Goal: Transaction & Acquisition: Purchase product/service

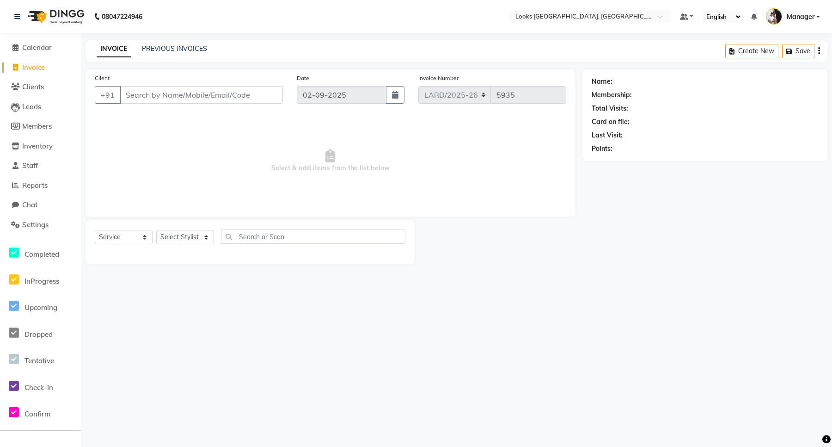
select select "service"
click at [43, 49] on span "Calendar" at bounding box center [37, 47] width 30 height 9
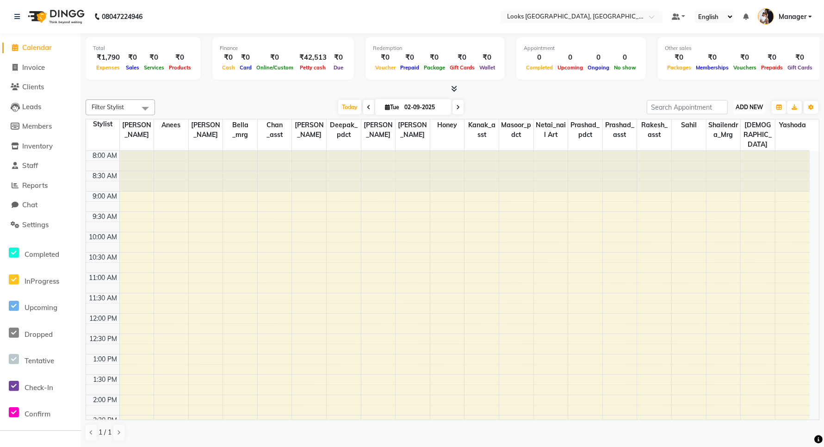
click at [746, 104] on span "ADD NEW" at bounding box center [748, 107] width 27 height 7
click at [724, 136] on link "Add Invoice" at bounding box center [727, 137] width 73 height 12
select select "service"
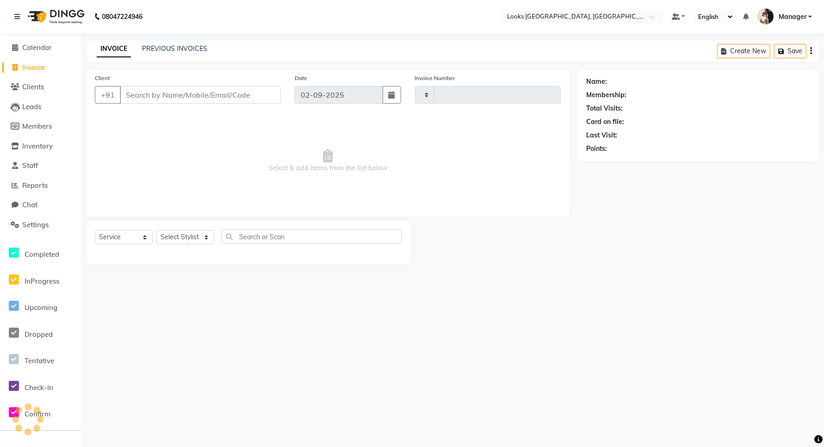
type input "5935"
select select "8941"
click at [42, 44] on span "Calendar" at bounding box center [37, 47] width 30 height 9
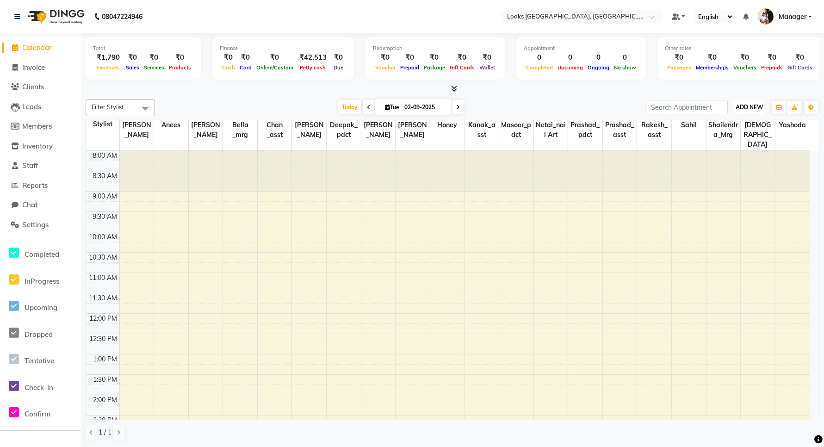
click at [749, 107] on span "ADD NEW" at bounding box center [748, 107] width 27 height 7
click at [47, 218] on li "Settings" at bounding box center [40, 225] width 81 height 20
click at [37, 223] on span "Settings" at bounding box center [35, 224] width 26 height 9
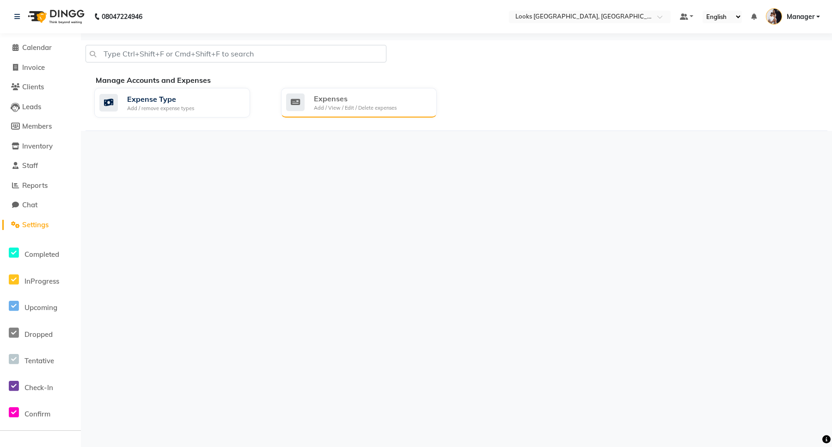
click at [353, 99] on div "Expenses" at bounding box center [355, 98] width 83 height 11
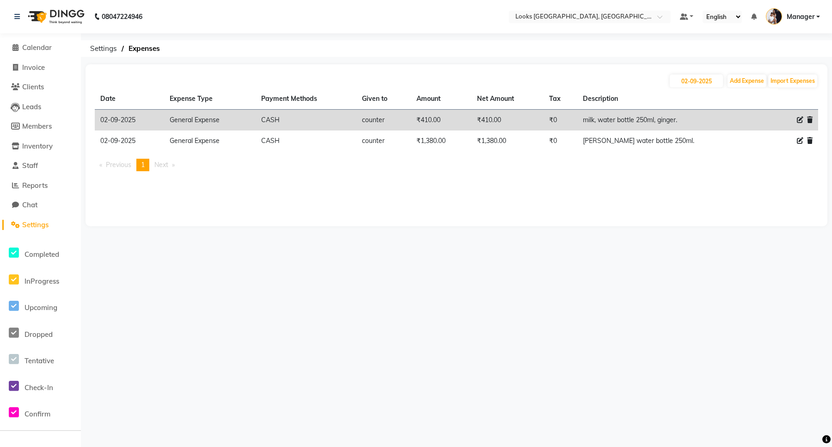
click at [44, 226] on span "Settings" at bounding box center [35, 224] width 26 height 9
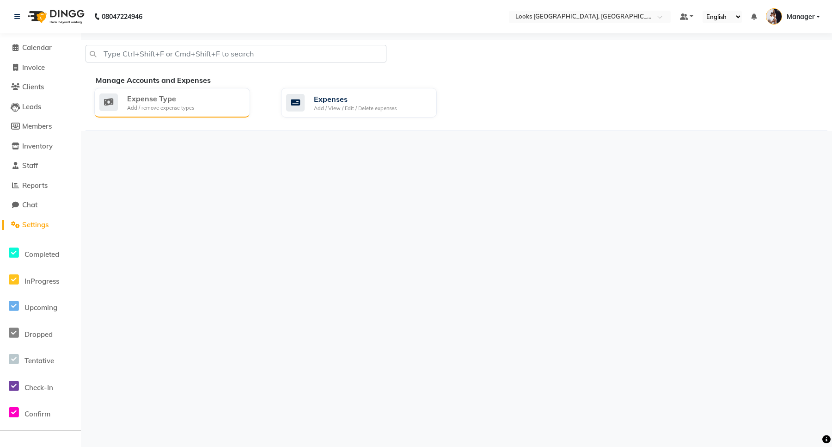
click at [160, 103] on div "Expense Type" at bounding box center [160, 98] width 67 height 11
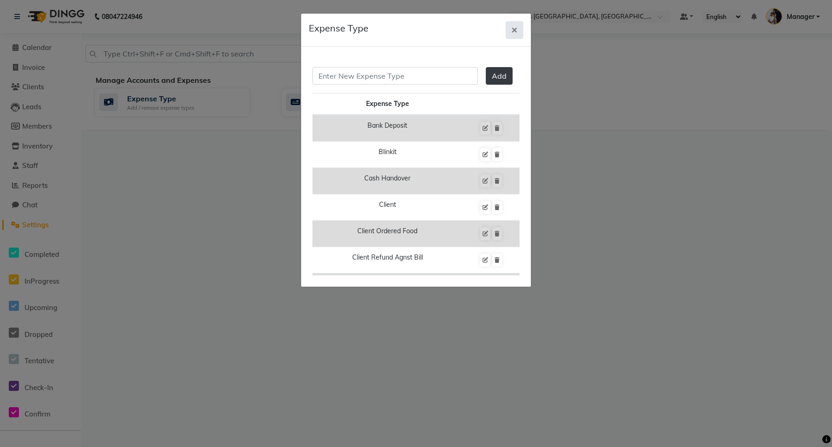
click at [514, 27] on icon "button" at bounding box center [515, 29] width 6 height 7
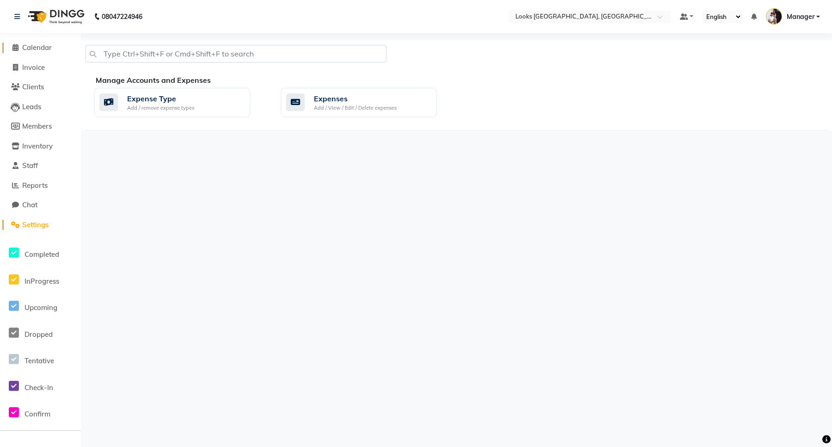
click at [33, 51] on span "Calendar" at bounding box center [37, 47] width 30 height 9
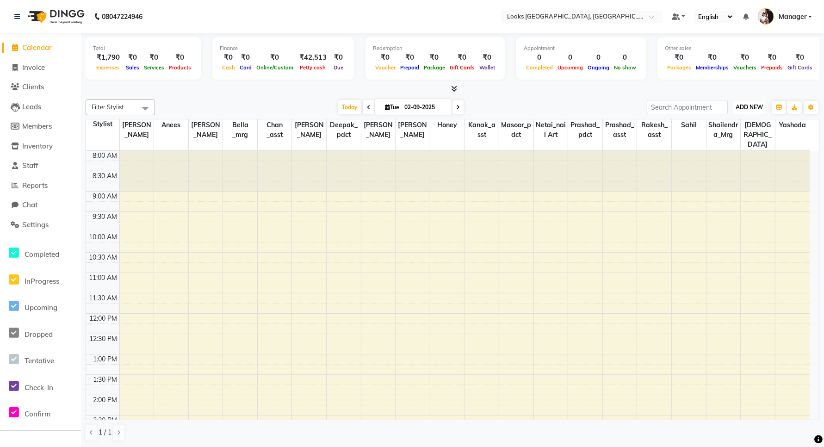
click at [745, 110] on span "ADD NEW" at bounding box center [748, 107] width 27 height 7
click at [37, 223] on span "Settings" at bounding box center [35, 224] width 26 height 9
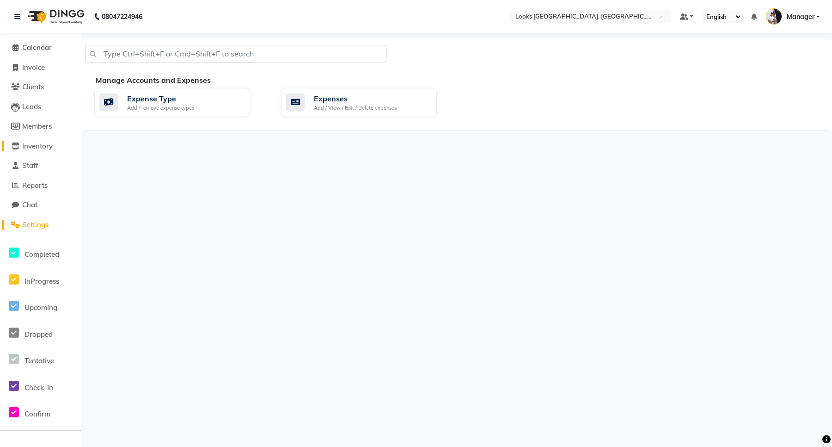
click at [39, 144] on span "Inventory" at bounding box center [37, 146] width 31 height 9
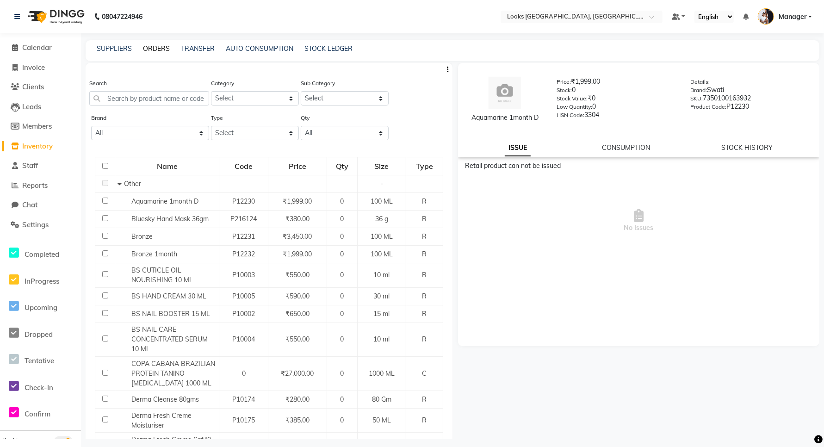
click at [157, 47] on link "ORDERS" at bounding box center [156, 48] width 27 height 8
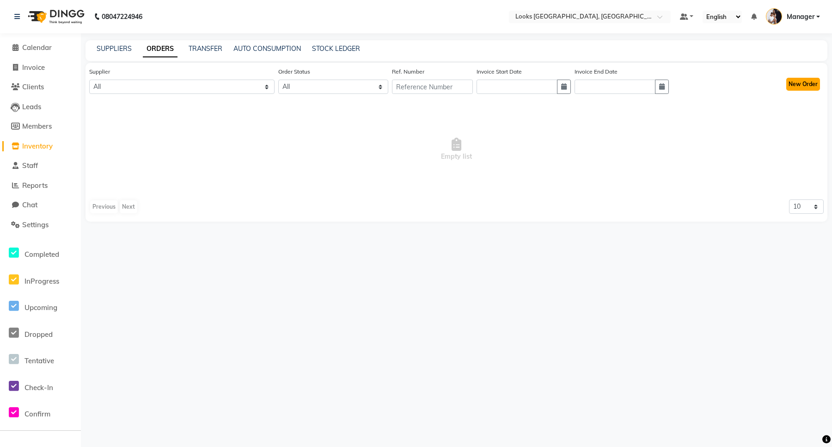
click at [806, 84] on button "New Order" at bounding box center [804, 84] width 34 height 13
select select "true"
select select "4372"
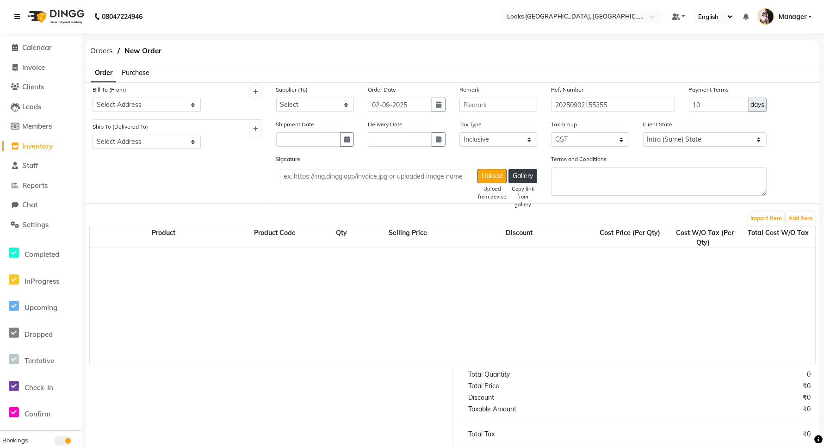
click at [137, 74] on span "Purchase" at bounding box center [136, 72] width 28 height 8
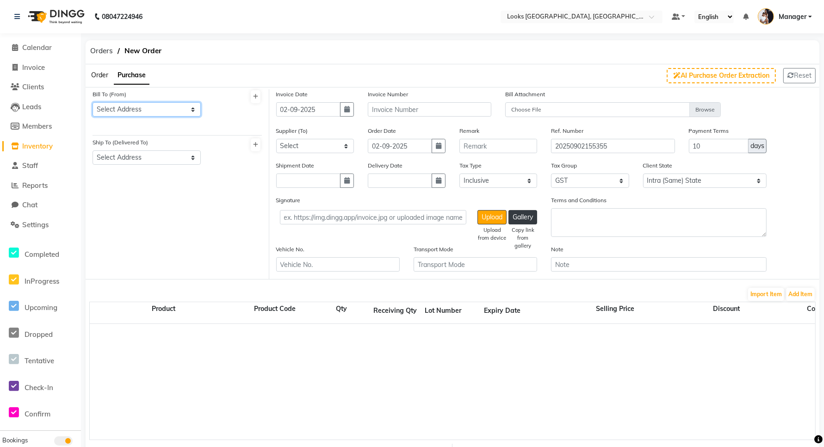
click at [109, 109] on select "Select Address Looks Salon, Ardee Mall" at bounding box center [146, 109] width 108 height 14
click at [118, 95] on label "Bill To (From)" at bounding box center [109, 94] width 34 height 8
click at [113, 107] on select "Select Address Looks Salon, Ardee Mall" at bounding box center [146, 109] width 108 height 14
click at [140, 179] on div "Bill To (From) Select Address Looks Salon, Ardee Mall Ship To (Delivered To) Se…" at bounding box center [178, 184] width 184 height 190
click at [145, 155] on select "Select Address Looks Salon, Ardee Mall" at bounding box center [146, 157] width 108 height 14
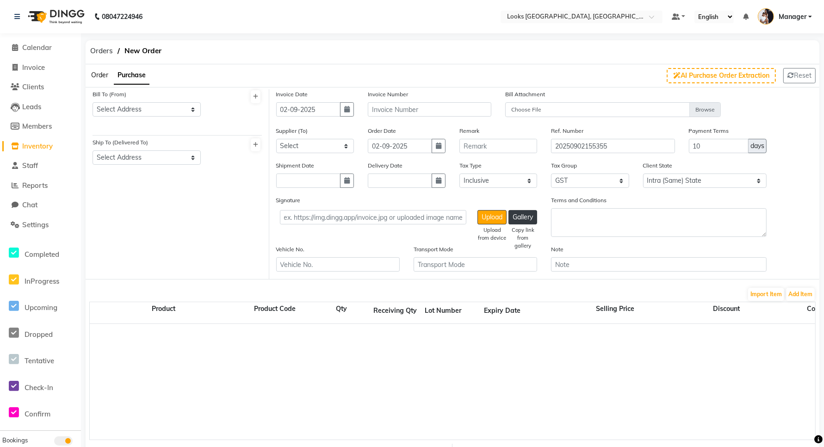
click at [230, 131] on div "Bill To (From) Select Address Looks Salon, Ardee Mall" at bounding box center [176, 112] width 169 height 46
click at [296, 145] on select "Select ARYANMERCHANDISE - ARYAN MERCHANDISE" at bounding box center [315, 146] width 78 height 14
click at [45, 146] on span "Inventory" at bounding box center [37, 146] width 31 height 9
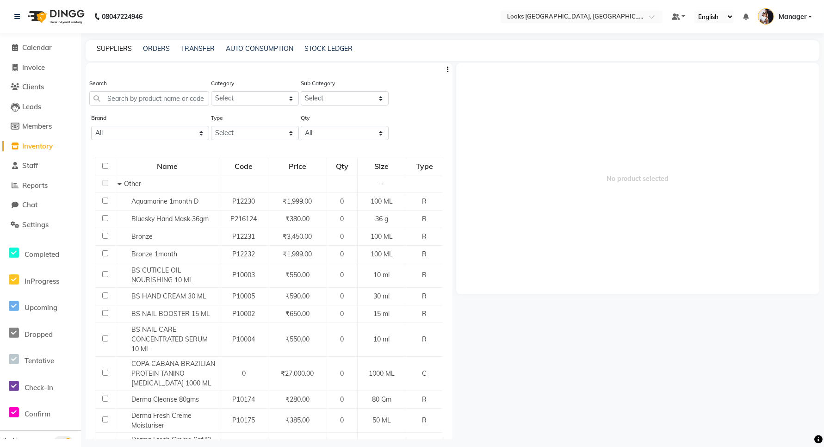
click at [114, 49] on link "SUPPLIERS" at bounding box center [114, 48] width 35 height 8
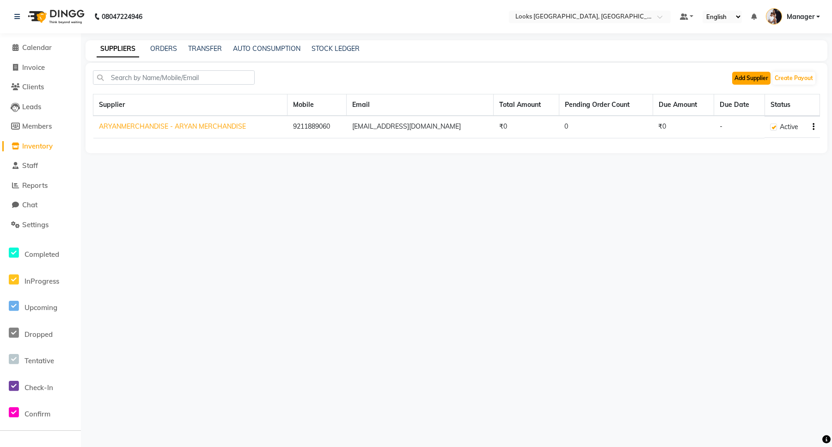
click at [753, 76] on button "Add Supplier" at bounding box center [752, 78] width 38 height 13
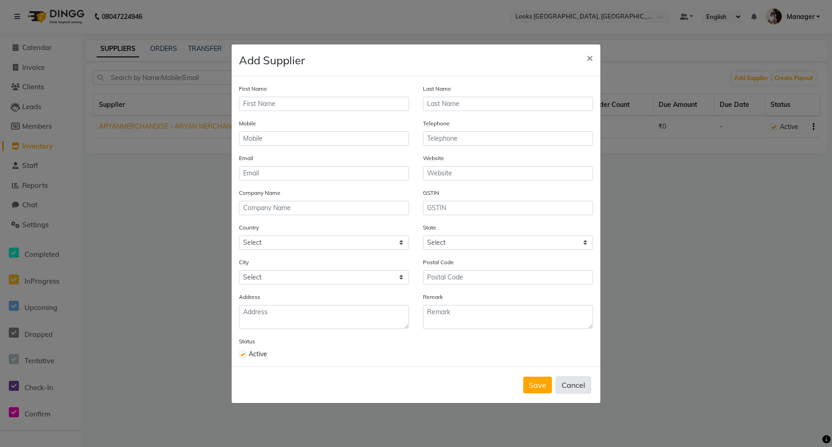
click at [581, 385] on button "Cancel" at bounding box center [574, 385] width 36 height 18
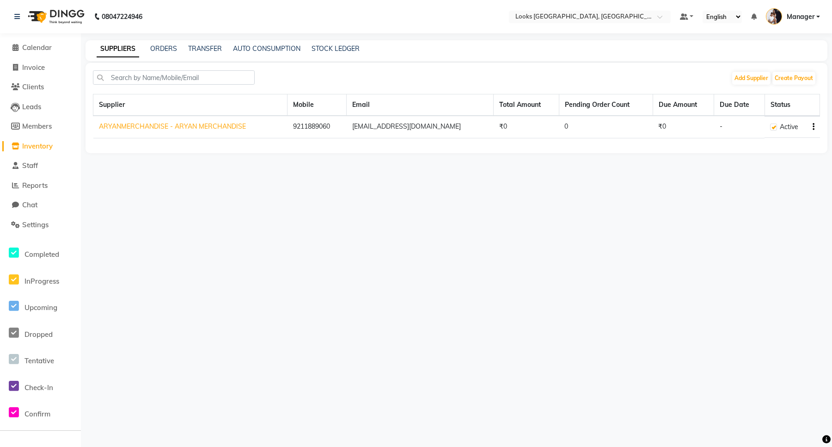
click at [38, 146] on span "Inventory" at bounding box center [37, 146] width 31 height 9
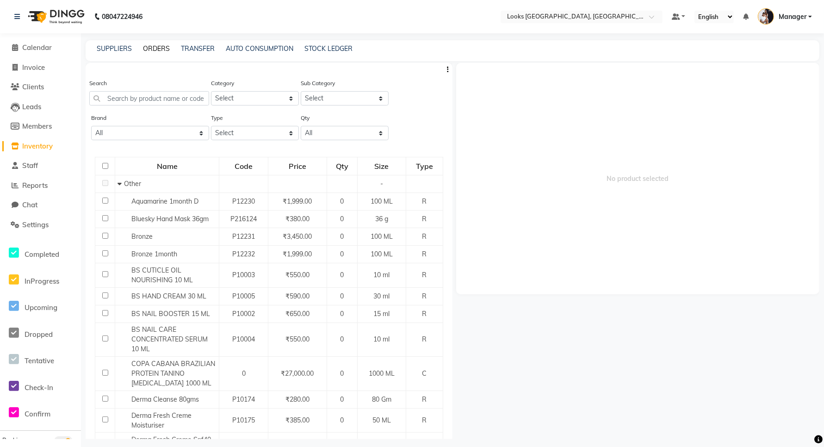
click at [155, 47] on link "ORDERS" at bounding box center [156, 48] width 27 height 8
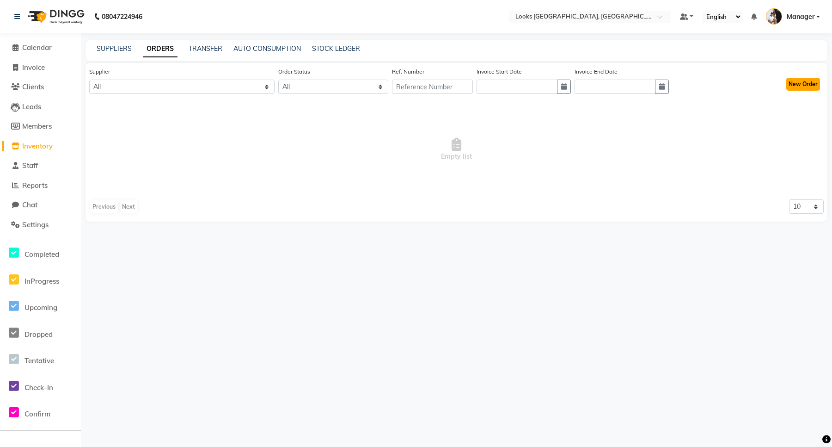
click at [801, 83] on button "New Order" at bounding box center [804, 84] width 34 height 13
select select "true"
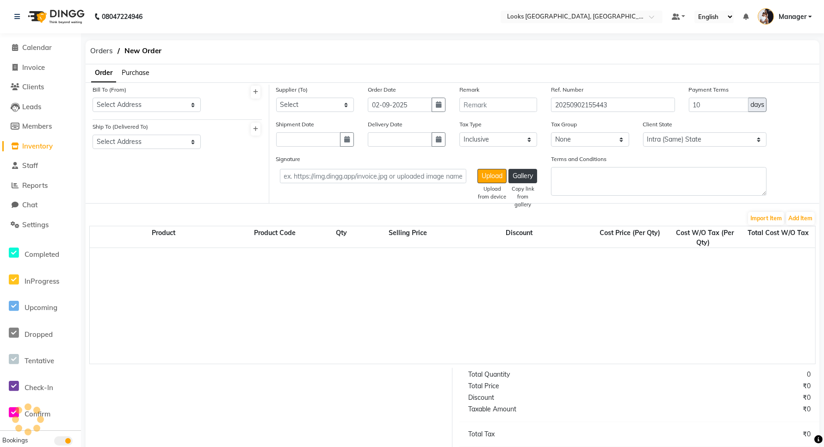
select select "4372"
click at [132, 73] on span "Purchase" at bounding box center [136, 72] width 28 height 8
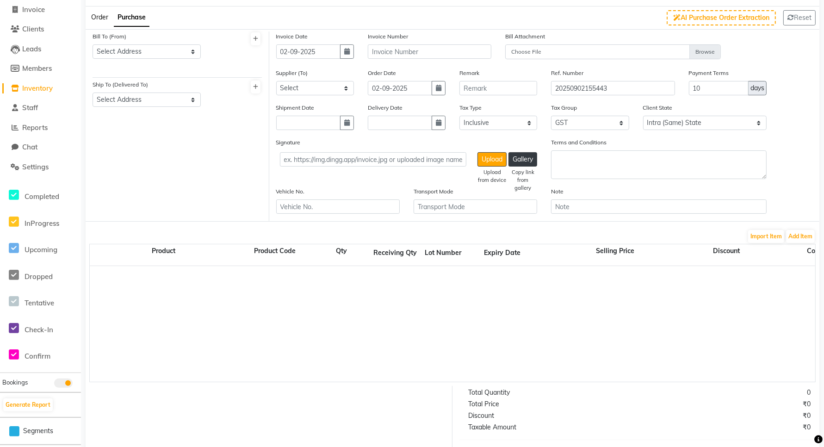
scroll to position [116, 0]
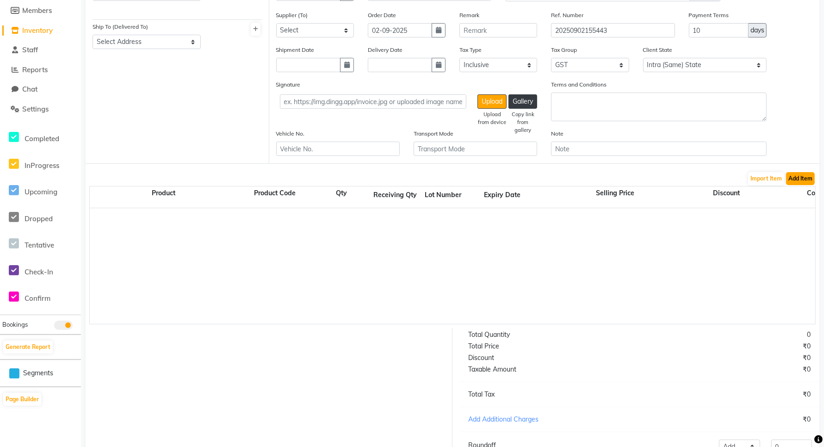
click at [800, 181] on button "Add Item" at bounding box center [800, 178] width 29 height 13
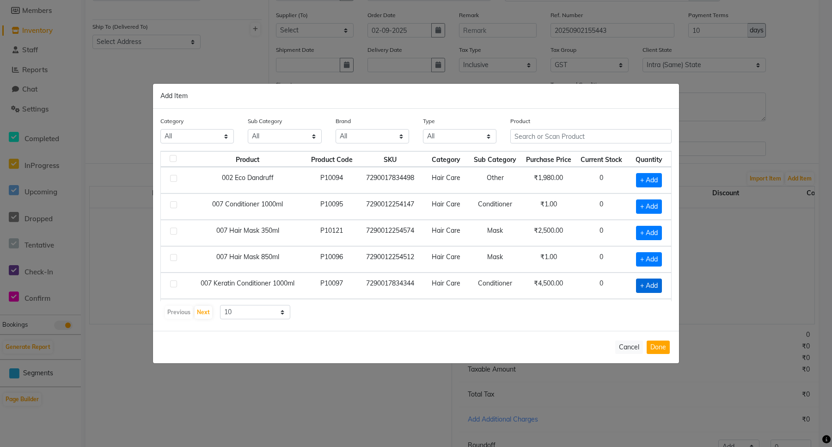
click at [645, 290] on span "+ Add" at bounding box center [649, 285] width 26 height 14
checkbox input "true"
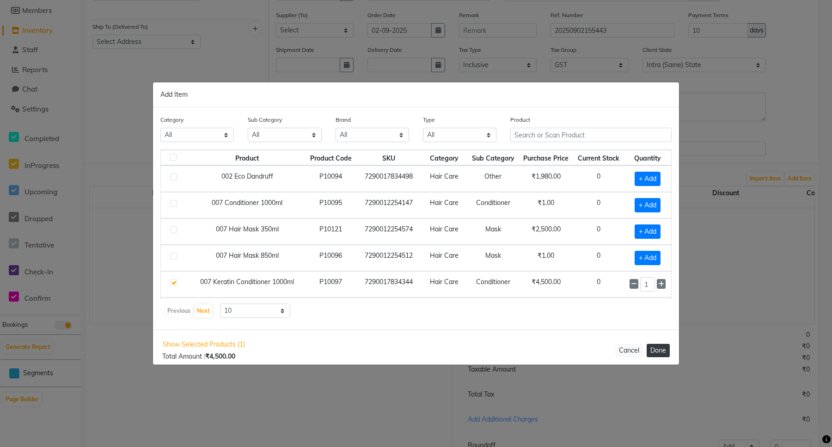
click at [666, 347] on button "Done" at bounding box center [658, 350] width 23 height 13
select select "4392"
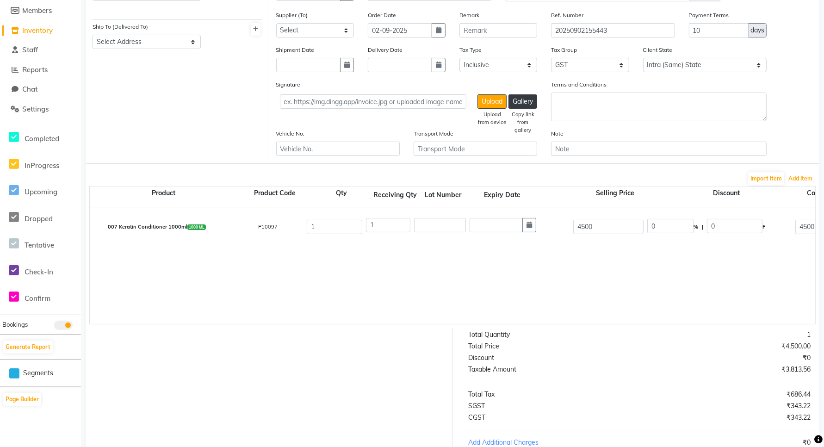
scroll to position [228, 0]
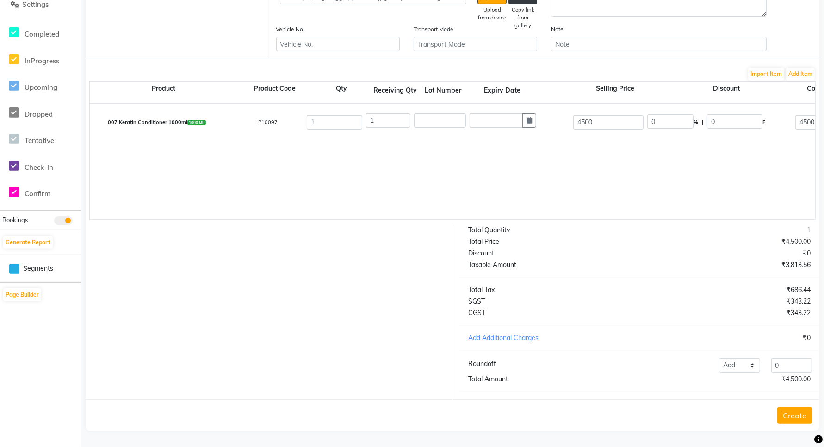
drag, startPoint x: 466, startPoint y: 228, endPoint x: 510, endPoint y: 306, distance: 90.1
click at [505, 312] on div "Total Quantity 1 Total Price ₹4,500.00 Discount ₹0 Taxable Amount ₹3,813.56 Tot…" at bounding box center [639, 311] width 374 height 176
click at [521, 289] on div "Total Tax" at bounding box center [550, 290] width 178 height 10
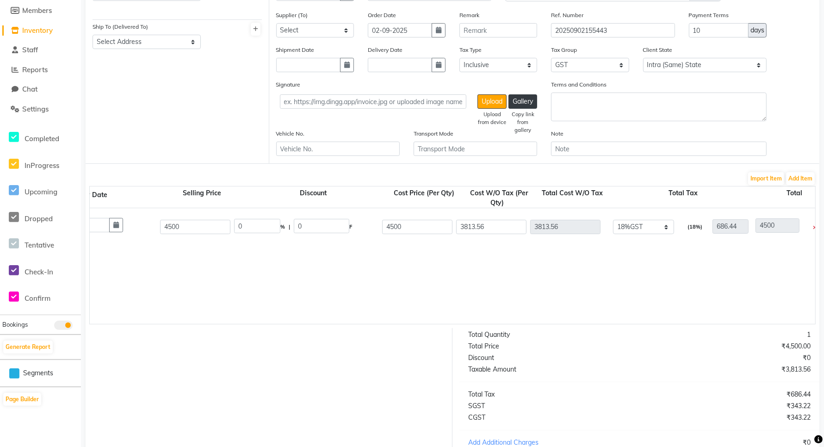
scroll to position [0, 725]
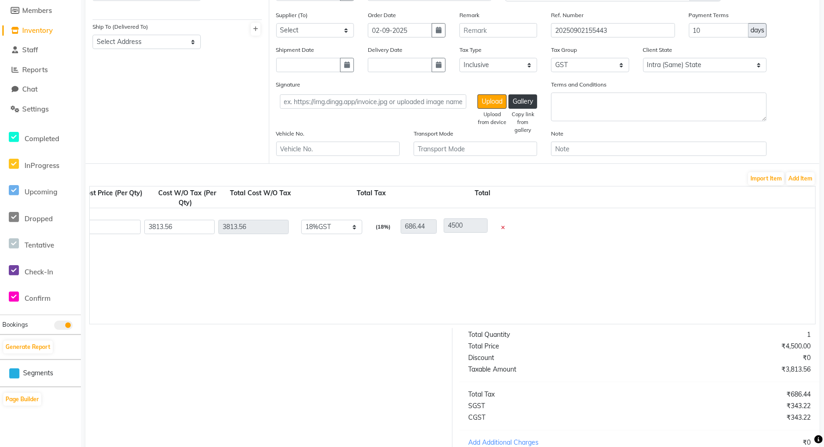
click at [502, 225] on icon at bounding box center [503, 227] width 4 height 5
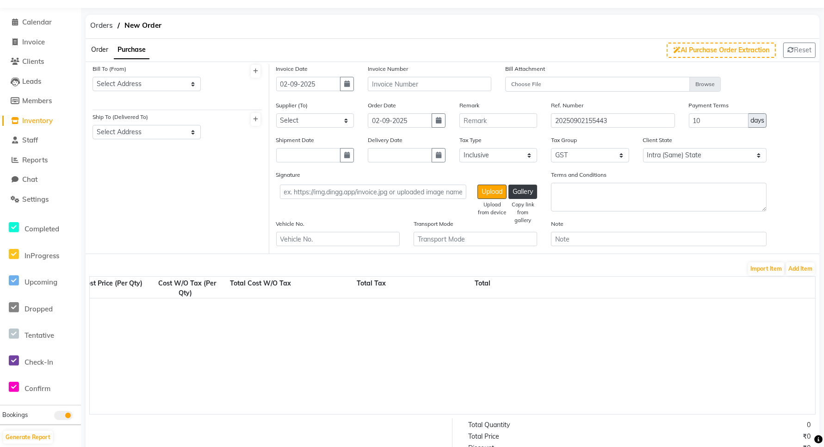
scroll to position [0, 0]
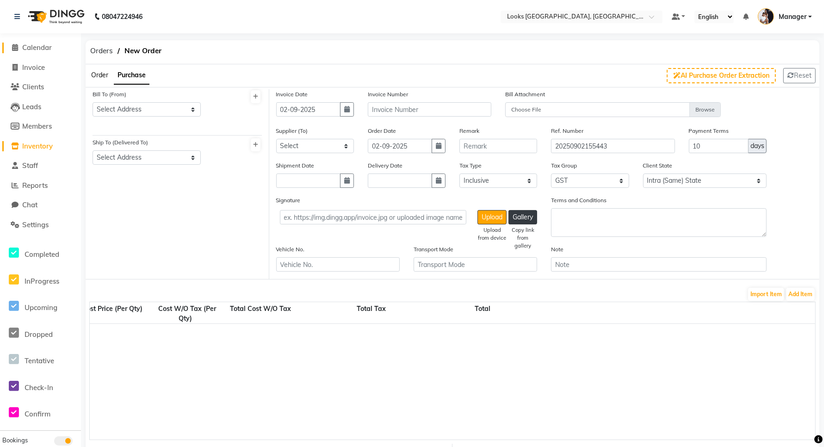
click at [37, 47] on span "Calendar" at bounding box center [37, 47] width 30 height 9
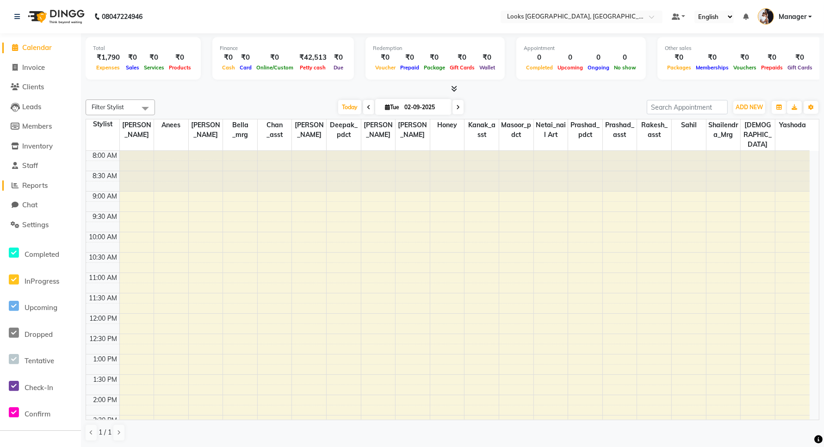
click at [37, 184] on span "Reports" at bounding box center [34, 185] width 25 height 9
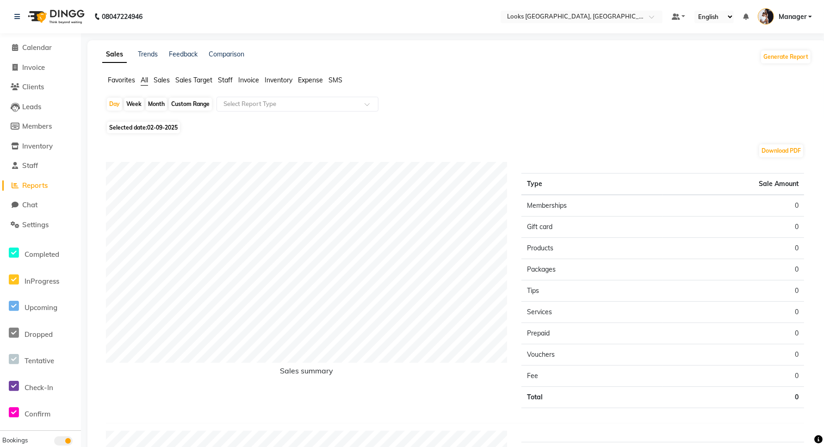
click at [223, 81] on span "Staff" at bounding box center [225, 80] width 15 height 8
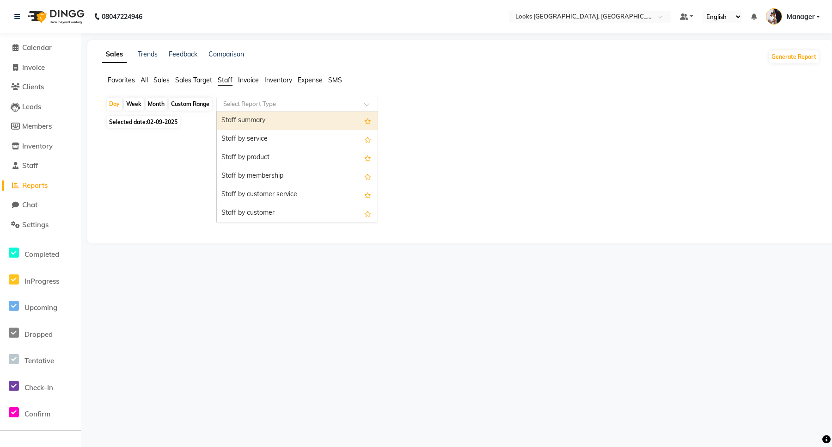
click at [243, 107] on input "text" at bounding box center [288, 103] width 133 height 9
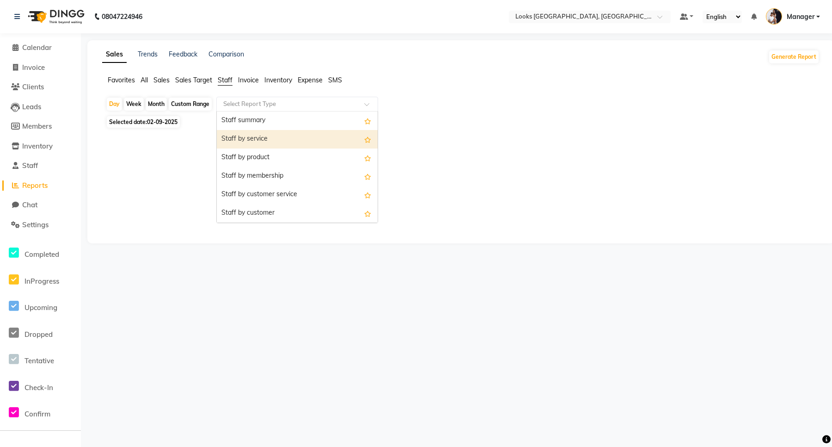
click at [257, 142] on div "Staff by service" at bounding box center [297, 139] width 161 height 18
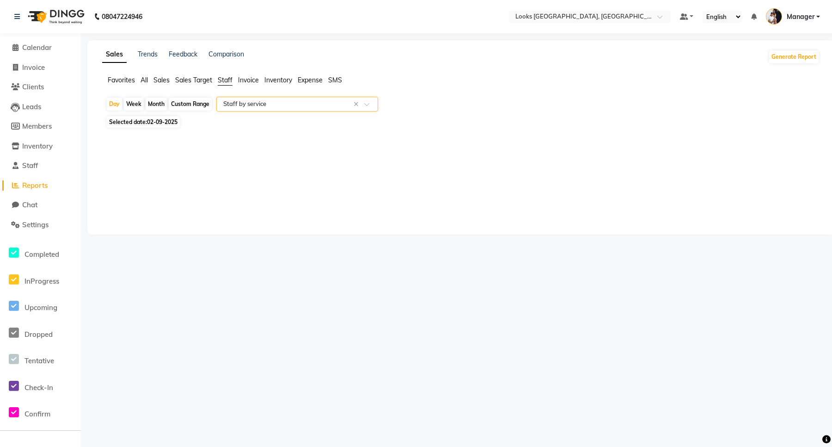
click at [251, 125] on div "Selected date: 02-09-2025" at bounding box center [463, 122] width 714 height 10
click at [132, 104] on div "Week" at bounding box center [134, 104] width 20 height 13
select select "9"
select select "2025"
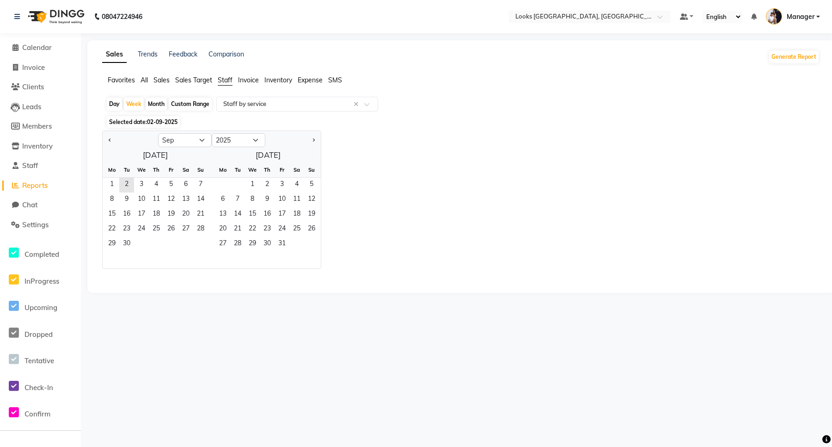
click at [116, 103] on div "Day" at bounding box center [114, 104] width 15 height 13
select select "9"
select select "2025"
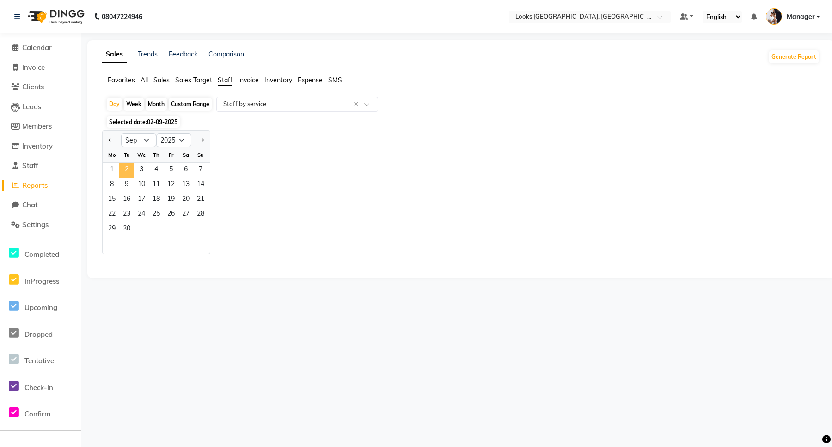
click at [127, 169] on span "2" at bounding box center [126, 170] width 15 height 15
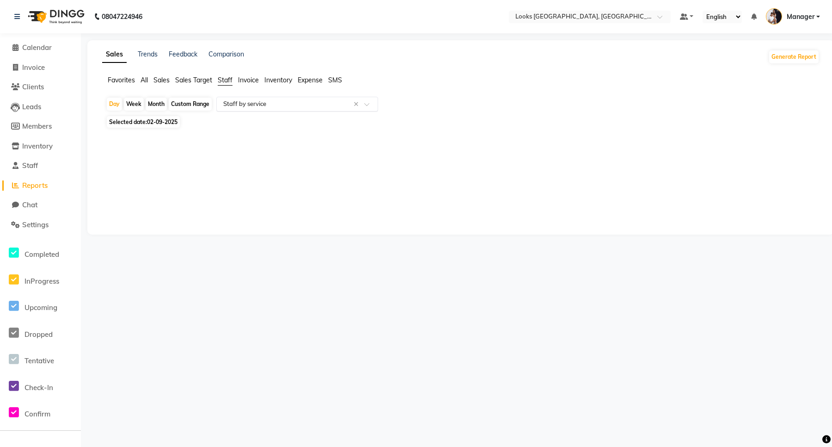
click at [277, 105] on input "text" at bounding box center [288, 103] width 133 height 9
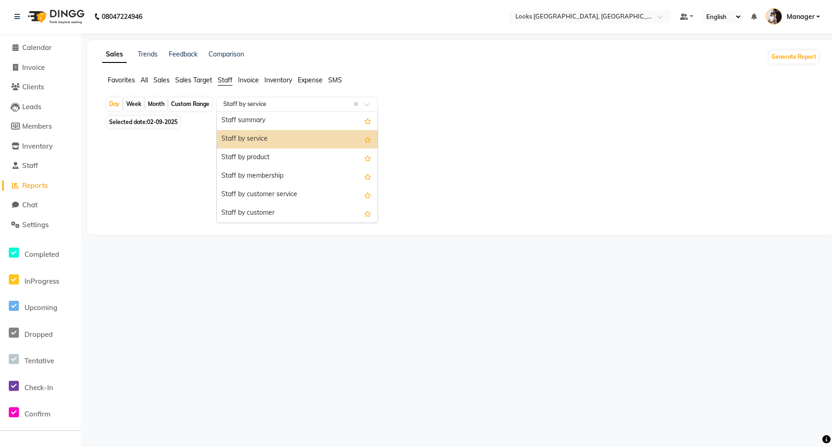
click at [253, 135] on div "Staff by service" at bounding box center [297, 139] width 161 height 18
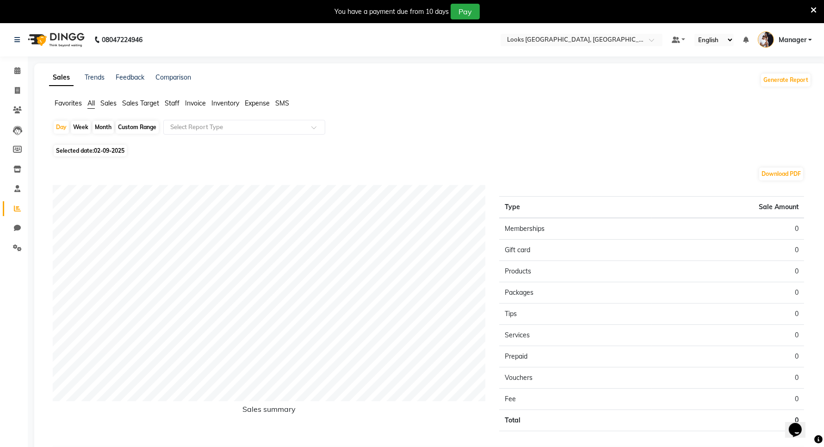
click at [811, 9] on icon at bounding box center [813, 10] width 6 height 8
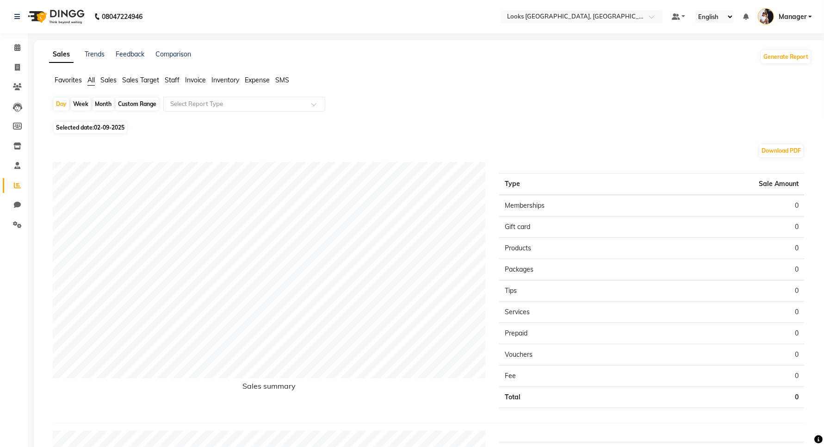
click at [176, 81] on span "Staff" at bounding box center [172, 80] width 15 height 8
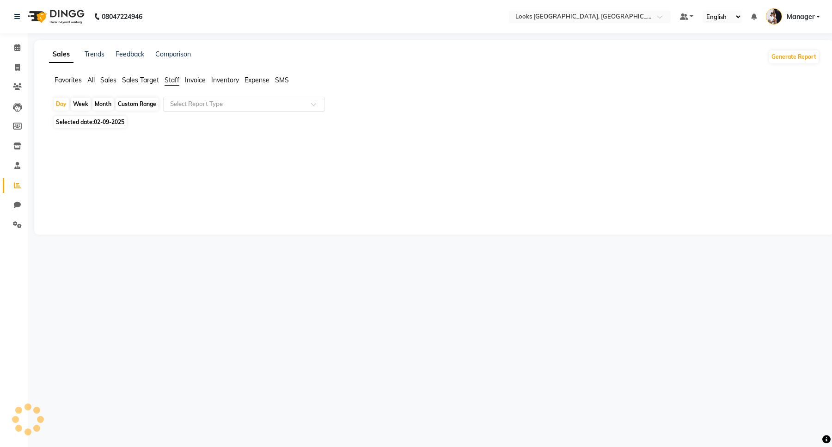
click at [196, 101] on input "text" at bounding box center [234, 103] width 133 height 9
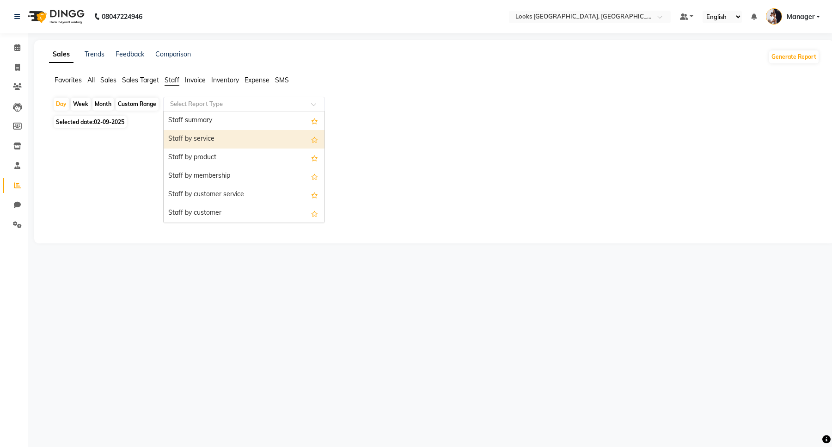
click at [210, 136] on div "Staff by service" at bounding box center [244, 139] width 161 height 18
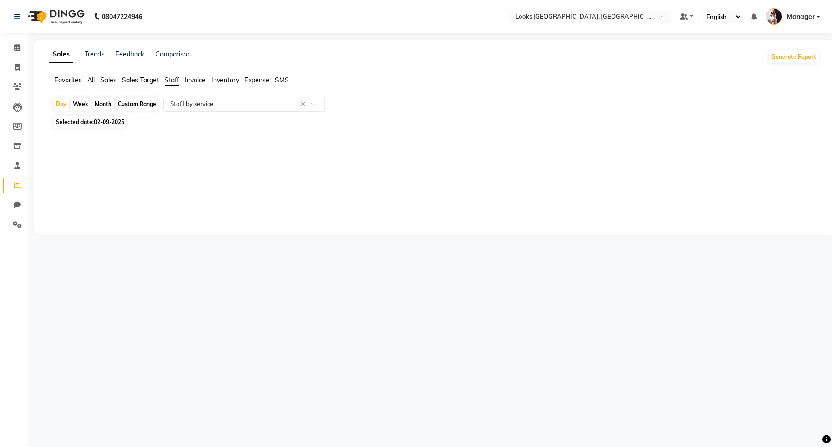
click at [100, 123] on span "02-09-2025" at bounding box center [109, 121] width 31 height 7
select select "9"
select select "2025"
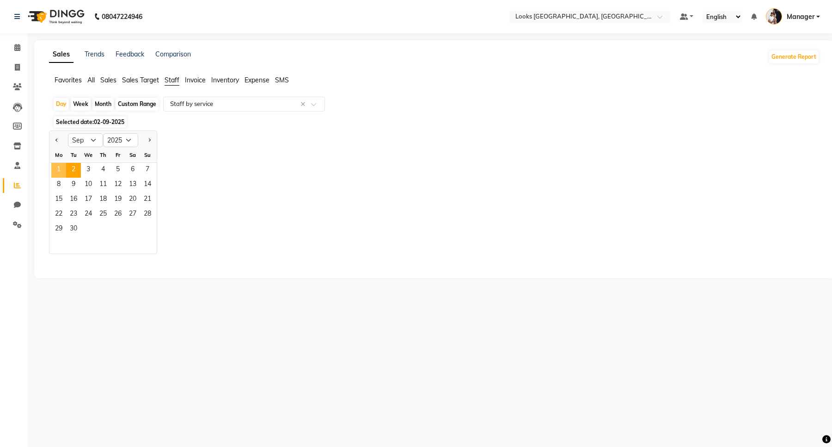
click at [63, 169] on span "1" at bounding box center [58, 170] width 15 height 15
select select "filtered_report"
select select "csv"
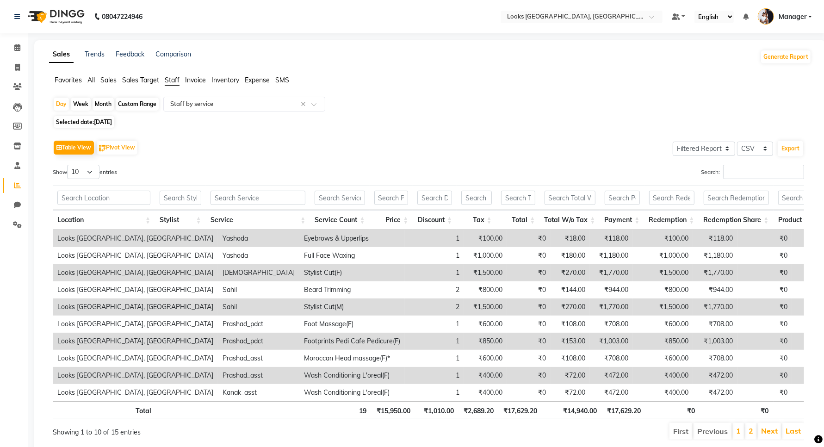
click at [206, 144] on div "Table View Pivot View Select Full Report Filtered Report Select CSV PDF Export" at bounding box center [428, 147] width 751 height 19
click at [183, 200] on input "text" at bounding box center [181, 198] width 42 height 14
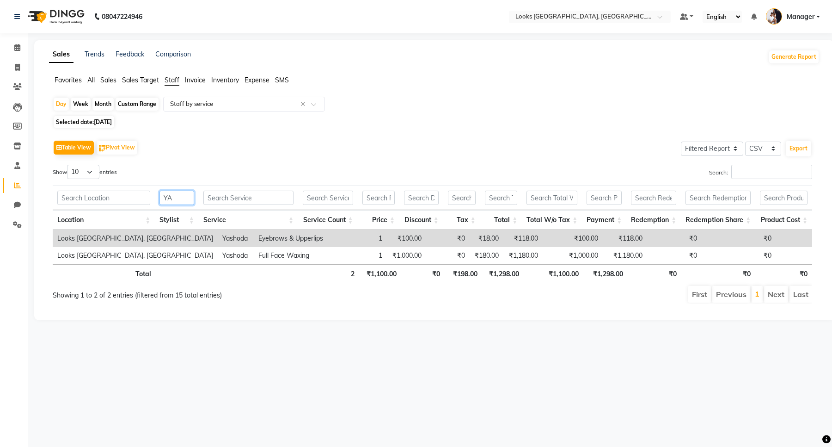
type input "YA"
drag, startPoint x: 367, startPoint y: 276, endPoint x: 586, endPoint y: 284, distance: 219.4
click at [590, 284] on div "Total 2 ₹1,100.00 ₹0 ₹198.00 ₹1,298.00 ₹1,100.00 ₹1,298.00 ₹0 ₹0 ₹0" at bounding box center [433, 274] width 760 height 21
click at [454, 296] on ul "First Previous 1 Next Last" at bounding box center [594, 294] width 438 height 17
click at [796, 54] on button "Generate Report" at bounding box center [794, 56] width 49 height 13
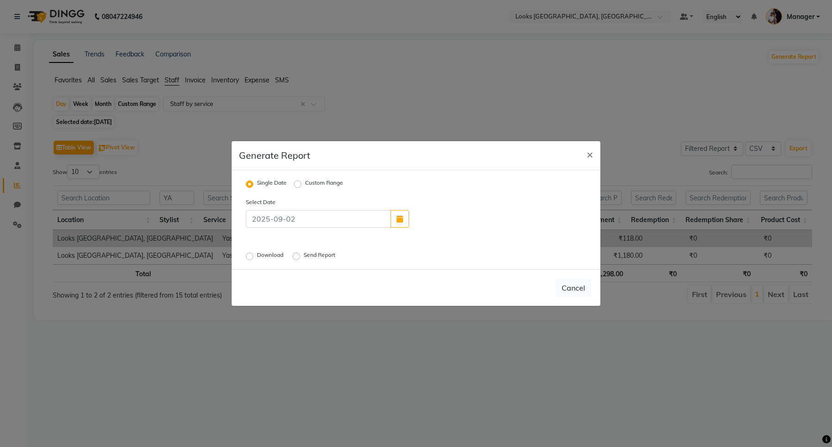
click at [254, 255] on div "Download" at bounding box center [265, 256] width 39 height 11
click at [257, 253] on label "Download" at bounding box center [271, 256] width 28 height 11
click at [251, 253] on input "Download" at bounding box center [251, 256] width 6 height 6
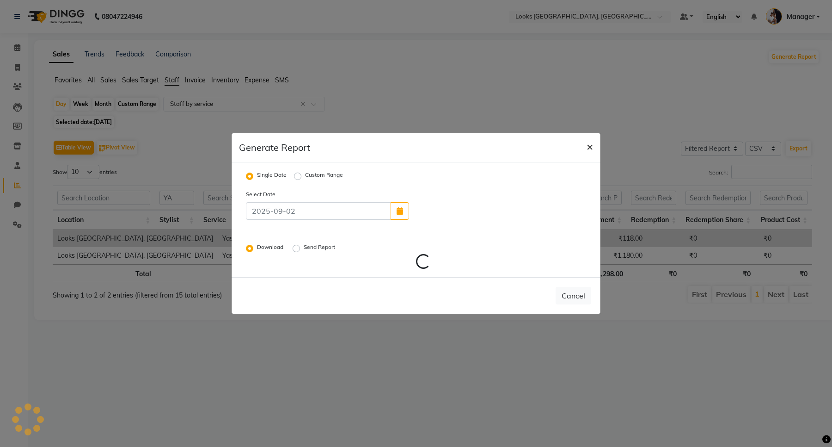
click at [592, 146] on span "×" at bounding box center [590, 146] width 6 height 14
radio input "false"
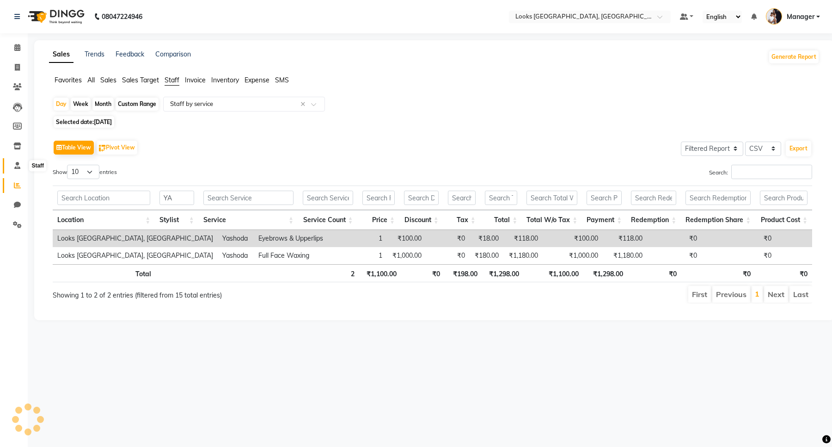
click at [21, 165] on span at bounding box center [17, 165] width 16 height 11
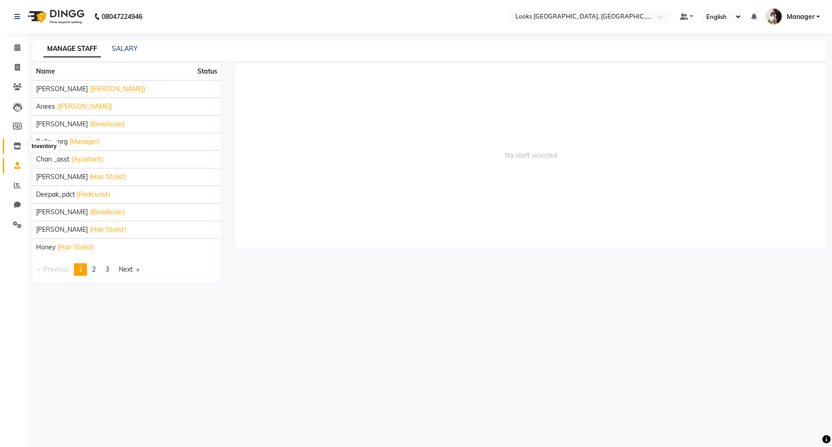
click at [18, 150] on span at bounding box center [17, 146] width 16 height 11
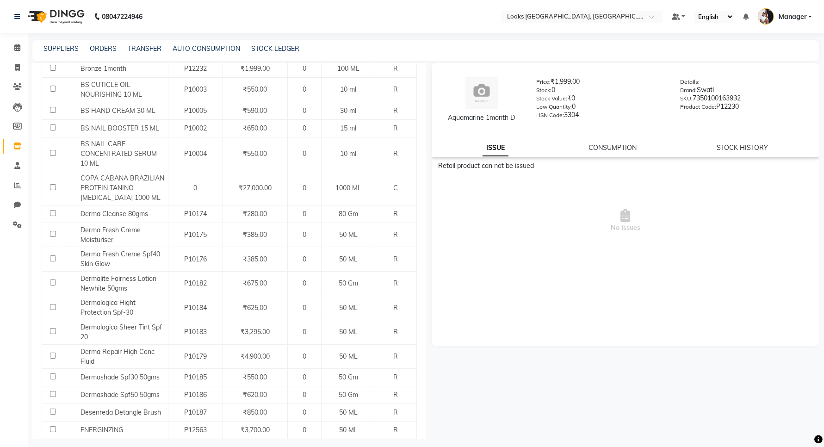
scroll to position [116, 0]
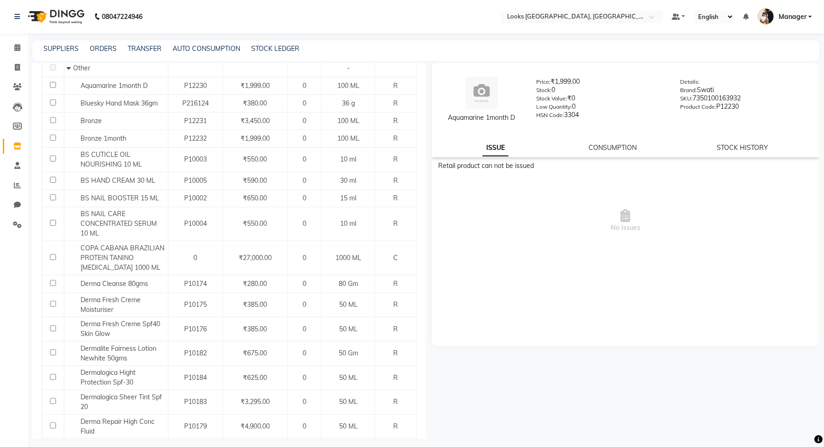
click at [12, 14] on div "08047224946" at bounding box center [78, 17] width 142 height 26
click at [17, 14] on icon at bounding box center [17, 16] width 6 height 6
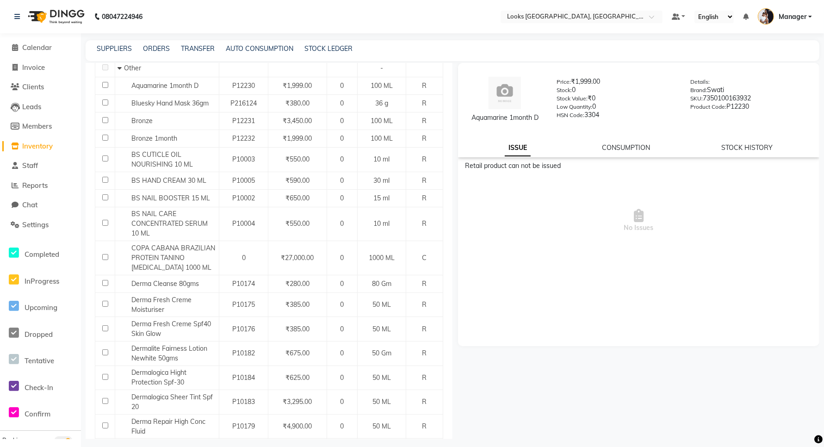
click at [38, 146] on span "Inventory" at bounding box center [37, 146] width 31 height 9
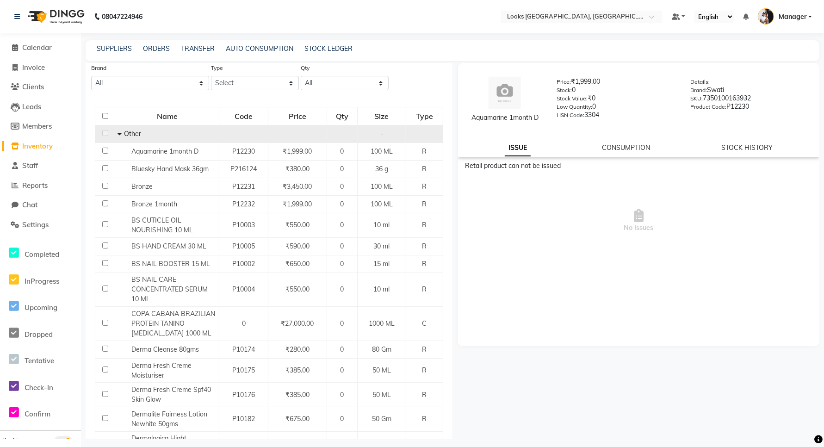
scroll to position [0, 0]
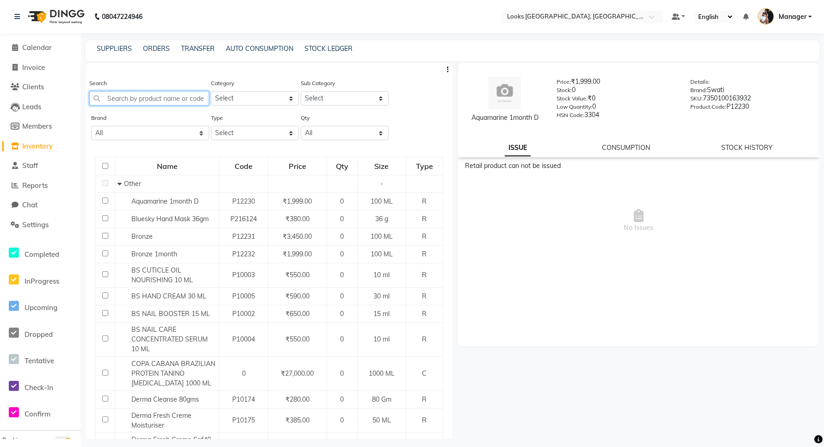
click at [139, 97] on input "text" at bounding box center [149, 98] width 120 height 14
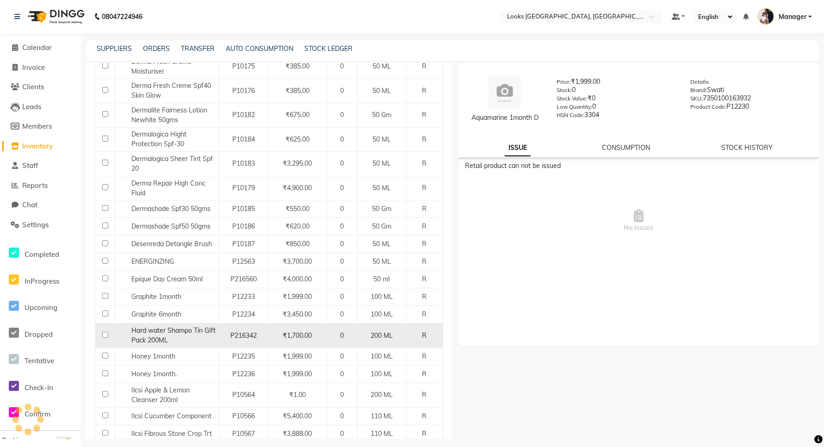
scroll to position [462, 0]
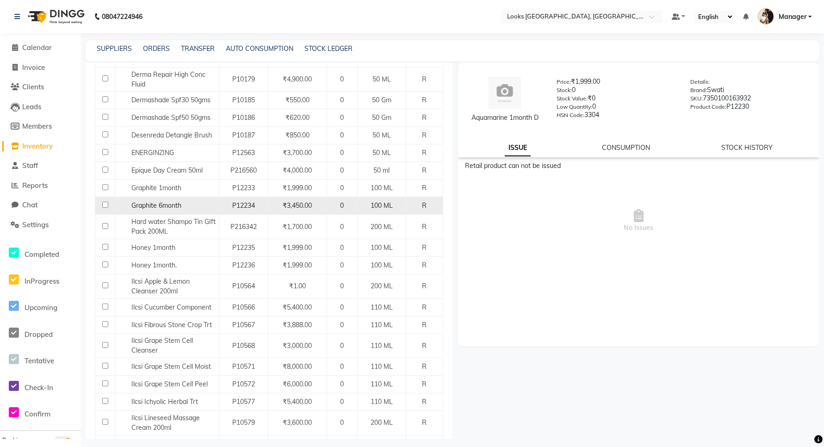
click at [102, 206] on input "checkbox" at bounding box center [105, 205] width 6 height 6
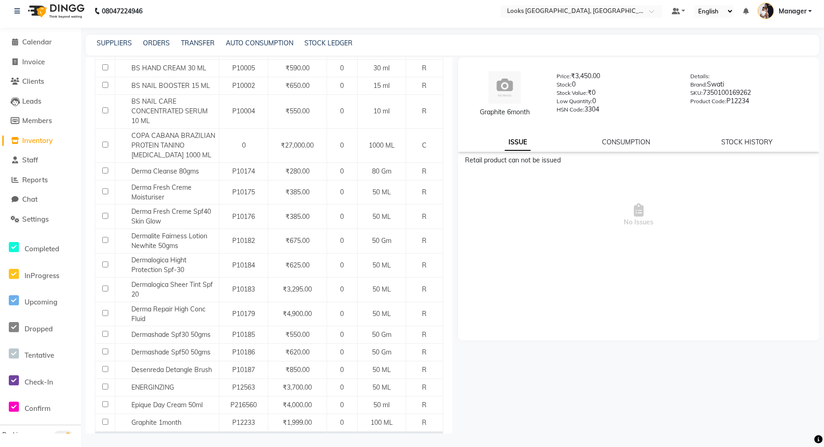
scroll to position [347, 0]
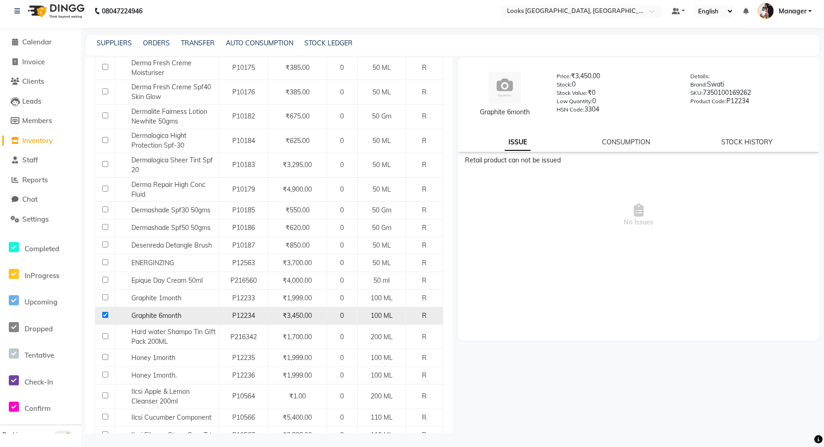
click at [103, 315] on input "checkbox" at bounding box center [105, 315] width 6 height 6
checkbox input "false"
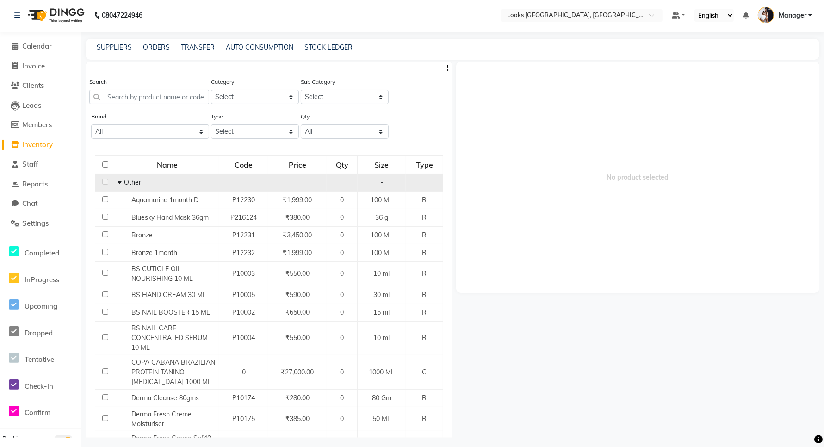
scroll to position [0, 0]
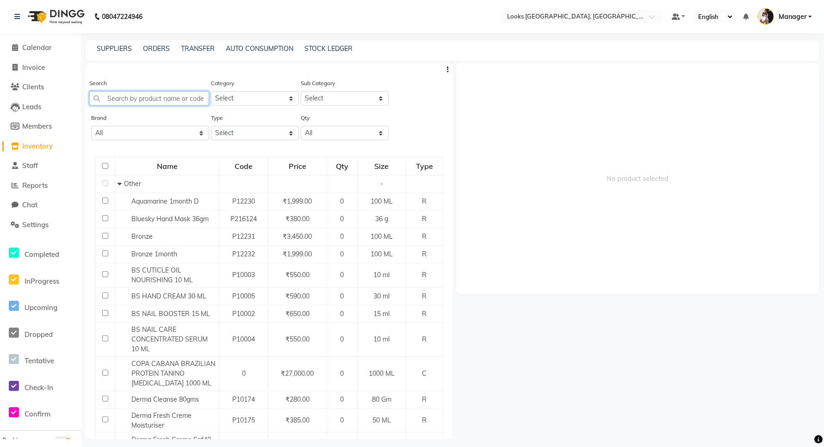
click at [132, 99] on input "text" at bounding box center [149, 98] width 120 height 14
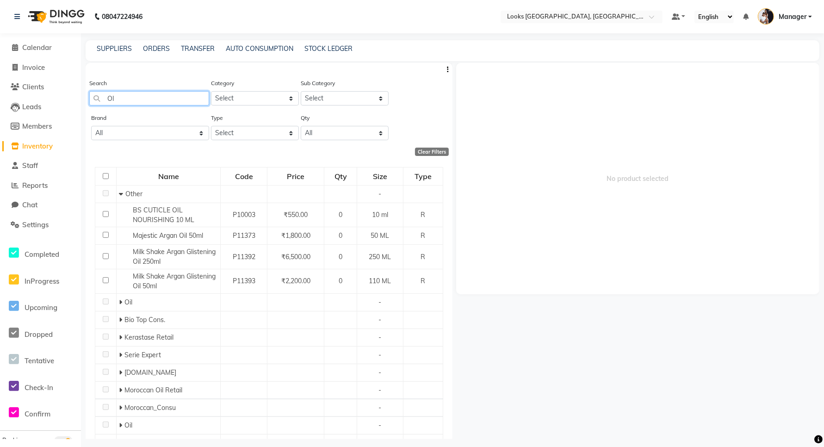
type input "O"
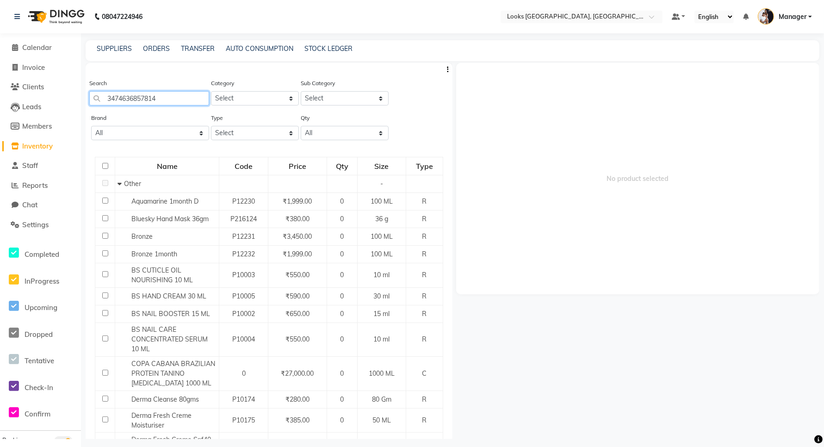
type input "3474636857814"
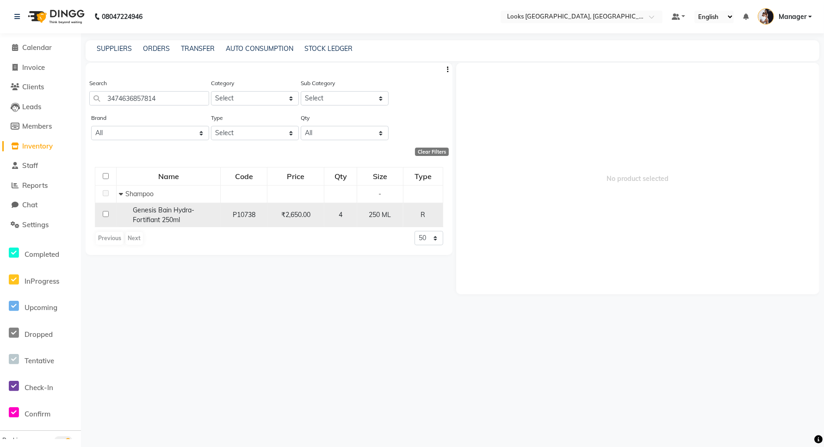
click at [107, 214] on input "checkbox" at bounding box center [106, 214] width 6 height 6
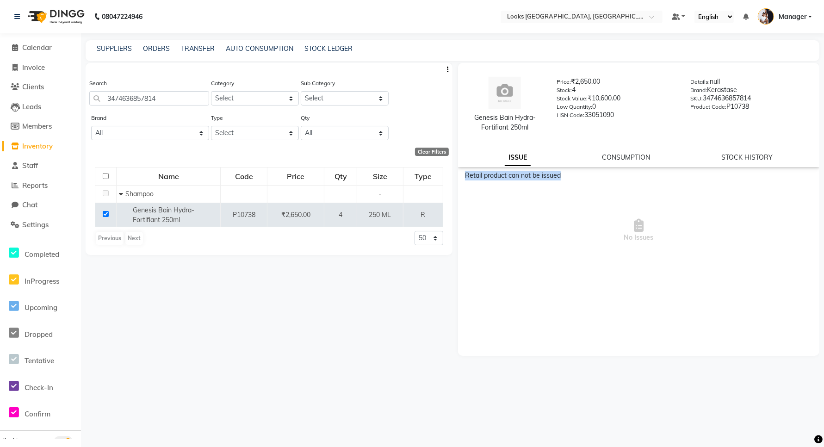
drag, startPoint x: 465, startPoint y: 176, endPoint x: 529, endPoint y: 181, distance: 64.0
click at [529, 181] on div "Retail product can not be issued No Issues" at bounding box center [638, 224] width 361 height 106
click at [554, 179] on div "Retail product can not be issued" at bounding box center [638, 176] width 347 height 10
click at [548, 216] on span "No Issues" at bounding box center [638, 230] width 347 height 92
click at [107, 214] on input "checkbox" at bounding box center [106, 214] width 6 height 6
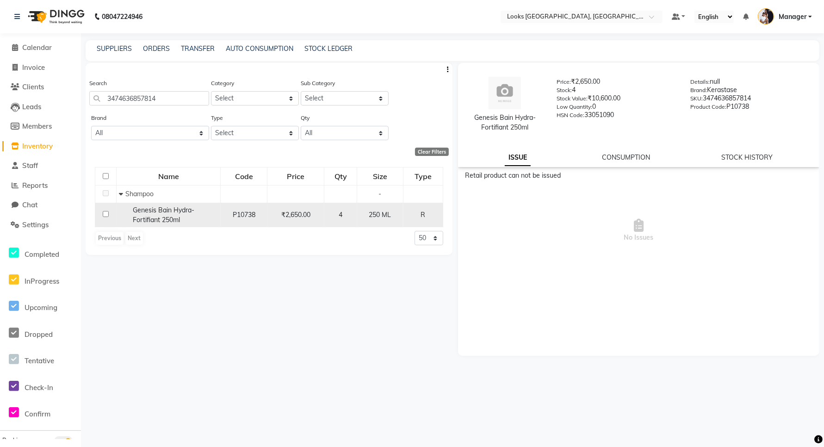
checkbox input "false"
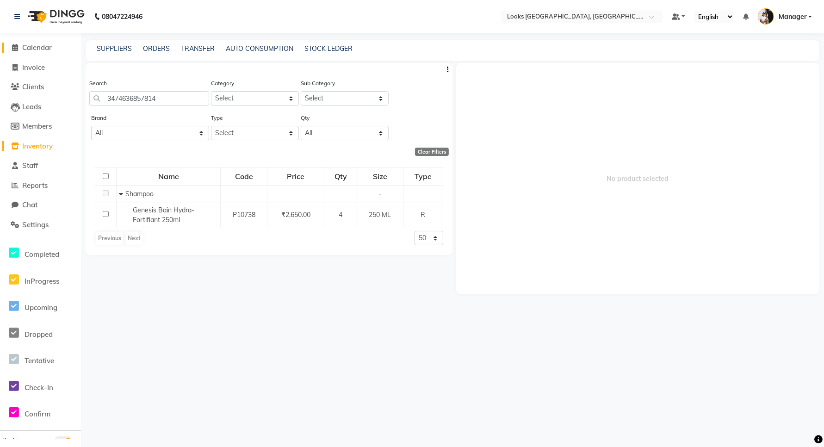
click at [24, 51] on link "Calendar" at bounding box center [40, 48] width 76 height 11
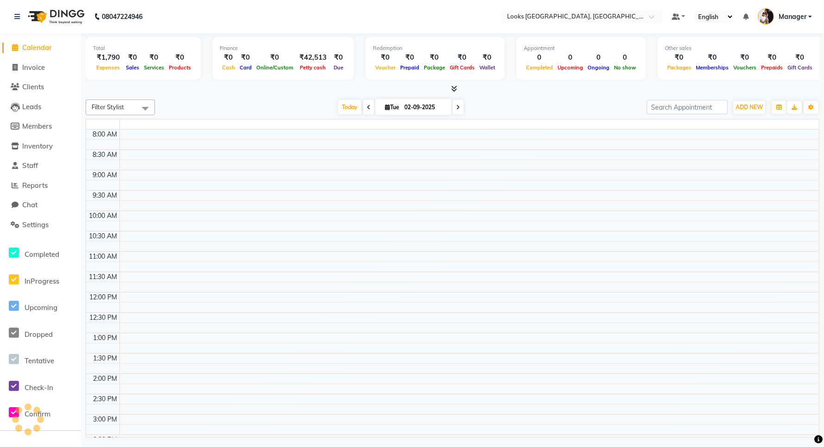
click at [24, 50] on span "Calendar" at bounding box center [37, 47] width 30 height 9
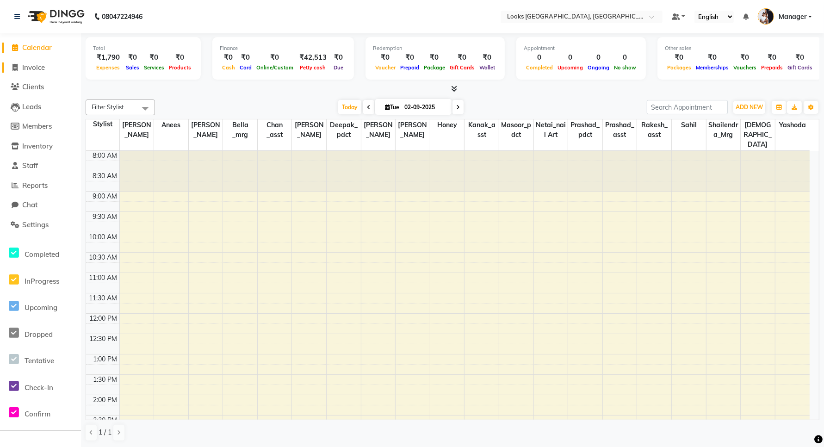
click at [31, 63] on span "Invoice" at bounding box center [33, 67] width 23 height 9
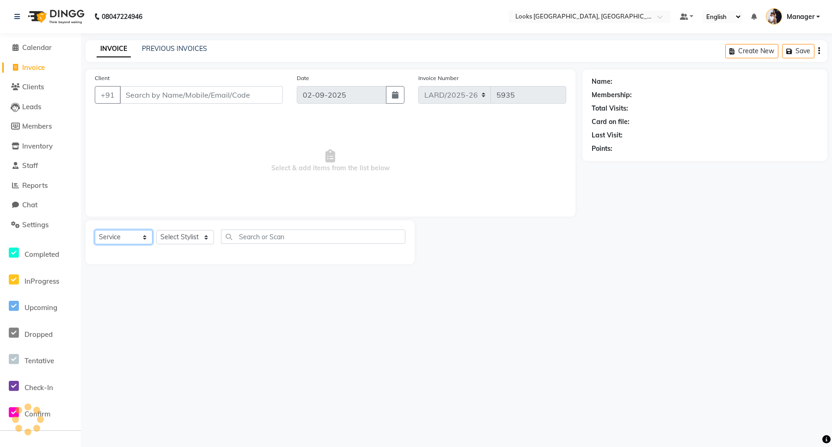
click at [128, 237] on select "Select Service Product Membership Package Voucher Prepaid Gift Card" at bounding box center [124, 237] width 58 height 14
select select "P"
click at [95, 230] on select "Select Service Product Membership Package Voucher Prepaid Gift Card" at bounding box center [124, 237] width 58 height 14
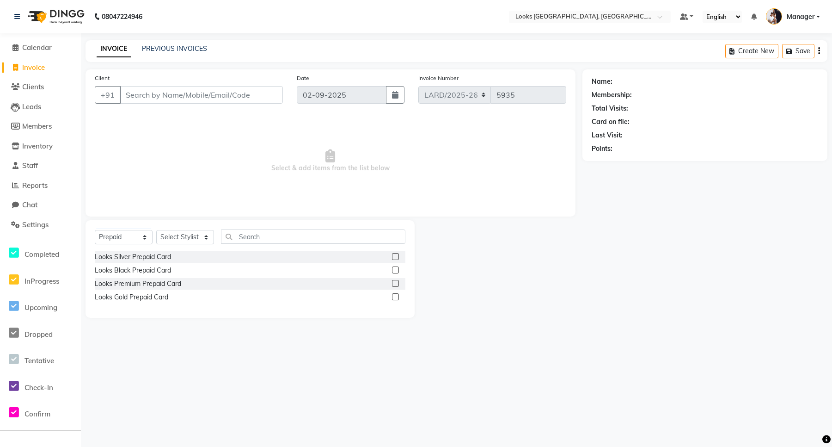
click at [26, 72] on link "Invoice" at bounding box center [40, 67] width 76 height 11
select select "service"
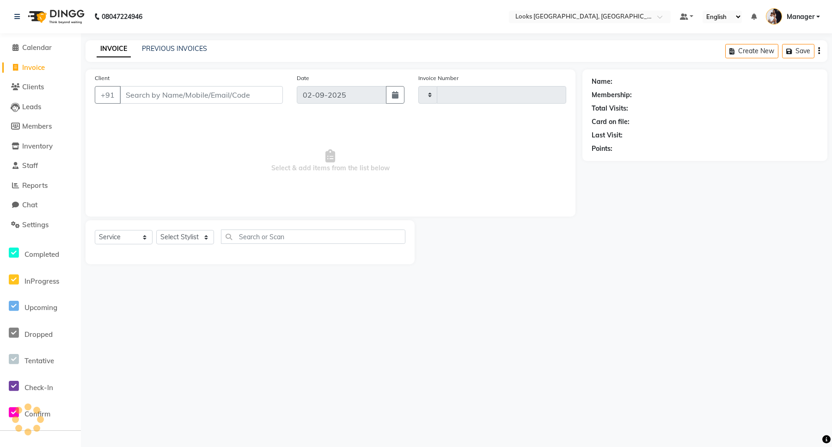
type input "5935"
select select "8941"
click at [168, 92] on input "Client" at bounding box center [201, 95] width 163 height 18
type input "9599326682"
click at [267, 96] on span "Add Client" at bounding box center [259, 94] width 37 height 9
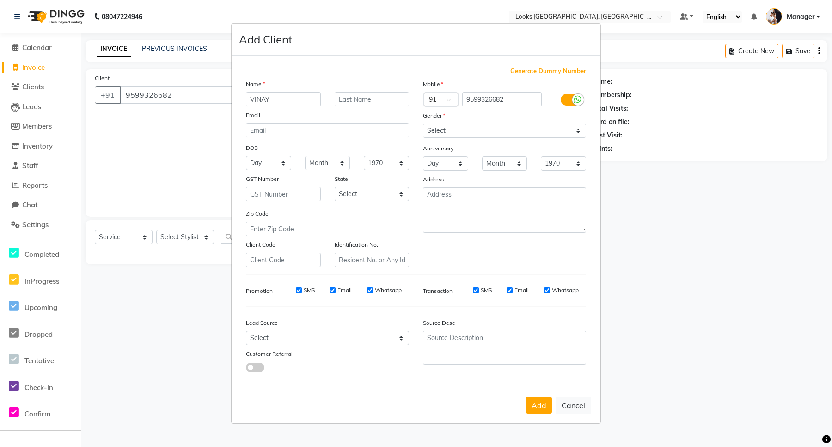
type input "VINAY"
click at [347, 103] on input "text" at bounding box center [372, 99] width 75 height 14
type input "."
click at [458, 133] on select "Select [DEMOGRAPHIC_DATA] [DEMOGRAPHIC_DATA] Other Prefer Not To Say" at bounding box center [504, 130] width 163 height 14
select select "[DEMOGRAPHIC_DATA]"
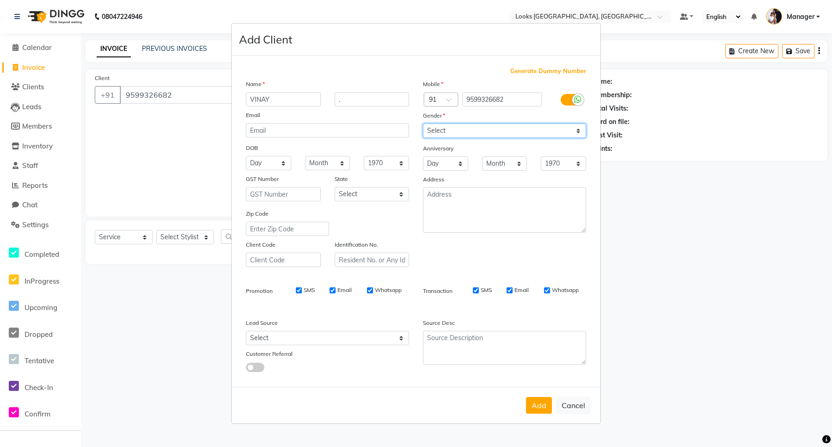
click at [423, 124] on select "Select [DEMOGRAPHIC_DATA] [DEMOGRAPHIC_DATA] Other Prefer Not To Say" at bounding box center [504, 130] width 163 height 14
click at [366, 196] on select "Select [GEOGRAPHIC_DATA] [GEOGRAPHIC_DATA] [GEOGRAPHIC_DATA] [GEOGRAPHIC_DATA] …" at bounding box center [372, 194] width 75 height 14
select select "13"
click at [335, 187] on select "Select [GEOGRAPHIC_DATA] [GEOGRAPHIC_DATA] [GEOGRAPHIC_DATA] [GEOGRAPHIC_DATA] …" at bounding box center [372, 194] width 75 height 14
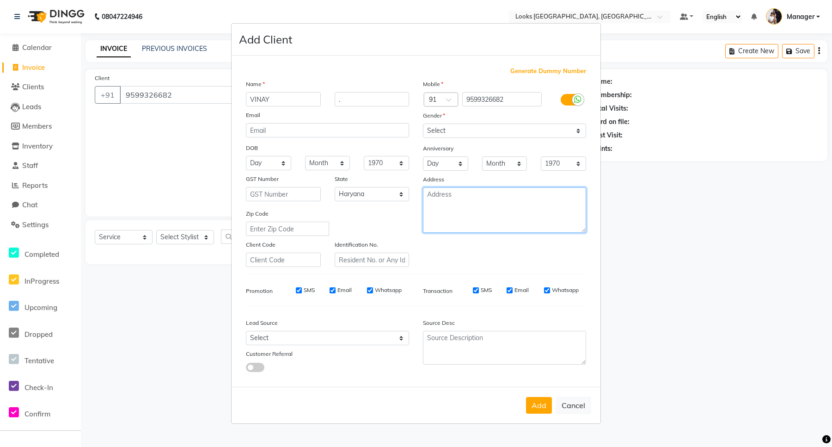
click at [476, 207] on textarea at bounding box center [504, 209] width 163 height 45
type textarea "ARDEE"
click at [530, 408] on button "Add" at bounding box center [539, 405] width 26 height 17
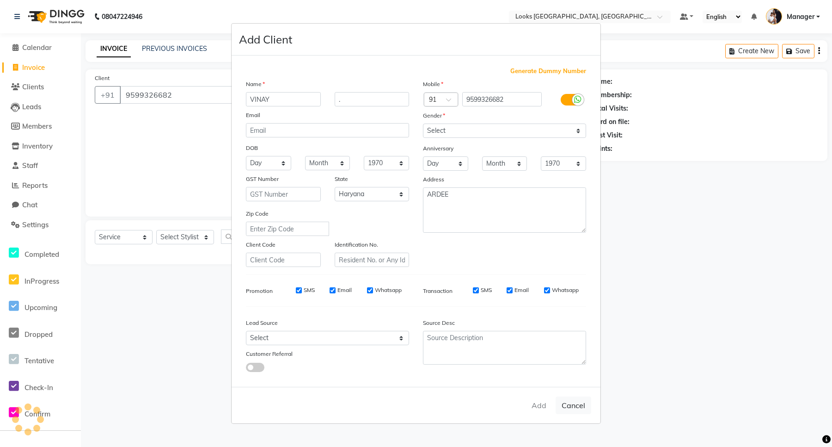
click at [543, 406] on div "Add Cancel" at bounding box center [416, 405] width 369 height 37
select select
select select "null"
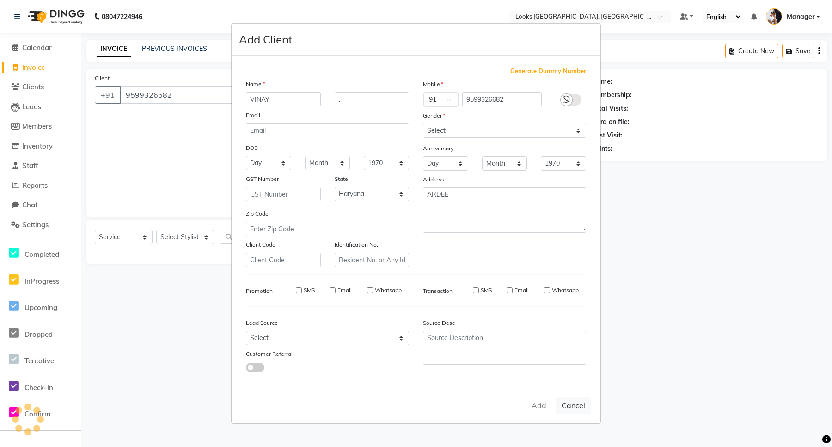
select select
checkbox input "false"
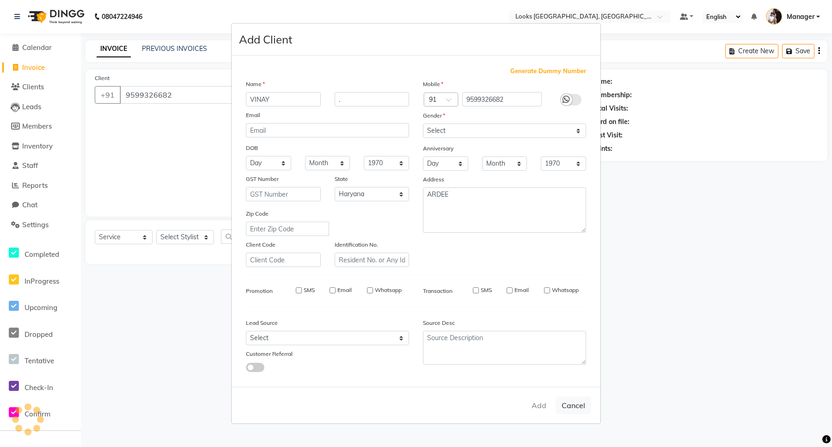
checkbox input "false"
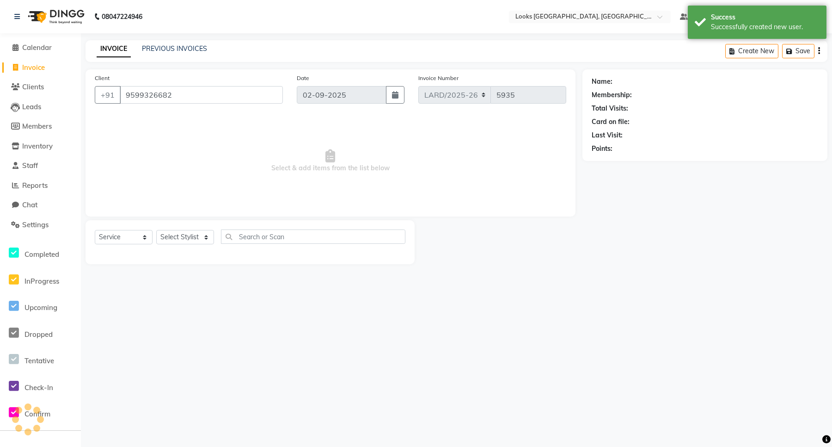
select select "1: Object"
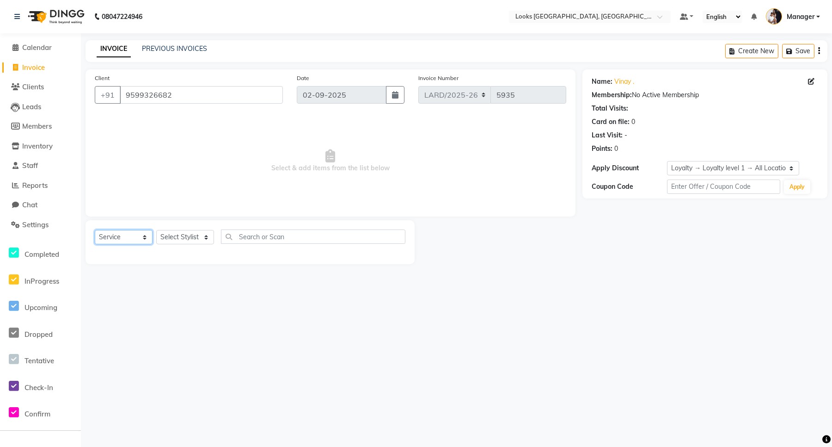
click at [128, 237] on select "Select Service Product Membership Package Voucher Prepaid Gift Card" at bounding box center [124, 237] width 58 height 14
click at [95, 230] on select "Select Service Product Membership Package Voucher Prepaid Gift Card" at bounding box center [124, 237] width 58 height 14
click at [203, 236] on select "Select Stylist [PERSON_NAME] _mrg [PERSON_NAME] _asst [PERSON_NAME] [PERSON_NAM…" at bounding box center [185, 237] width 58 height 14
select select "90481"
click at [156, 230] on select "Select Stylist [PERSON_NAME] _mrg [PERSON_NAME] _asst [PERSON_NAME] [PERSON_NAM…" at bounding box center [185, 237] width 58 height 14
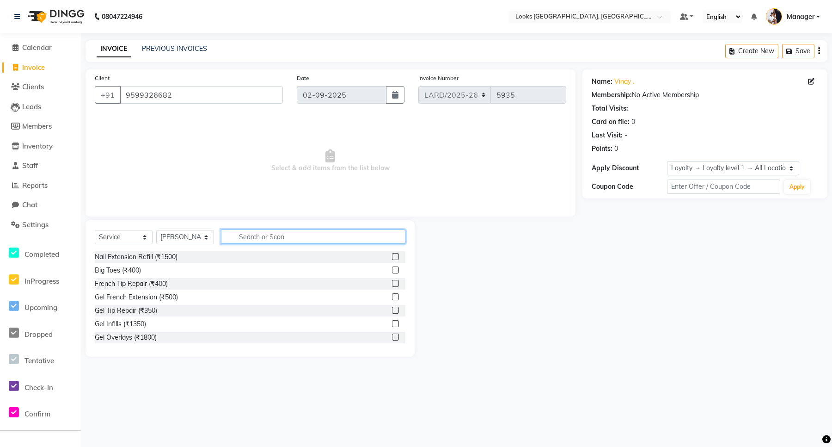
click at [296, 234] on input "text" at bounding box center [313, 236] width 185 height 14
type input "C"
type input "G"
type input "COLO"
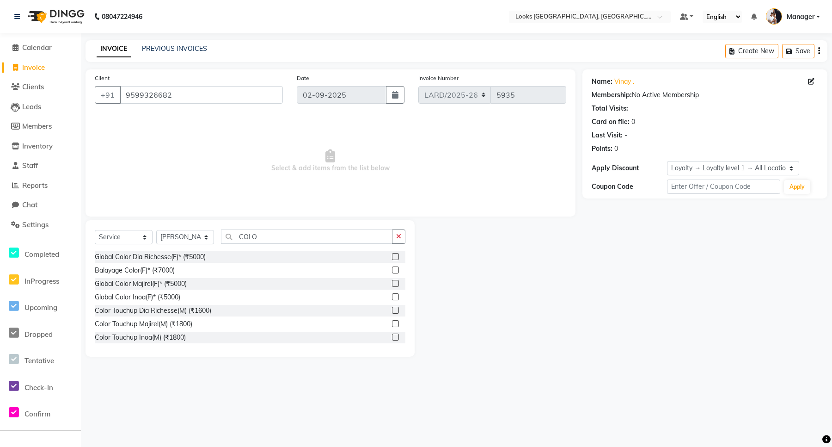
click at [392, 334] on label at bounding box center [395, 336] width 7 height 7
click at [392, 334] on input "checkbox" at bounding box center [395, 337] width 6 height 6
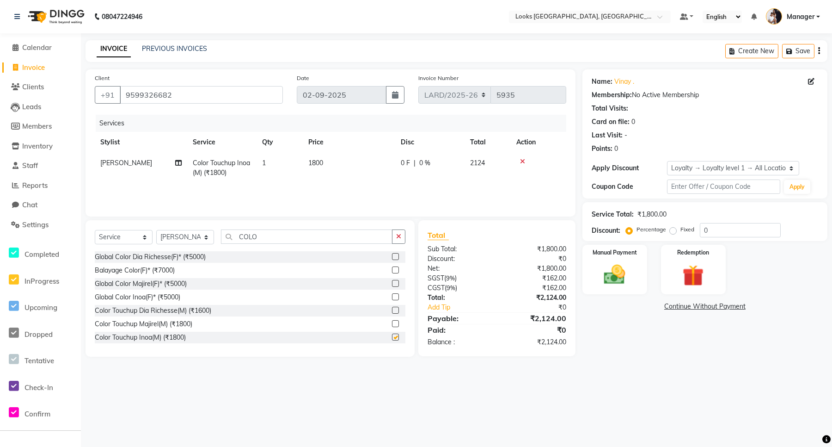
checkbox input "false"
click at [285, 234] on input "COLO" at bounding box center [307, 236] width 172 height 14
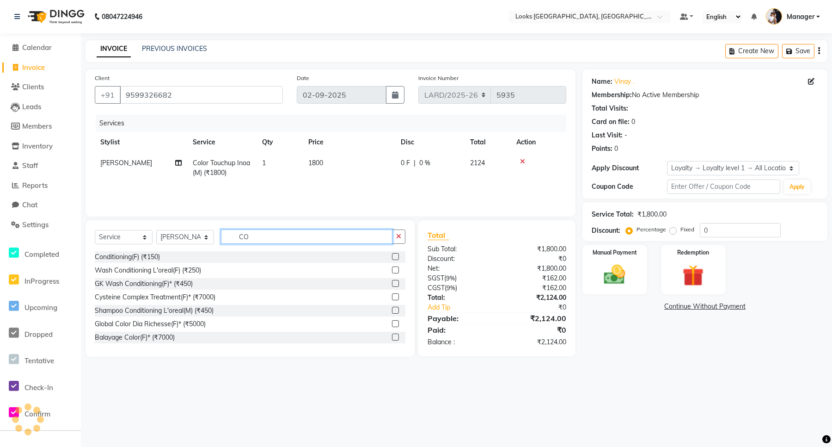
type input "C"
type input "CUT"
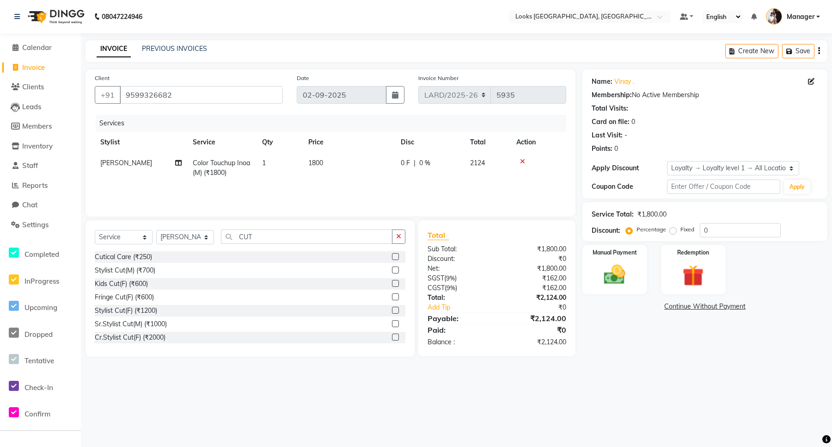
click at [171, 269] on div "Stylist Cut(M) (₹700)" at bounding box center [250, 271] width 311 height 12
click at [392, 269] on label at bounding box center [395, 269] width 7 height 7
click at [392, 269] on input "checkbox" at bounding box center [395, 270] width 6 height 6
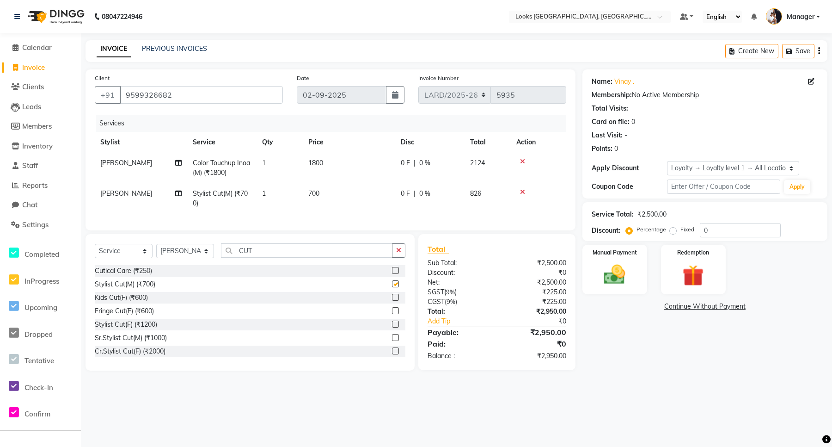
checkbox input "false"
click at [322, 164] on span "1800" at bounding box center [315, 163] width 15 height 8
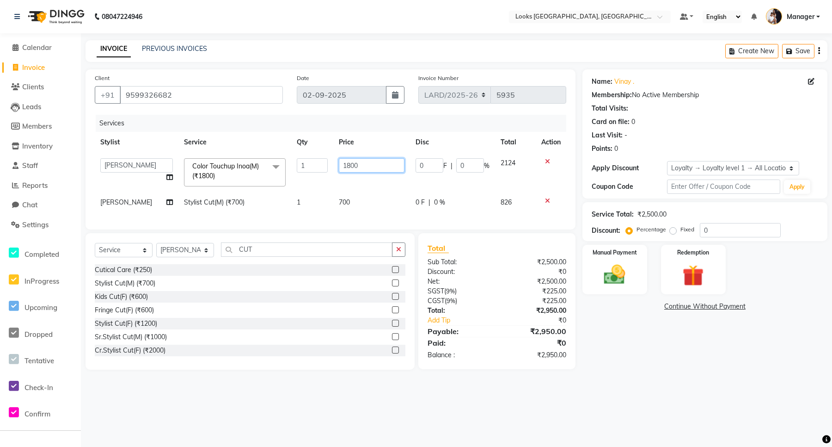
click at [365, 160] on input "1800" at bounding box center [372, 165] width 66 height 14
type input "1"
type input "1600"
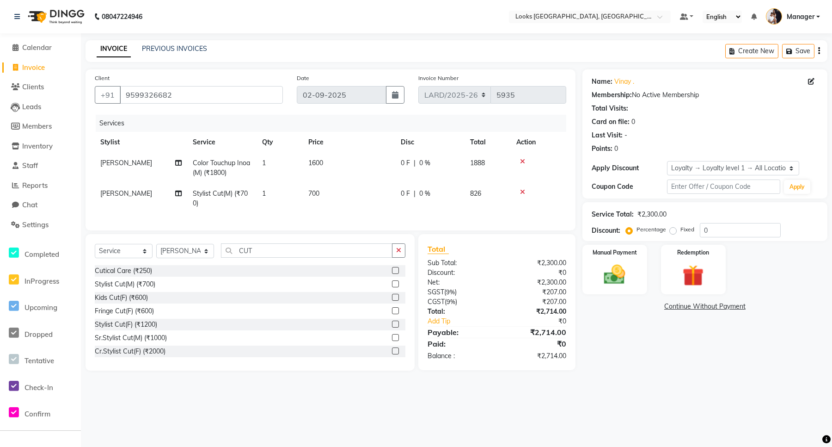
click at [508, 413] on div "08047224946 Select Location × Looks Ardee City Mall, Gurgaon Default Panel My P…" at bounding box center [416, 223] width 832 height 447
click at [618, 284] on img at bounding box center [615, 274] width 36 height 25
click at [701, 309] on span "CASH" at bounding box center [706, 307] width 20 height 11
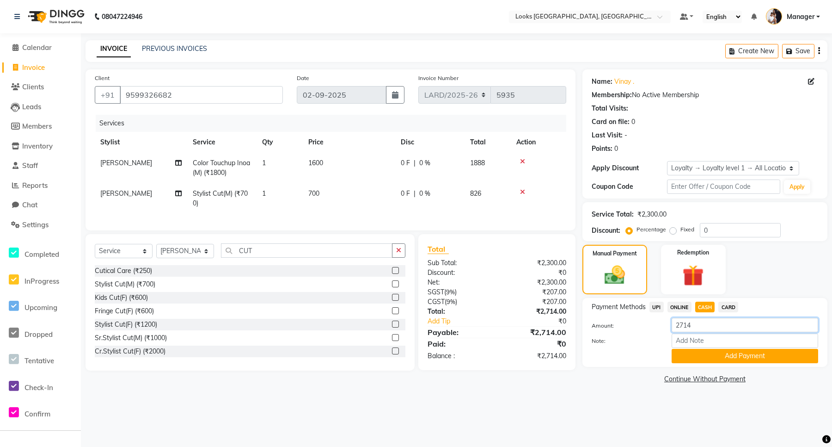
click at [708, 327] on input "2714" at bounding box center [745, 325] width 147 height 14
type input "2"
type input "2500"
click at [715, 357] on button "Add Payment" at bounding box center [745, 356] width 147 height 14
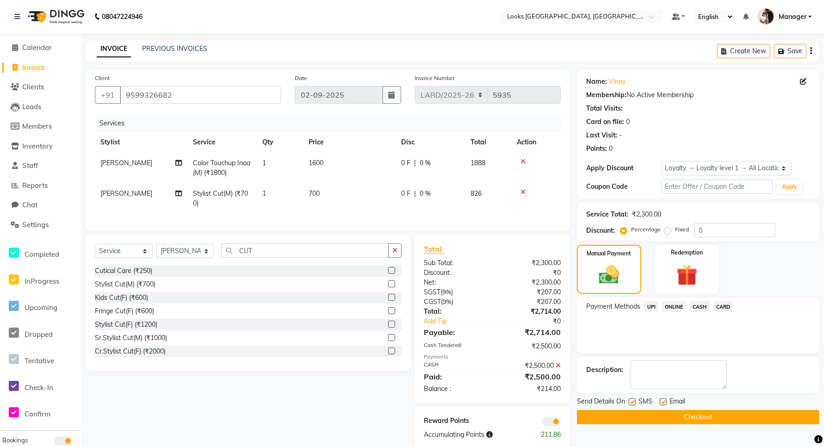
click at [647, 308] on span "UPI" at bounding box center [651, 306] width 14 height 11
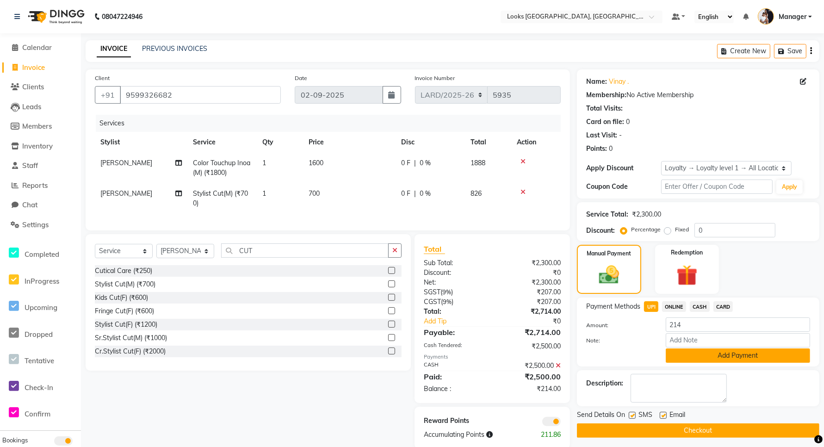
click at [699, 361] on button "Add Payment" at bounding box center [738, 355] width 144 height 14
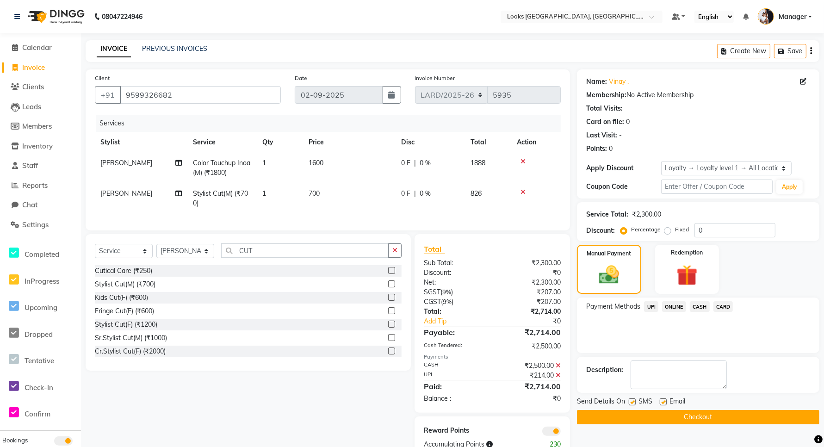
click at [685, 419] on button "Checkout" at bounding box center [698, 417] width 242 height 14
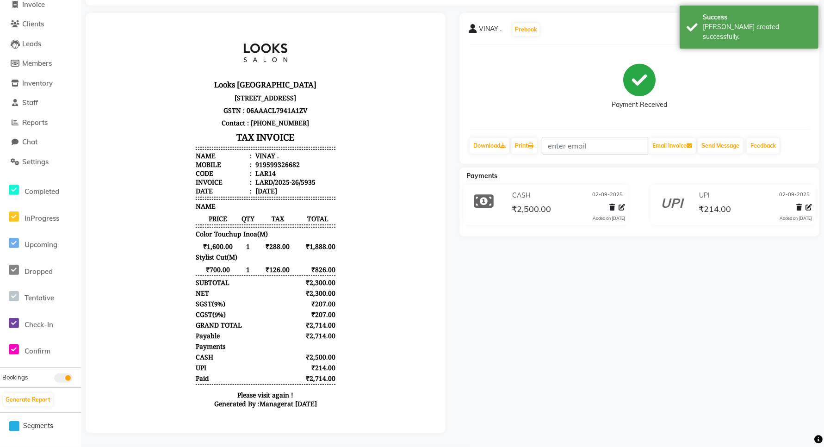
scroll to position [72, 0]
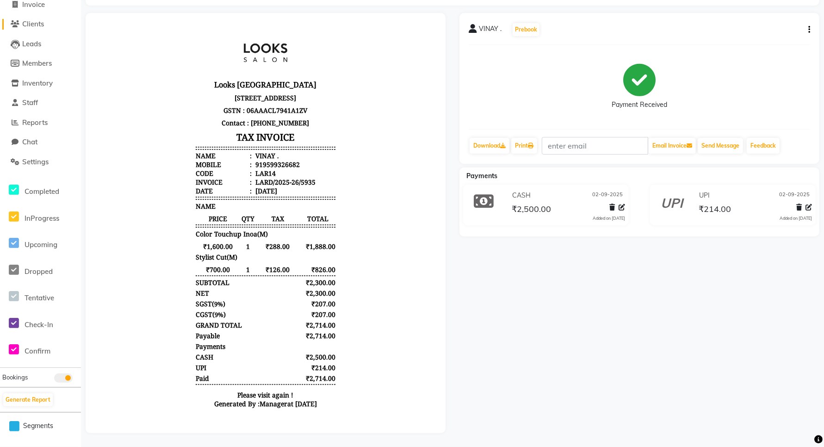
click at [35, 19] on span "Clients" at bounding box center [33, 23] width 22 height 9
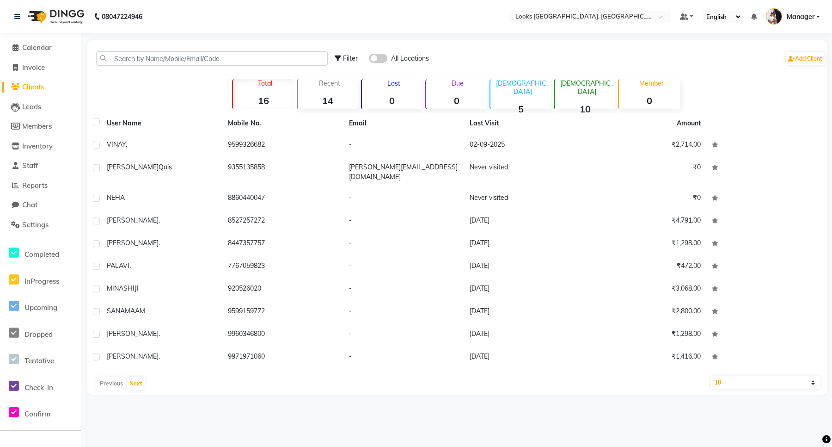
drag, startPoint x: 49, startPoint y: 89, endPoint x: 45, endPoint y: 58, distance: 31.7
click at [49, 88] on link "Clients" at bounding box center [40, 87] width 76 height 11
click at [43, 68] on span "Invoice" at bounding box center [33, 67] width 23 height 9
select select "service"
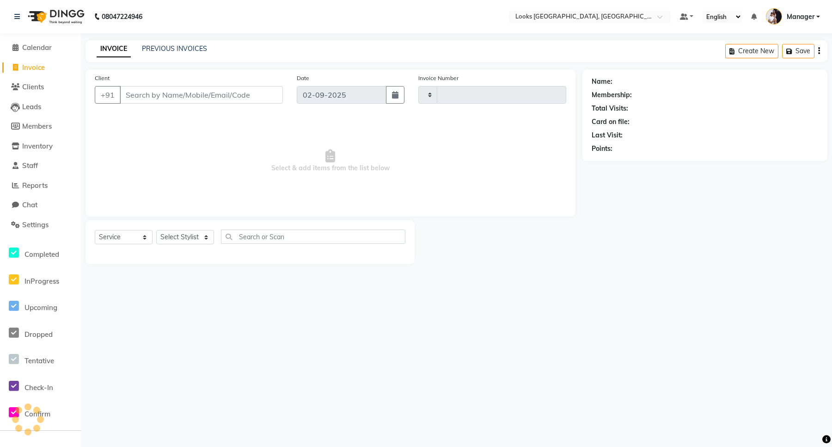
type input "5936"
select select "8941"
click at [31, 47] on span "Calendar" at bounding box center [37, 47] width 30 height 9
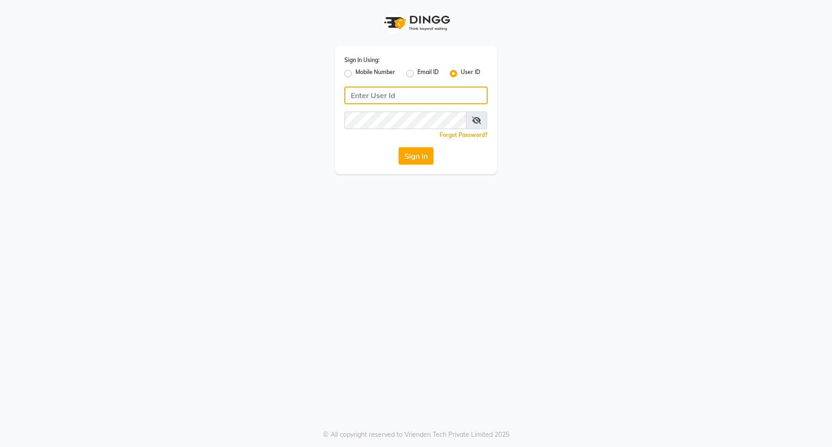
type input "e3898-01"
click at [427, 165] on div "Sign In Using: Mobile Number Email ID User ID e3898-01 Remember me Forgot Passw…" at bounding box center [416, 110] width 162 height 128
click at [424, 160] on button "Sign In" at bounding box center [416, 156] width 35 height 18
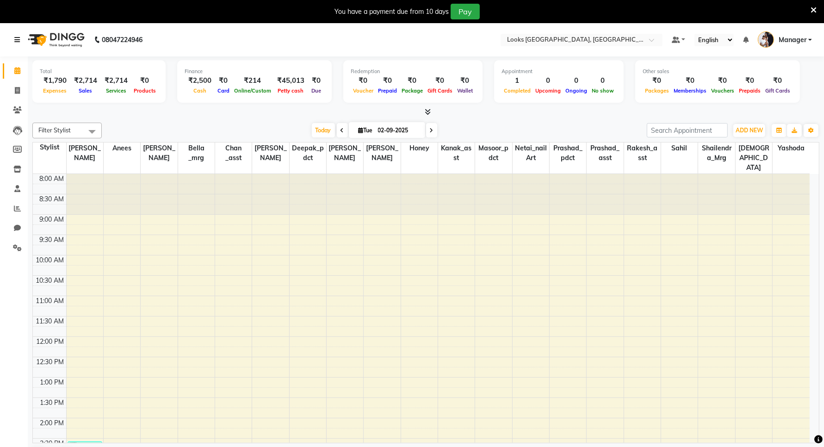
click at [16, 31] on link at bounding box center [18, 40] width 9 height 26
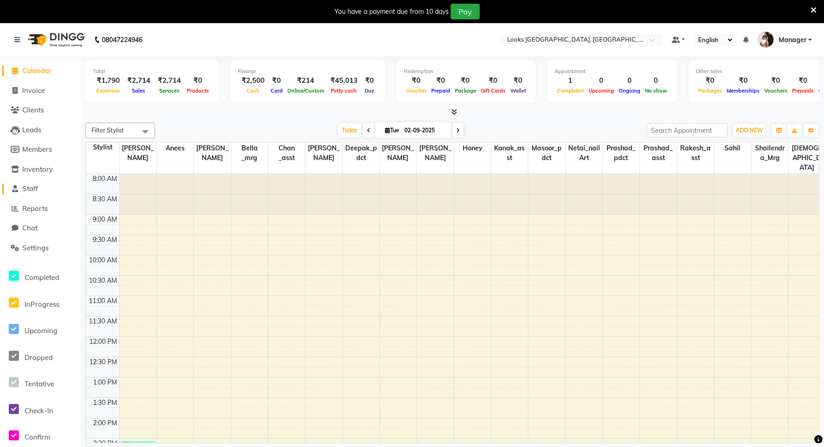
click at [38, 187] on span "Staff" at bounding box center [30, 188] width 16 height 9
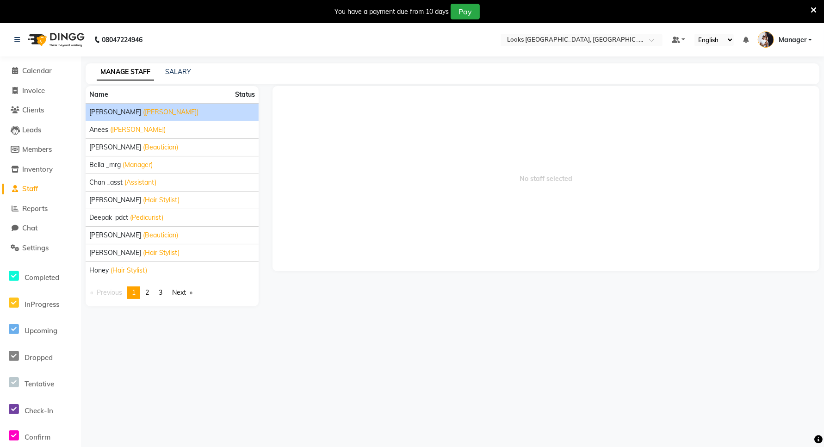
click at [168, 114] on div "[PERSON_NAME] ([PERSON_NAME])" at bounding box center [172, 112] width 166 height 10
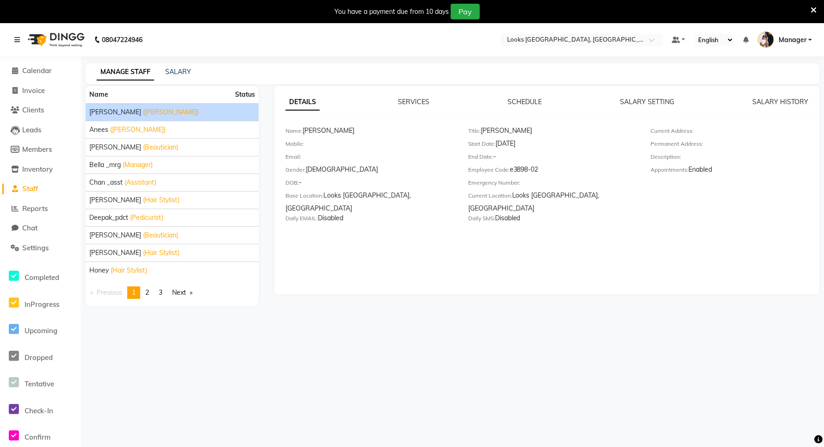
click at [30, 186] on span "Staff" at bounding box center [30, 188] width 16 height 9
click at [174, 78] on div "MANAGE STAFF SALARY" at bounding box center [453, 73] width 734 height 21
click at [177, 63] on div "MANAGE STAFF SALARY" at bounding box center [453, 73] width 734 height 21
click at [176, 70] on link "SALARY" at bounding box center [178, 72] width 26 height 8
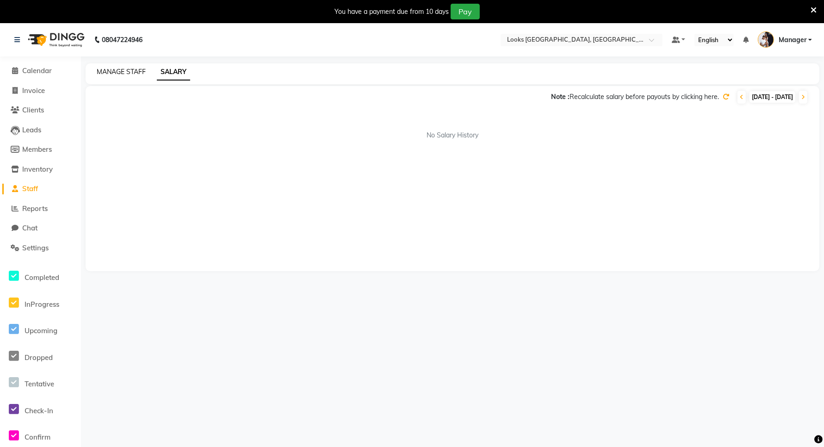
click at [127, 70] on link "MANAGE STAFF" at bounding box center [121, 72] width 49 height 8
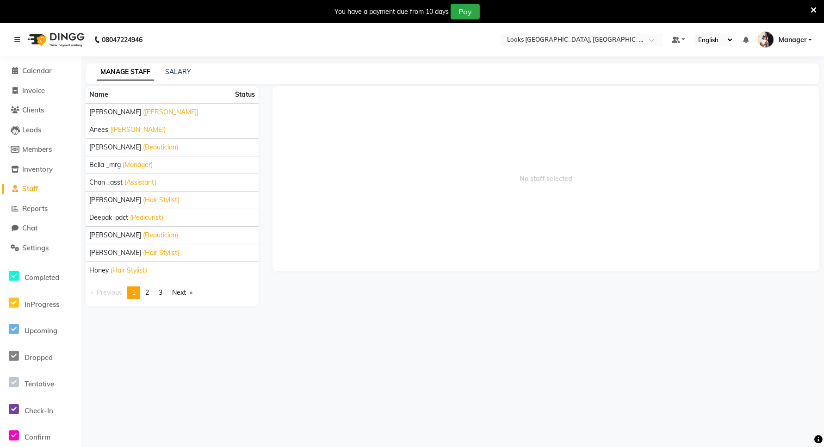
click at [42, 186] on link "Staff" at bounding box center [40, 189] width 76 height 11
click at [35, 211] on span "Reports" at bounding box center [34, 208] width 25 height 9
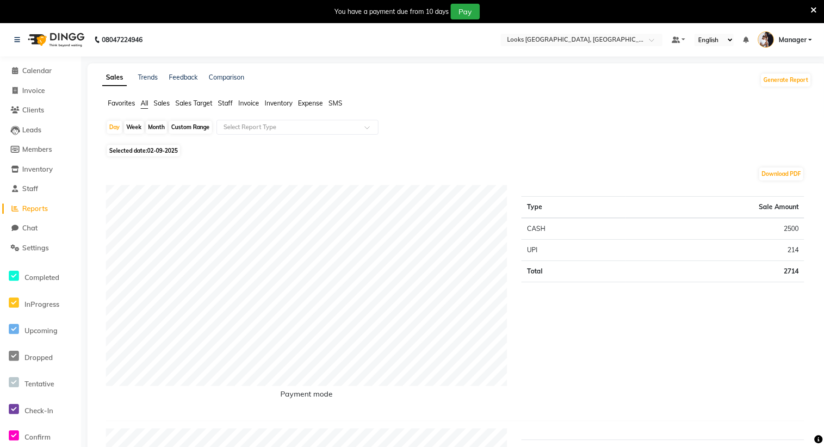
click at [249, 103] on span "Invoice" at bounding box center [248, 103] width 21 height 8
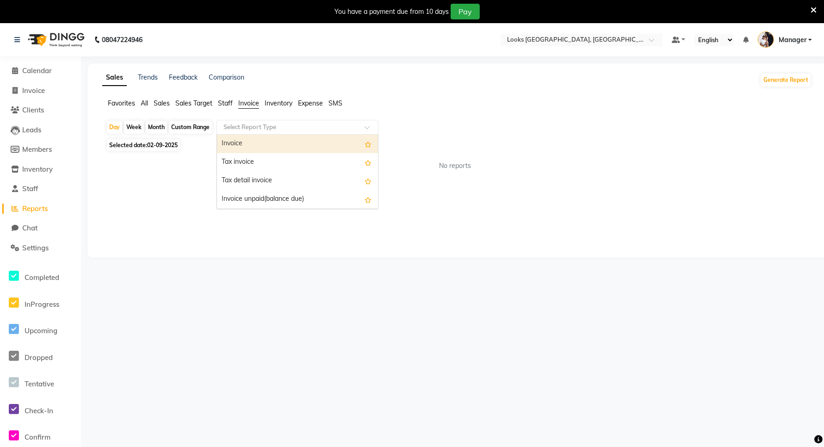
click at [284, 123] on input "text" at bounding box center [288, 127] width 133 height 9
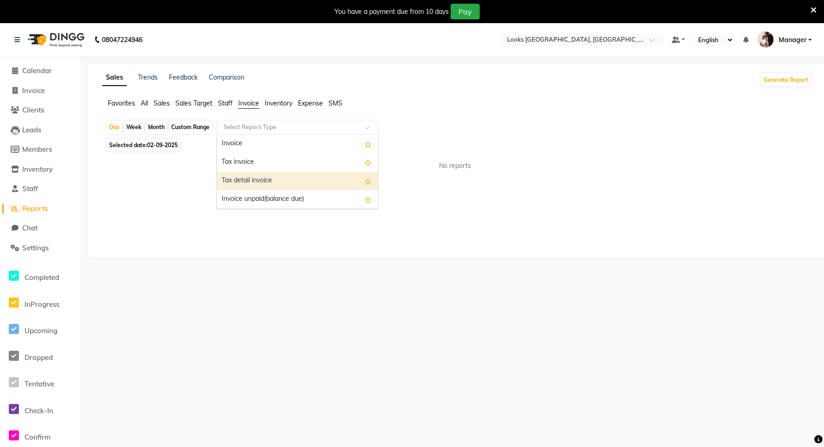
click at [165, 241] on div "Sales Trends Feedback Comparison Generate Report Favorites All Sales Sales Targ…" at bounding box center [456, 160] width 739 height 194
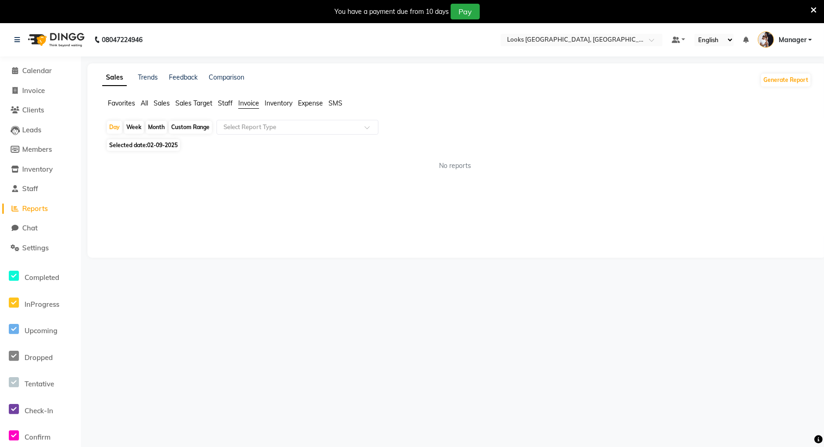
click at [227, 105] on span "Staff" at bounding box center [225, 103] width 15 height 8
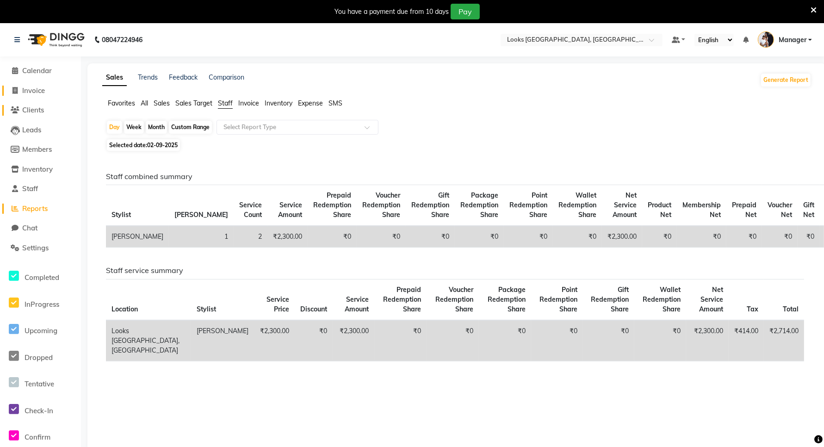
drag, startPoint x: 31, startPoint y: 95, endPoint x: 31, endPoint y: 88, distance: 6.5
click at [31, 93] on link "Invoice" at bounding box center [40, 91] width 76 height 11
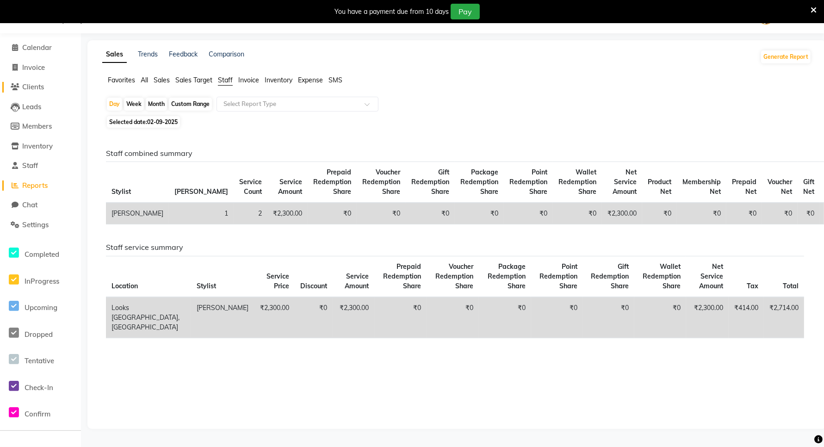
select select "service"
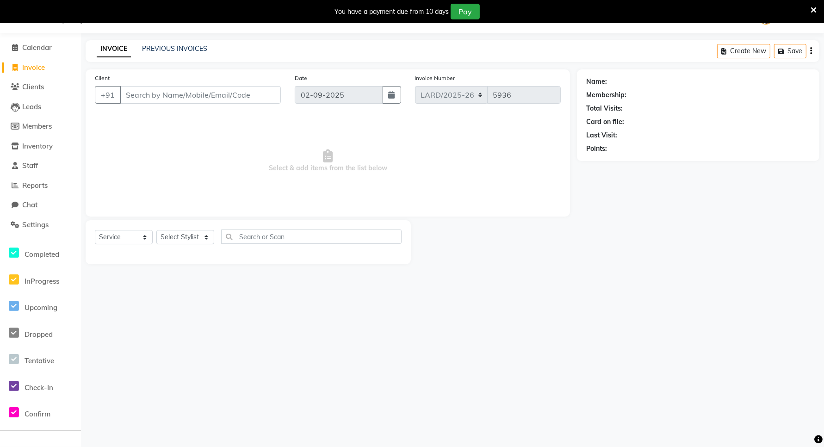
click at [153, 92] on input "Client" at bounding box center [200, 95] width 161 height 18
click at [169, 95] on input "Client" at bounding box center [200, 95] width 161 height 18
type input "782911227"
click at [261, 102] on button "Add Client" at bounding box center [257, 95] width 48 height 18
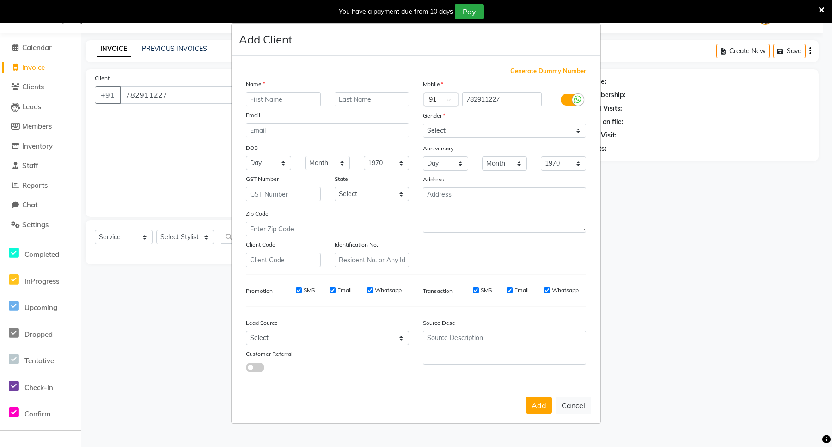
drag, startPoint x: 173, startPoint y: 93, endPoint x: 169, endPoint y: 100, distance: 7.9
click at [172, 93] on ngb-modal-window "Add Client Generate Dummy Number Name Email DOB Day 01 02 03 04 05 06 07 08 09 …" at bounding box center [416, 223] width 832 height 447
drag, startPoint x: 200, startPoint y: 95, endPoint x: 431, endPoint y: 86, distance: 231.5
click at [201, 95] on ngb-modal-window "Add Client Generate Dummy Number Name Email DOB Day 01 02 03 04 05 06 07 08 09 …" at bounding box center [416, 223] width 832 height 447
click at [574, 399] on button "Cancel" at bounding box center [574, 405] width 36 height 18
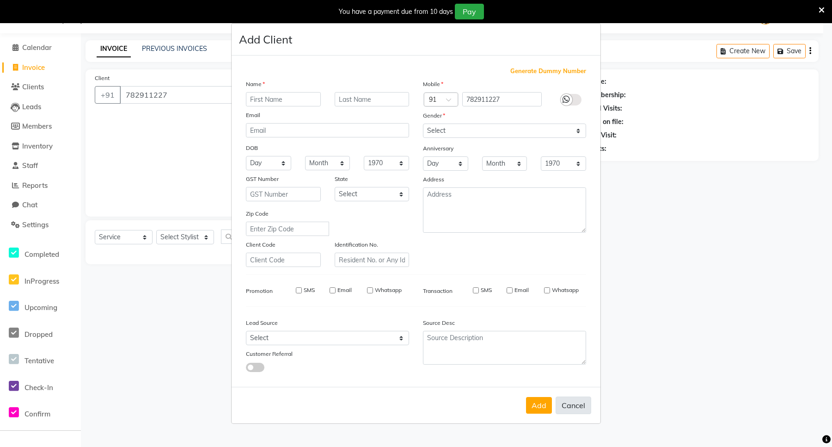
select select
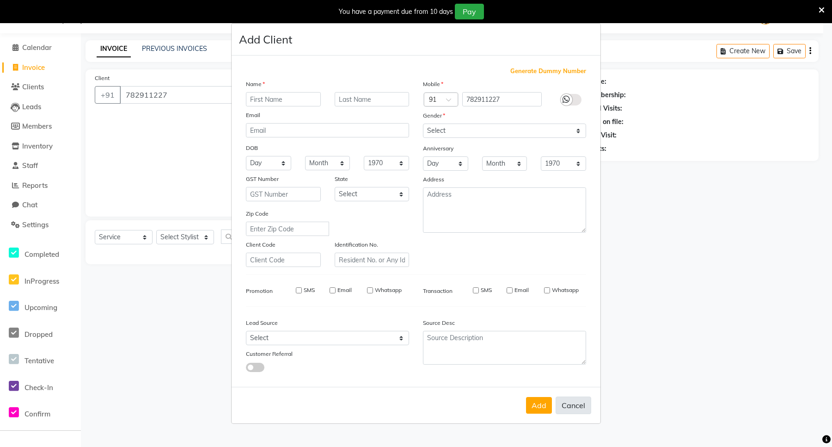
select select
checkbox input "false"
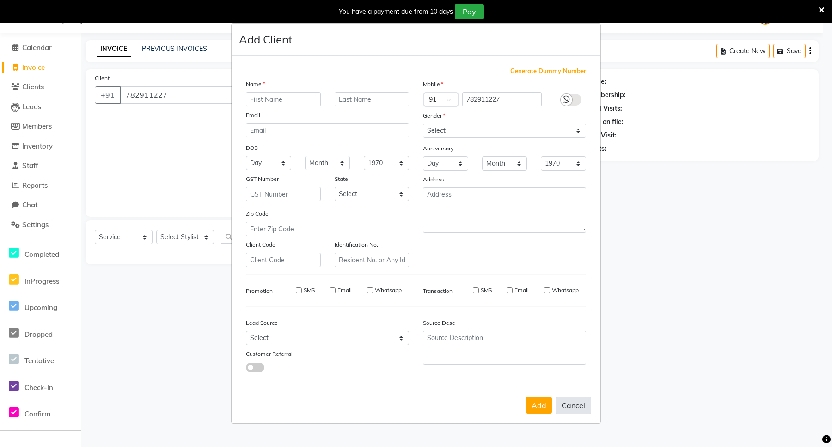
checkbox input "false"
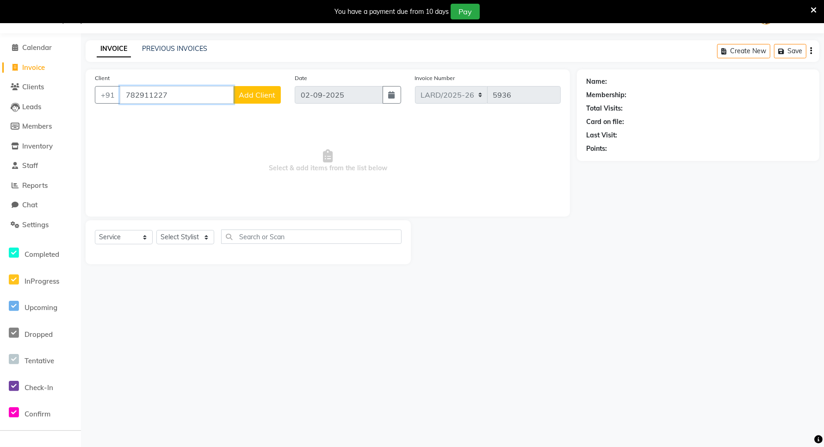
click at [168, 95] on input "782911227" at bounding box center [177, 95] width 114 height 18
type input "7829112277"
click at [269, 103] on button "Add Client" at bounding box center [257, 95] width 48 height 18
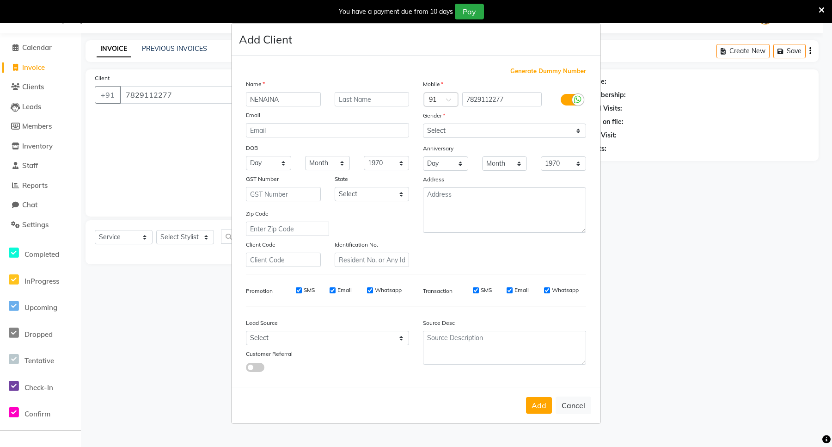
click at [266, 99] on input "NENAINA" at bounding box center [283, 99] width 75 height 14
click at [269, 100] on input "NENAINA" at bounding box center [283, 99] width 75 height 14
type input "NEAINA"
click at [391, 102] on input "text" at bounding box center [372, 99] width 75 height 14
type input "."
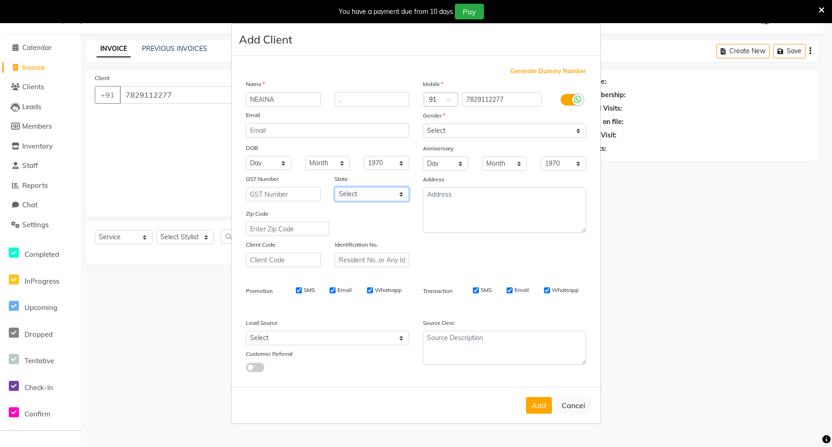
drag, startPoint x: 376, startPoint y: 195, endPoint x: 382, endPoint y: 200, distance: 7.6
click at [376, 195] on select "Select [GEOGRAPHIC_DATA] [GEOGRAPHIC_DATA] [GEOGRAPHIC_DATA] [GEOGRAPHIC_DATA] …" at bounding box center [372, 194] width 75 height 14
select select "13"
click at [335, 187] on select "Select [GEOGRAPHIC_DATA] [GEOGRAPHIC_DATA] [GEOGRAPHIC_DATA] [GEOGRAPHIC_DATA] …" at bounding box center [372, 194] width 75 height 14
click at [479, 132] on select "Select [DEMOGRAPHIC_DATA] [DEMOGRAPHIC_DATA] Other Prefer Not To Say" at bounding box center [504, 130] width 163 height 14
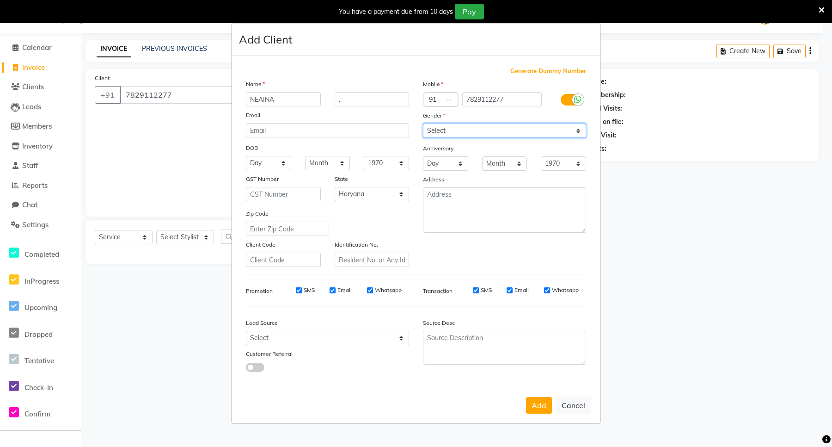
select select "[DEMOGRAPHIC_DATA]"
click at [423, 124] on select "Select [DEMOGRAPHIC_DATA] [DEMOGRAPHIC_DATA] Other Prefer Not To Say" at bounding box center [504, 130] width 163 height 14
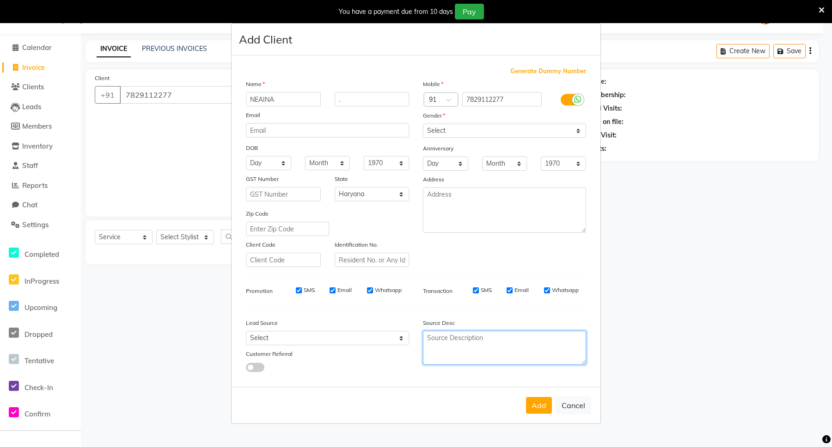
drag, startPoint x: 493, startPoint y: 339, endPoint x: 494, endPoint y: 333, distance: 5.3
click at [494, 335] on textarea at bounding box center [504, 348] width 163 height 34
type textarea "ARDE"
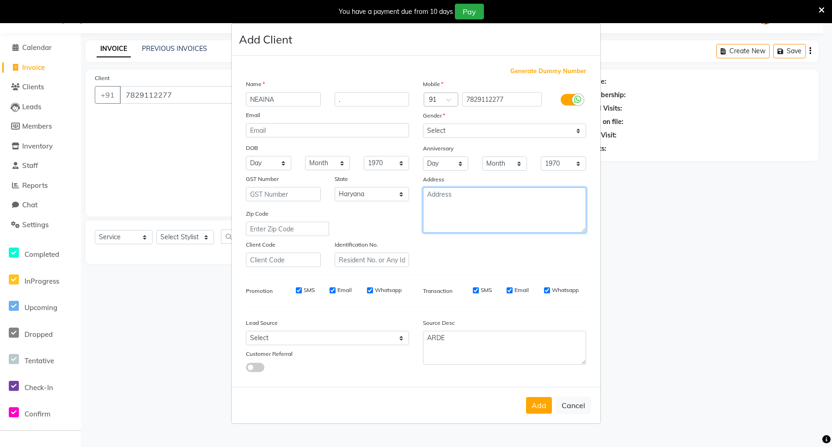
click at [456, 202] on textarea at bounding box center [504, 209] width 163 height 45
type textarea "ARDEE"
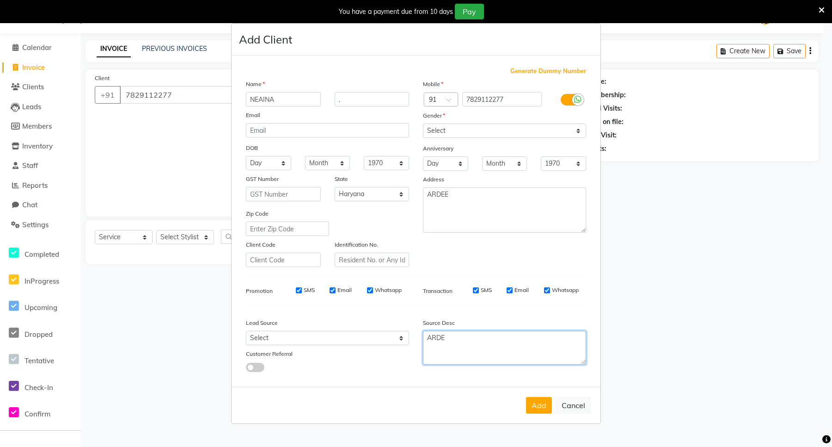
click at [456, 337] on textarea "ARDE" at bounding box center [504, 348] width 163 height 34
click at [444, 337] on textarea "ARDE" at bounding box center [504, 348] width 163 height 34
type textarea "A"
click at [545, 404] on button "Add" at bounding box center [539, 405] width 26 height 17
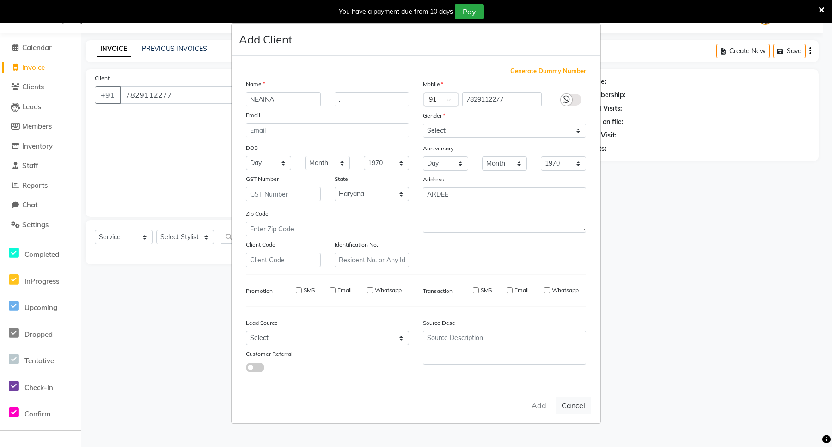
select select
select select "null"
select select
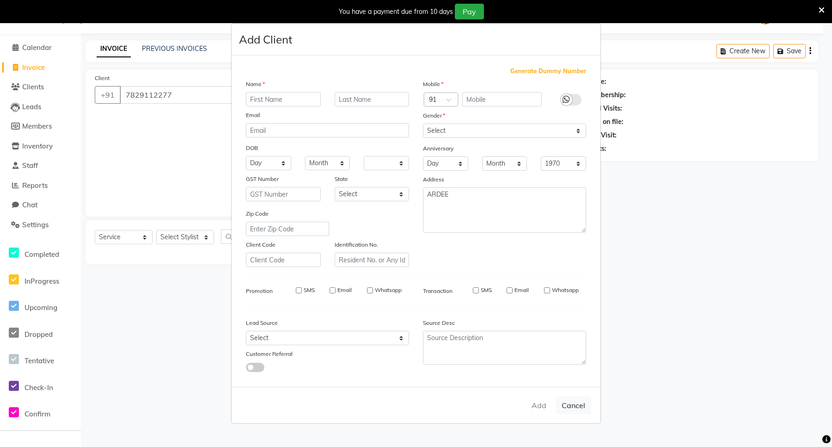
select select
checkbox input "false"
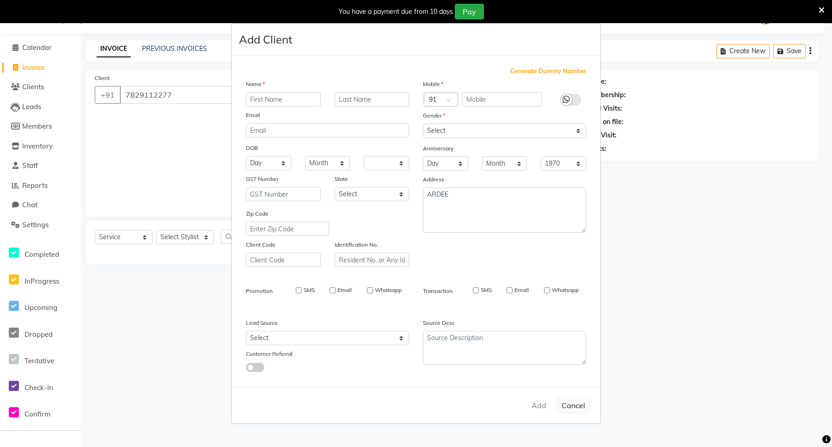
checkbox input "false"
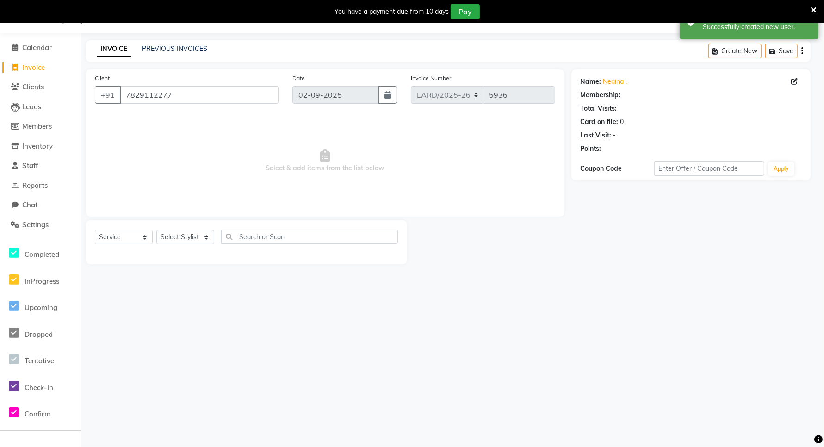
select select "1: Object"
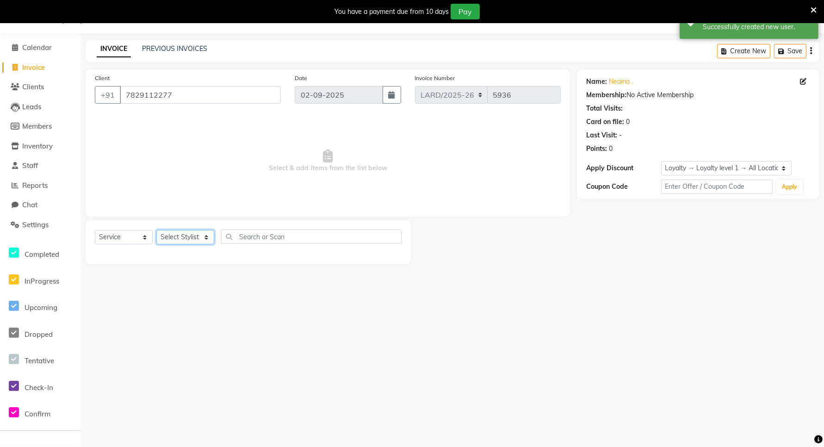
click at [197, 239] on select "Select Stylist [PERSON_NAME] _mrg [PERSON_NAME] _asst [PERSON_NAME] [PERSON_NAM…" at bounding box center [185, 237] width 58 height 14
select select "90500"
click at [156, 230] on select "Select Stylist [PERSON_NAME] _mrg [PERSON_NAME] _asst [PERSON_NAME] [PERSON_NAM…" at bounding box center [185, 237] width 58 height 14
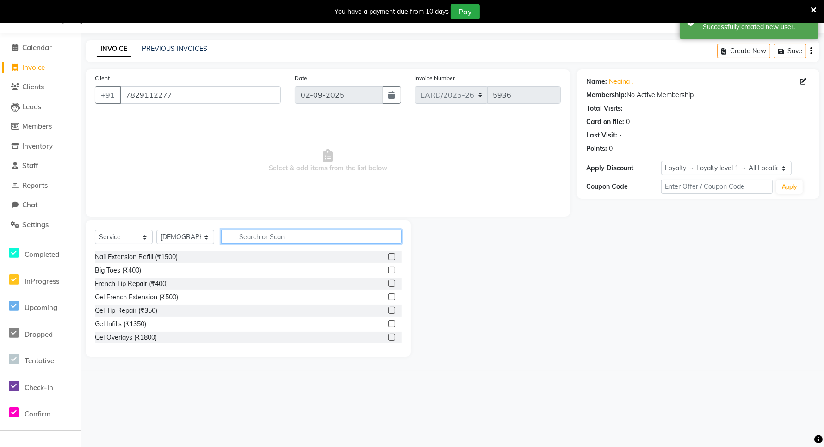
click at [259, 239] on input "text" at bounding box center [311, 236] width 180 height 14
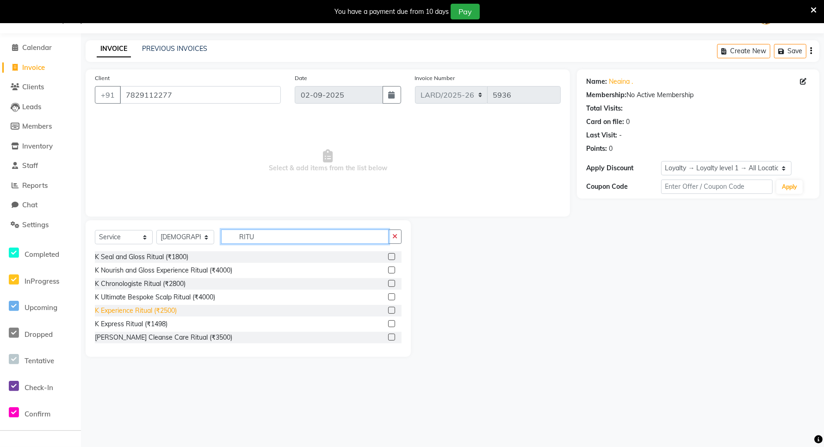
type input "RITU"
click at [158, 311] on div "K Experience Ritual (₹2500)" at bounding box center [136, 311] width 82 height 10
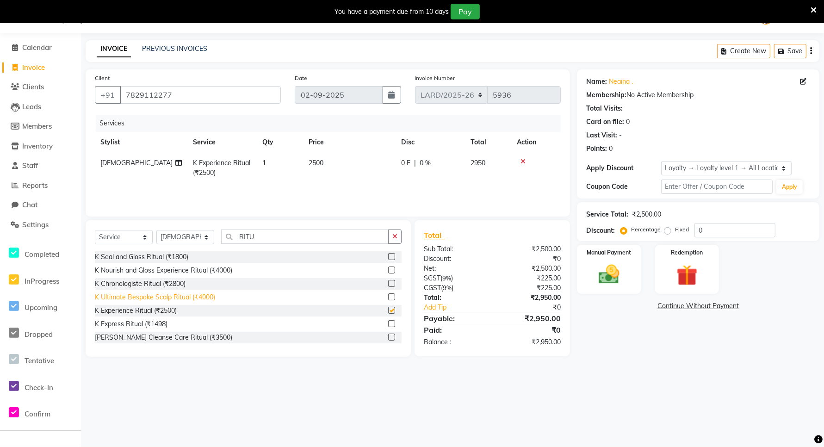
checkbox input "false"
click at [332, 158] on td "2500" at bounding box center [349, 168] width 92 height 31
select select "90500"
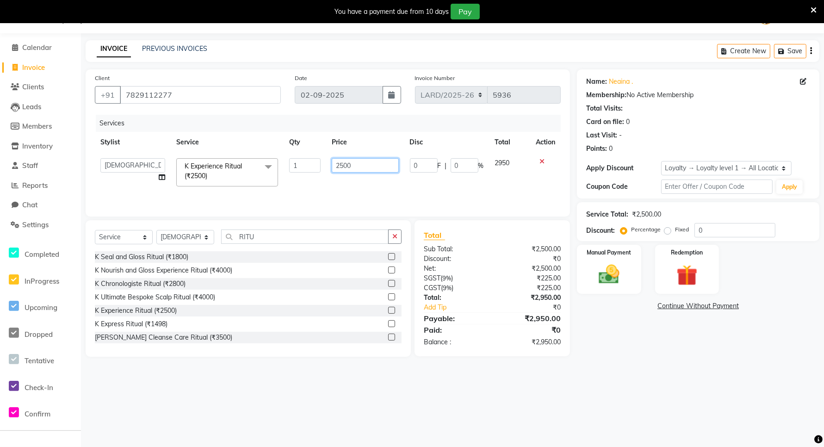
drag, startPoint x: 357, startPoint y: 167, endPoint x: 359, endPoint y: 163, distance: 5.2
click at [358, 163] on input "2500" at bounding box center [365, 165] width 67 height 14
type input "2"
type input "4200"
click at [530, 396] on div "08047224946 Select Location × Looks [GEOGRAPHIC_DATA], Gurgaon Default Panel My…" at bounding box center [412, 223] width 824 height 447
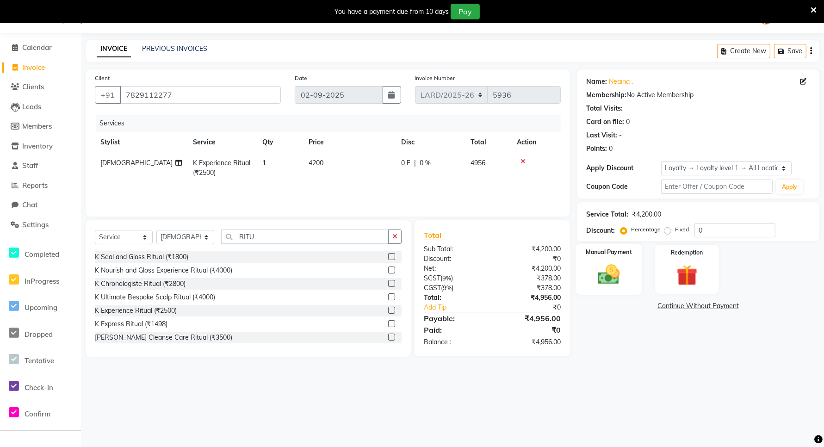
click at [610, 273] on img at bounding box center [609, 274] width 36 height 25
click at [650, 308] on span "UPI" at bounding box center [651, 306] width 14 height 11
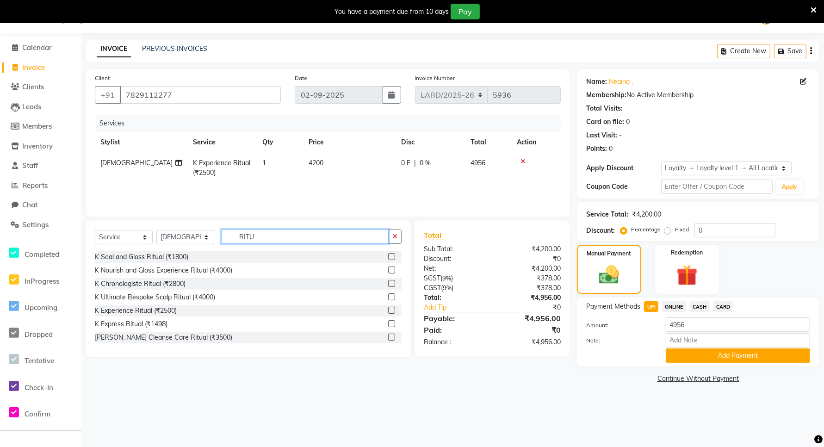
click at [271, 237] on input "RITU" at bounding box center [304, 236] width 167 height 14
type input "R"
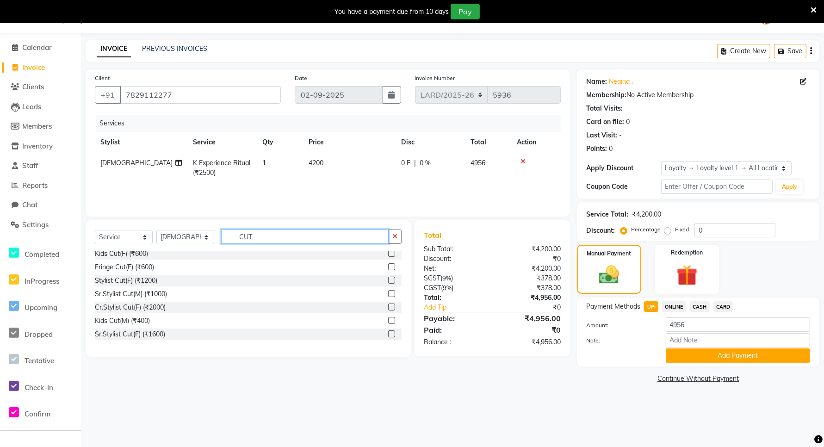
scroll to position [58, 0]
type input "CUT"
click at [388, 306] on label at bounding box center [391, 305] width 7 height 7
click at [388, 306] on input "checkbox" at bounding box center [391, 306] width 6 height 6
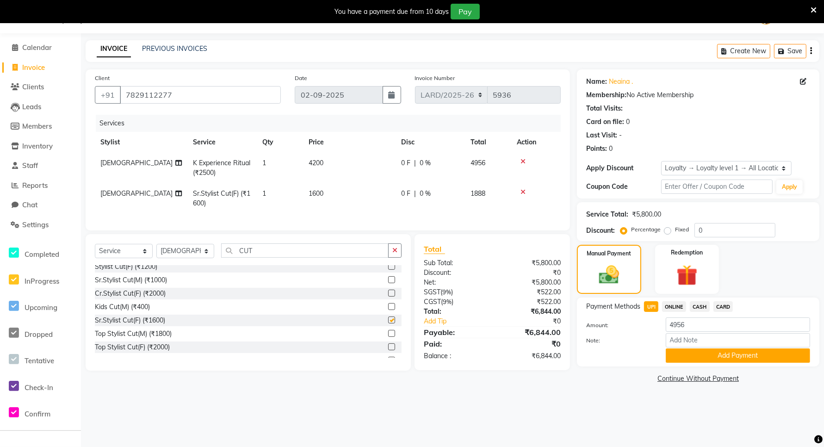
checkbox input "false"
click at [329, 194] on td "1600" at bounding box center [349, 198] width 92 height 31
select select "90500"
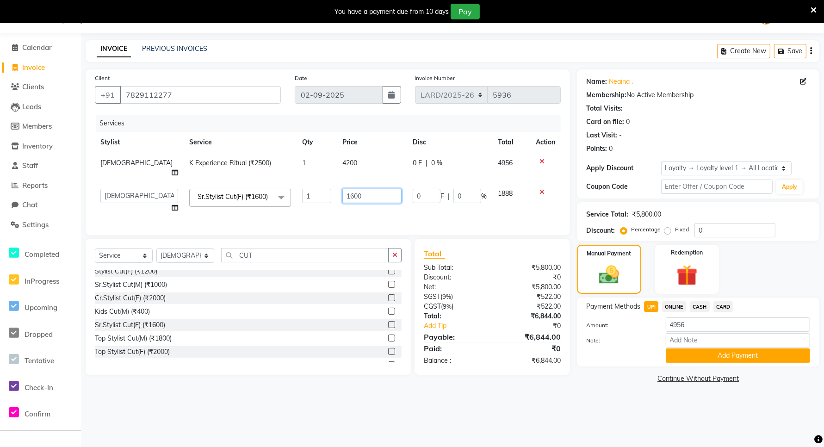
click at [354, 189] on input "1600" at bounding box center [371, 196] width 59 height 14
type input "1500"
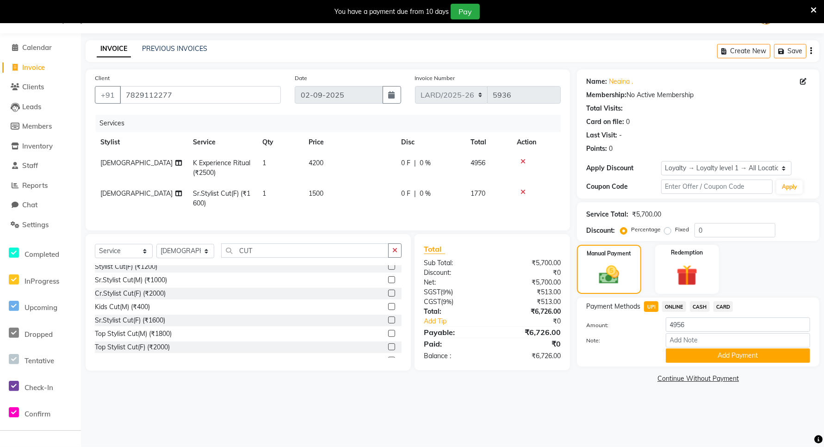
click at [419, 422] on div "08047224946 Select Location × Looks [GEOGRAPHIC_DATA], Gurgaon Default Panel My…" at bounding box center [412, 223] width 824 height 447
click at [422, 164] on span "0 %" at bounding box center [424, 163] width 11 height 10
select select "90500"
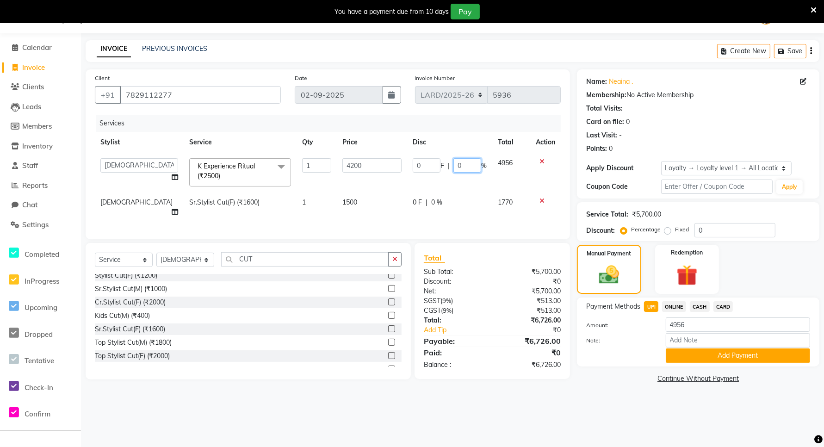
click at [472, 165] on input "0" at bounding box center [467, 165] width 28 height 14
type input "25"
click at [519, 416] on div "08047224946 Select Location × Looks [GEOGRAPHIC_DATA], Gurgaon Default Panel My…" at bounding box center [412, 223] width 824 height 447
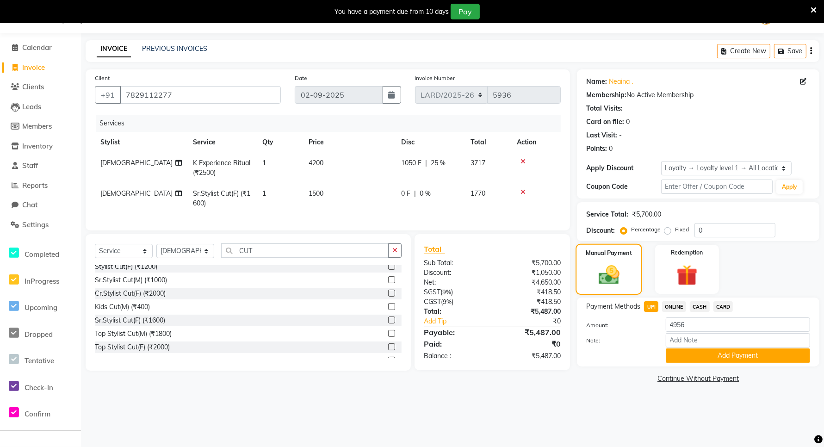
click at [609, 271] on img at bounding box center [609, 275] width 34 height 24
click at [501, 400] on div "08047224946 Select Location × Looks [GEOGRAPHIC_DATA], Gurgaon Default Panel My…" at bounding box center [412, 223] width 824 height 447
click at [691, 322] on input "4956" at bounding box center [738, 324] width 144 height 14
type input "4"
click at [470, 421] on div "08047224946 Select Location × Looks [GEOGRAPHIC_DATA], Gurgaon Default Panel My…" at bounding box center [412, 223] width 824 height 447
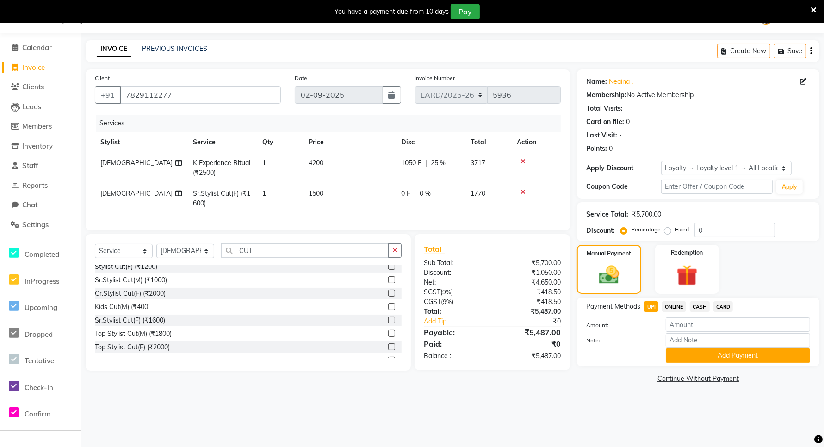
click at [469, 415] on div "08047224946 Select Location × Looks [GEOGRAPHIC_DATA], Gurgaon Default Panel My…" at bounding box center [412, 223] width 824 height 447
click at [466, 417] on div "08047224946 Select Location × Looks [GEOGRAPHIC_DATA], Gurgaon Default Panel My…" at bounding box center [412, 223] width 824 height 447
click at [470, 417] on div "08047224946 Select Location × Looks [GEOGRAPHIC_DATA], Gurgaon Default Panel My…" at bounding box center [412, 223] width 824 height 447
drag, startPoint x: 477, startPoint y: 416, endPoint x: 525, endPoint y: 415, distance: 48.1
click at [488, 416] on div "08047224946 Select Location × Looks [GEOGRAPHIC_DATA], Gurgaon Default Panel My…" at bounding box center [412, 223] width 824 height 447
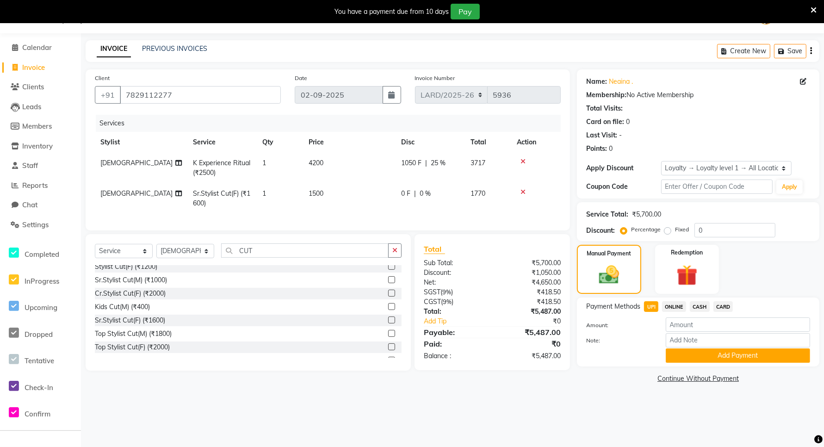
click at [647, 420] on div "08047224946 Select Location × Looks [GEOGRAPHIC_DATA], Gurgaon Default Panel My…" at bounding box center [412, 223] width 824 height 447
click at [550, 388] on main "INVOICE PREVIOUS INVOICES Create New Save Client [PHONE_NUMBER] Date [DATE] Inv…" at bounding box center [452, 219] width 743 height 359
drag, startPoint x: 536, startPoint y: 358, endPoint x: 726, endPoint y: 309, distance: 196.0
click at [539, 357] on div "Total Sub Total: ₹5,700.00 Discount: ₹1,050.00 Net: ₹4,650.00 SGST ( 9% ) ₹418.…" at bounding box center [492, 301] width 137 height 117
click at [666, 306] on span "ONLINE" at bounding box center [674, 306] width 24 height 11
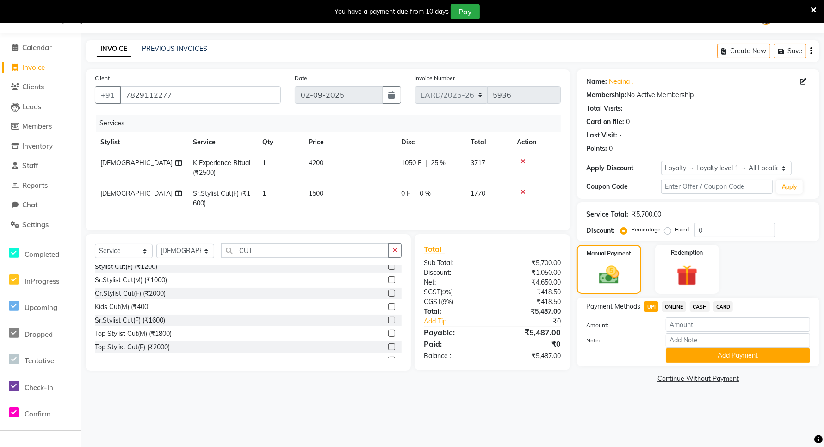
type input "5487"
click at [733, 358] on button "Add Payment" at bounding box center [738, 355] width 144 height 14
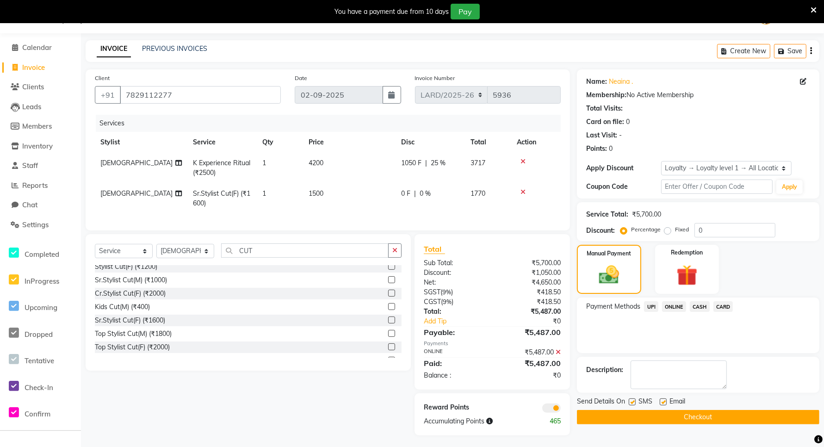
click at [662, 416] on button "Checkout" at bounding box center [698, 417] width 242 height 14
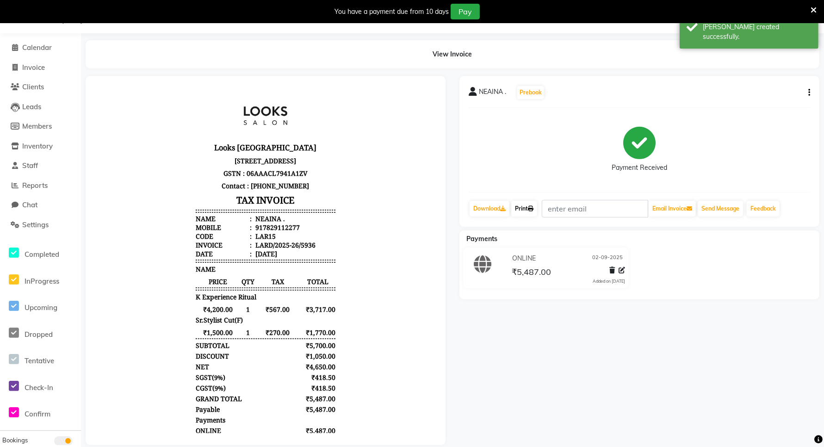
click at [516, 206] on link "Print" at bounding box center [524, 209] width 26 height 16
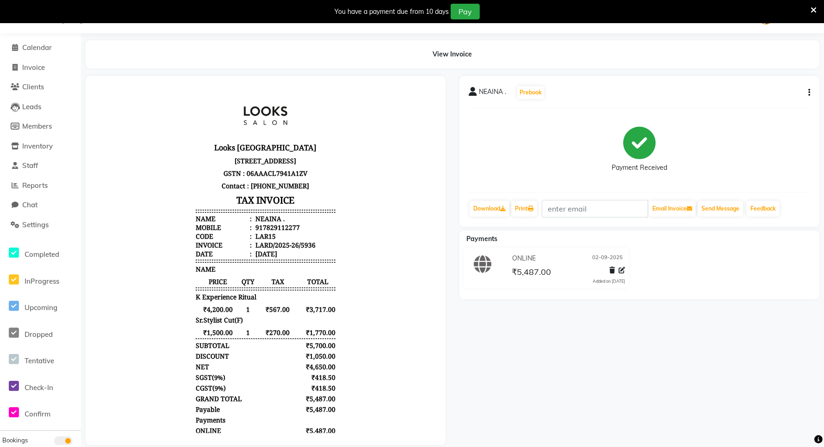
click at [373, 387] on body "Looks [GEOGRAPHIC_DATA] [STREET_ADDRESS] GSTN : 06AAACL7941A1ZV Contact : [PHON…" at bounding box center [265, 283] width 334 height 391
click at [39, 66] on span "Invoice" at bounding box center [33, 67] width 23 height 9
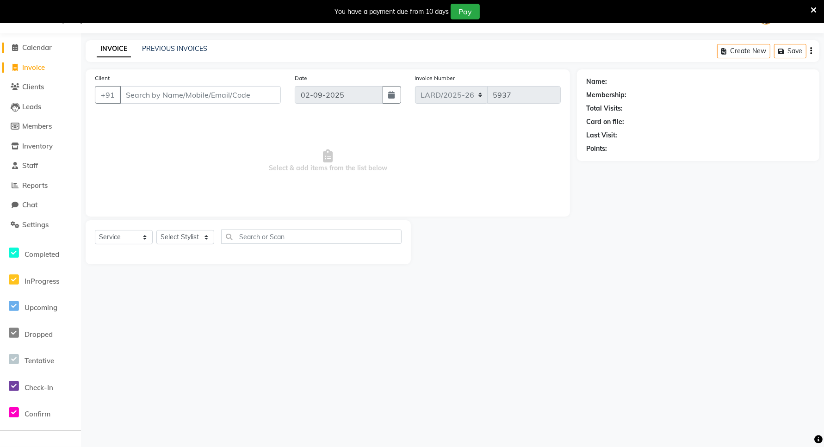
click at [42, 47] on span "Calendar" at bounding box center [37, 47] width 30 height 9
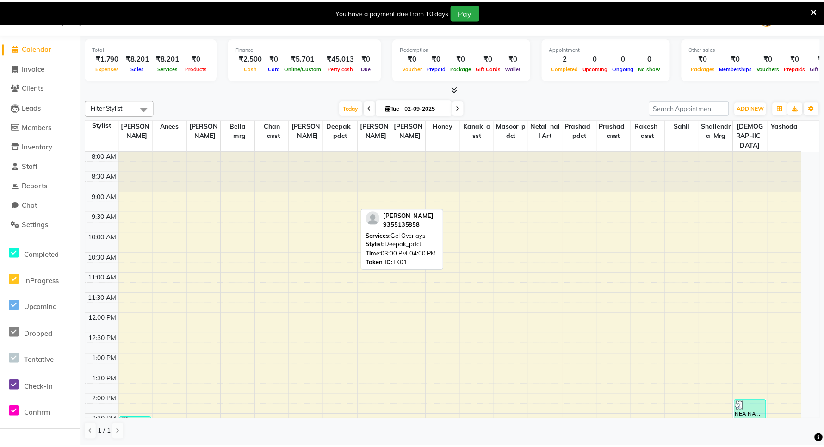
scroll to position [257, 0]
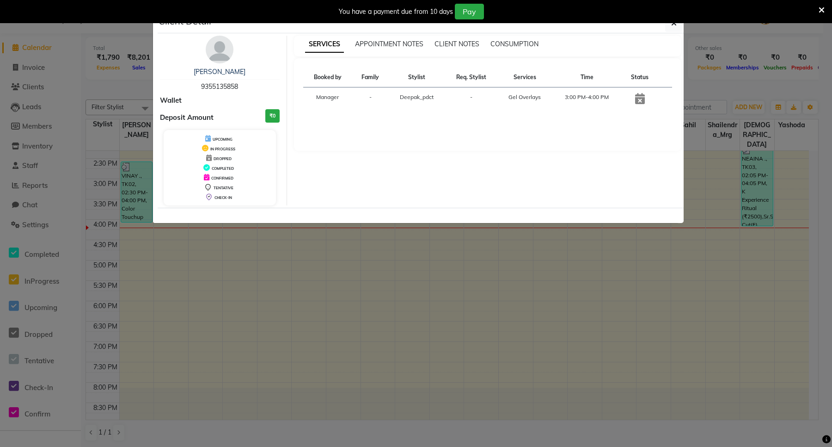
click at [674, 22] on div "You have a payment due from 10 days Pay" at bounding box center [416, 11] width 832 height 23
click at [670, 28] on button "button" at bounding box center [675, 23] width 18 height 18
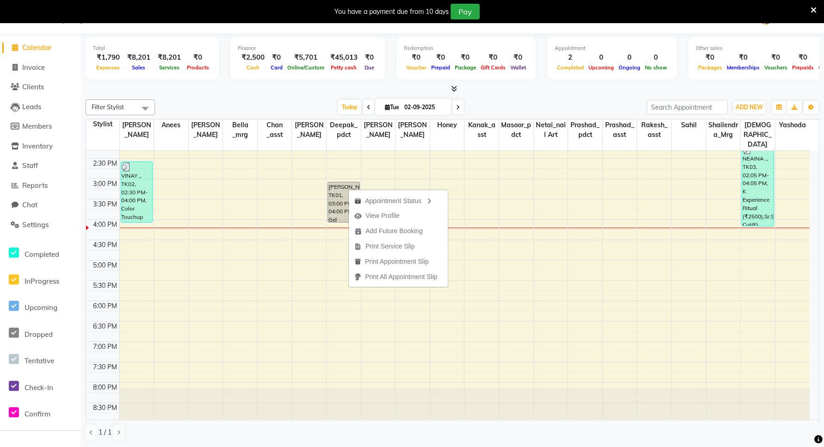
drag, startPoint x: 348, startPoint y: 189, endPoint x: 297, endPoint y: 347, distance: 166.7
click at [297, 351] on td at bounding box center [464, 356] width 690 height 10
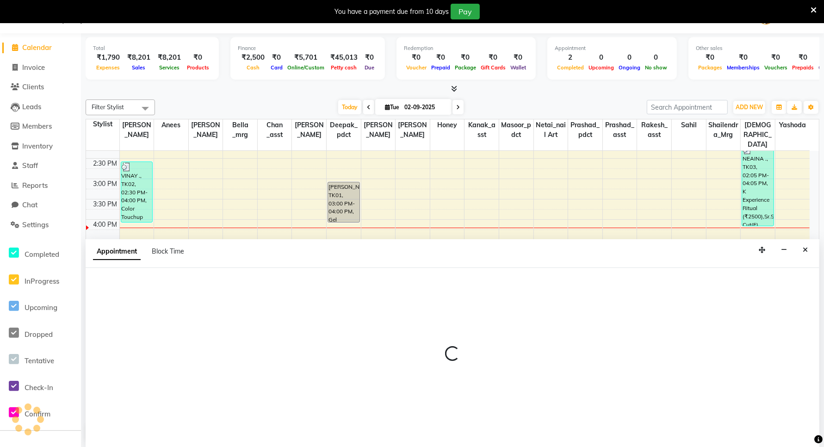
scroll to position [24, 0]
select select "90486"
select select "1140"
select select "tentative"
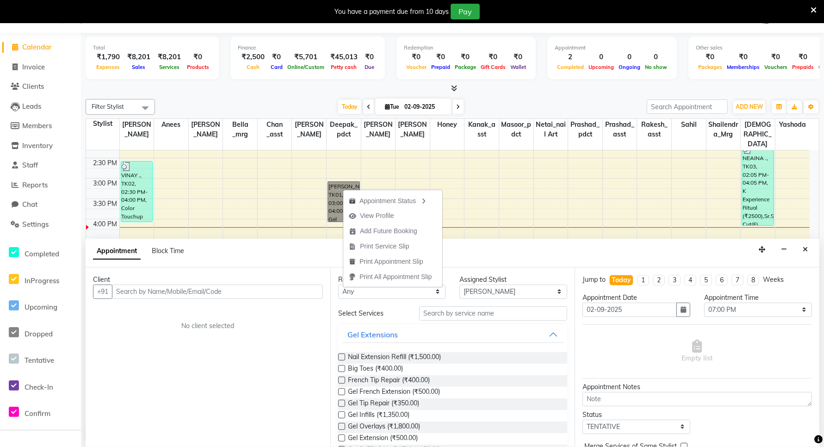
click at [533, 158] on td at bounding box center [464, 163] width 690 height 10
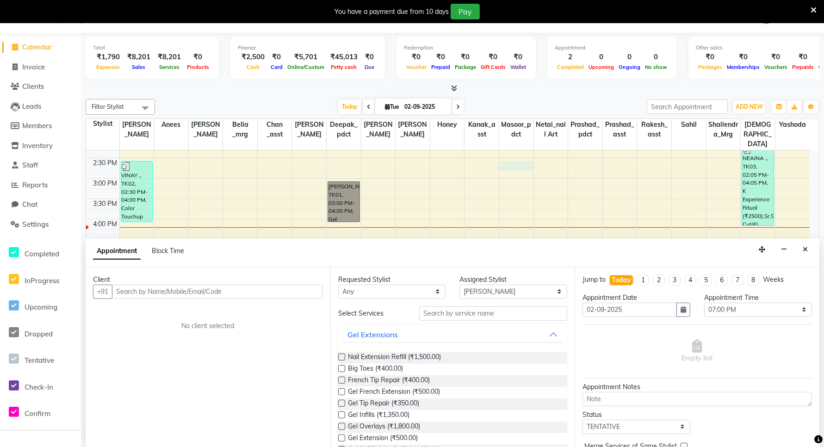
click at [325, 183] on div "8:00 AM 8:30 AM 9:00 AM 9:30 AM 10:00 AM 10:30 AM 11:00 AM 11:30 AM 12:00 PM 12…" at bounding box center [447, 158] width 723 height 529
click at [17, 332] on icon at bounding box center [14, 333] width 10 height 12
click at [452, 186] on div "8:00 AM 8:30 AM 9:00 AM 9:30 AM 10:00 AM 10:30 AM 11:00 AM 11:30 AM 12:00 PM 12…" at bounding box center [447, 158] width 723 height 529
click at [808, 249] on button "Close" at bounding box center [804, 249] width 13 height 14
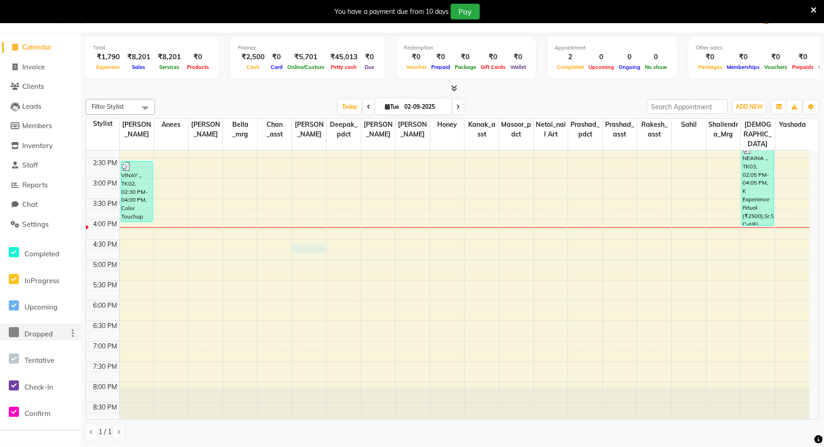
click at [294, 240] on div "8:00 AM 8:30 AM 9:00 AM 9:30 AM 10:00 AM 10:30 AM 11:00 AM 11:30 AM 12:00 PM 12…" at bounding box center [447, 158] width 723 height 529
select select "90486"
select select "990"
select select "tentative"
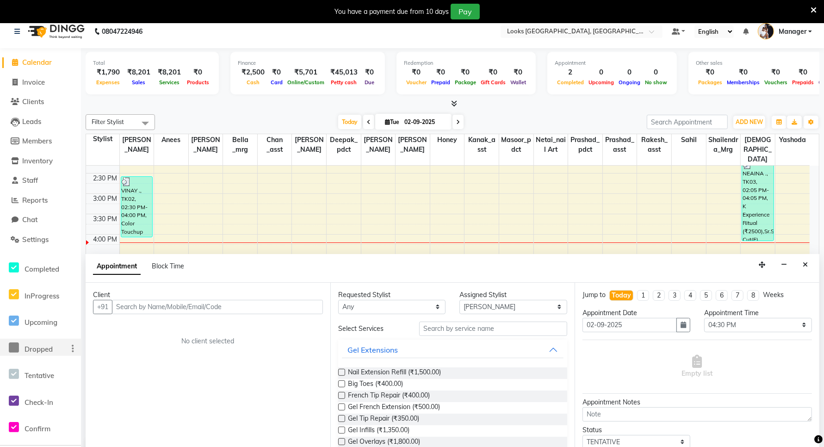
scroll to position [0, 0]
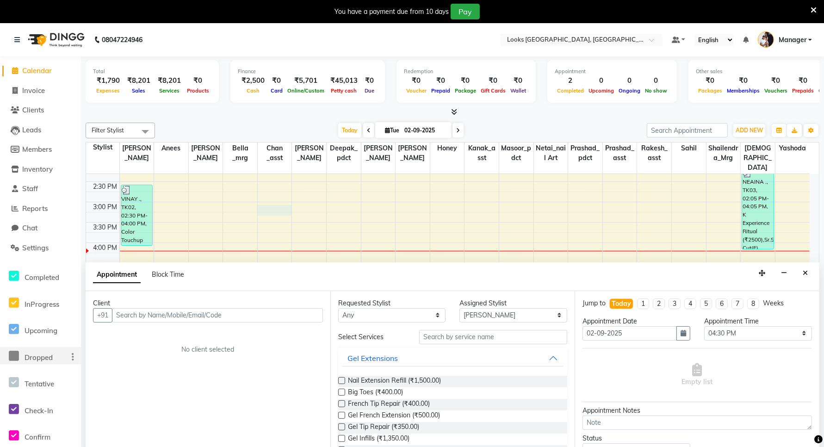
drag, startPoint x: 269, startPoint y: 199, endPoint x: 25, endPoint y: 180, distance: 244.9
click at [269, 197] on div "8:00 AM 8:30 AM 9:00 AM 9:30 AM 10:00 AM 10:30 AM 11:00 AM 11:30 AM 12:00 PM 12…" at bounding box center [447, 181] width 723 height 529
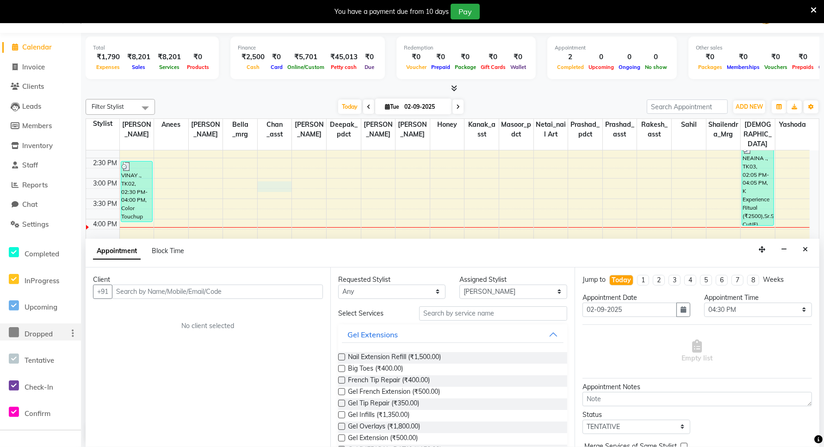
click at [35, 50] on span "Calendar" at bounding box center [37, 47] width 30 height 9
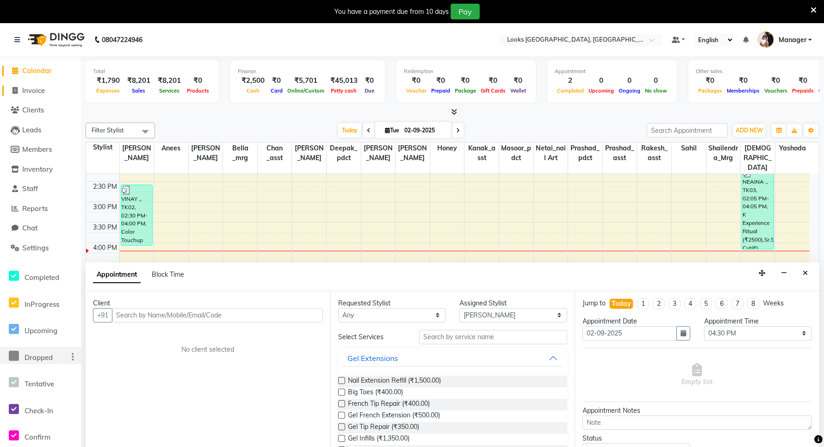
scroll to position [0, 0]
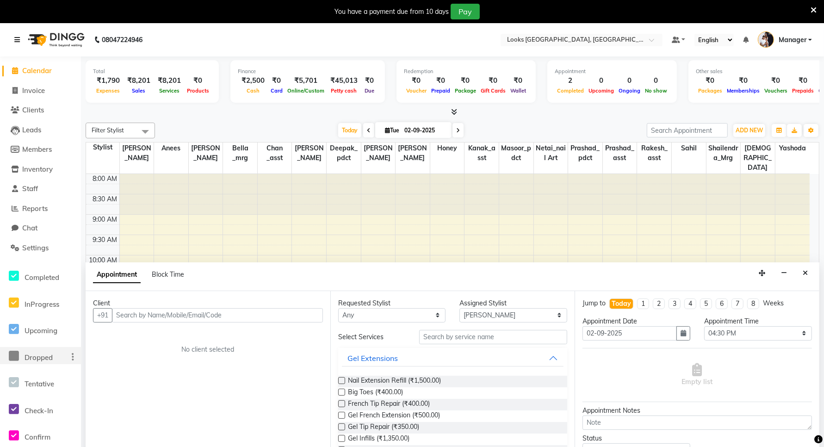
click at [17, 37] on icon at bounding box center [17, 40] width 6 height 6
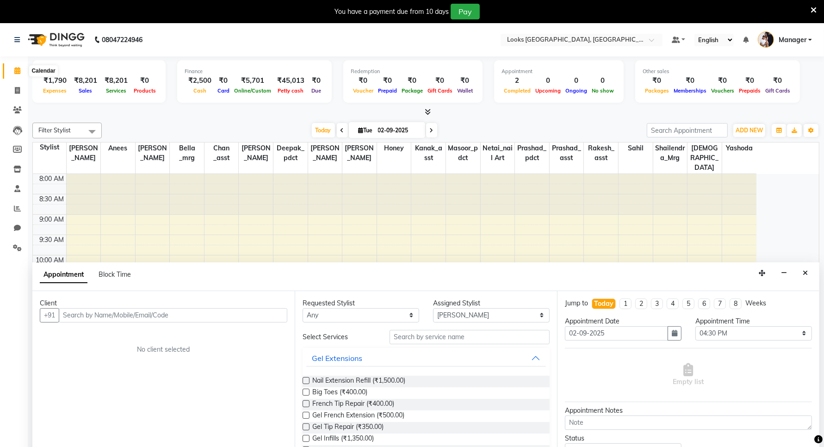
click at [18, 67] on icon at bounding box center [17, 70] width 6 height 7
click at [15, 34] on link at bounding box center [18, 40] width 9 height 26
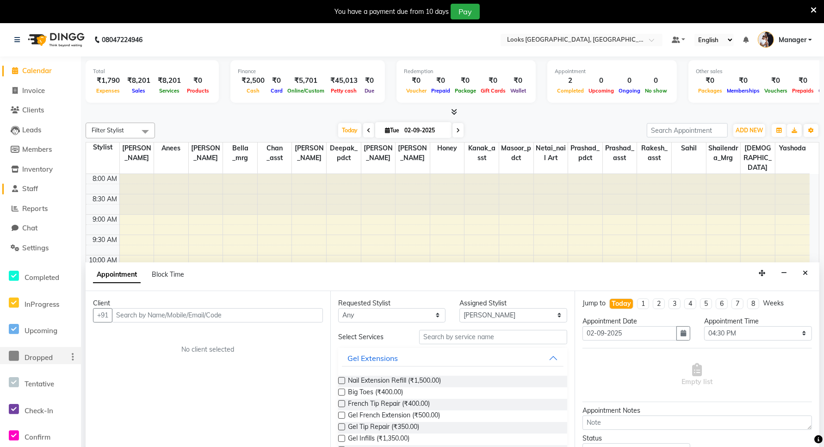
click at [29, 190] on span "Staff" at bounding box center [30, 188] width 16 height 9
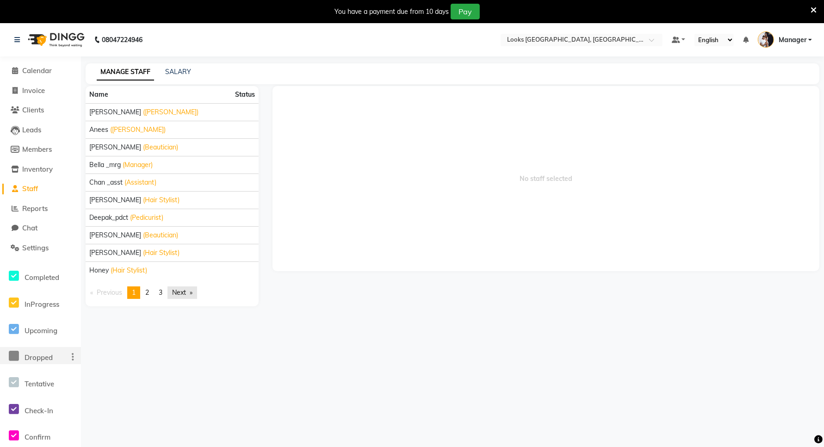
click at [179, 288] on link "Next page" at bounding box center [182, 292] width 30 height 12
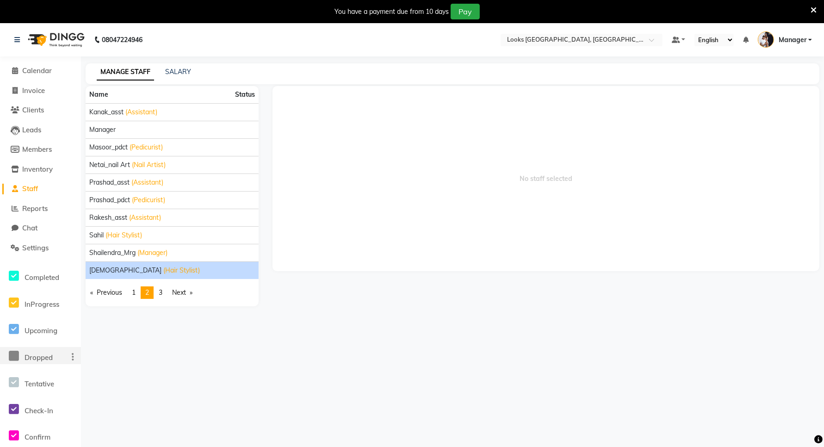
click at [163, 271] on span "(Hair Stylist)" at bounding box center [181, 270] width 37 height 10
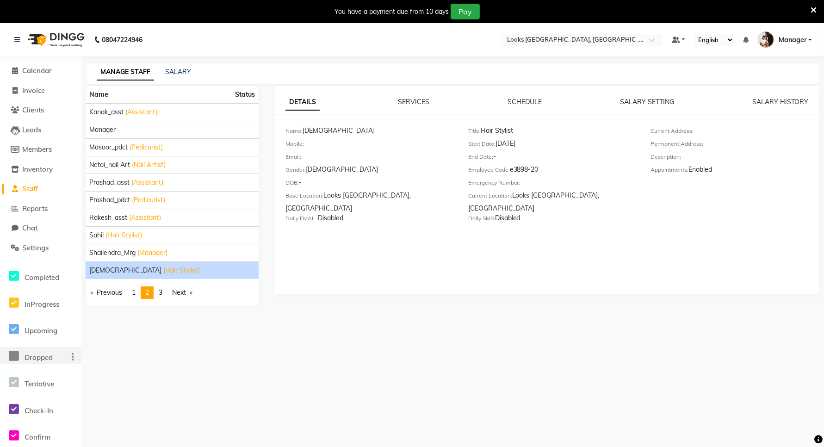
click at [26, 191] on span "Staff" at bounding box center [30, 188] width 16 height 9
click at [37, 191] on span "Staff" at bounding box center [30, 188] width 16 height 9
click at [26, 69] on span "Calendar" at bounding box center [37, 70] width 30 height 9
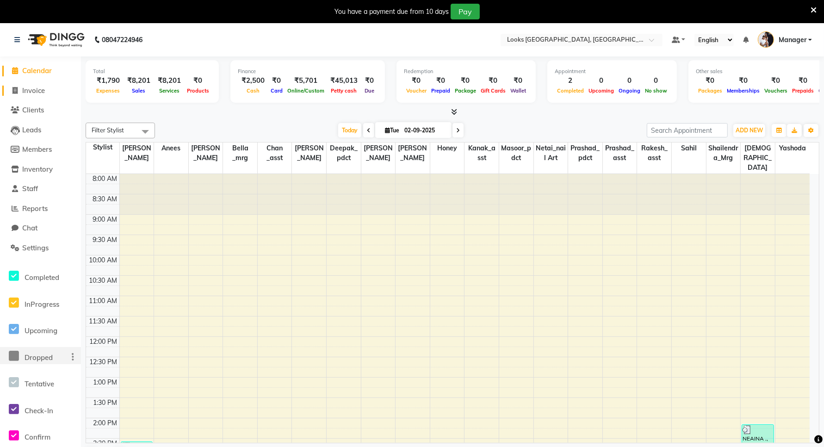
click at [36, 92] on span "Invoice" at bounding box center [33, 90] width 23 height 9
select select "service"
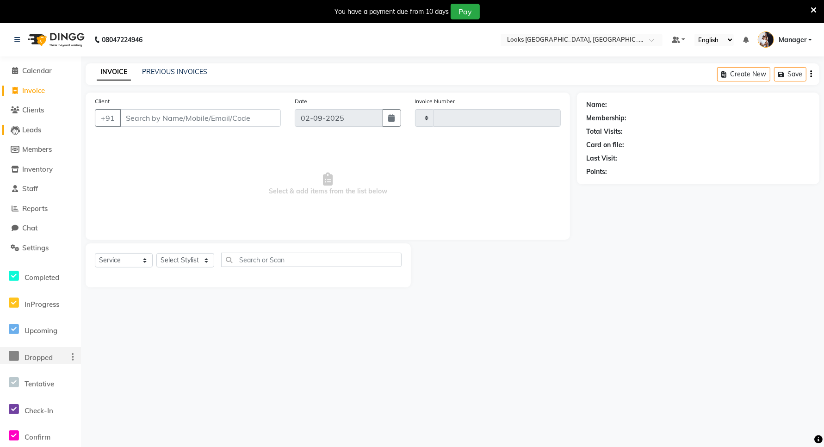
type input "5937"
select select "8941"
click at [35, 191] on span "Staff" at bounding box center [30, 188] width 16 height 9
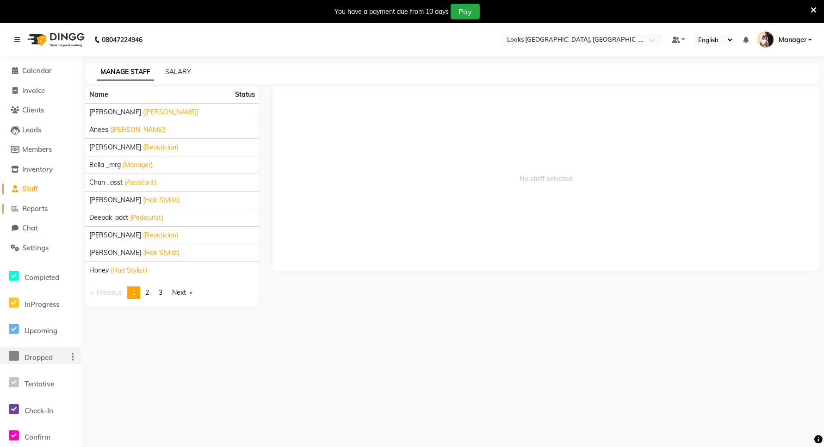
click at [37, 209] on span "Reports" at bounding box center [34, 208] width 25 height 9
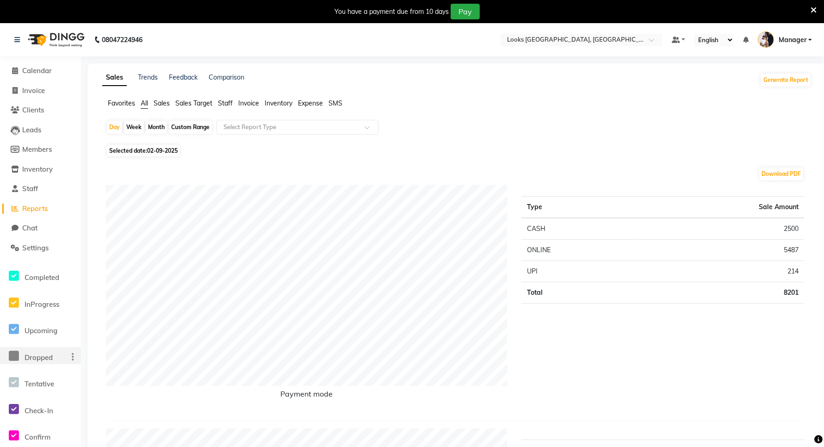
click at [227, 102] on span "Staff" at bounding box center [225, 103] width 15 height 8
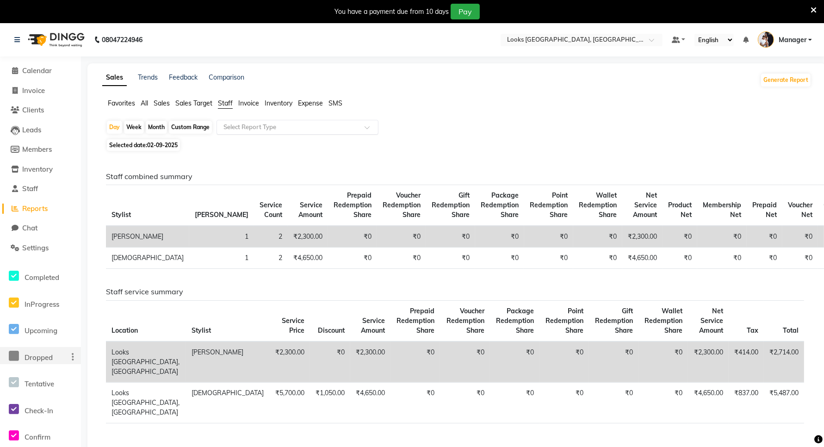
click at [244, 125] on input "text" at bounding box center [288, 127] width 133 height 9
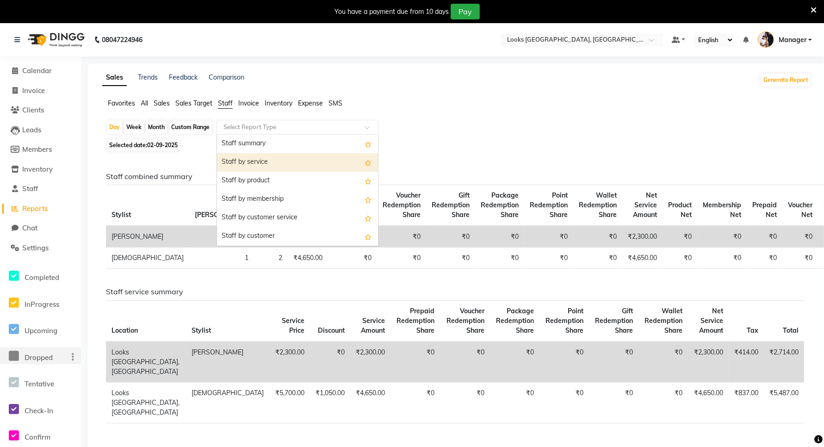
click at [244, 160] on div "Staff by service" at bounding box center [297, 162] width 161 height 18
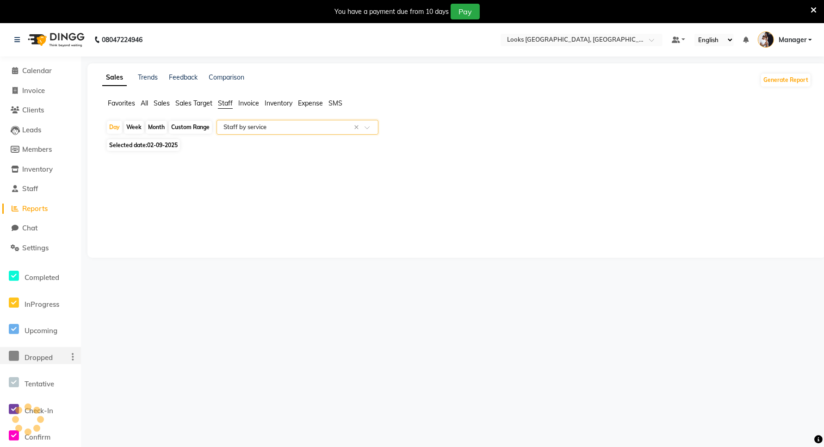
select select "filtered_report"
select select "csv"
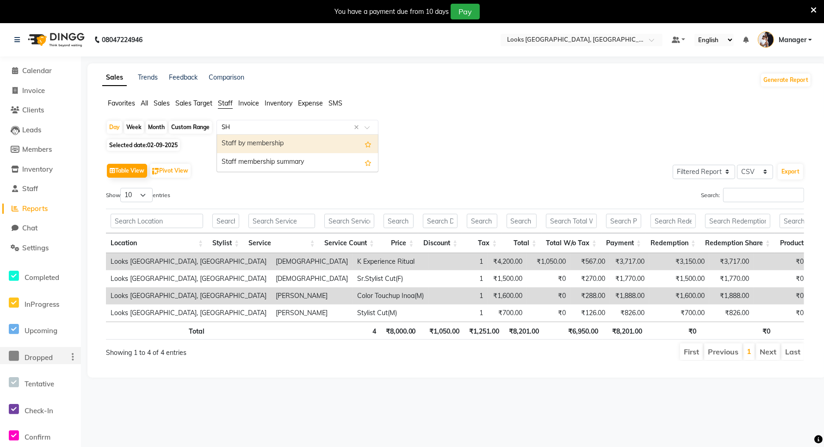
type input "S"
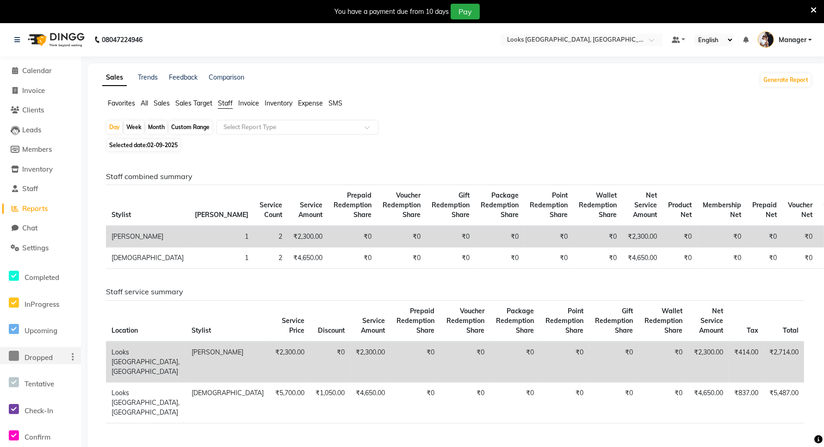
click at [224, 103] on span "Staff" at bounding box center [225, 103] width 15 height 8
click at [110, 130] on div "Day" at bounding box center [114, 127] width 15 height 13
select select "9"
select select "2025"
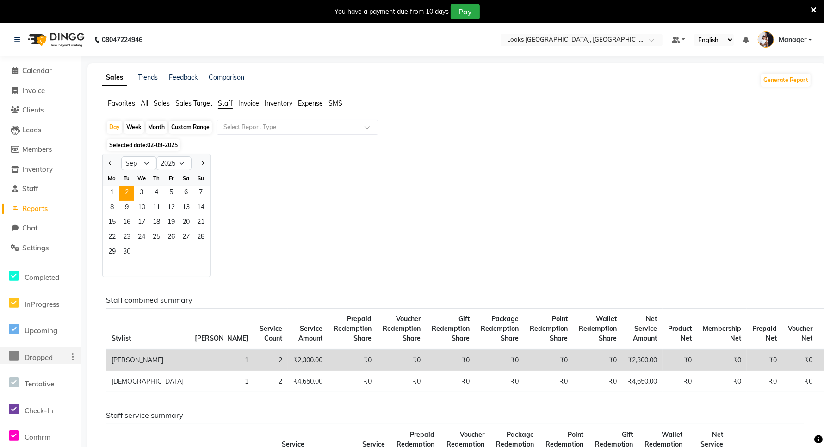
click at [228, 104] on span "Staff" at bounding box center [225, 103] width 15 height 8
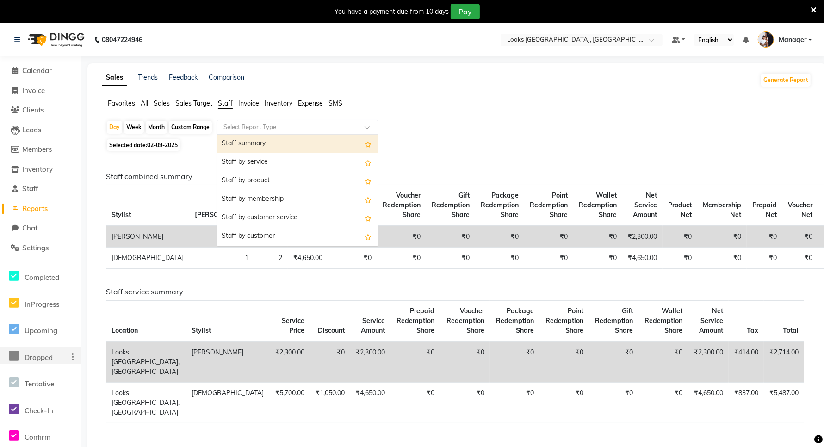
click at [260, 124] on input "text" at bounding box center [288, 127] width 133 height 9
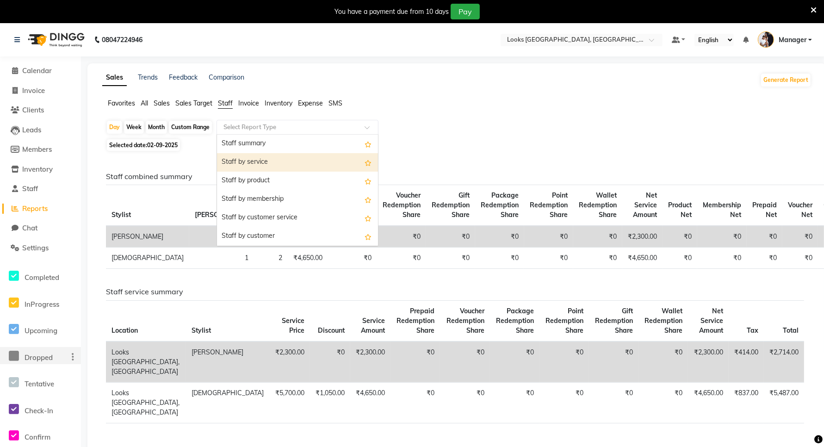
click at [264, 161] on div "Staff by service" at bounding box center [297, 162] width 161 height 18
select select "filtered_report"
select select "csv"
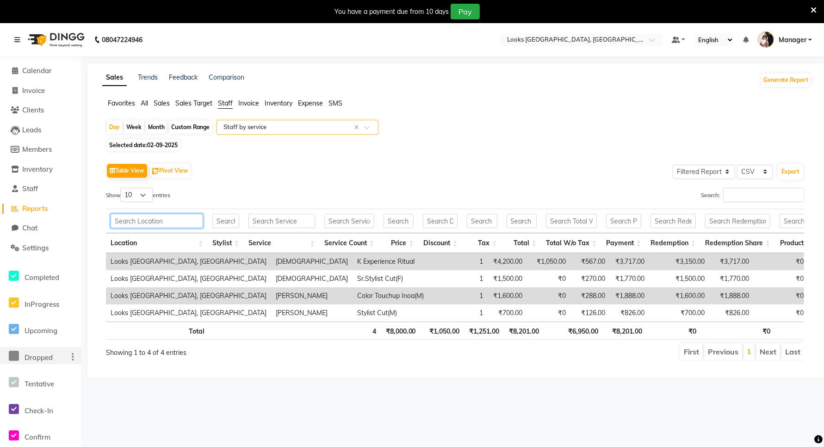
click at [183, 219] on input "text" at bounding box center [157, 221] width 92 height 14
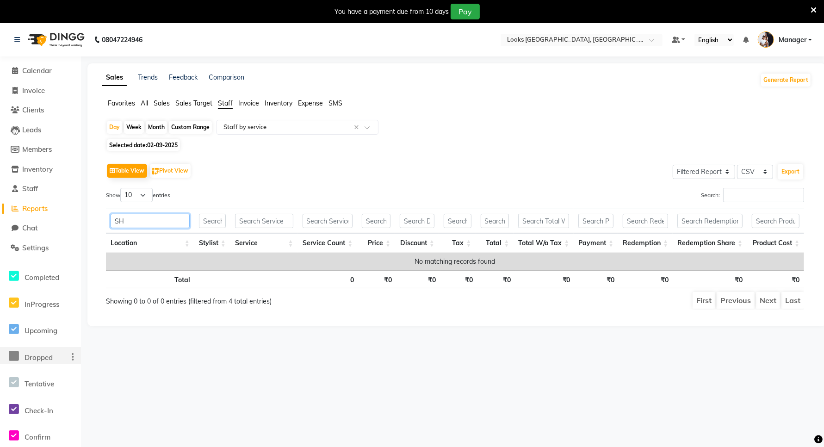
type input "S"
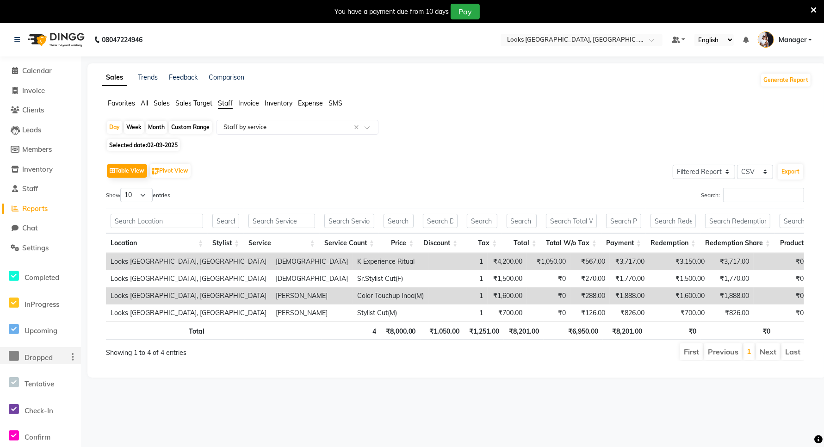
click at [259, 104] on ul "Favorites All Sales Sales Target Staff Invoice Inventory Expense SMS" at bounding box center [456, 104] width 709 height 10
click at [253, 103] on span "Invoice" at bounding box center [248, 103] width 21 height 8
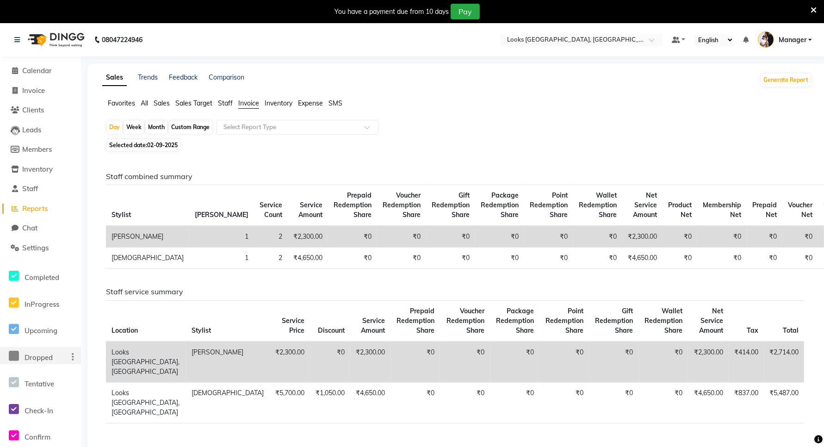
click at [317, 101] on span "Expense" at bounding box center [310, 103] width 25 height 8
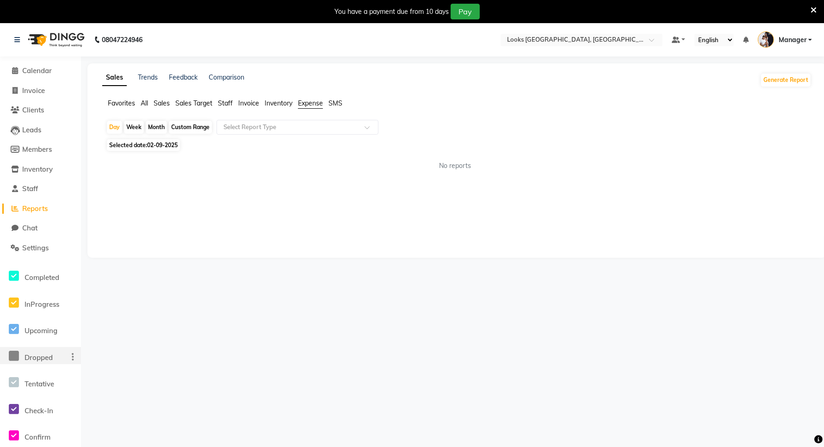
click at [284, 99] on span "Inventory" at bounding box center [279, 103] width 28 height 8
click at [18, 66] on span at bounding box center [15, 71] width 14 height 11
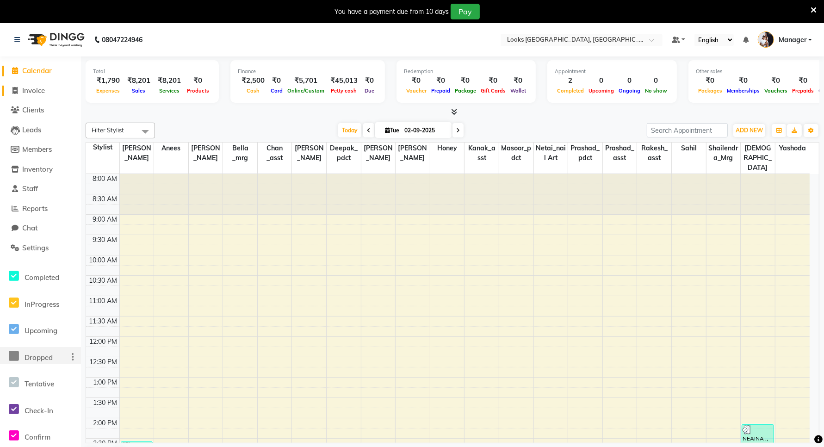
click at [41, 91] on span "Invoice" at bounding box center [33, 90] width 23 height 9
select select "service"
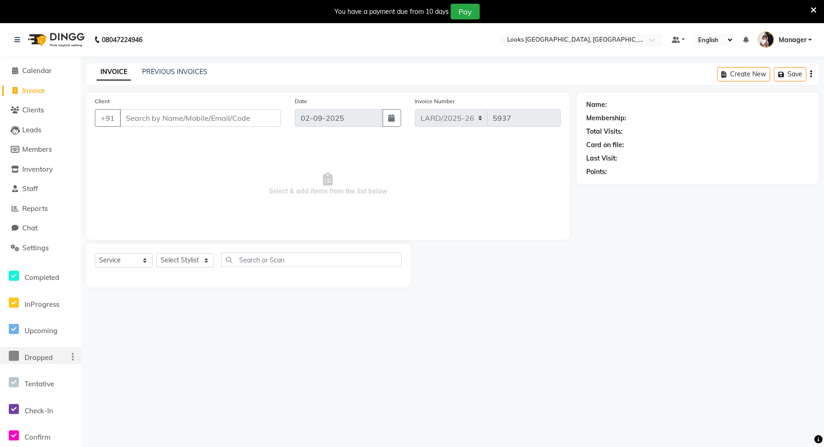
click at [197, 121] on input "Client" at bounding box center [200, 118] width 161 height 18
type input "9971791599"
click at [252, 119] on span "Add Client" at bounding box center [257, 117] width 37 height 9
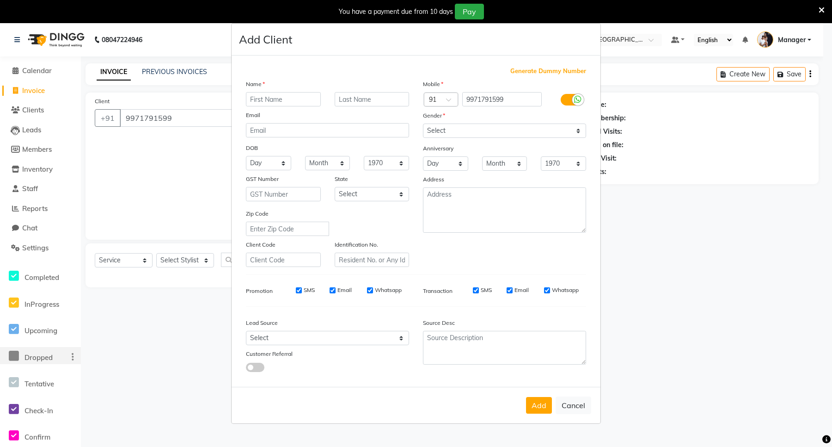
click at [282, 105] on input "text" at bounding box center [283, 99] width 75 height 14
click at [294, 99] on input "text" at bounding box center [283, 99] width 75 height 14
paste input "RADHIKA"
type input "RADHIKA"
click at [376, 100] on input "text" at bounding box center [372, 99] width 75 height 14
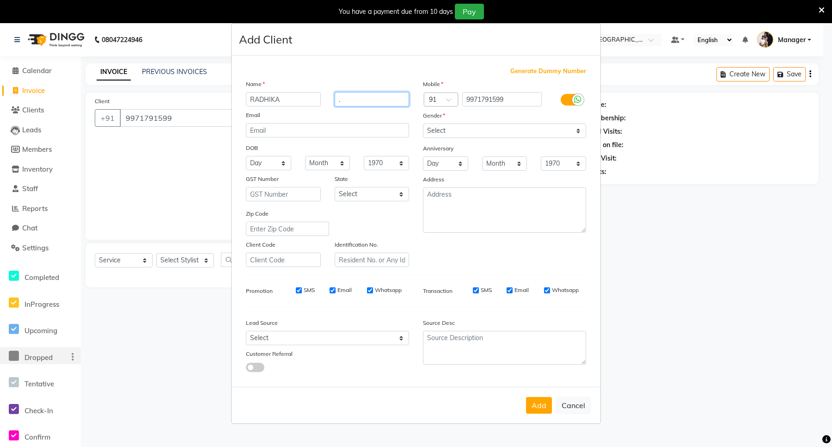
type input "."
click at [474, 129] on select "Select [DEMOGRAPHIC_DATA] [DEMOGRAPHIC_DATA] Other Prefer Not To Say" at bounding box center [504, 130] width 163 height 14
select select "[DEMOGRAPHIC_DATA]"
click at [423, 124] on select "Select [DEMOGRAPHIC_DATA] [DEMOGRAPHIC_DATA] Other Prefer Not To Say" at bounding box center [504, 130] width 163 height 14
click at [352, 196] on select "Select [GEOGRAPHIC_DATA] [GEOGRAPHIC_DATA] [GEOGRAPHIC_DATA] [GEOGRAPHIC_DATA] …" at bounding box center [372, 194] width 75 height 14
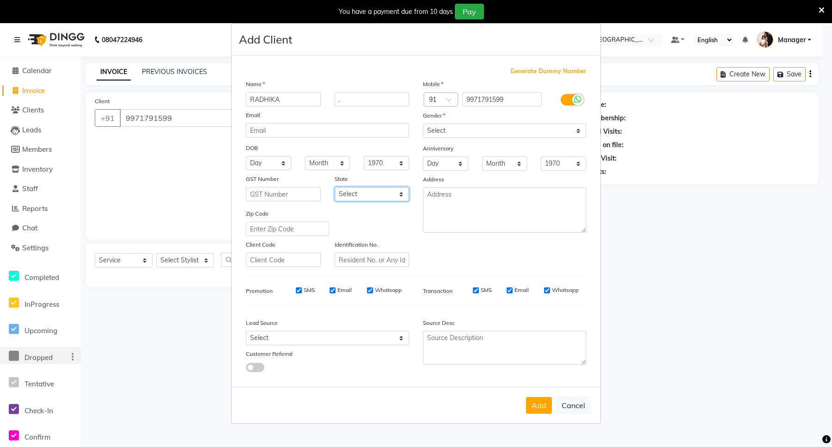
select select "13"
click at [335, 187] on select "Select [GEOGRAPHIC_DATA] [GEOGRAPHIC_DATA] [GEOGRAPHIC_DATA] [GEOGRAPHIC_DATA] …" at bounding box center [372, 194] width 75 height 14
click at [433, 210] on textarea at bounding box center [504, 209] width 163 height 45
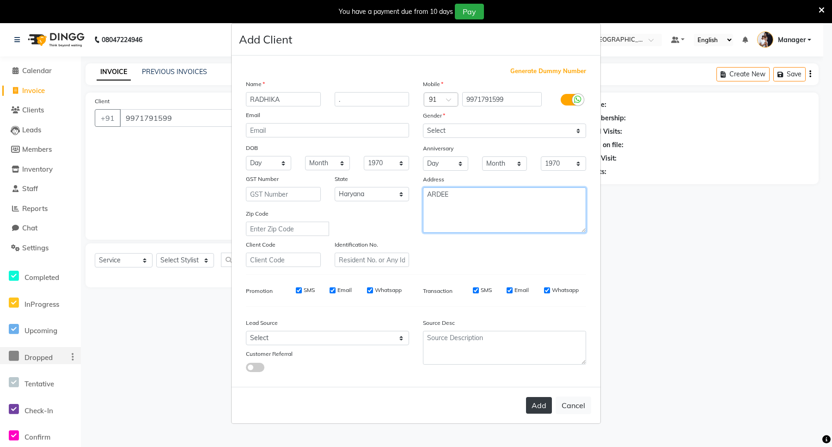
type textarea "ARDEE"
click at [537, 405] on button "Add" at bounding box center [539, 405] width 26 height 17
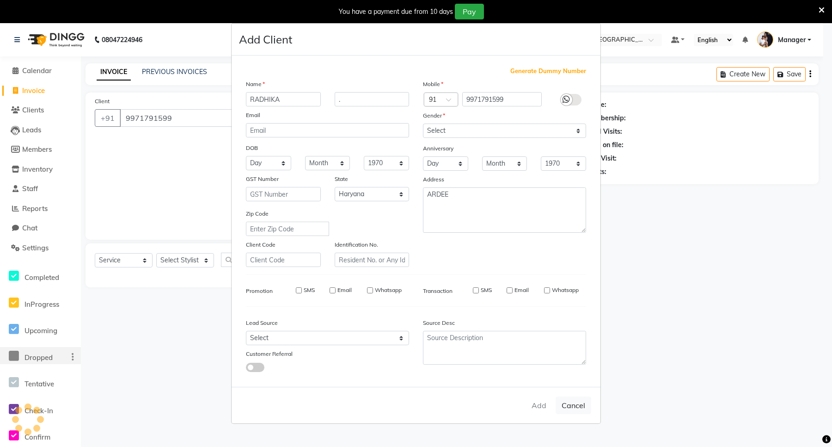
select select
select select "null"
select select
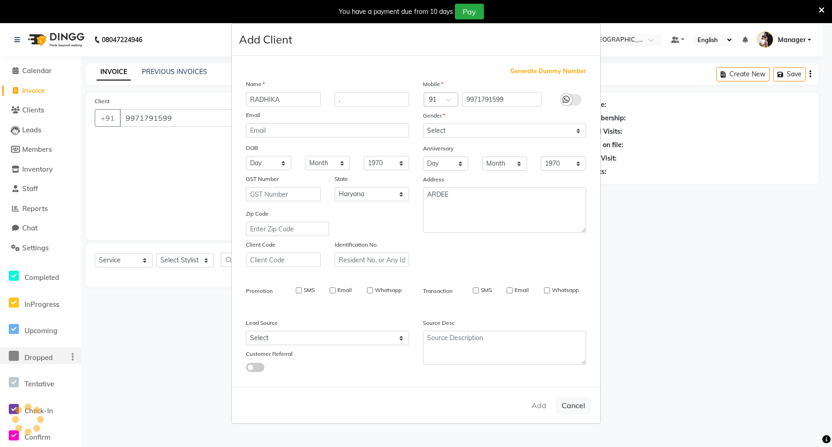
select select
checkbox input "false"
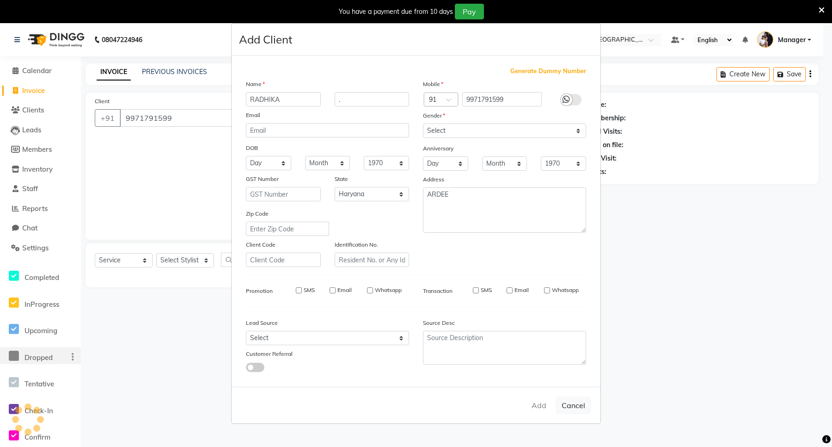
checkbox input "false"
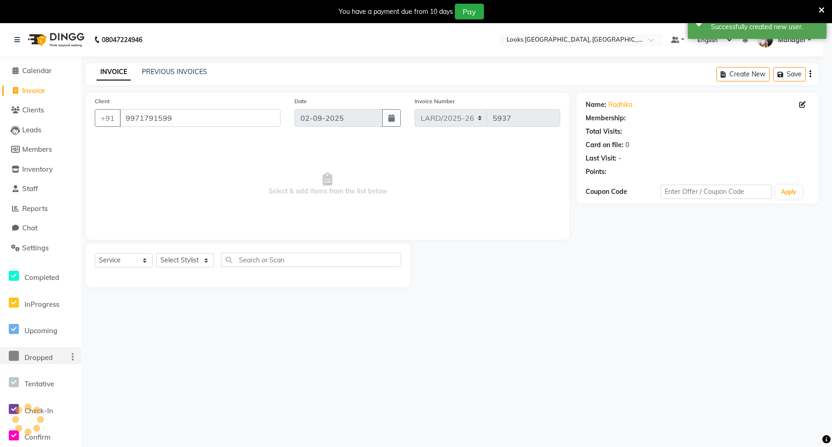
select select "1: Object"
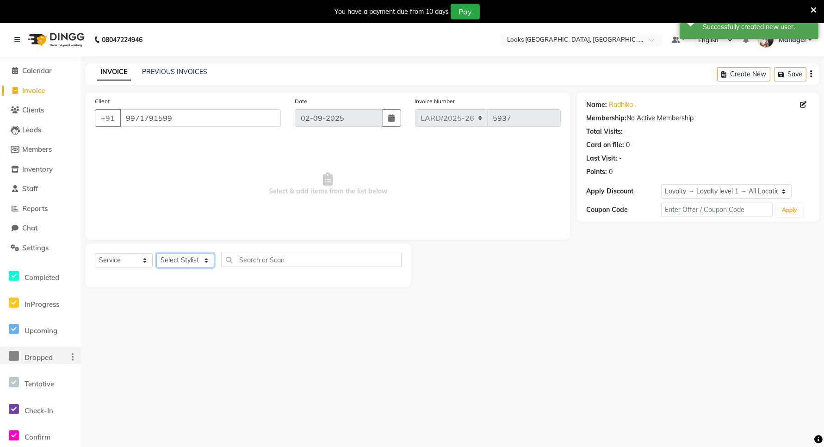
click at [173, 259] on select "Select Stylist [PERSON_NAME] _mrg [PERSON_NAME] _asst [PERSON_NAME] [PERSON_NAM…" at bounding box center [185, 260] width 58 height 14
select select "90498"
click at [156, 253] on select "Select Stylist [PERSON_NAME] _mrg [PERSON_NAME] _asst [PERSON_NAME] [PERSON_NAM…" at bounding box center [185, 260] width 58 height 14
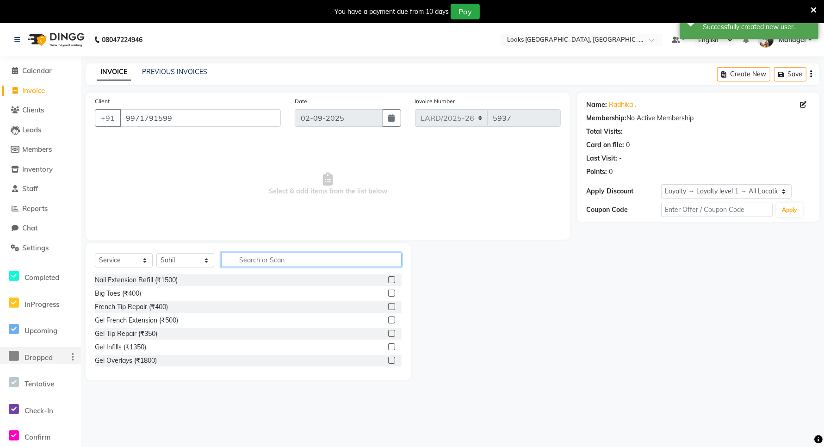
click at [237, 265] on input "text" at bounding box center [311, 260] width 180 height 14
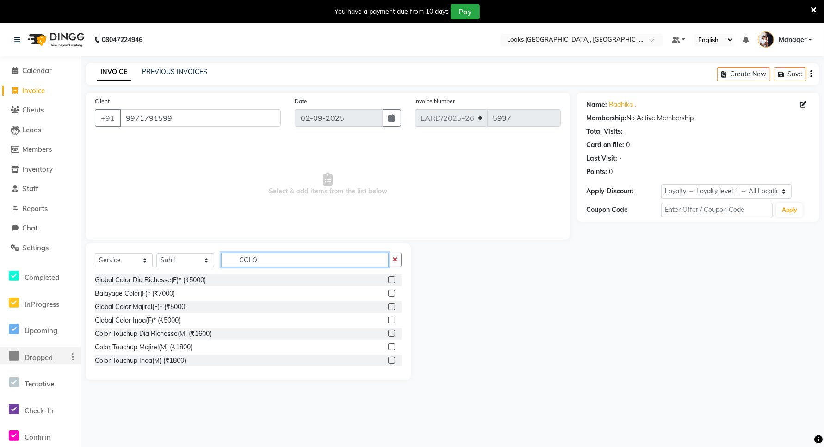
type input "COLO"
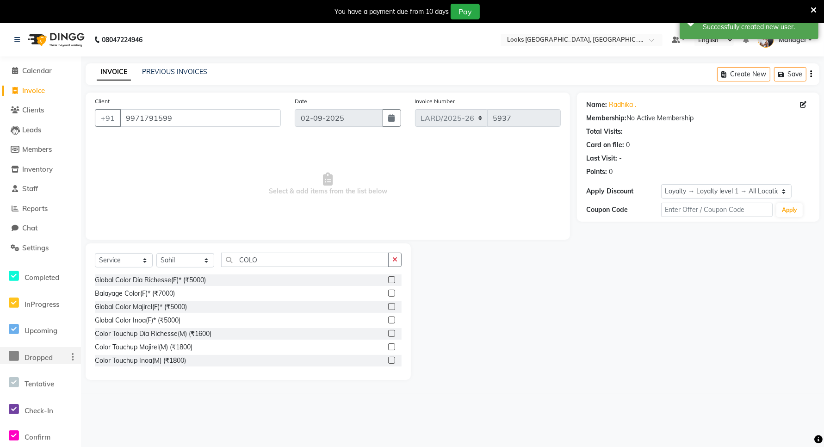
click at [388, 360] on label at bounding box center [391, 360] width 7 height 7
click at [388, 360] on input "checkbox" at bounding box center [391, 361] width 6 height 6
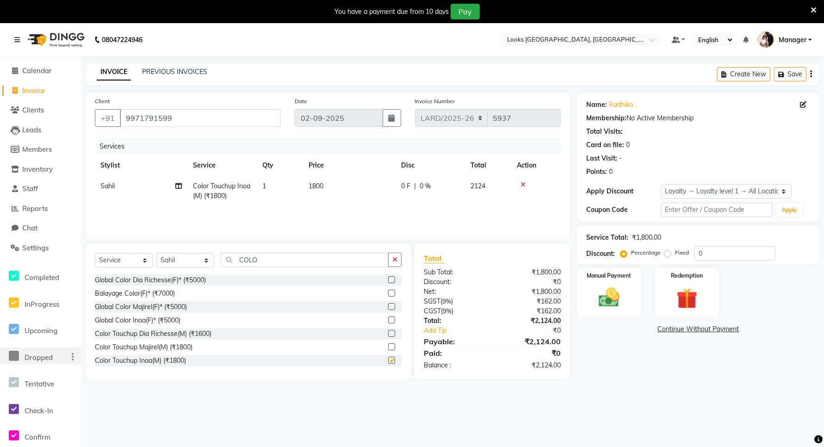
checkbox input "false"
click at [314, 185] on span "1800" at bounding box center [315, 186] width 15 height 8
select select "90498"
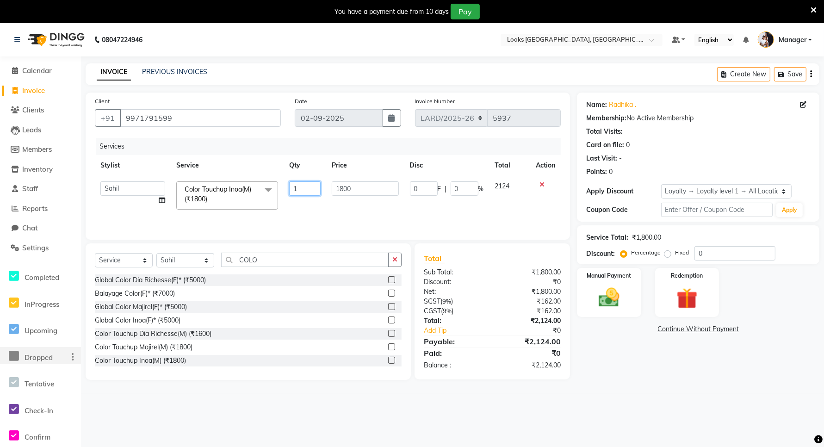
click at [314, 185] on input "1" at bounding box center [304, 188] width 31 height 14
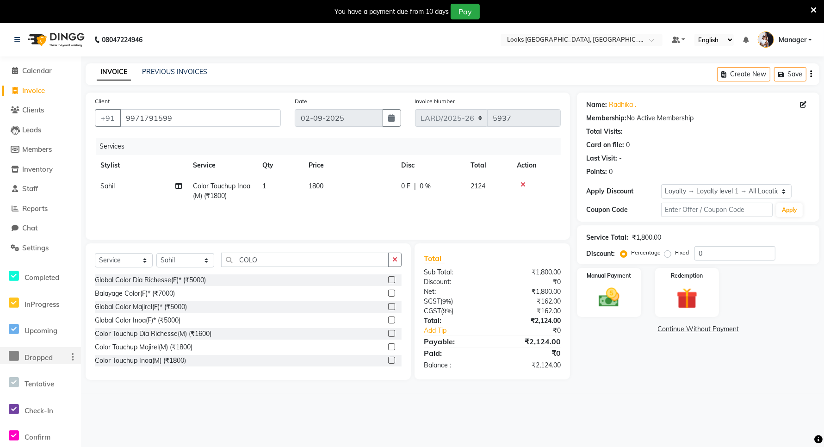
click at [345, 191] on td "1800" at bounding box center [349, 191] width 92 height 31
select select "90498"
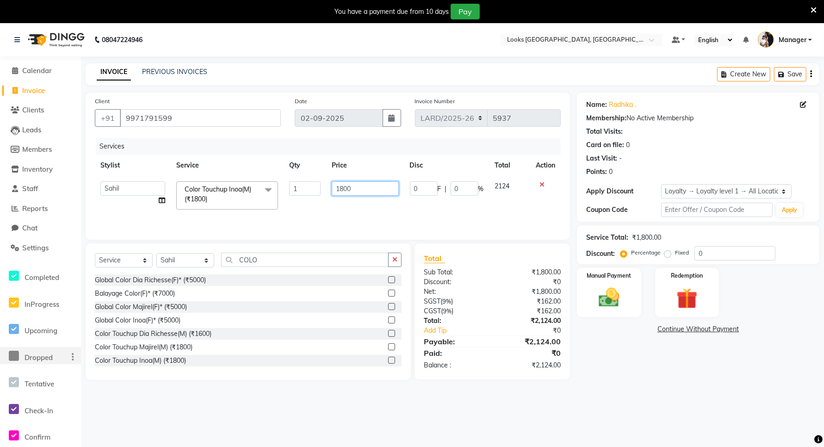
click at [341, 188] on input "1800" at bounding box center [365, 188] width 67 height 14
type input "1600"
click at [348, 204] on td "1600" at bounding box center [365, 195] width 78 height 39
select select "90498"
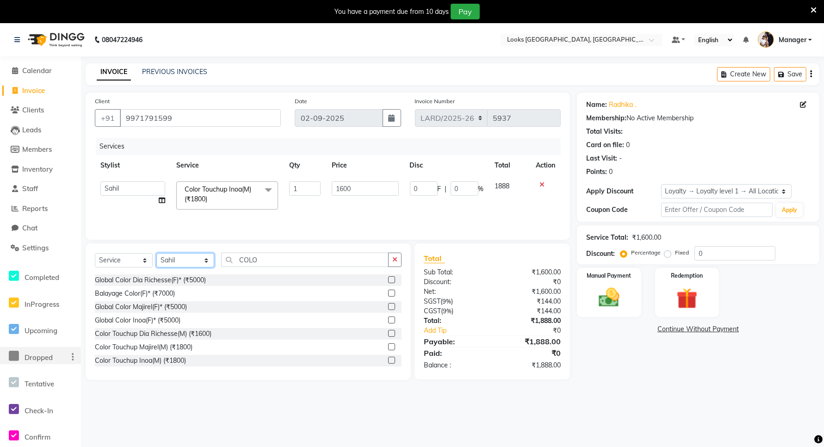
click at [177, 260] on select "Select Stylist [PERSON_NAME] _mrg [PERSON_NAME] _asst [PERSON_NAME] [PERSON_NAM…" at bounding box center [185, 260] width 58 height 14
select select "90489"
click at [156, 253] on select "Select Stylist [PERSON_NAME] _mrg [PERSON_NAME] _asst [PERSON_NAME] [PERSON_NAM…" at bounding box center [185, 260] width 58 height 14
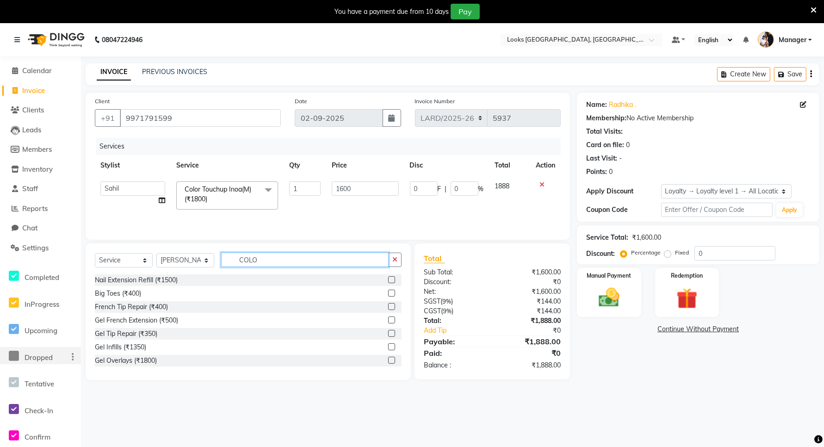
click at [290, 265] on input "COLO" at bounding box center [304, 260] width 167 height 14
type input "C"
type input "G"
type input "TOU"
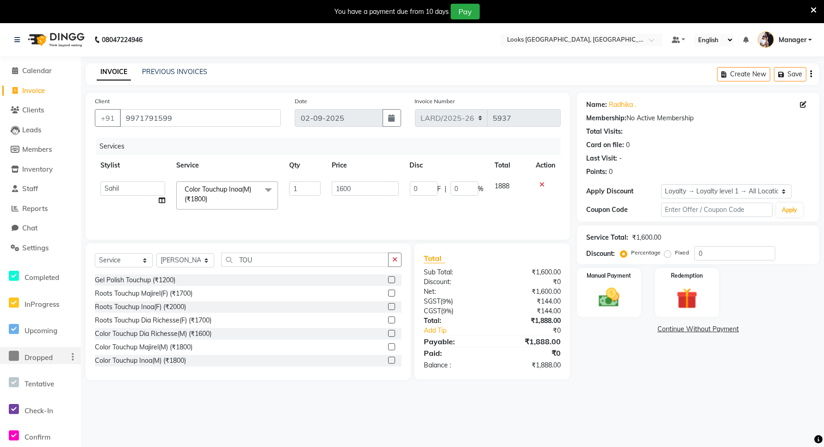
click at [388, 294] on label at bounding box center [391, 293] width 7 height 7
click at [388, 294] on input "checkbox" at bounding box center [391, 293] width 6 height 6
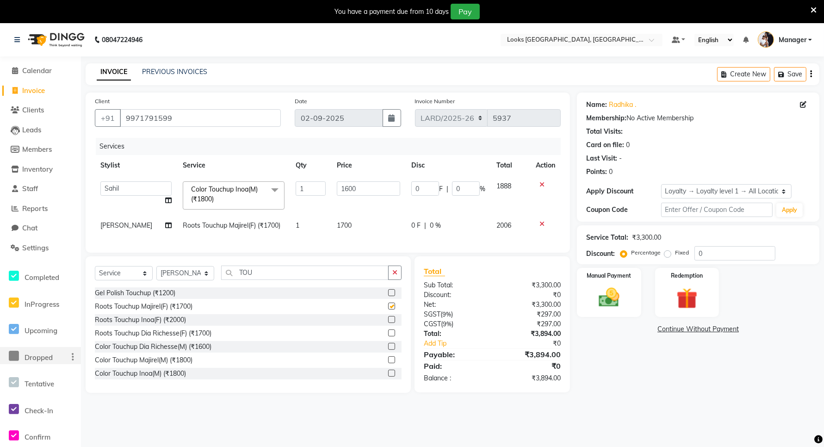
checkbox input "false"
click at [338, 227] on span "1700" at bounding box center [344, 225] width 15 height 8
select select "90489"
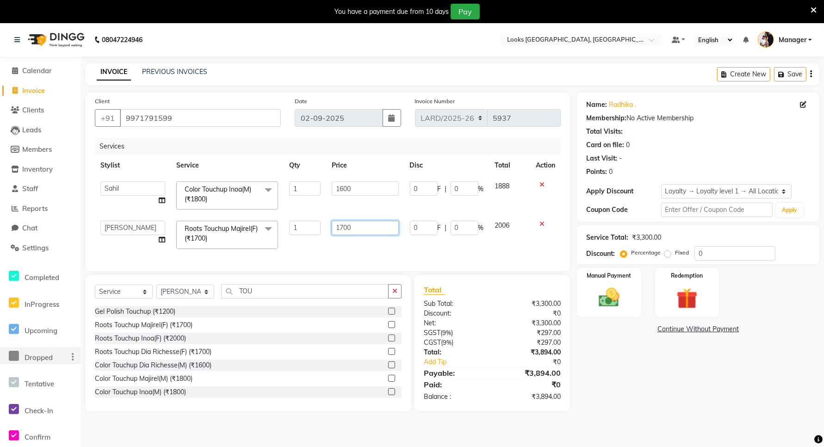
click at [339, 227] on input "1700" at bounding box center [365, 228] width 67 height 14
type input "1000"
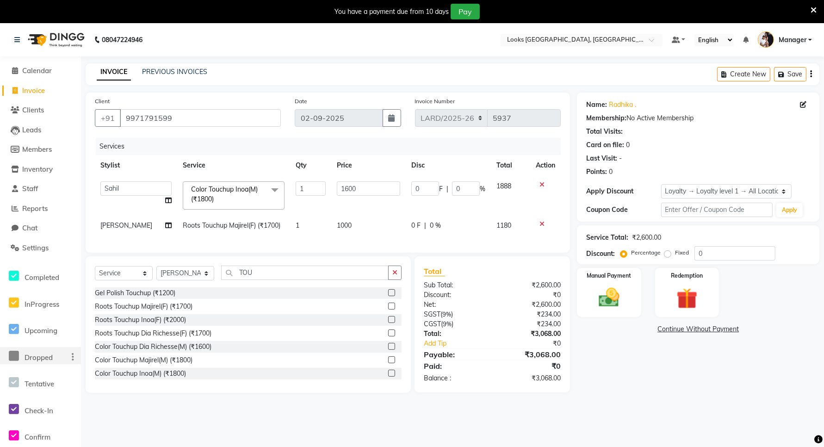
click at [341, 241] on div "Services Stylist Service Qty Price Disc Total Action [PERSON_NAME] _mrg [PERSON…" at bounding box center [328, 190] width 466 height 105
click at [611, 290] on img at bounding box center [609, 297] width 36 height 25
click at [719, 331] on span "CARD" at bounding box center [723, 329] width 20 height 11
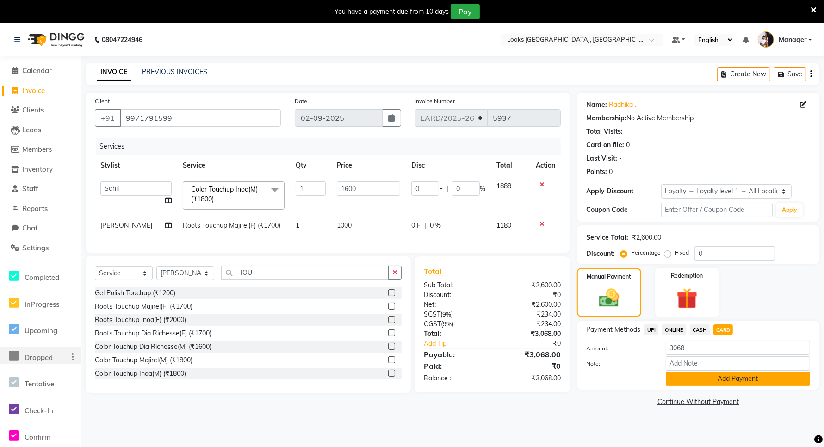
click at [695, 377] on button "Add Payment" at bounding box center [738, 378] width 144 height 14
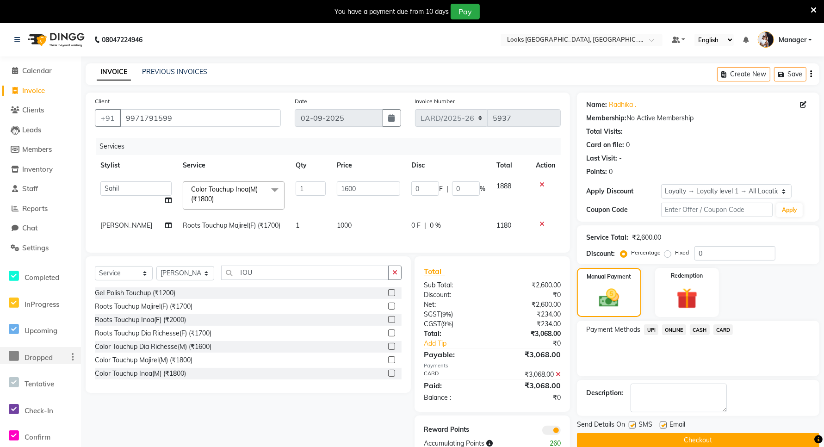
scroll to position [33, 0]
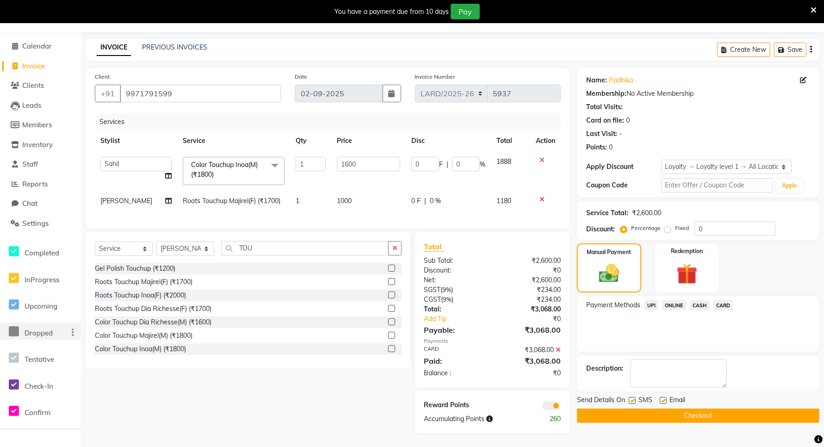
click at [652, 408] on button "Checkout" at bounding box center [698, 415] width 242 height 14
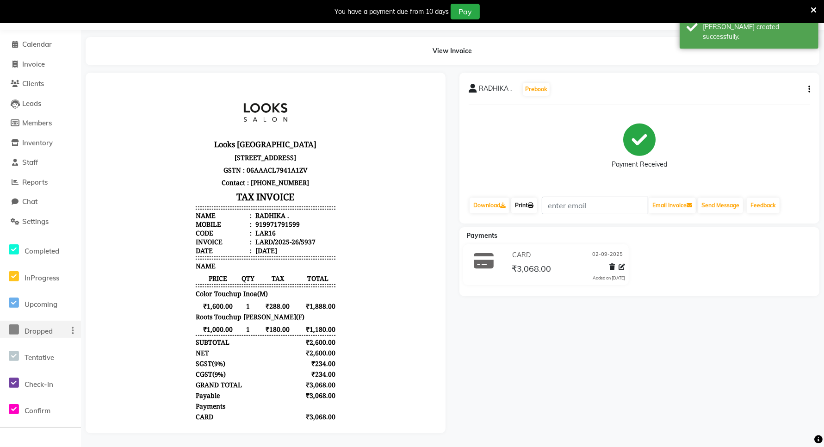
click at [523, 199] on link "Print" at bounding box center [524, 205] width 26 height 16
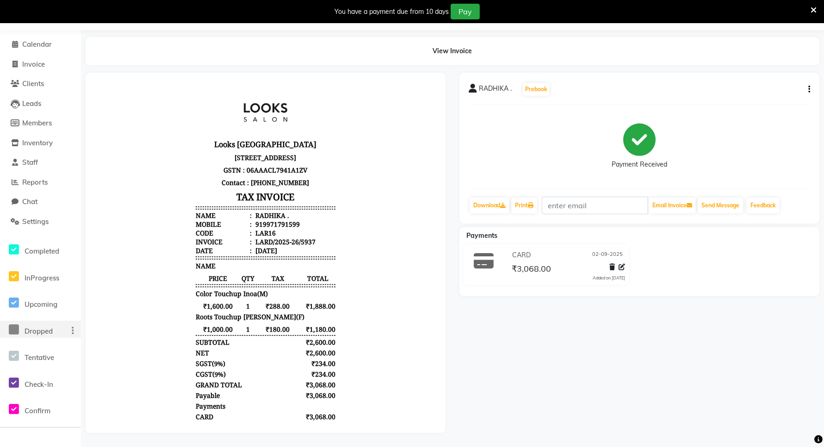
click at [304, 48] on div "View Invoice" at bounding box center [453, 51] width 734 height 28
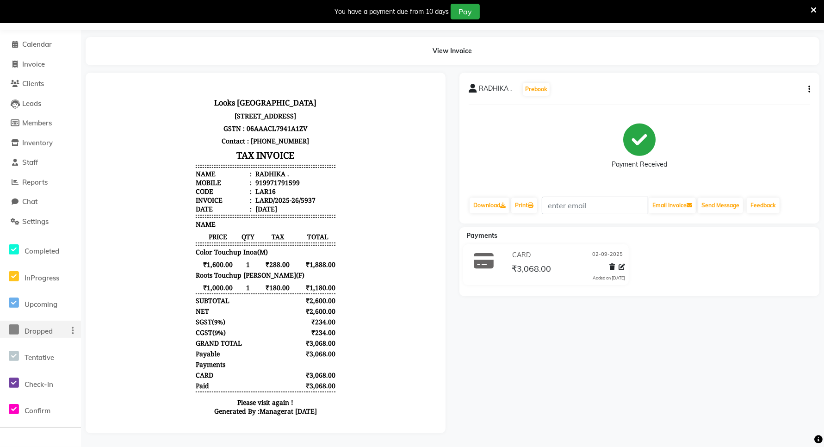
scroll to position [57, 0]
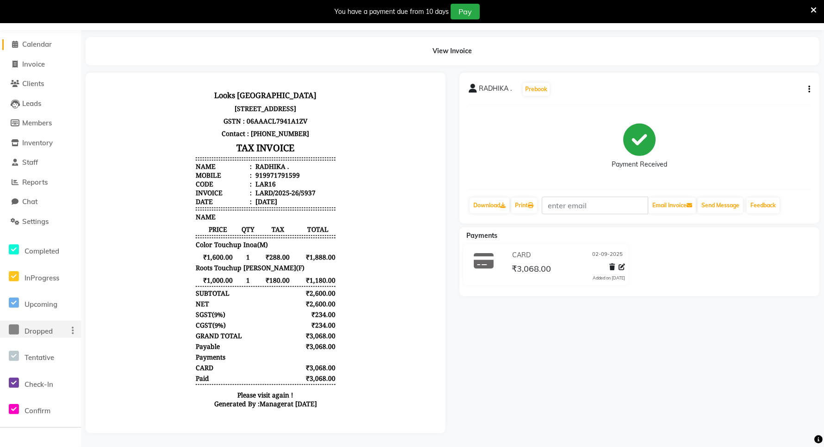
click at [40, 40] on span "Calendar" at bounding box center [37, 44] width 30 height 9
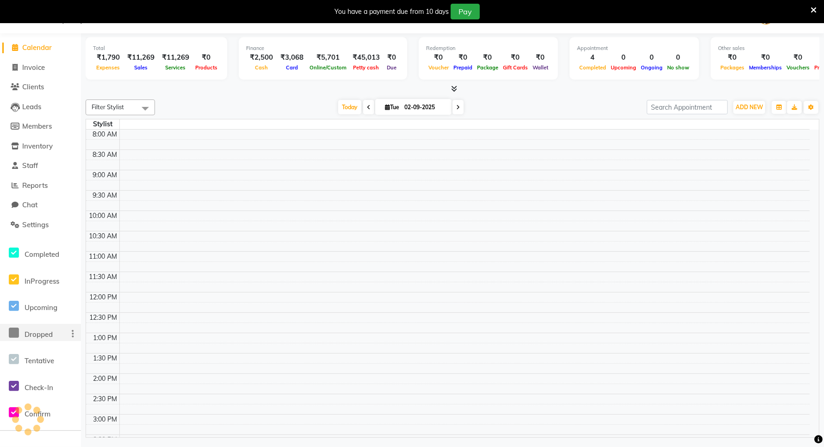
scroll to position [239, 0]
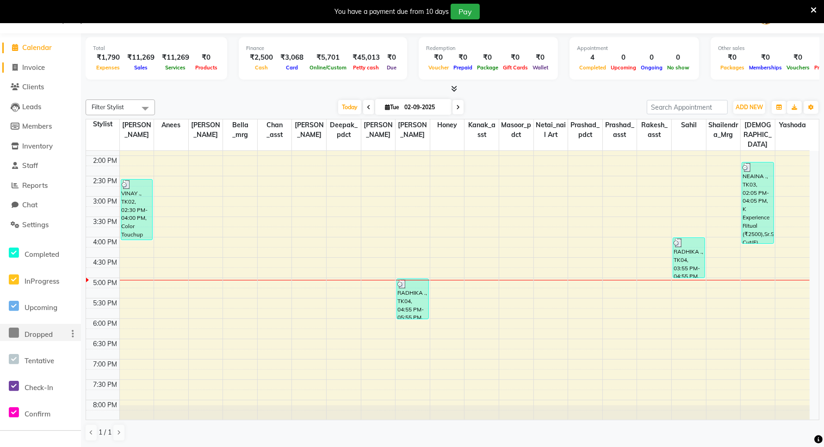
click at [45, 68] on span "Invoice" at bounding box center [33, 67] width 23 height 9
select select "service"
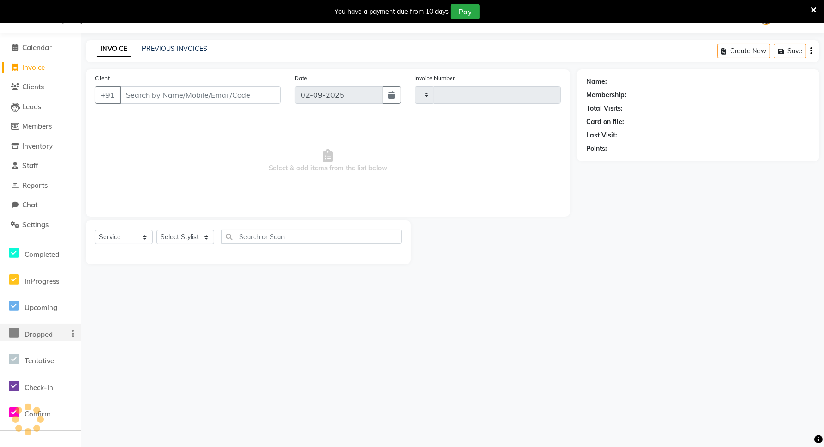
type input "5938"
select select "8941"
click at [159, 94] on input "Client" at bounding box center [200, 95] width 161 height 18
type input "8006457268"
click at [264, 95] on span "Add Client" at bounding box center [257, 94] width 37 height 9
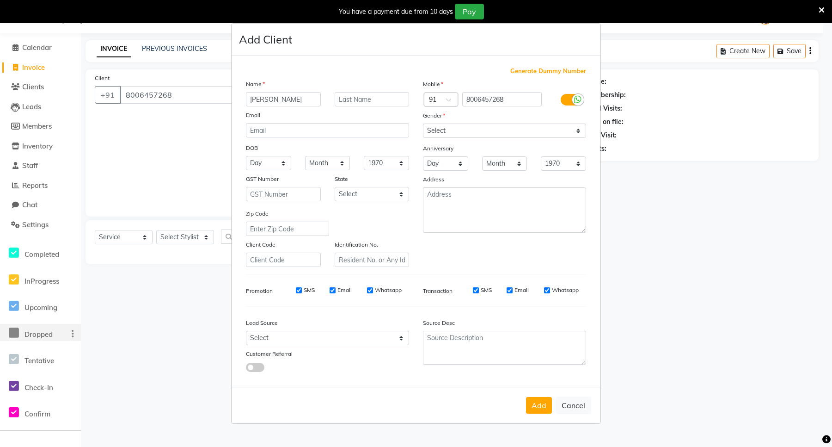
type input "[PERSON_NAME]"
click at [354, 101] on input "text" at bounding box center [372, 99] width 75 height 14
type input "."
click at [479, 126] on select "Select [DEMOGRAPHIC_DATA] [DEMOGRAPHIC_DATA] Other Prefer Not To Say" at bounding box center [504, 130] width 163 height 14
select select "[DEMOGRAPHIC_DATA]"
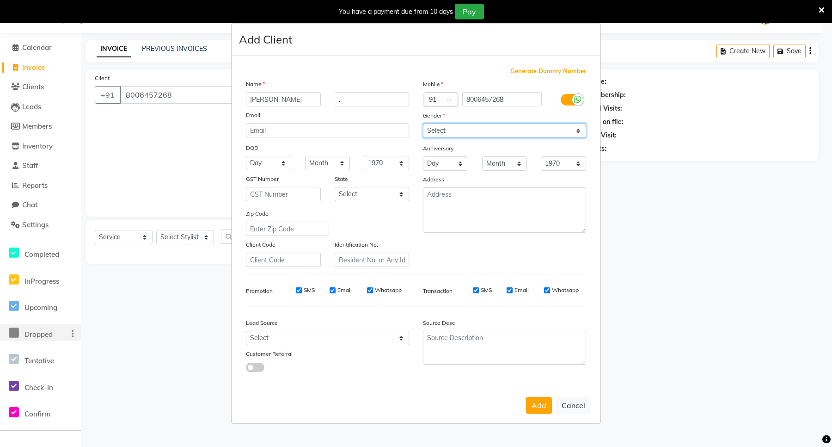
click at [423, 124] on select "Select [DEMOGRAPHIC_DATA] [DEMOGRAPHIC_DATA] Other Prefer Not To Say" at bounding box center [504, 130] width 163 height 14
click at [375, 196] on select "Select [GEOGRAPHIC_DATA] [GEOGRAPHIC_DATA] [GEOGRAPHIC_DATA] [GEOGRAPHIC_DATA] …" at bounding box center [372, 194] width 75 height 14
select select "13"
click at [335, 187] on select "Select [GEOGRAPHIC_DATA] [GEOGRAPHIC_DATA] [GEOGRAPHIC_DATA] [GEOGRAPHIC_DATA] …" at bounding box center [372, 194] width 75 height 14
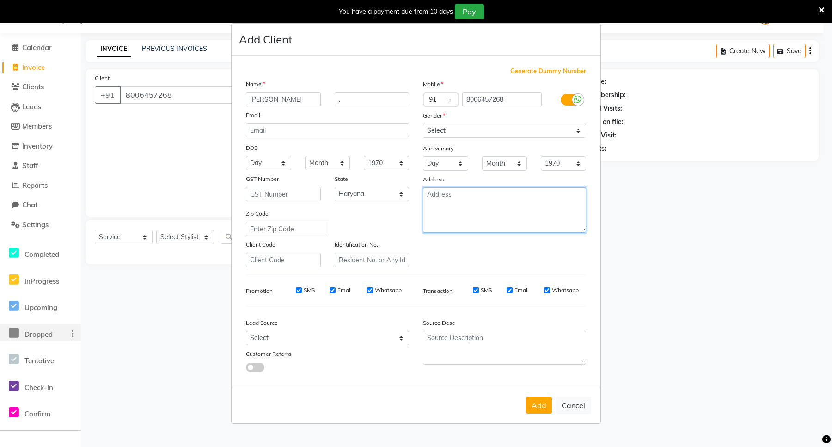
click at [443, 212] on textarea at bounding box center [504, 209] width 163 height 45
type textarea "ARDEE"
click at [528, 407] on button "Add" at bounding box center [539, 405] width 26 height 17
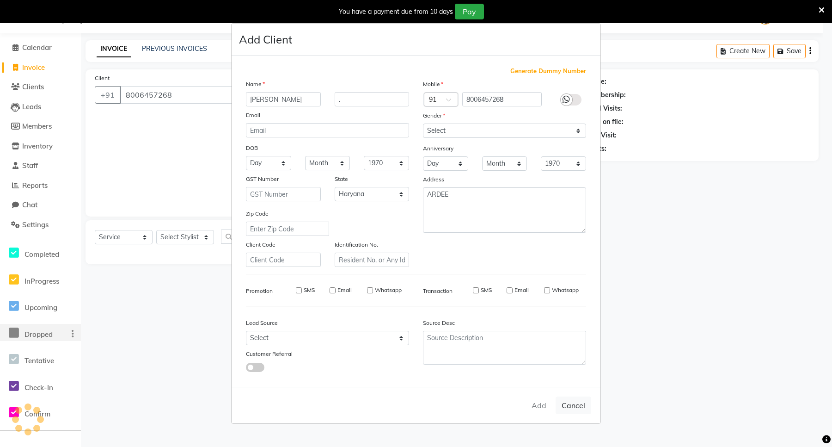
select select
select select "null"
select select
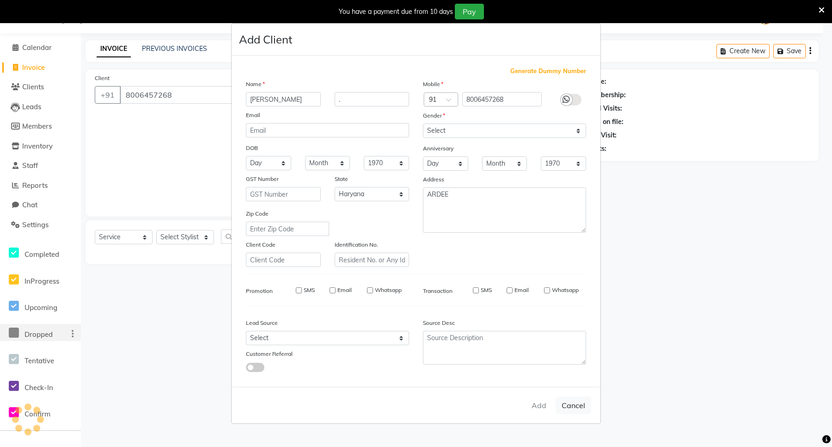
select select
checkbox input "false"
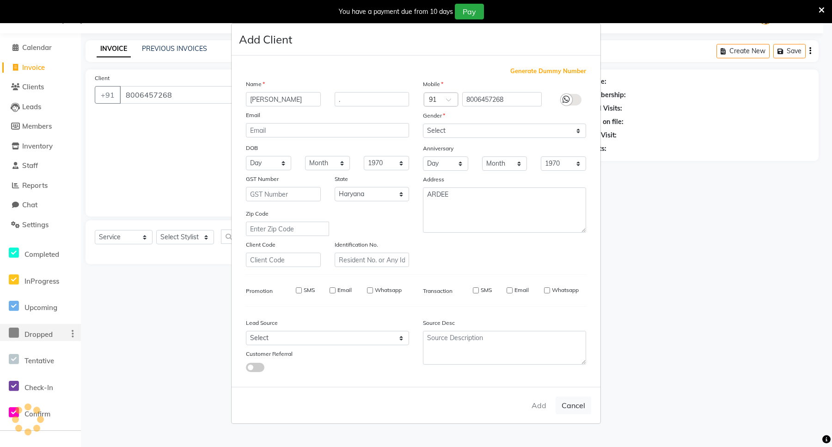
checkbox input "false"
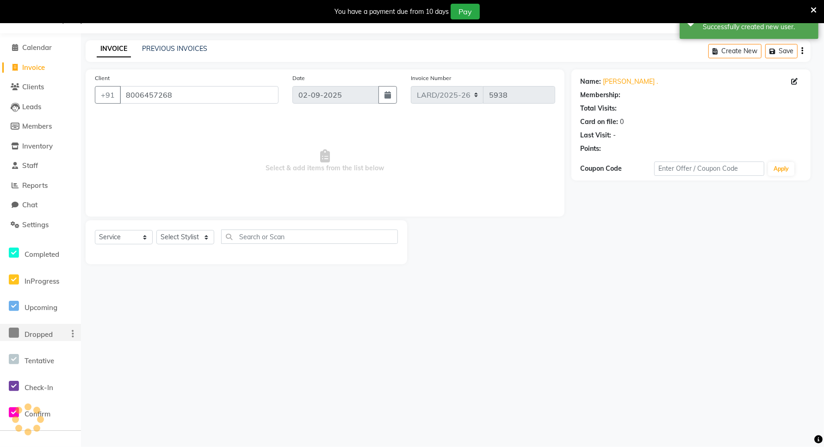
select select "1: Object"
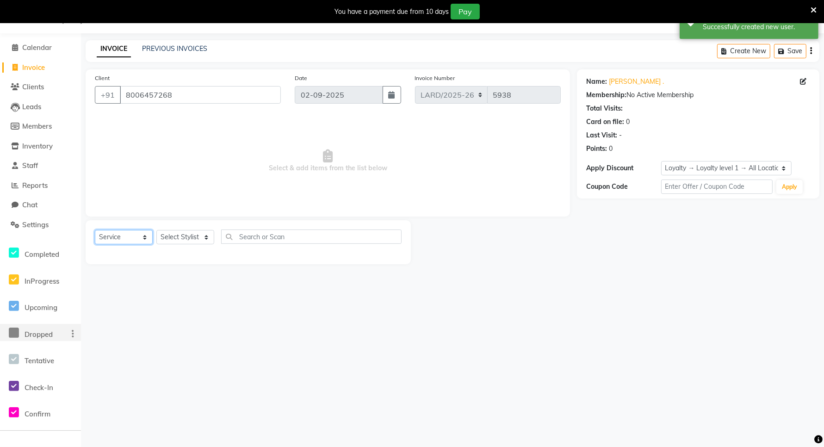
click at [145, 239] on select "Select Service Product Membership Package Voucher Prepaid Gift Card" at bounding box center [124, 237] width 58 height 14
click at [95, 230] on select "Select Service Product Membership Package Voucher Prepaid Gift Card" at bounding box center [124, 237] width 58 height 14
click at [197, 238] on select "Select Stylist [PERSON_NAME] _mrg [PERSON_NAME] _asst [PERSON_NAME] [PERSON_NAM…" at bounding box center [185, 237] width 58 height 14
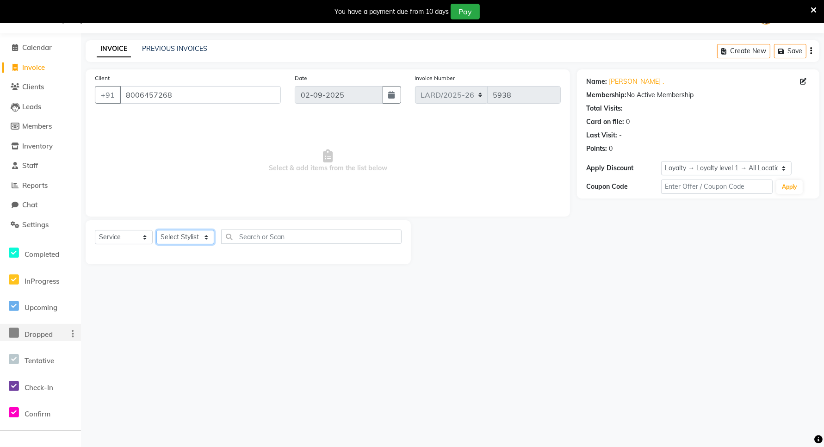
select select "90492"
click at [156, 230] on select "Select Stylist [PERSON_NAME] _mrg [PERSON_NAME] _asst [PERSON_NAME] [PERSON_NAM…" at bounding box center [185, 237] width 58 height 14
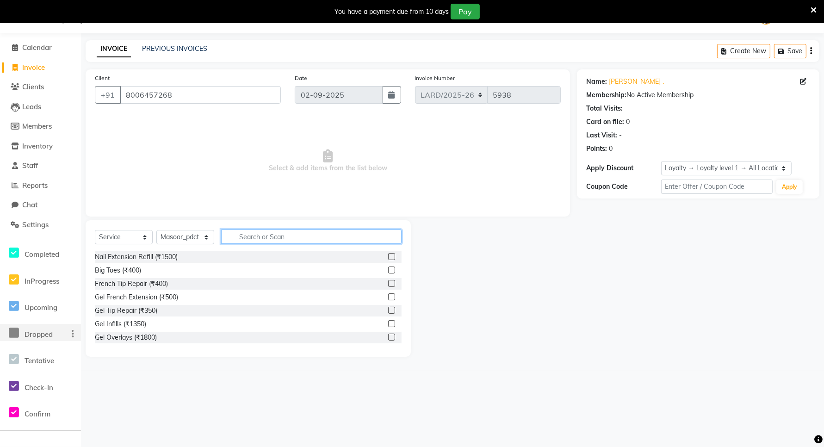
click at [271, 235] on input "text" at bounding box center [311, 236] width 180 height 14
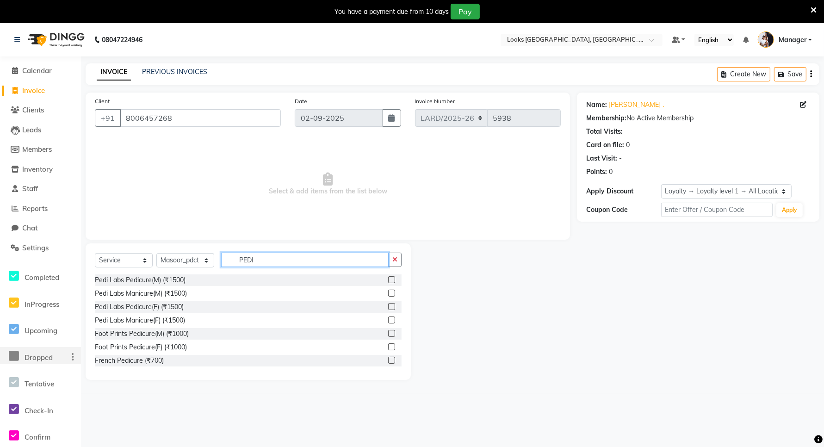
click at [278, 261] on input "PEDI" at bounding box center [304, 260] width 167 height 14
type input "P"
type input "ICE"
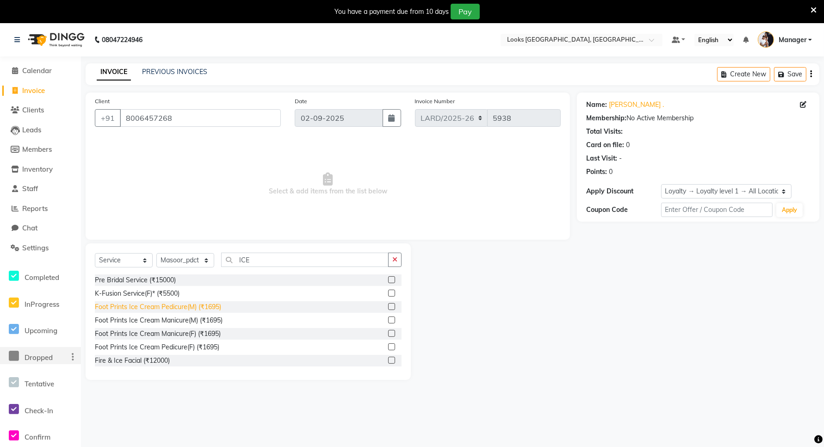
click at [180, 308] on div "Foot Prints Ice Cream Pedicure(M) (₹1695)" at bounding box center [158, 307] width 126 height 10
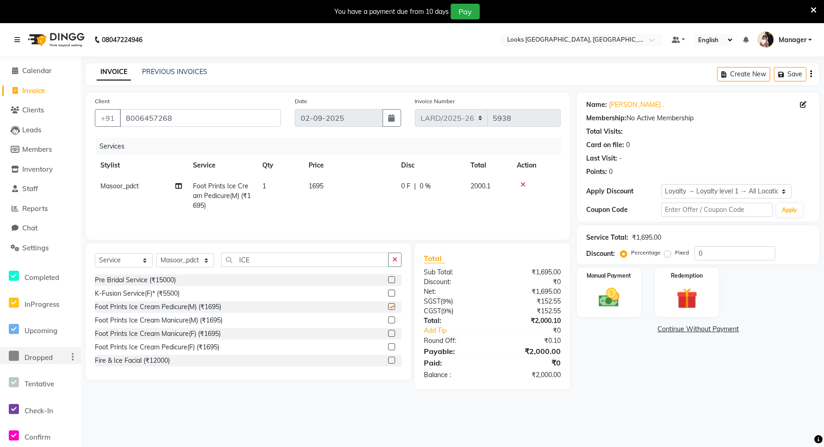
checkbox input "false"
click at [320, 184] on span "1695" at bounding box center [315, 186] width 15 height 8
select select "90492"
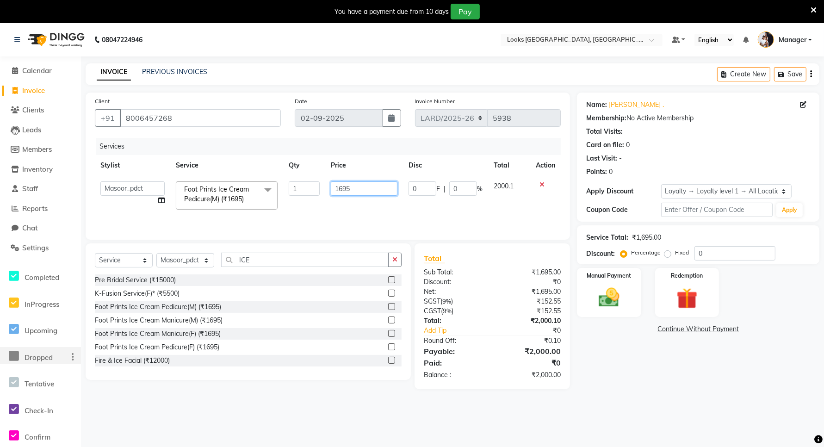
click at [354, 186] on input "1695" at bounding box center [364, 188] width 67 height 14
type input "1"
type input "1700"
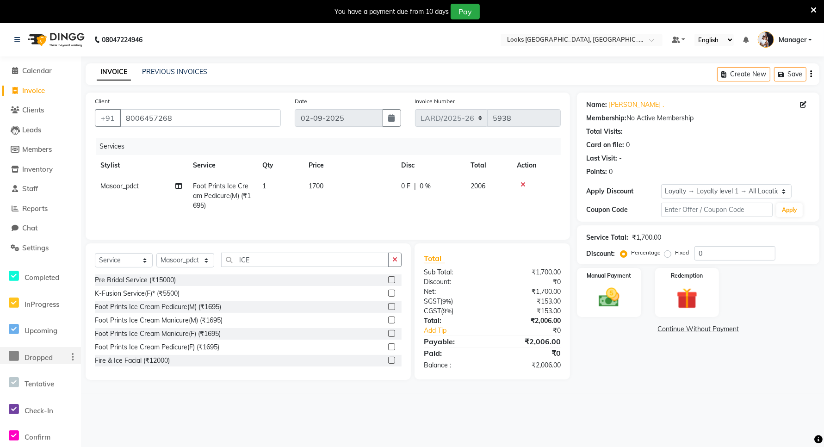
click at [454, 413] on div "08047224946 Select Location × Looks [GEOGRAPHIC_DATA], Gurgaon Default Panel My…" at bounding box center [412, 246] width 824 height 447
click at [606, 294] on img at bounding box center [609, 297] width 36 height 25
click at [653, 329] on span "UPI" at bounding box center [651, 329] width 14 height 11
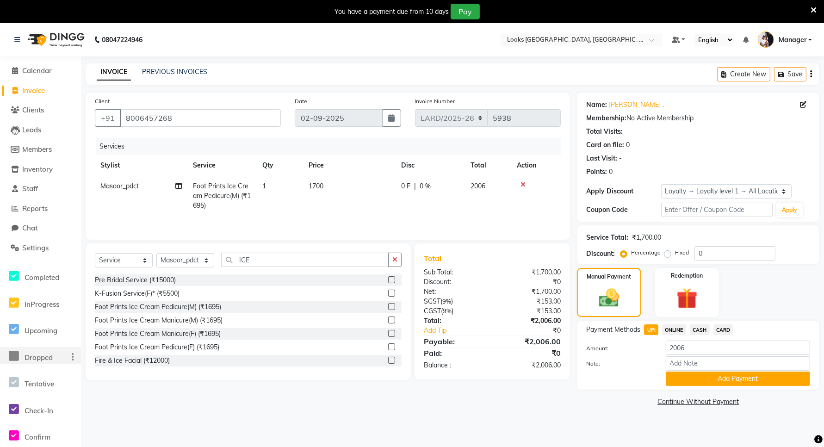
click at [153, 414] on main "INVOICE PREVIOUS INVOICES Create New Save Client [PHONE_NUMBER] Date [DATE] Inv…" at bounding box center [452, 242] width 743 height 359
click at [703, 327] on span "CASH" at bounding box center [700, 329] width 20 height 11
click at [695, 347] on input "2006" at bounding box center [738, 347] width 144 height 14
type input "2000"
click at [558, 414] on main "INVOICE PREVIOUS INVOICES Create New Save Client [PHONE_NUMBER] Date [DATE] Inv…" at bounding box center [452, 242] width 743 height 359
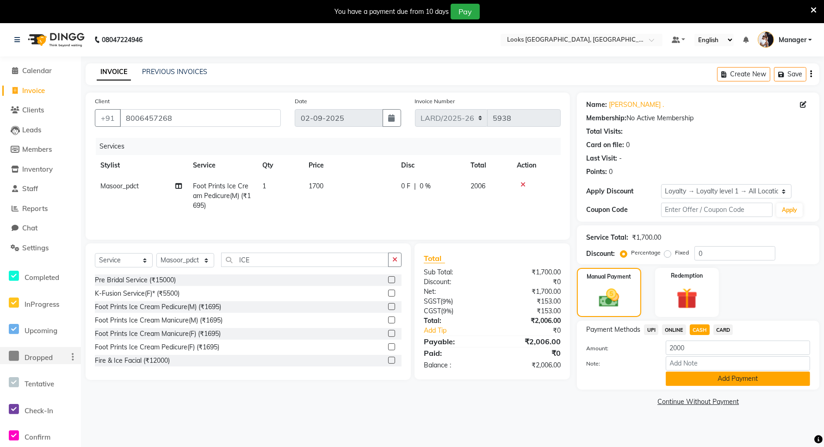
click at [718, 379] on button "Add Payment" at bounding box center [738, 378] width 144 height 14
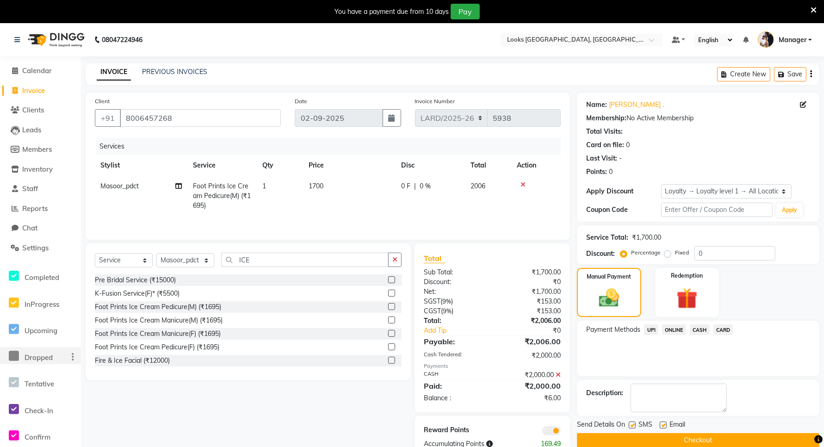
scroll to position [26, 0]
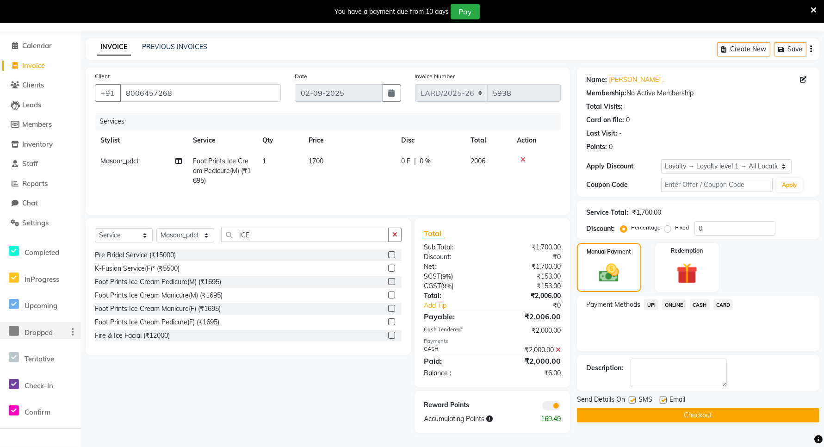
click at [325, 160] on td "1700" at bounding box center [349, 171] width 92 height 40
select select "90492"
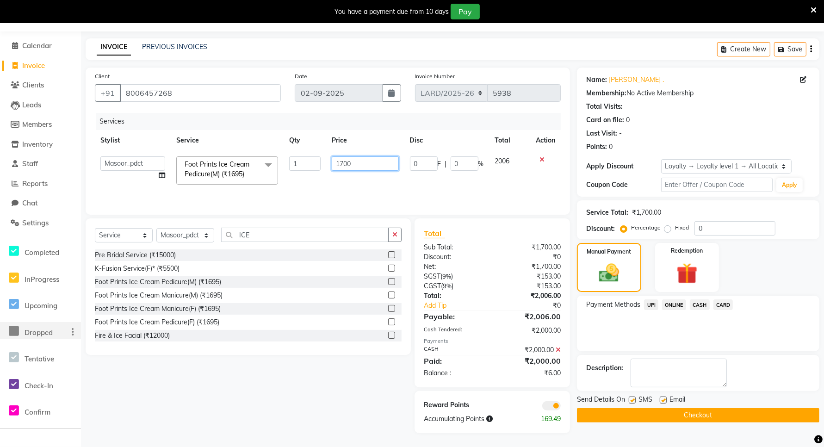
click at [357, 160] on input "1700" at bounding box center [365, 163] width 67 height 14
type input "1698"
click at [302, 383] on div "Select Service Product Membership Package Voucher Prepaid Gift Card Select Styl…" at bounding box center [245, 325] width 332 height 215
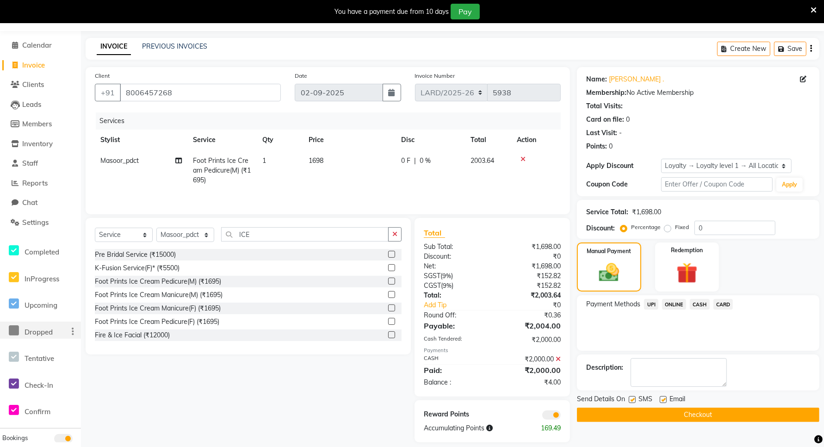
click at [323, 155] on td "1698" at bounding box center [349, 170] width 92 height 40
select select "90492"
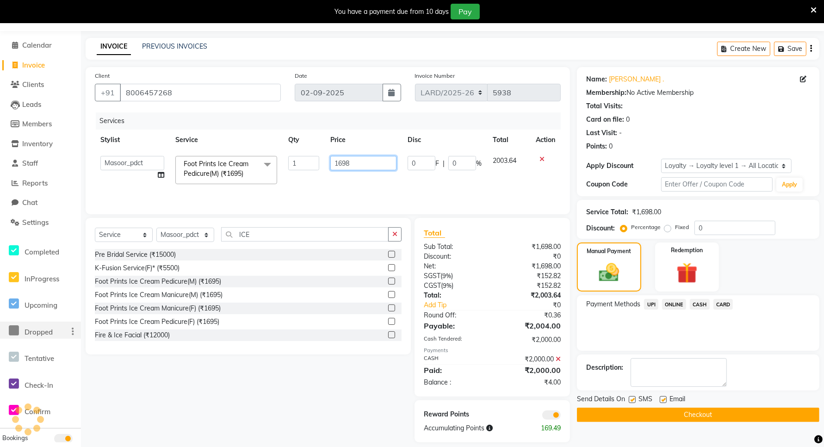
click at [355, 163] on input "1698" at bounding box center [363, 163] width 66 height 14
type input "1696"
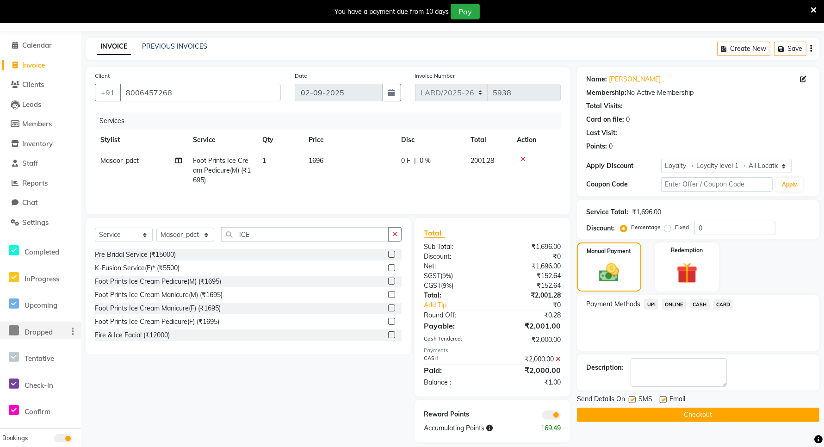
click at [279, 345] on div "Pre Bridal Service (₹15000) K-Fusion Service(F)* (₹5500) Foot Prints Ice Cream …" at bounding box center [248, 297] width 307 height 96
click at [327, 160] on td "1696" at bounding box center [349, 170] width 92 height 40
select select "90492"
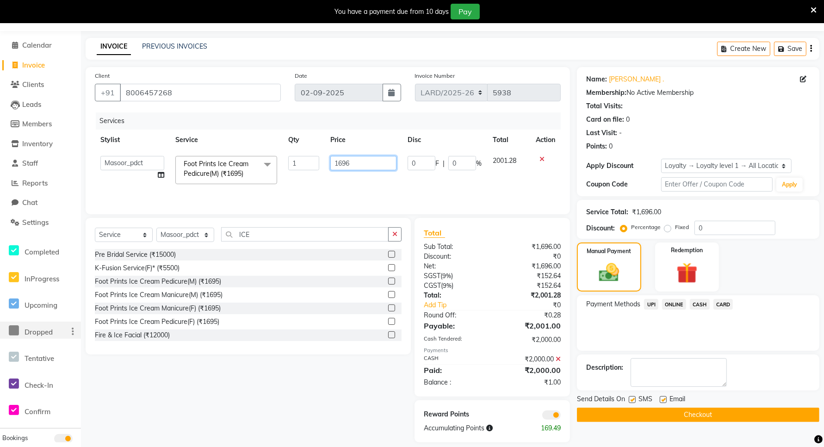
click at [357, 158] on input "1696" at bounding box center [363, 163] width 66 height 14
type input "1695"
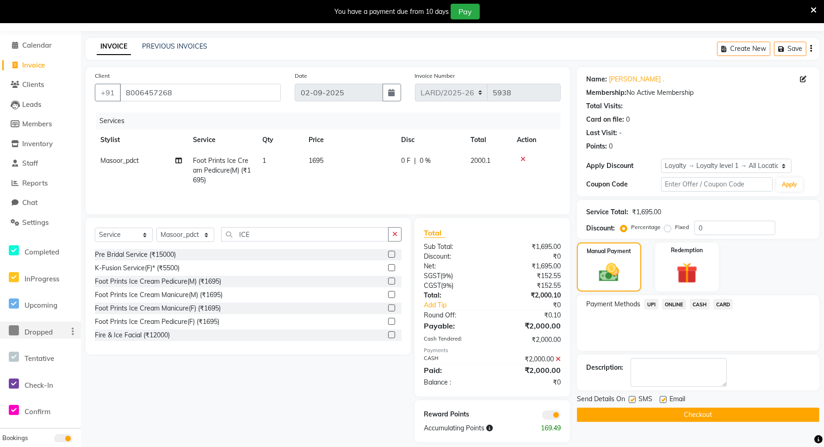
click at [327, 375] on div "Select Service Product Membership Package Voucher Prepaid Gift Card Select Styl…" at bounding box center [245, 330] width 332 height 224
click at [696, 303] on span "CASH" at bounding box center [700, 304] width 20 height 11
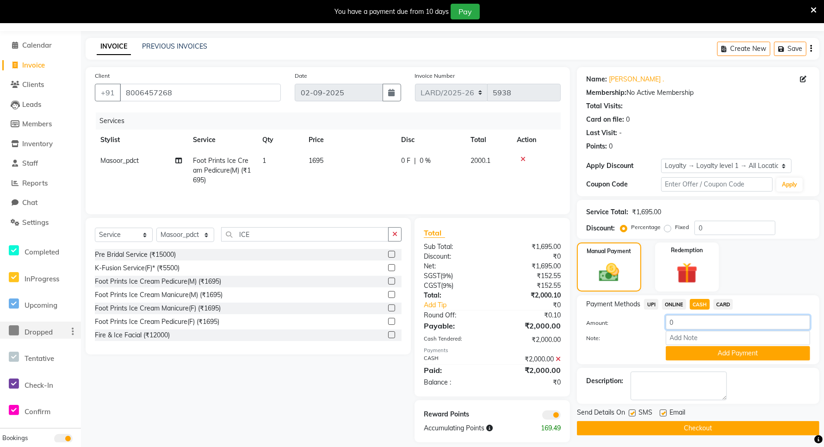
click at [684, 327] on input "0" at bounding box center [738, 322] width 144 height 14
type input "2000"
click at [727, 351] on button "Add Payment" at bounding box center [738, 353] width 144 height 14
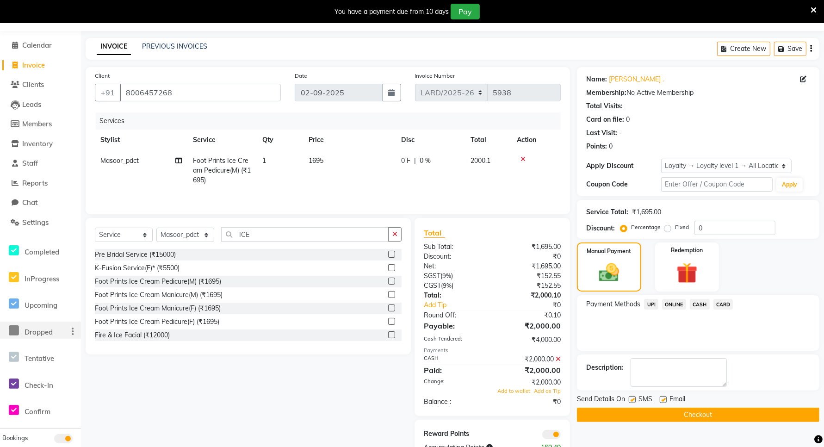
click at [678, 414] on button "Checkout" at bounding box center [698, 414] width 242 height 14
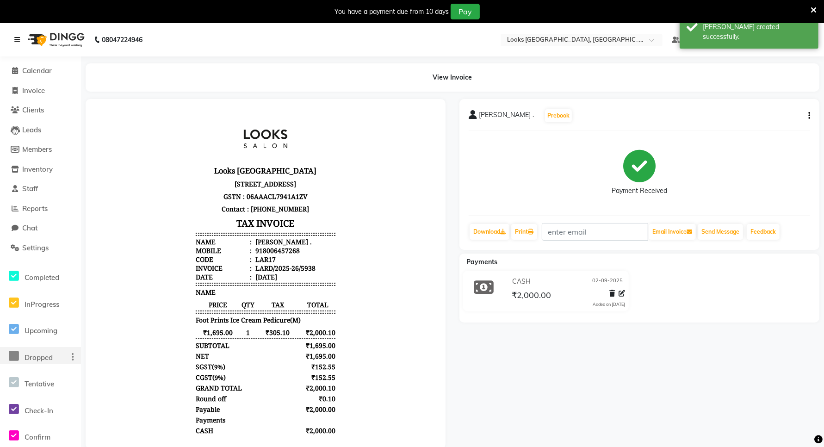
click at [15, 39] on icon at bounding box center [17, 40] width 6 height 6
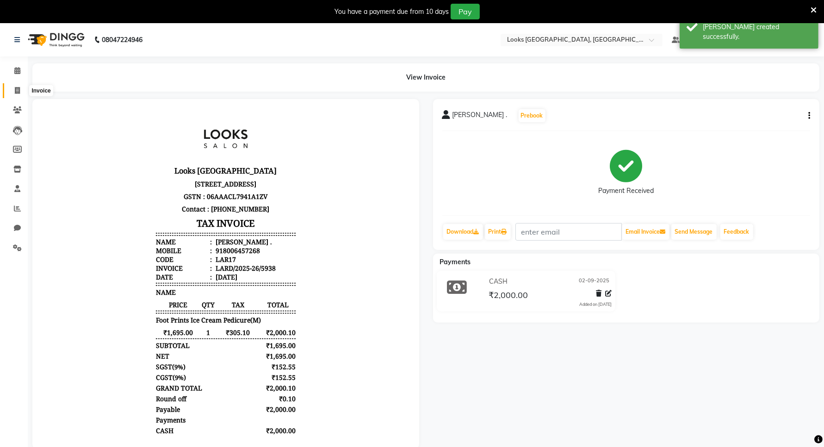
click at [18, 91] on icon at bounding box center [17, 90] width 5 height 7
select select "service"
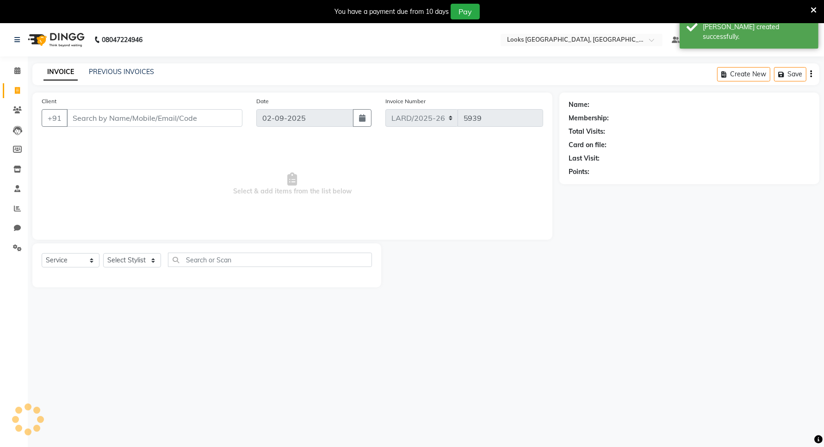
scroll to position [23, 0]
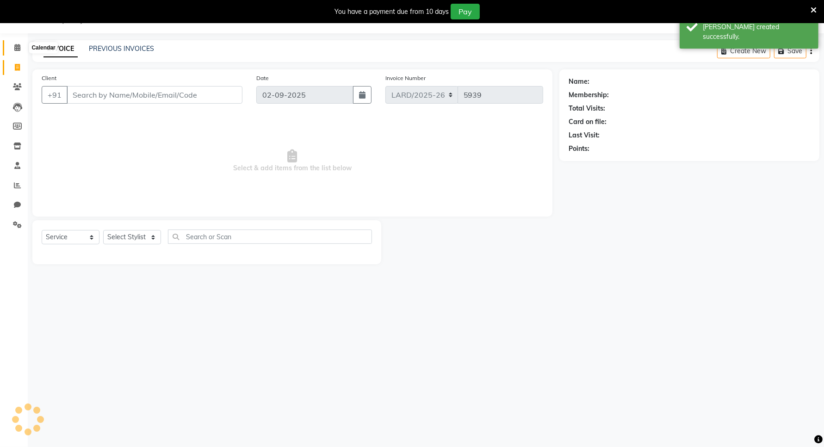
click at [22, 52] on span at bounding box center [17, 48] width 16 height 11
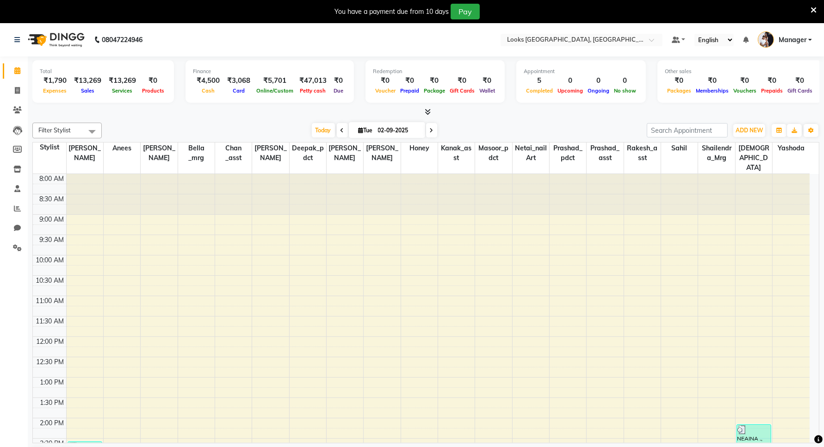
click at [357, 378] on div "8:00 AM 8:30 AM 9:00 AM 9:30 AM 10:00 AM 10:30 AM 11:00 AM 11:30 AM 12:00 PM 12…" at bounding box center [421, 438] width 777 height 529
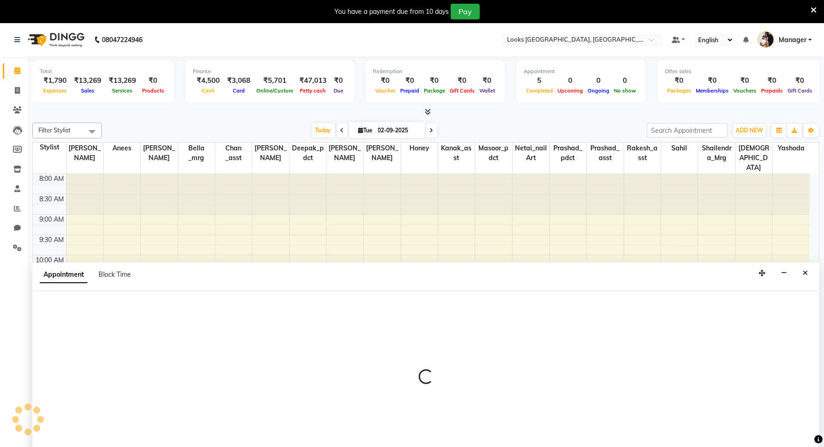
scroll to position [24, 0]
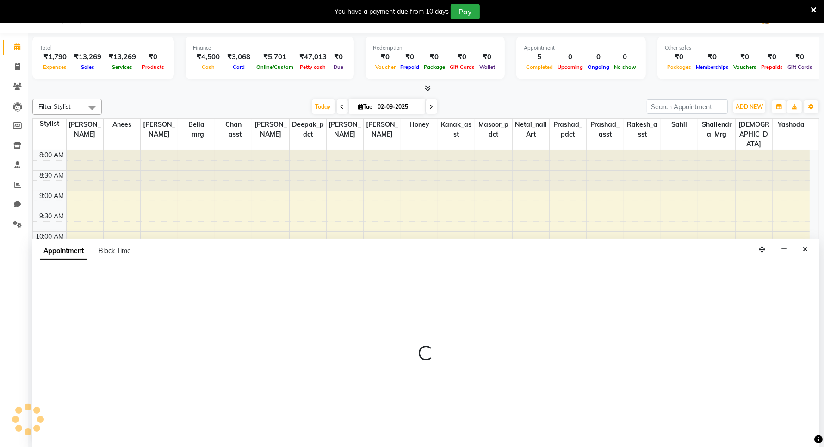
select select "90488"
select select "780"
select select "tentative"
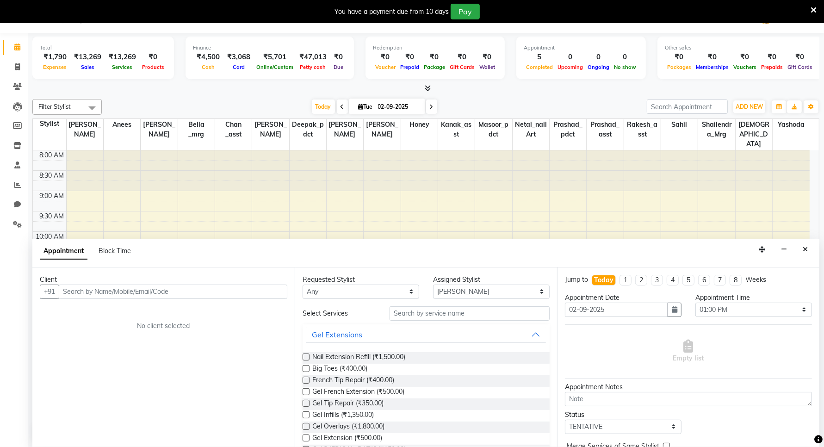
click at [805, 248] on icon "Close" at bounding box center [804, 249] width 5 height 6
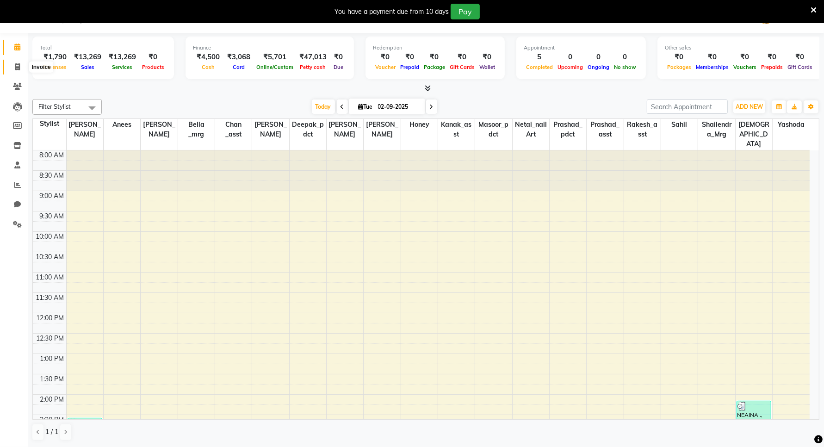
click at [14, 68] on span at bounding box center [17, 67] width 16 height 11
select select "service"
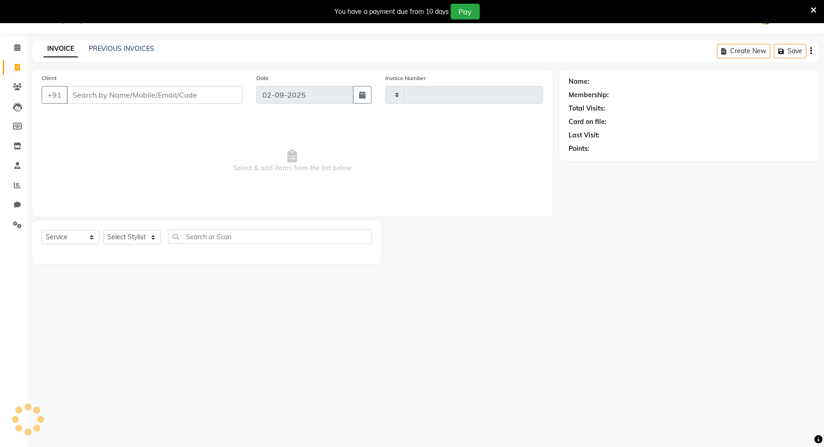
scroll to position [23, 0]
type input "5939"
select select "8941"
click at [130, 93] on input "Client" at bounding box center [155, 95] width 176 height 18
type input "9560430742"
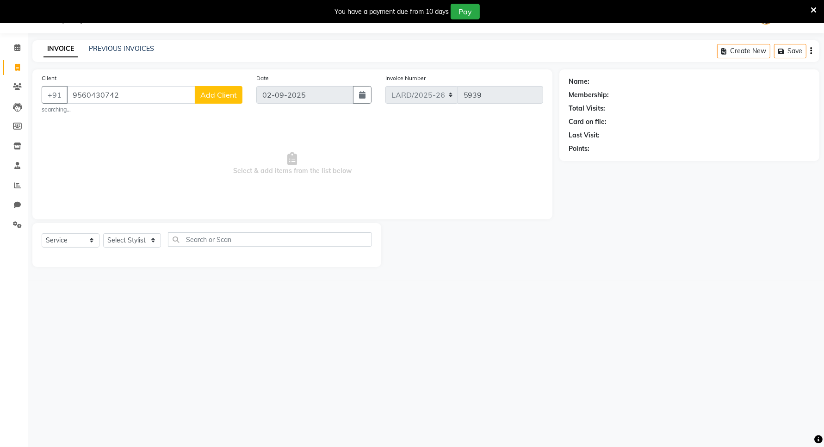
click at [210, 97] on span "Add Client" at bounding box center [218, 94] width 37 height 9
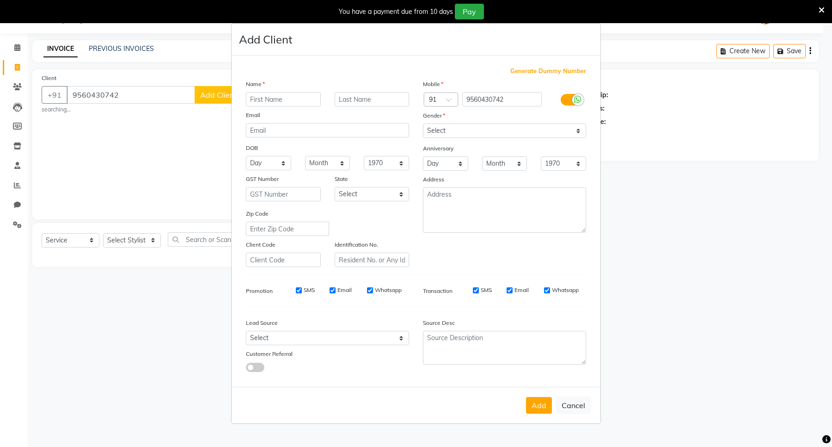
click at [263, 102] on input "text" at bounding box center [283, 99] width 75 height 14
click at [276, 102] on input "text" at bounding box center [283, 99] width 75 height 14
paste input "POONAM"
type input "POONAM"
click at [343, 103] on input "text" at bounding box center [372, 99] width 75 height 14
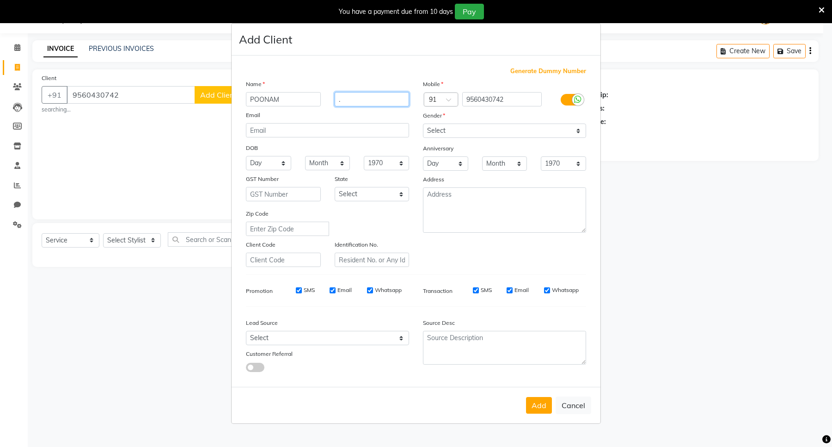
type input "."
click at [481, 129] on select "Select [DEMOGRAPHIC_DATA] [DEMOGRAPHIC_DATA] Other Prefer Not To Say" at bounding box center [504, 130] width 163 height 14
select select "[DEMOGRAPHIC_DATA]"
click at [423, 124] on select "Select [DEMOGRAPHIC_DATA] [DEMOGRAPHIC_DATA] Other Prefer Not To Say" at bounding box center [504, 130] width 163 height 14
click at [365, 195] on select "Select [GEOGRAPHIC_DATA] [GEOGRAPHIC_DATA] [GEOGRAPHIC_DATA] [GEOGRAPHIC_DATA] …" at bounding box center [372, 194] width 75 height 14
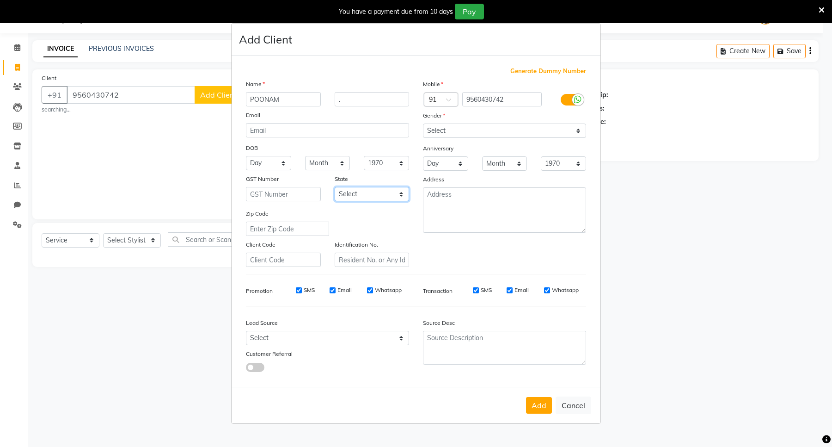
select select "13"
click at [335, 187] on select "Select [GEOGRAPHIC_DATA] [GEOGRAPHIC_DATA] [GEOGRAPHIC_DATA] [GEOGRAPHIC_DATA] …" at bounding box center [372, 194] width 75 height 14
click at [431, 199] on textarea at bounding box center [504, 209] width 163 height 45
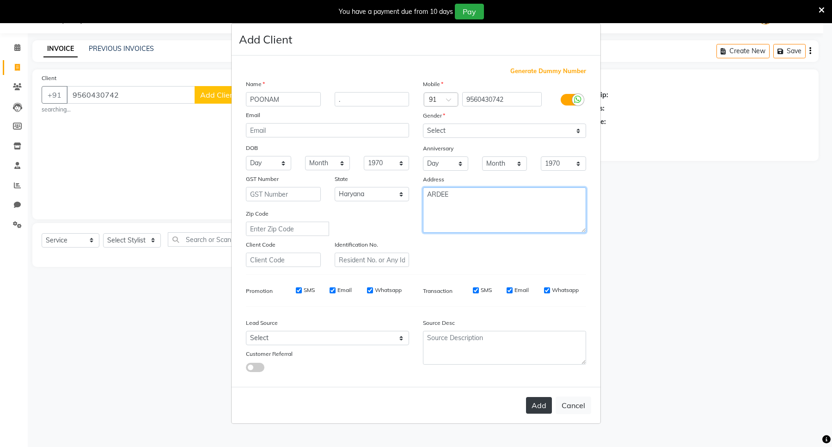
type textarea "ARDEE"
click at [542, 408] on button "Add" at bounding box center [539, 405] width 26 height 17
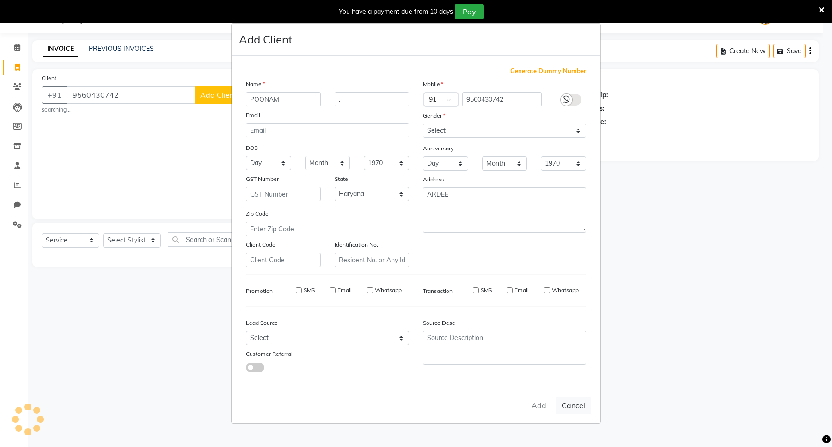
select select
select select "null"
select select
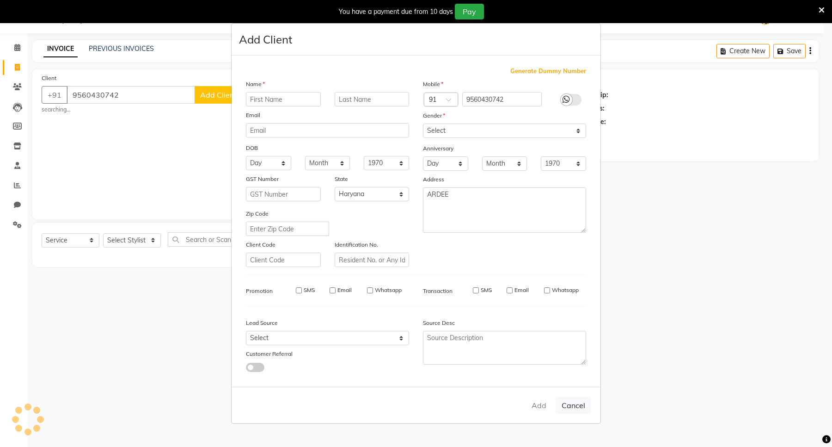
select select
checkbox input "false"
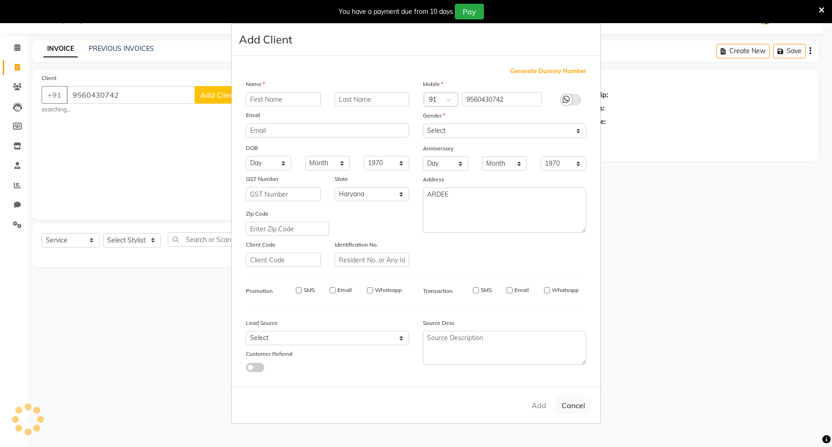
checkbox input "false"
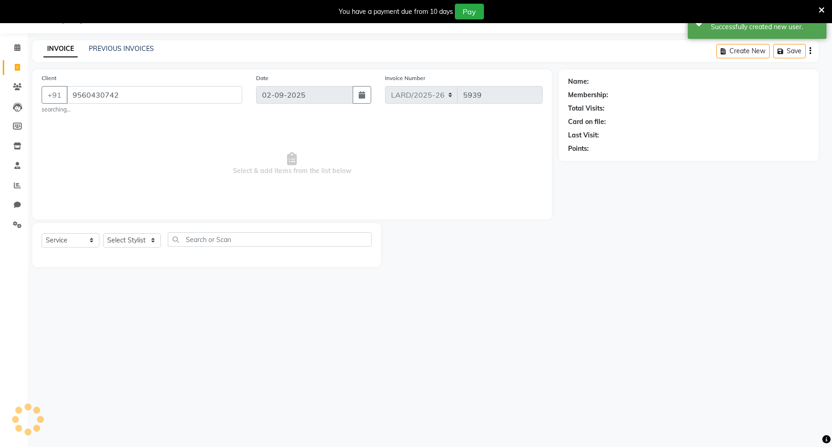
select select "1: Object"
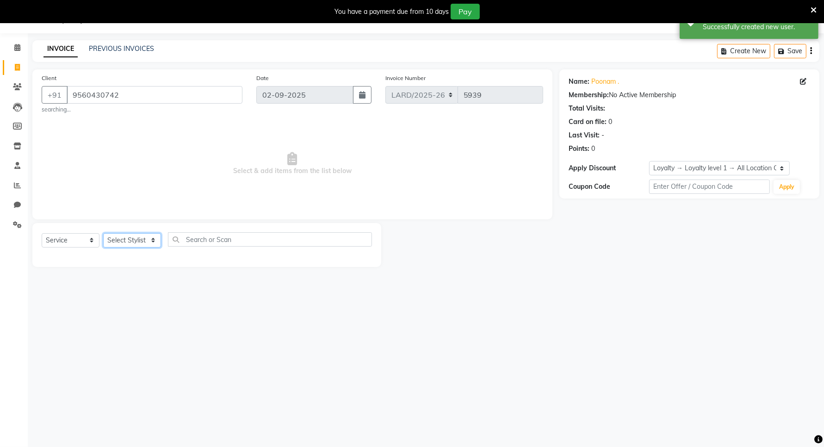
click at [136, 239] on select "Select Stylist [PERSON_NAME] _mrg [PERSON_NAME] _asst [PERSON_NAME] [PERSON_NAM…" at bounding box center [132, 240] width 58 height 14
select select "90483"
click at [103, 233] on select "Select Stylist [PERSON_NAME] _mrg [PERSON_NAME] _asst [PERSON_NAME] [PERSON_NAM…" at bounding box center [132, 240] width 58 height 14
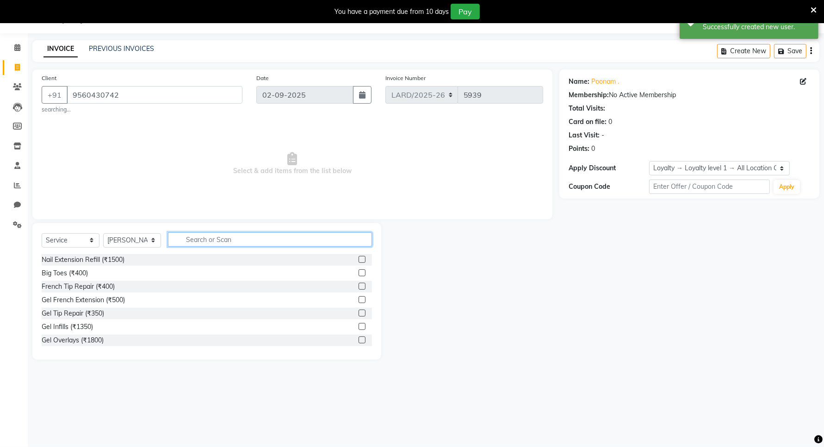
click at [199, 236] on input "text" at bounding box center [270, 239] width 204 height 14
type input "EY"
click at [358, 299] on label at bounding box center [361, 299] width 7 height 7
click at [358, 299] on input "checkbox" at bounding box center [361, 300] width 6 height 6
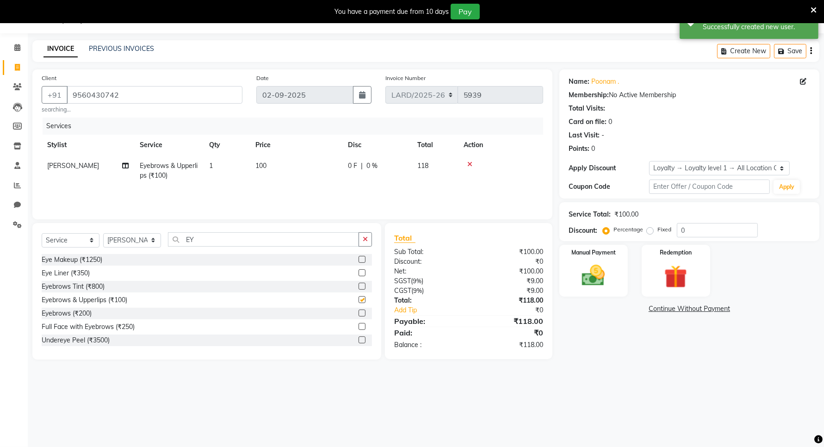
checkbox input "false"
click at [212, 167] on span "1" at bounding box center [211, 165] width 4 height 8
select select "90483"
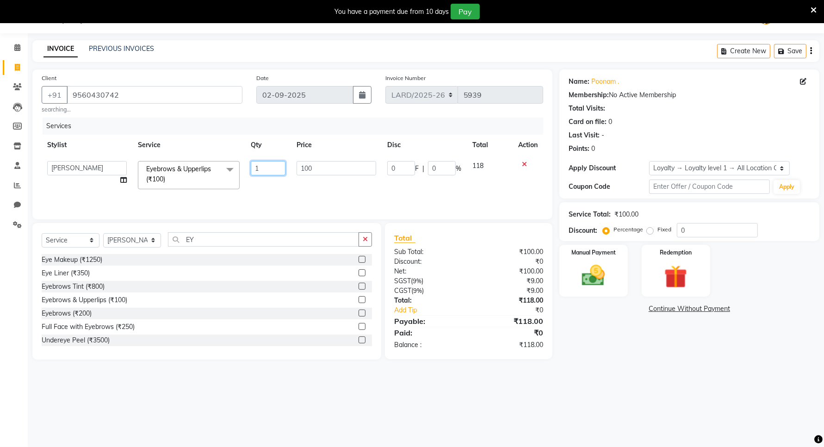
click at [260, 169] on input "1" at bounding box center [268, 168] width 35 height 14
type input "2"
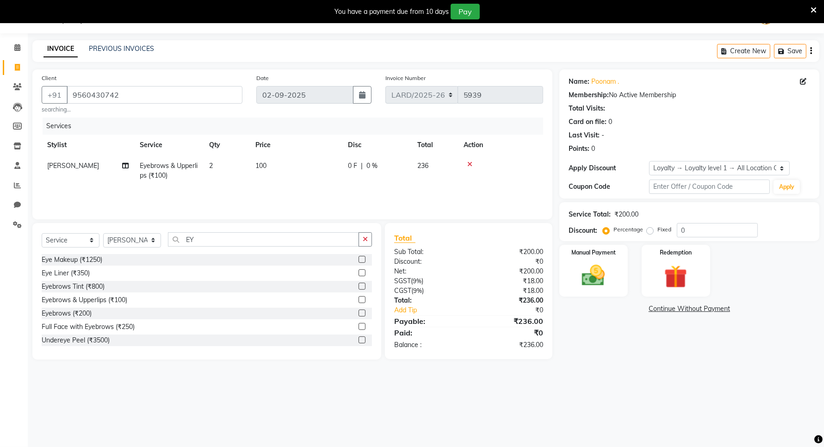
click at [284, 183] on tr "[PERSON_NAME] Eyebrows & Upperlips (₹100) 2 100 0 F | 0 % 236" at bounding box center [292, 170] width 501 height 31
click at [585, 274] on img at bounding box center [593, 276] width 39 height 28
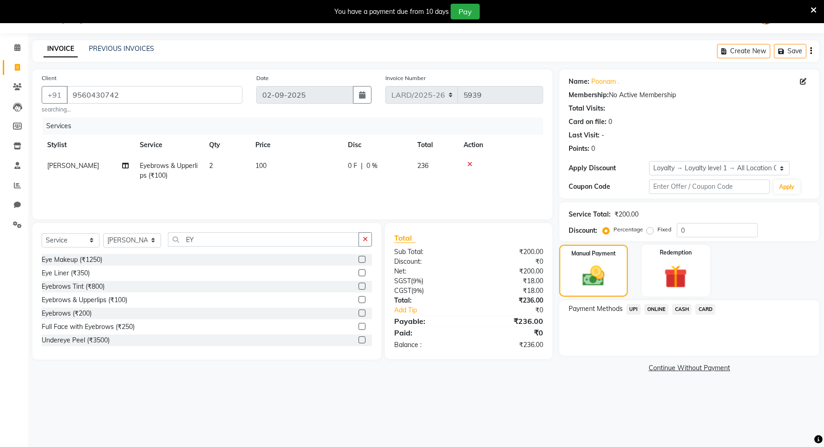
click at [632, 308] on span "UPI" at bounding box center [633, 309] width 14 height 11
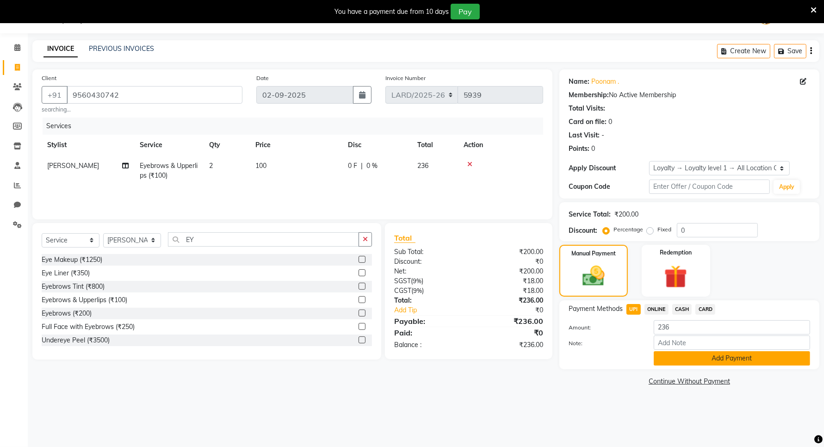
click at [713, 358] on button "Add Payment" at bounding box center [732, 358] width 156 height 14
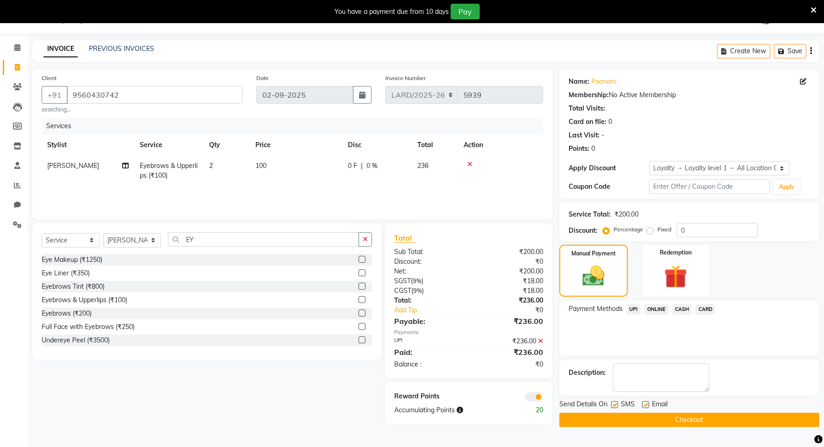
click at [532, 396] on span at bounding box center [533, 396] width 18 height 9
click at [543, 398] on input "checkbox" at bounding box center [543, 398] width 0 height 0
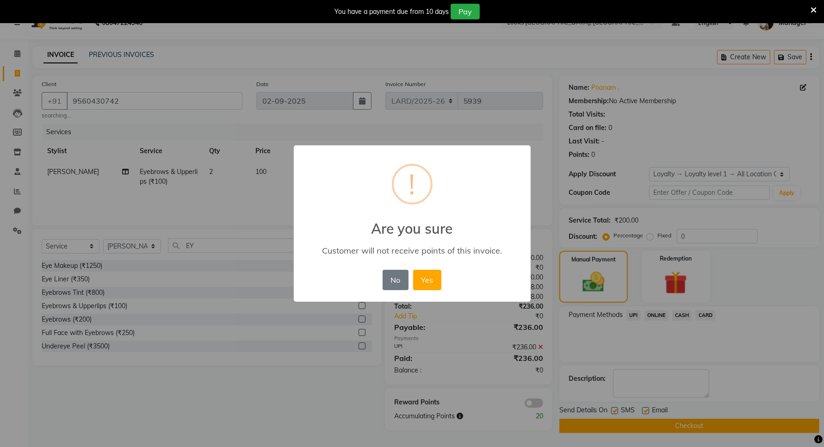
scroll to position [18, 0]
click at [428, 281] on button "Yes" at bounding box center [432, 280] width 28 height 20
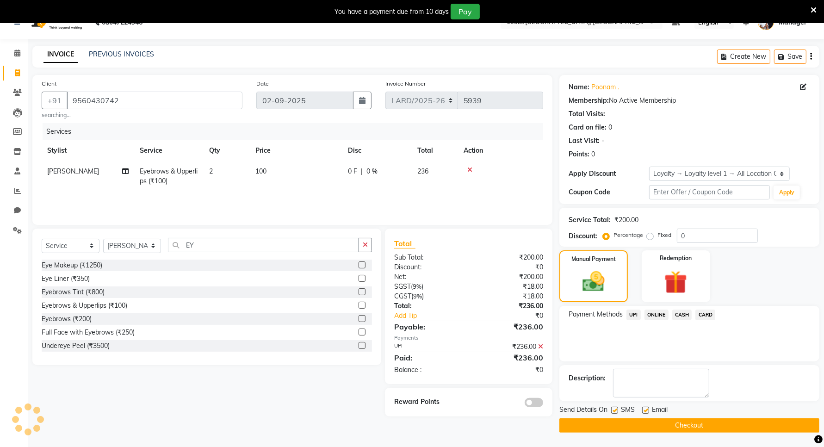
click at [617, 424] on button "Checkout" at bounding box center [689, 425] width 260 height 14
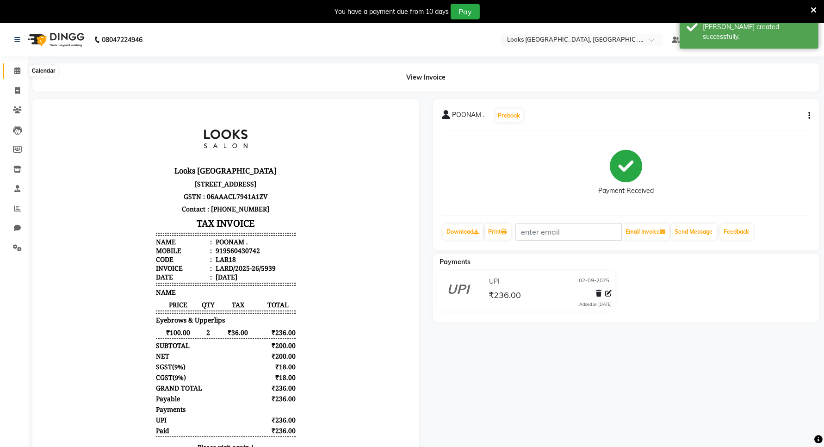
click at [11, 72] on span at bounding box center [17, 71] width 16 height 11
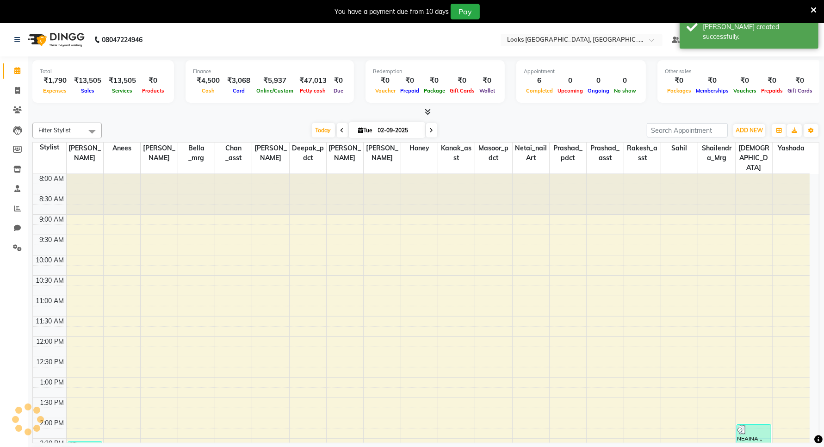
scroll to position [239, 0]
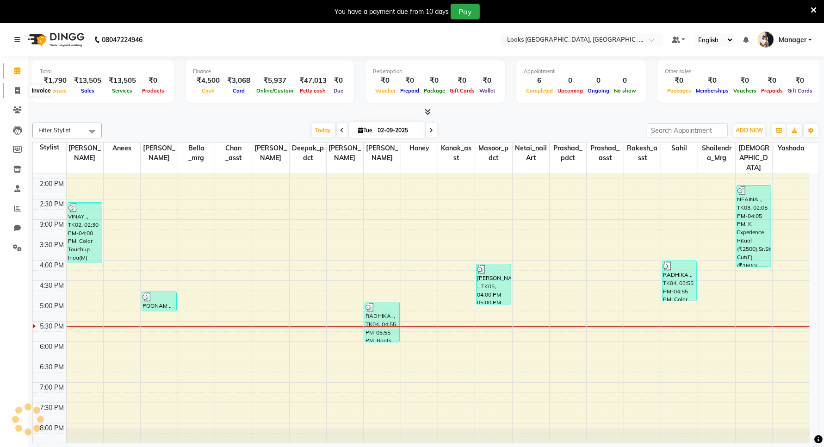
click at [15, 88] on icon at bounding box center [17, 90] width 5 height 7
select select "service"
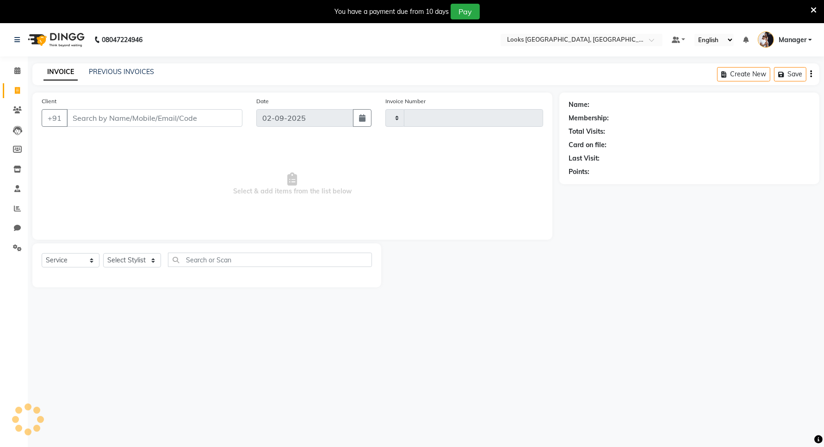
click at [112, 118] on input "Client" at bounding box center [155, 118] width 176 height 18
type input "9654571677"
type input "5940"
select select "8941"
type input "9654571677"
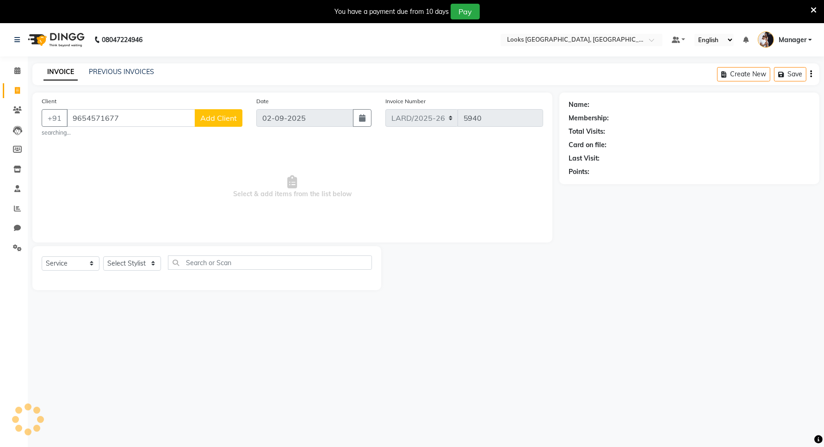
click at [218, 117] on span "Add Client" at bounding box center [218, 117] width 37 height 9
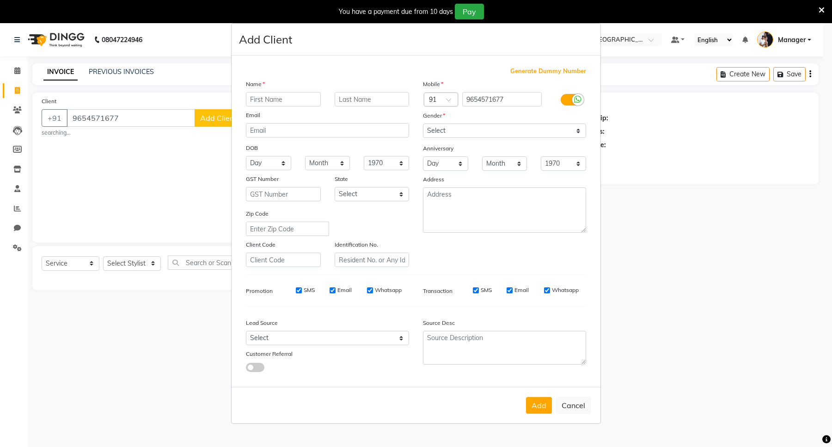
click at [272, 102] on input "text" at bounding box center [283, 99] width 75 height 14
click at [278, 102] on input "text" at bounding box center [283, 99] width 75 height 14
paste input "[PERSON_NAME]"
type input "[PERSON_NAME]"
click at [444, 129] on select "Select [DEMOGRAPHIC_DATA] [DEMOGRAPHIC_DATA] Other Prefer Not To Say" at bounding box center [504, 130] width 163 height 14
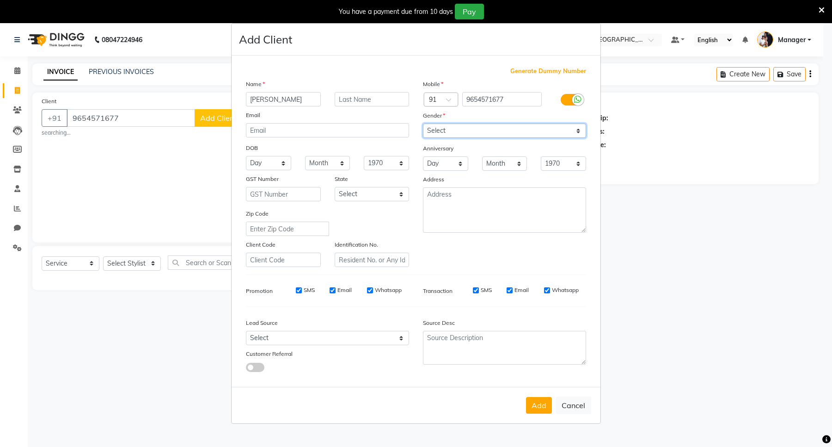
select select "[DEMOGRAPHIC_DATA]"
click at [423, 124] on select "Select [DEMOGRAPHIC_DATA] [DEMOGRAPHIC_DATA] Other Prefer Not To Say" at bounding box center [504, 130] width 163 height 14
click at [379, 195] on select "Select [GEOGRAPHIC_DATA] [GEOGRAPHIC_DATA] [GEOGRAPHIC_DATA] [GEOGRAPHIC_DATA] …" at bounding box center [372, 194] width 75 height 14
select select "13"
click at [335, 187] on select "Select [GEOGRAPHIC_DATA] [GEOGRAPHIC_DATA] [GEOGRAPHIC_DATA] [GEOGRAPHIC_DATA] …" at bounding box center [372, 194] width 75 height 14
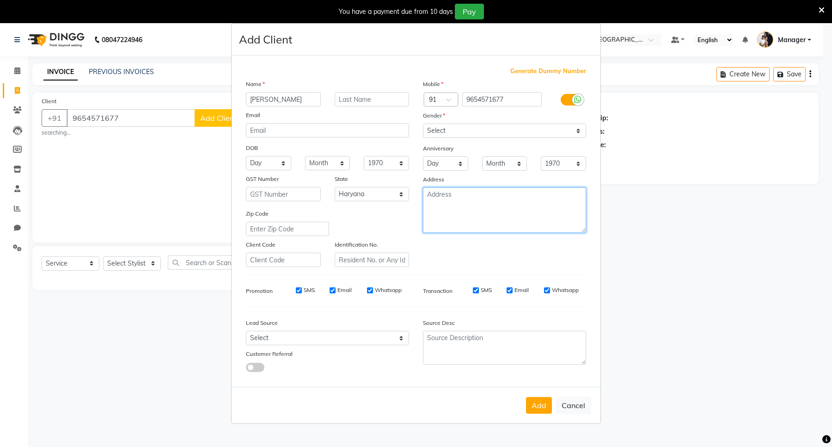
click at [440, 206] on textarea at bounding box center [504, 209] width 163 height 45
type textarea "ARDEE"
click at [536, 405] on button "Add" at bounding box center [539, 405] width 26 height 17
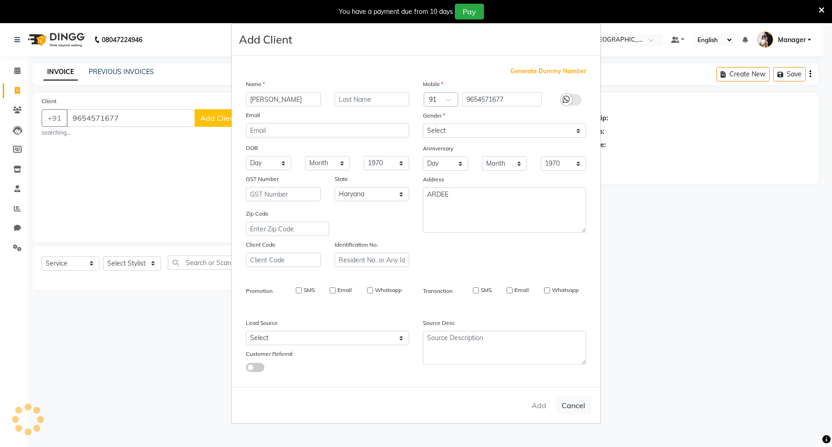
select select
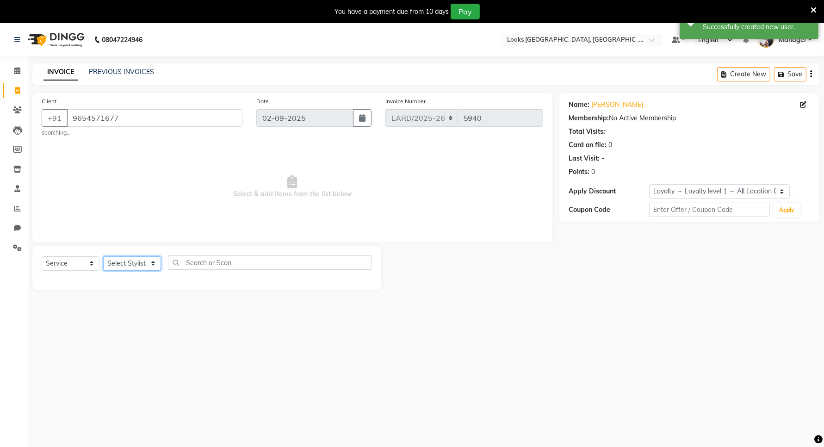
click at [136, 263] on select "Select Stylist [PERSON_NAME] _mrg [PERSON_NAME] _asst [PERSON_NAME] [PERSON_NAM…" at bounding box center [132, 263] width 58 height 14
click at [103, 256] on select "Select Stylist [PERSON_NAME] _mrg [PERSON_NAME] _asst [PERSON_NAME] [PERSON_NAM…" at bounding box center [132, 263] width 58 height 14
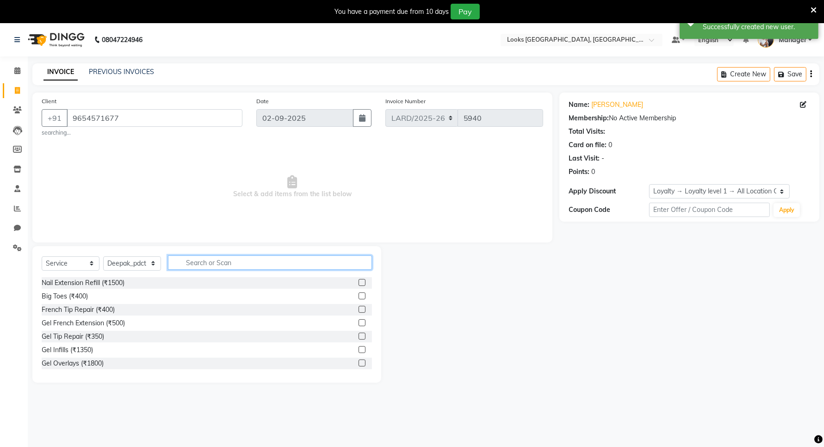
click at [187, 265] on input "text" at bounding box center [270, 262] width 204 height 14
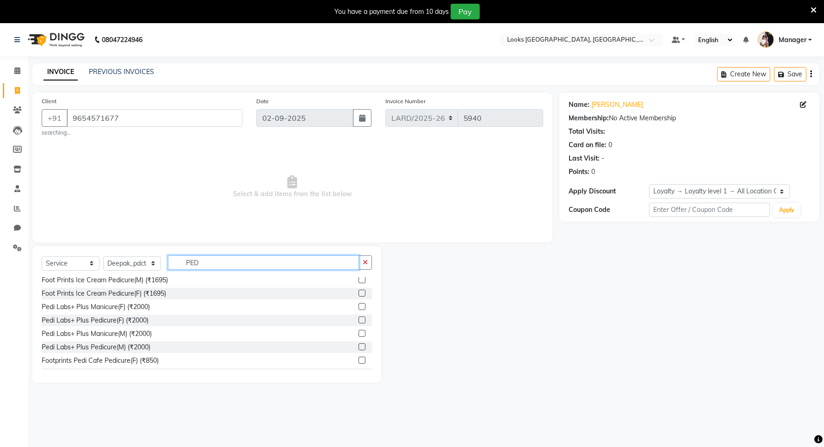
scroll to position [135, 0]
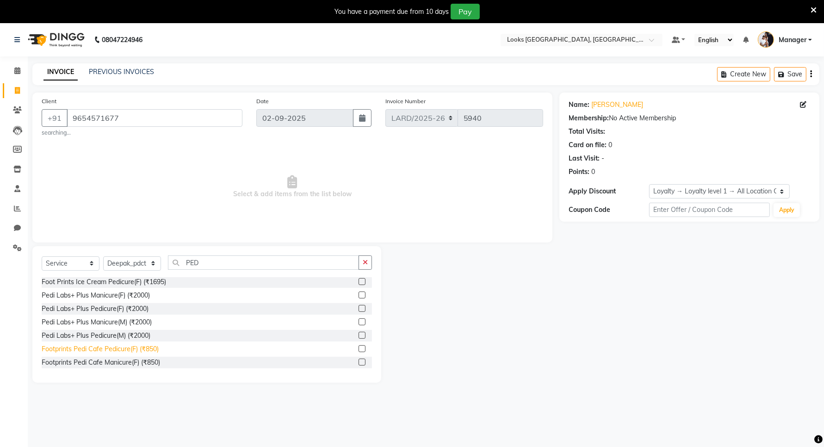
click at [156, 347] on div "Footprints Pedi Cafe Pedicure(F) (₹850)" at bounding box center [100, 349] width 117 height 10
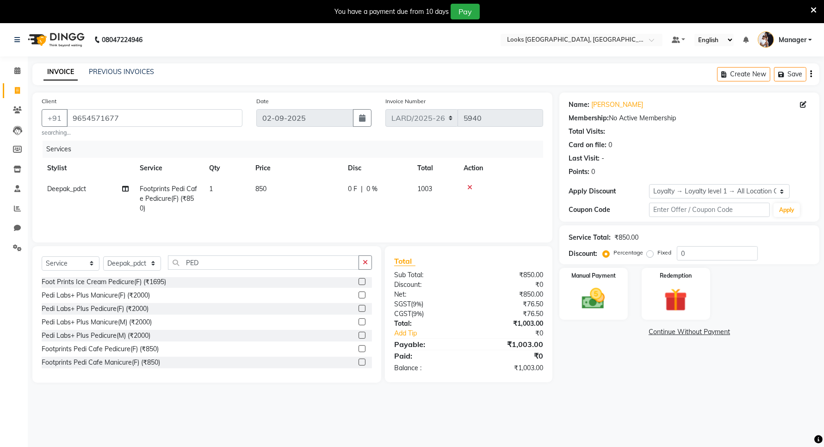
click at [266, 188] on span "850" at bounding box center [260, 189] width 11 height 8
click at [266, 188] on input "1" at bounding box center [268, 191] width 35 height 14
click at [306, 188] on td "850" at bounding box center [296, 199] width 92 height 40
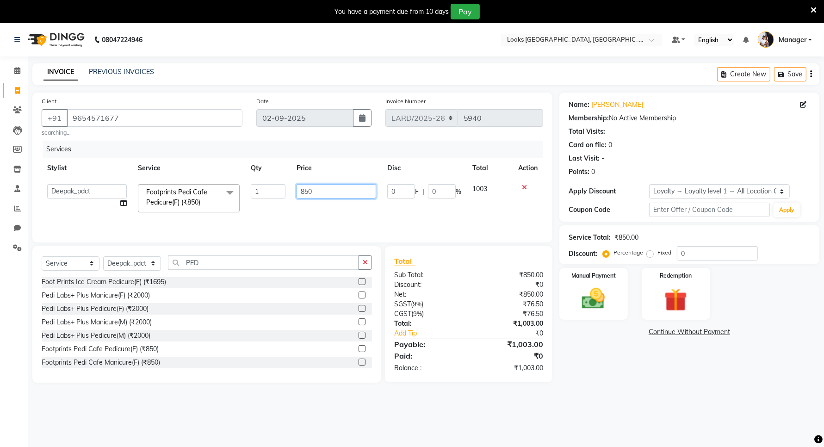
click at [313, 192] on input "850" at bounding box center [336, 191] width 80 height 14
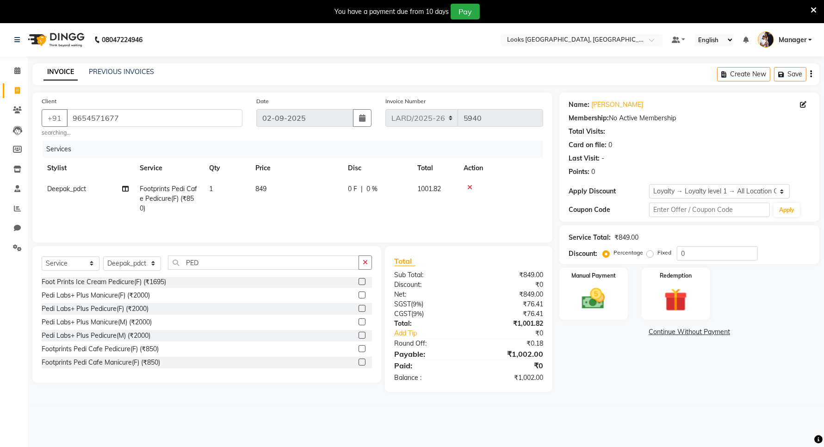
click at [333, 211] on td "849" at bounding box center [296, 199] width 92 height 40
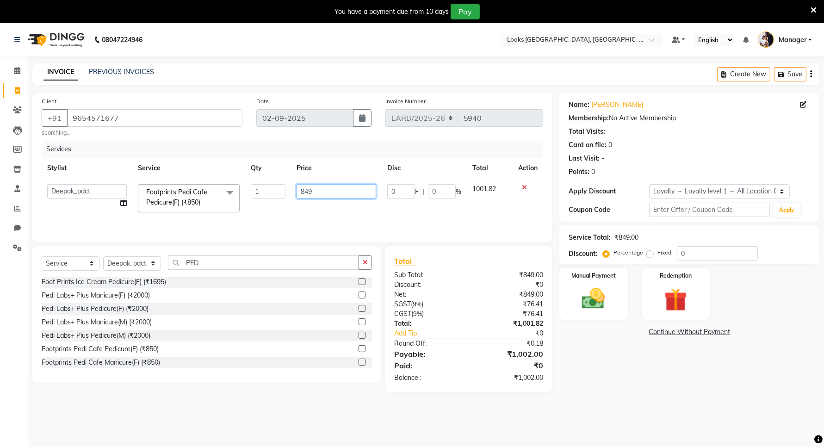
click at [313, 191] on input "849" at bounding box center [336, 191] width 80 height 14
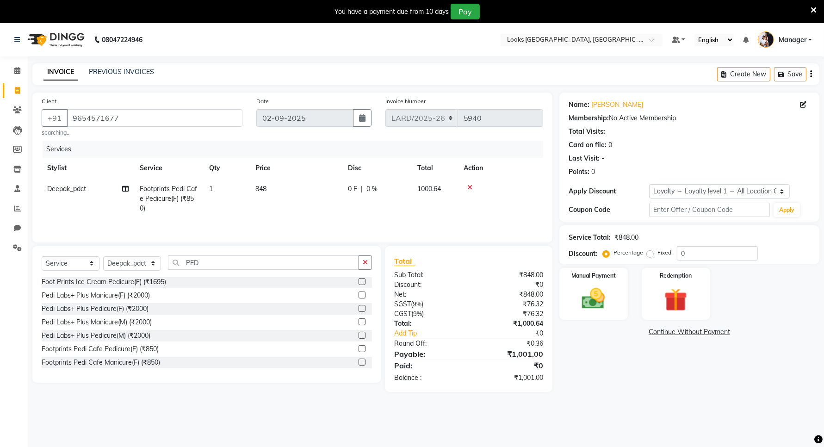
click at [336, 211] on td "848" at bounding box center [296, 199] width 92 height 40
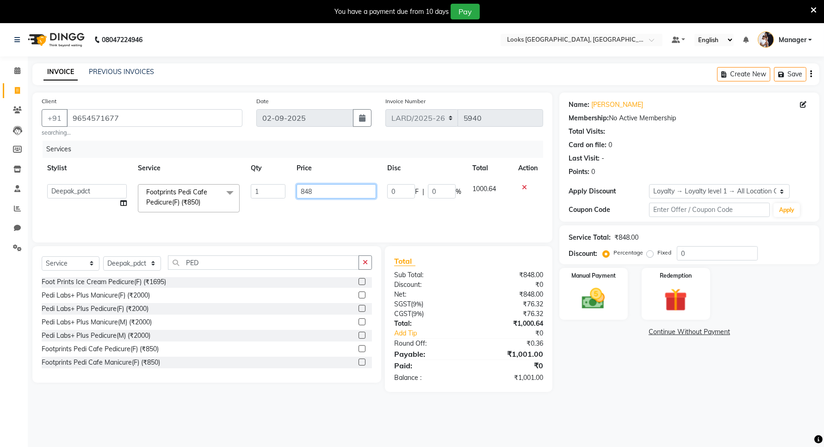
click at [319, 192] on input "848" at bounding box center [336, 191] width 80 height 14
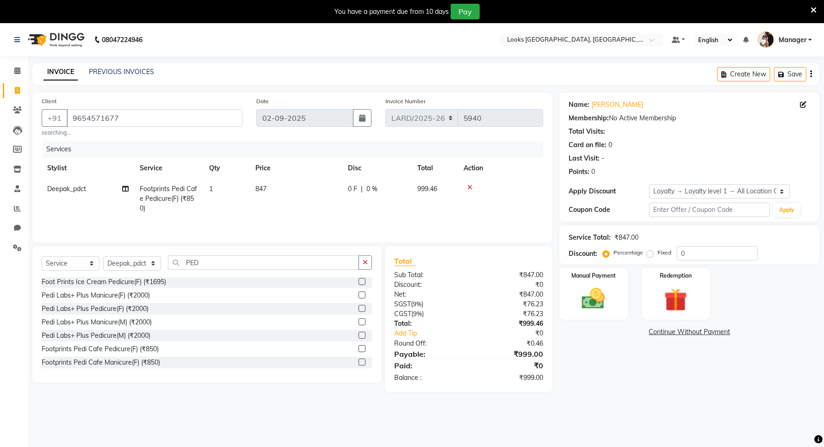
click at [351, 213] on tr "Deepak_pdct Footprints Pedi Cafe Pedicure(F) (₹850) 1 847 0 F | 0 % 999.46" at bounding box center [292, 199] width 501 height 40
click at [264, 186] on span "847" at bounding box center [260, 189] width 11 height 8
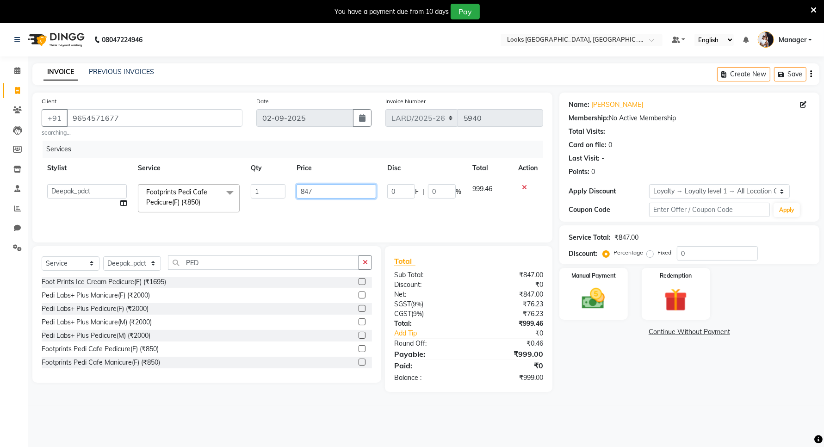
click at [324, 190] on input "847" at bounding box center [336, 191] width 80 height 14
click at [347, 218] on div "Services Stylist Service Qty Price Disc Total Action [PERSON_NAME] _mrg [PERSON…" at bounding box center [292, 187] width 501 height 92
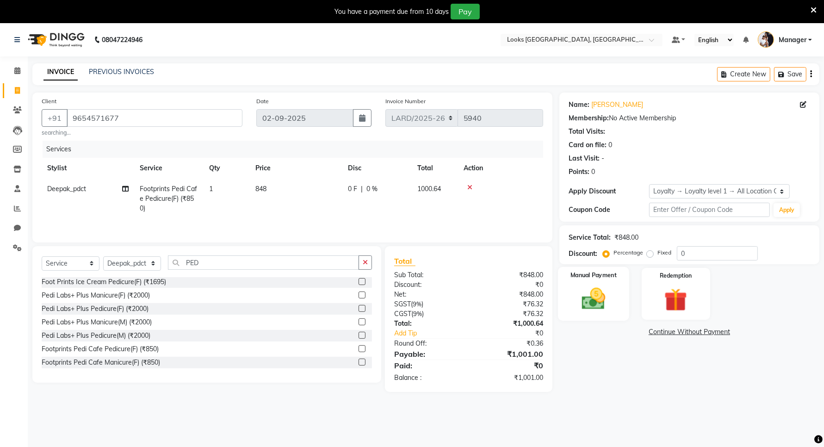
click at [593, 297] on img at bounding box center [593, 299] width 39 height 28
click at [682, 332] on span "CASH" at bounding box center [682, 332] width 20 height 11
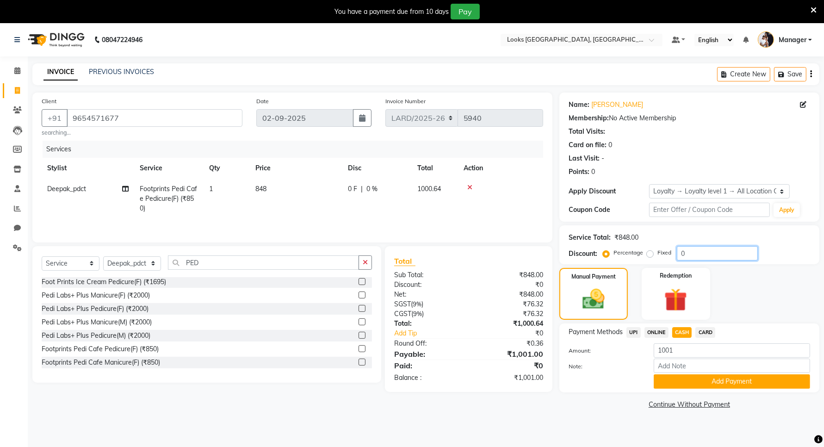
click at [692, 254] on input "0" at bounding box center [717, 253] width 81 height 14
click at [657, 252] on label "Fixed" at bounding box center [664, 252] width 14 height 8
click at [648, 252] on input "Fixed" at bounding box center [651, 252] width 6 height 6
click at [685, 251] on input "number" at bounding box center [717, 253] width 81 height 14
click at [635, 329] on span "UPI" at bounding box center [633, 332] width 14 height 11
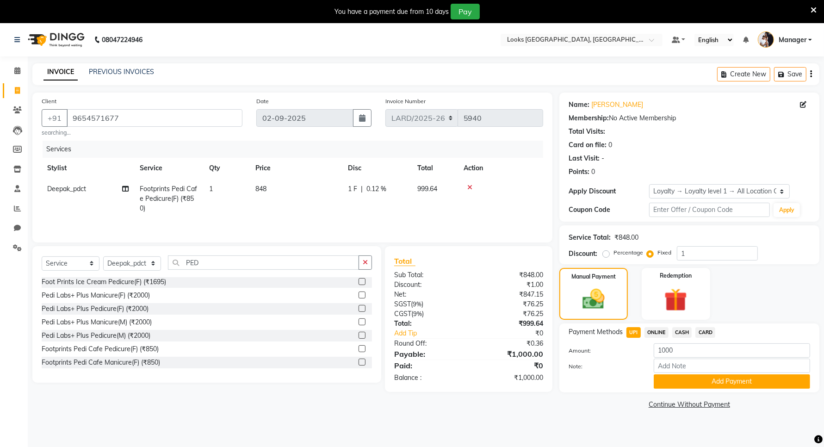
click at [683, 329] on span "CASH" at bounding box center [682, 332] width 20 height 11
click at [693, 385] on button "Add Payment" at bounding box center [732, 381] width 156 height 14
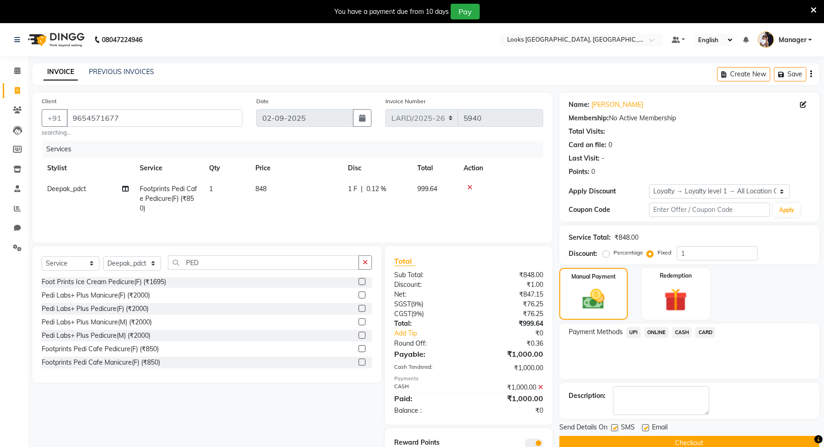
scroll to position [38, 0]
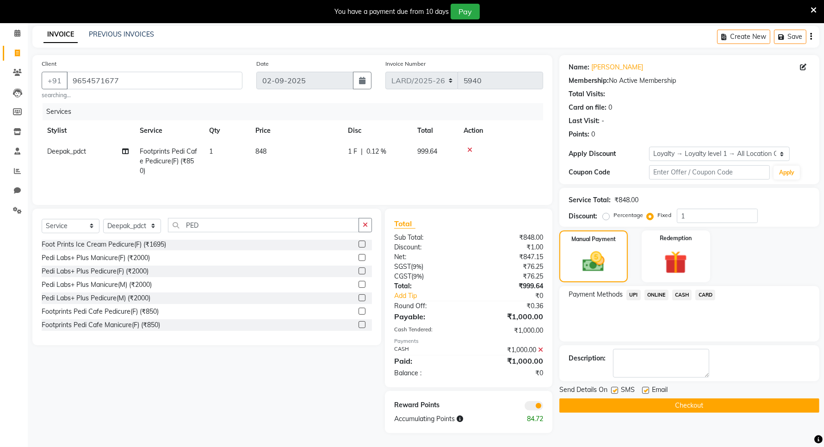
click at [664, 401] on button "Checkout" at bounding box center [689, 405] width 260 height 14
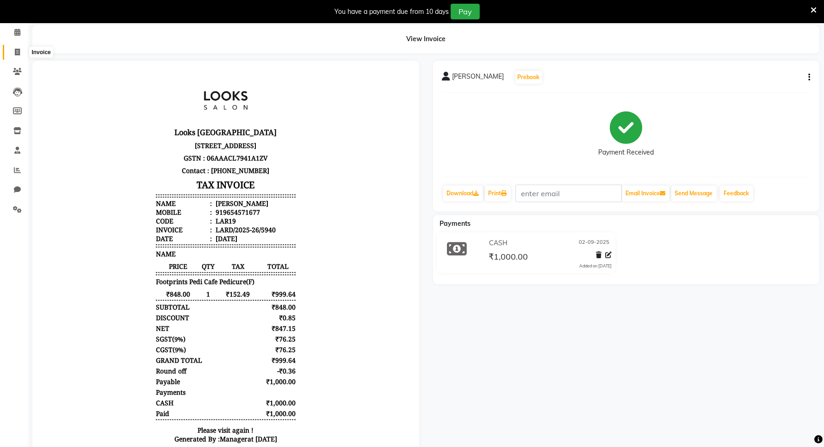
click at [10, 55] on span at bounding box center [17, 52] width 16 height 11
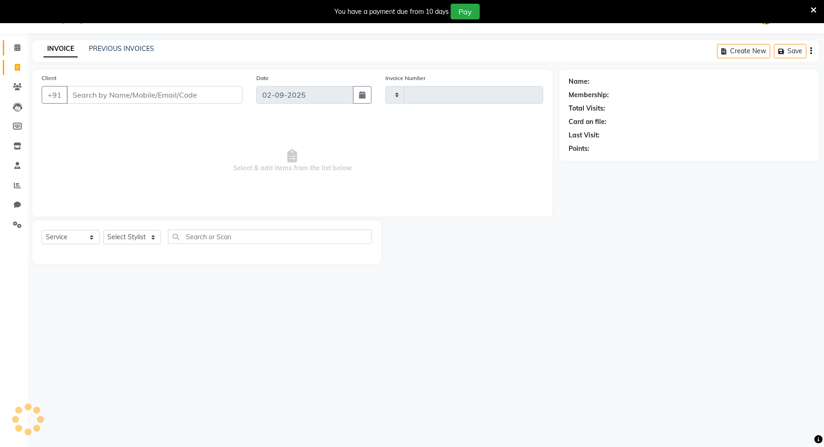
scroll to position [23, 0]
click at [17, 50] on icon at bounding box center [17, 47] width 6 height 7
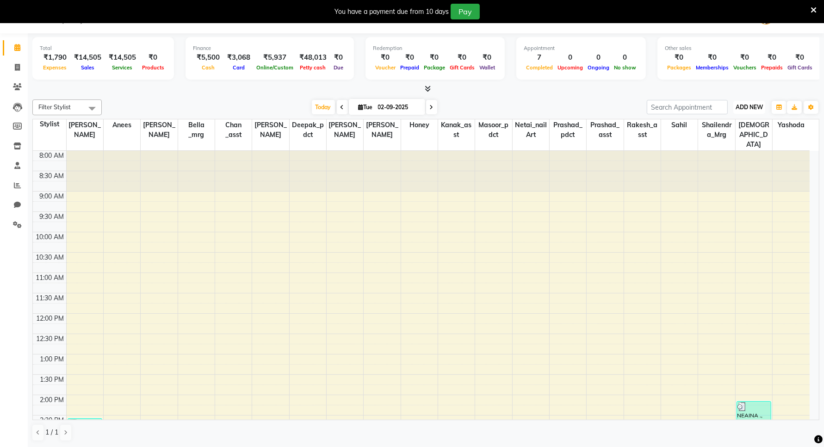
click at [742, 105] on span "ADD NEW" at bounding box center [748, 107] width 27 height 7
click at [718, 146] on link "Add Expense" at bounding box center [727, 149] width 73 height 12
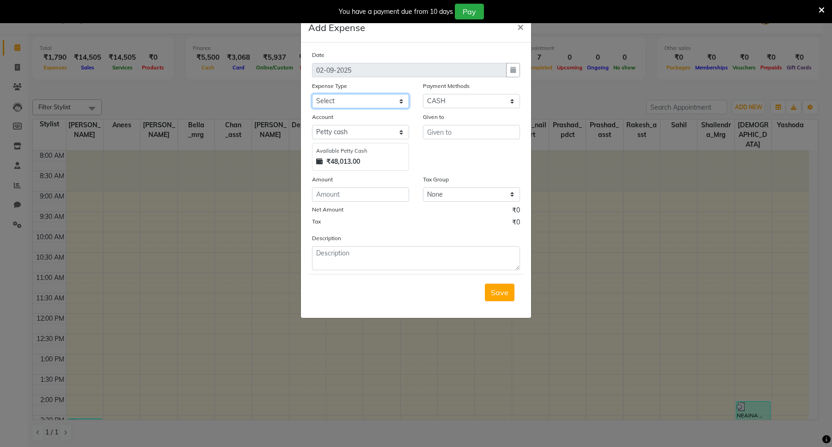
click at [359, 99] on select "Select Bank Deposit Blinkit Cash Handover CLIENT Client ordered food Client Ref…" at bounding box center [360, 101] width 97 height 14
click at [312, 94] on select "Select Bank Deposit Blinkit Cash Handover CLIENT Client ordered food Client Ref…" at bounding box center [360, 101] width 97 height 14
click at [431, 132] on input "text" at bounding box center [471, 132] width 97 height 14
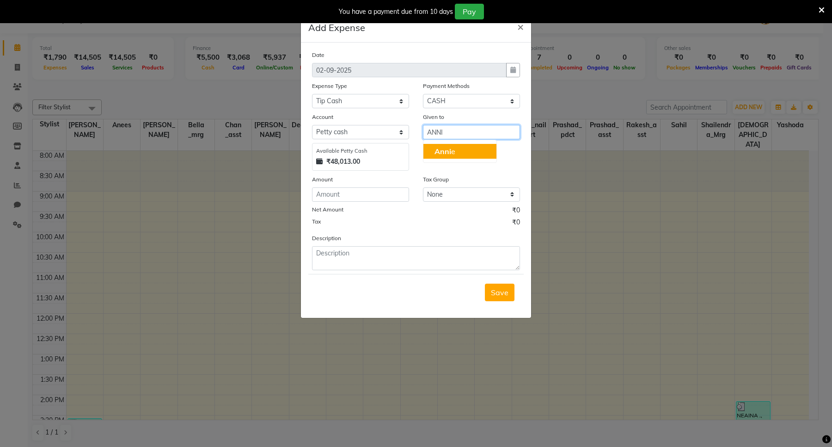
click at [445, 151] on span "Anni" at bounding box center [443, 151] width 17 height 9
click at [340, 193] on input "number" at bounding box center [360, 194] width 97 height 14
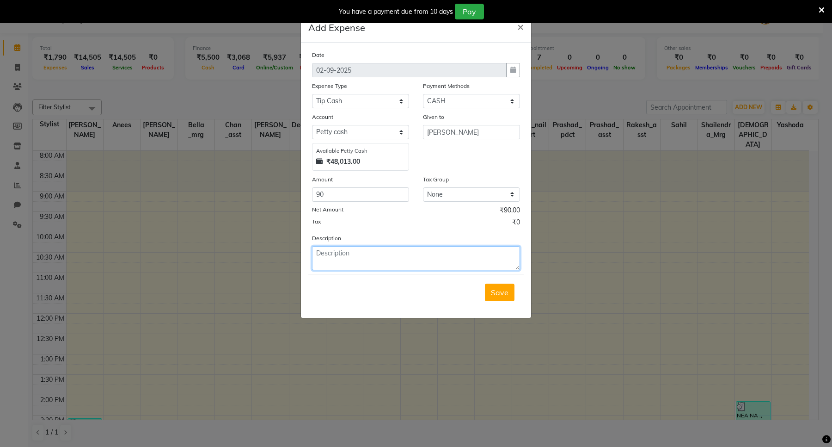
click at [350, 256] on textarea at bounding box center [416, 258] width 208 height 24
click at [499, 288] on span "Save" at bounding box center [500, 292] width 18 height 9
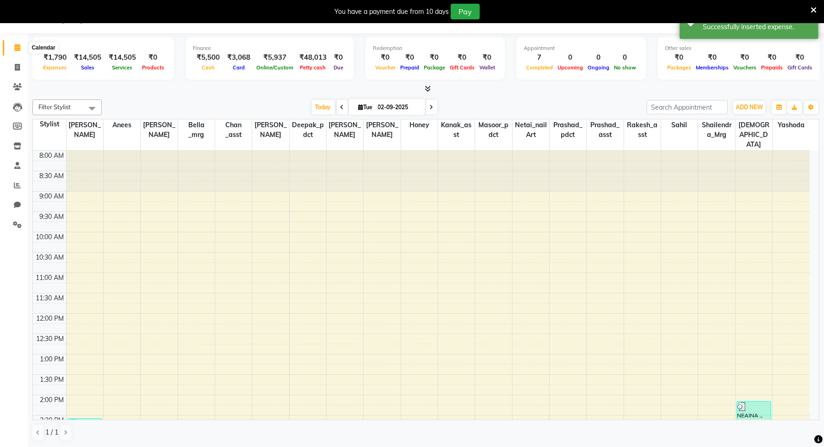
click at [16, 45] on icon at bounding box center [17, 47] width 6 height 7
click at [16, 67] on icon at bounding box center [17, 67] width 5 height 7
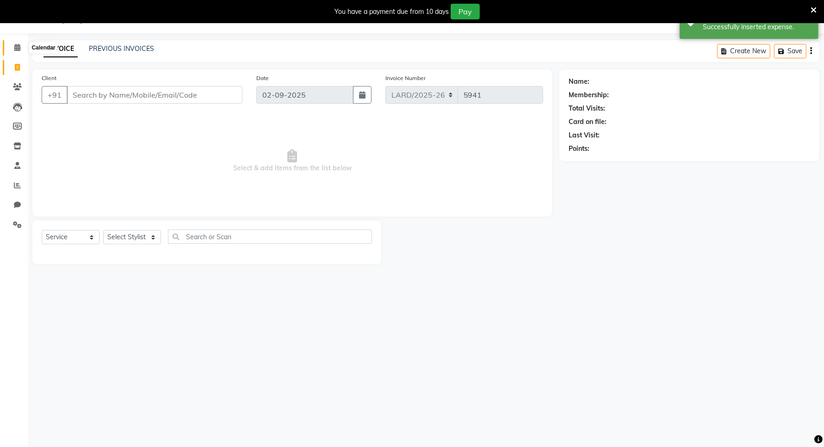
click at [12, 46] on span at bounding box center [17, 48] width 16 height 11
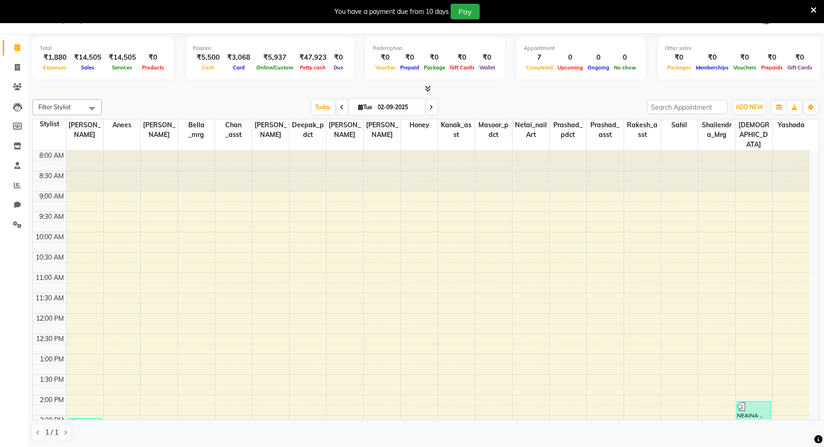
click at [814, 8] on icon at bounding box center [813, 10] width 6 height 8
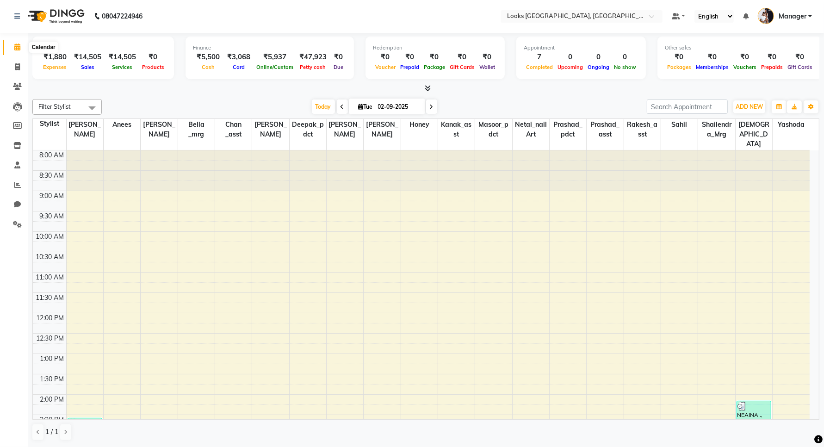
click at [14, 49] on icon at bounding box center [17, 46] width 6 height 7
click at [18, 47] on icon at bounding box center [17, 46] width 6 height 7
click at [16, 66] on icon at bounding box center [17, 66] width 5 height 7
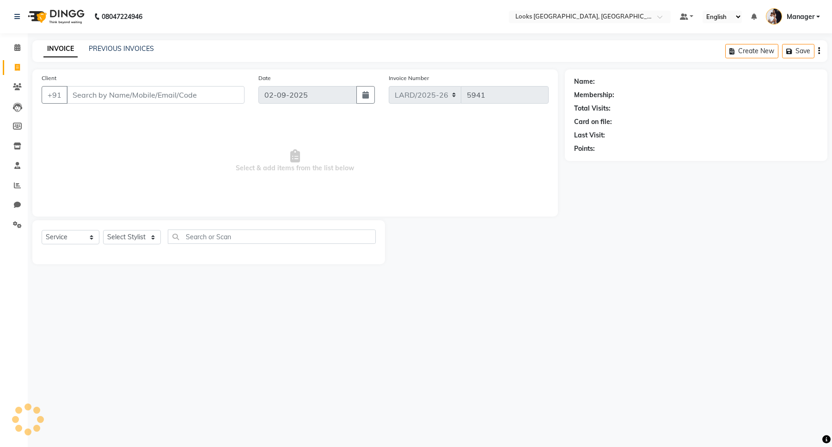
click at [112, 92] on input "Client" at bounding box center [156, 95] width 178 height 18
click at [222, 97] on span "Add Client" at bounding box center [221, 94] width 37 height 9
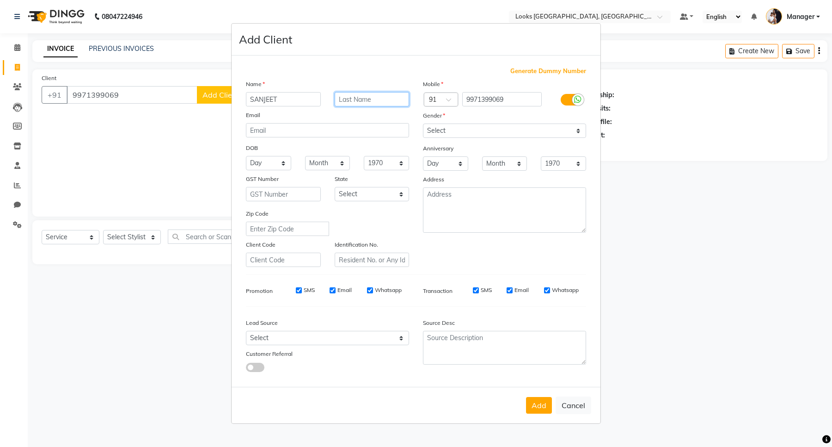
click at [341, 99] on input "text" at bounding box center [372, 99] width 75 height 14
drag, startPoint x: 449, startPoint y: 130, endPoint x: 452, endPoint y: 136, distance: 7.2
click at [449, 130] on select "Select [DEMOGRAPHIC_DATA] [DEMOGRAPHIC_DATA] Other Prefer Not To Say" at bounding box center [504, 130] width 163 height 14
click at [423, 124] on select "Select [DEMOGRAPHIC_DATA] [DEMOGRAPHIC_DATA] Other Prefer Not To Say" at bounding box center [504, 130] width 163 height 14
click at [446, 211] on textarea at bounding box center [504, 209] width 163 height 45
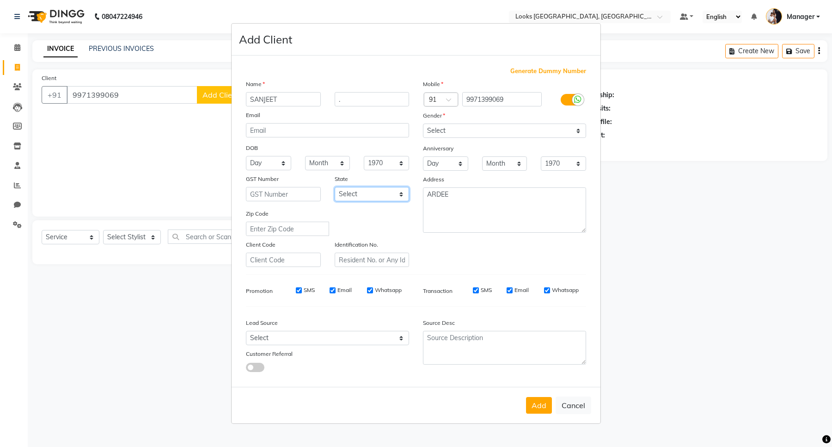
click at [375, 193] on select "Select [GEOGRAPHIC_DATA] [GEOGRAPHIC_DATA] [GEOGRAPHIC_DATA] [GEOGRAPHIC_DATA] …" at bounding box center [372, 194] width 75 height 14
click at [335, 187] on select "Select [GEOGRAPHIC_DATA] [GEOGRAPHIC_DATA] [GEOGRAPHIC_DATA] [GEOGRAPHIC_DATA] …" at bounding box center [372, 194] width 75 height 14
click at [533, 406] on button "Add" at bounding box center [539, 405] width 26 height 17
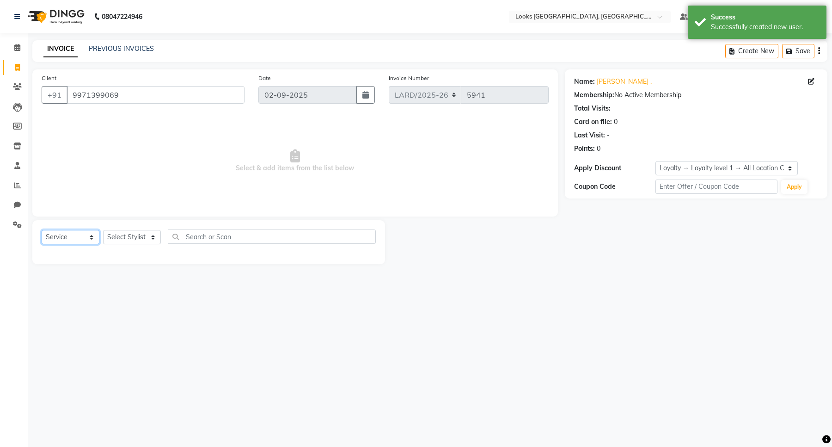
click at [92, 237] on select "Select Service Product Membership Package Voucher Prepaid Gift Card" at bounding box center [71, 237] width 58 height 14
click at [42, 230] on select "Select Service Product Membership Package Voucher Prepaid Gift Card" at bounding box center [71, 237] width 58 height 14
click at [137, 236] on select "Select Stylist [PERSON_NAME] _mrg [PERSON_NAME] _asst [PERSON_NAME] [PERSON_NAM…" at bounding box center [132, 237] width 58 height 14
click at [103, 230] on select "Select Stylist [PERSON_NAME] _mrg [PERSON_NAME] _asst [PERSON_NAME] [PERSON_NAM…" at bounding box center [132, 237] width 58 height 14
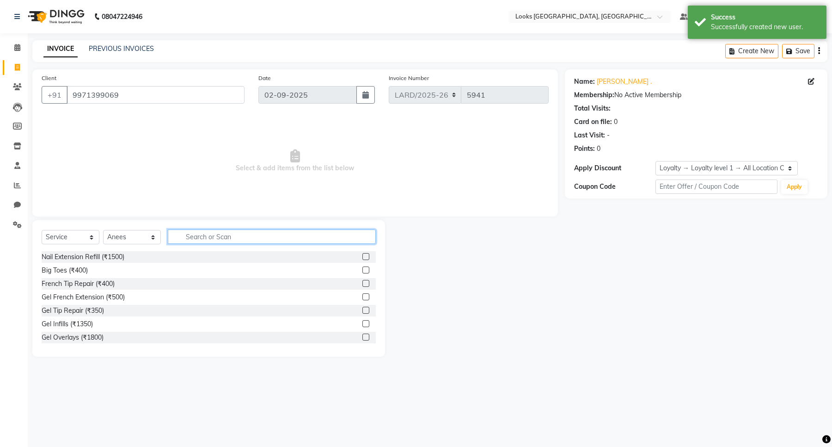
click at [251, 237] on input "text" at bounding box center [272, 236] width 208 height 14
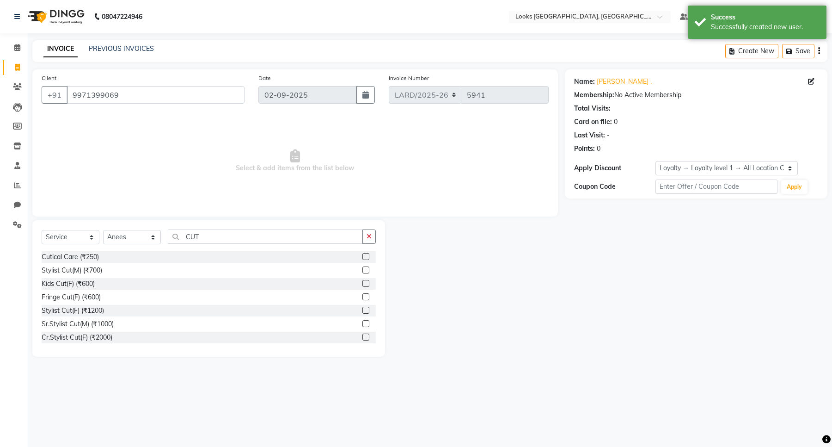
click at [363, 271] on label at bounding box center [366, 269] width 7 height 7
click at [363, 271] on input "checkbox" at bounding box center [366, 270] width 6 height 6
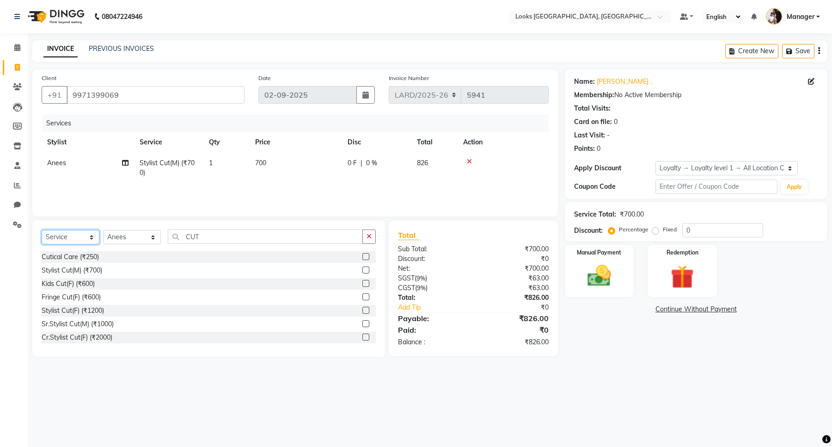
click at [74, 239] on select "Select Service Product Membership Package Voucher Prepaid Gift Card" at bounding box center [71, 237] width 58 height 14
click at [42, 230] on select "Select Service Product Membership Package Voucher Prepaid Gift Card" at bounding box center [71, 237] width 58 height 14
click at [77, 236] on select "Select Service Product Membership Package Voucher Prepaid Gift Card" at bounding box center [71, 237] width 58 height 14
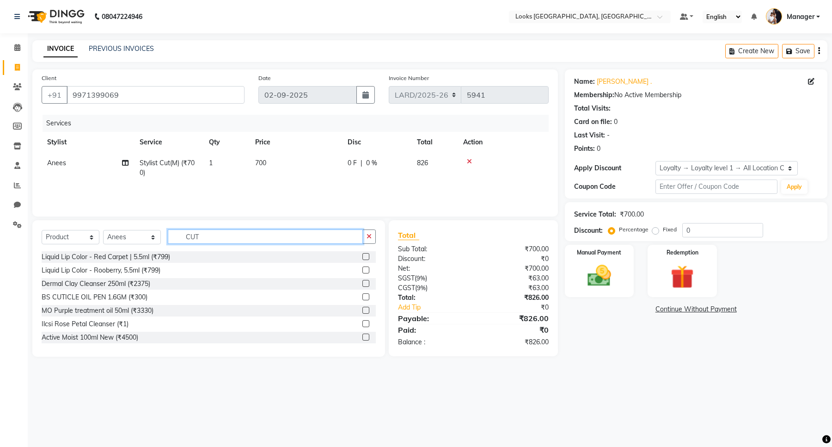
click at [209, 237] on input "CUT" at bounding box center [265, 236] width 195 height 14
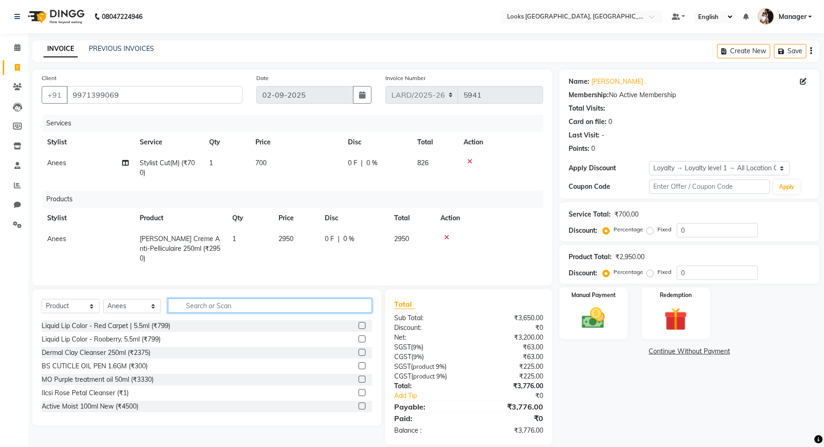
scroll to position [10, 0]
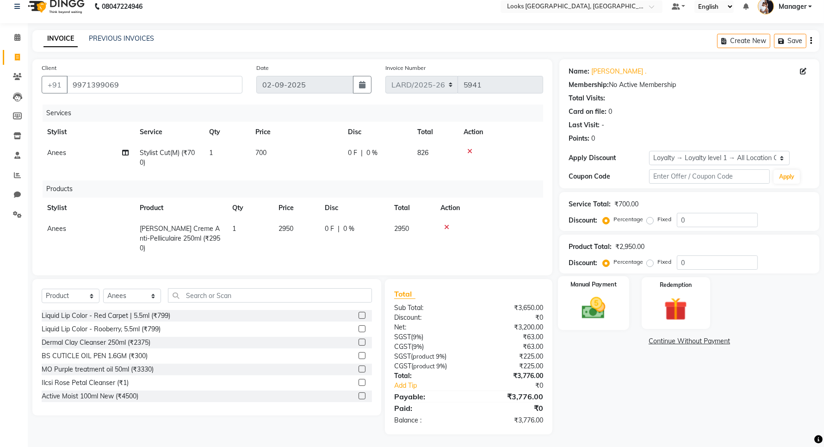
click at [588, 310] on img at bounding box center [593, 308] width 39 height 28
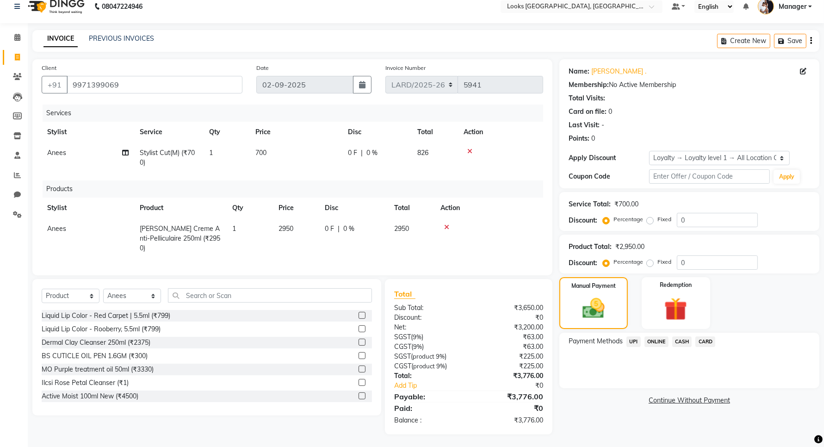
click at [701, 343] on span "CARD" at bounding box center [705, 341] width 20 height 11
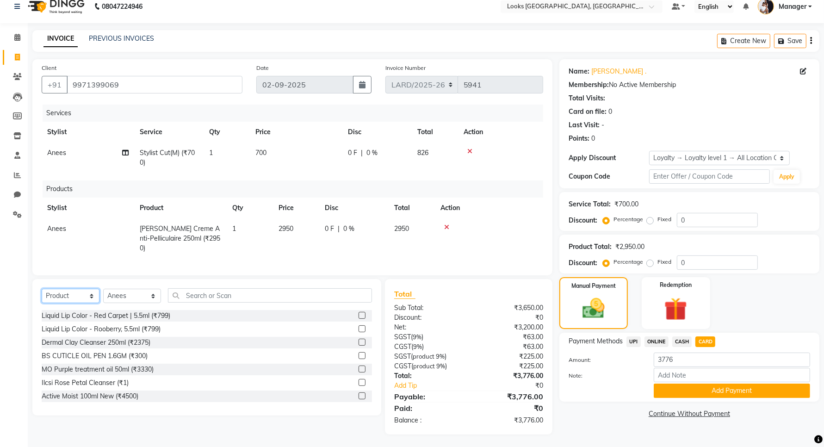
click at [86, 294] on select "Select Service Product Membership Package Voucher Prepaid Gift Card" at bounding box center [71, 296] width 58 height 14
click at [42, 289] on select "Select Service Product Membership Package Voucher Prepaid Gift Card" at bounding box center [71, 296] width 58 height 14
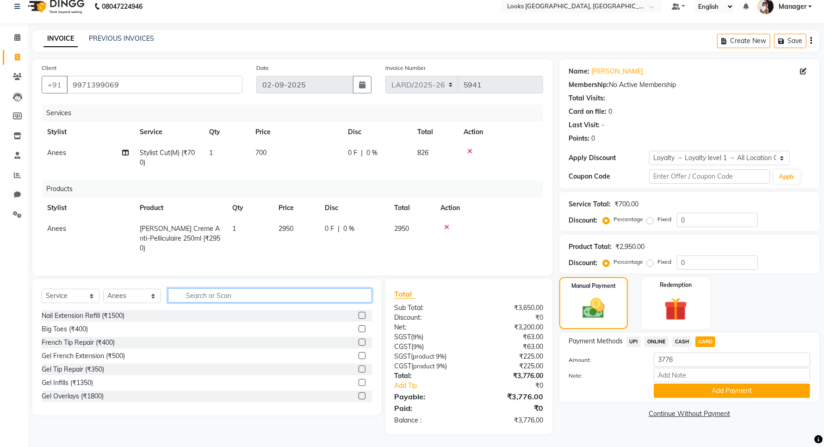
click at [212, 294] on input "text" at bounding box center [270, 295] width 204 height 14
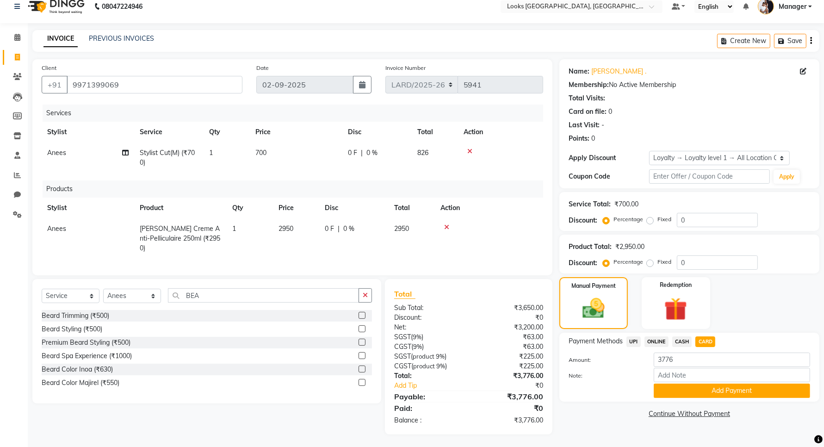
drag, startPoint x: 361, startPoint y: 314, endPoint x: 334, endPoint y: 244, distance: 75.1
click at [362, 313] on label at bounding box center [361, 315] width 7 height 7
click at [362, 313] on input "checkbox" at bounding box center [361, 316] width 6 height 6
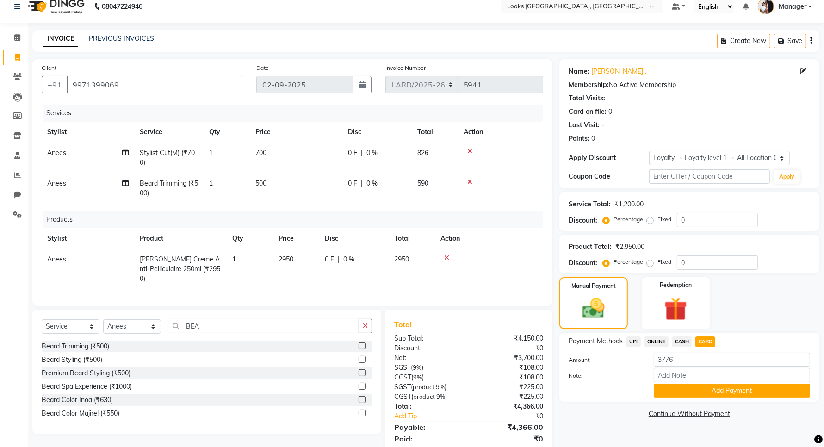
click at [274, 184] on td "500" at bounding box center [296, 188] width 92 height 31
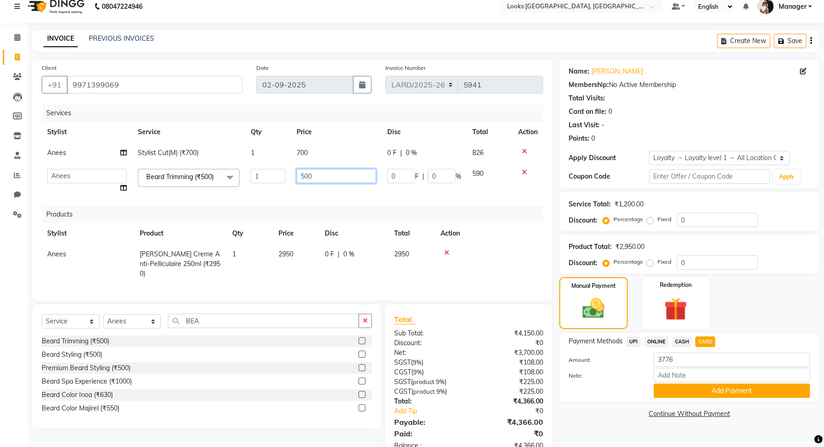
click at [322, 179] on input "500" at bounding box center [336, 176] width 80 height 14
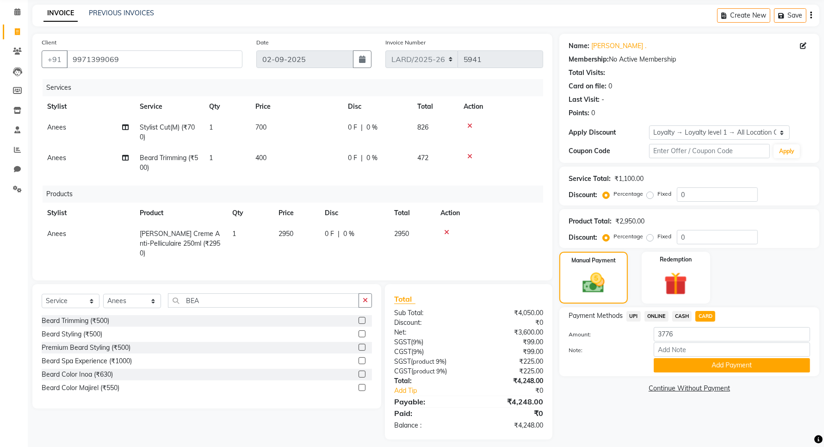
click at [626, 396] on div "Name: [PERSON_NAME] . Membership: No Active Membership Total Visits: Card on fi…" at bounding box center [692, 237] width 267 height 406
click at [631, 320] on span "UPI" at bounding box center [633, 316] width 14 height 11
click at [702, 316] on span "CARD" at bounding box center [705, 316] width 20 height 11
click at [687, 338] on input "4248" at bounding box center [732, 334] width 156 height 14
click at [692, 366] on button "Add Payment" at bounding box center [732, 365] width 156 height 14
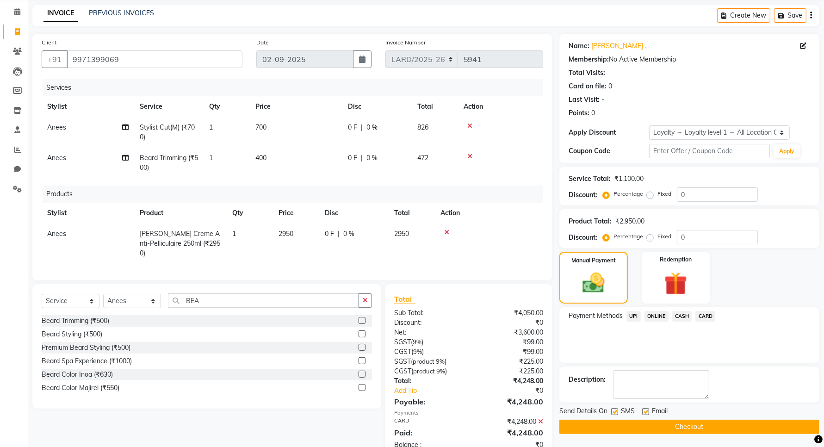
click at [641, 424] on button "Checkout" at bounding box center [689, 426] width 260 height 14
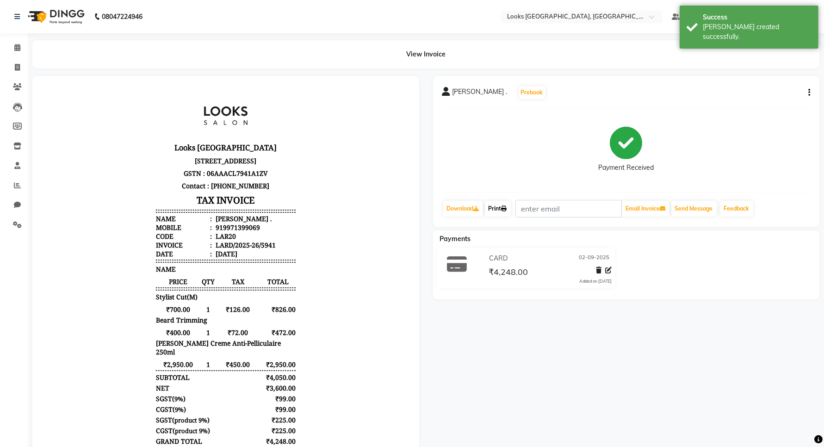
click at [498, 212] on link "Print" at bounding box center [498, 209] width 26 height 16
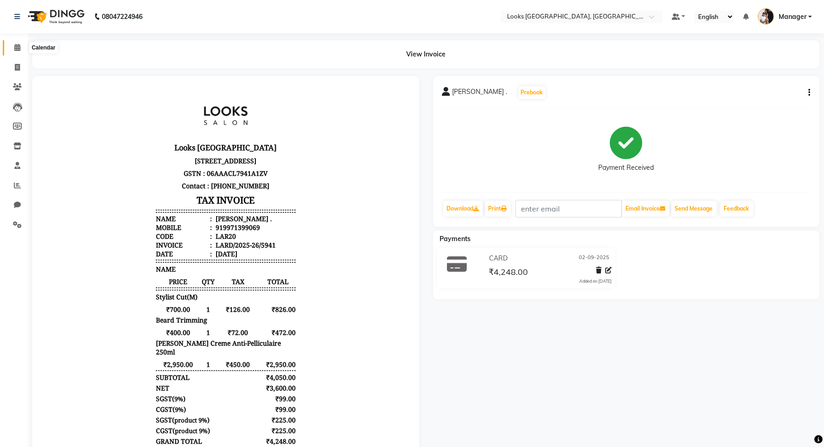
click at [15, 49] on icon at bounding box center [17, 47] width 6 height 7
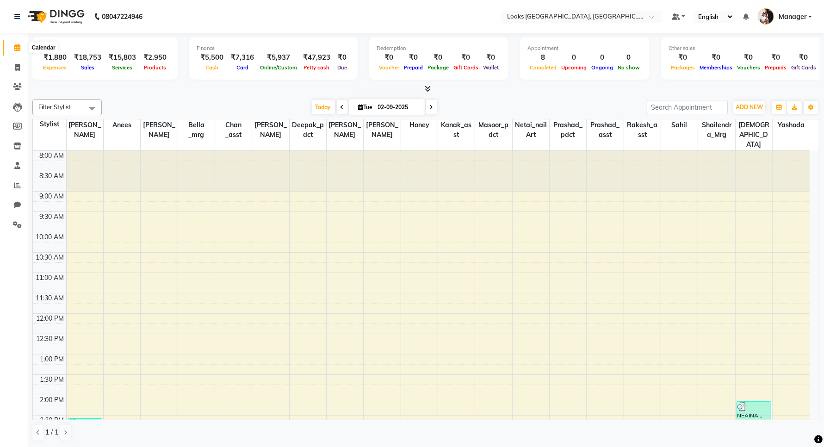
click at [18, 53] on link "Calendar" at bounding box center [14, 47] width 22 height 15
click at [17, 49] on icon at bounding box center [17, 47] width 6 height 7
click at [19, 71] on span at bounding box center [17, 67] width 16 height 11
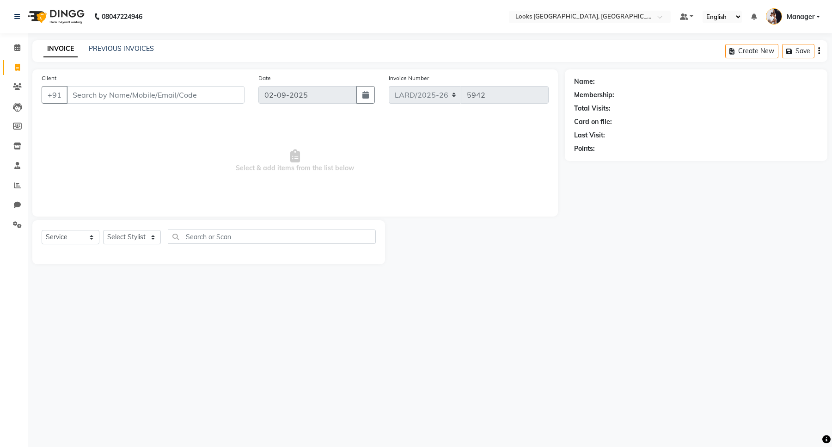
click at [112, 92] on input "Client" at bounding box center [156, 95] width 178 height 18
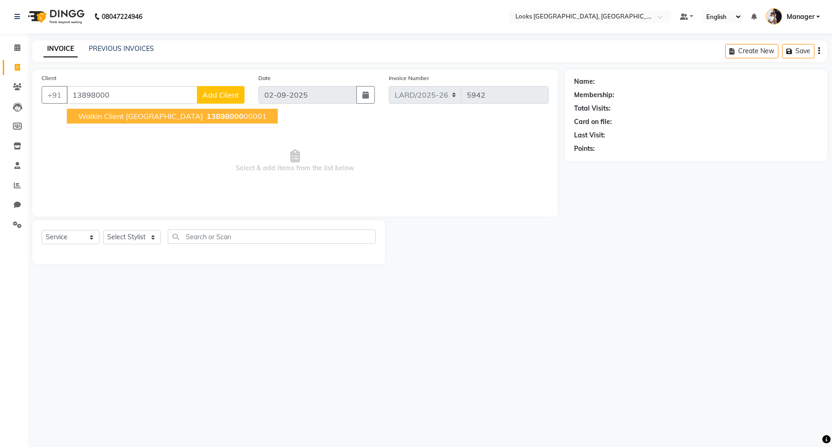
drag, startPoint x: 128, startPoint y: 118, endPoint x: 172, endPoint y: 115, distance: 44.1
click at [128, 118] on span "Walkin Client [GEOGRAPHIC_DATA]" at bounding box center [140, 115] width 125 height 9
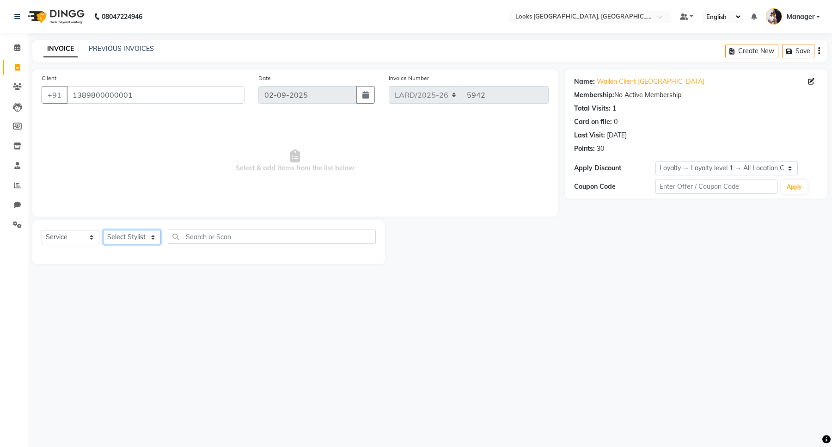
click at [136, 237] on select "Select Stylist [PERSON_NAME] _mrg [PERSON_NAME] _asst [PERSON_NAME] [PERSON_NAM…" at bounding box center [132, 237] width 58 height 14
click at [103, 230] on select "Select Stylist [PERSON_NAME] _mrg [PERSON_NAME] _asst [PERSON_NAME] [PERSON_NAM…" at bounding box center [132, 237] width 58 height 14
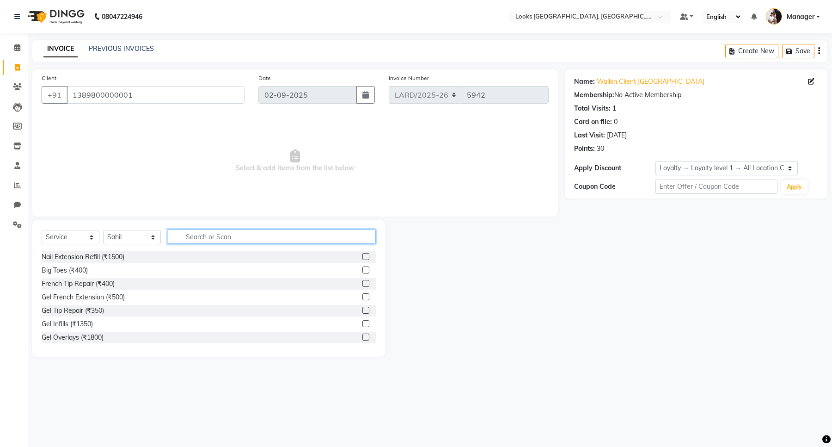
click at [204, 236] on input "text" at bounding box center [272, 236] width 208 height 14
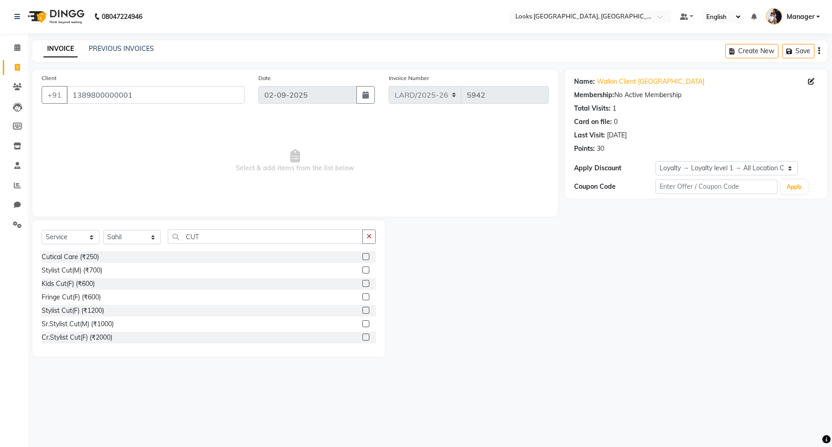
click at [363, 271] on label at bounding box center [366, 269] width 7 height 7
click at [363, 271] on input "checkbox" at bounding box center [366, 270] width 6 height 6
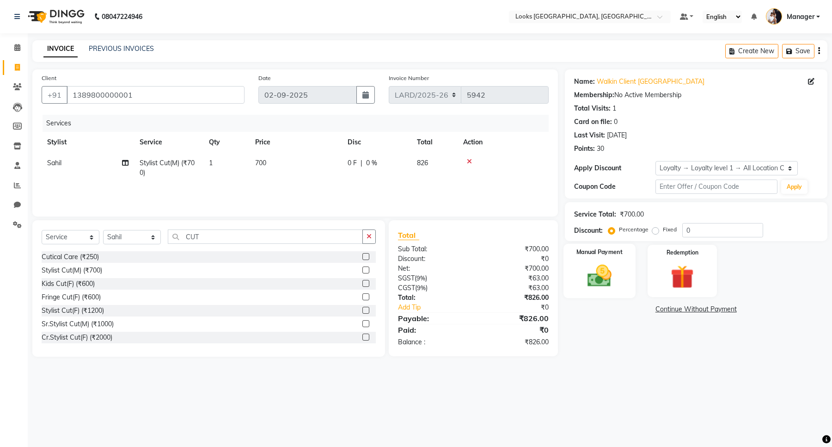
click at [598, 275] on img at bounding box center [599, 276] width 39 height 28
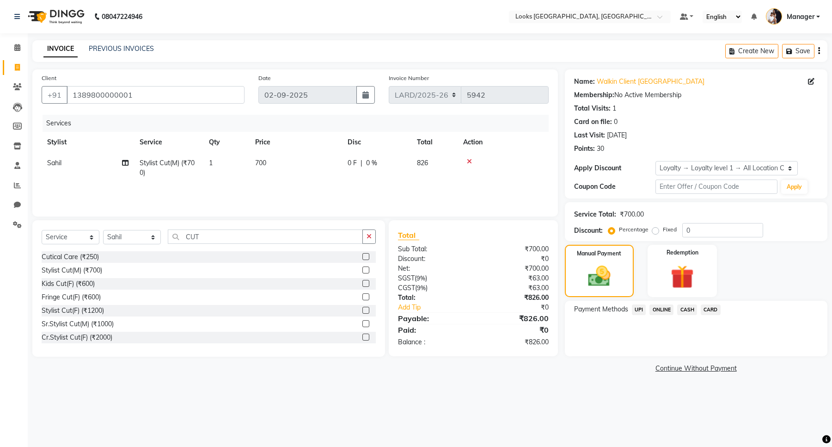
click at [684, 309] on span "CASH" at bounding box center [688, 309] width 20 height 11
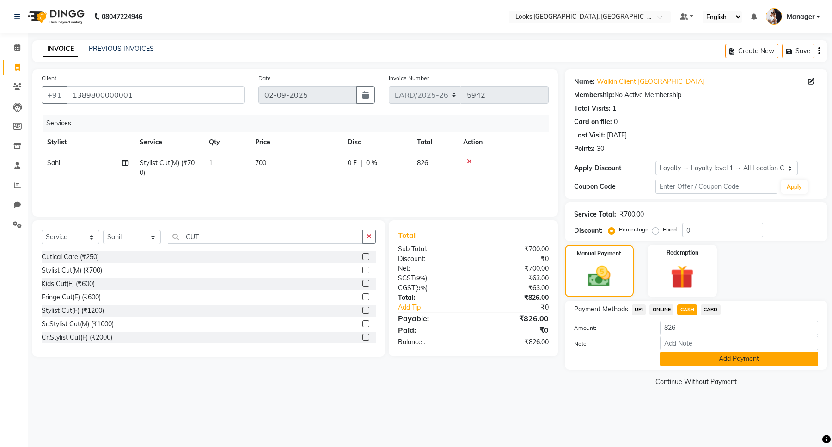
click at [684, 356] on button "Add Payment" at bounding box center [739, 358] width 158 height 14
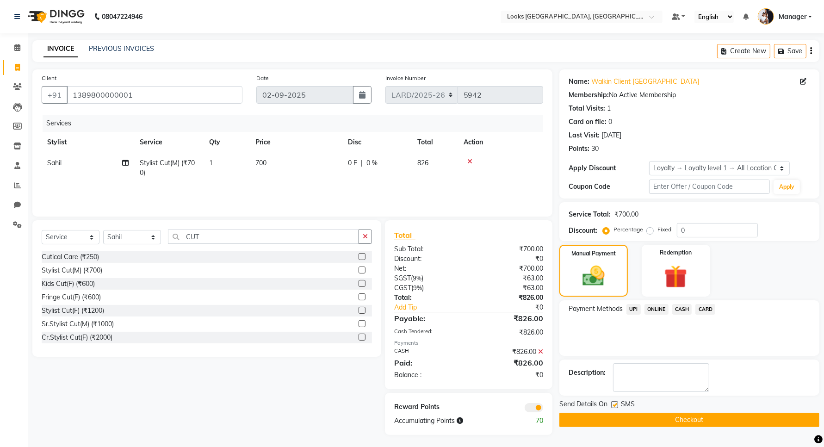
scroll to position [1, 0]
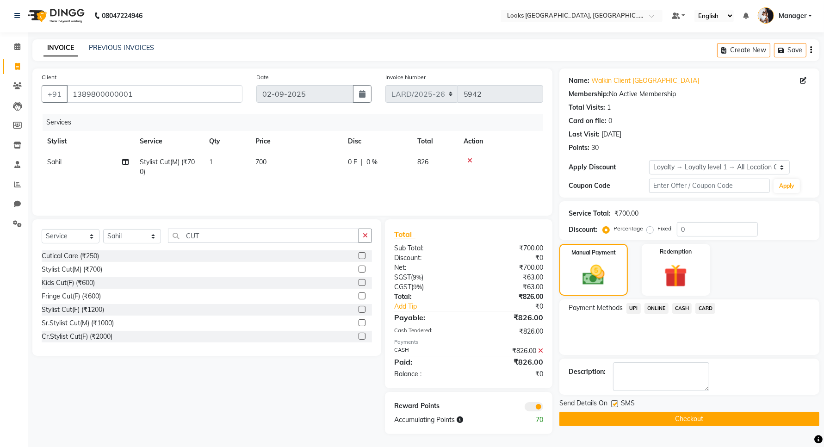
click at [634, 418] on button "Checkout" at bounding box center [689, 419] width 260 height 14
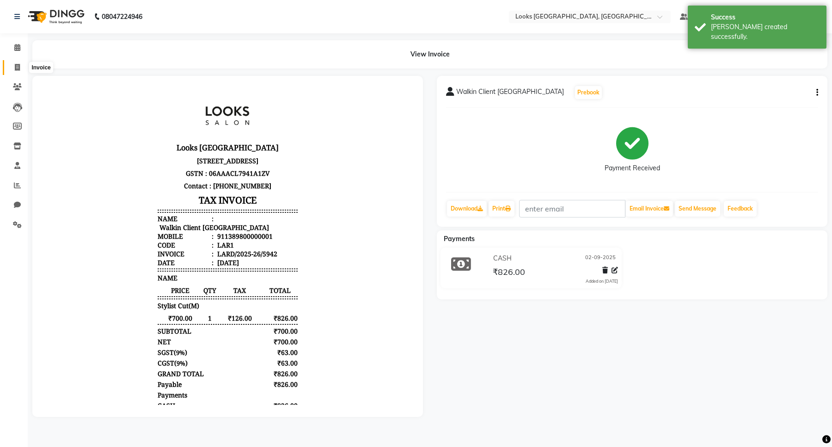
click at [15, 70] on icon at bounding box center [17, 67] width 5 height 7
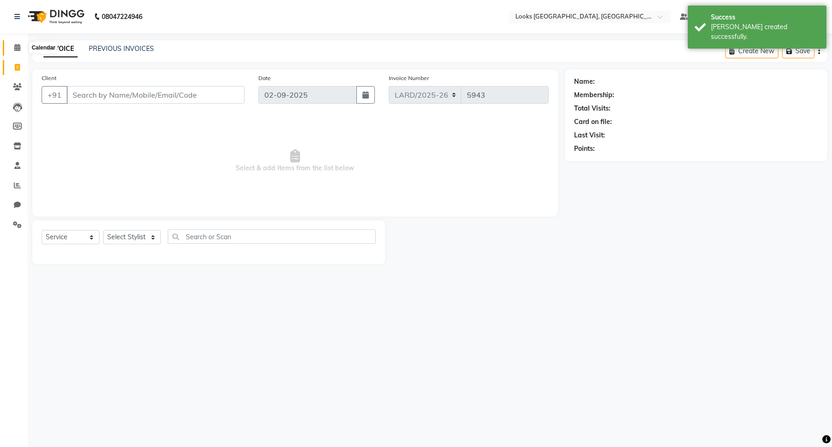
click at [14, 49] on icon at bounding box center [17, 47] width 6 height 7
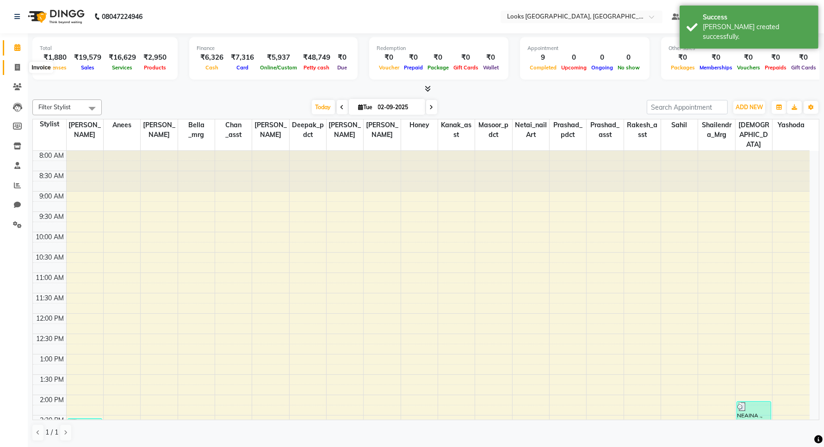
click at [12, 66] on span at bounding box center [17, 67] width 16 height 11
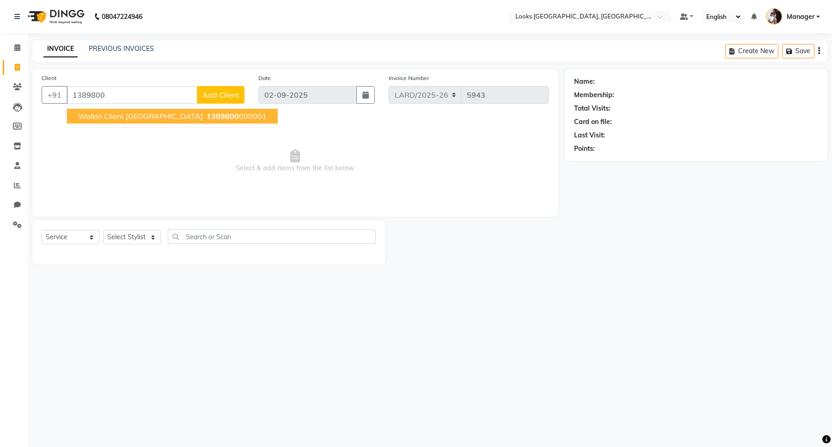
click at [118, 114] on span "Walkin Client [GEOGRAPHIC_DATA]" at bounding box center [140, 115] width 125 height 9
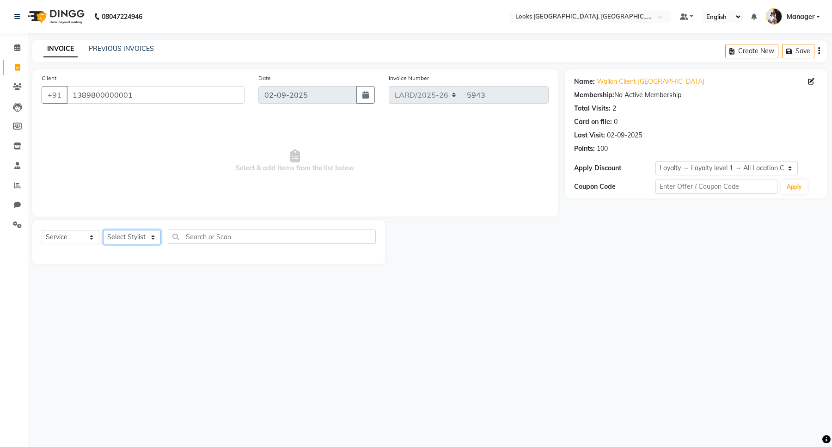
click at [140, 236] on select "Select Stylist [PERSON_NAME] _mrg [PERSON_NAME] _asst [PERSON_NAME] [PERSON_NAM…" at bounding box center [132, 237] width 58 height 14
click at [103, 230] on select "Select Stylist [PERSON_NAME] _mrg [PERSON_NAME] _asst [PERSON_NAME] [PERSON_NAM…" at bounding box center [132, 237] width 58 height 14
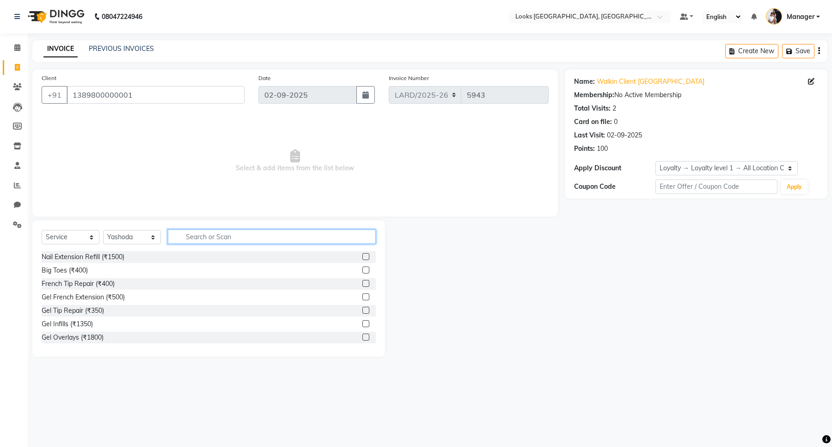
click at [187, 237] on input "text" at bounding box center [272, 236] width 208 height 14
click at [363, 296] on label at bounding box center [366, 296] width 7 height 7
click at [363, 296] on input "checkbox" at bounding box center [366, 297] width 6 height 6
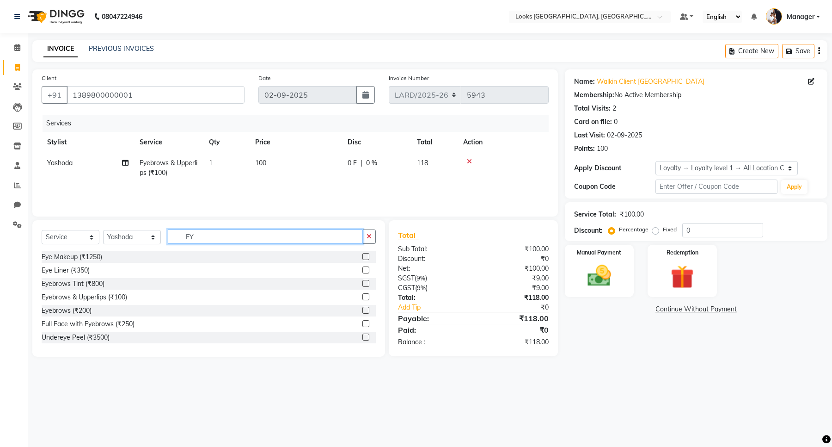
click at [266, 240] on input "EY" at bounding box center [265, 236] width 195 height 14
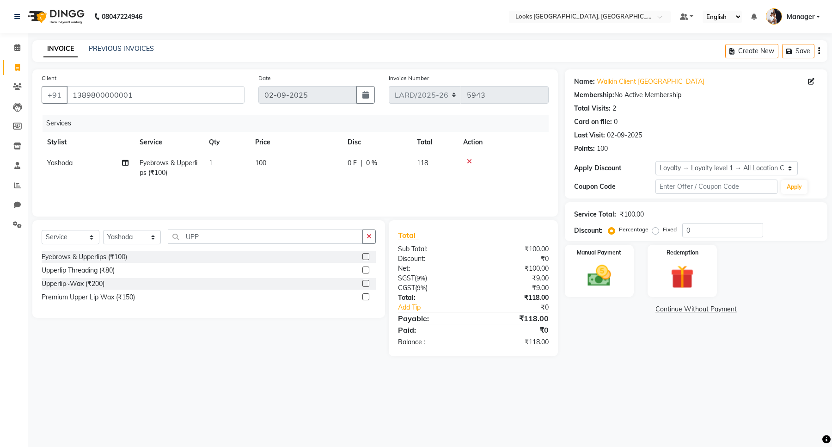
click at [366, 283] on label at bounding box center [366, 283] width 7 height 7
click at [366, 283] on input "checkbox" at bounding box center [366, 284] width 6 height 6
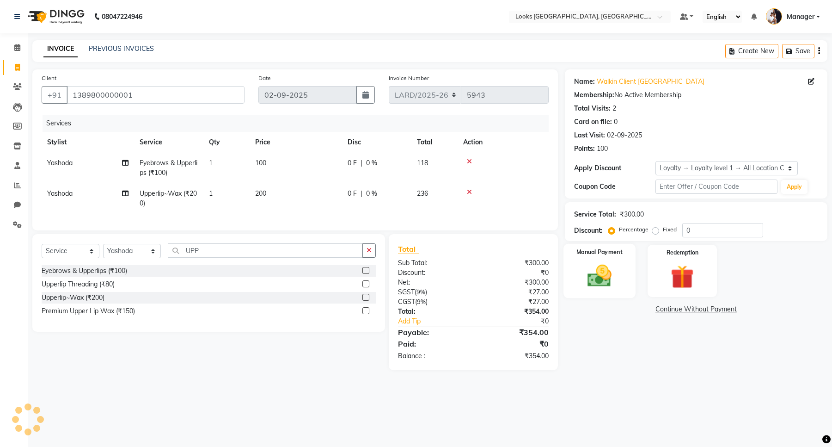
click at [593, 285] on img at bounding box center [599, 276] width 39 height 28
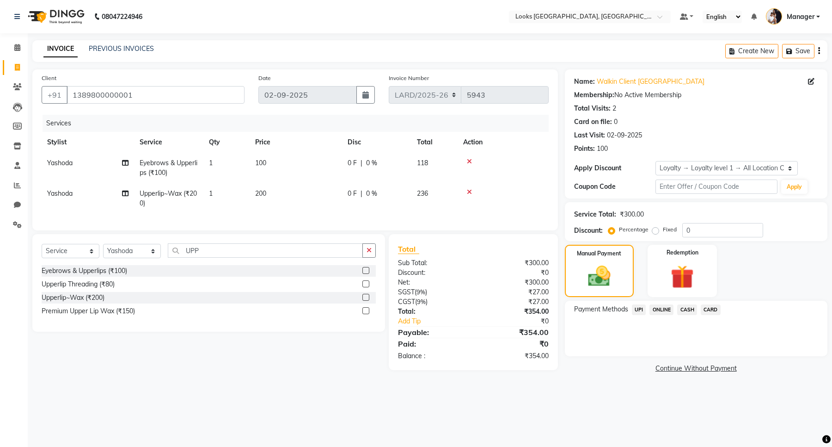
click at [685, 310] on span "CASH" at bounding box center [688, 309] width 20 height 11
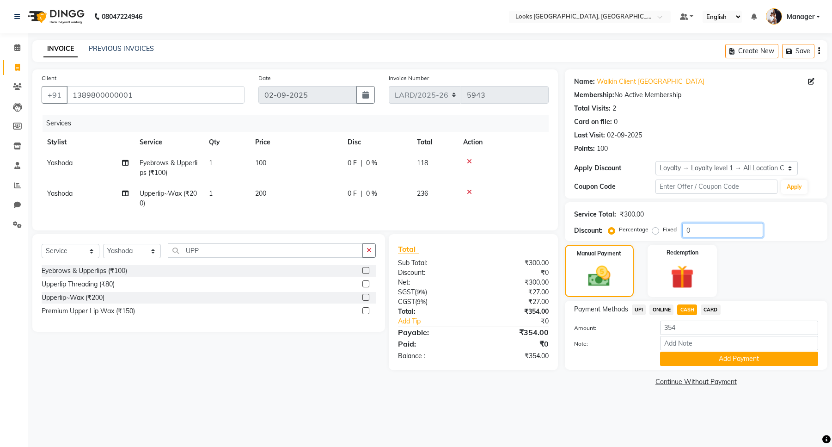
click at [698, 232] on input "0" at bounding box center [723, 230] width 81 height 14
click at [663, 229] on label "Fixed" at bounding box center [670, 229] width 14 height 8
click at [656, 229] on input "Fixed" at bounding box center [657, 229] width 6 height 6
click at [694, 231] on input "number" at bounding box center [723, 230] width 81 height 14
click at [706, 330] on input "354" at bounding box center [739, 328] width 158 height 14
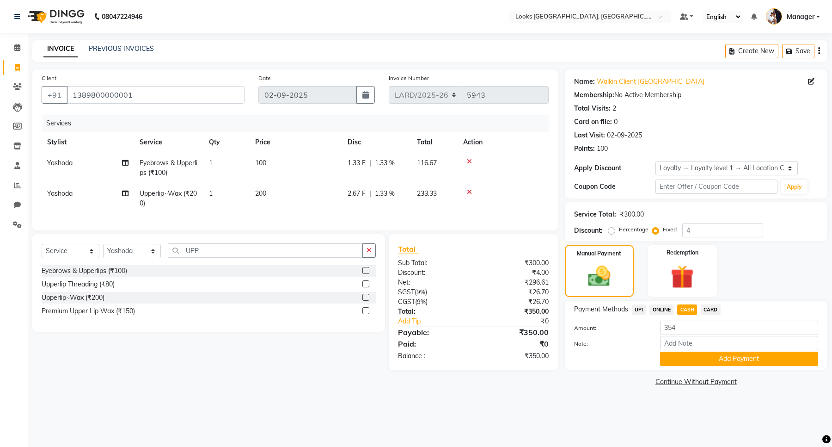
click at [667, 308] on span "ONLINE" at bounding box center [662, 309] width 24 height 11
click at [686, 309] on span "CASH" at bounding box center [688, 309] width 20 height 11
click at [696, 361] on button "Add Payment" at bounding box center [739, 358] width 158 height 14
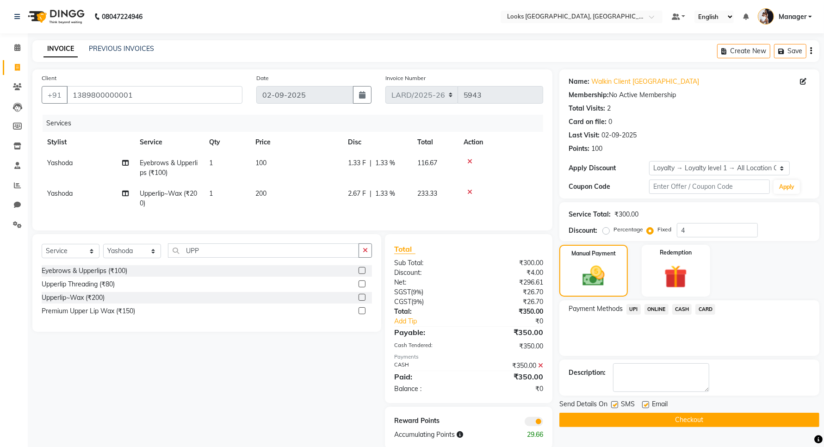
scroll to position [24, 0]
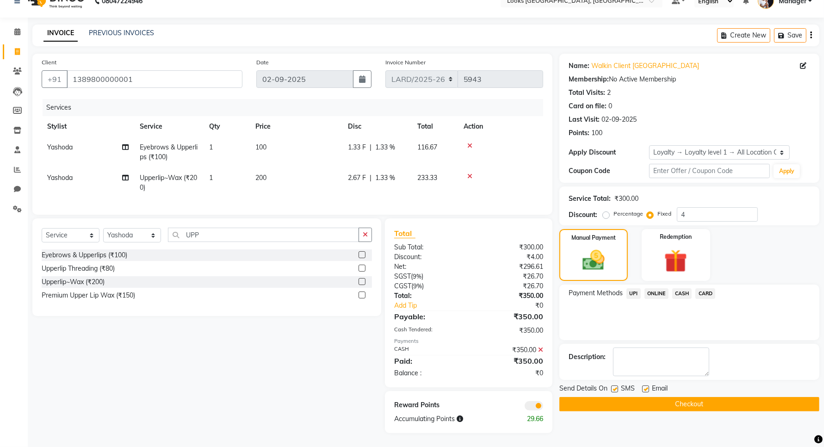
click at [665, 397] on button "Checkout" at bounding box center [689, 404] width 260 height 14
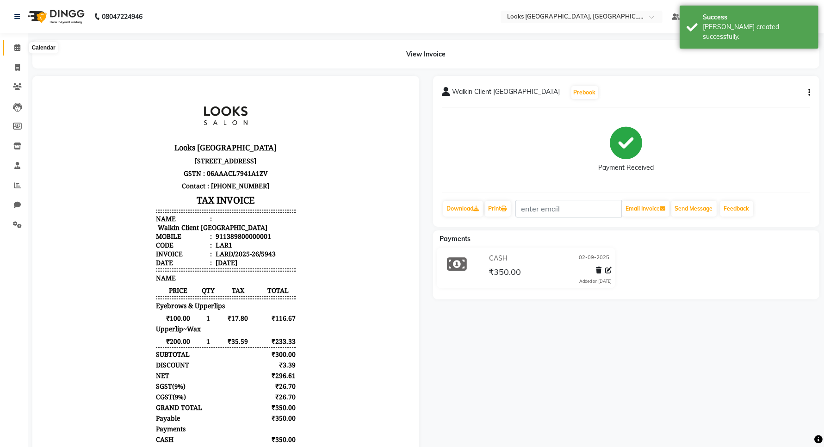
click at [12, 47] on span at bounding box center [17, 48] width 16 height 11
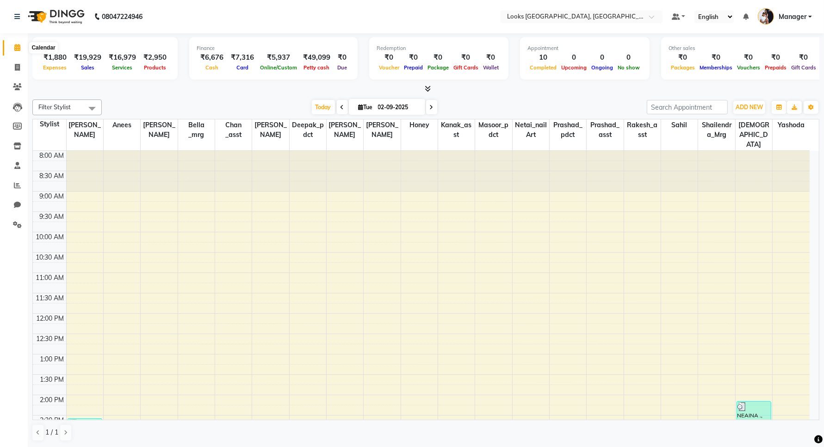
click at [18, 51] on span at bounding box center [17, 48] width 16 height 11
click at [16, 65] on icon at bounding box center [17, 67] width 5 height 7
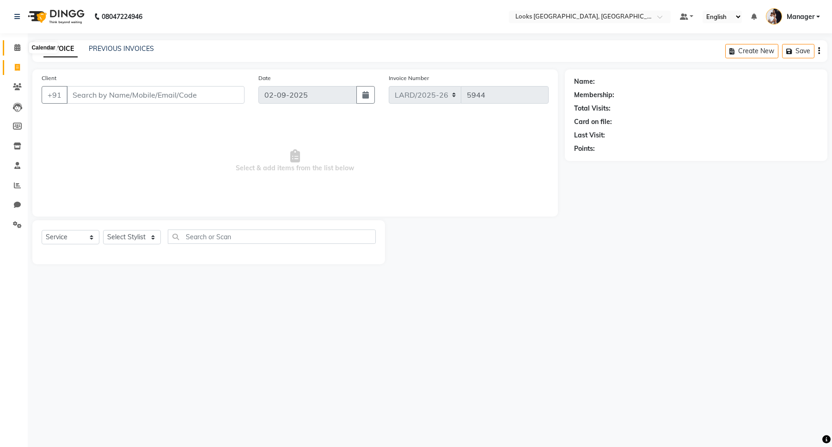
click at [15, 45] on icon at bounding box center [17, 47] width 6 height 7
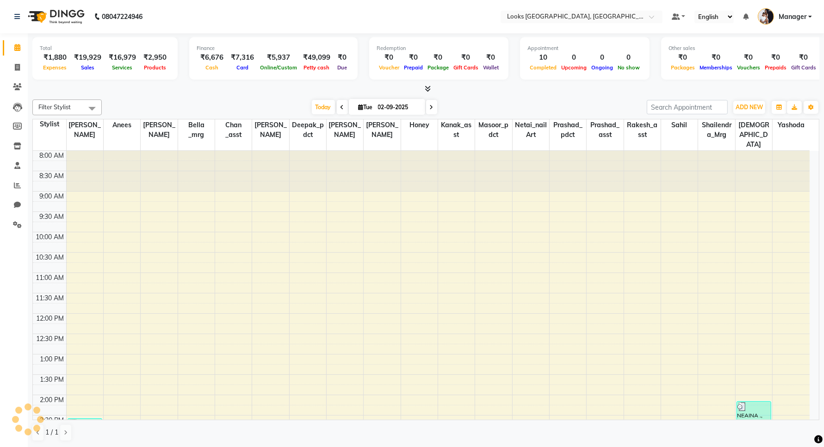
scroll to position [257, 0]
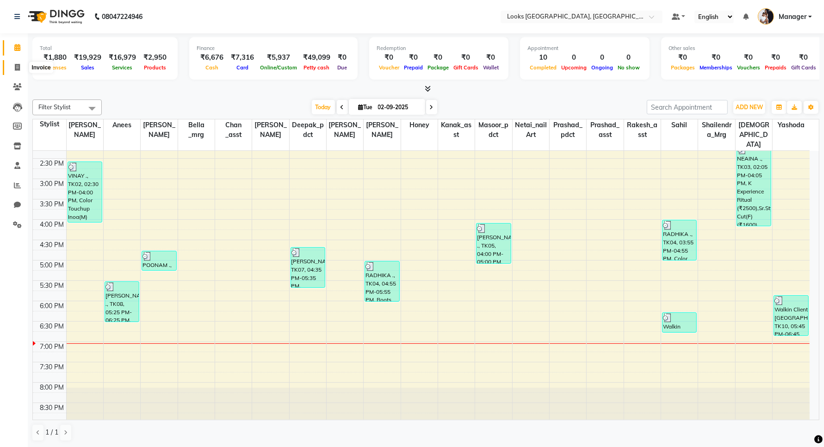
click at [17, 68] on icon at bounding box center [17, 67] width 5 height 7
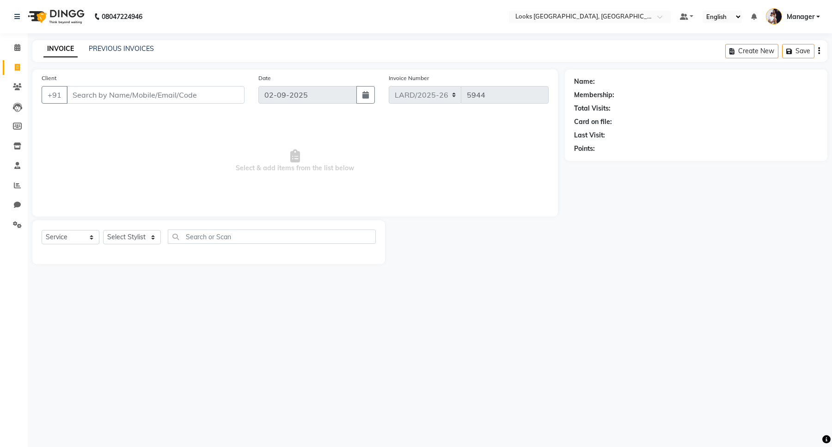
click at [143, 92] on input "Client" at bounding box center [156, 95] width 178 height 18
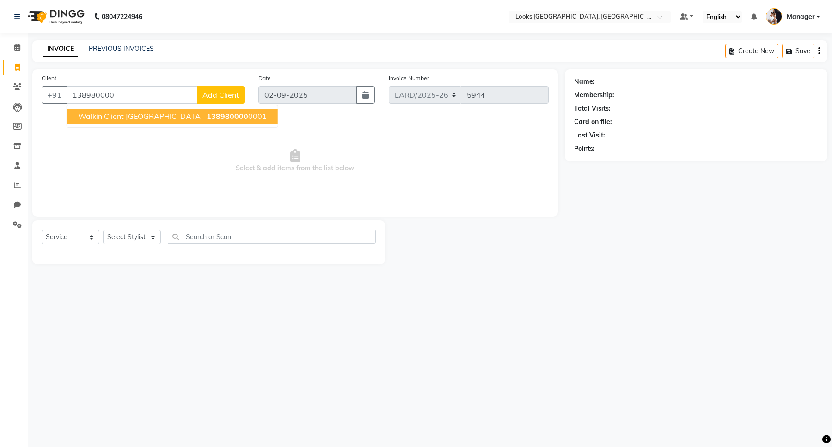
click at [149, 115] on span "Walkin Client [GEOGRAPHIC_DATA]" at bounding box center [140, 115] width 125 height 9
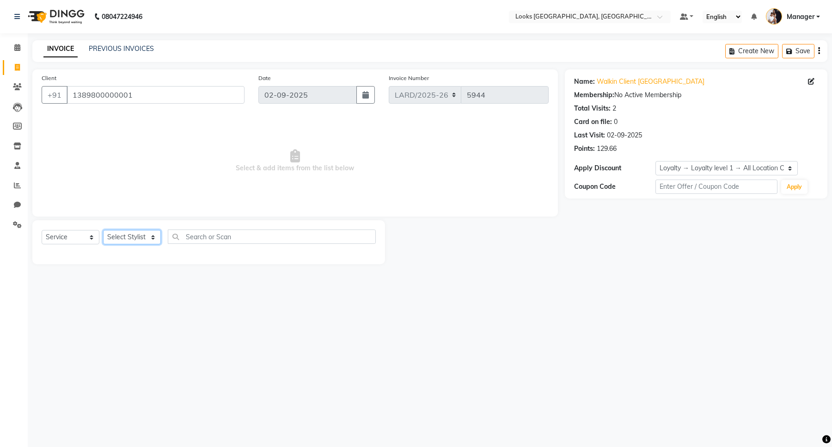
click at [112, 236] on select "Select Stylist [PERSON_NAME] _mrg [PERSON_NAME] _asst [PERSON_NAME] [PERSON_NAM…" at bounding box center [132, 237] width 58 height 14
click at [103, 230] on select "Select Stylist [PERSON_NAME] _mrg [PERSON_NAME] _asst [PERSON_NAME] [PERSON_NAM…" at bounding box center [132, 237] width 58 height 14
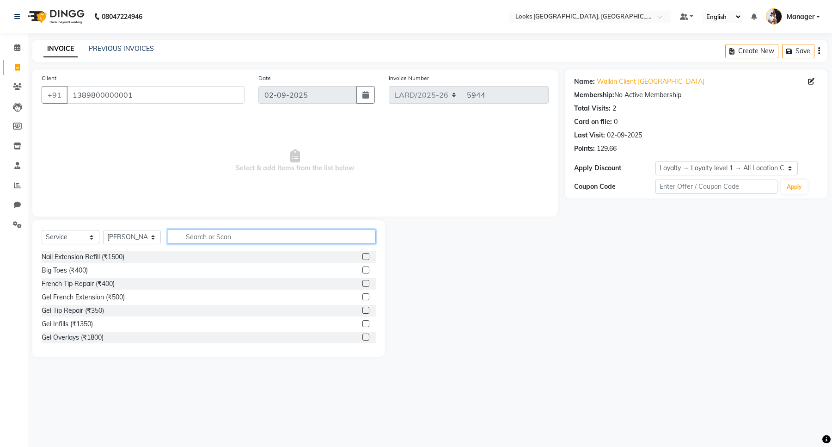
click at [222, 234] on input "text" at bounding box center [272, 236] width 208 height 14
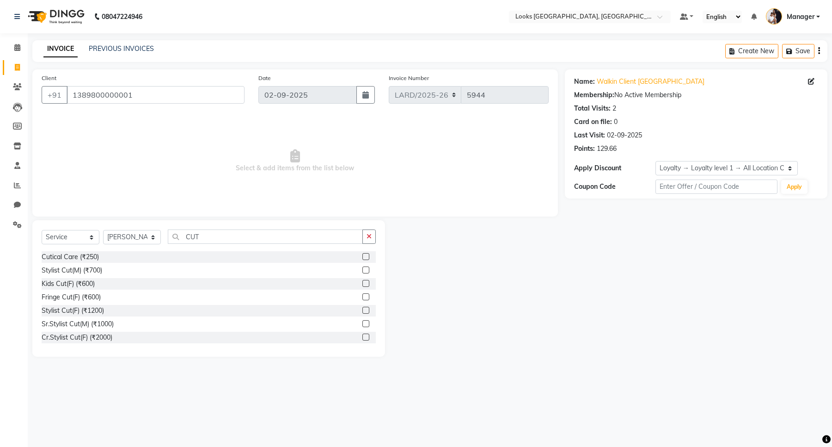
click at [363, 273] on label at bounding box center [366, 269] width 7 height 7
click at [363, 273] on input "checkbox" at bounding box center [366, 270] width 6 height 6
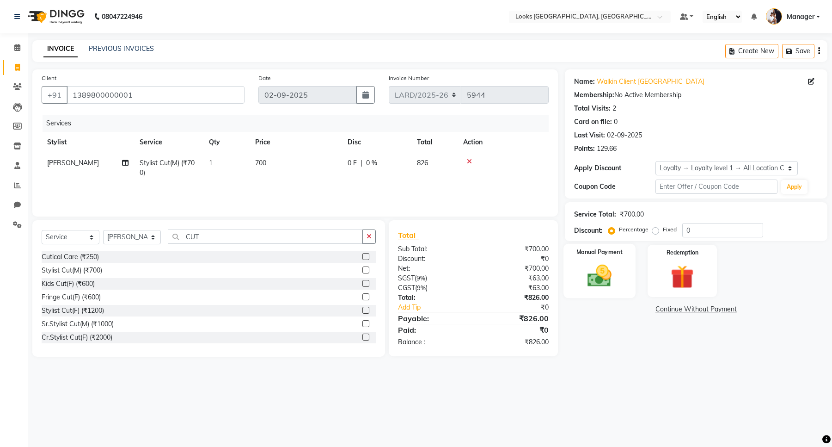
click at [604, 270] on img at bounding box center [599, 276] width 39 height 28
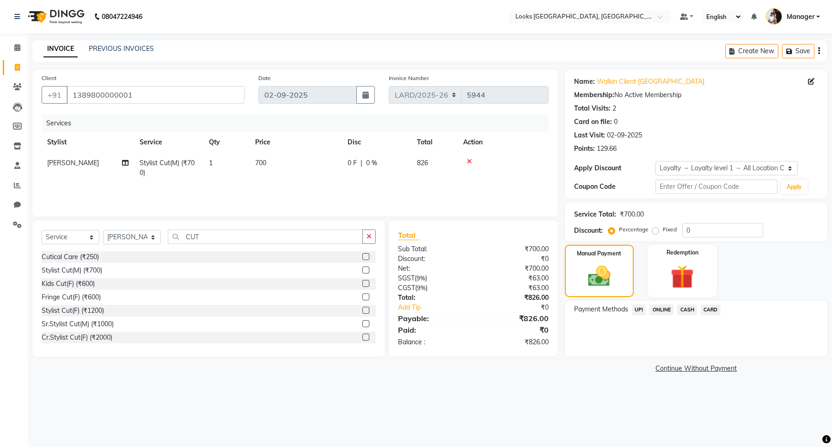
click at [686, 306] on span "CASH" at bounding box center [688, 309] width 20 height 11
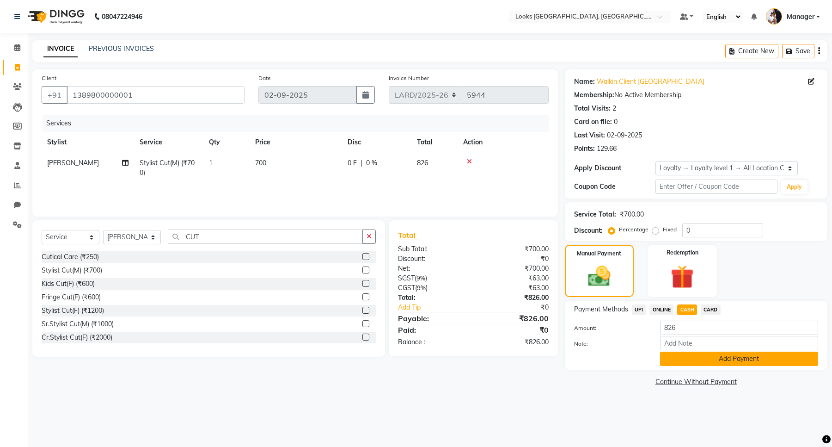
click at [701, 359] on button "Add Payment" at bounding box center [739, 358] width 158 height 14
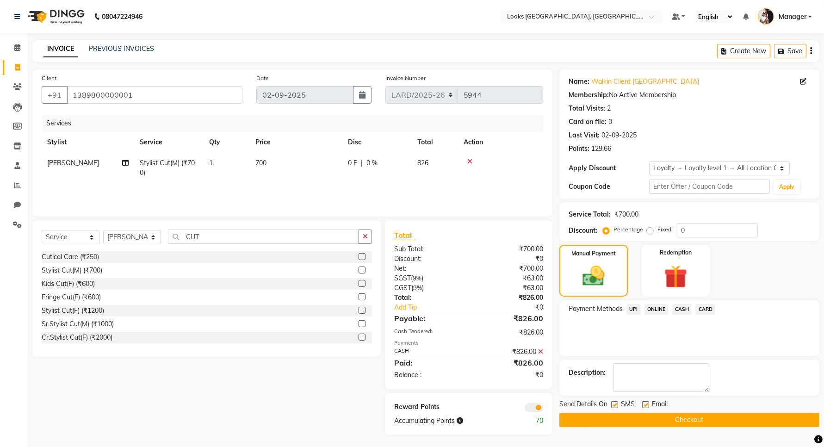
click at [667, 421] on button "Checkout" at bounding box center [689, 420] width 260 height 14
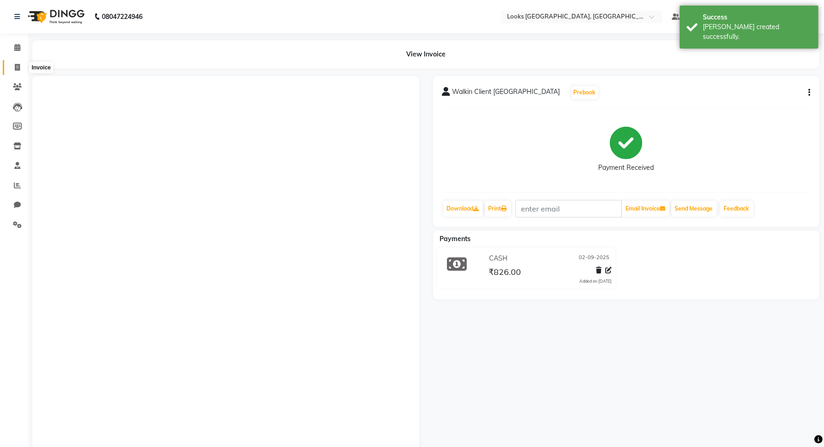
click at [10, 66] on span at bounding box center [17, 67] width 16 height 11
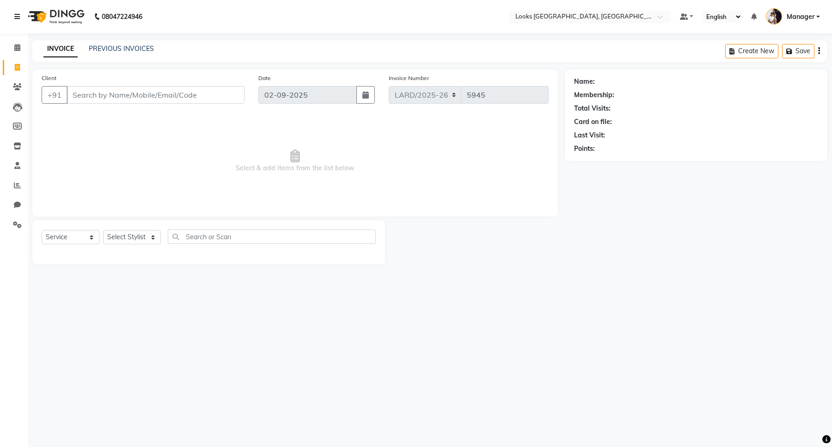
click at [17, 19] on icon at bounding box center [17, 16] width 6 height 6
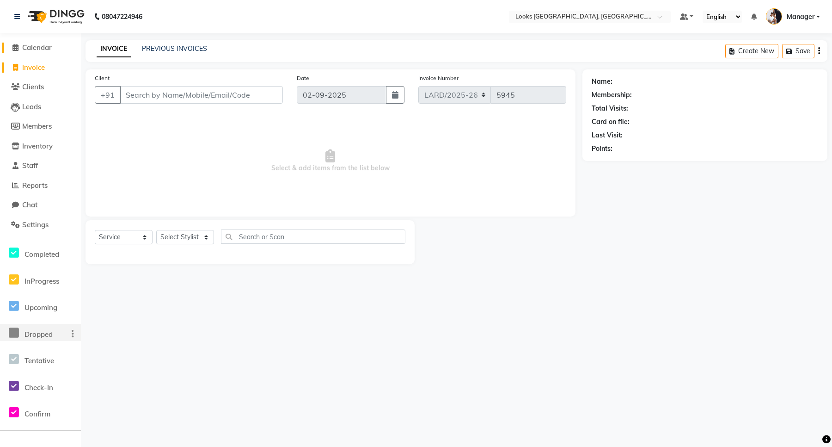
click at [31, 47] on span "Calendar" at bounding box center [37, 47] width 30 height 9
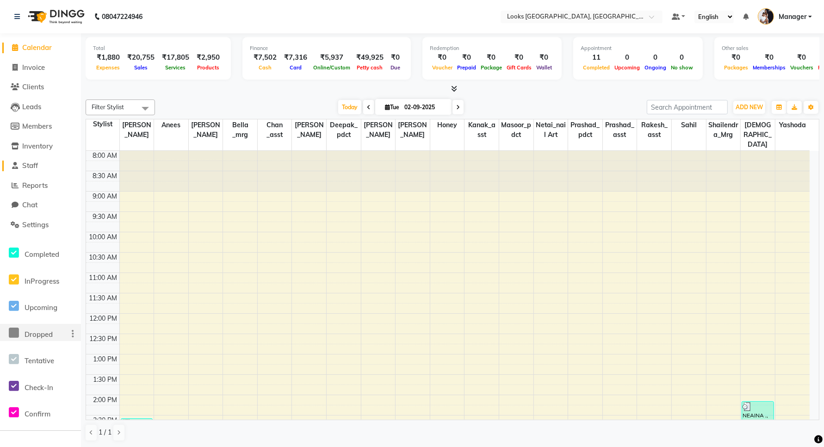
click at [35, 165] on span "Staff" at bounding box center [30, 165] width 16 height 9
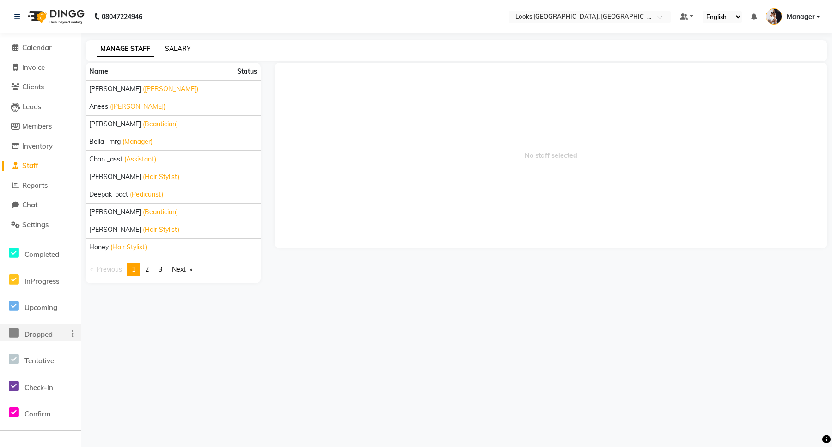
click at [180, 49] on link "SALARY" at bounding box center [178, 48] width 26 height 8
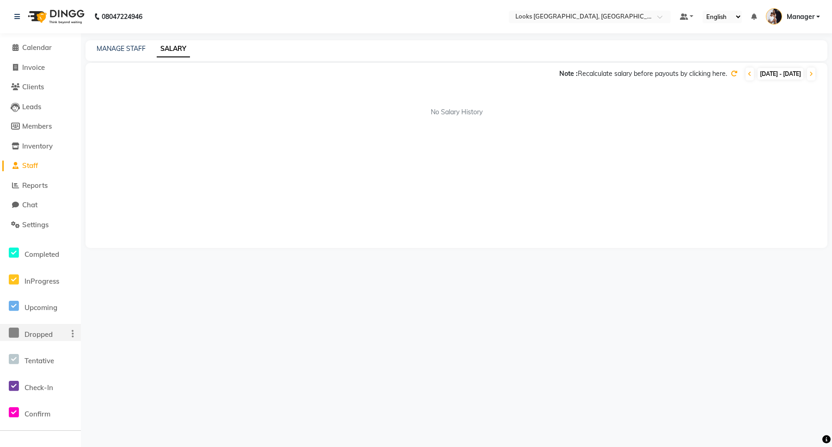
click at [20, 161] on span at bounding box center [15, 165] width 14 height 11
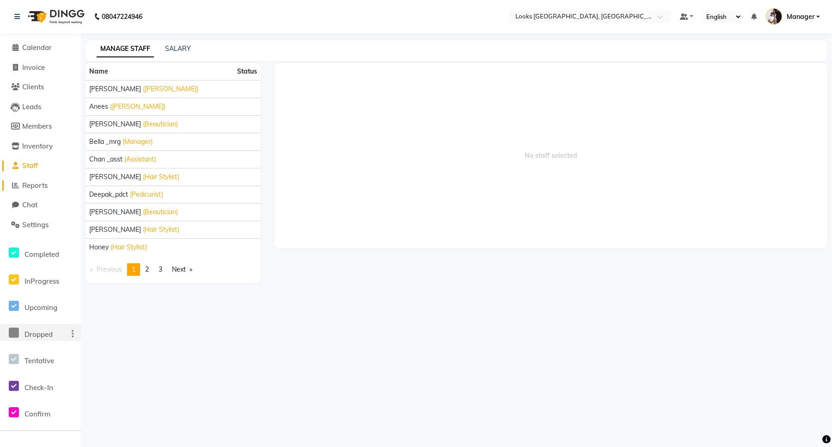
click at [28, 183] on span "Reports" at bounding box center [34, 185] width 25 height 9
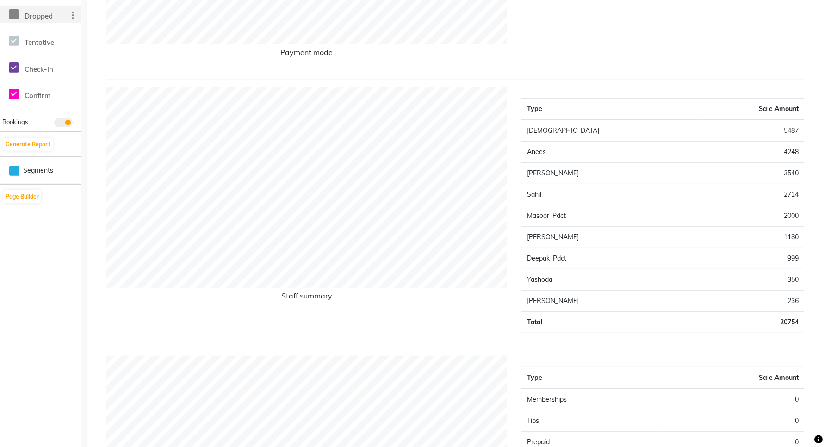
scroll to position [347, 0]
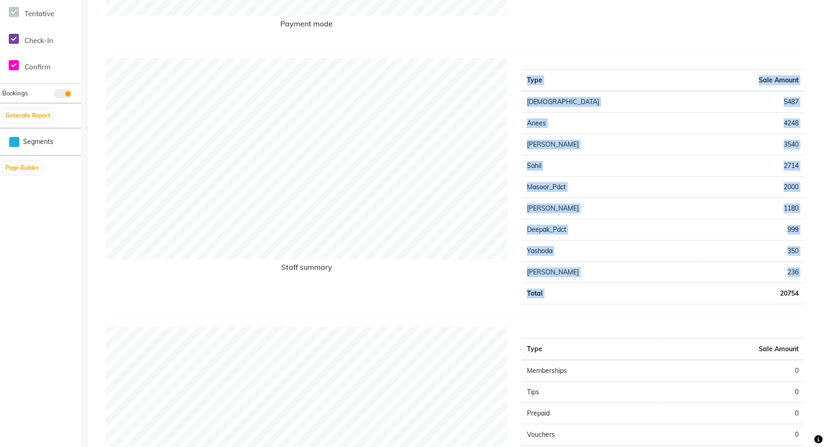
drag, startPoint x: 771, startPoint y: 295, endPoint x: 806, endPoint y: 292, distance: 35.3
click at [806, 292] on div "Type Sale Amount [PERSON_NAME] 5487 Anees 4248 Ali 3540 [PERSON_NAME] 2714 Maso…" at bounding box center [662, 184] width 296 height 253
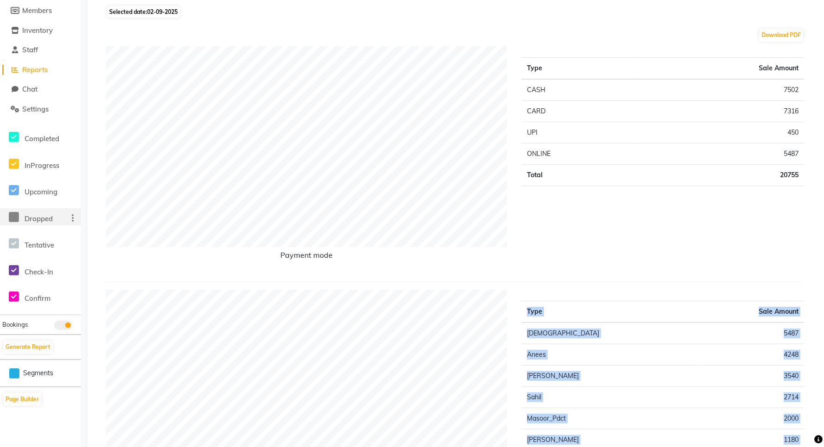
scroll to position [0, 0]
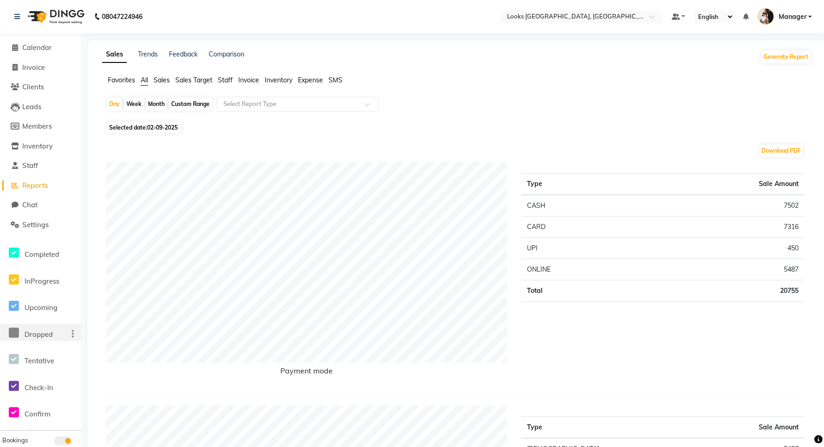
click at [223, 81] on span "Staff" at bounding box center [225, 80] width 15 height 8
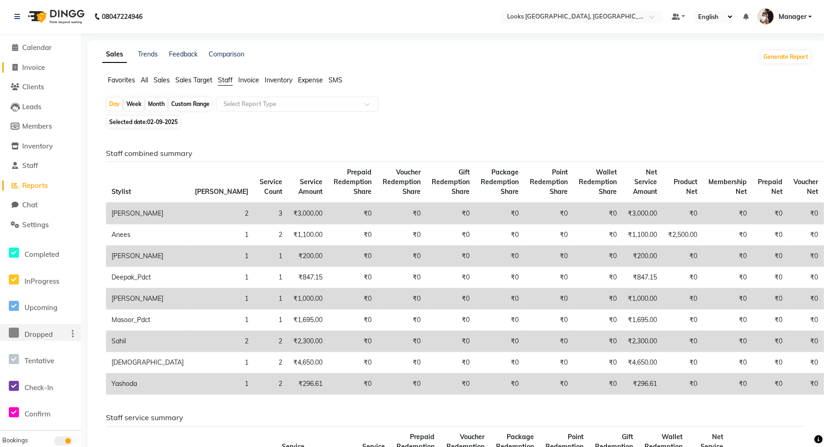
click at [31, 68] on span "Invoice" at bounding box center [33, 67] width 23 height 9
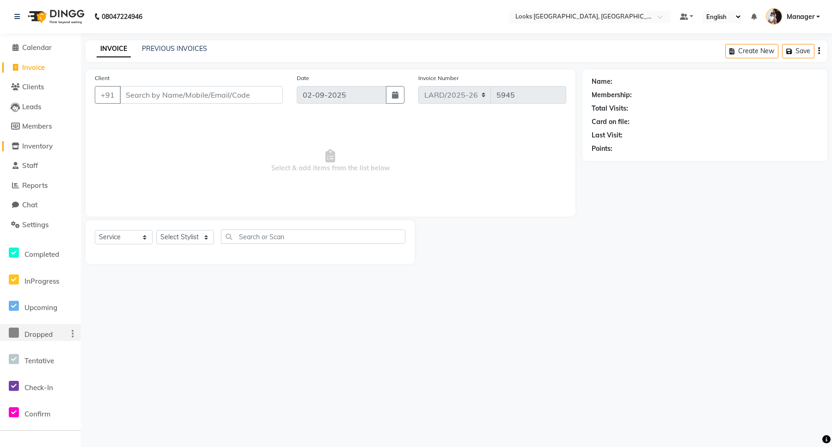
click at [40, 144] on span "Inventory" at bounding box center [37, 146] width 31 height 9
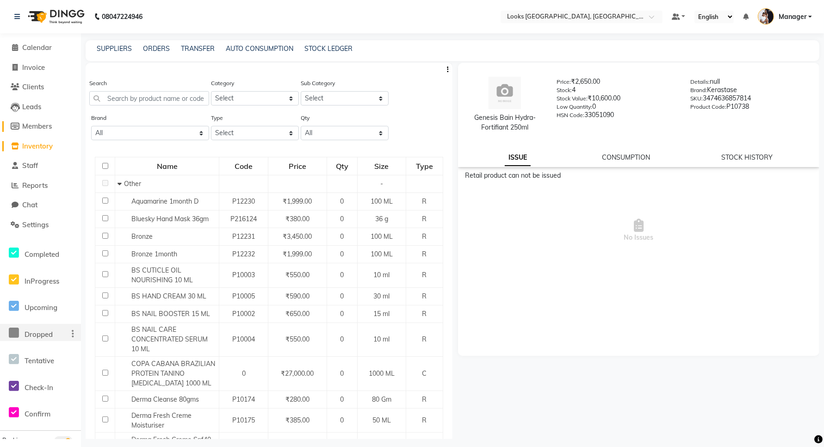
click at [36, 123] on span "Members" at bounding box center [37, 126] width 30 height 9
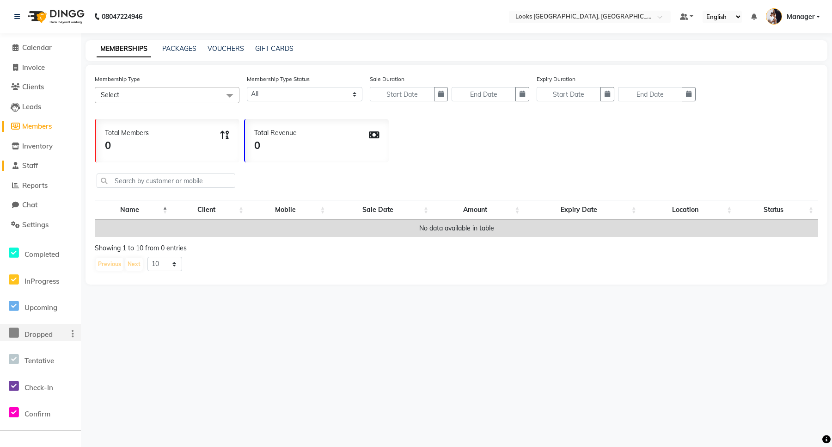
click at [32, 166] on span "Staff" at bounding box center [30, 165] width 16 height 9
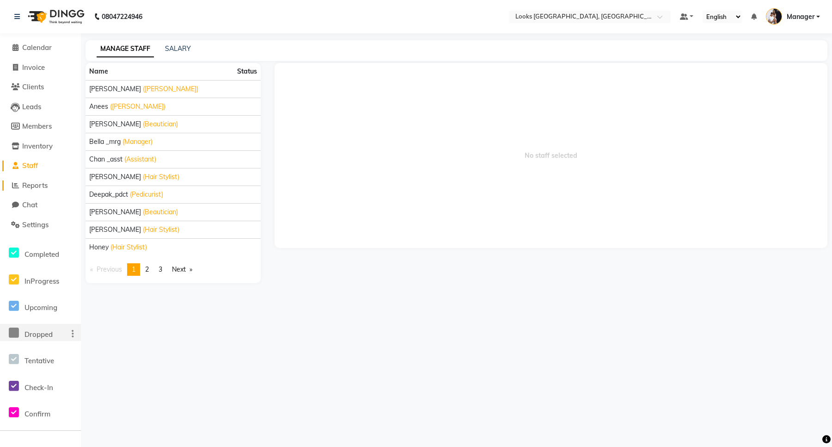
click at [32, 185] on span "Reports" at bounding box center [34, 185] width 25 height 9
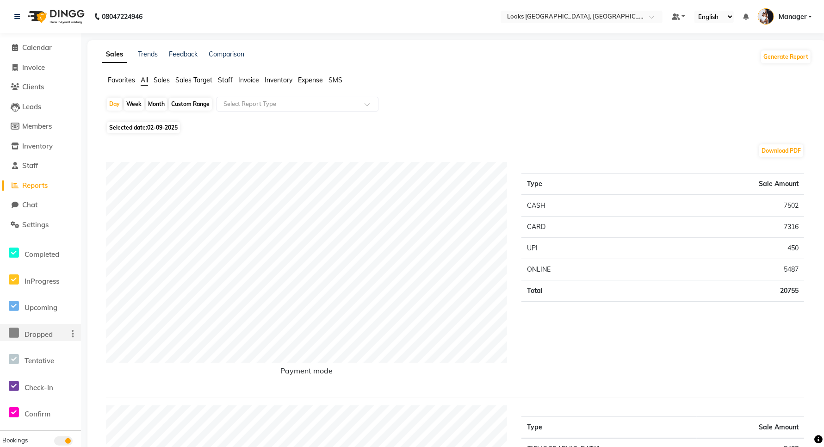
click at [308, 78] on span "Expense" at bounding box center [310, 80] width 25 height 8
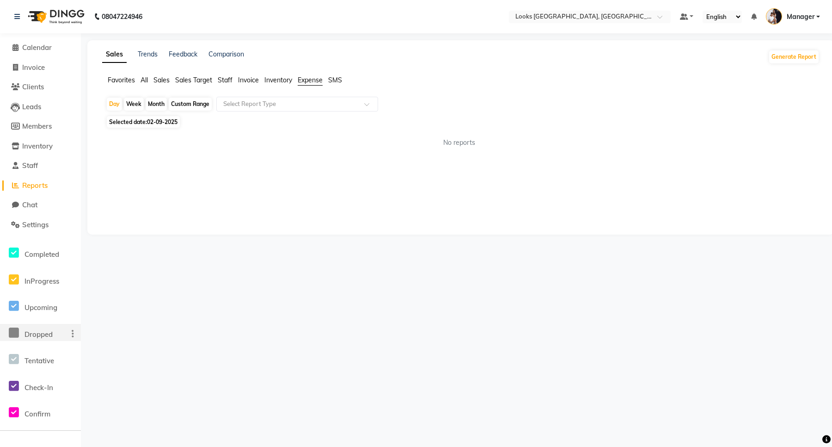
click at [299, 81] on span "Expense" at bounding box center [310, 80] width 25 height 8
click at [775, 56] on button "Generate Report" at bounding box center [794, 56] width 49 height 13
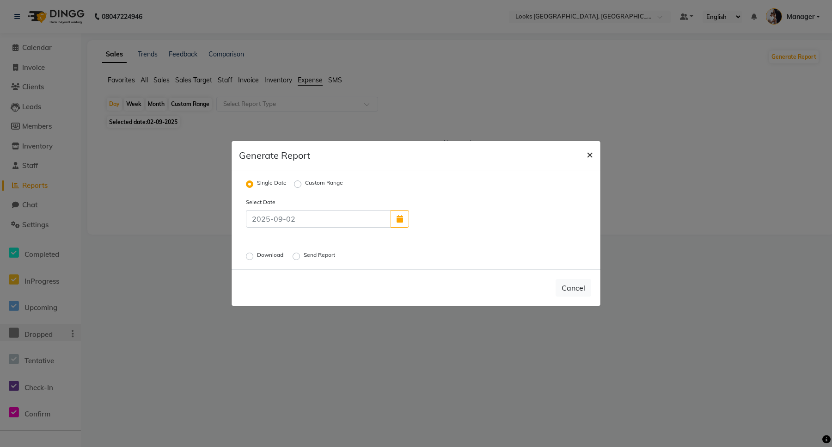
click at [590, 149] on span "×" at bounding box center [590, 154] width 6 height 14
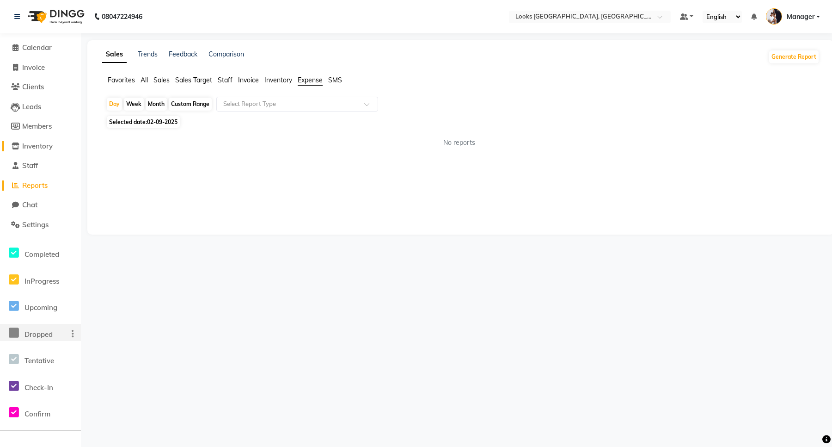
click at [33, 149] on span "Inventory" at bounding box center [37, 146] width 31 height 9
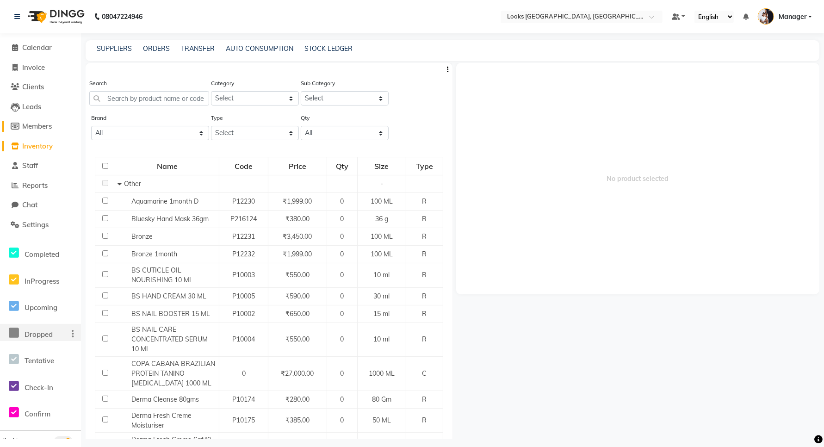
click at [38, 122] on span "Members" at bounding box center [37, 126] width 30 height 9
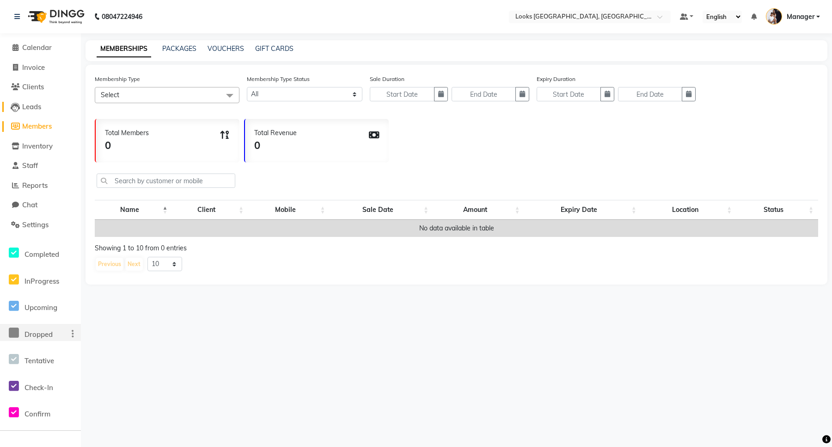
click at [36, 105] on span "Leads" at bounding box center [31, 106] width 19 height 9
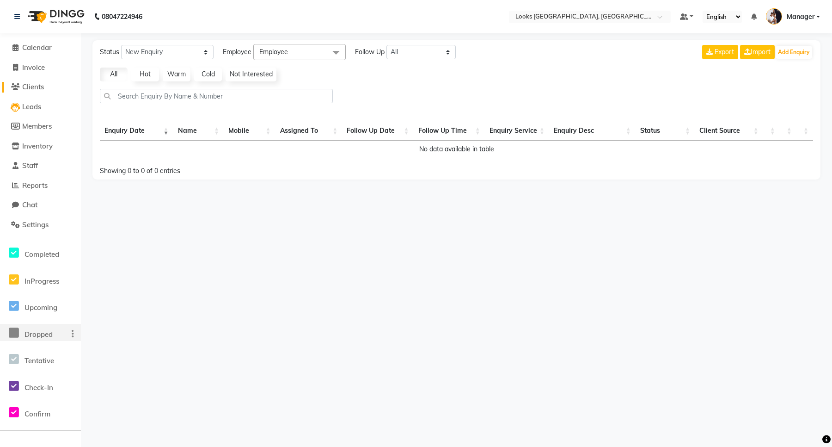
click at [36, 87] on span "Clients" at bounding box center [33, 86] width 22 height 9
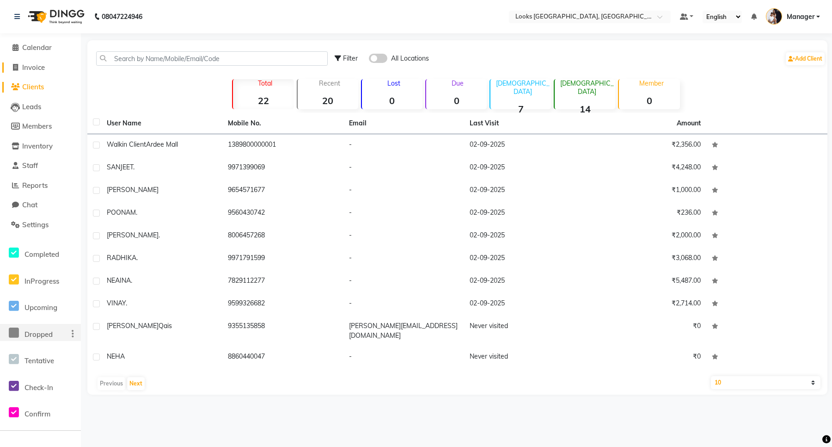
click at [36, 70] on span "Invoice" at bounding box center [33, 67] width 23 height 9
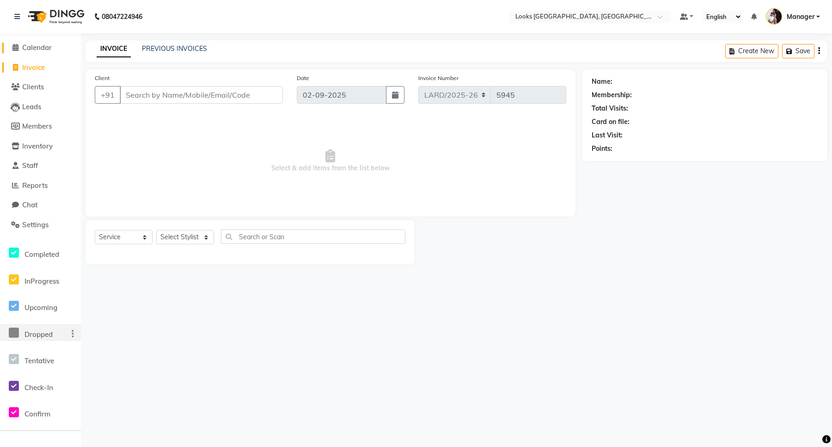
click at [47, 45] on span "Calendar" at bounding box center [37, 47] width 30 height 9
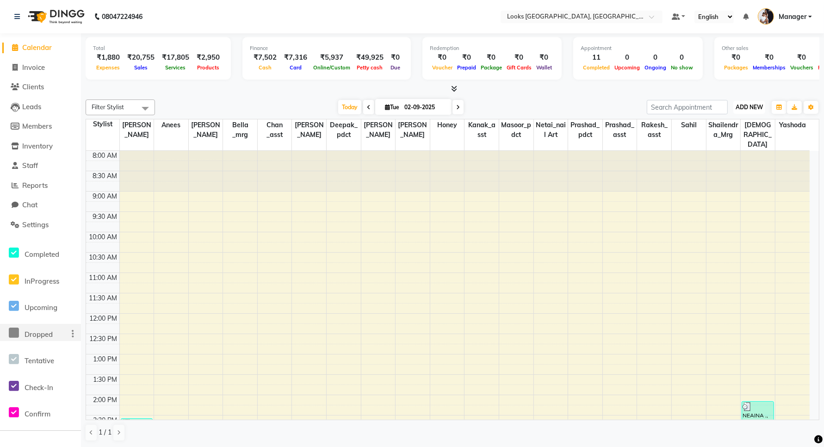
click at [755, 107] on span "ADD NEW" at bounding box center [748, 107] width 27 height 7
click at [724, 145] on link "Add Expense" at bounding box center [727, 149] width 73 height 12
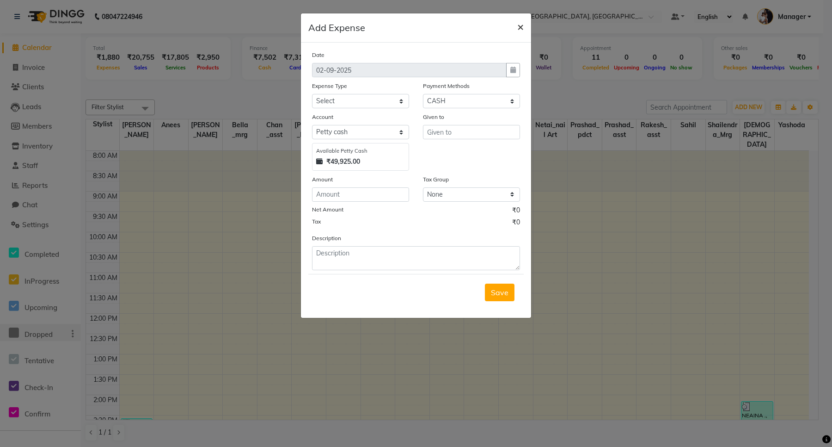
click at [522, 25] on span "×" at bounding box center [521, 26] width 6 height 14
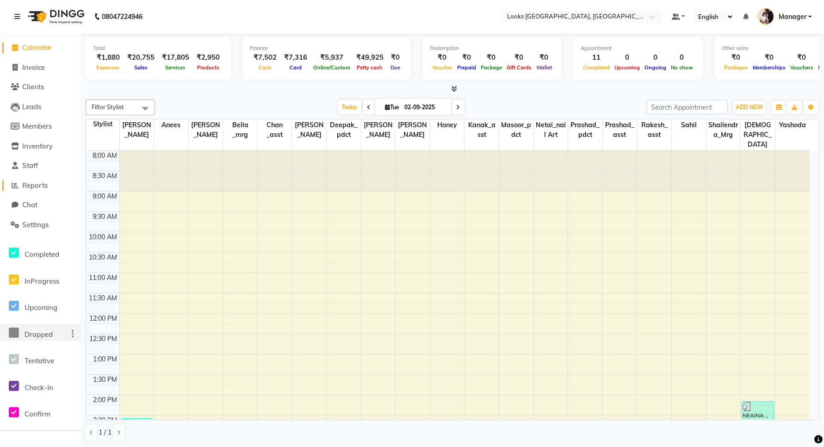
click at [25, 182] on span "Reports" at bounding box center [34, 185] width 25 height 9
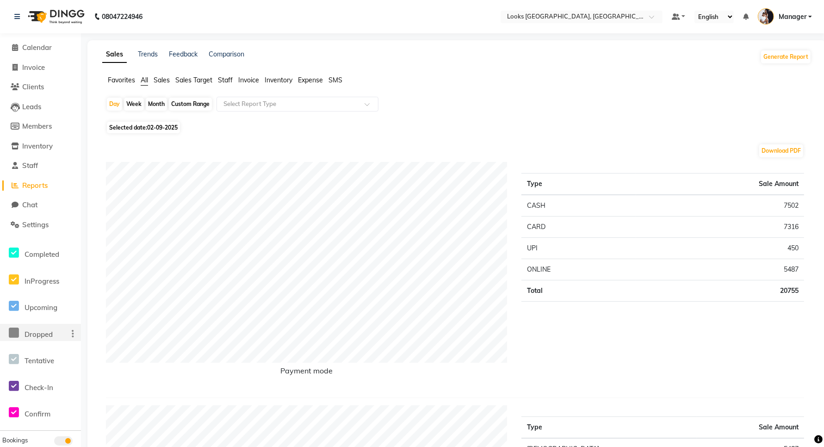
click at [315, 82] on span "Expense" at bounding box center [310, 80] width 25 height 8
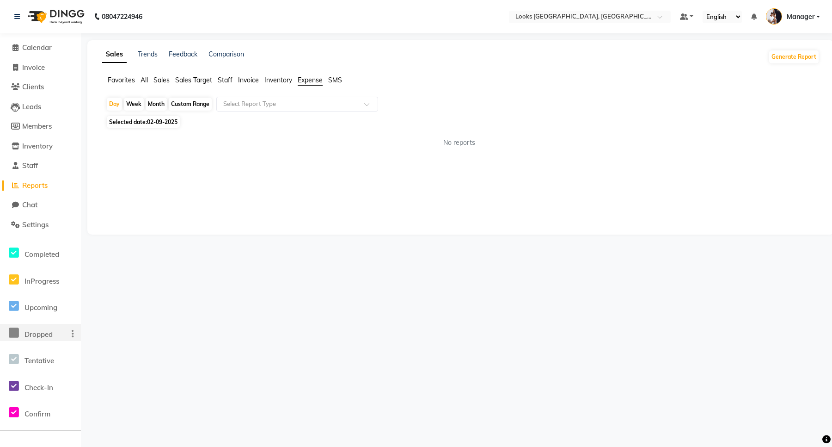
click at [465, 142] on span "No reports" at bounding box center [460, 143] width 32 height 10
click at [29, 128] on span "Members" at bounding box center [37, 126] width 30 height 9
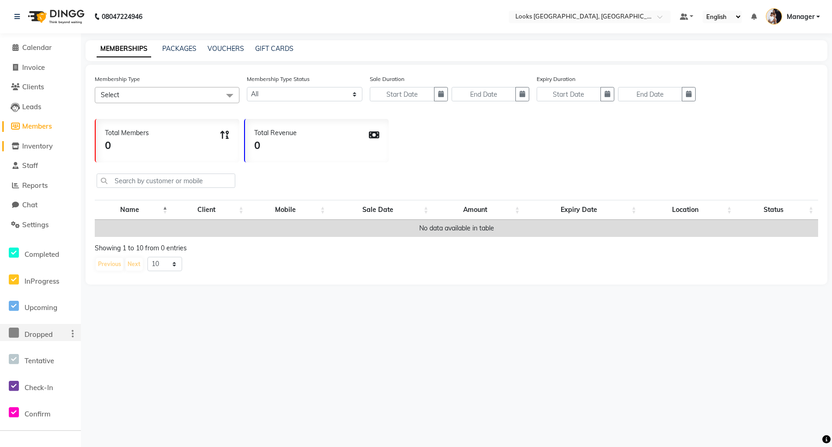
click at [24, 145] on span "Inventory" at bounding box center [37, 146] width 31 height 9
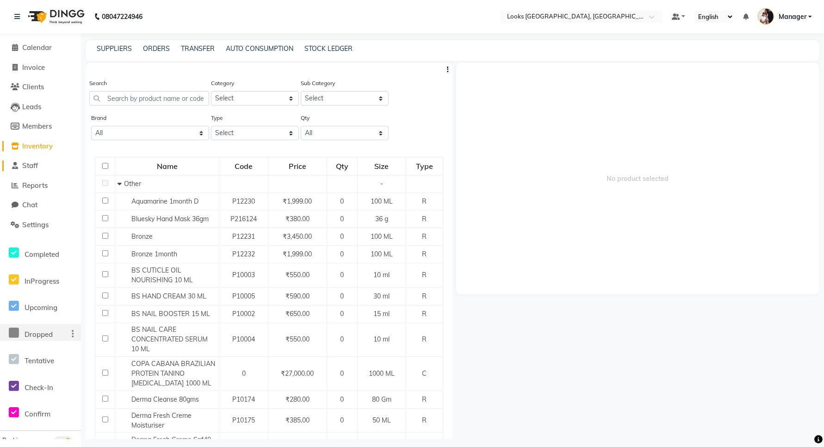
click at [28, 168] on span "Staff" at bounding box center [30, 165] width 16 height 9
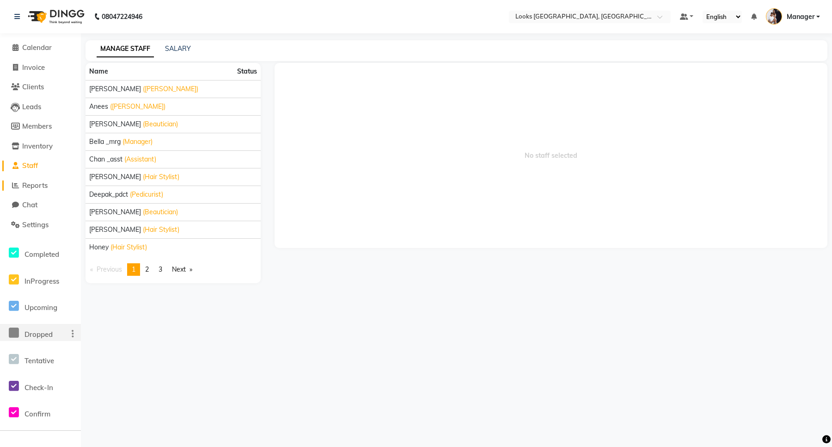
click at [31, 183] on span "Reports" at bounding box center [34, 185] width 25 height 9
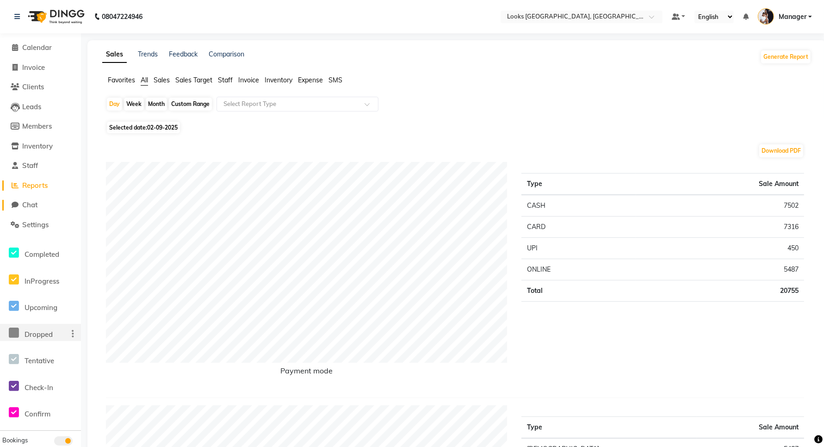
click at [33, 206] on span "Chat" at bounding box center [29, 204] width 15 height 9
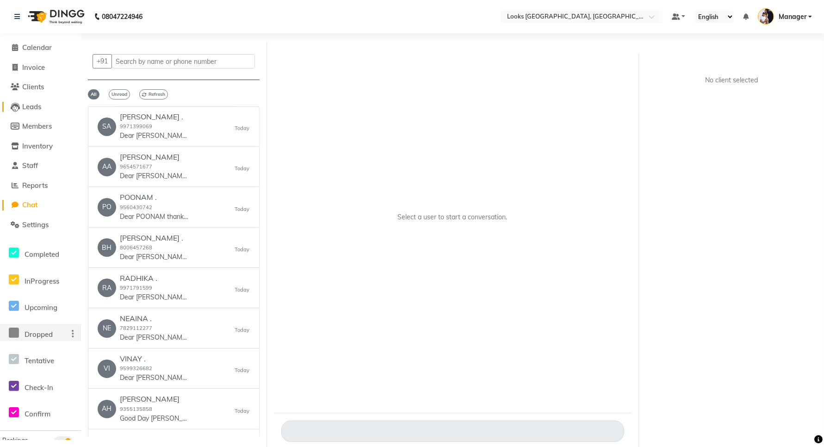
click at [26, 106] on span "Leads" at bounding box center [31, 106] width 19 height 9
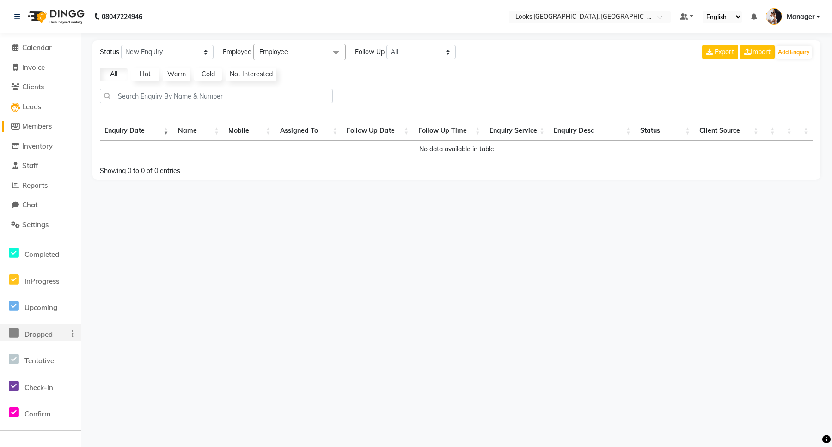
click at [30, 126] on span "Members" at bounding box center [37, 126] width 30 height 9
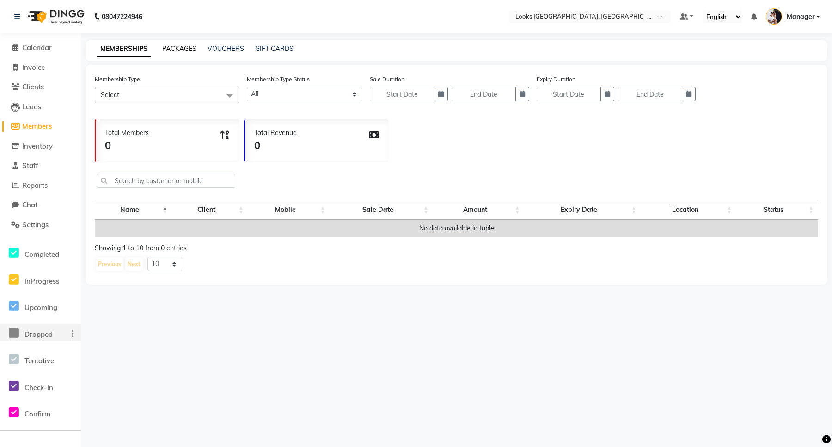
click at [185, 49] on link "PACKAGES" at bounding box center [179, 48] width 34 height 8
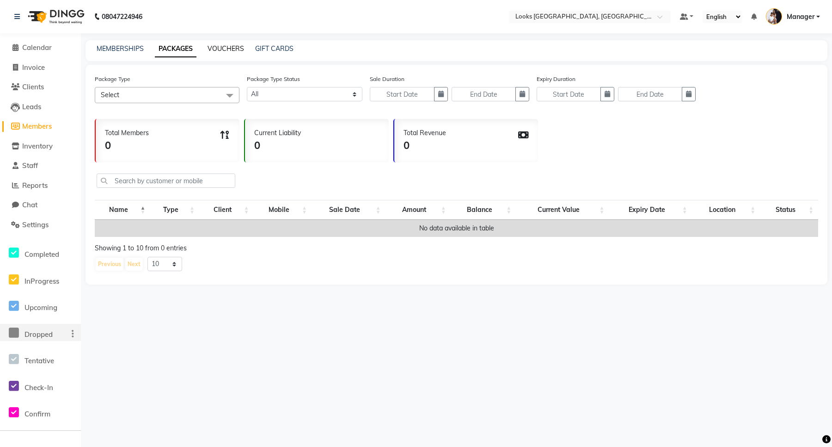
click at [223, 48] on link "VOUCHERS" at bounding box center [226, 48] width 37 height 8
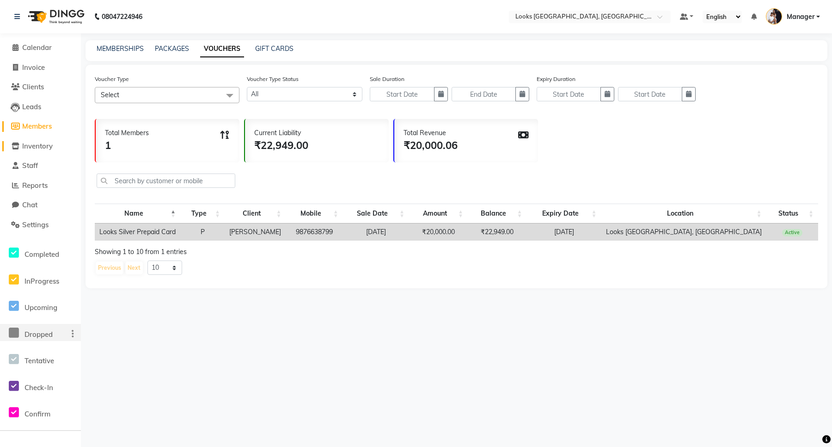
click at [29, 144] on span "Inventory" at bounding box center [37, 146] width 31 height 9
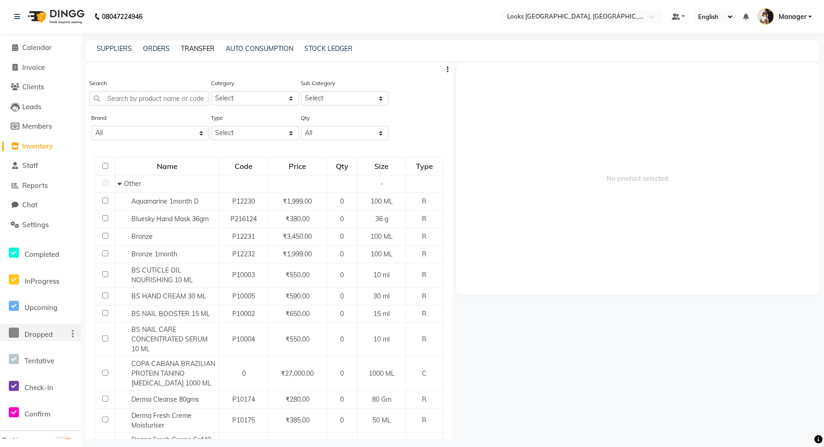
click at [193, 49] on link "TRANSFER" at bounding box center [198, 48] width 34 height 8
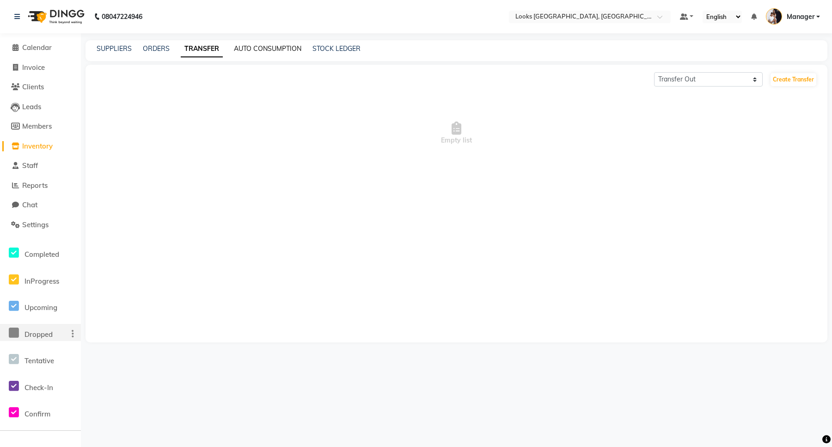
click at [246, 47] on link "AUTO CONSUMPTION" at bounding box center [268, 48] width 68 height 8
click at [331, 48] on link "STOCK LEDGER" at bounding box center [338, 48] width 48 height 8
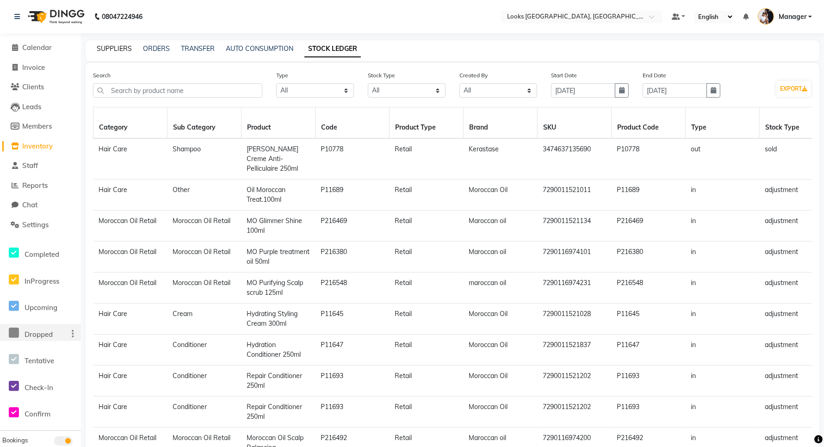
click at [110, 49] on link "SUPPLIERS" at bounding box center [114, 48] width 35 height 8
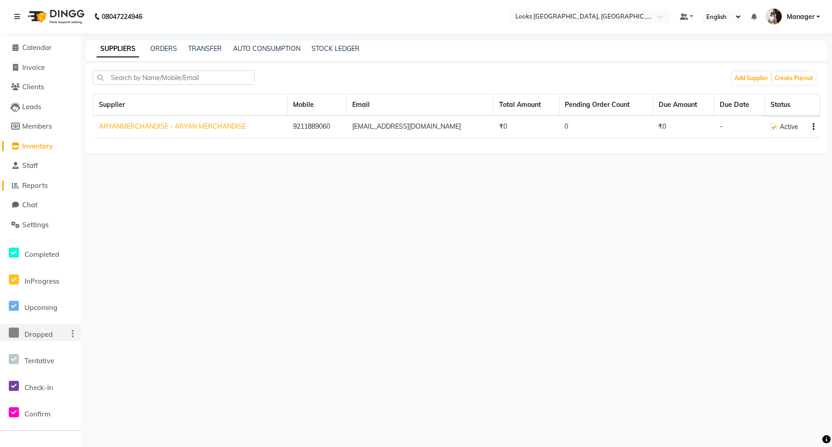
click at [29, 181] on span "Reports" at bounding box center [34, 185] width 25 height 9
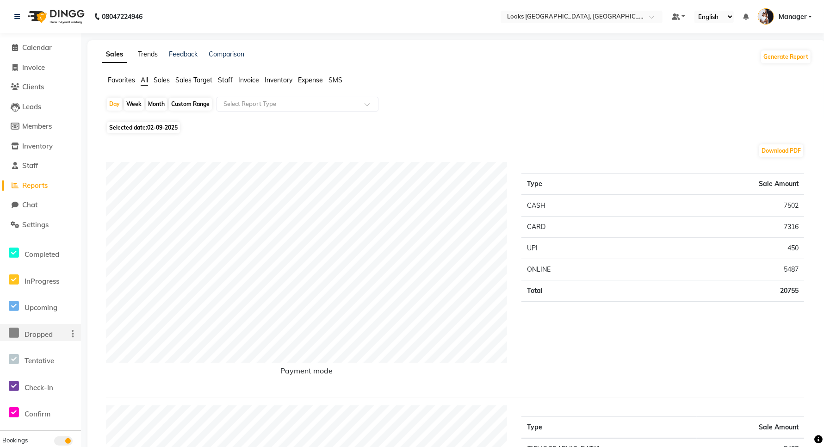
click at [148, 55] on link "Trends" at bounding box center [148, 54] width 20 height 8
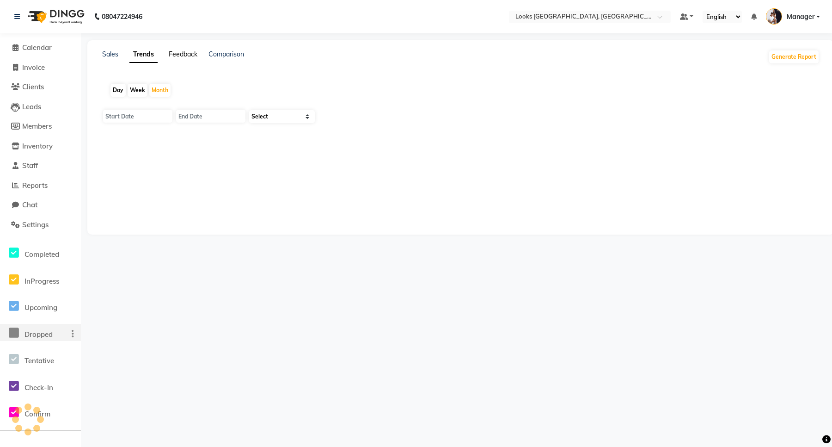
click at [179, 55] on link "Feedback" at bounding box center [183, 54] width 29 height 8
click at [222, 55] on link "Comparison" at bounding box center [228, 54] width 36 height 8
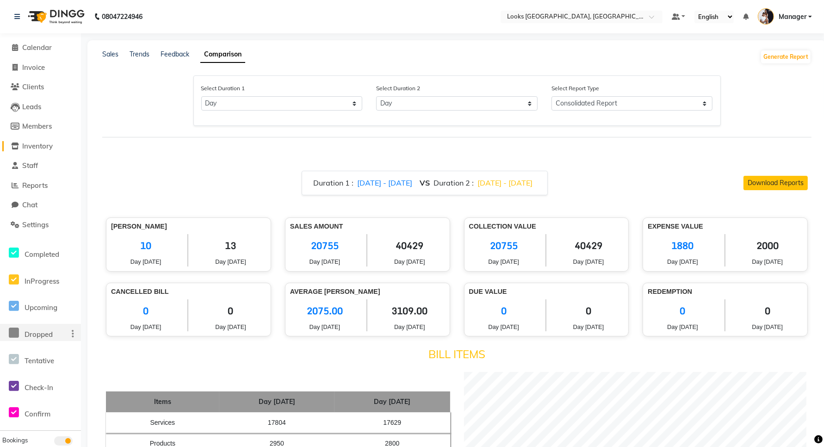
click at [30, 142] on span "Inventory" at bounding box center [37, 146] width 31 height 9
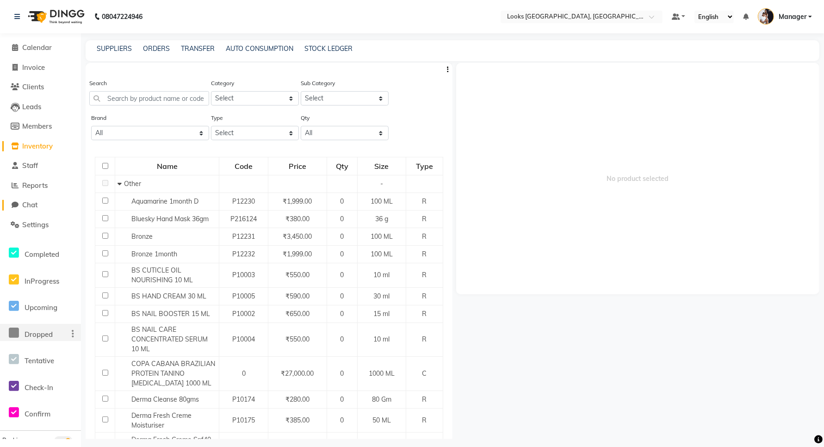
click at [32, 204] on span "Chat" at bounding box center [29, 204] width 15 height 9
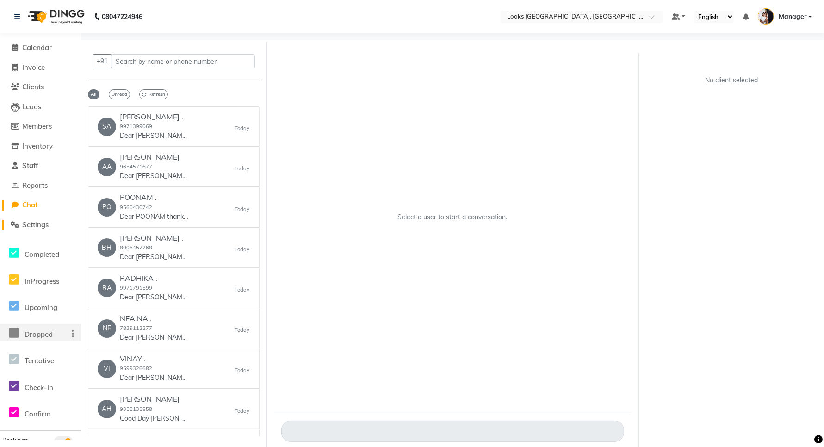
click at [34, 228] on span "Settings" at bounding box center [35, 224] width 26 height 9
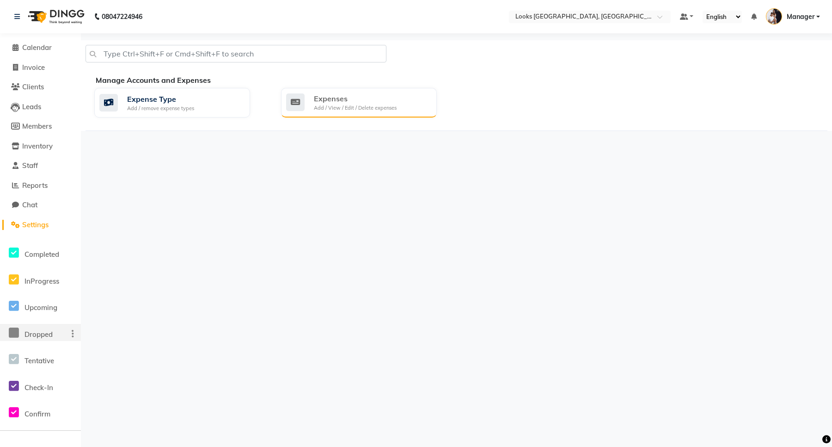
click at [325, 102] on div "Expenses" at bounding box center [355, 98] width 83 height 11
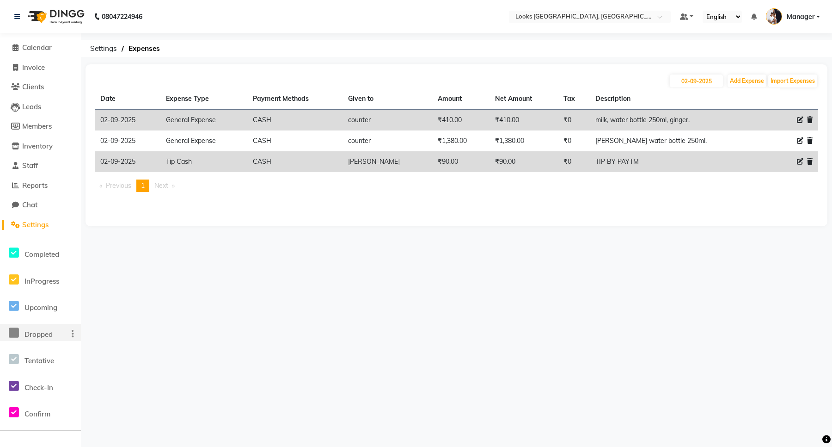
click at [796, 119] on div at bounding box center [799, 120] width 27 height 10
click at [801, 119] on icon at bounding box center [800, 120] width 6 height 6
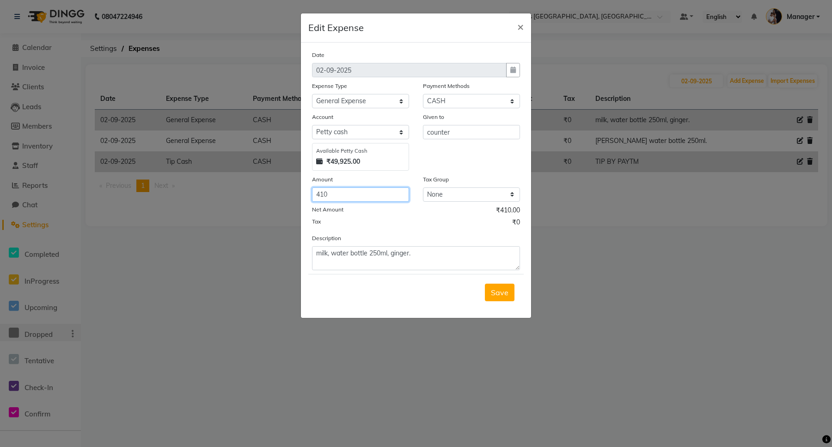
click at [338, 194] on input "410" at bounding box center [360, 194] width 97 height 14
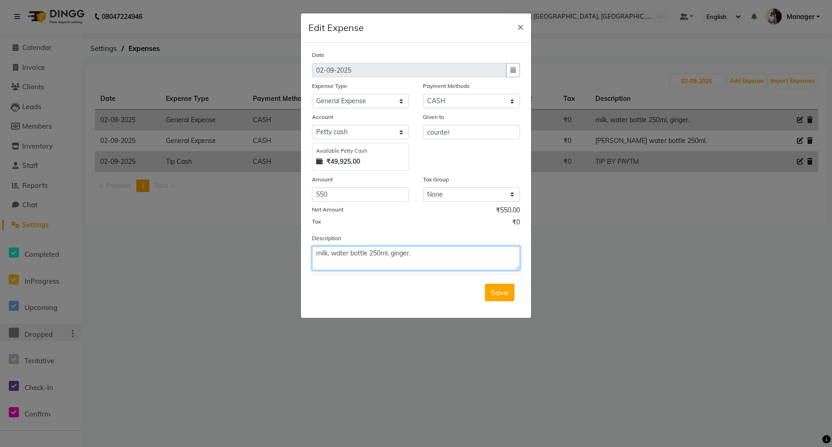
click at [415, 250] on textarea "milk, water bottle 250ml, ginger." at bounding box center [416, 258] width 208 height 24
click at [416, 250] on textarea "milk, water bottle 250ml, ginger, milk" at bounding box center [416, 258] width 208 height 24
click at [495, 294] on span "Save" at bounding box center [500, 292] width 18 height 9
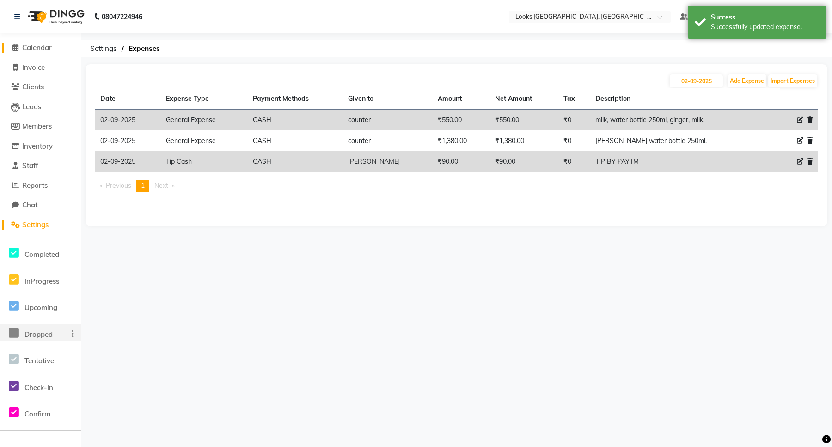
click at [35, 45] on span "Calendar" at bounding box center [37, 47] width 30 height 9
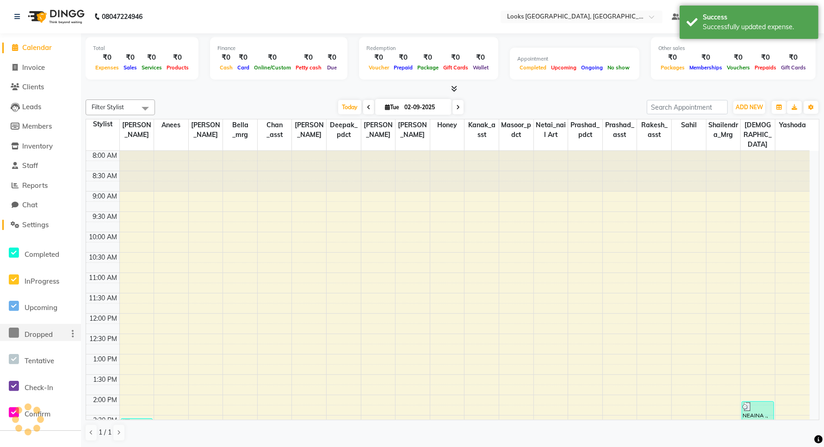
scroll to position [239, 0]
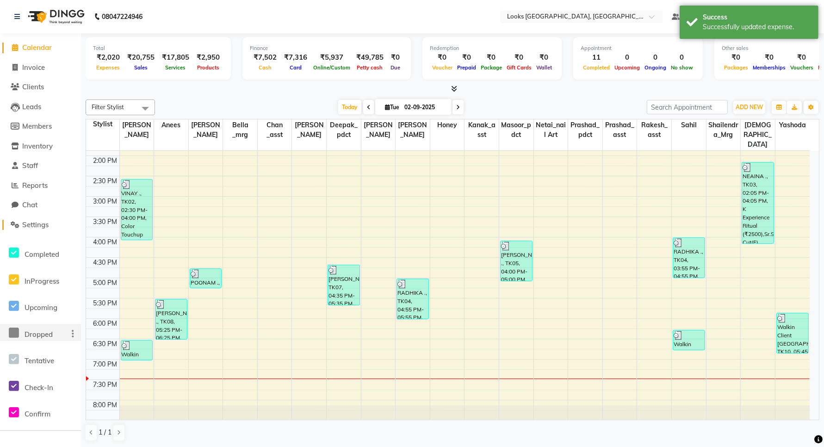
click at [32, 223] on span "Settings" at bounding box center [35, 224] width 26 height 9
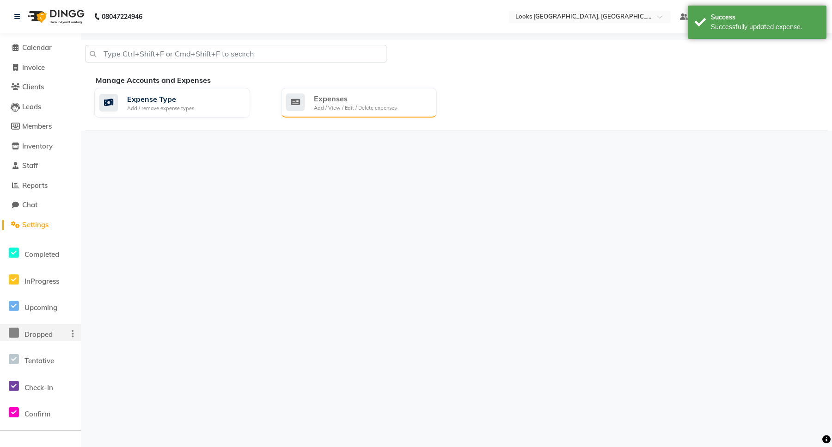
click at [352, 103] on div "Expenses" at bounding box center [355, 98] width 83 height 11
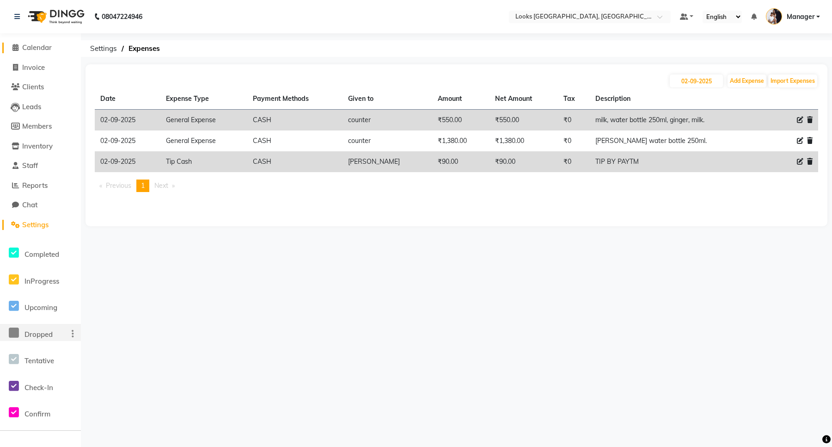
click at [37, 45] on span "Calendar" at bounding box center [37, 47] width 30 height 9
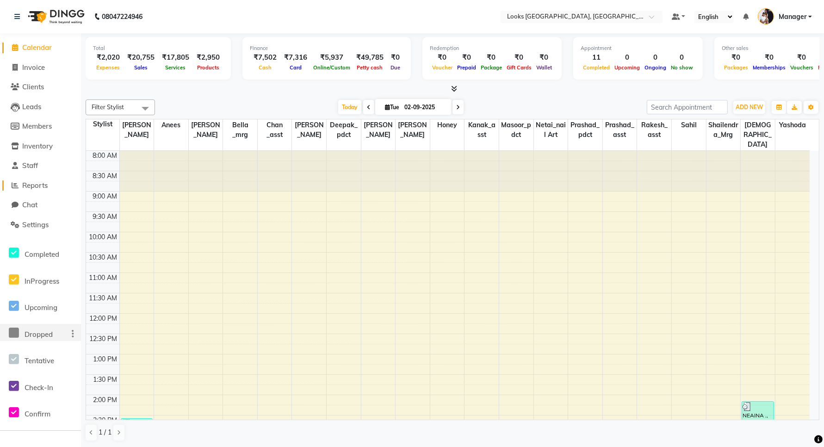
click at [35, 184] on span "Reports" at bounding box center [34, 185] width 25 height 9
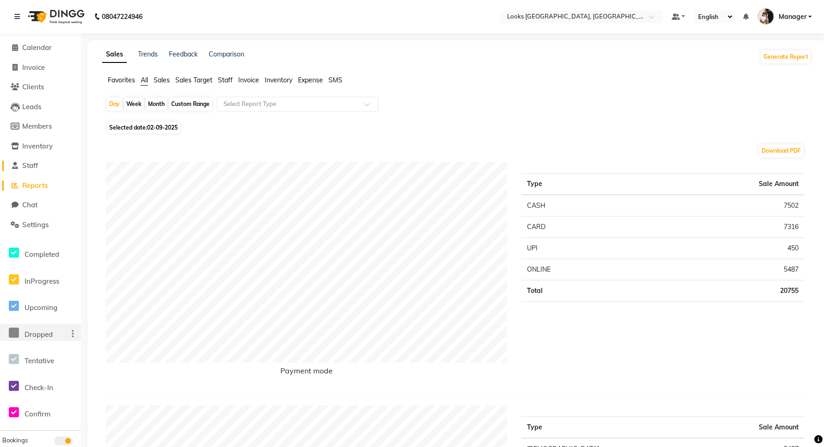
click at [37, 167] on span "Staff" at bounding box center [30, 165] width 16 height 9
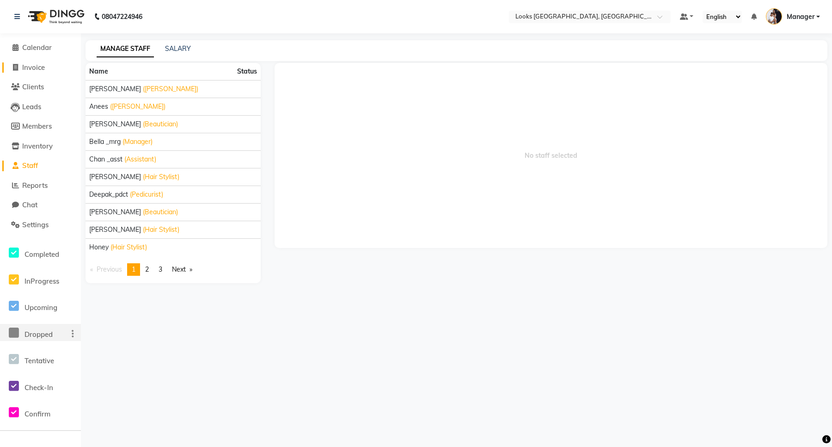
click at [37, 66] on span "Invoice" at bounding box center [33, 67] width 23 height 9
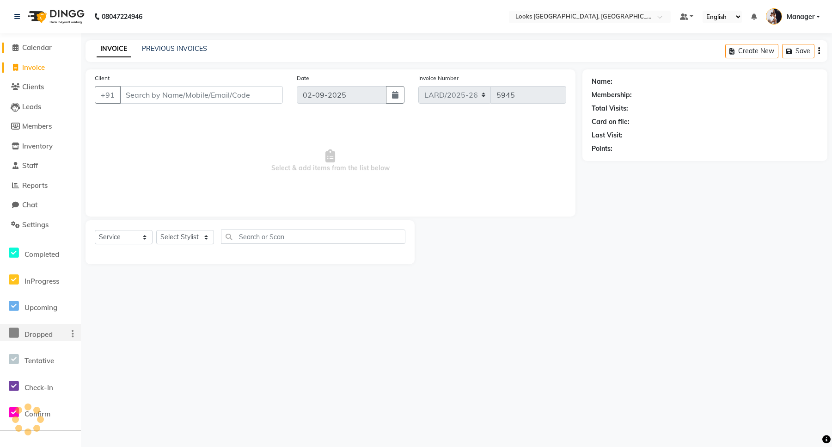
click at [33, 46] on span "Calendar" at bounding box center [37, 47] width 30 height 9
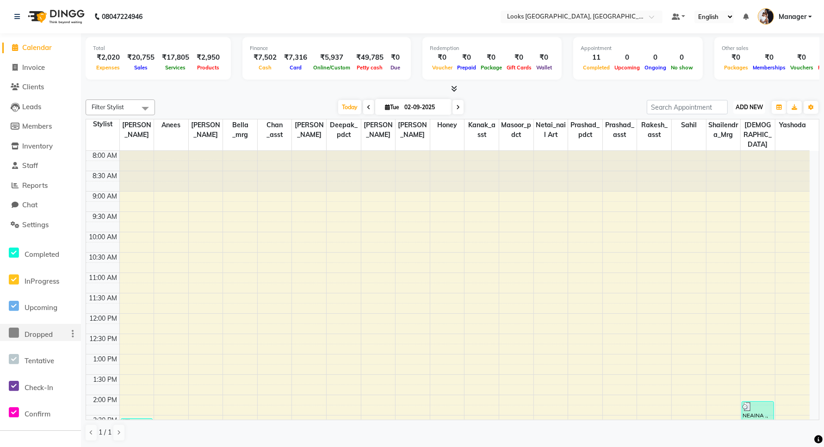
click at [748, 106] on span "ADD NEW" at bounding box center [748, 107] width 27 height 7
click at [729, 149] on link "Add Expense" at bounding box center [727, 149] width 73 height 12
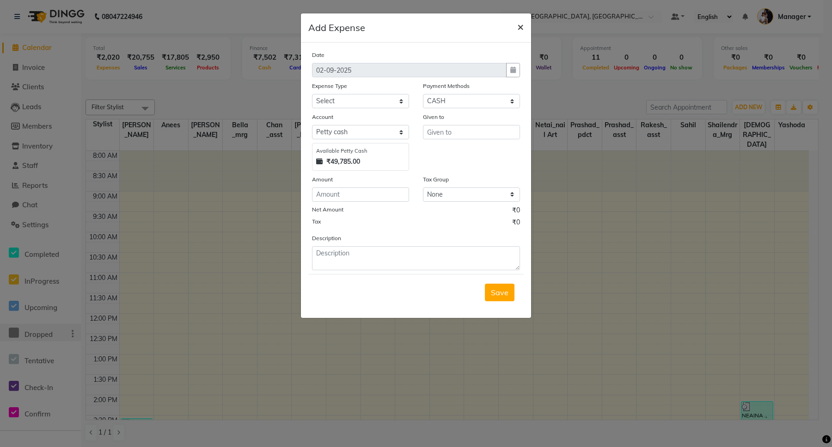
click at [518, 28] on span "×" at bounding box center [521, 26] width 6 height 14
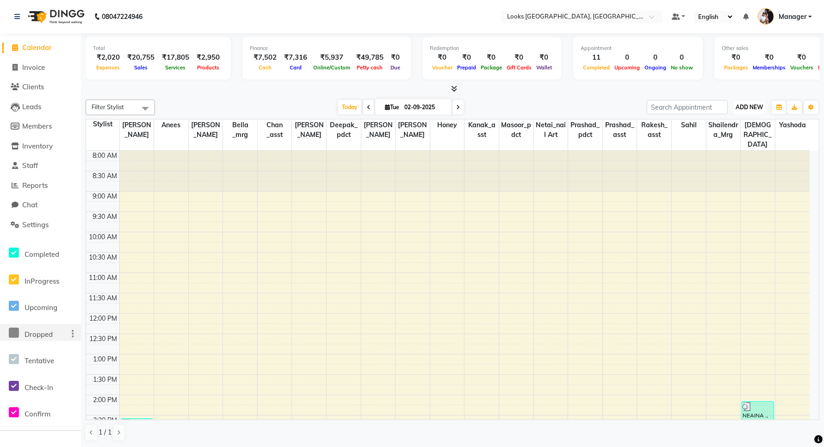
click at [746, 110] on span "ADD NEW" at bounding box center [748, 107] width 27 height 7
click at [485, 306] on div "8:00 AM 8:30 AM 9:00 AM 9:30 AM 10:00 AM 10:30 AM 11:00 AM 11:30 AM 12:00 PM 12…" at bounding box center [447, 415] width 723 height 529
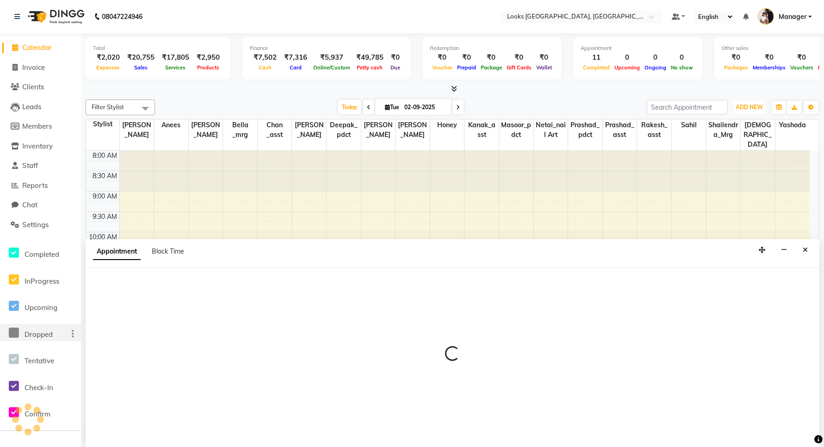
scroll to position [0, 0]
click at [760, 111] on button "ADD NEW Toggle Dropdown" at bounding box center [749, 106] width 32 height 13
click at [727, 149] on link "Add Expense" at bounding box center [727, 148] width 73 height 12
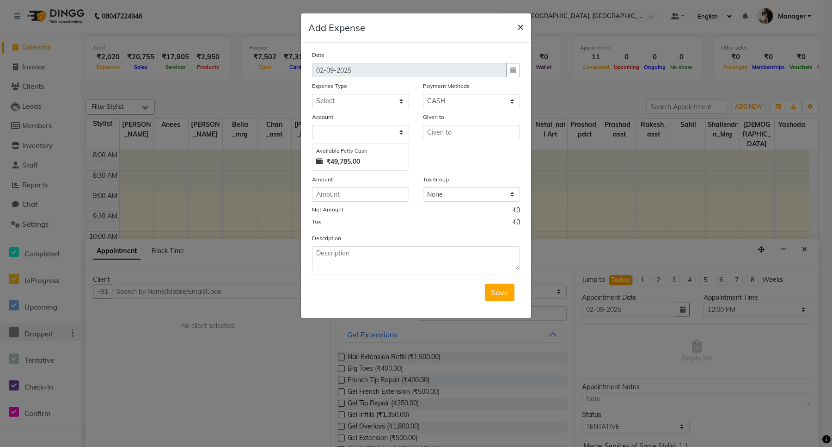
click at [519, 26] on span "×" at bounding box center [521, 26] width 6 height 14
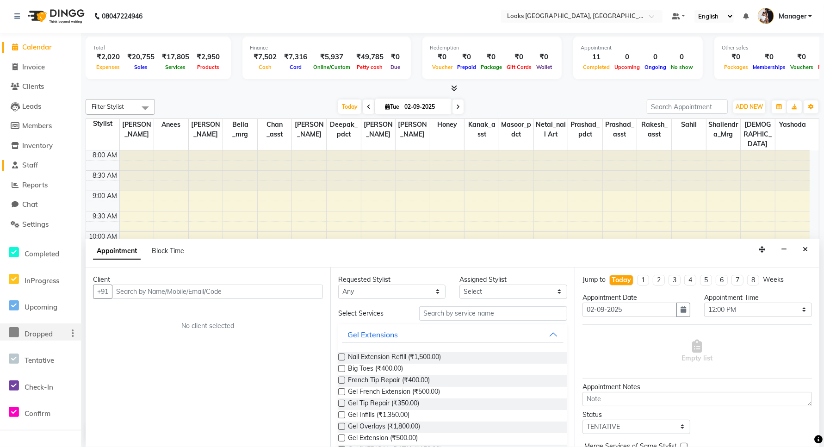
click at [29, 165] on span "Staff" at bounding box center [30, 164] width 16 height 9
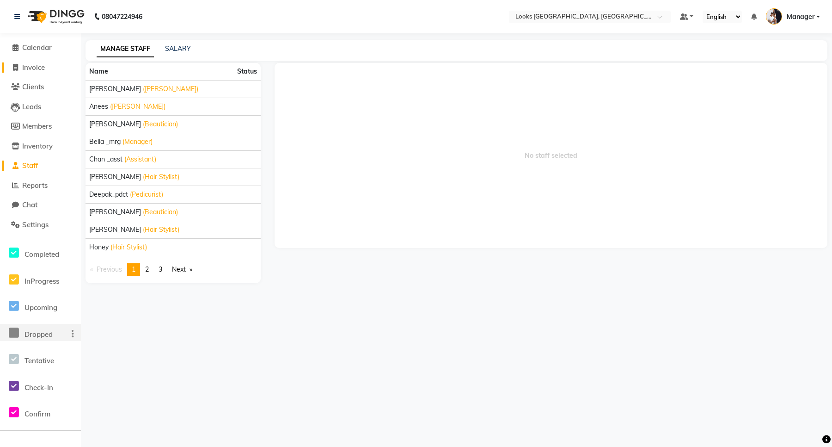
click at [34, 63] on span "Invoice" at bounding box center [33, 67] width 23 height 9
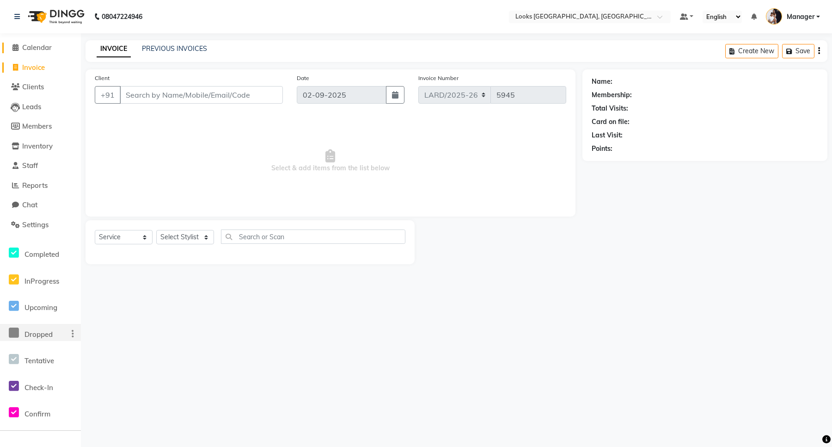
click at [35, 46] on span "Calendar" at bounding box center [37, 47] width 30 height 9
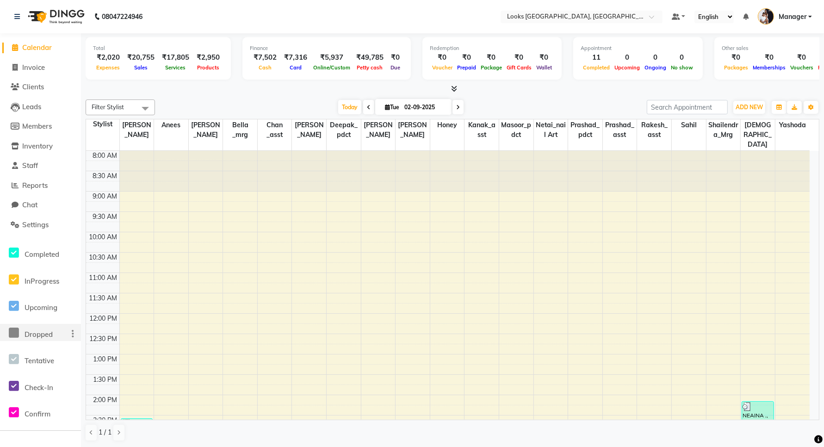
click at [110, 70] on div "Expenses" at bounding box center [108, 67] width 31 height 10
click at [39, 221] on span "Settings" at bounding box center [35, 224] width 26 height 9
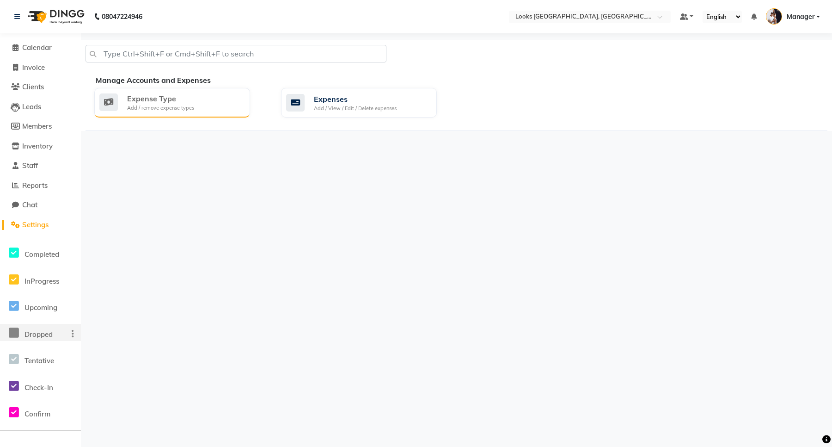
click at [160, 102] on div "Expense Type" at bounding box center [160, 98] width 67 height 11
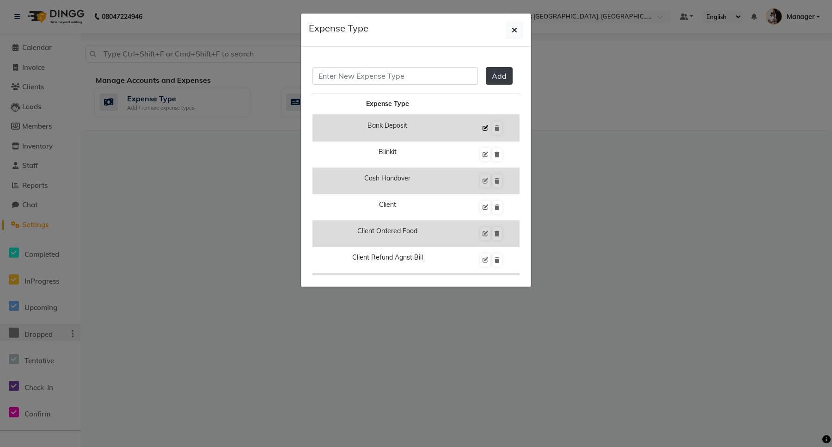
click at [483, 130] on icon at bounding box center [486, 128] width 6 height 6
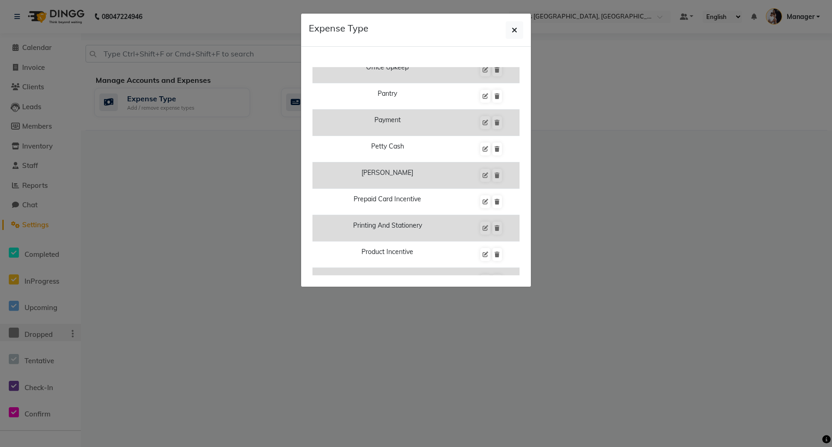
scroll to position [578, 0]
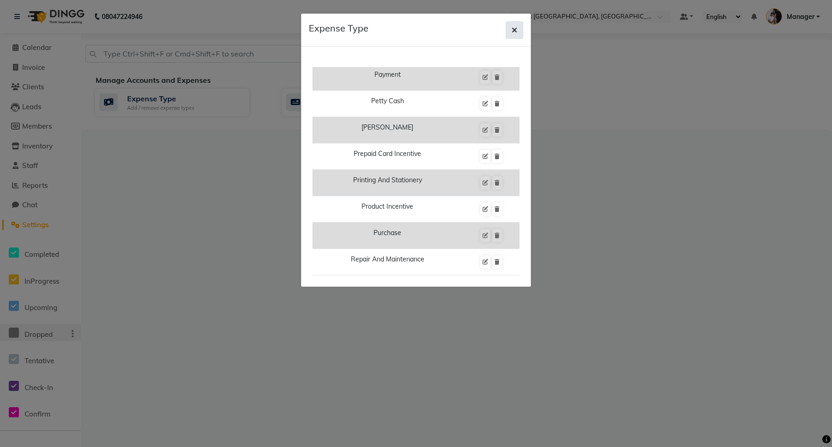
click at [517, 29] on button "button" at bounding box center [515, 30] width 18 height 18
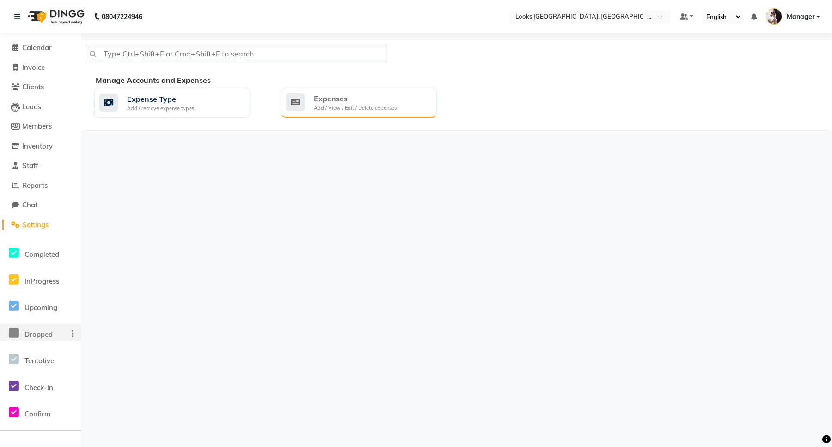
click at [350, 105] on div "Add / View / Edit / Delete expenses" at bounding box center [355, 108] width 83 height 8
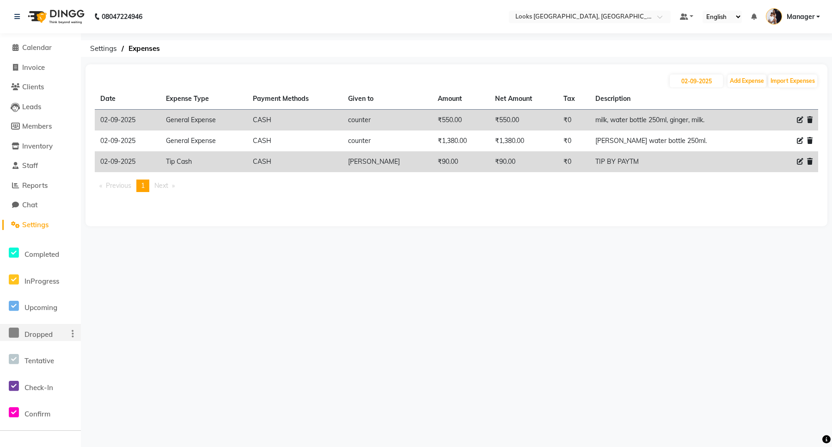
drag, startPoint x: 327, startPoint y: 299, endPoint x: 292, endPoint y: 317, distance: 39.1
click at [292, 317] on div "08047224946 Select Location × Looks [GEOGRAPHIC_DATA], Gurgaon Default Panel My…" at bounding box center [416, 223] width 832 height 447
click at [28, 53] on li "Calendar" at bounding box center [40, 48] width 81 height 20
click at [29, 51] on span "Calendar" at bounding box center [37, 47] width 30 height 9
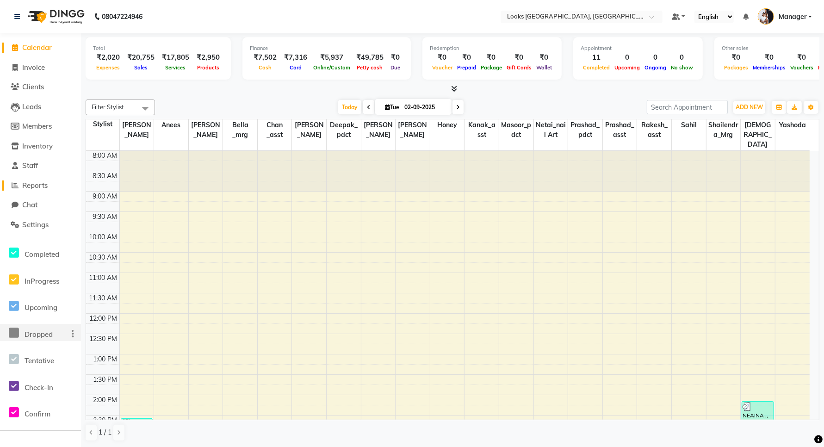
click at [46, 188] on span "Reports" at bounding box center [34, 185] width 25 height 9
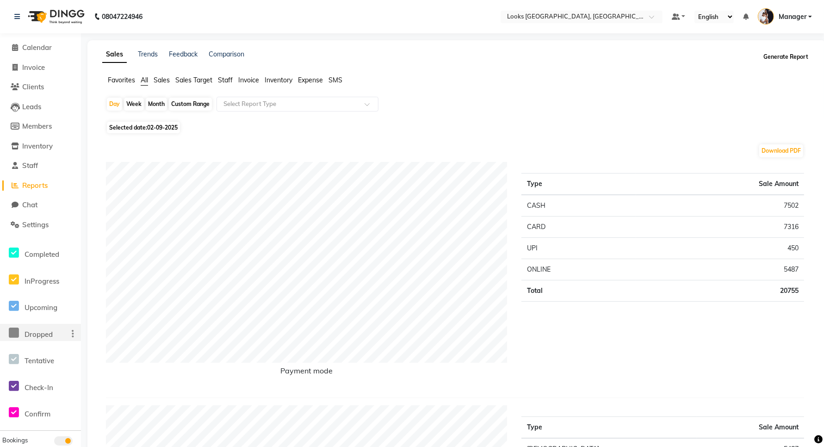
click at [771, 58] on button "Generate Report" at bounding box center [785, 56] width 49 height 13
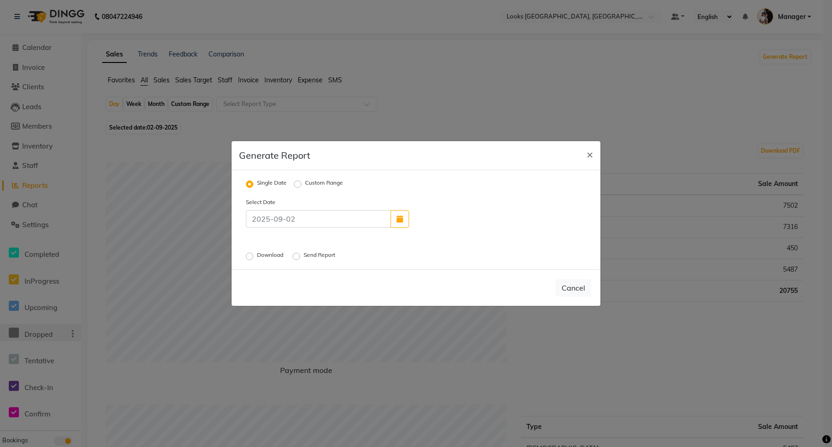
click at [257, 253] on label "Download" at bounding box center [271, 256] width 28 height 11
click at [250, 253] on input "Download" at bounding box center [251, 256] width 6 height 6
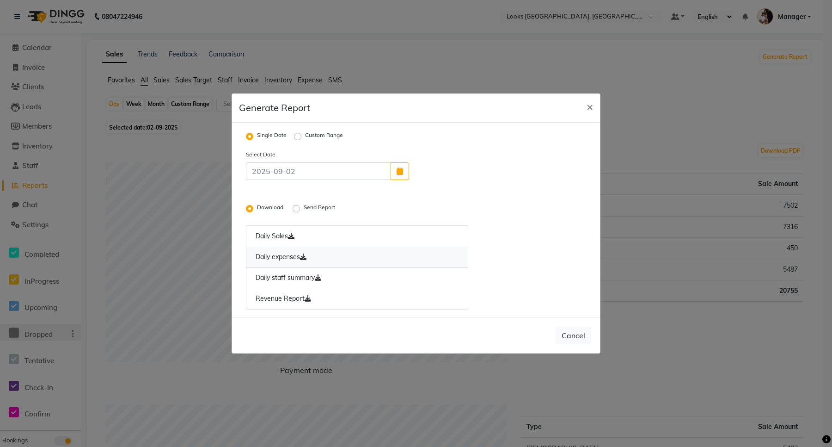
click at [280, 257] on link "Daily expenses" at bounding box center [357, 257] width 222 height 21
click at [595, 100] on button "×" at bounding box center [590, 106] width 21 height 26
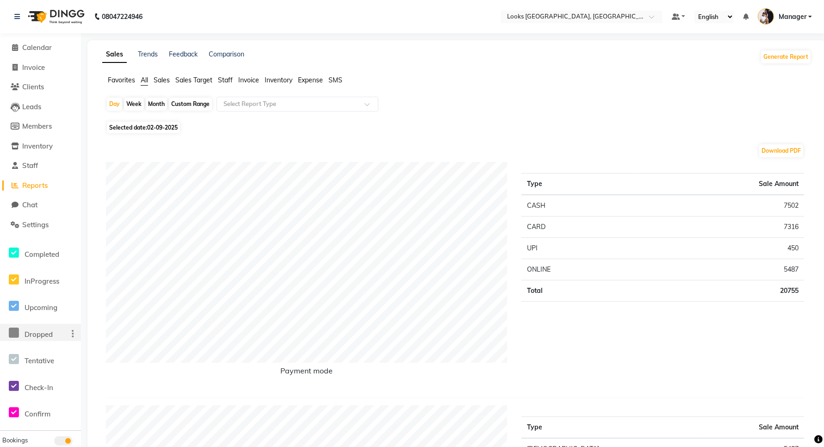
click at [594, 91] on div "Favorites All Sales Sales Target Staff Invoice Inventory Expense SMS" at bounding box center [456, 84] width 723 height 18
click at [35, 62] on link "Invoice" at bounding box center [40, 67] width 76 height 11
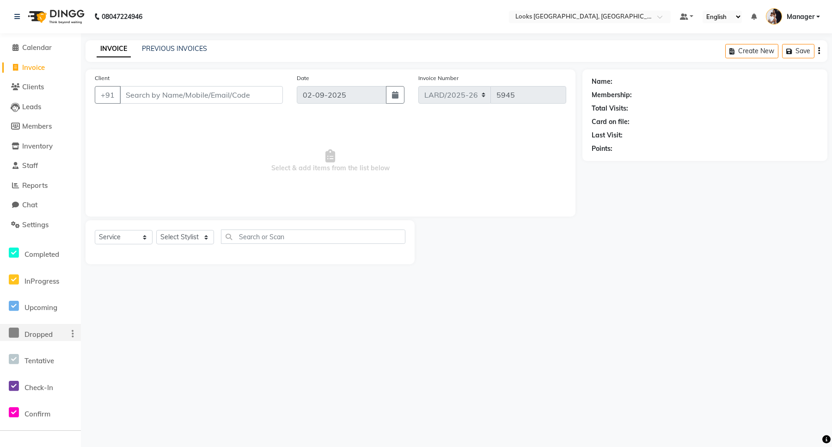
click at [166, 95] on input "Client" at bounding box center [201, 95] width 163 height 18
click at [257, 94] on span "Add Client" at bounding box center [259, 94] width 37 height 9
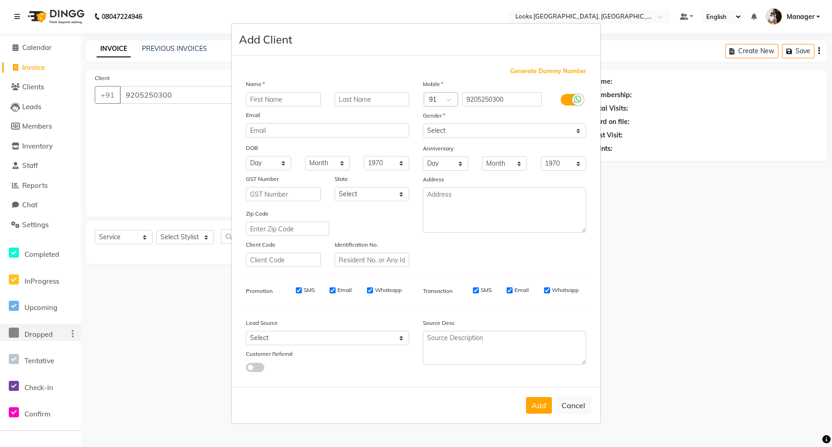
click at [273, 105] on input "text" at bounding box center [283, 99] width 75 height 14
click at [353, 105] on input "text" at bounding box center [372, 99] width 75 height 14
click at [472, 132] on select "Select [DEMOGRAPHIC_DATA] [DEMOGRAPHIC_DATA] Other Prefer Not To Say" at bounding box center [504, 130] width 163 height 14
click at [423, 124] on select "Select [DEMOGRAPHIC_DATA] [DEMOGRAPHIC_DATA] Other Prefer Not To Say" at bounding box center [504, 130] width 163 height 14
click at [377, 193] on select "Select [GEOGRAPHIC_DATA] [GEOGRAPHIC_DATA] [GEOGRAPHIC_DATA] [GEOGRAPHIC_DATA] …" at bounding box center [372, 194] width 75 height 14
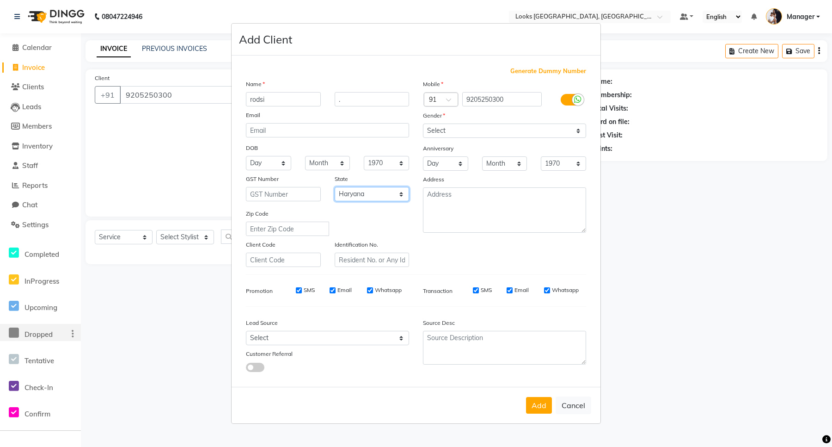
click at [335, 187] on select "Select [GEOGRAPHIC_DATA] [GEOGRAPHIC_DATA] [GEOGRAPHIC_DATA] [GEOGRAPHIC_DATA] …" at bounding box center [372, 194] width 75 height 14
click at [483, 203] on textarea at bounding box center [504, 209] width 163 height 45
click at [536, 412] on div "Add Cancel" at bounding box center [416, 405] width 369 height 37
click at [539, 407] on button "Add" at bounding box center [539, 405] width 26 height 17
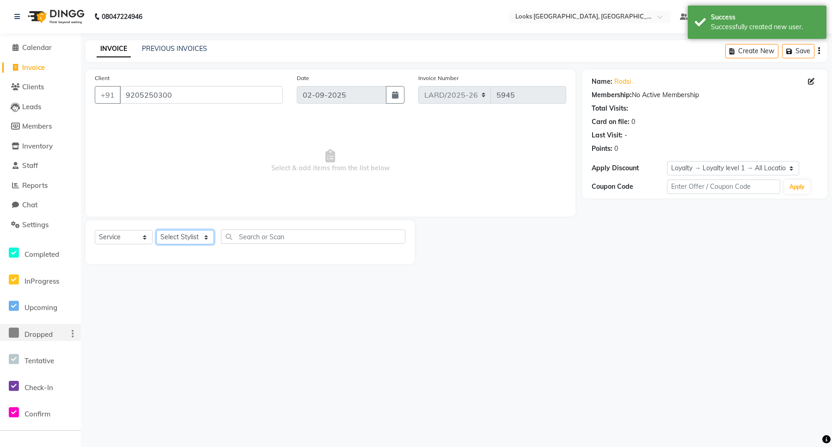
click at [203, 236] on select "Select Stylist [PERSON_NAME] _mrg [PERSON_NAME] _asst [PERSON_NAME] [PERSON_NAM…" at bounding box center [185, 237] width 58 height 14
click at [156, 230] on select "Select Stylist [PERSON_NAME] _mrg [PERSON_NAME] _asst [PERSON_NAME] [PERSON_NAM…" at bounding box center [185, 237] width 58 height 14
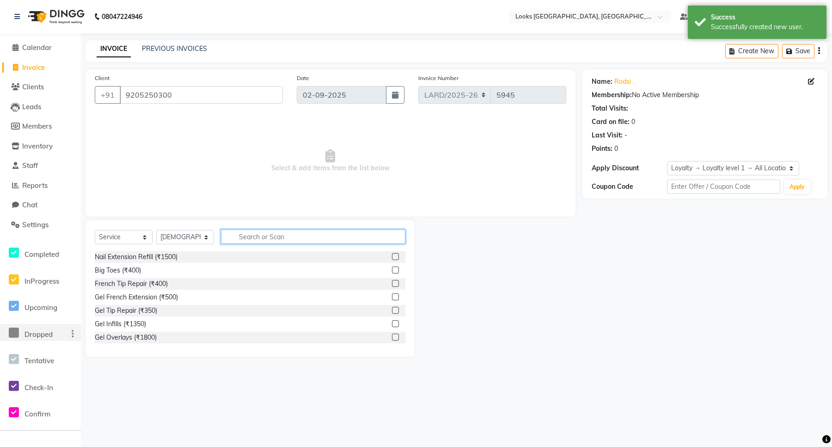
click at [274, 238] on input "text" at bounding box center [313, 236] width 185 height 14
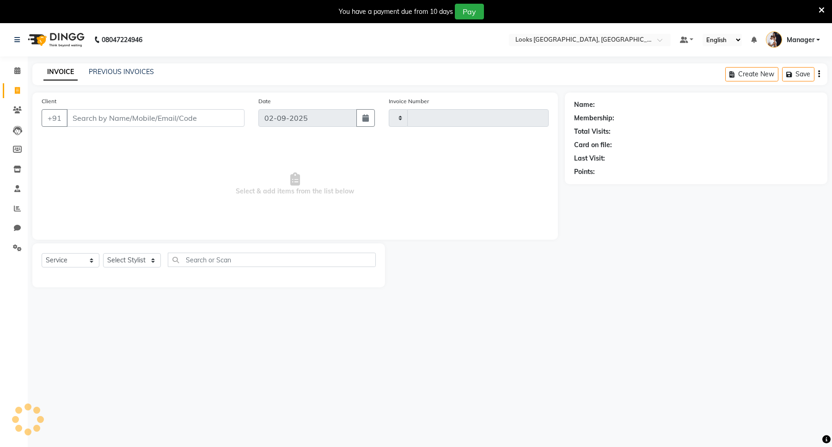
select select "service"
type input "5945"
select select "8941"
click at [119, 117] on input "Client" at bounding box center [155, 118] width 176 height 18
click at [15, 148] on icon at bounding box center [17, 149] width 9 height 7
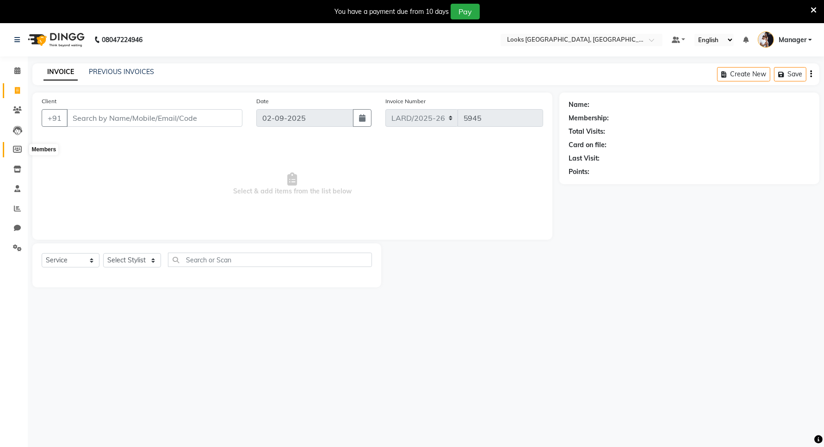
select select
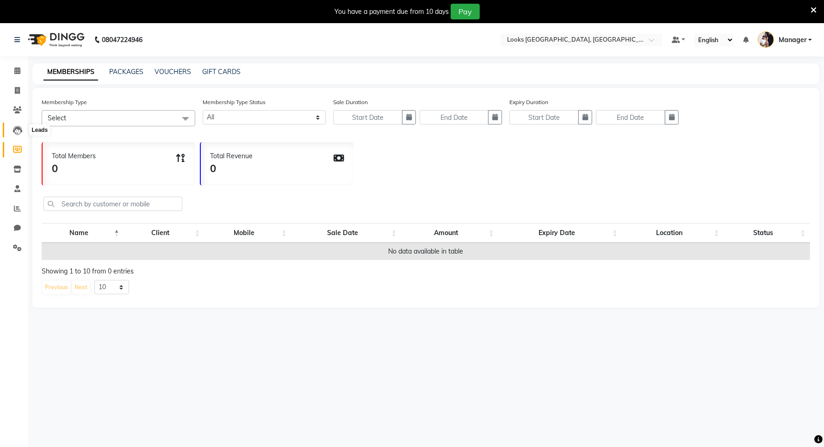
click at [15, 131] on icon at bounding box center [17, 130] width 9 height 9
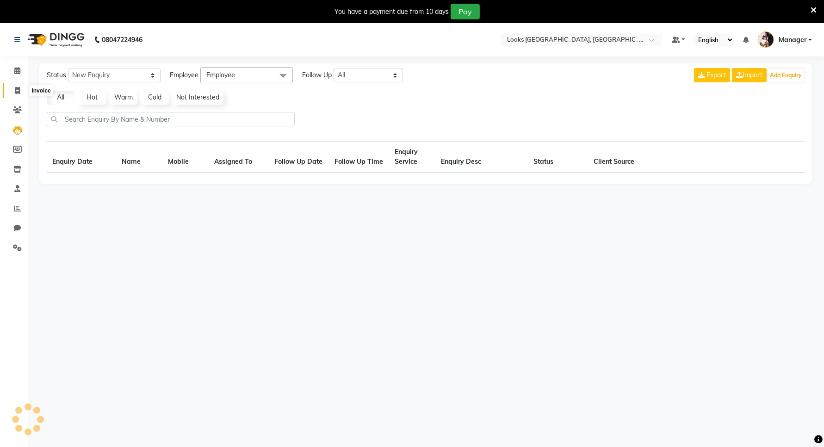
click at [12, 92] on span at bounding box center [17, 91] width 16 height 11
select select "service"
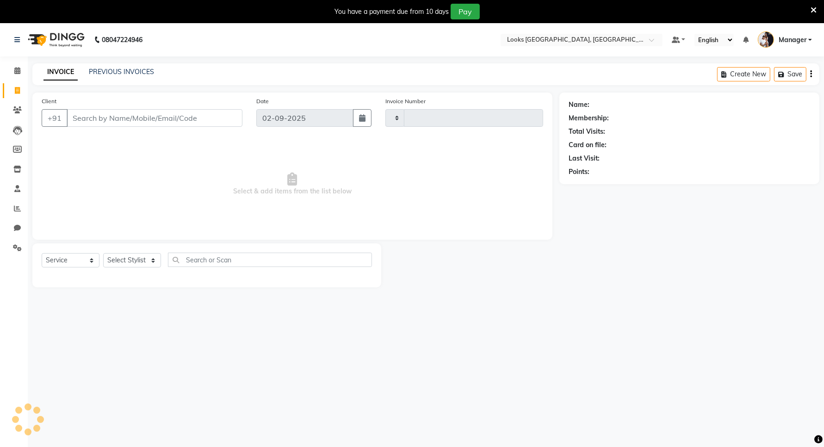
type input "5945"
select select "8941"
click at [15, 72] on span at bounding box center [17, 71] width 16 height 11
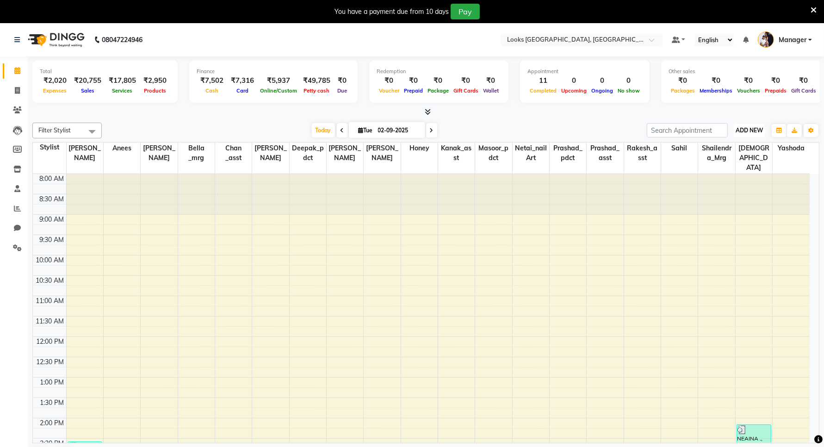
click at [740, 130] on span "ADD NEW" at bounding box center [748, 130] width 27 height 7
click at [710, 172] on link "Add Expense" at bounding box center [727, 172] width 73 height 12
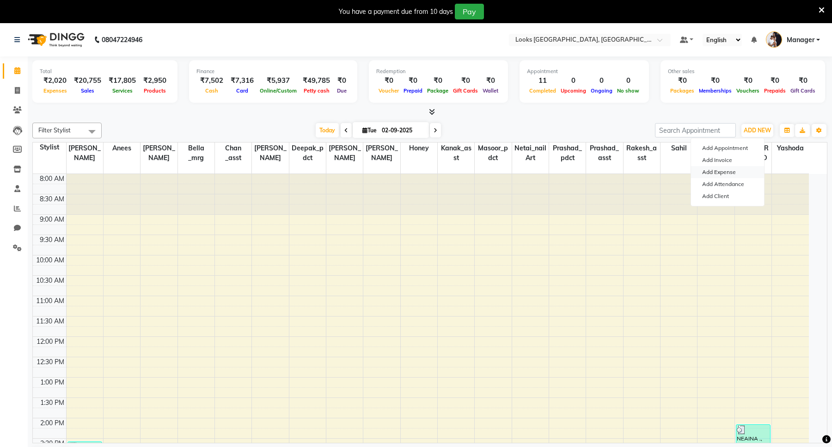
select select "1"
select select "8111"
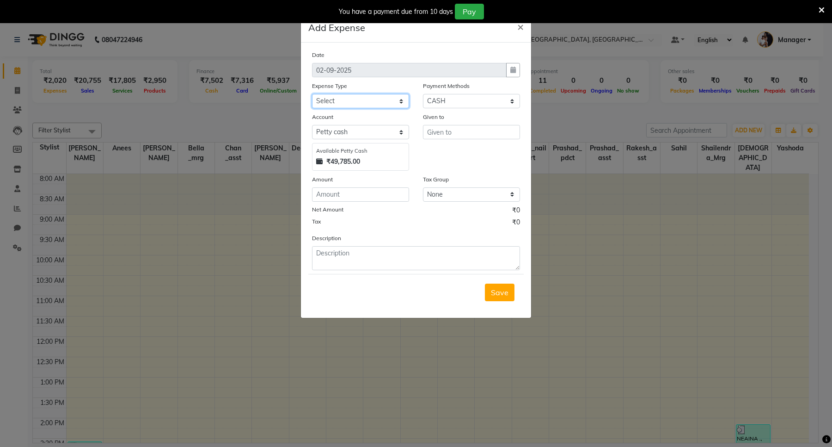
click at [354, 102] on select "Select Bank Deposit Blinkit Cash Handover CLIENT Client ordered food Client Ref…" at bounding box center [360, 101] width 97 height 14
select select "19910"
click at [312, 94] on select "Select Bank Deposit Blinkit Cash Handover CLIENT Client ordered food Client Ref…" at bounding box center [360, 101] width 97 height 14
click at [441, 133] on input "text" at bounding box center [471, 132] width 97 height 14
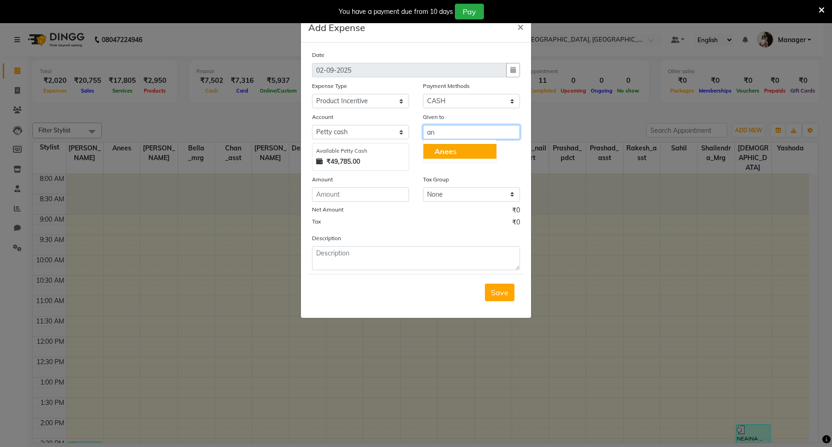
type input "a"
click at [450, 147] on span "Anees" at bounding box center [446, 151] width 22 height 9
type input "Anees"
click at [345, 197] on input "number" at bounding box center [360, 194] width 97 height 14
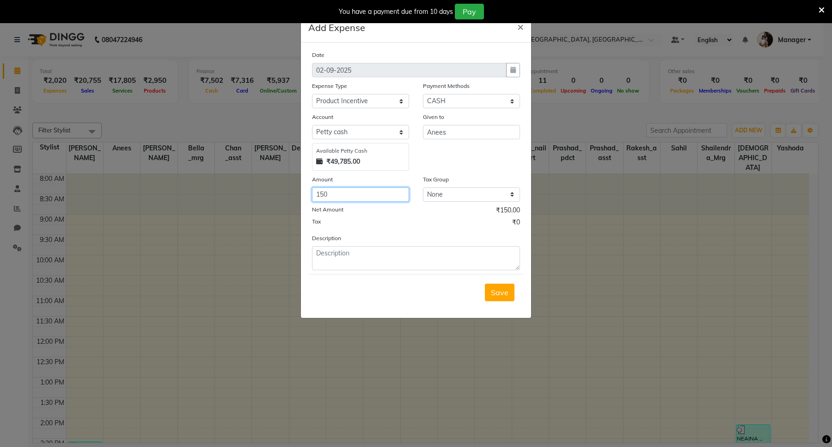
type input "150"
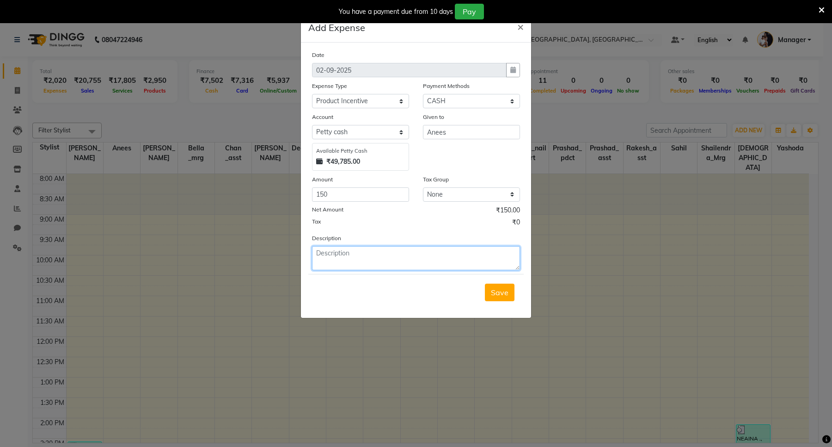
click at [366, 252] on textarea at bounding box center [416, 258] width 208 height 24
type textarea "Anees"
click at [498, 290] on span "Save" at bounding box center [500, 292] width 18 height 9
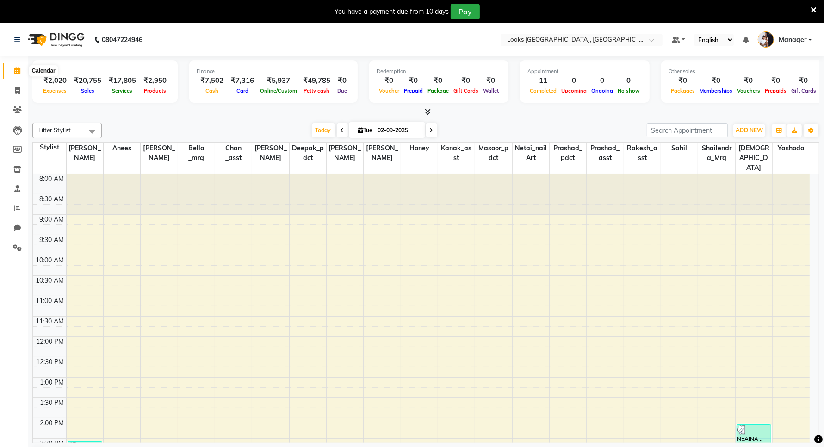
click at [16, 70] on icon at bounding box center [17, 70] width 6 height 7
click at [13, 91] on span at bounding box center [17, 91] width 16 height 11
select select "service"
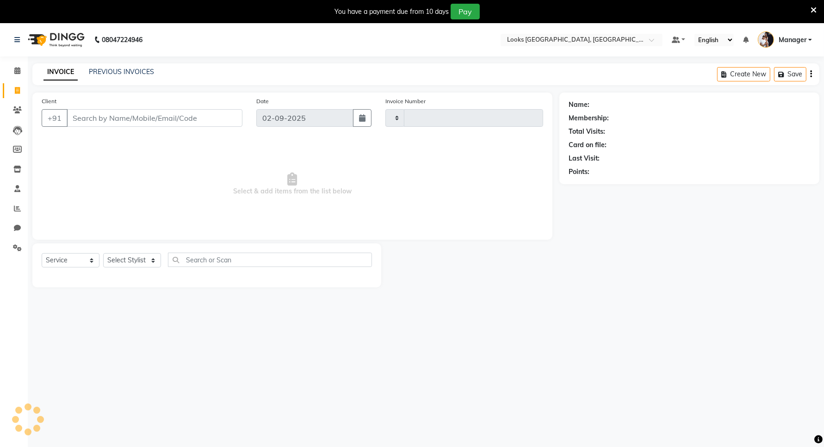
type input "5945"
select select "8941"
click at [18, 133] on icon at bounding box center [17, 130] width 9 height 9
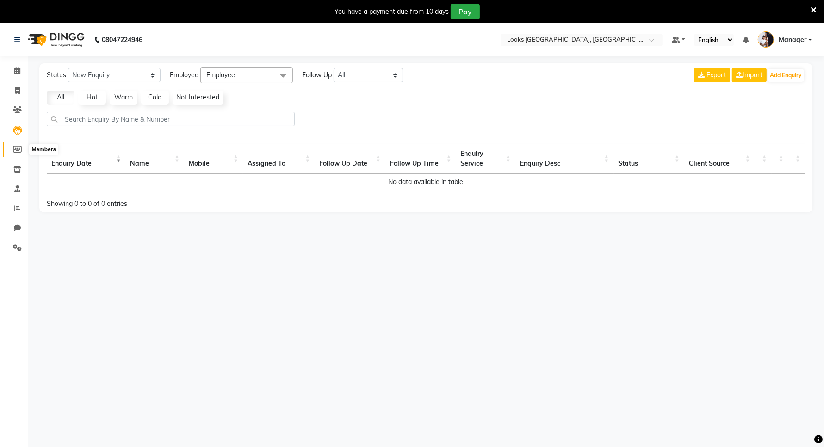
click at [17, 153] on icon at bounding box center [17, 149] width 9 height 7
select select
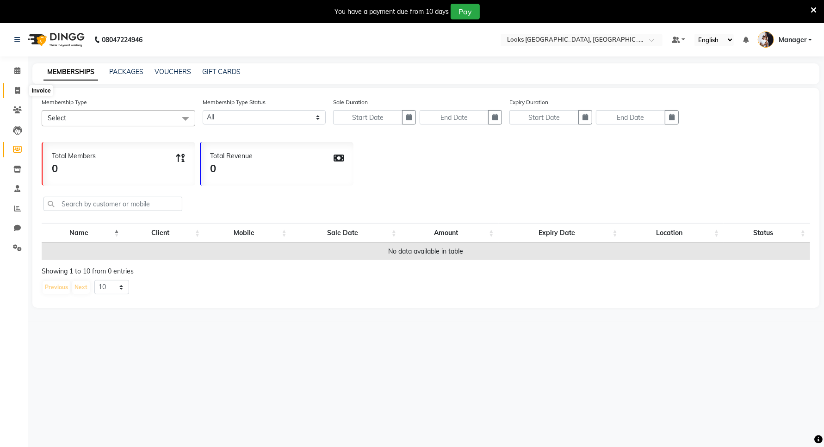
click at [16, 88] on icon at bounding box center [17, 90] width 5 height 7
select select "service"
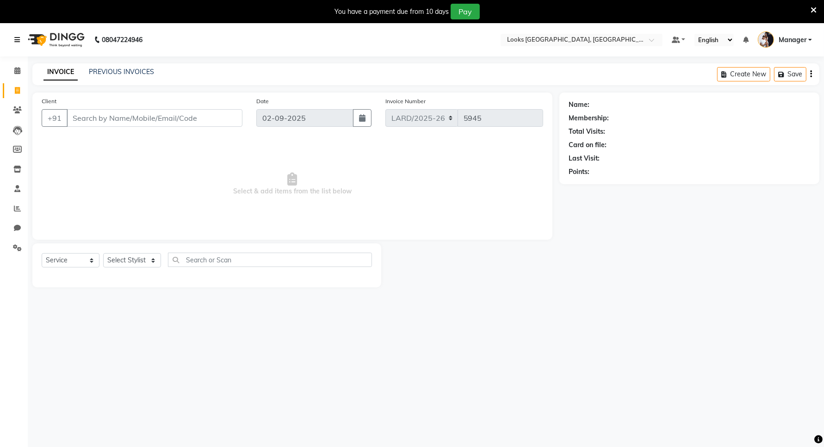
click at [15, 40] on icon at bounding box center [17, 40] width 6 height 6
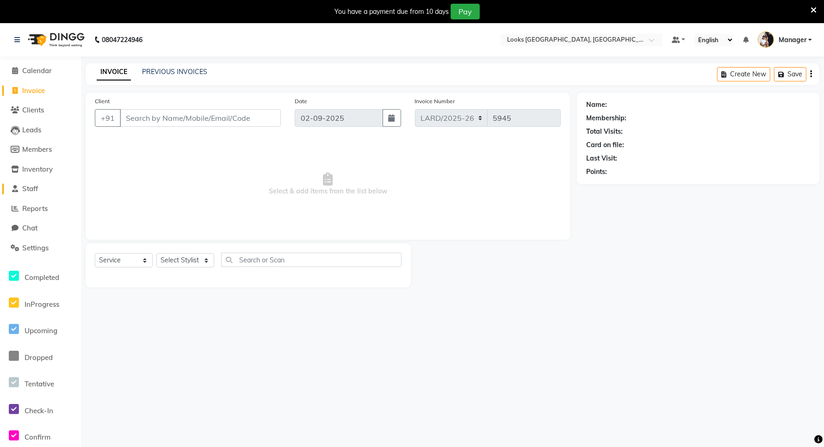
click at [31, 189] on span "Staff" at bounding box center [30, 188] width 16 height 9
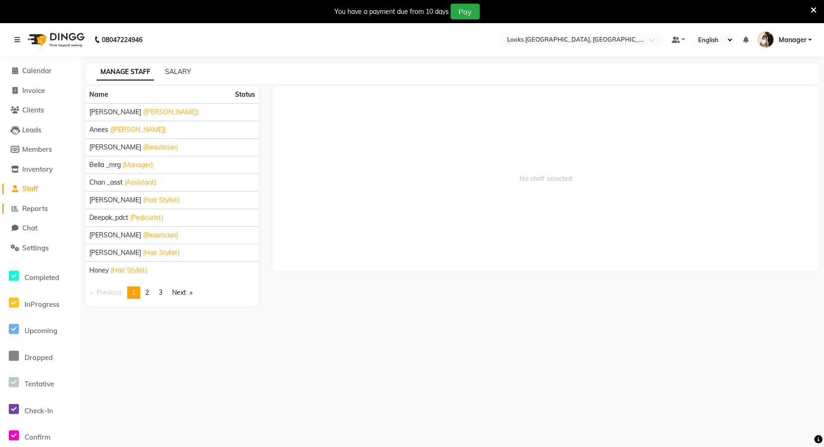
click at [34, 210] on span "Reports" at bounding box center [34, 208] width 25 height 9
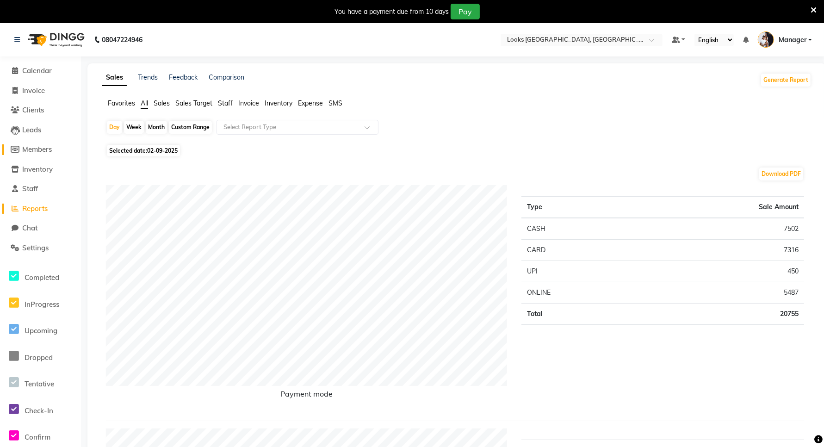
click at [36, 152] on span "Members" at bounding box center [37, 149] width 30 height 9
select select
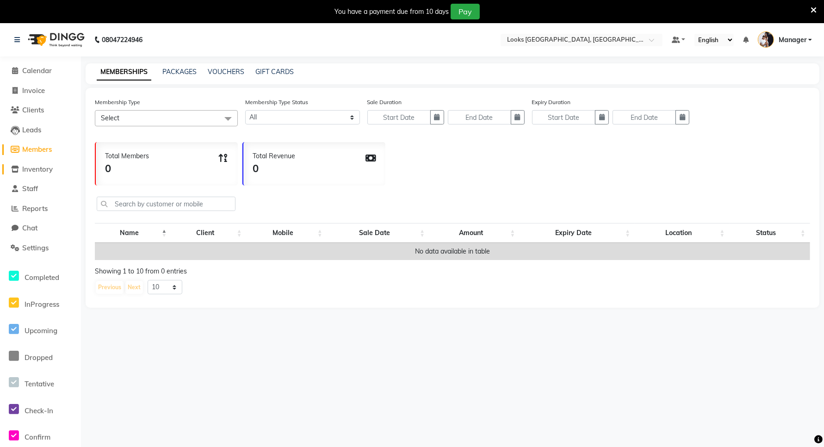
click at [35, 171] on span "Inventory" at bounding box center [37, 169] width 31 height 9
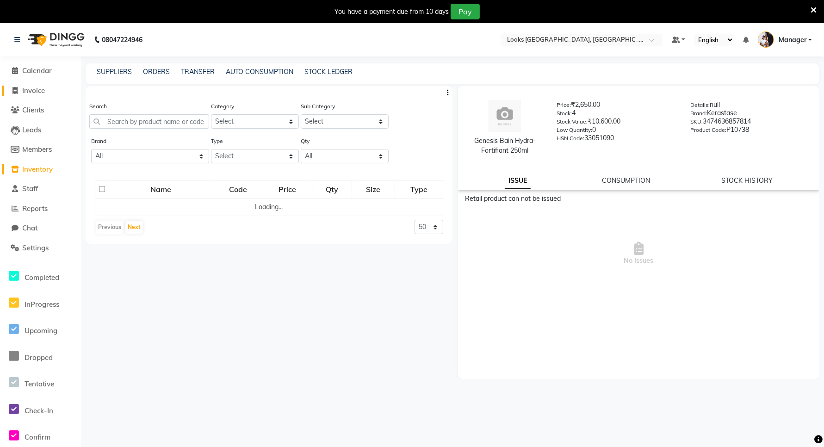
click at [37, 93] on span "Invoice" at bounding box center [33, 90] width 23 height 9
select select "service"
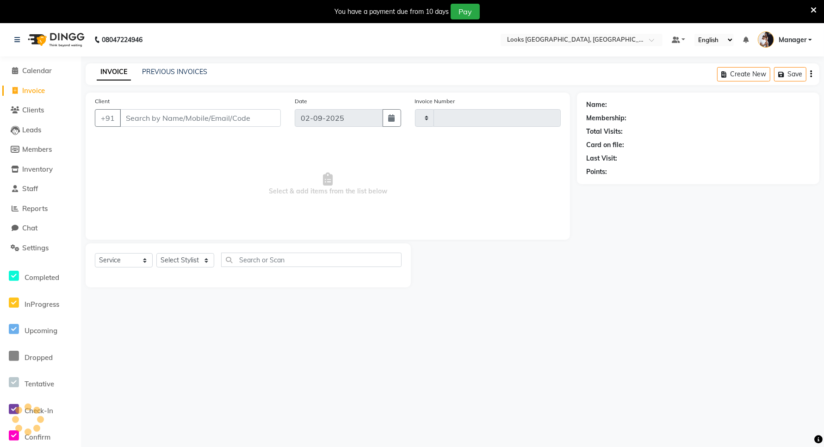
scroll to position [23, 0]
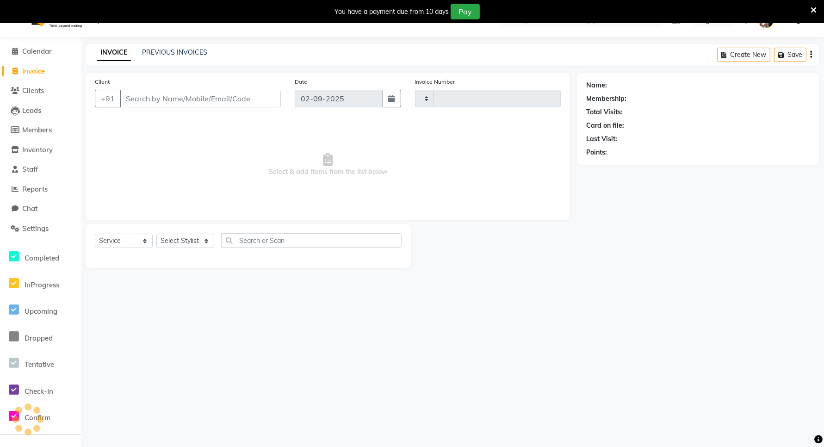
type input "5945"
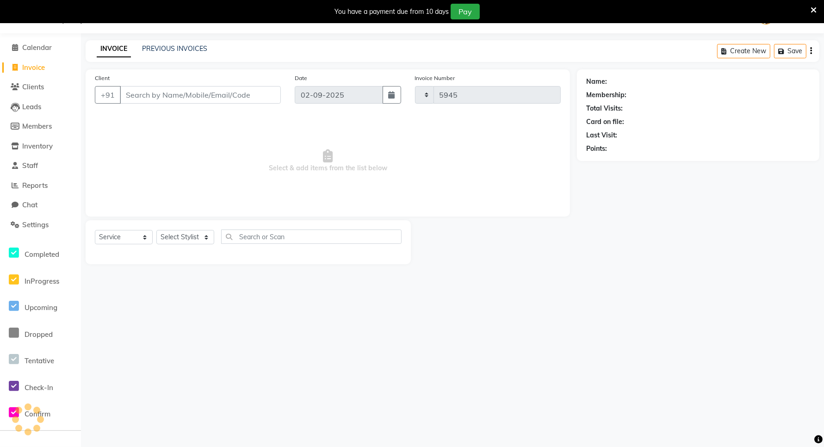
select select "8941"
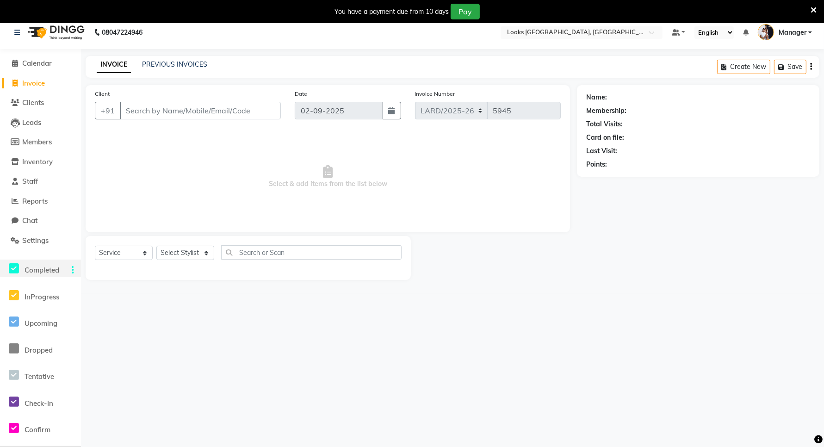
scroll to position [0, 0]
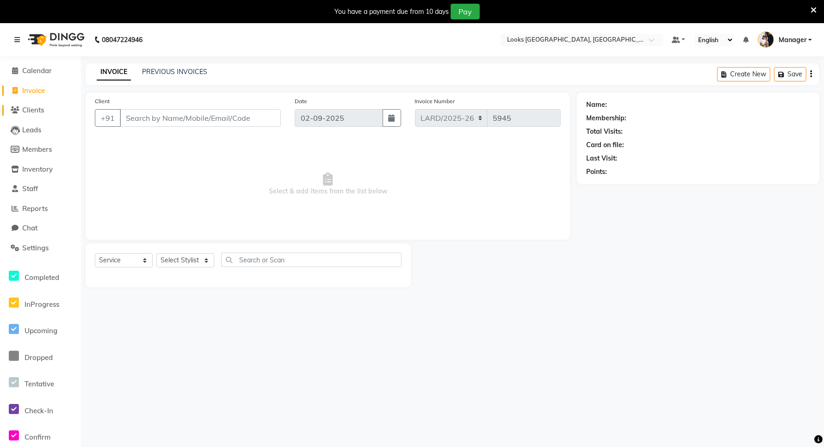
click at [33, 110] on span "Clients" at bounding box center [33, 109] width 22 height 9
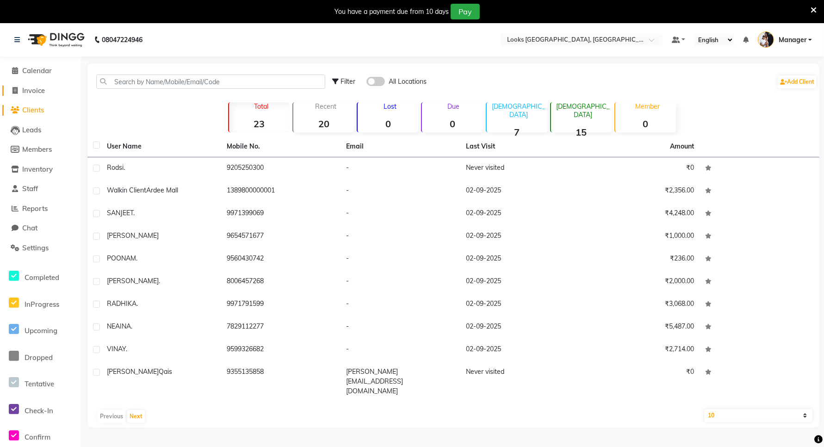
click at [49, 91] on link "Invoice" at bounding box center [40, 91] width 76 height 11
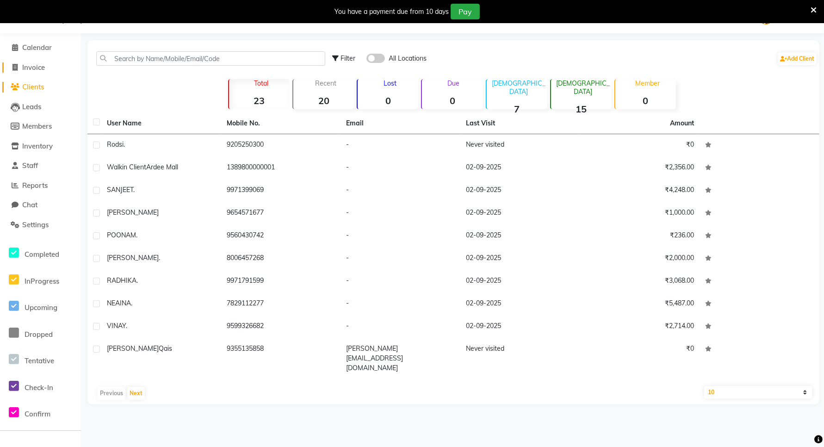
select select "service"
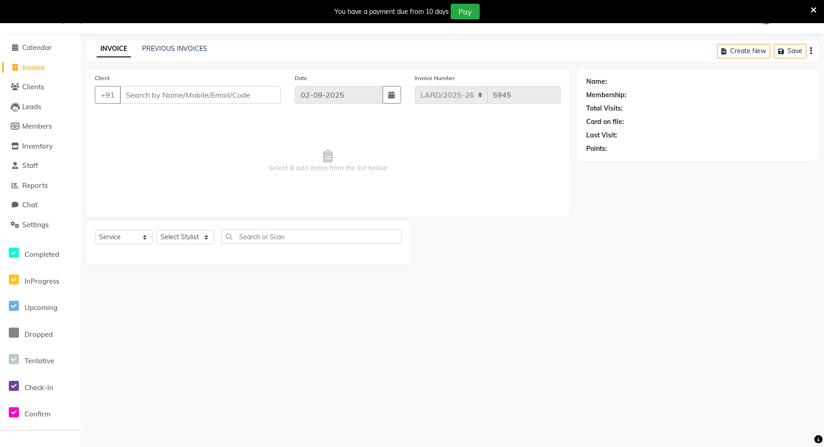
click at [39, 67] on span "Invoice" at bounding box center [33, 67] width 23 height 9
select select "service"
click at [41, 110] on span "Leads" at bounding box center [31, 106] width 19 height 9
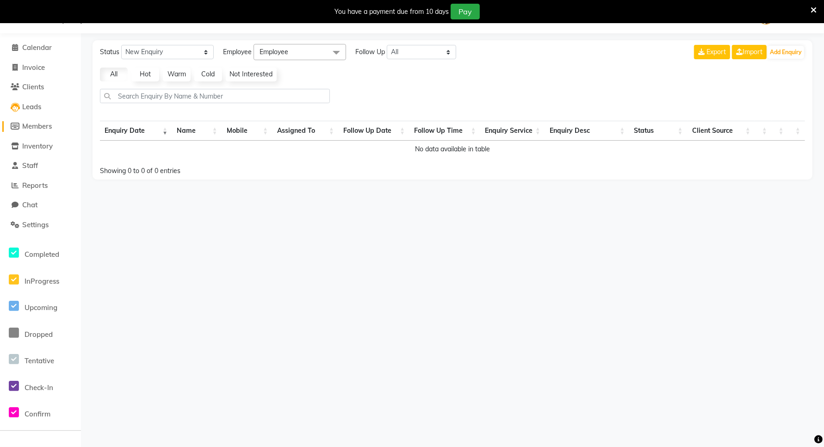
click at [37, 130] on span "Members" at bounding box center [37, 126] width 30 height 9
select select
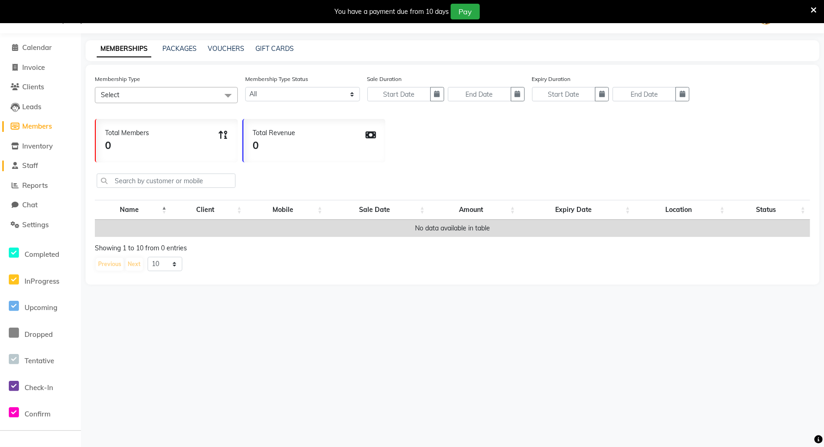
click at [35, 162] on span "Staff" at bounding box center [30, 165] width 16 height 9
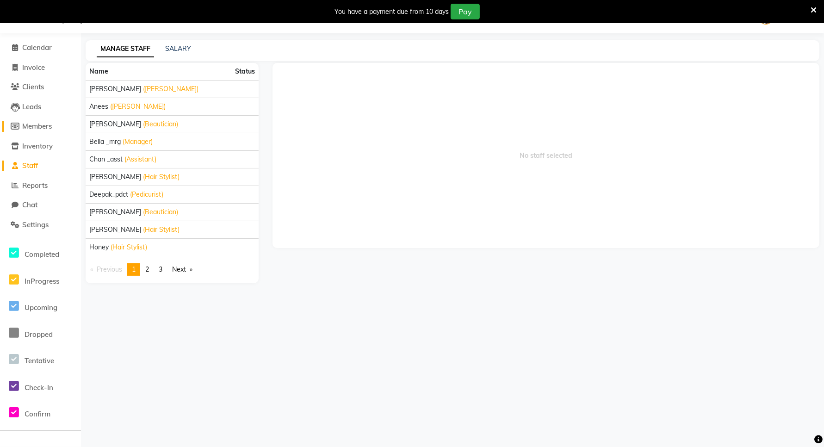
click at [31, 129] on span "Members" at bounding box center [37, 126] width 30 height 9
select select
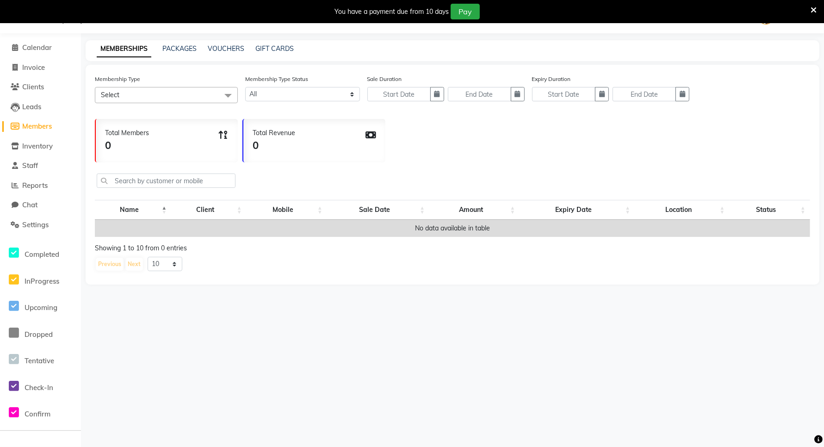
click at [36, 54] on li "Calendar" at bounding box center [40, 48] width 81 height 20
click at [36, 68] on span "Invoice" at bounding box center [33, 67] width 23 height 9
select select "service"
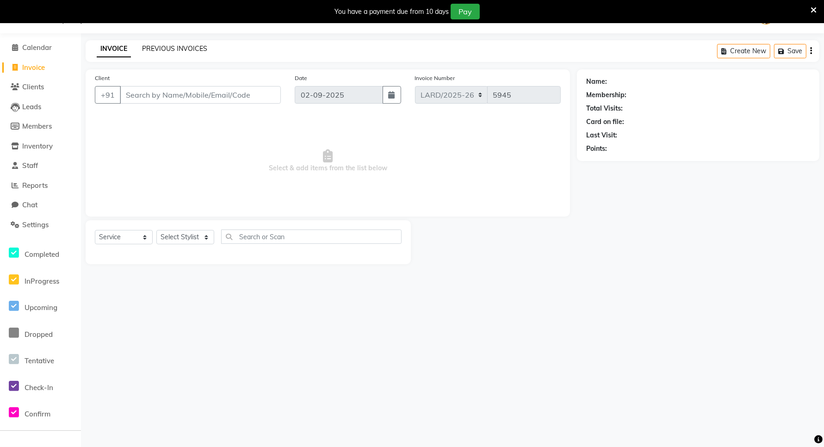
click at [178, 51] on link "PREVIOUS INVOICES" at bounding box center [174, 48] width 65 height 8
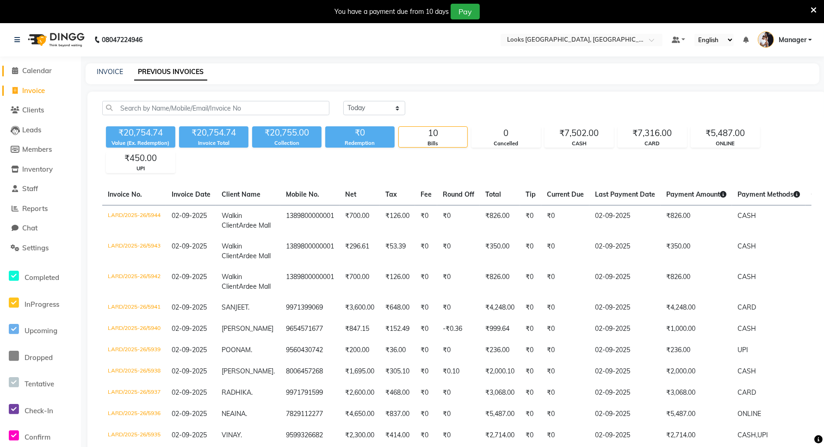
click at [39, 66] on span "Calendar" at bounding box center [37, 70] width 30 height 9
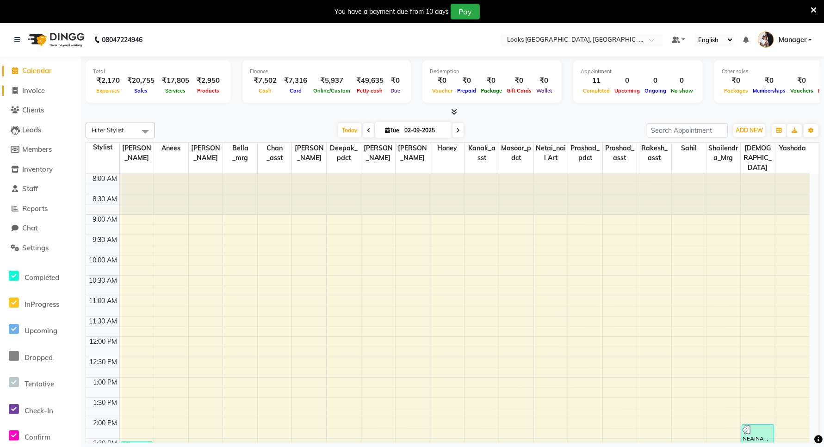
click at [36, 91] on span "Invoice" at bounding box center [33, 90] width 23 height 9
select select "service"
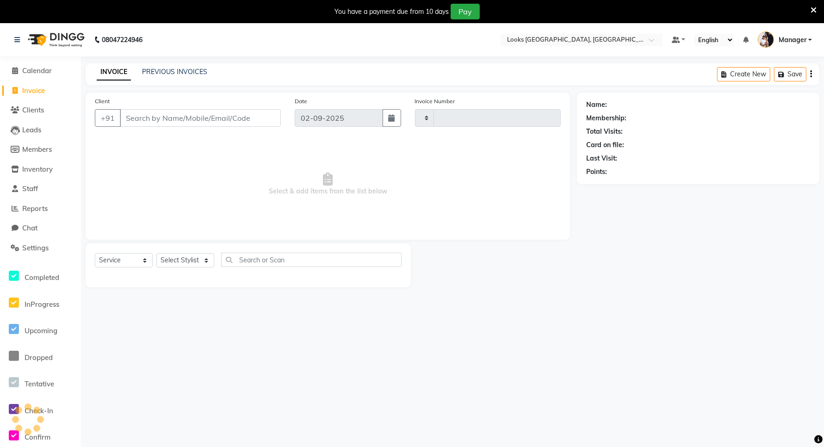
type input "5945"
select select "8941"
type input "9960346800"
select select "1: Object"
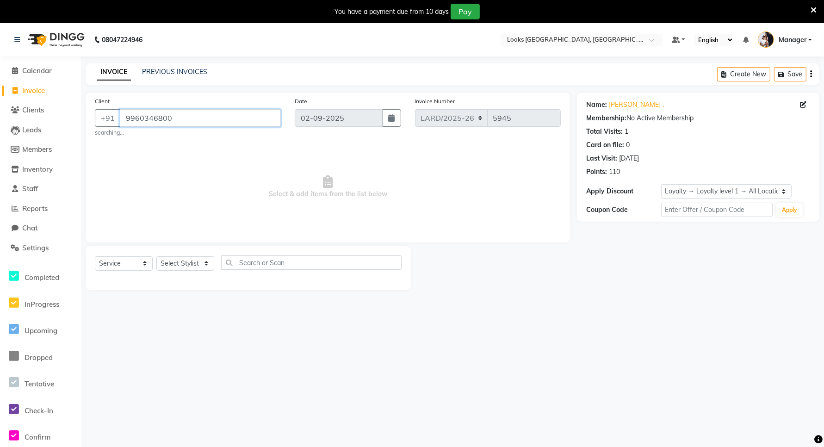
click at [153, 117] on input "9960346800" at bounding box center [200, 118] width 161 height 18
click at [183, 116] on input "9960346800" at bounding box center [200, 118] width 161 height 18
type input "9"
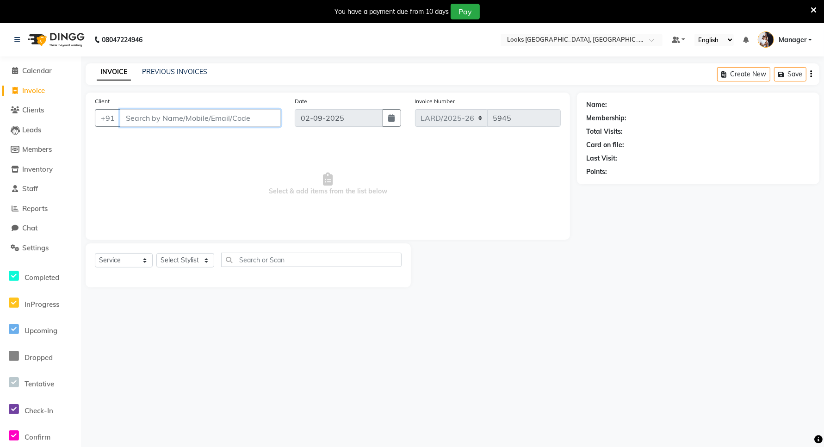
paste input "9960346800"
type input "9960346800"
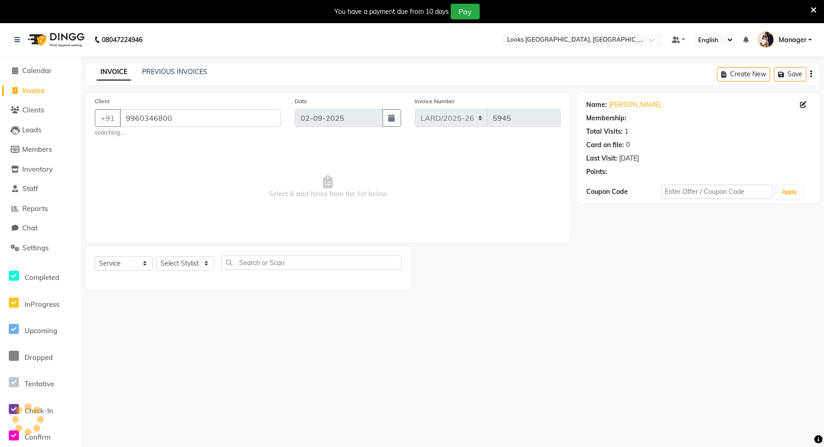
select select "1: Object"
click at [184, 259] on select "Select Stylist [PERSON_NAME] _mrg [PERSON_NAME] _asst [PERSON_NAME] [PERSON_NAM…" at bounding box center [185, 263] width 58 height 14
select select "90500"
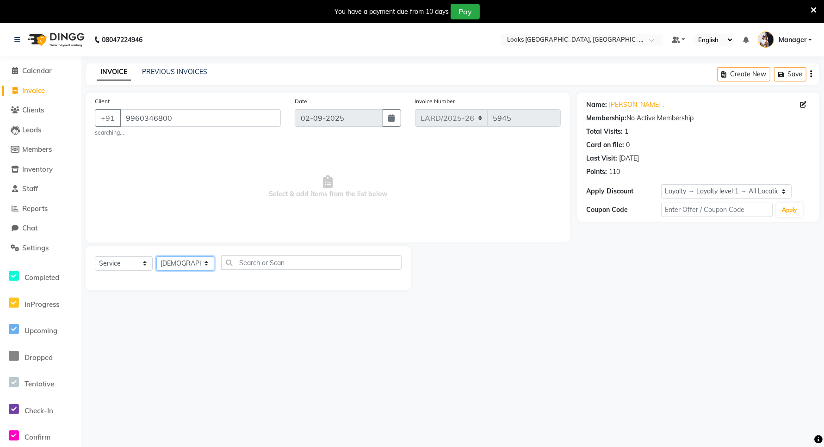
click at [156, 256] on select "Select Stylist [PERSON_NAME] _mrg [PERSON_NAME] _asst [PERSON_NAME] [PERSON_NAM…" at bounding box center [185, 263] width 58 height 14
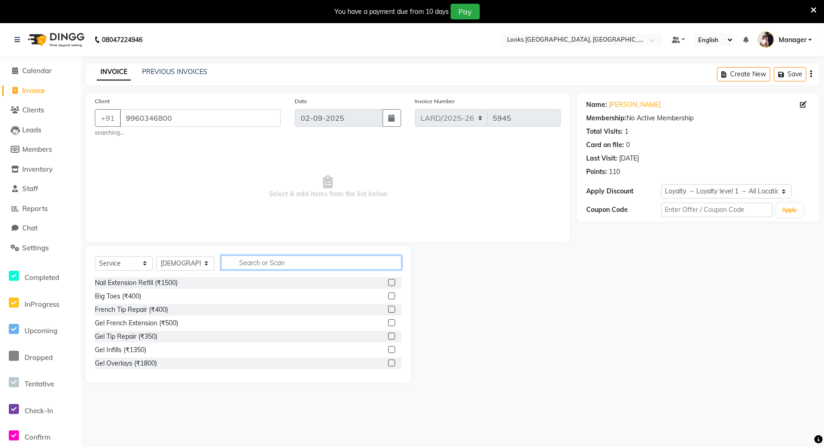
click at [264, 258] on input "text" at bounding box center [311, 262] width 180 height 14
type input "tou"
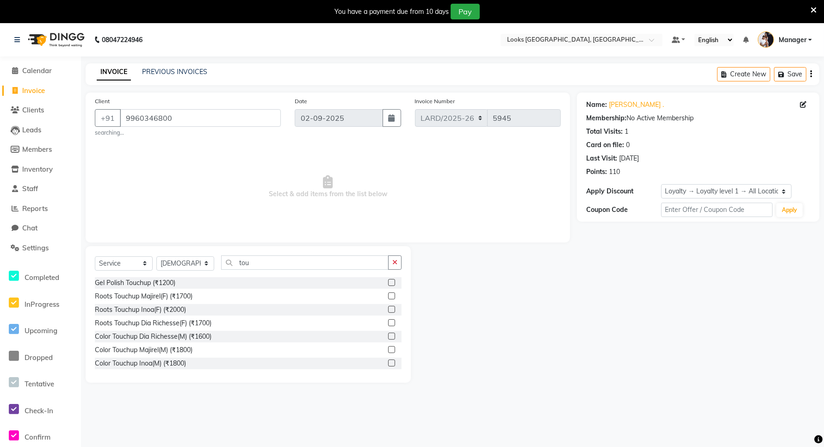
click at [388, 320] on label at bounding box center [391, 322] width 7 height 7
click at [388, 320] on input "checkbox" at bounding box center [391, 323] width 6 height 6
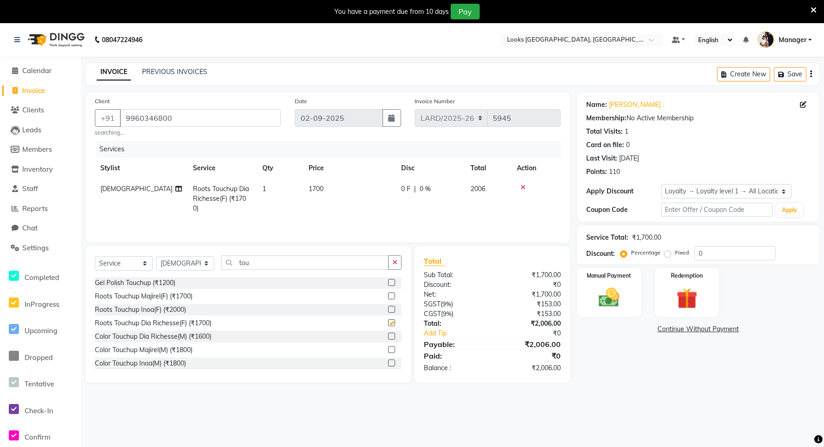
checkbox input "false"
click at [327, 188] on td "1700" at bounding box center [349, 199] width 92 height 40
select select "90500"
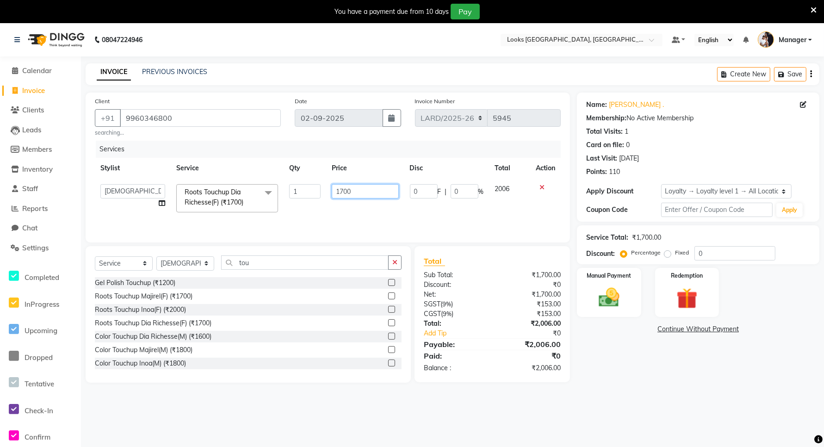
click at [371, 194] on input "1700" at bounding box center [365, 191] width 67 height 14
type input "1"
type input "1950"
click at [406, 422] on div "08047224946 Select Location × Looks Ardee City Mall, Gurgaon Default Panel My P…" at bounding box center [412, 246] width 824 height 447
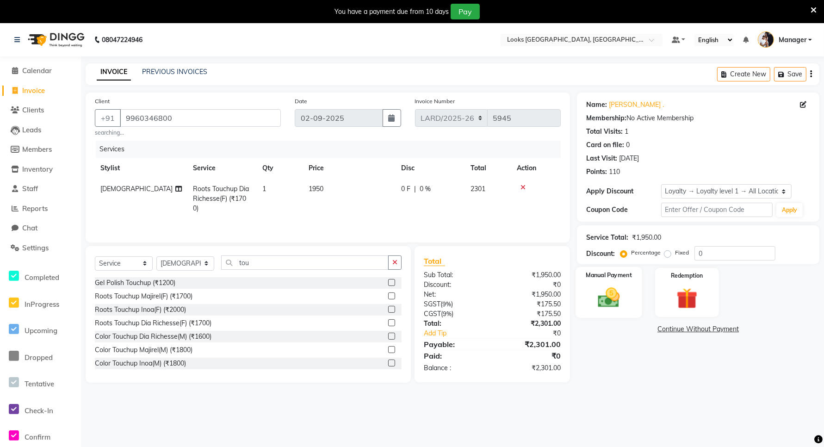
click at [629, 303] on div "Manual Payment" at bounding box center [609, 292] width 67 height 51
click at [650, 329] on span "UPI" at bounding box center [651, 329] width 14 height 11
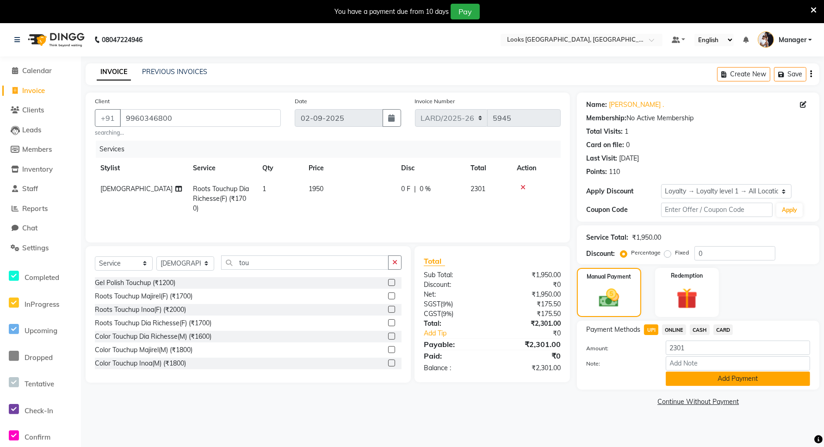
click at [722, 378] on button "Add Payment" at bounding box center [738, 378] width 144 height 14
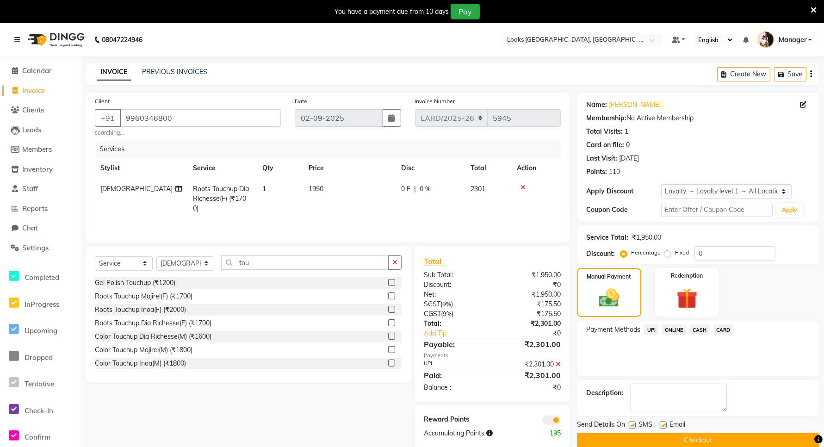
click at [733, 438] on button "Checkout" at bounding box center [698, 440] width 242 height 14
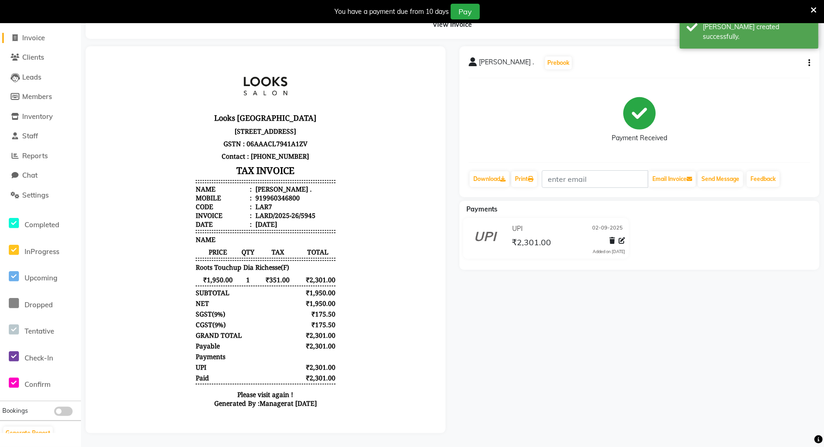
click at [23, 33] on span "Invoice" at bounding box center [33, 37] width 23 height 9
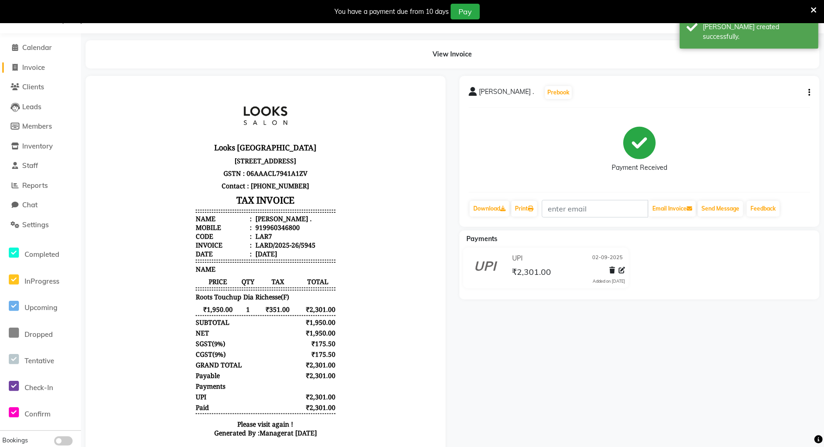
select select "service"
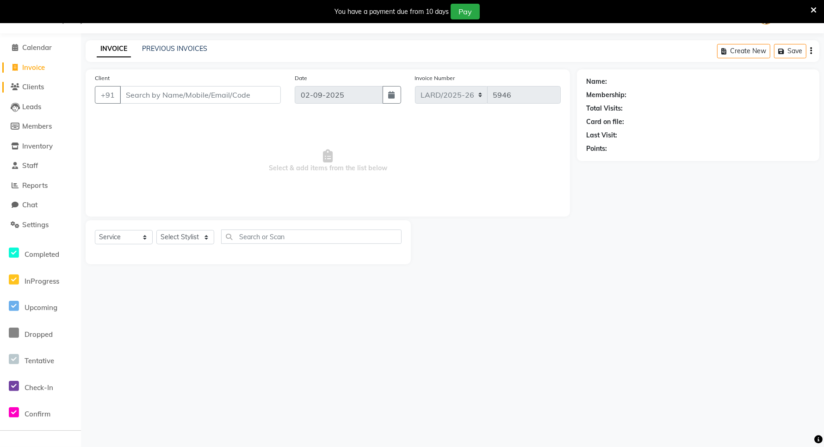
click at [31, 88] on span "Clients" at bounding box center [33, 86] width 22 height 9
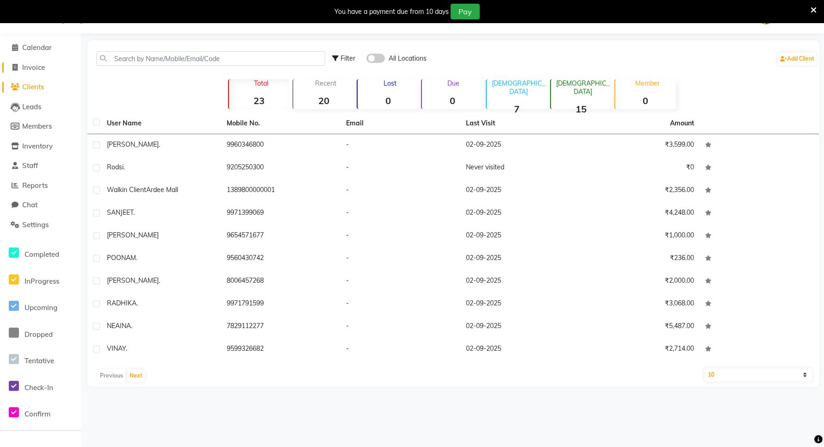
click at [34, 70] on span "Invoice" at bounding box center [33, 67] width 23 height 9
select select "service"
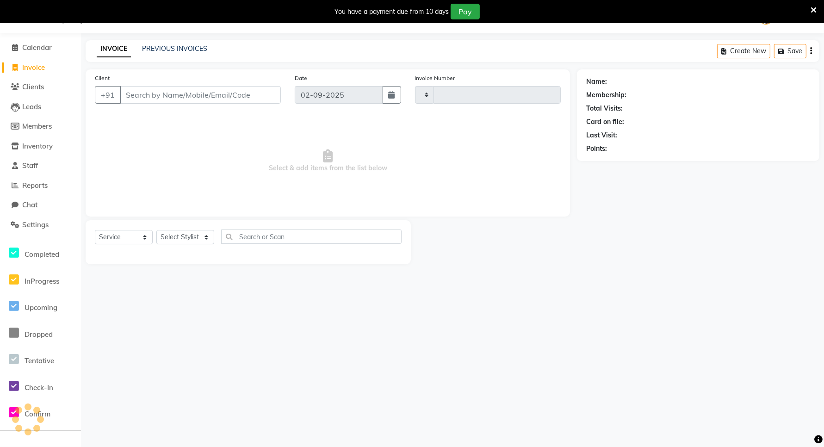
type input "5946"
select select "8941"
click at [392, 100] on button "button" at bounding box center [391, 95] width 18 height 18
select select "9"
select select "2025"
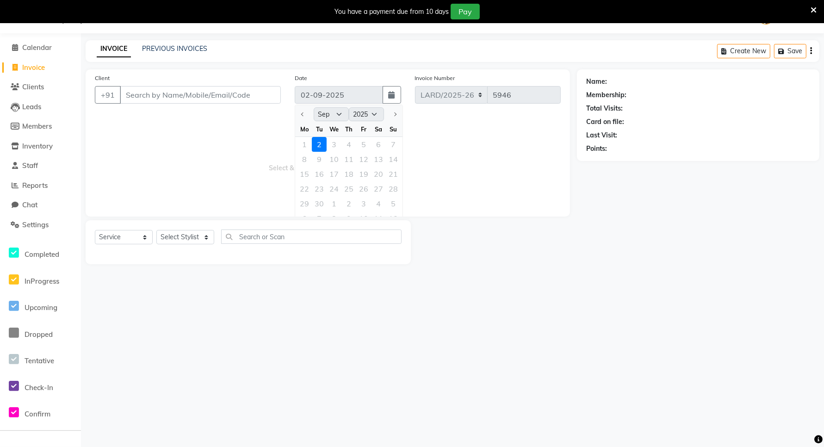
click at [304, 142] on div "1 2 3 4 5 6 7" at bounding box center [348, 144] width 107 height 15
click at [30, 167] on span "Staff" at bounding box center [30, 165] width 16 height 9
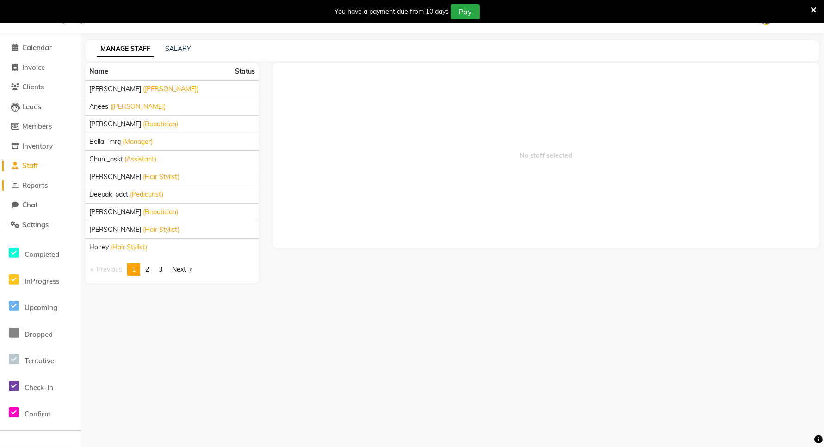
click at [31, 183] on span "Reports" at bounding box center [34, 185] width 25 height 9
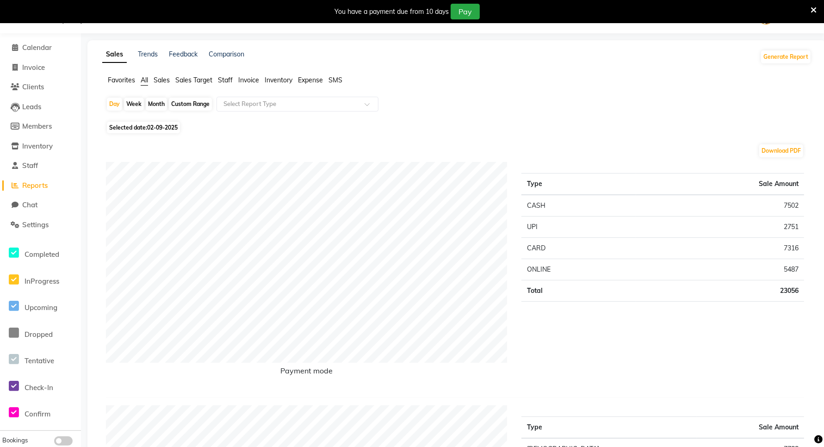
click at [228, 81] on span "Staff" at bounding box center [225, 80] width 15 height 8
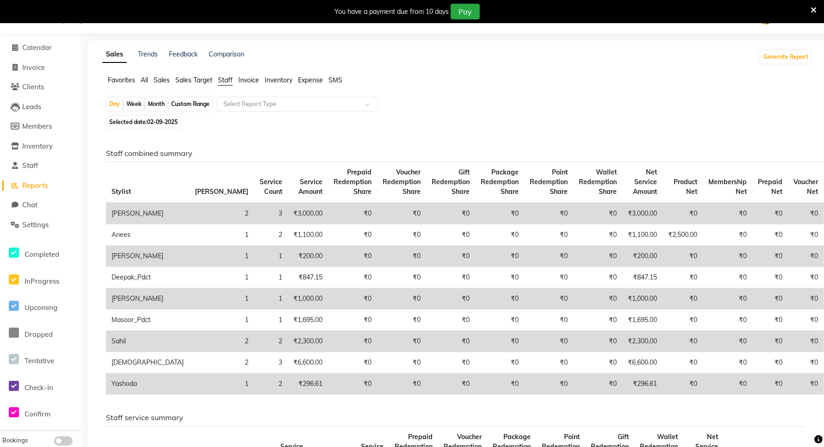
click at [156, 123] on span "02-09-2025" at bounding box center [162, 121] width 31 height 7
select select "9"
select select "2025"
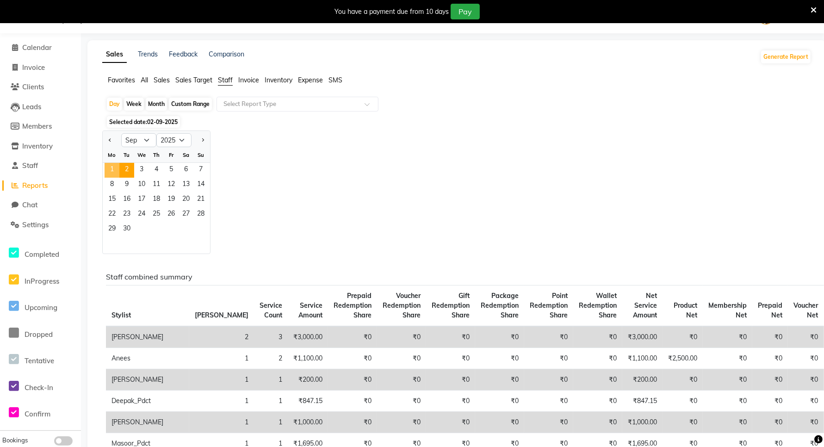
click at [111, 167] on span "1" at bounding box center [112, 170] width 15 height 15
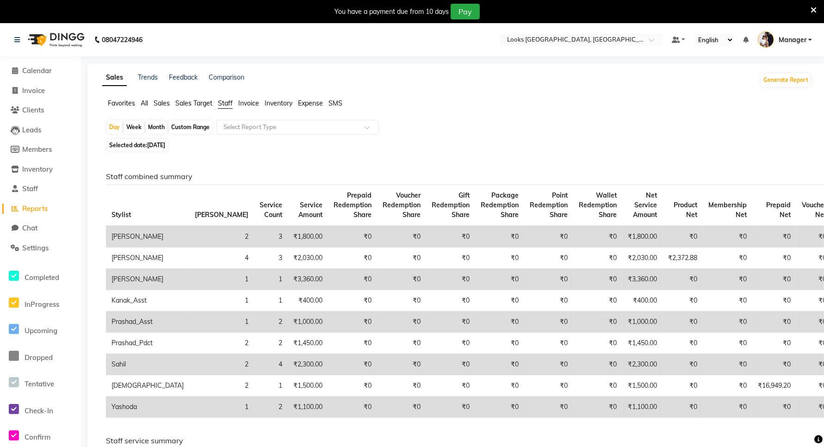
click at [163, 102] on span "Sales" at bounding box center [162, 103] width 16 height 8
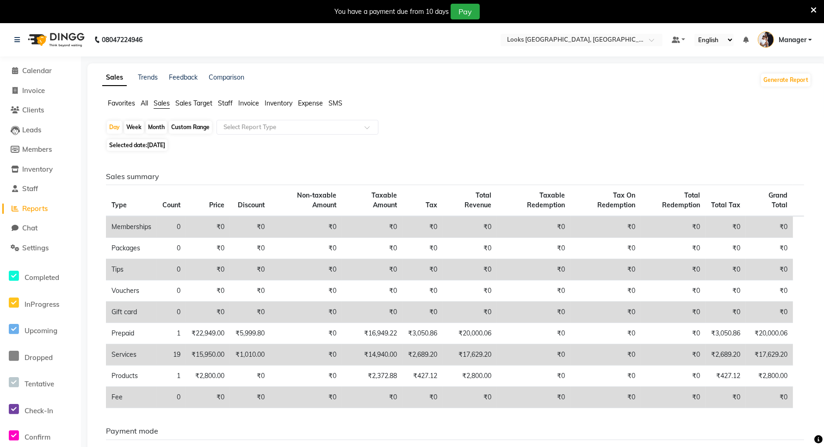
click at [144, 179] on h6 "Sales summary" at bounding box center [455, 176] width 698 height 9
click at [221, 105] on span "Staff" at bounding box center [225, 103] width 15 height 8
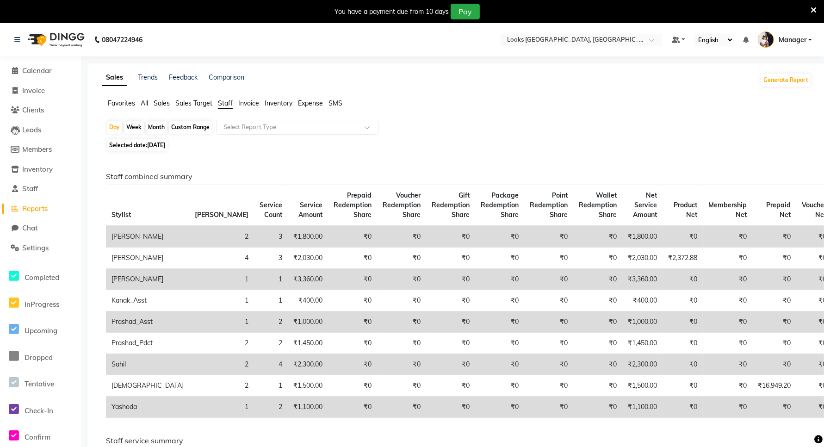
click at [181, 173] on h6 "Staff combined summary" at bounding box center [455, 176] width 698 height 9
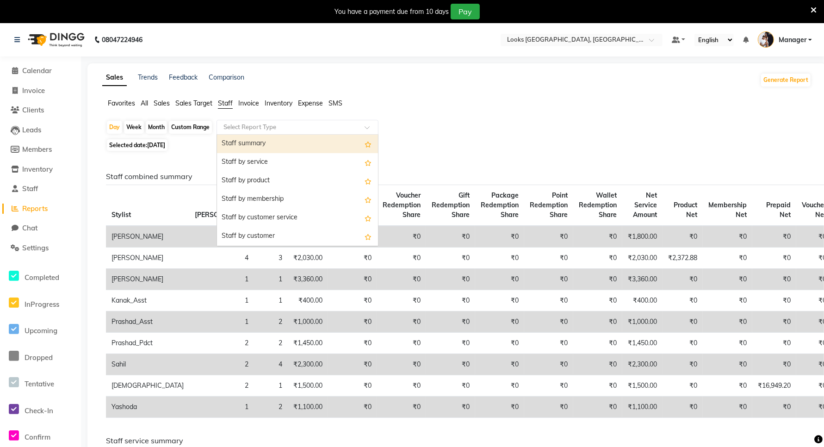
click at [251, 126] on input "text" at bounding box center [288, 127] width 133 height 9
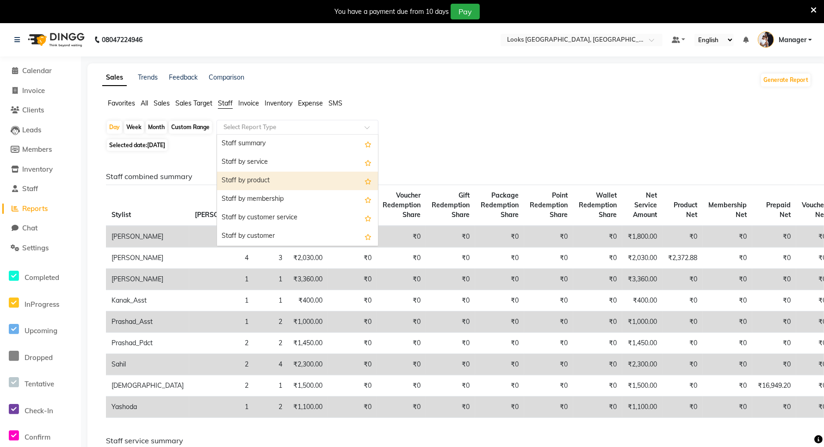
click at [256, 175] on div "Staff by product" at bounding box center [297, 181] width 161 height 18
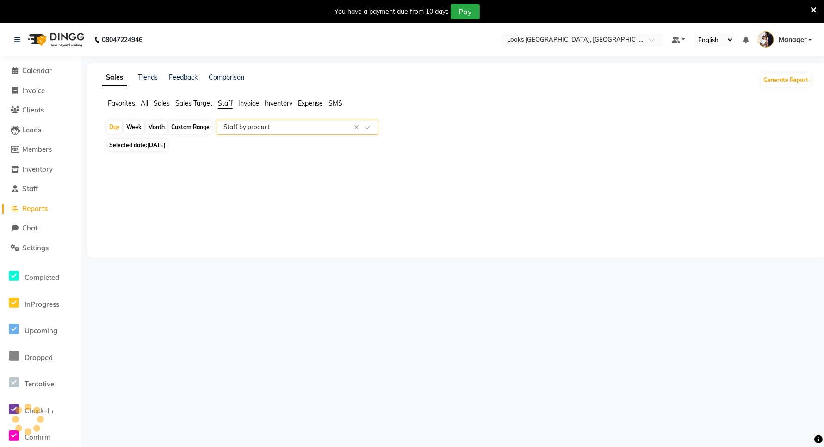
select select "filtered_report"
select select "csv"
click at [221, 104] on span "Staff" at bounding box center [225, 103] width 15 height 8
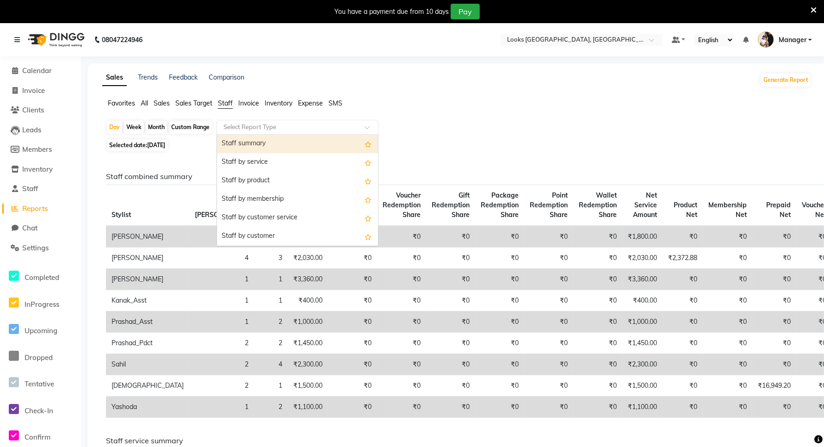
click at [274, 126] on input "text" at bounding box center [288, 127] width 133 height 9
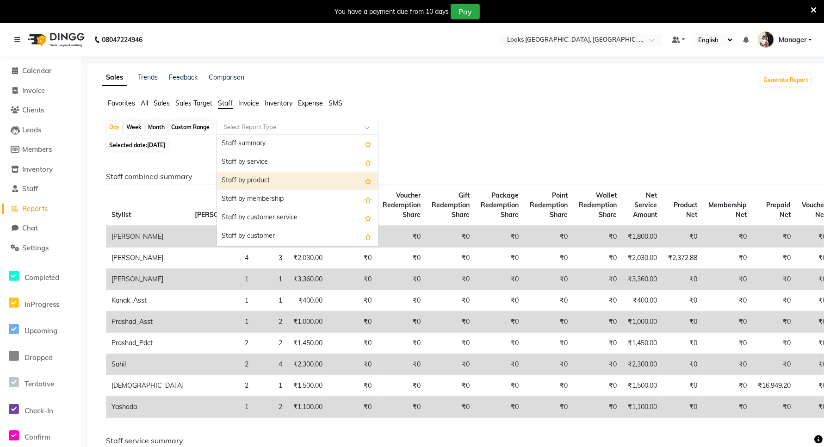
click at [262, 181] on div "Staff by product" at bounding box center [297, 181] width 161 height 18
select select "filtered_report"
select select "csv"
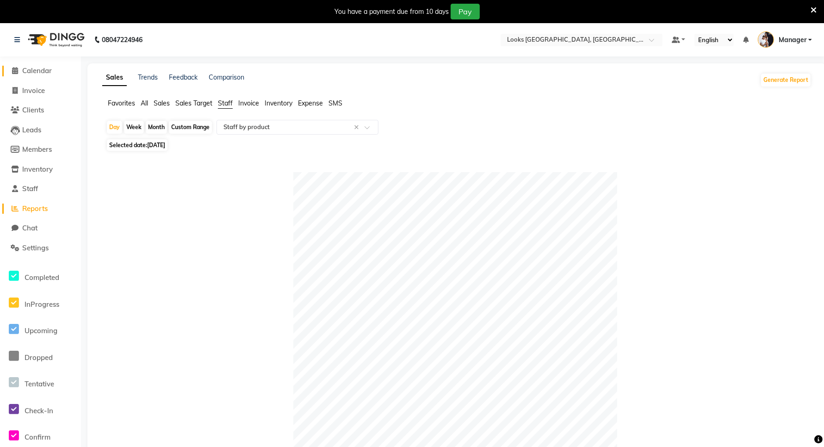
click at [24, 68] on span "Calendar" at bounding box center [37, 70] width 30 height 9
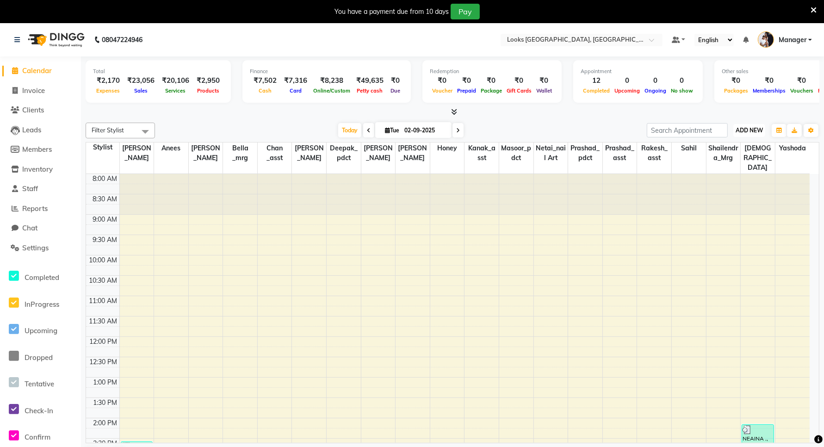
click at [750, 135] on button "ADD NEW Toggle Dropdown" at bounding box center [749, 130] width 32 height 13
click at [721, 172] on link "Add Expense" at bounding box center [727, 172] width 73 height 12
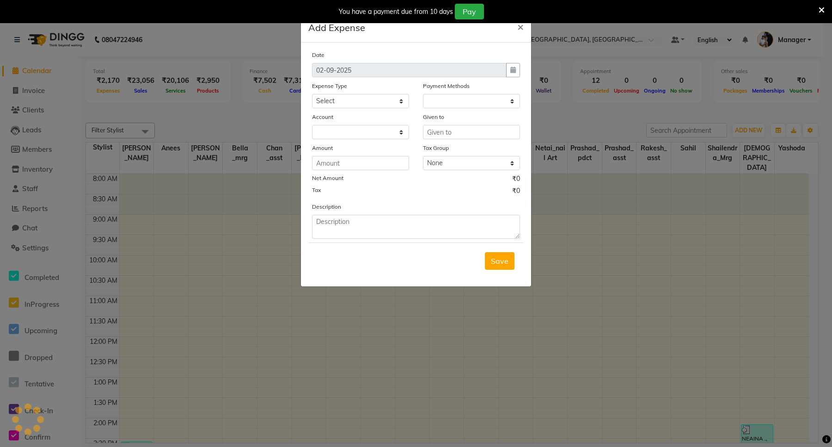
select select "1"
select select "8111"
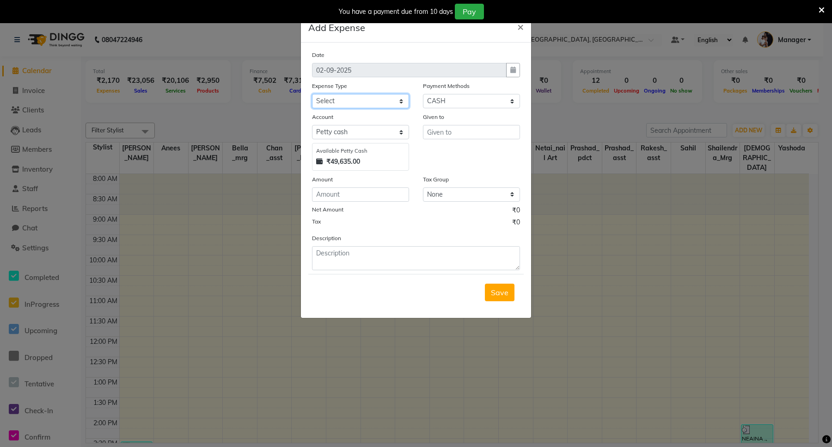
click at [400, 101] on select "Select Bank Deposit Blinkit Cash Handover CLIENT Client ordered food Client Ref…" at bounding box center [360, 101] width 97 height 14
select select "19910"
click at [312, 94] on select "Select Bank Deposit Blinkit Cash Handover CLIENT Client ordered food Client Ref…" at bounding box center [360, 101] width 97 height 14
click at [455, 129] on input "text" at bounding box center [471, 132] width 97 height 14
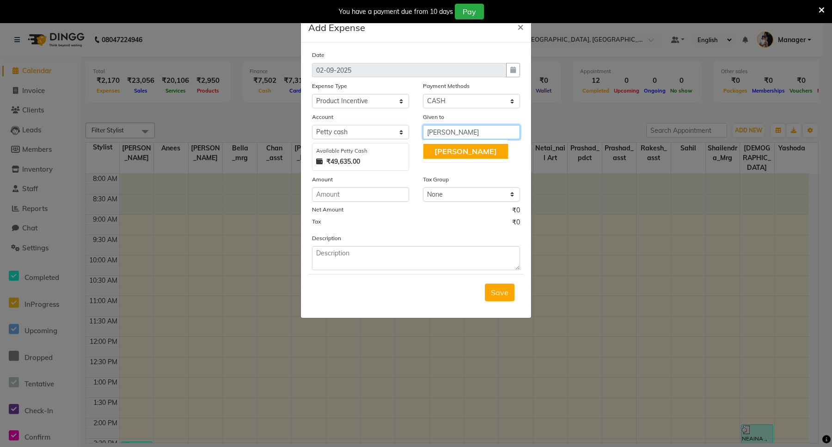
type input "annie"
click at [368, 130] on select "Select Petty cash Default account" at bounding box center [360, 132] width 97 height 14
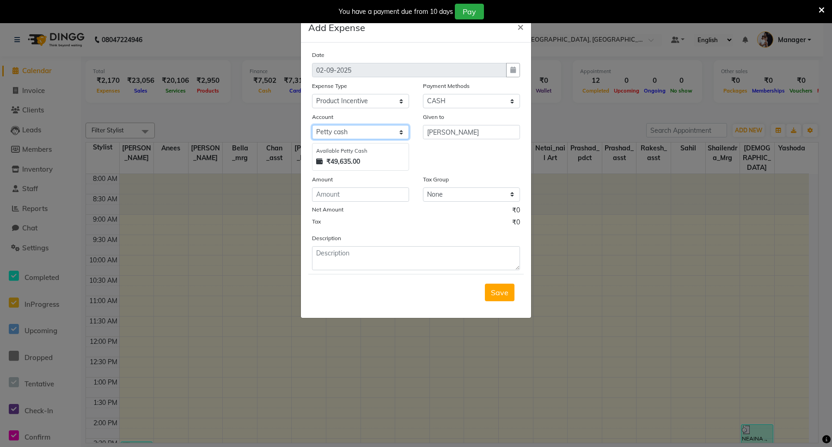
click at [312, 125] on select "Select Petty cash Default account" at bounding box center [360, 132] width 97 height 14
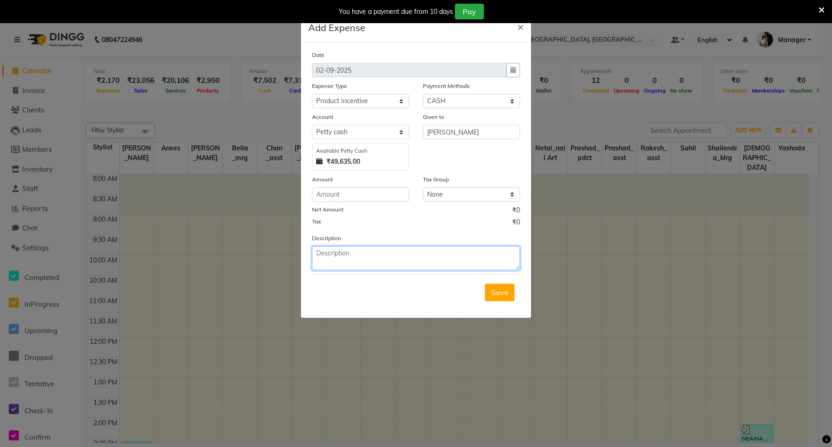
click at [353, 250] on textarea at bounding box center [416, 258] width 208 height 24
type textarea "annie ( 1-09-2025)"
click at [496, 293] on span "Save" at bounding box center [500, 292] width 18 height 9
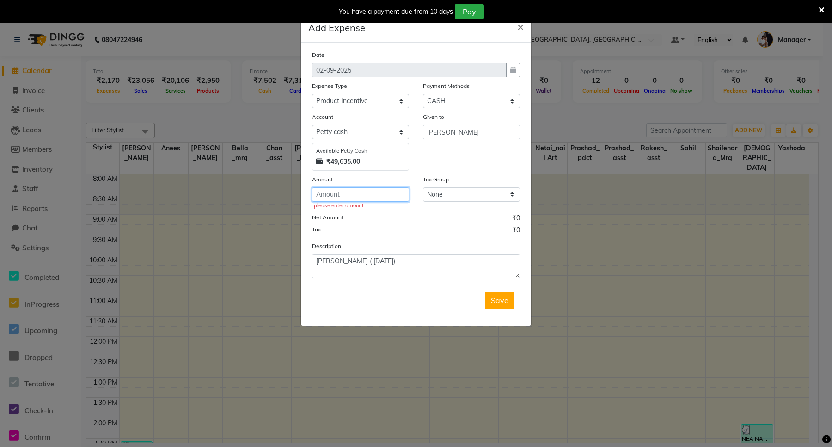
click at [352, 193] on input "number" at bounding box center [360, 194] width 97 height 14
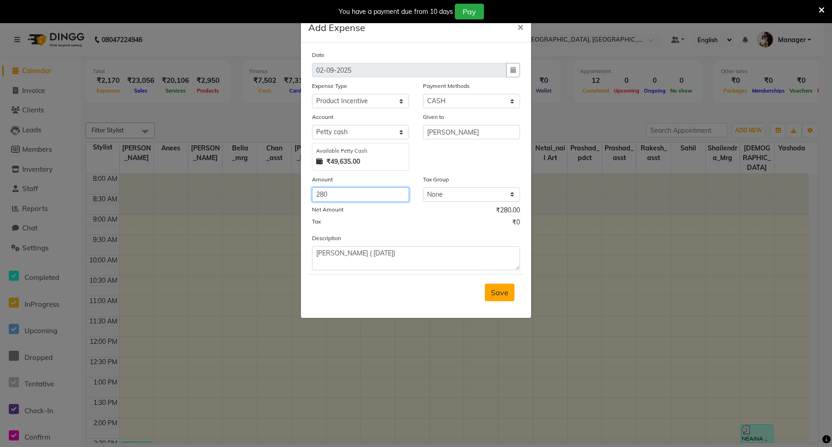
type input "280"
click at [499, 294] on span "Save" at bounding box center [500, 292] width 18 height 9
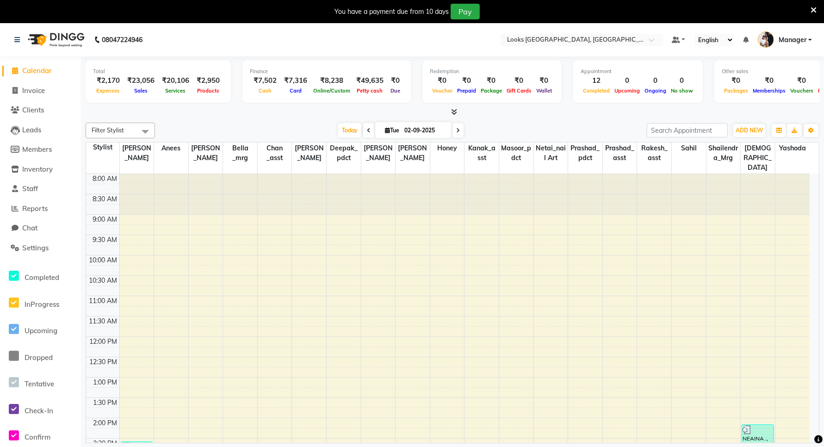
click at [29, 70] on span "Calendar" at bounding box center [37, 70] width 30 height 9
click at [28, 89] on span "Invoice" at bounding box center [33, 90] width 23 height 9
select select "service"
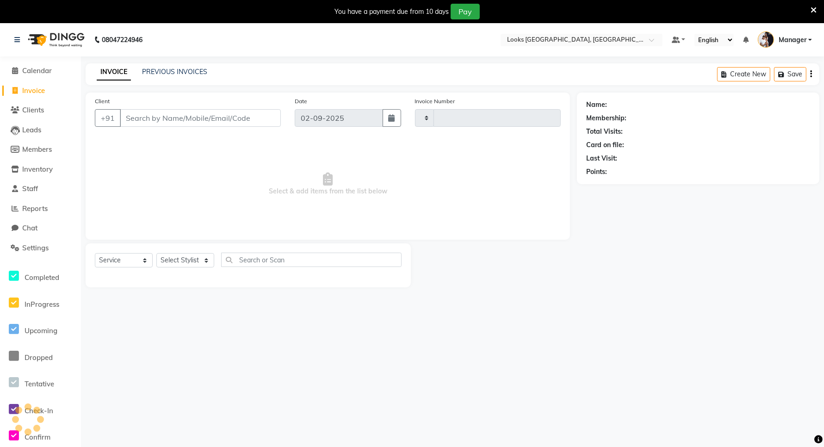
type input "5946"
select select "8941"
click at [35, 66] on span "Calendar" at bounding box center [37, 70] width 30 height 9
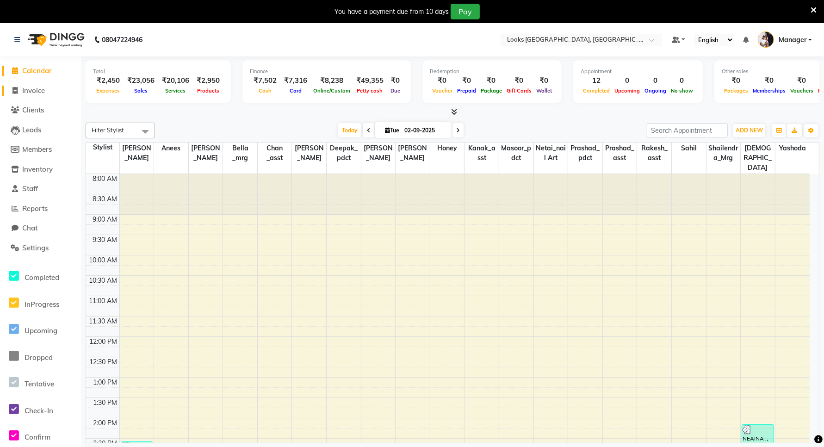
click at [38, 92] on span "Invoice" at bounding box center [33, 90] width 23 height 9
select select "service"
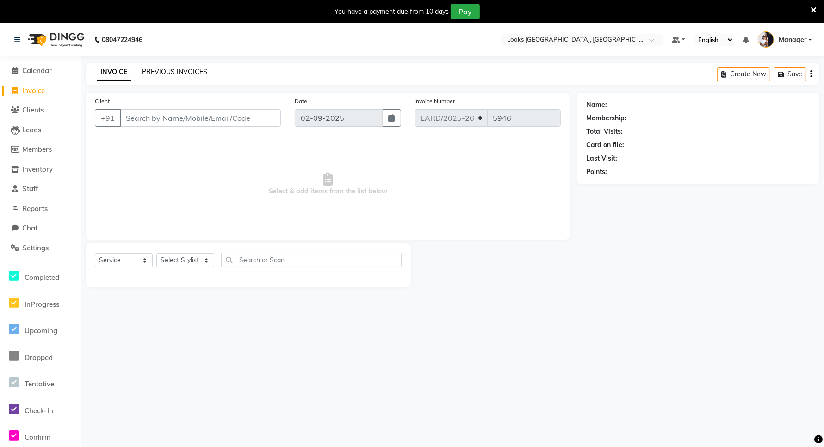
click at [186, 70] on link "PREVIOUS INVOICES" at bounding box center [174, 72] width 65 height 8
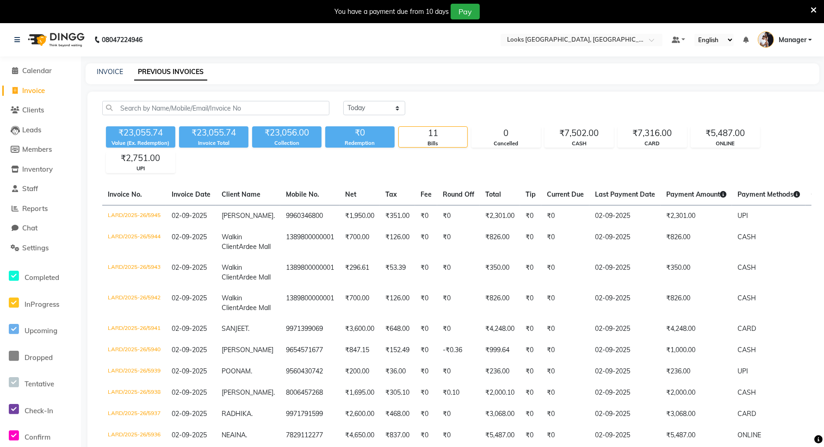
click at [40, 88] on span "Invoice" at bounding box center [33, 90] width 23 height 9
select select "service"
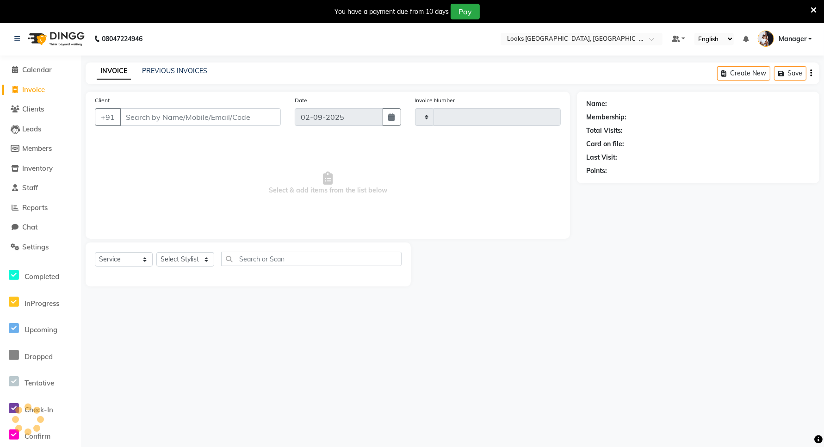
type input "5946"
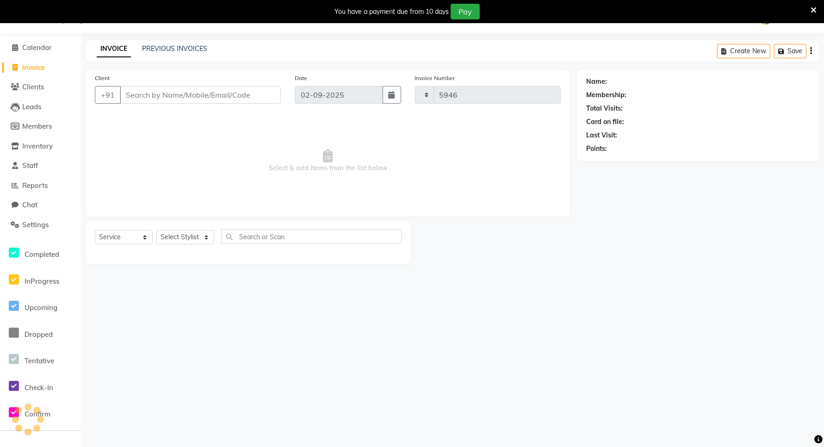
select select "8941"
click at [28, 48] on span "Calendar" at bounding box center [37, 47] width 30 height 9
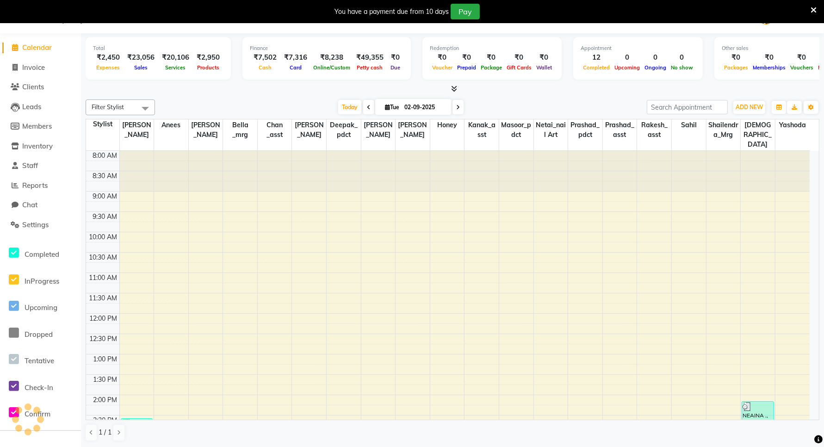
scroll to position [257, 0]
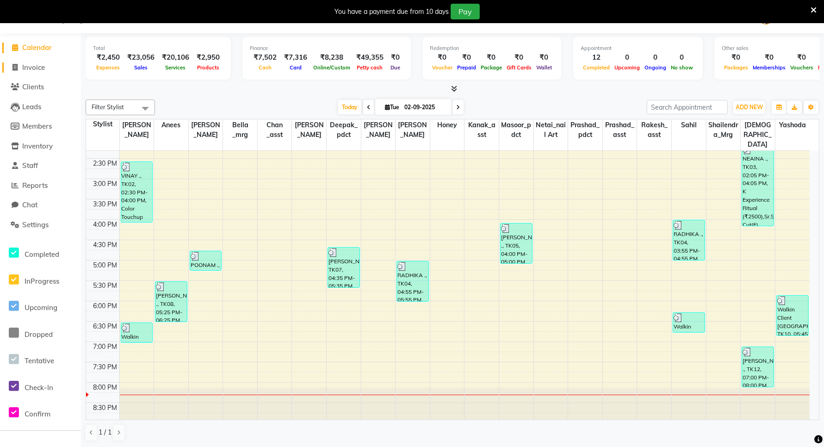
click at [28, 70] on span "Invoice" at bounding box center [33, 67] width 23 height 9
select select "service"
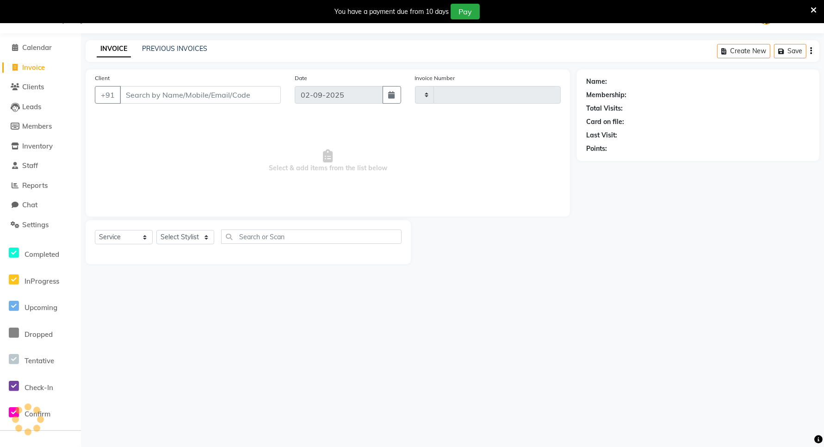
type input "5946"
select select "8941"
click at [164, 91] on input "Client" at bounding box center [200, 95] width 161 height 18
type input "8860748599"
click at [253, 98] on span "Add Client" at bounding box center [257, 94] width 37 height 9
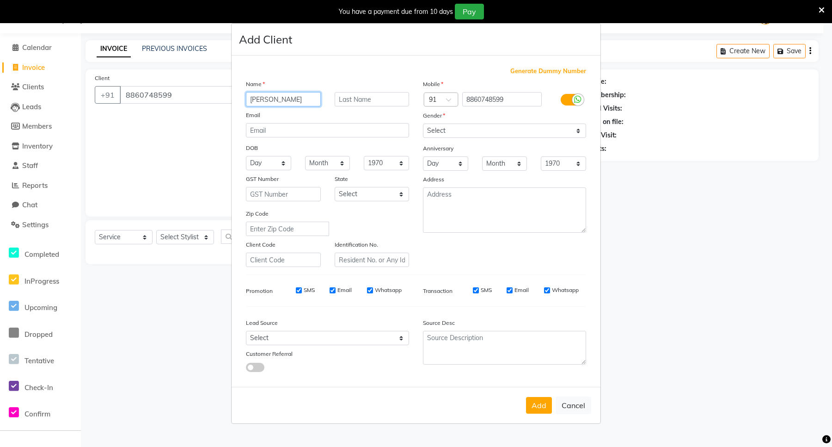
type input "vicky"
click at [378, 104] on input "text" at bounding box center [372, 99] width 75 height 14
type input "roy"
click at [367, 195] on select "Select [GEOGRAPHIC_DATA] [GEOGRAPHIC_DATA] [GEOGRAPHIC_DATA] [GEOGRAPHIC_DATA] …" at bounding box center [372, 194] width 75 height 14
select select "13"
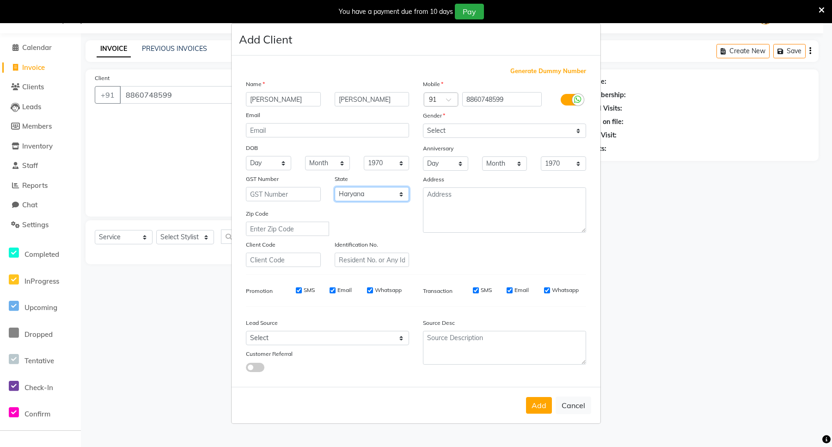
click at [335, 187] on select "Select [GEOGRAPHIC_DATA] [GEOGRAPHIC_DATA] [GEOGRAPHIC_DATA] [GEOGRAPHIC_DATA] …" at bounding box center [372, 194] width 75 height 14
click at [472, 194] on textarea at bounding box center [504, 209] width 163 height 45
type textarea "ardee"
click at [514, 132] on select "Select [DEMOGRAPHIC_DATA] [DEMOGRAPHIC_DATA] Other Prefer Not To Say" at bounding box center [504, 130] width 163 height 14
select select "[DEMOGRAPHIC_DATA]"
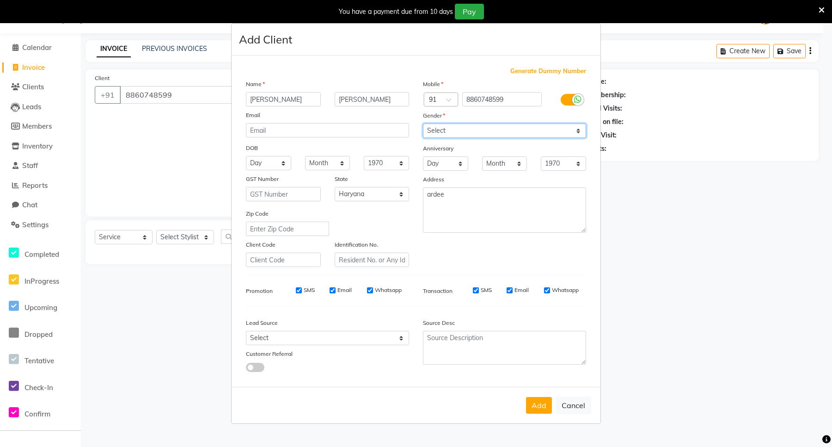
click at [423, 124] on select "Select [DEMOGRAPHIC_DATA] [DEMOGRAPHIC_DATA] Other Prefer Not To Say" at bounding box center [504, 130] width 163 height 14
click at [547, 403] on button "Add" at bounding box center [539, 405] width 26 height 17
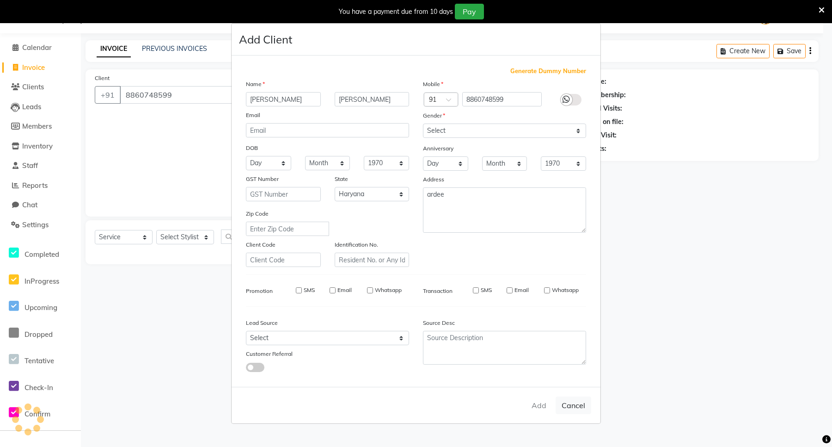
select select
select select "null"
select select
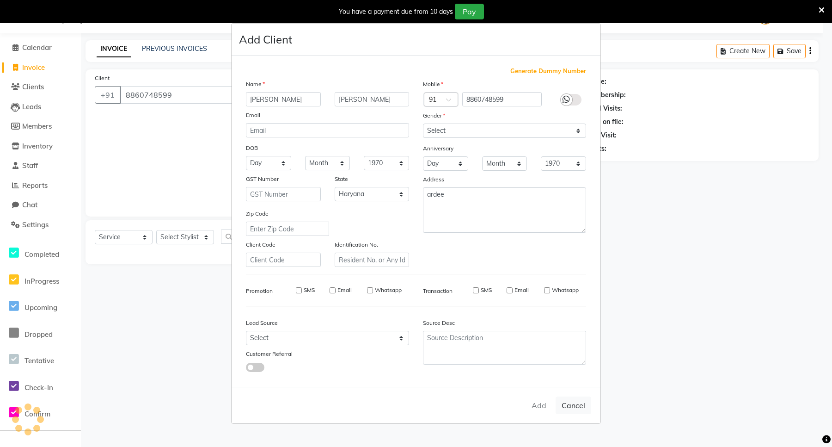
select select
checkbox input "false"
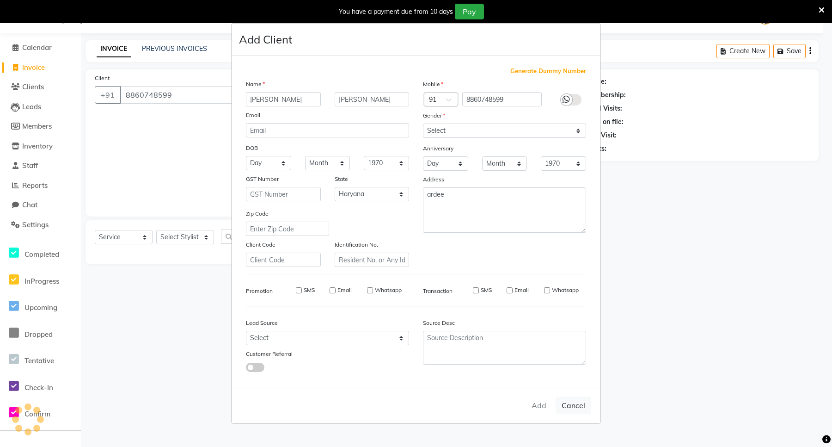
checkbox input "false"
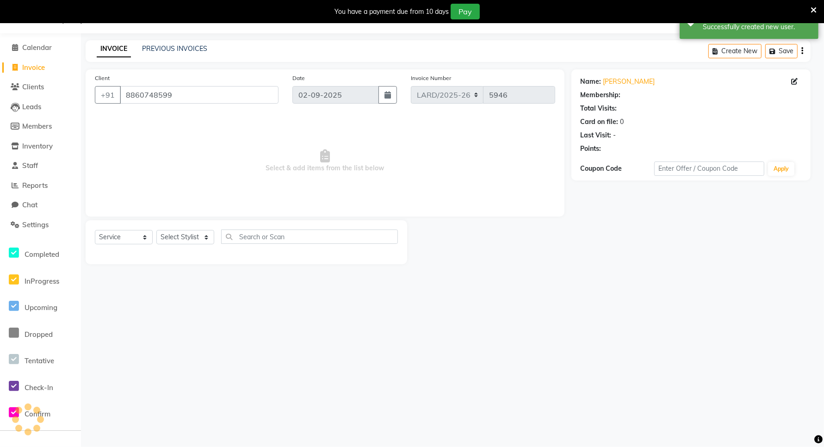
select select "1: Object"
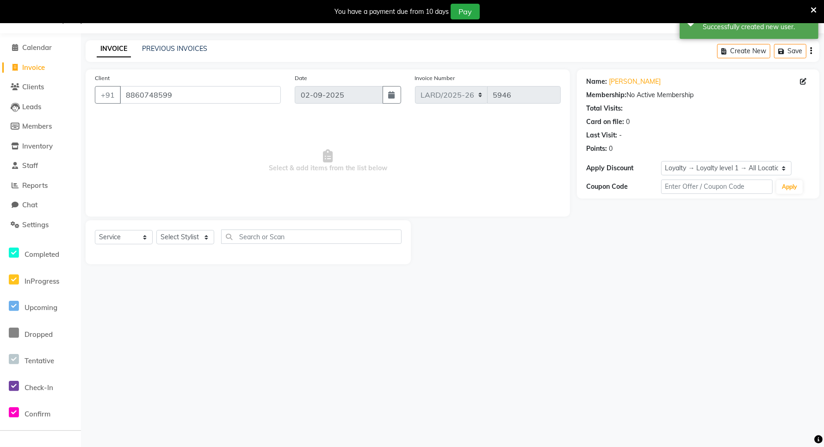
click at [33, 69] on span "Invoice" at bounding box center [33, 67] width 23 height 9
click at [31, 46] on span "Calendar" at bounding box center [37, 47] width 30 height 9
click at [194, 90] on input "8860748599" at bounding box center [200, 95] width 161 height 18
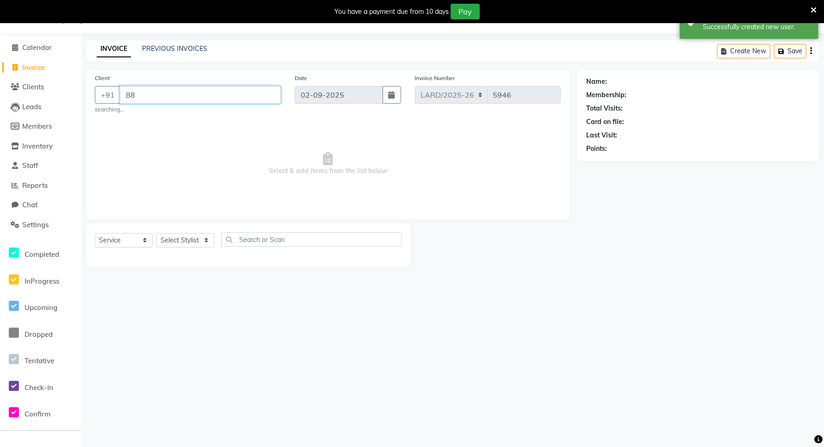
type input "8"
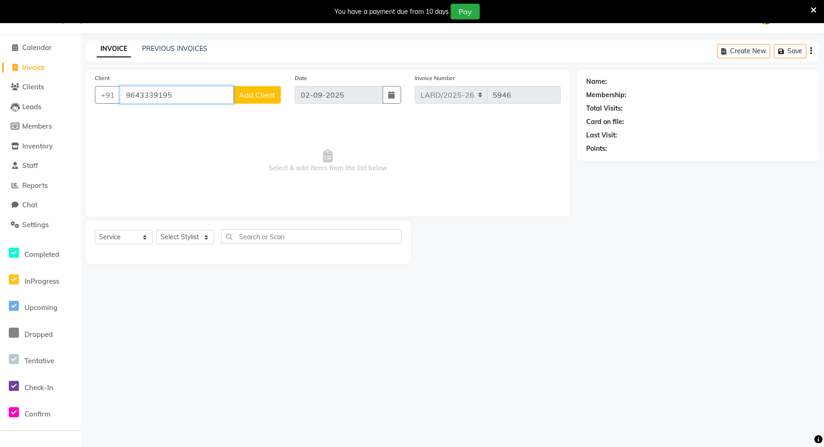
type input "9643339195"
click at [262, 97] on span "Add Client" at bounding box center [257, 94] width 37 height 9
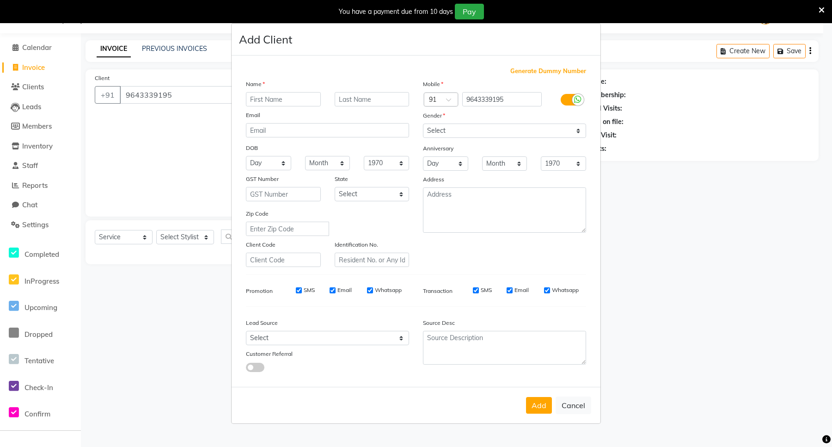
click at [273, 96] on input "text" at bounding box center [283, 99] width 75 height 14
type input "suman"
click at [362, 98] on input "text" at bounding box center [372, 99] width 75 height 14
type input "maam"
click at [475, 128] on select "Select [DEMOGRAPHIC_DATA] [DEMOGRAPHIC_DATA] Other Prefer Not To Say" at bounding box center [504, 130] width 163 height 14
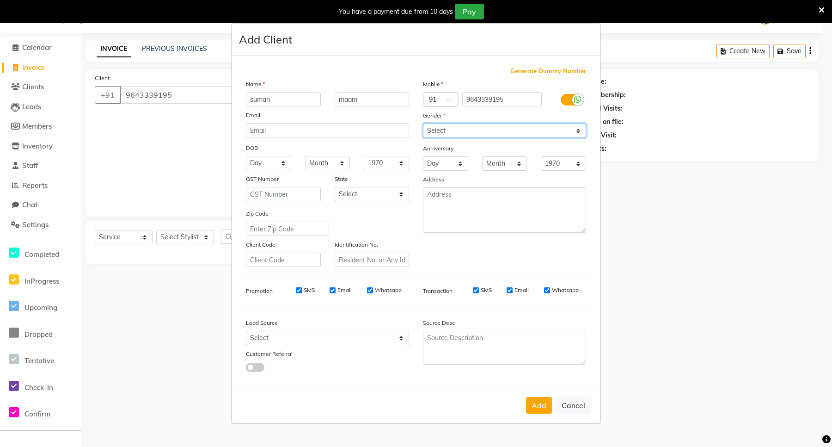
select select "[DEMOGRAPHIC_DATA]"
click at [423, 124] on select "Select [DEMOGRAPHIC_DATA] [DEMOGRAPHIC_DATA] Other Prefer Not To Say" at bounding box center [504, 130] width 163 height 14
click at [370, 193] on select "Select [GEOGRAPHIC_DATA] [GEOGRAPHIC_DATA] [GEOGRAPHIC_DATA] [GEOGRAPHIC_DATA] …" at bounding box center [372, 194] width 75 height 14
select select "13"
click at [335, 187] on select "Select [GEOGRAPHIC_DATA] [GEOGRAPHIC_DATA] [GEOGRAPHIC_DATA] [GEOGRAPHIC_DATA] …" at bounding box center [372, 194] width 75 height 14
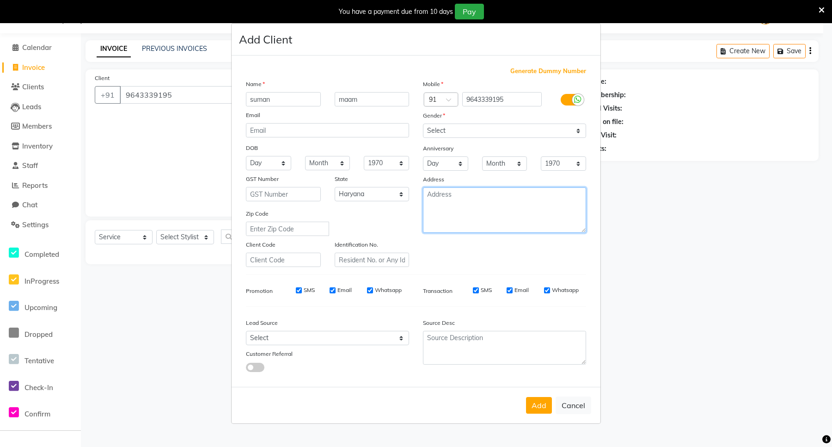
click at [468, 206] on textarea at bounding box center [504, 209] width 163 height 45
type textarea "ardee"
click at [531, 402] on button "Add" at bounding box center [539, 405] width 26 height 17
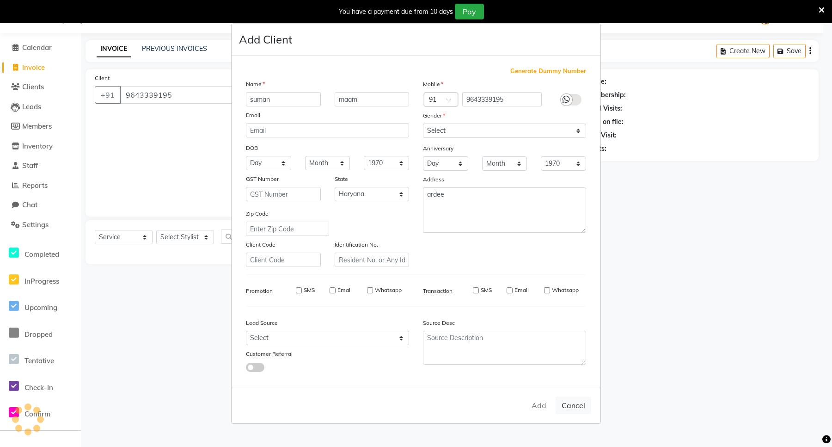
select select
select select "null"
select select
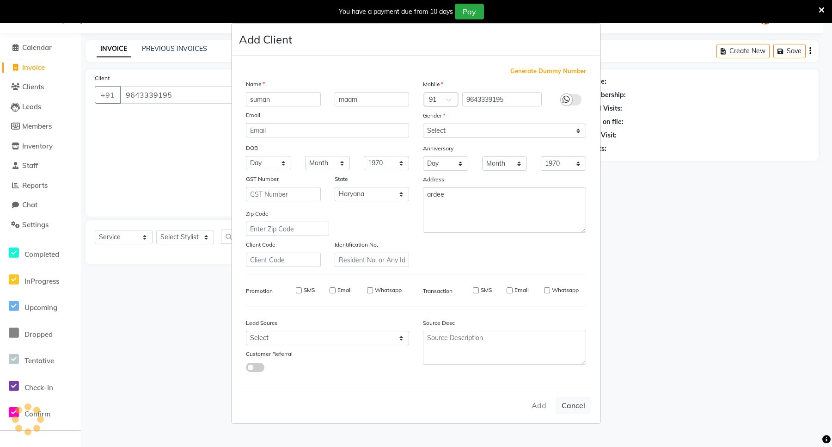
select select
checkbox input "false"
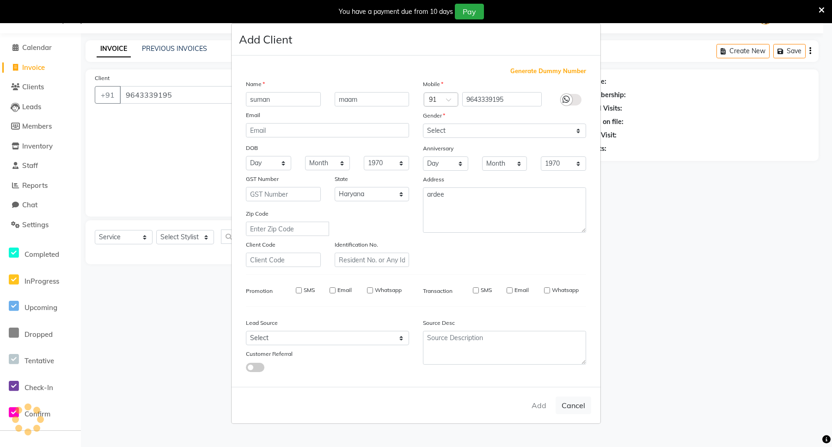
checkbox input "false"
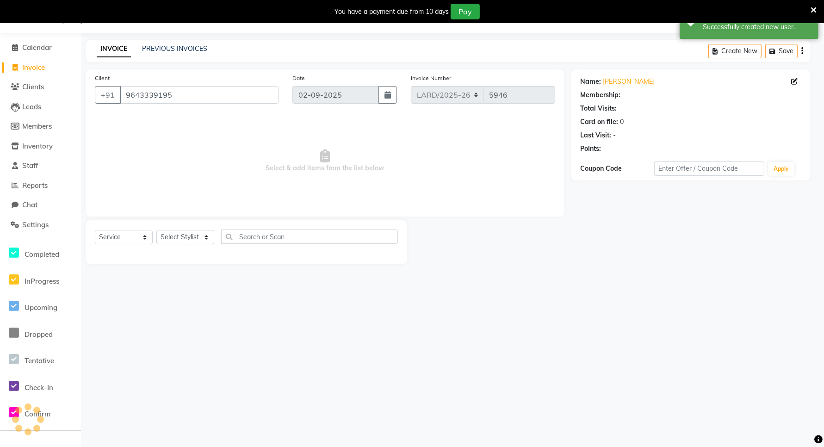
select select "1: Object"
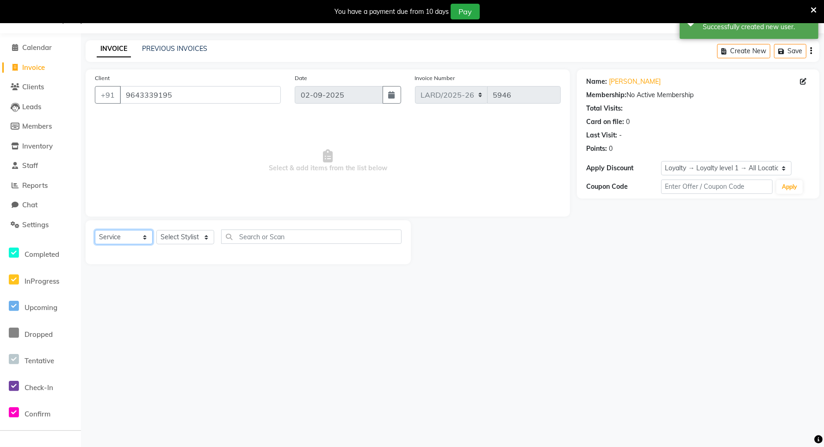
click at [135, 238] on select "Select Service Product Membership Package Voucher Prepaid Gift Card" at bounding box center [124, 237] width 58 height 14
click at [192, 235] on select "Select Stylist [PERSON_NAME] _mrg [PERSON_NAME] _asst [PERSON_NAME] [PERSON_NAM…" at bounding box center [185, 237] width 58 height 14
select select "90488"
click at [156, 230] on select "Select Stylist [PERSON_NAME] _mrg [PERSON_NAME] _asst [PERSON_NAME] [PERSON_NAM…" at bounding box center [185, 237] width 58 height 14
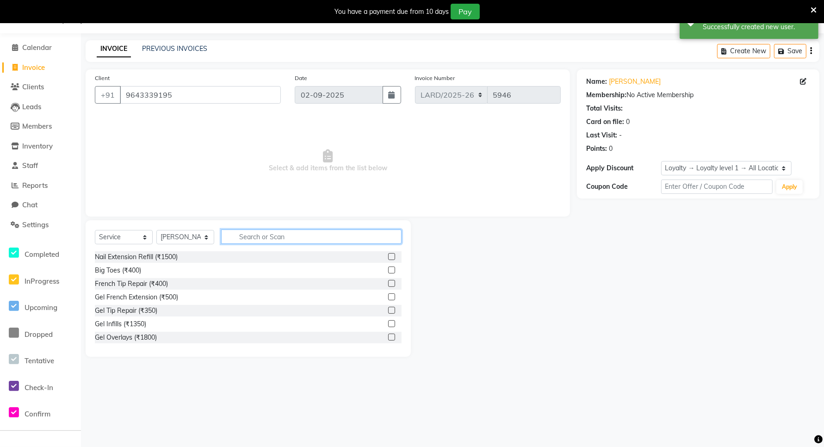
click at [273, 234] on input "text" at bounding box center [311, 236] width 180 height 14
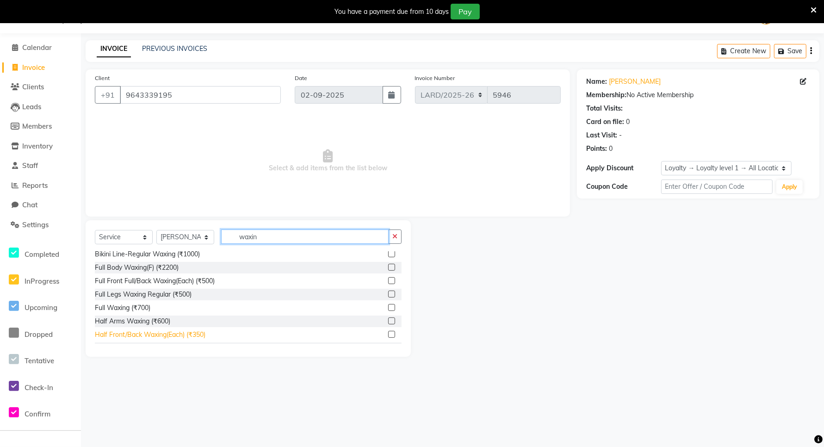
scroll to position [24, 0]
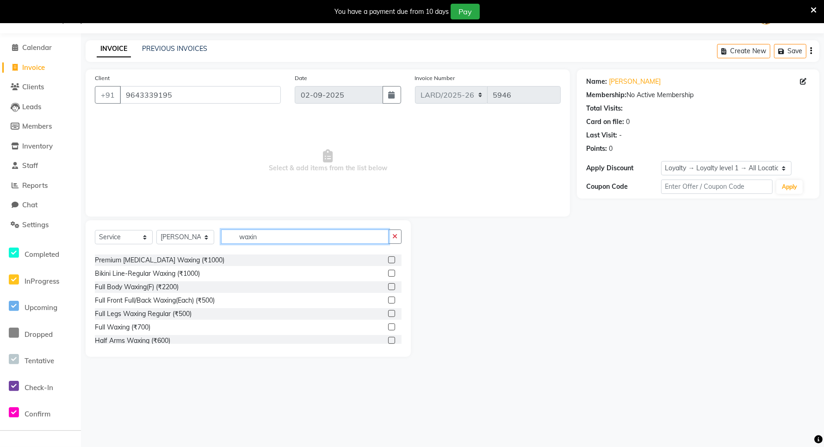
type input "waxin"
click at [160, 327] on div "Full Waxing (₹700)" at bounding box center [248, 327] width 307 height 12
click at [388, 326] on label at bounding box center [391, 326] width 7 height 7
click at [388, 326] on input "checkbox" at bounding box center [391, 327] width 6 height 6
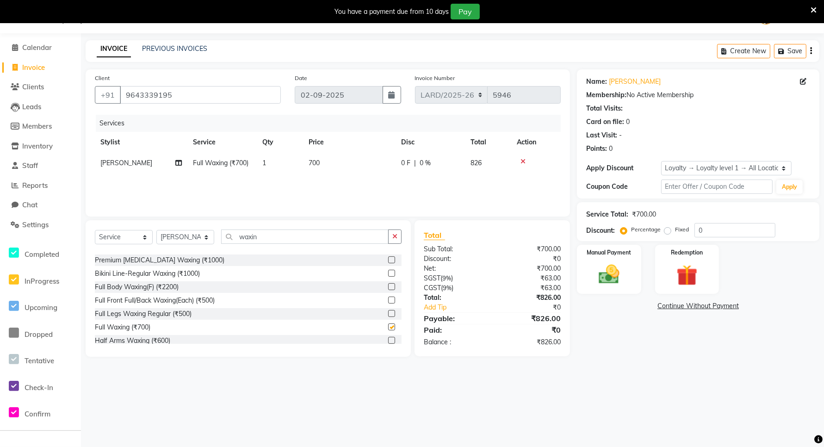
checkbox input "false"
click at [322, 158] on td "700" at bounding box center [349, 163] width 92 height 21
select select "90488"
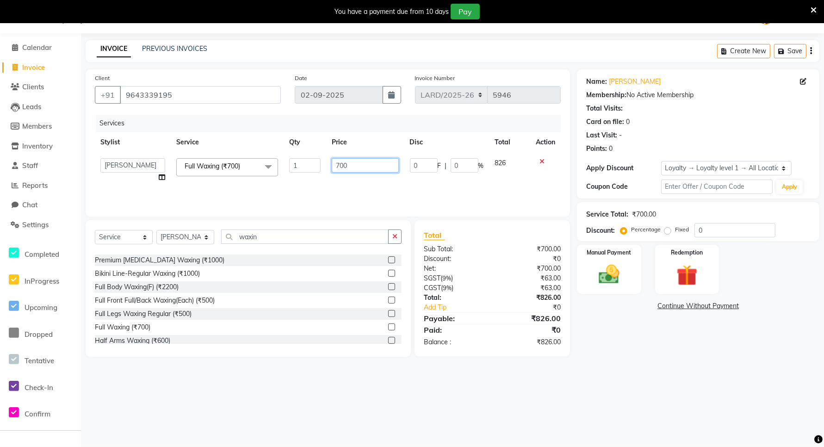
click at [365, 164] on input "700" at bounding box center [365, 165] width 67 height 14
type input "7"
type input "1700"
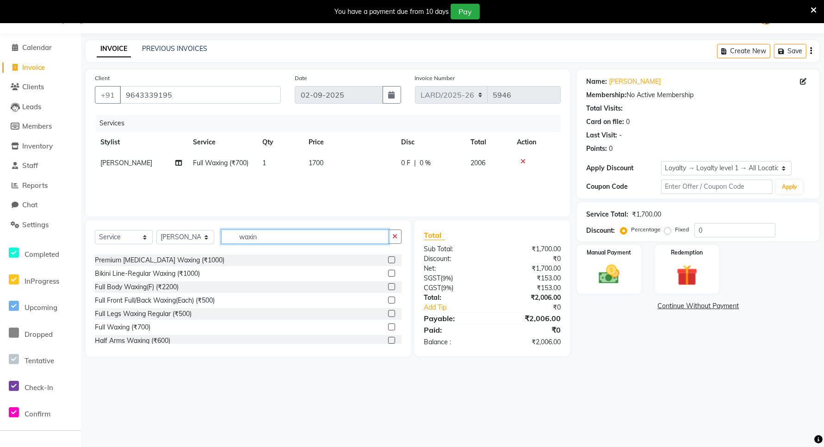
click at [273, 238] on input "waxin" at bounding box center [304, 236] width 167 height 14
type input "w"
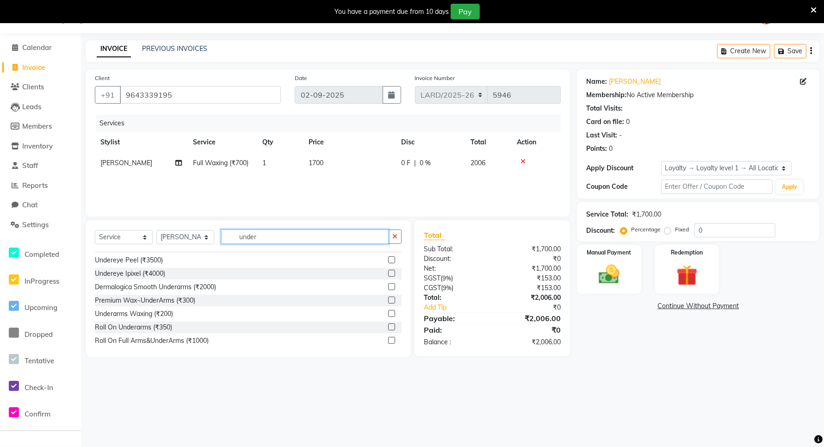
type input "under"
click at [388, 300] on label at bounding box center [391, 299] width 7 height 7
click at [388, 300] on input "checkbox" at bounding box center [391, 300] width 6 height 6
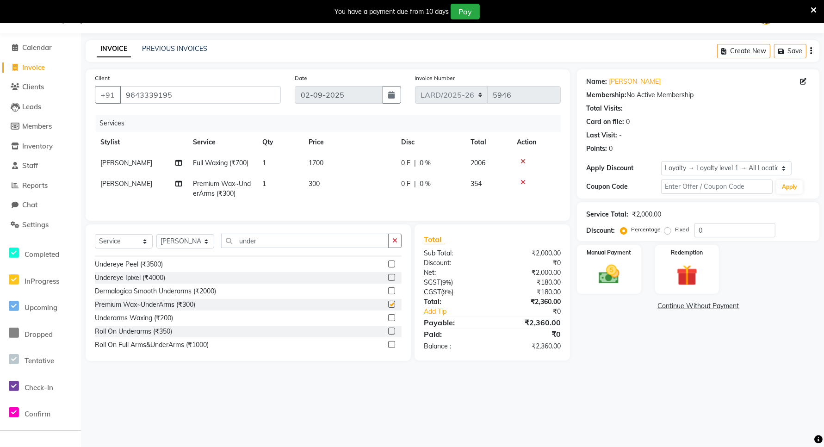
checkbox input "false"
click at [322, 183] on td "300" at bounding box center [349, 188] width 92 height 31
select select "90488"
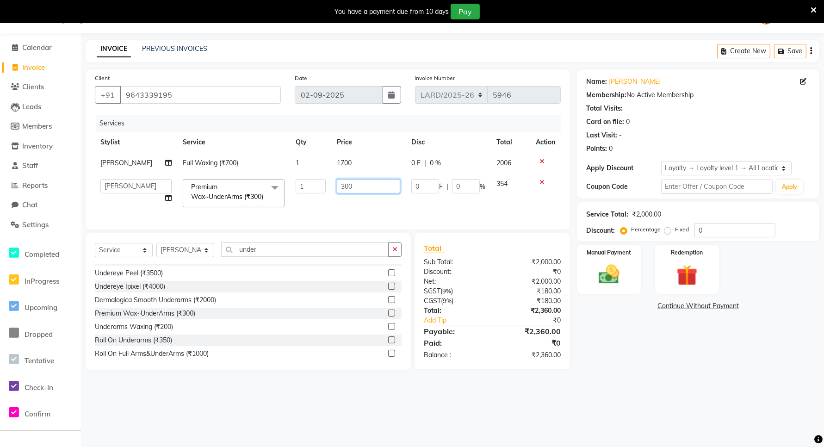
click at [351, 185] on input "300" at bounding box center [368, 186] width 63 height 14
type input "3"
type input "5"
type input "1"
type input "500"
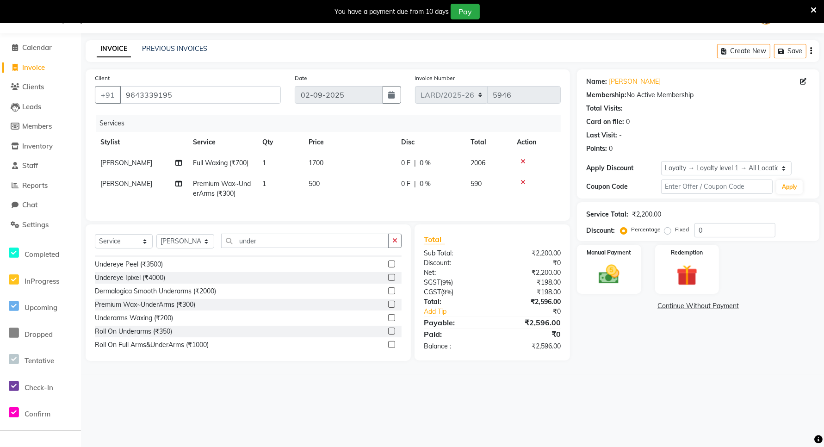
click at [274, 179] on td "1" at bounding box center [280, 188] width 46 height 31
select select "90488"
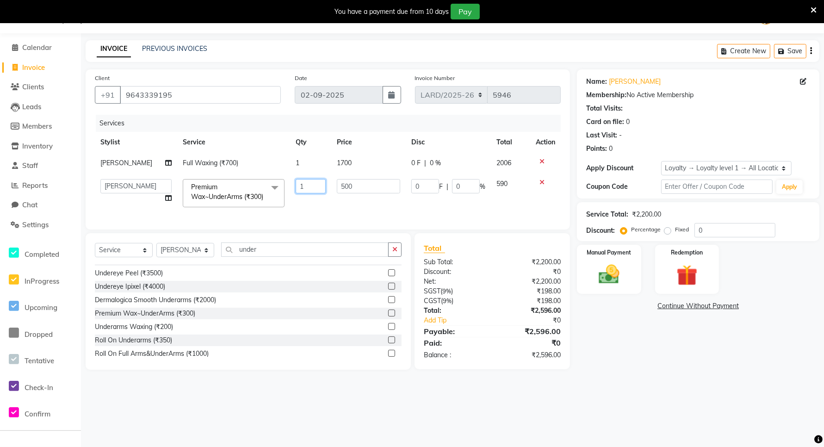
click at [312, 190] on input "1" at bounding box center [311, 186] width 30 height 14
type input "2"
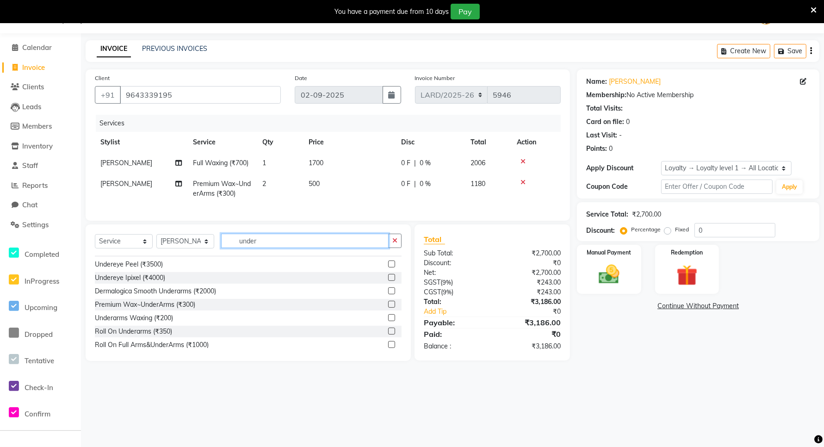
click at [298, 269] on div "Select Service Product Membership Package Voucher Prepaid Gift Card Select Styl…" at bounding box center [248, 292] width 325 height 136
click at [186, 248] on select "Select Stylist [PERSON_NAME] _mrg [PERSON_NAME] _asst [PERSON_NAME] [PERSON_NAM…" at bounding box center [185, 241] width 58 height 14
select select "90492"
click at [156, 242] on select "Select Stylist [PERSON_NAME] _mrg [PERSON_NAME] _asst [PERSON_NAME] [PERSON_NAM…" at bounding box center [185, 241] width 58 height 14
click at [271, 248] on input "under" at bounding box center [304, 241] width 167 height 14
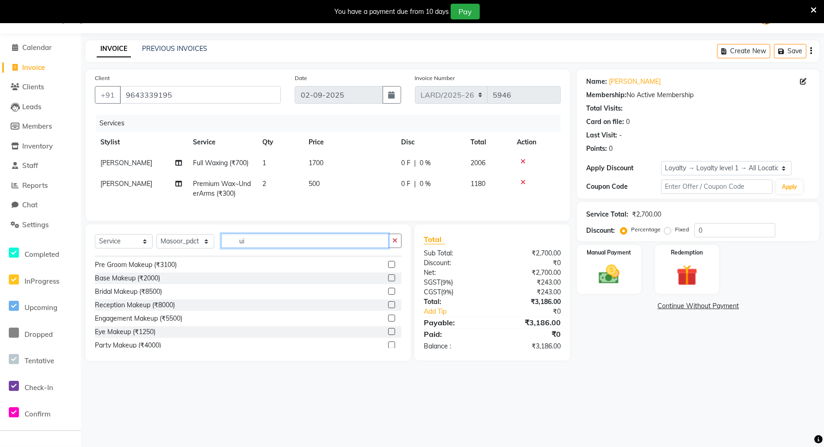
scroll to position [0, 0]
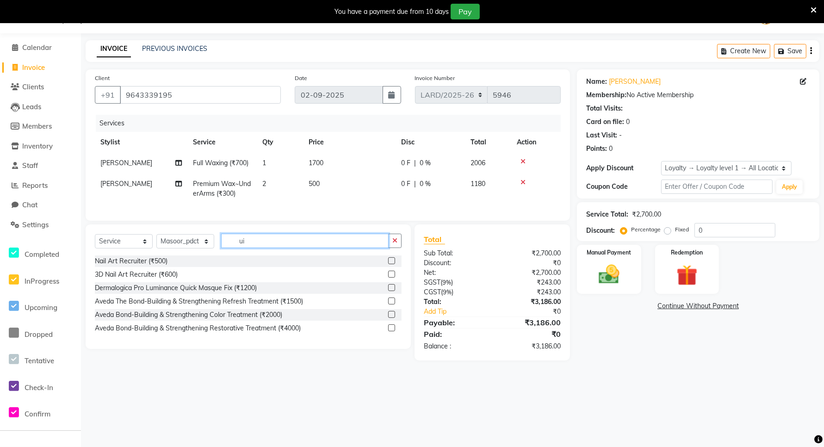
type input "u"
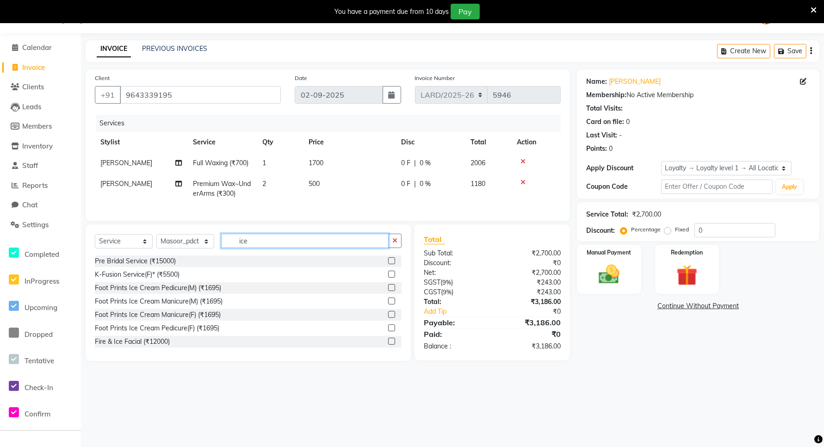
type input "ice"
click at [222, 294] on div "Foot Prints Ice Cream Pedicure(M) (₹1695)" at bounding box center [248, 288] width 307 height 12
click at [388, 291] on label at bounding box center [391, 287] width 7 height 7
click at [388, 291] on input "checkbox" at bounding box center [391, 288] width 6 height 6
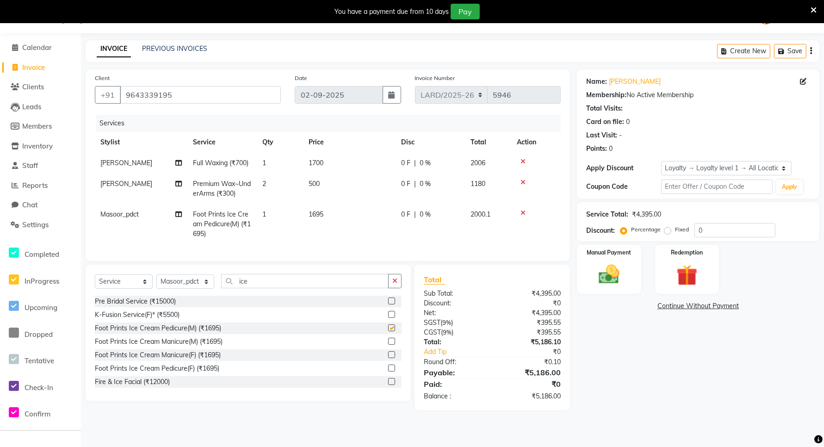
checkbox input "false"
click at [325, 211] on td "1695" at bounding box center [349, 224] width 92 height 40
select select "90492"
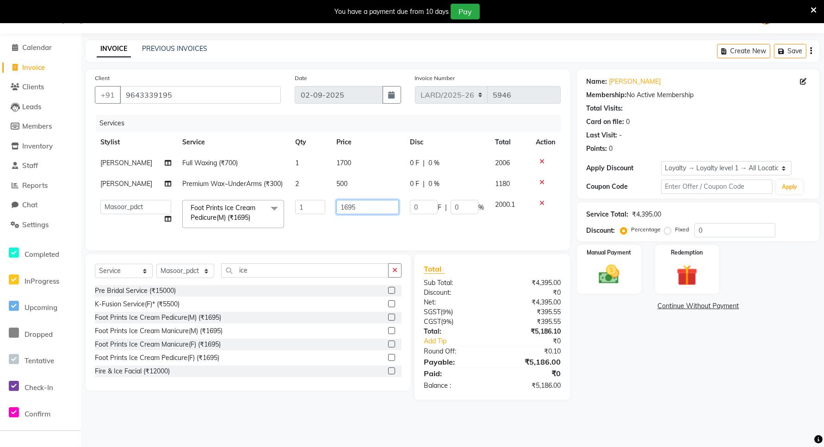
click at [357, 214] on input "1695" at bounding box center [367, 207] width 62 height 14
type input "1"
type input "1700"
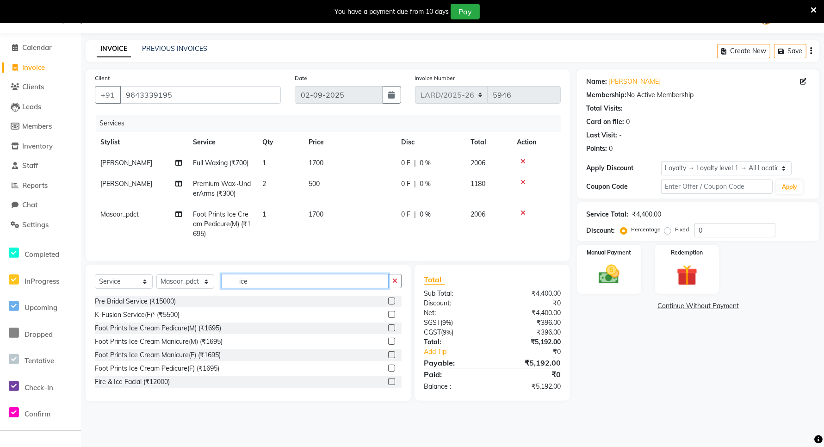
click at [264, 288] on input "ice" at bounding box center [304, 281] width 167 height 14
type input "i"
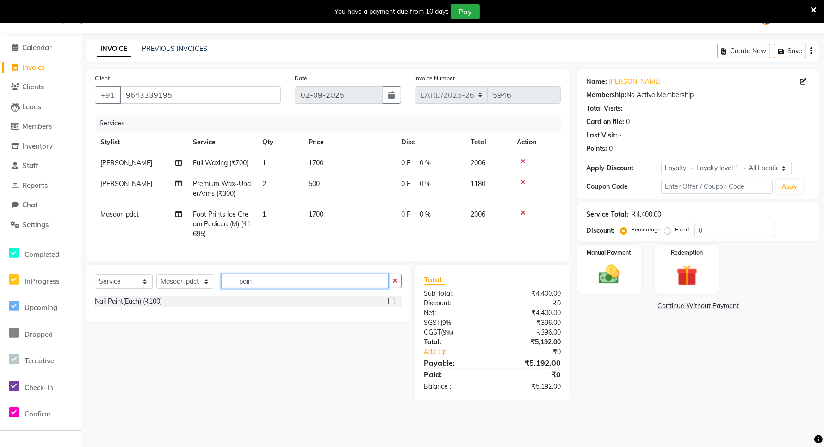
type input "pain"
click at [266, 307] on div "Nail Paint(Each) (₹100)" at bounding box center [248, 302] width 307 height 12
click at [254, 307] on div "Nail Paint(Each) (₹100)" at bounding box center [248, 302] width 307 height 12
click at [389, 304] on label at bounding box center [391, 300] width 7 height 7
click at [389, 304] on input "checkbox" at bounding box center [391, 301] width 6 height 6
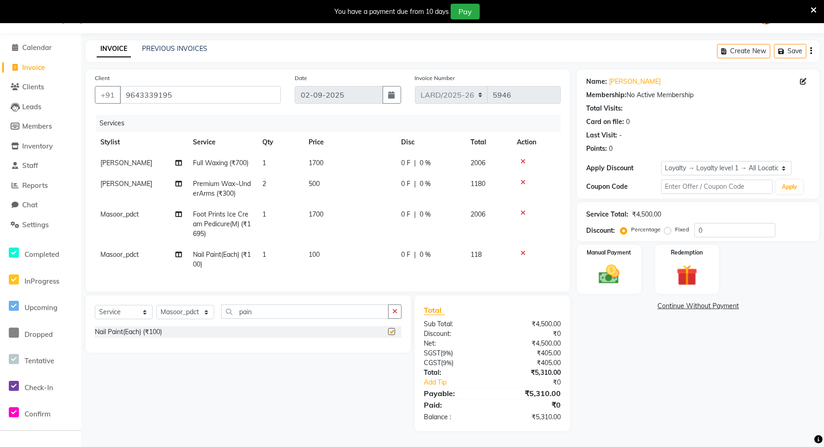
checkbox input "false"
click at [325, 252] on td "100" at bounding box center [349, 259] width 92 height 31
select select "90492"
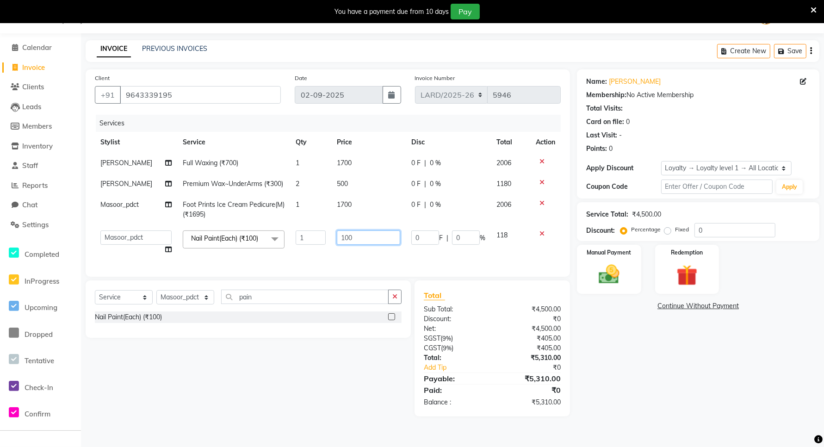
click at [357, 245] on input "100" at bounding box center [368, 237] width 63 height 14
type input "1"
type input "250"
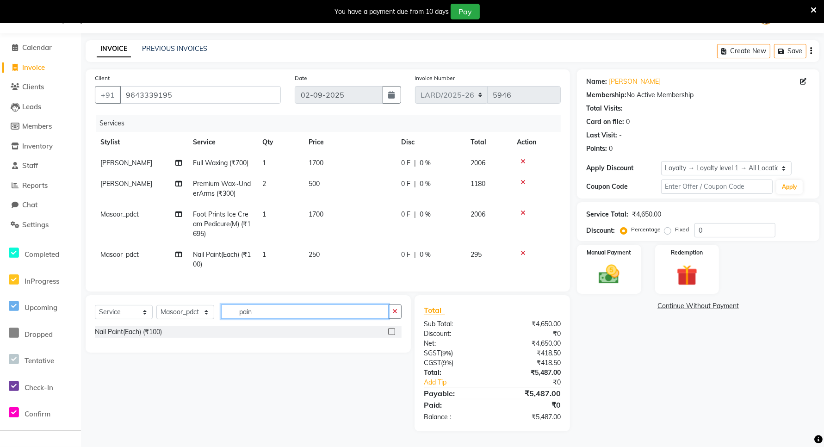
click at [276, 315] on input "pain" at bounding box center [304, 311] width 167 height 14
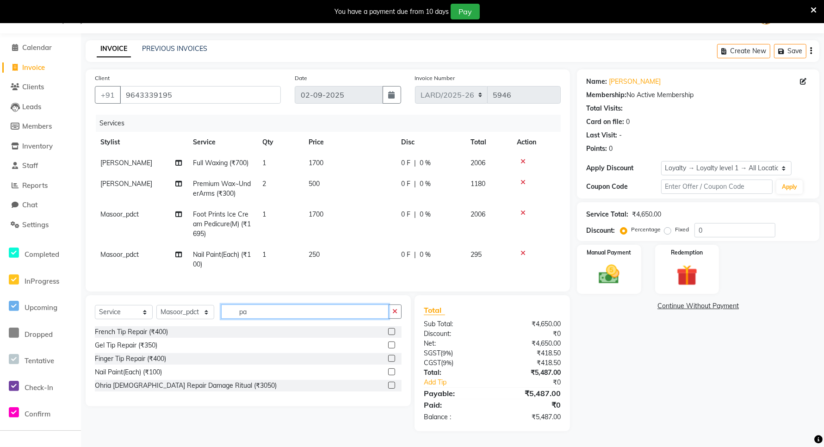
type input "p"
type input "ped"
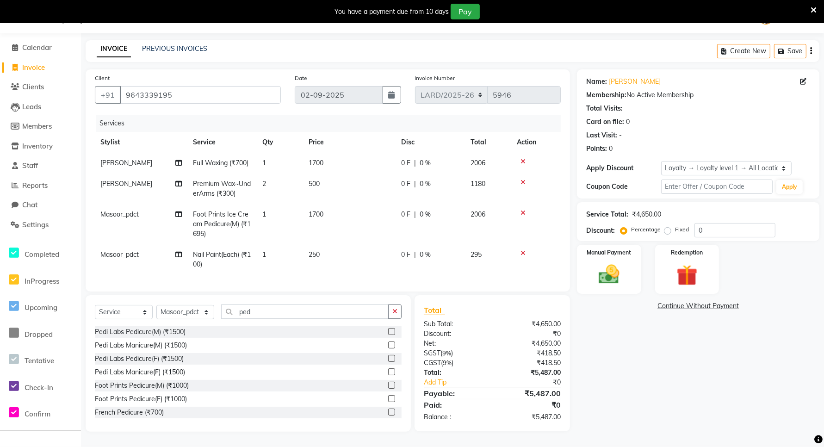
click at [388, 362] on label at bounding box center [391, 358] width 7 height 7
click at [388, 362] on input "checkbox" at bounding box center [391, 359] width 6 height 6
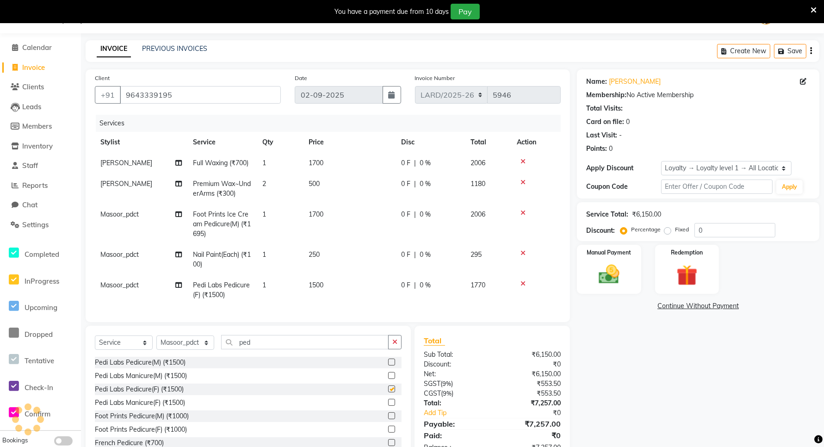
checkbox input "false"
click at [329, 283] on td "1500" at bounding box center [349, 290] width 92 height 31
select select "90492"
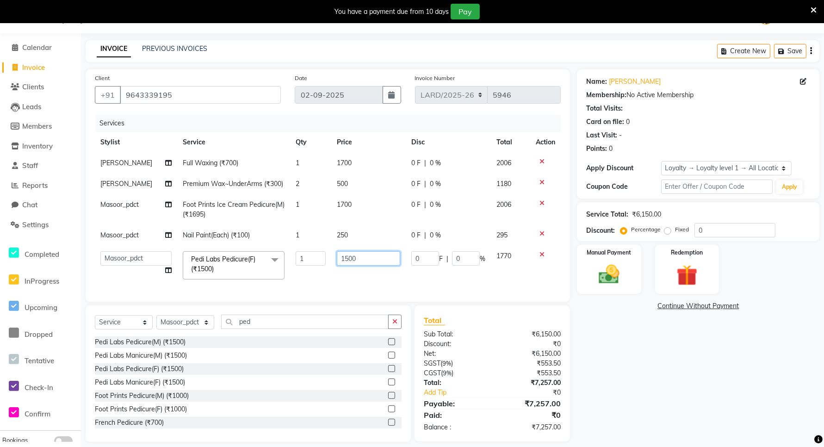
click at [359, 265] on input "1500" at bounding box center [368, 258] width 63 height 14
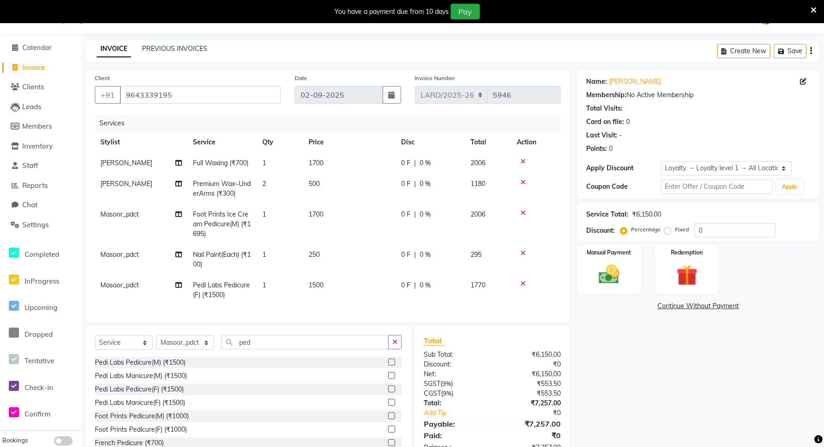
click at [144, 288] on td "Masoor_pdct" at bounding box center [141, 290] width 92 height 31
select select "90492"
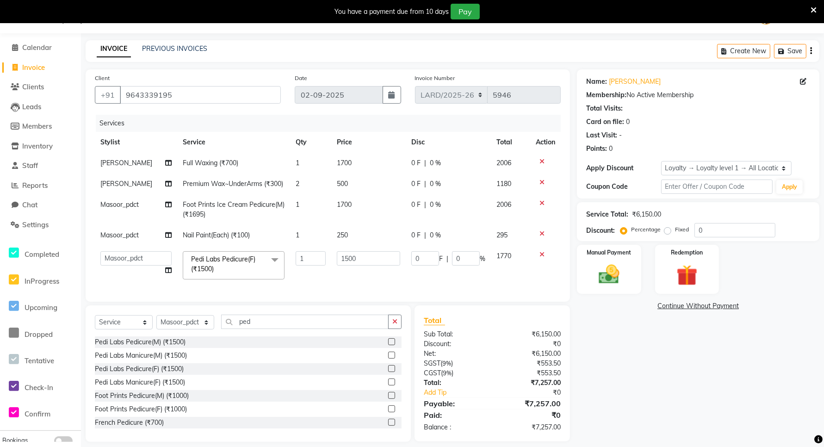
click at [543, 258] on icon at bounding box center [541, 254] width 5 height 6
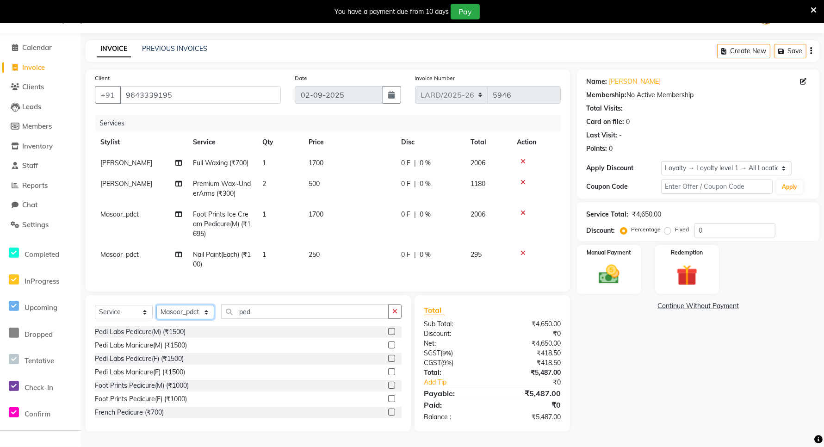
click at [183, 319] on select "Select Stylist [PERSON_NAME] _mrg [PERSON_NAME] _asst [PERSON_NAME] [PERSON_NAM…" at bounding box center [185, 312] width 58 height 14
select select "90487"
click at [156, 313] on select "Select Stylist [PERSON_NAME] _mrg [PERSON_NAME] _asst [PERSON_NAME] [PERSON_NAM…" at bounding box center [185, 312] width 58 height 14
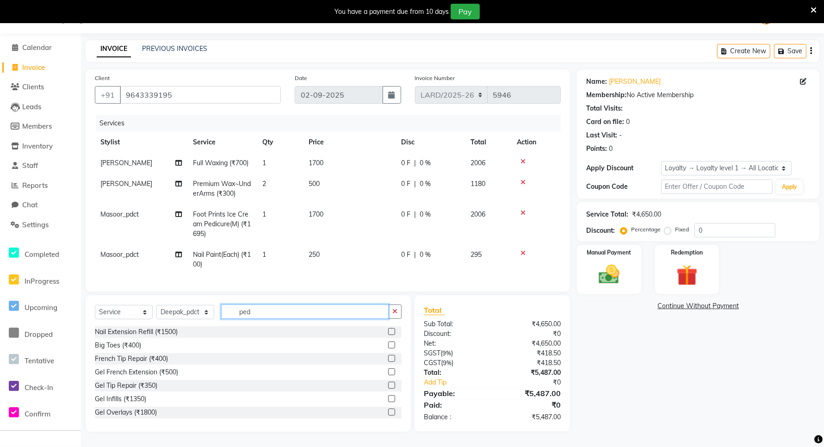
click at [274, 319] on input "ped" at bounding box center [304, 311] width 167 height 14
type input "pedi"
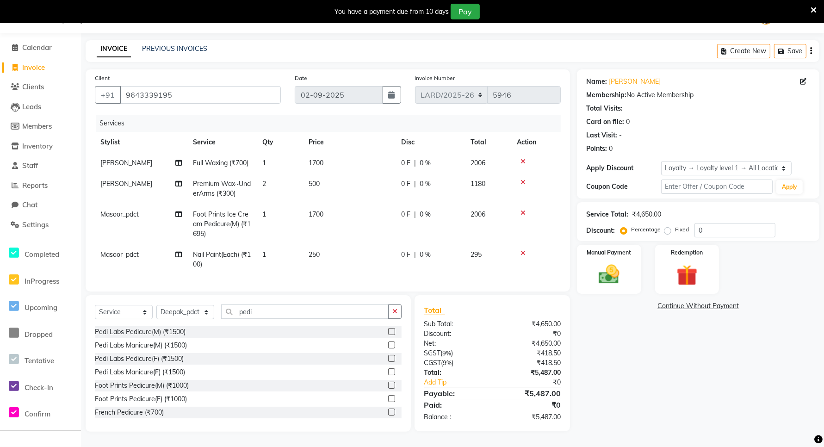
click at [388, 375] on label at bounding box center [391, 371] width 7 height 7
click at [388, 375] on input "checkbox" at bounding box center [391, 372] width 6 height 6
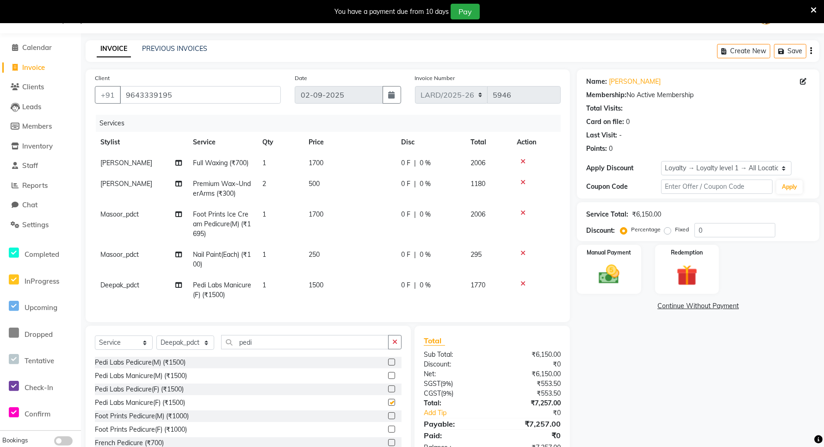
checkbox input "false"
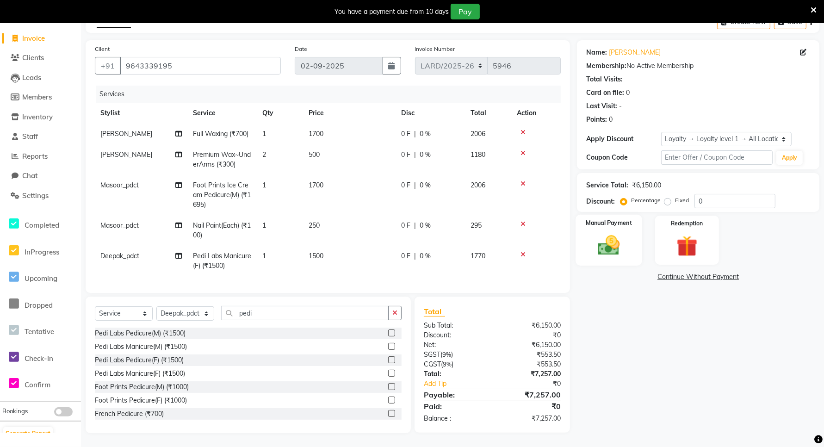
click at [626, 233] on img at bounding box center [609, 245] width 36 height 25
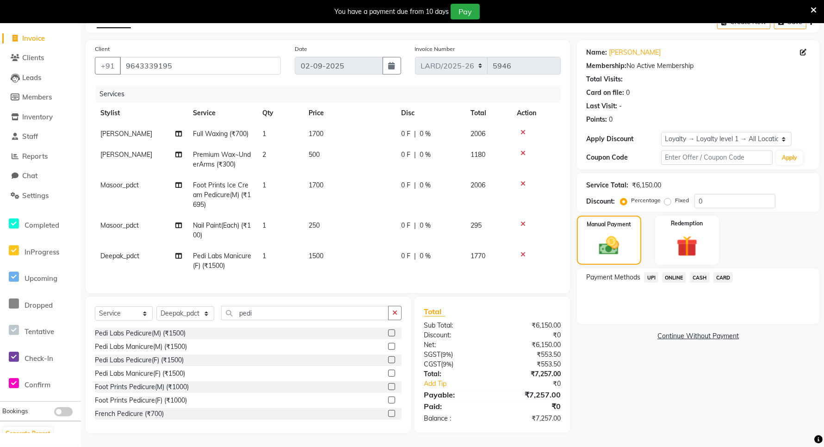
click at [650, 272] on span "UPI" at bounding box center [651, 277] width 14 height 11
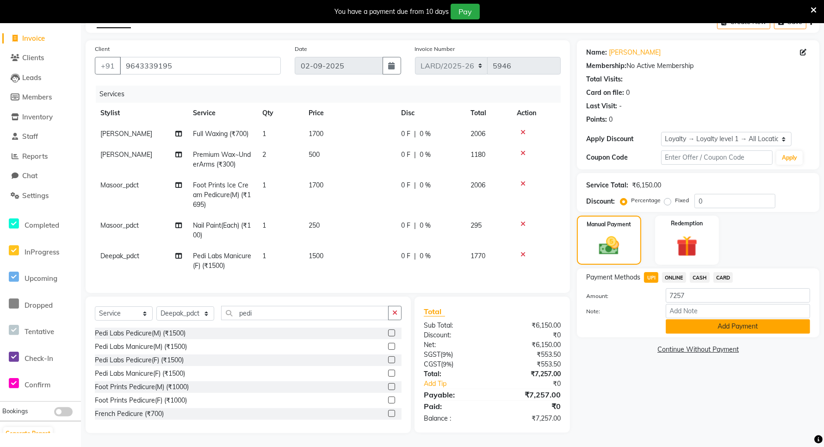
click at [739, 319] on button "Add Payment" at bounding box center [738, 326] width 144 height 14
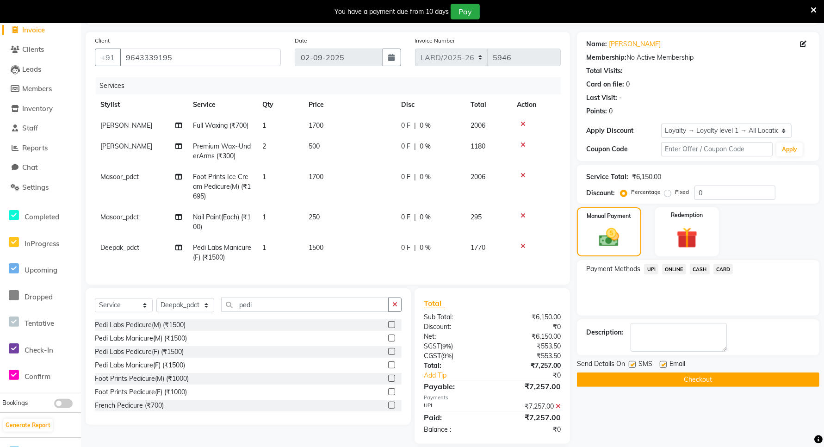
click at [699, 382] on button "Checkout" at bounding box center [698, 379] width 242 height 14
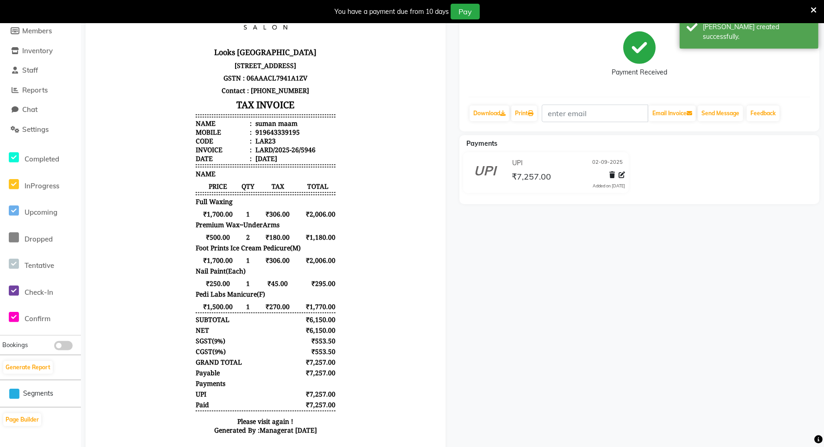
scroll to position [153, 0]
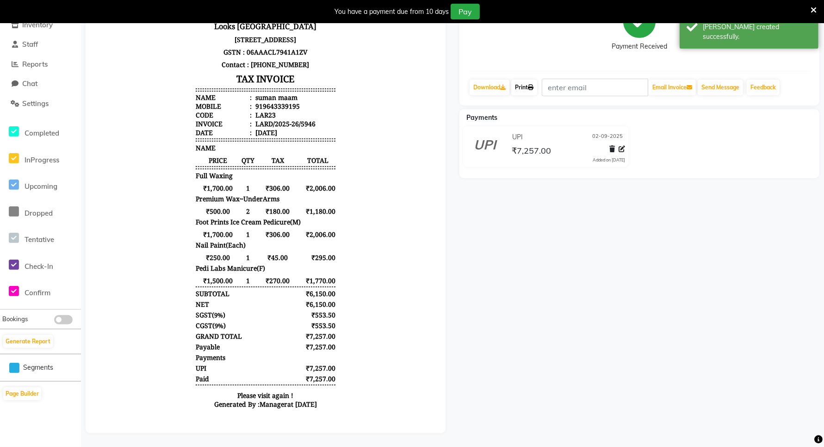
click at [529, 80] on link "Print" at bounding box center [524, 88] width 26 height 16
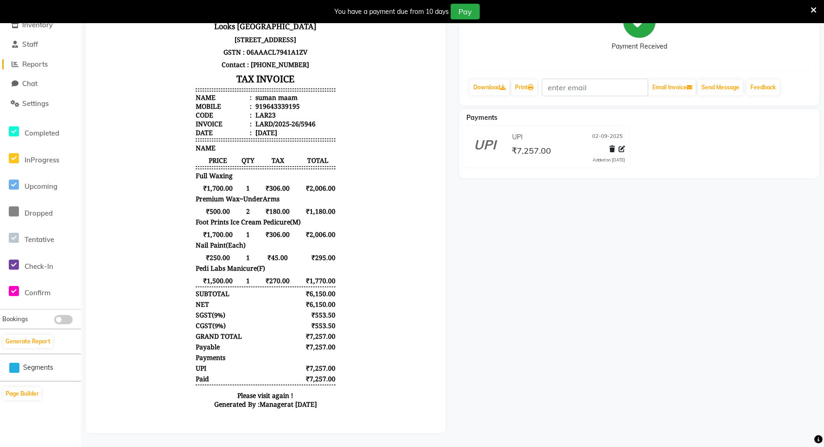
click at [34, 60] on span "Reports" at bounding box center [34, 64] width 25 height 9
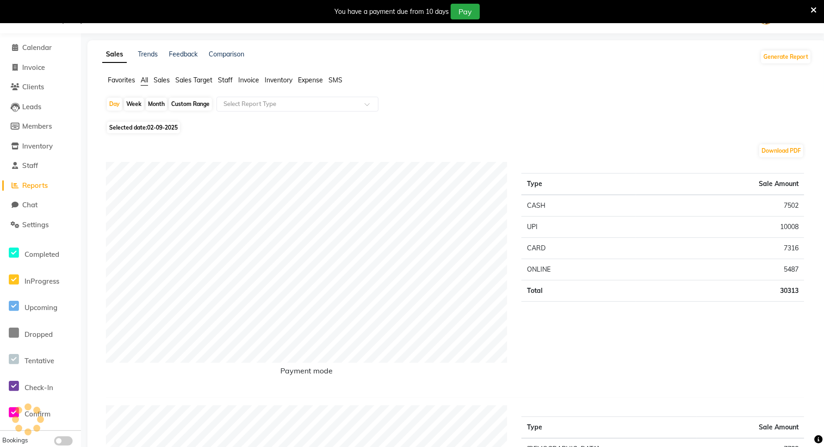
scroll to position [153, 0]
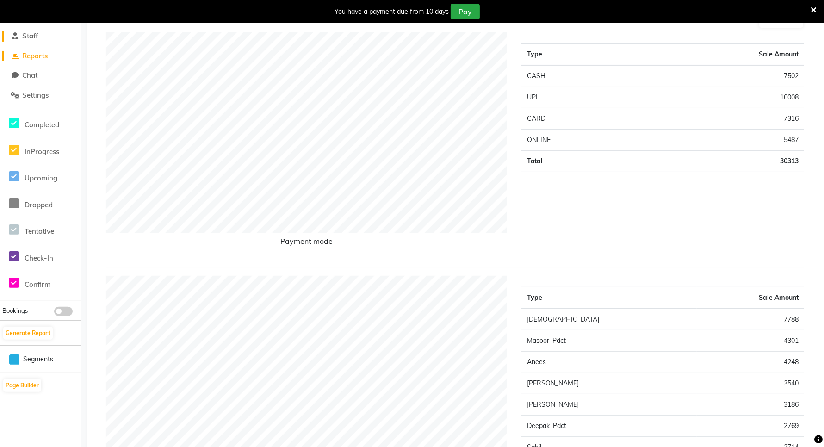
click at [33, 36] on span "Staff" at bounding box center [30, 35] width 16 height 9
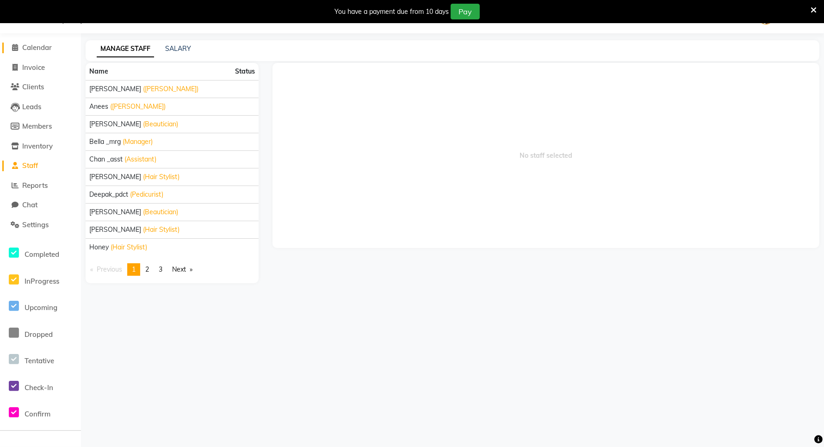
click at [34, 49] on span "Calendar" at bounding box center [37, 47] width 30 height 9
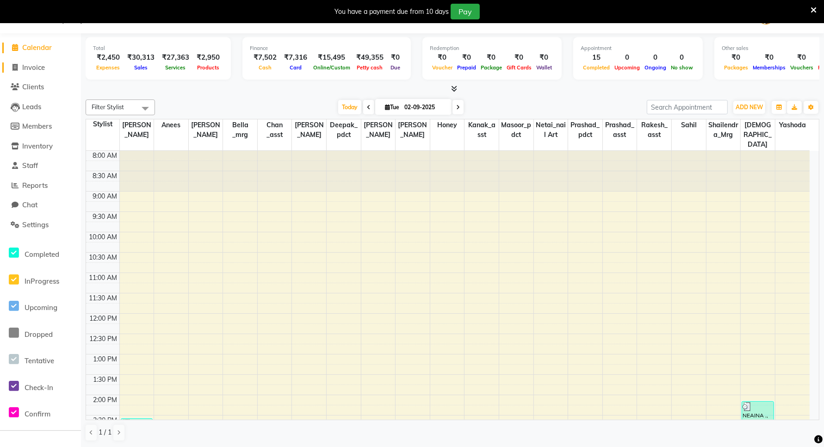
click at [37, 68] on span "Invoice" at bounding box center [33, 67] width 23 height 9
select select "service"
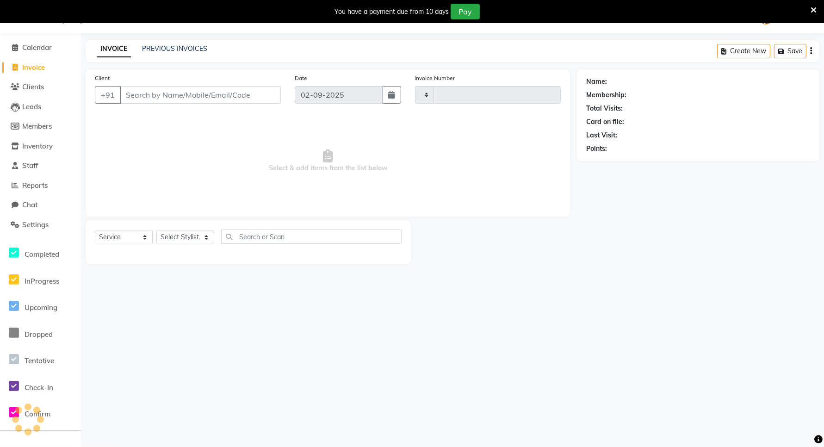
type input "5947"
select select "8941"
click at [151, 92] on input "Client" at bounding box center [200, 95] width 161 height 18
type input "8448345626"
click at [258, 101] on button "Add Client" at bounding box center [257, 95] width 48 height 18
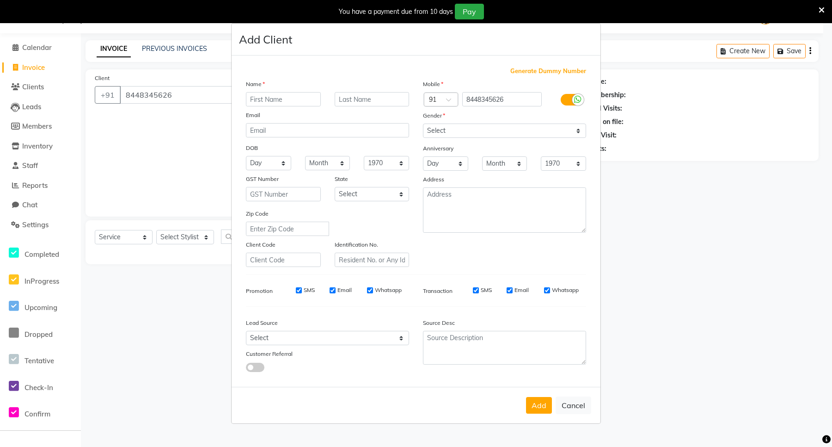
click at [269, 103] on input "text" at bounding box center [283, 99] width 75 height 14
type input "utra"
click at [369, 103] on input "text" at bounding box center [372, 99] width 75 height 14
type input "."
click at [381, 197] on select "Select [GEOGRAPHIC_DATA] [GEOGRAPHIC_DATA] [GEOGRAPHIC_DATA] [GEOGRAPHIC_DATA] …" at bounding box center [372, 194] width 75 height 14
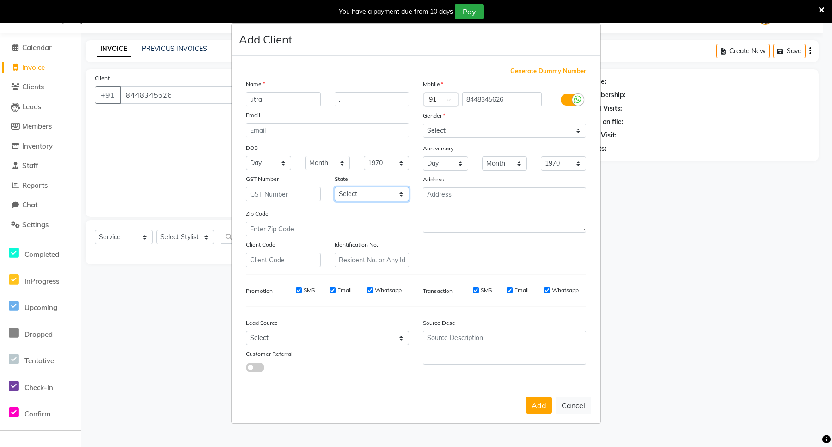
select select "13"
click at [335, 187] on select "Select [GEOGRAPHIC_DATA] [GEOGRAPHIC_DATA] [GEOGRAPHIC_DATA] [GEOGRAPHIC_DATA] …" at bounding box center [372, 194] width 75 height 14
click at [478, 199] on textarea at bounding box center [504, 209] width 163 height 45
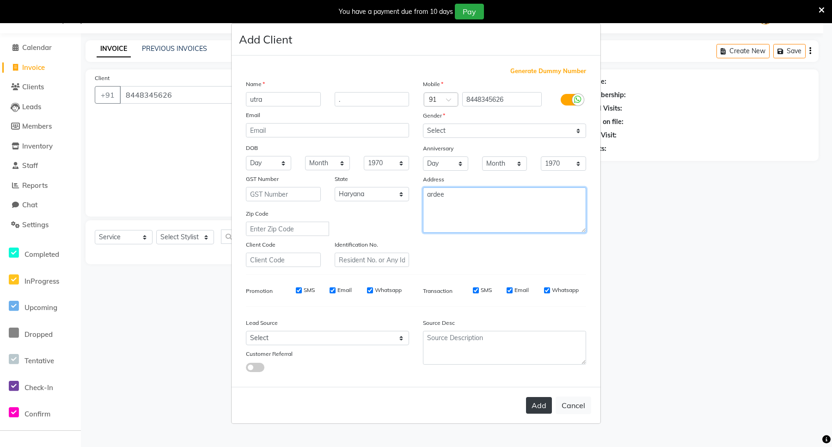
type textarea "ardee"
click at [538, 407] on button "Add" at bounding box center [539, 405] width 26 height 17
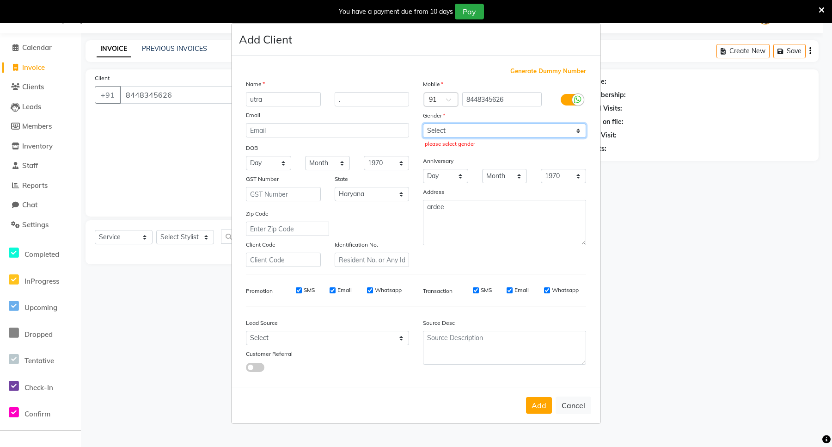
click at [491, 134] on select "Select [DEMOGRAPHIC_DATA] [DEMOGRAPHIC_DATA] Other Prefer Not To Say" at bounding box center [504, 130] width 163 height 14
select select "[DEMOGRAPHIC_DATA]"
click at [423, 124] on select "Select [DEMOGRAPHIC_DATA] [DEMOGRAPHIC_DATA] Other Prefer Not To Say" at bounding box center [504, 130] width 163 height 14
drag, startPoint x: 536, startPoint y: 401, endPoint x: 523, endPoint y: 398, distance: 13.0
click at [535, 401] on button "Add" at bounding box center [539, 405] width 26 height 17
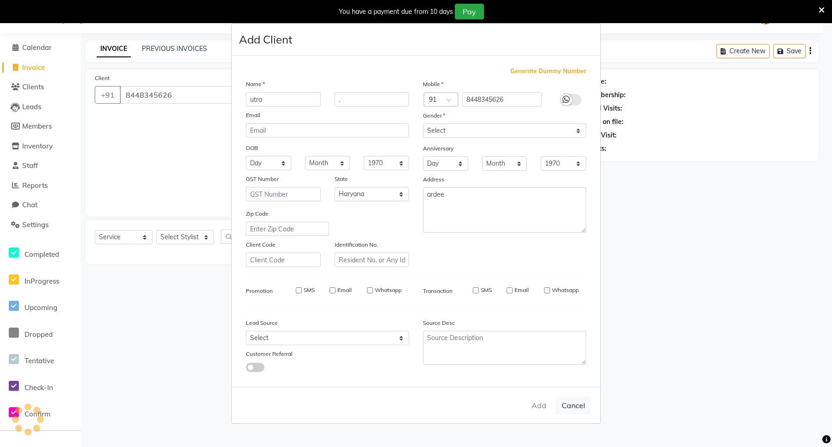
select select
select select "null"
select select
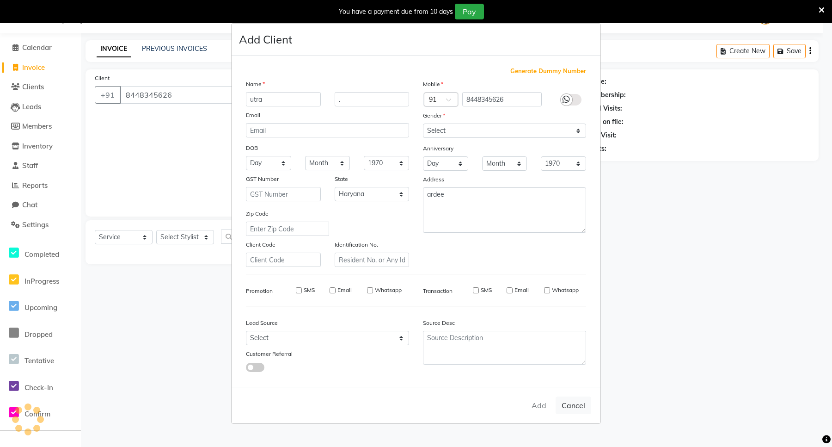
select select
checkbox input "false"
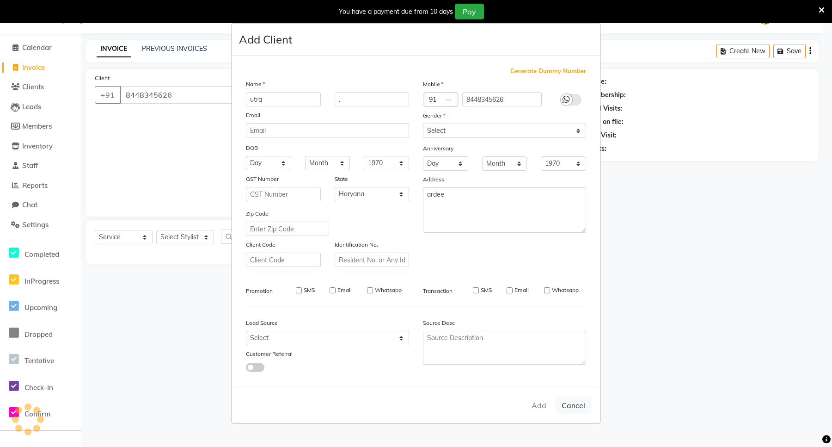
checkbox input "false"
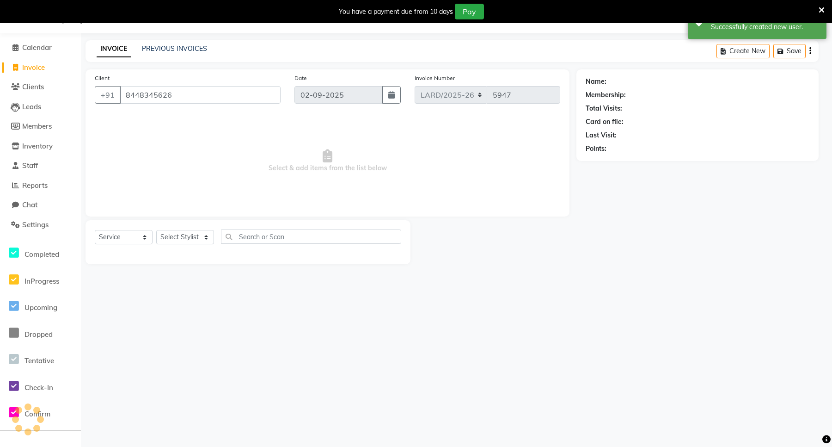
select select "1: Object"
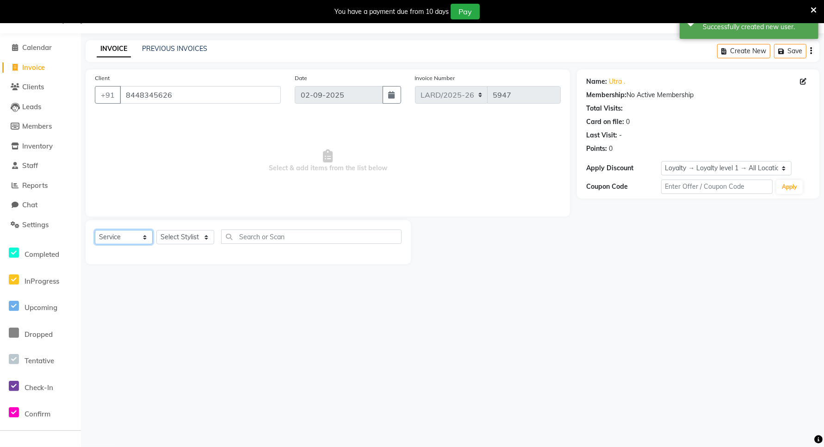
click at [136, 239] on select "Select Service Product Membership Package Voucher Prepaid Gift Card" at bounding box center [124, 237] width 58 height 14
click at [95, 230] on select "Select Service Product Membership Package Voucher Prepaid Gift Card" at bounding box center [124, 237] width 58 height 14
click at [184, 234] on select "Select Stylist [PERSON_NAME] _mrg [PERSON_NAME] _asst [PERSON_NAME] [PERSON_NAM…" at bounding box center [185, 237] width 58 height 14
select select "90488"
click at [156, 230] on select "Select Stylist [PERSON_NAME] _mrg [PERSON_NAME] _asst [PERSON_NAME] [PERSON_NAM…" at bounding box center [185, 237] width 58 height 14
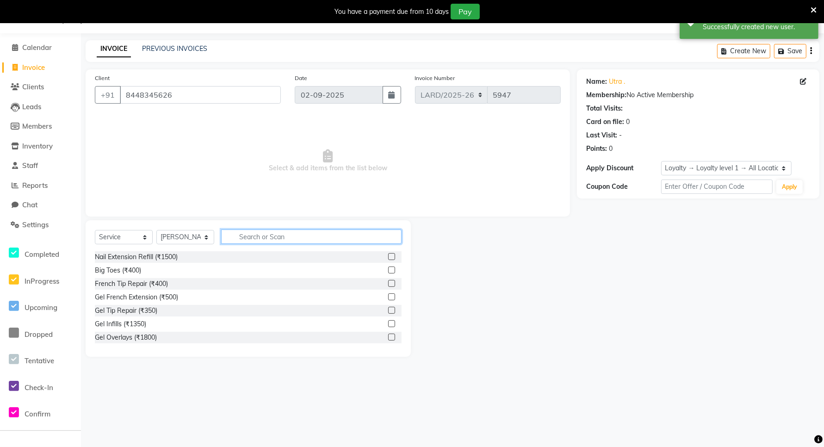
click at [283, 239] on input "text" at bounding box center [311, 236] width 180 height 14
type input "blea"
click at [388, 270] on label at bounding box center [391, 269] width 7 height 7
click at [388, 270] on input "checkbox" at bounding box center [391, 270] width 6 height 6
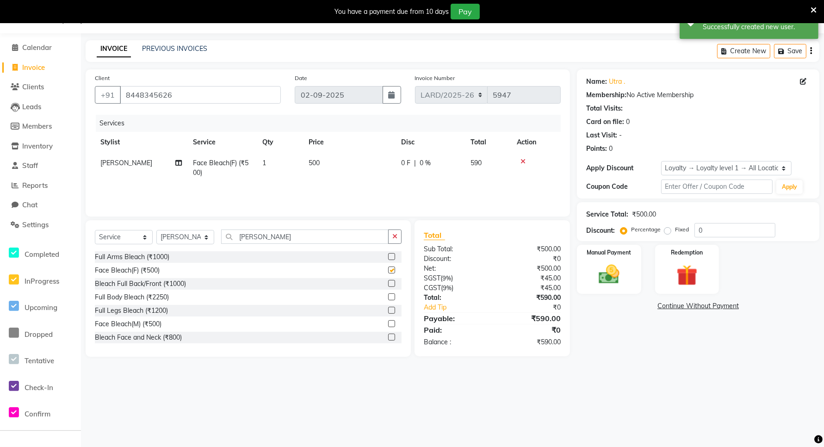
checkbox input "false"
click at [270, 234] on input "blea" at bounding box center [304, 236] width 167 height 14
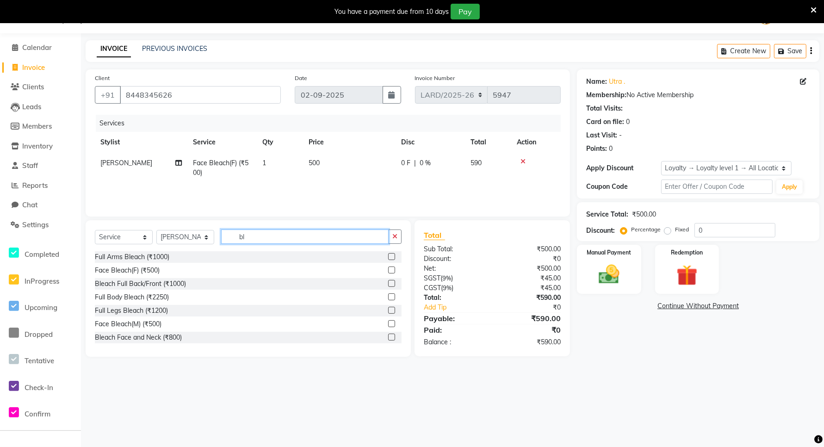
type input "b"
type input "leg"
click at [388, 298] on label at bounding box center [391, 296] width 7 height 7
click at [388, 298] on input "checkbox" at bounding box center [391, 297] width 6 height 6
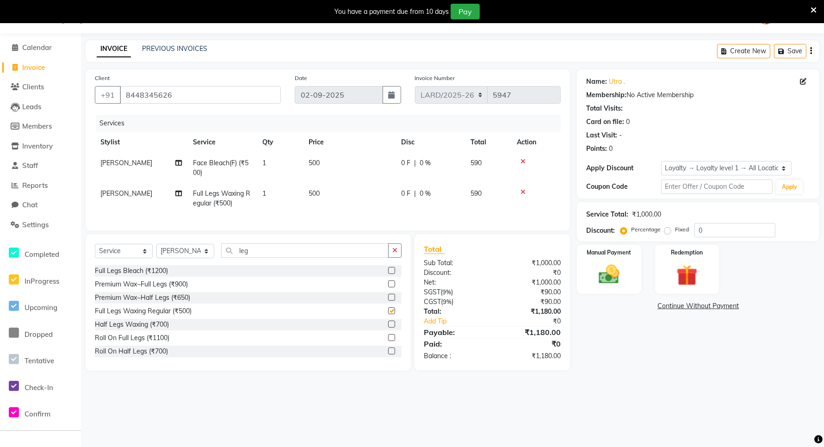
checkbox input "false"
click at [321, 165] on td "500" at bounding box center [349, 168] width 92 height 31
select select "90488"
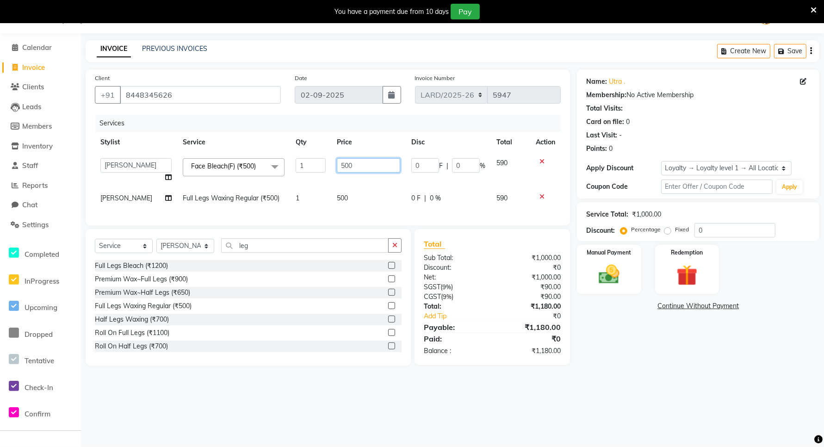
click at [355, 160] on input "500" at bounding box center [368, 165] width 63 height 14
type input "5"
type input "1000"
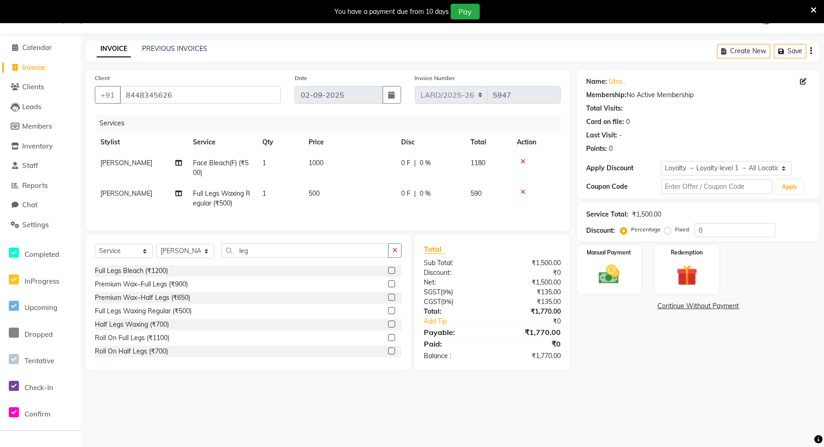
click at [350, 195] on td "500" at bounding box center [349, 198] width 92 height 31
select select "90488"
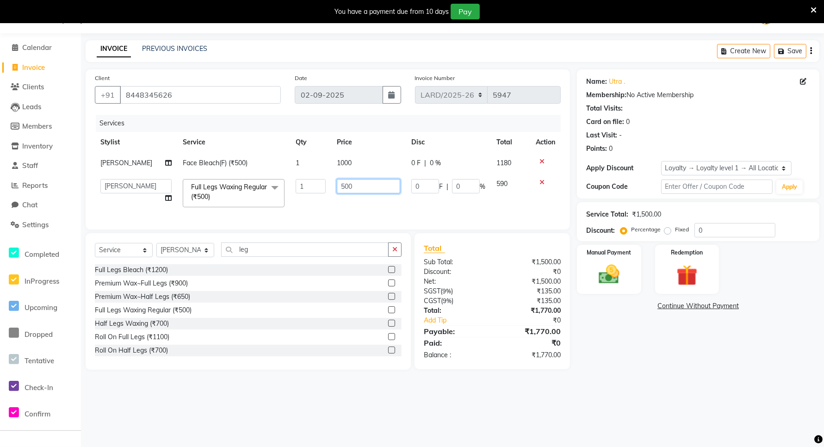
click at [354, 188] on input "500" at bounding box center [368, 186] width 63 height 14
type input "5"
type input "900"
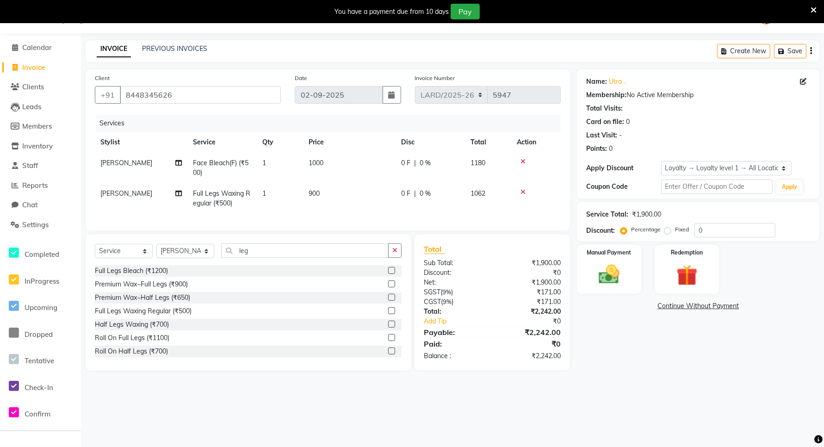
click at [379, 413] on div "08047224946 Select Location × Looks Ardee City Mall, Gurgaon Default Panel My P…" at bounding box center [412, 223] width 824 height 447
click at [484, 422] on div "08047224946 Select Location × Looks Ardee City Mall, Gurgaon Default Panel My P…" at bounding box center [412, 223] width 824 height 447
click at [594, 267] on img at bounding box center [609, 274] width 36 height 25
click at [648, 306] on span "UPI" at bounding box center [651, 306] width 14 height 11
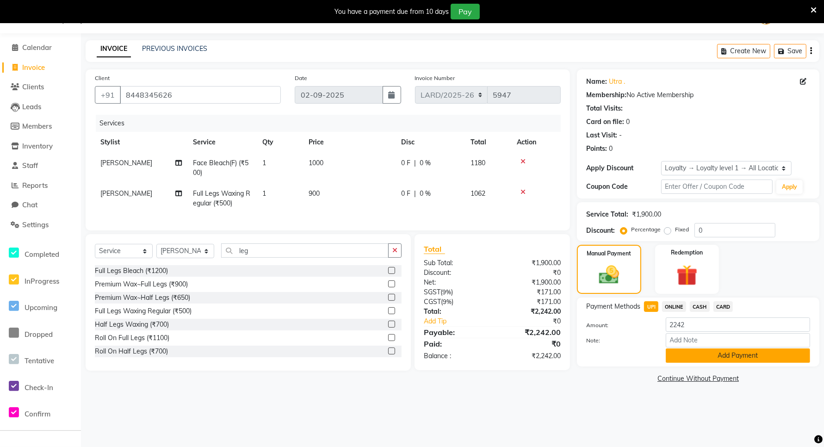
click at [706, 354] on button "Add Payment" at bounding box center [738, 355] width 144 height 14
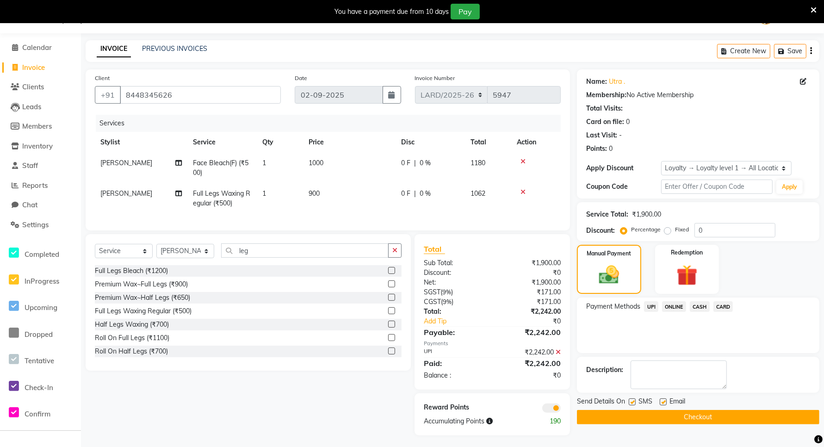
drag, startPoint x: 648, startPoint y: 419, endPoint x: 443, endPoint y: 298, distance: 238.6
click at [648, 417] on button "Checkout" at bounding box center [698, 417] width 242 height 14
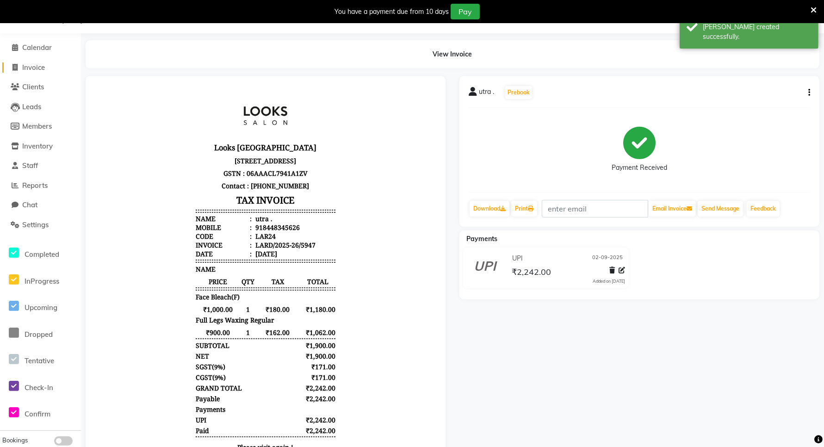
click at [32, 65] on span "Invoice" at bounding box center [33, 67] width 23 height 9
select select "service"
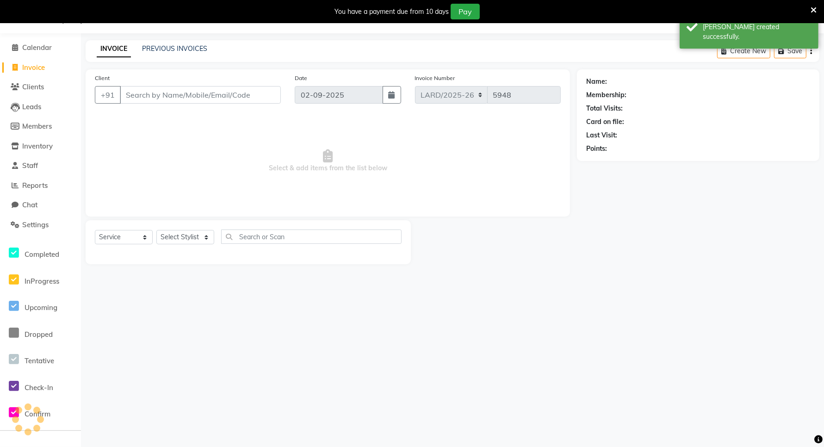
click at [191, 95] on input "Client" at bounding box center [200, 95] width 161 height 18
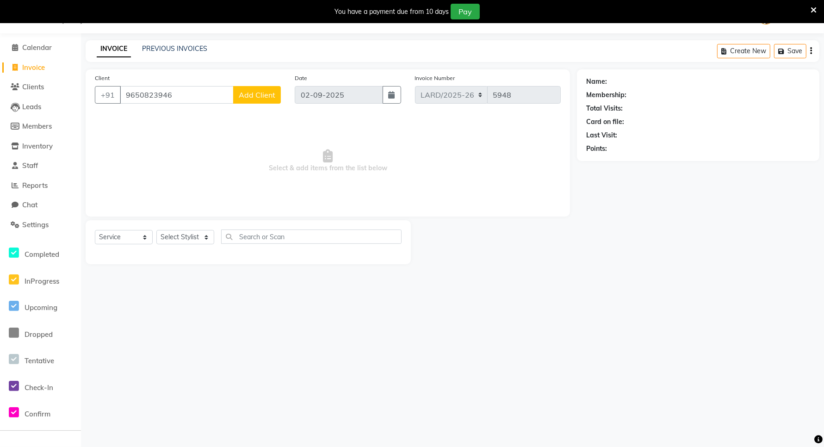
type input "9650823946"
click at [259, 97] on span "Add Client" at bounding box center [257, 94] width 37 height 9
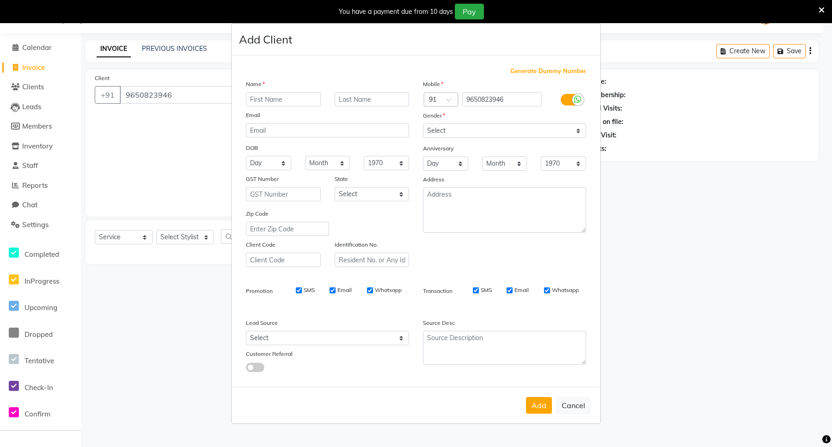
click at [277, 102] on input "text" at bounding box center [283, 99] width 75 height 14
type input "gauri"
click at [359, 101] on input "text" at bounding box center [372, 99] width 75 height 14
type input "."
click at [364, 194] on select "Select [GEOGRAPHIC_DATA] [GEOGRAPHIC_DATA] [GEOGRAPHIC_DATA] [GEOGRAPHIC_DATA] …" at bounding box center [372, 194] width 75 height 14
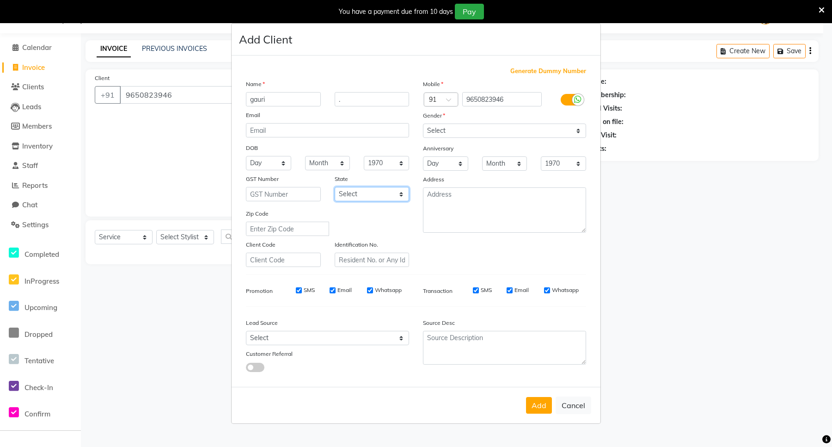
select select "13"
click at [335, 187] on select "Select [GEOGRAPHIC_DATA] [GEOGRAPHIC_DATA] [GEOGRAPHIC_DATA] [GEOGRAPHIC_DATA] …" at bounding box center [372, 194] width 75 height 14
click at [515, 128] on select "Select [DEMOGRAPHIC_DATA] [DEMOGRAPHIC_DATA] Other Prefer Not To Say" at bounding box center [504, 130] width 163 height 14
select select "[DEMOGRAPHIC_DATA]"
click at [423, 124] on select "Select [DEMOGRAPHIC_DATA] [DEMOGRAPHIC_DATA] Other Prefer Not To Say" at bounding box center [504, 130] width 163 height 14
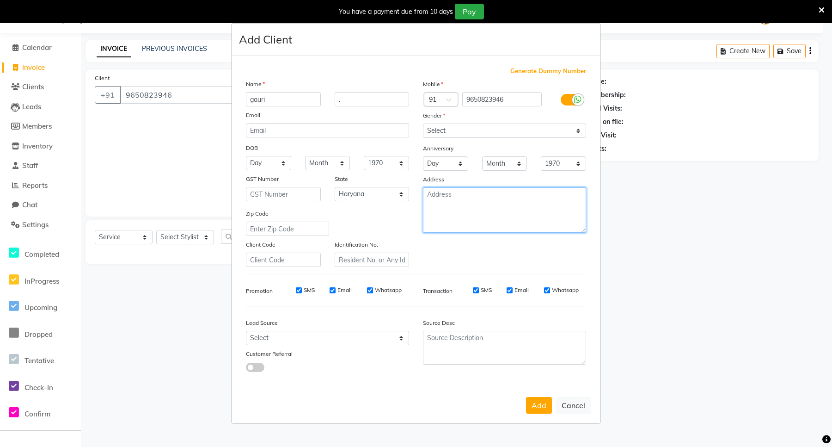
drag, startPoint x: 452, startPoint y: 200, endPoint x: 454, endPoint y: 194, distance: 6.3
click at [454, 197] on textarea at bounding box center [504, 209] width 163 height 45
type textarea "ardee"
drag, startPoint x: 540, startPoint y: 403, endPoint x: 442, endPoint y: 363, distance: 106.2
click at [540, 402] on button "Add" at bounding box center [539, 405] width 26 height 17
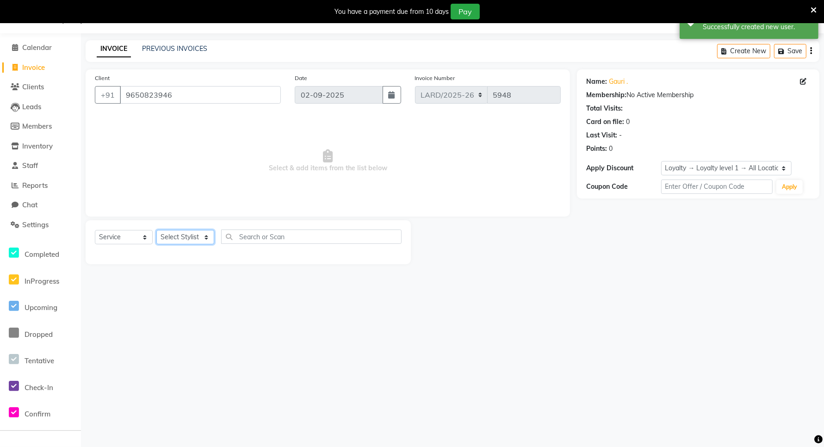
click at [193, 239] on select "Select Stylist [PERSON_NAME] _mrg [PERSON_NAME] _asst [PERSON_NAME] [PERSON_NAM…" at bounding box center [185, 237] width 58 height 14
click at [156, 230] on select "Select Stylist [PERSON_NAME] _mrg [PERSON_NAME] _asst [PERSON_NAME] [PERSON_NAM…" at bounding box center [185, 237] width 58 height 14
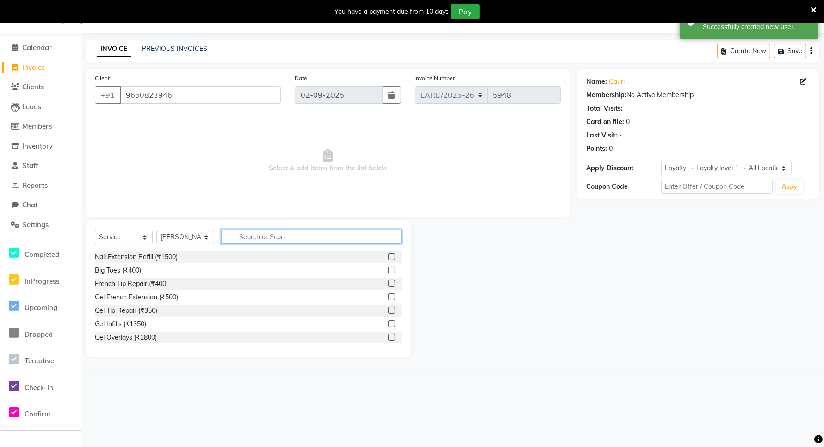
click at [280, 230] on input "text" at bounding box center [311, 236] width 180 height 14
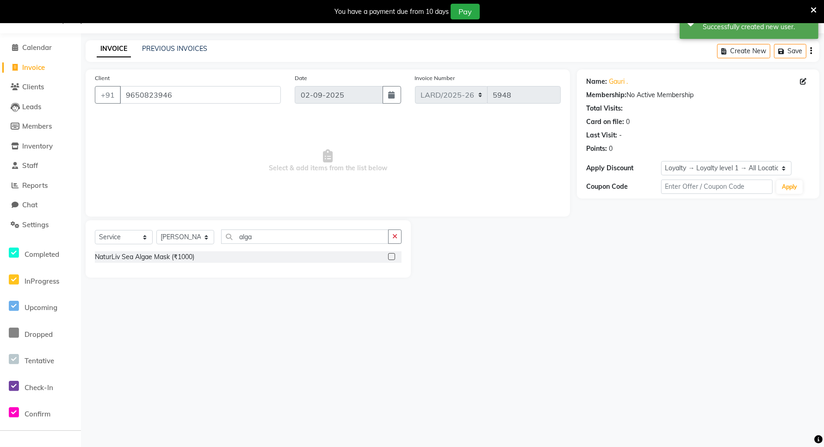
click at [391, 259] on label at bounding box center [391, 256] width 7 height 7
click at [391, 259] on input "checkbox" at bounding box center [391, 257] width 6 height 6
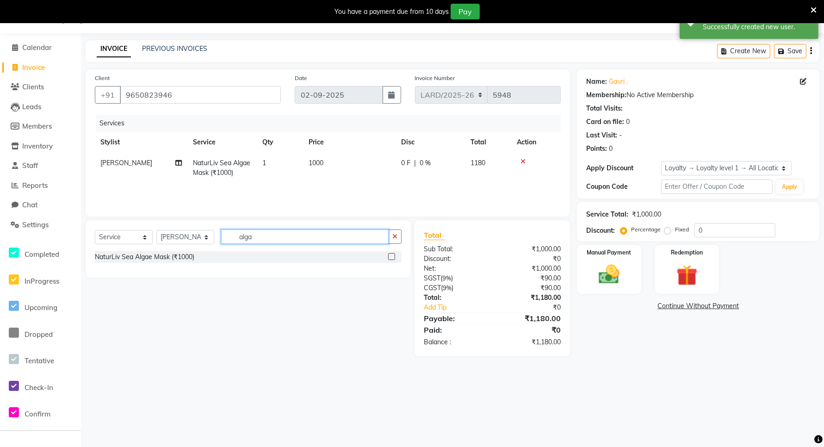
click at [260, 237] on input "alga" at bounding box center [304, 236] width 167 height 14
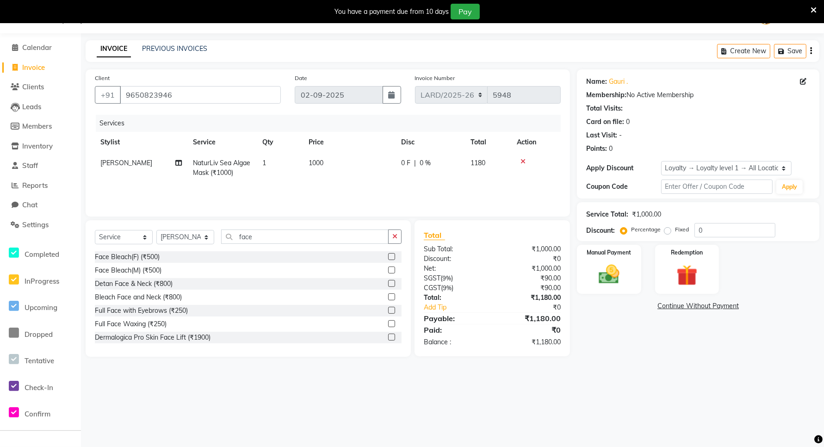
click at [388, 324] on label at bounding box center [391, 323] width 7 height 7
click at [388, 324] on input "checkbox" at bounding box center [391, 324] width 6 height 6
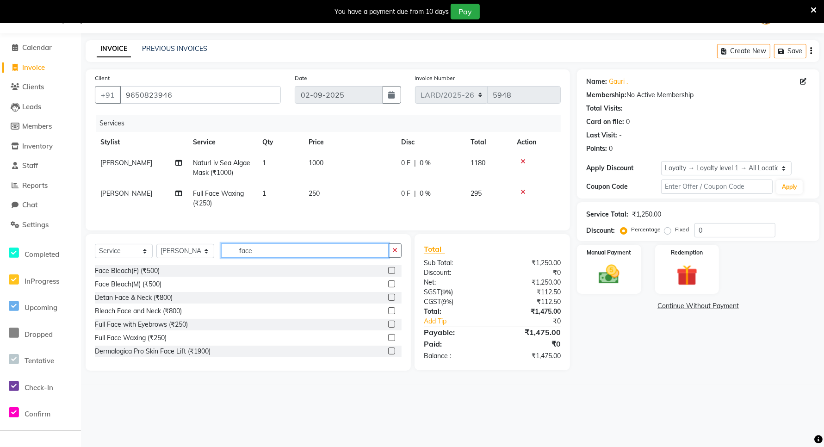
click at [263, 258] on input "face" at bounding box center [304, 250] width 167 height 14
click at [388, 327] on label at bounding box center [391, 324] width 7 height 7
click at [388, 327] on input "checkbox" at bounding box center [391, 324] width 6 height 6
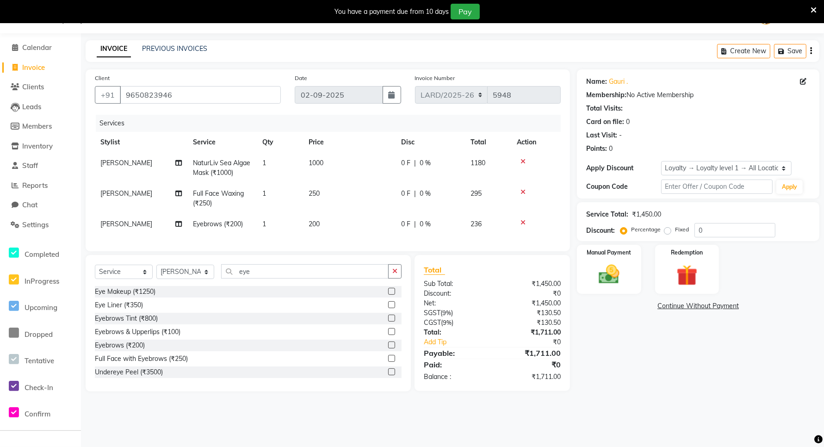
click at [324, 227] on td "200" at bounding box center [349, 224] width 92 height 21
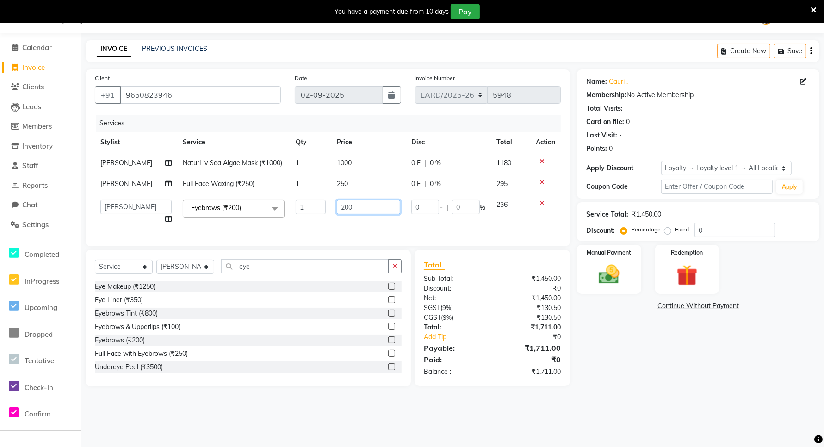
click at [355, 207] on input "200" at bounding box center [368, 207] width 63 height 14
click at [348, 181] on tbody "Annie NaturLiv Sea Algae Mask (₹1000) 1 1000 0 F | 0 % 1180 Annie Full Face Wax…" at bounding box center [328, 191] width 466 height 77
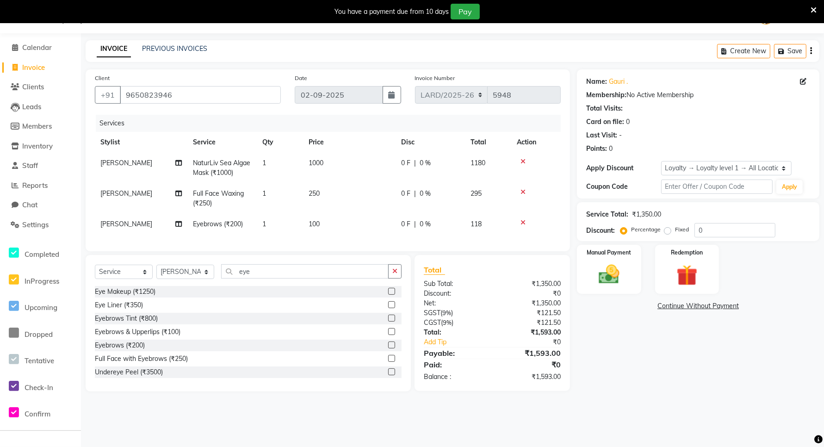
click at [329, 193] on td "250" at bounding box center [349, 198] width 92 height 31
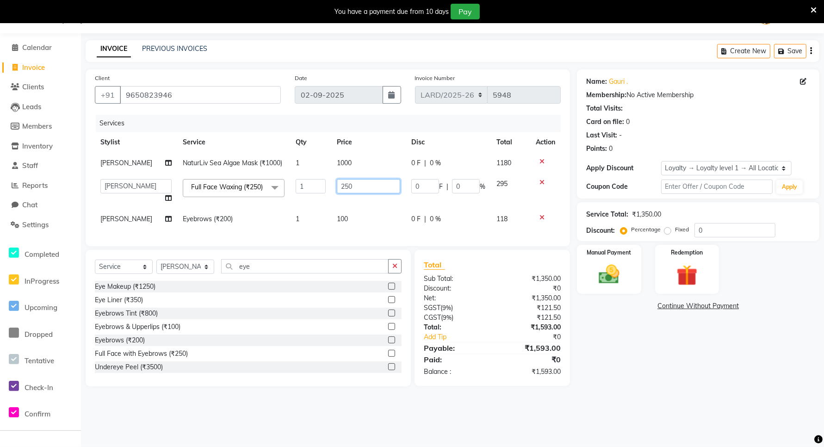
click at [350, 188] on input "250" at bounding box center [368, 186] width 63 height 14
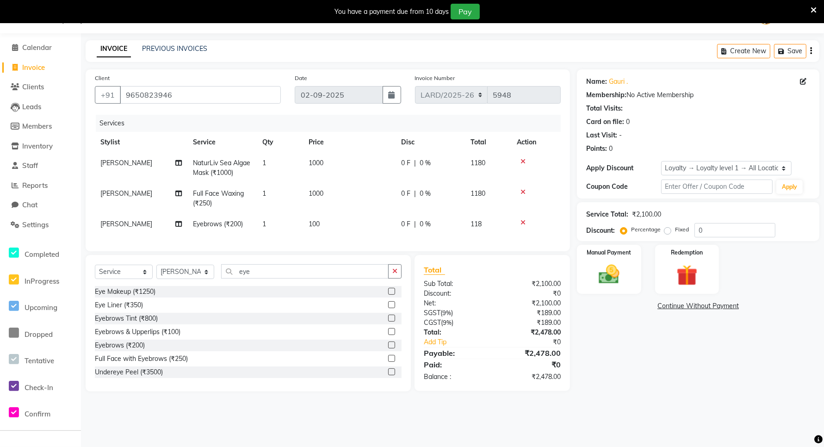
drag, startPoint x: 448, startPoint y: 426, endPoint x: 597, endPoint y: 361, distance: 163.0
click at [449, 426] on div "08047224946 Select Location × Looks Ardee City Mall, Gurgaon Default Panel My P…" at bounding box center [412, 223] width 824 height 447
click at [598, 274] on img at bounding box center [609, 274] width 36 height 25
click at [652, 304] on span "UPI" at bounding box center [651, 306] width 14 height 11
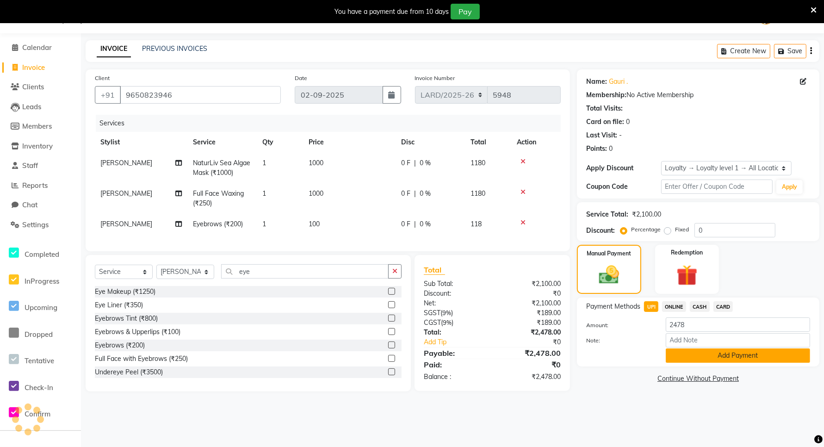
click at [685, 355] on button "Add Payment" at bounding box center [738, 355] width 144 height 14
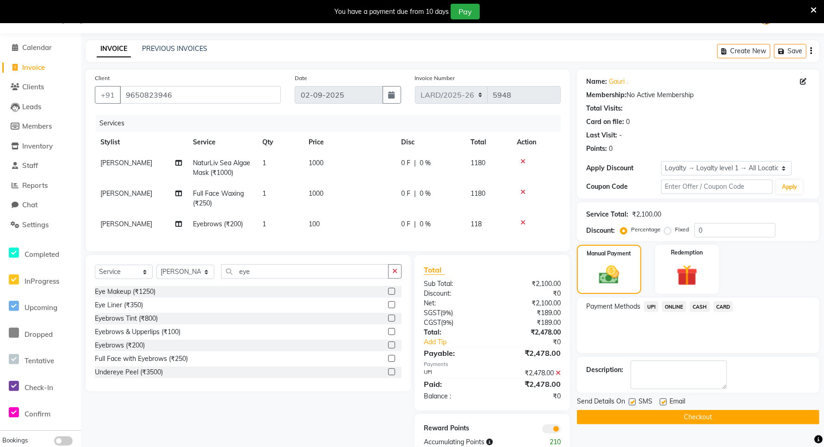
click at [641, 417] on button "Checkout" at bounding box center [698, 417] width 242 height 14
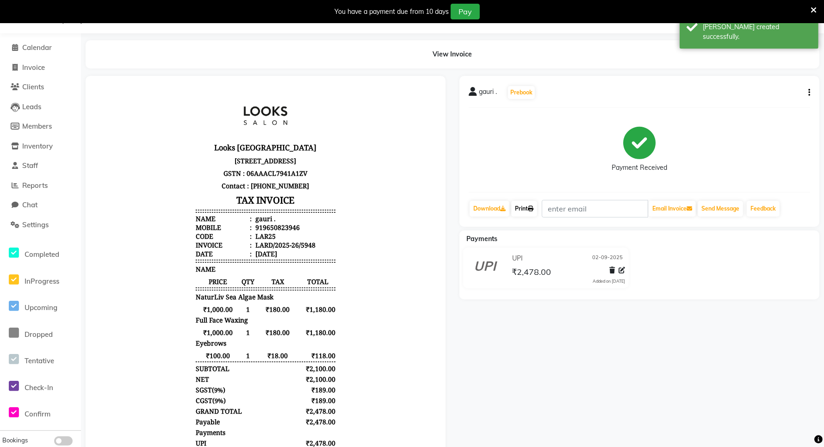
click at [528, 210] on link "Print" at bounding box center [524, 209] width 26 height 16
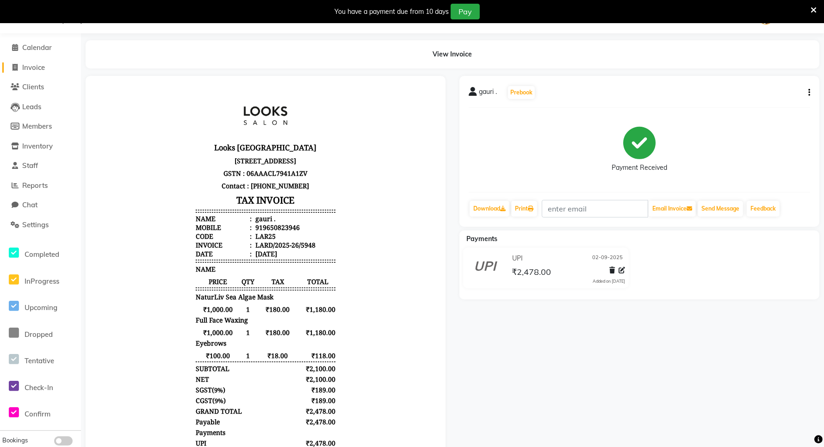
click at [22, 65] on span "Invoice" at bounding box center [33, 67] width 23 height 9
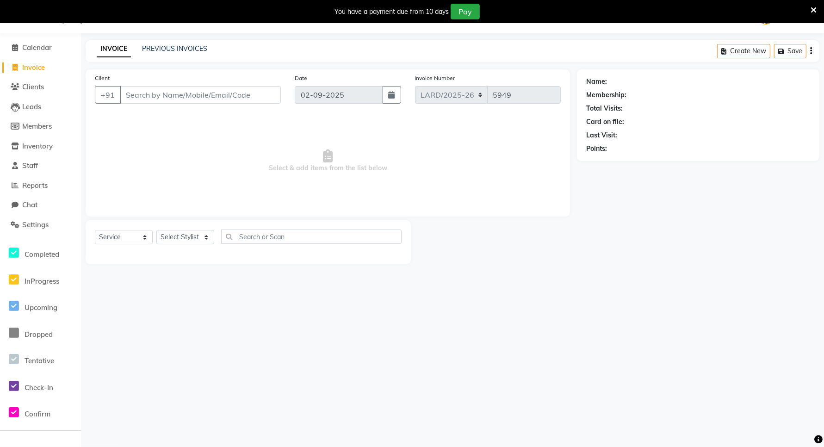
click at [172, 52] on div "PREVIOUS INVOICES" at bounding box center [174, 49] width 65 height 10
click at [172, 44] on link "PREVIOUS INVOICES" at bounding box center [174, 48] width 65 height 8
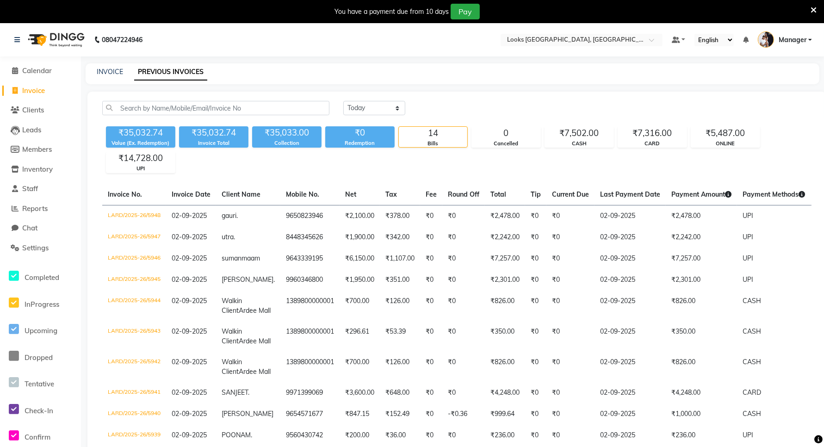
click at [32, 91] on span "Invoice" at bounding box center [33, 90] width 23 height 9
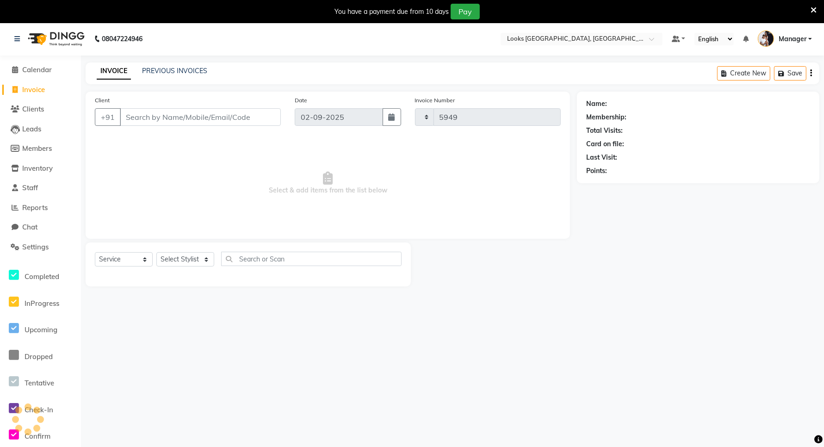
scroll to position [23, 0]
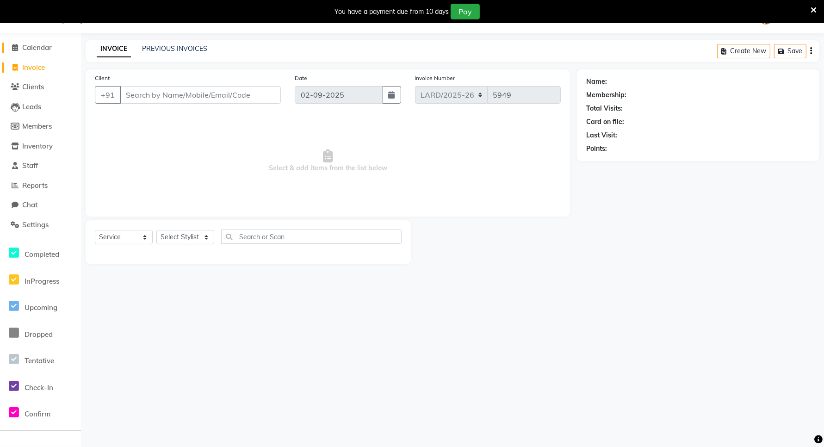
click at [36, 52] on link "Calendar" at bounding box center [40, 48] width 76 height 11
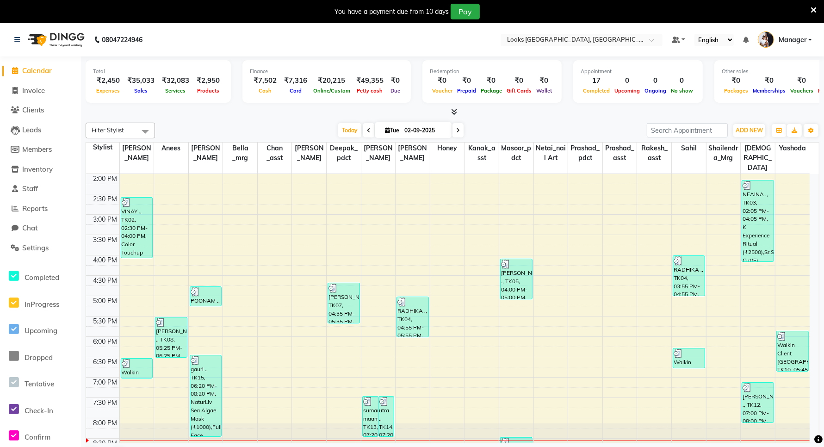
scroll to position [257, 0]
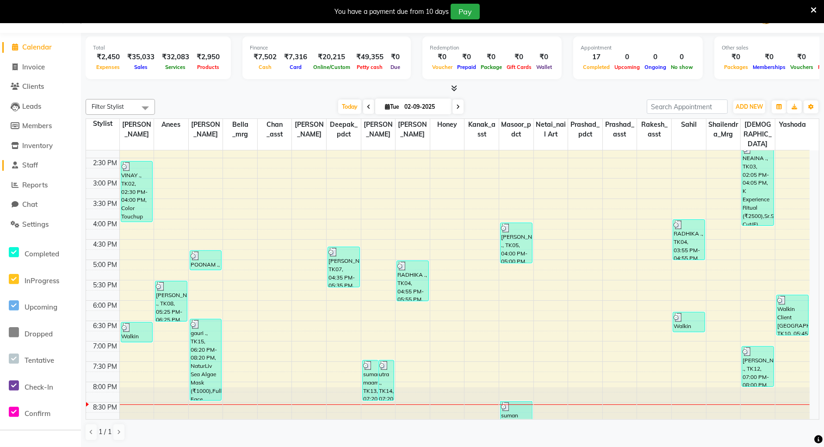
click at [35, 168] on span "Staff" at bounding box center [30, 164] width 16 height 9
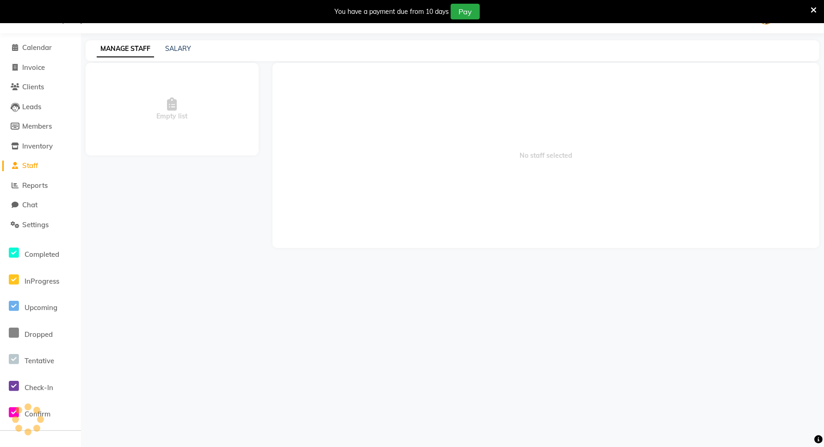
scroll to position [23, 0]
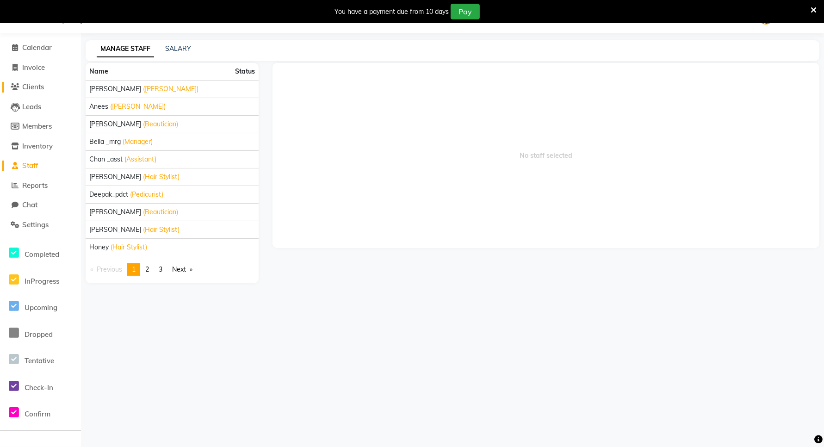
click at [33, 86] on span "Clients" at bounding box center [33, 86] width 22 height 9
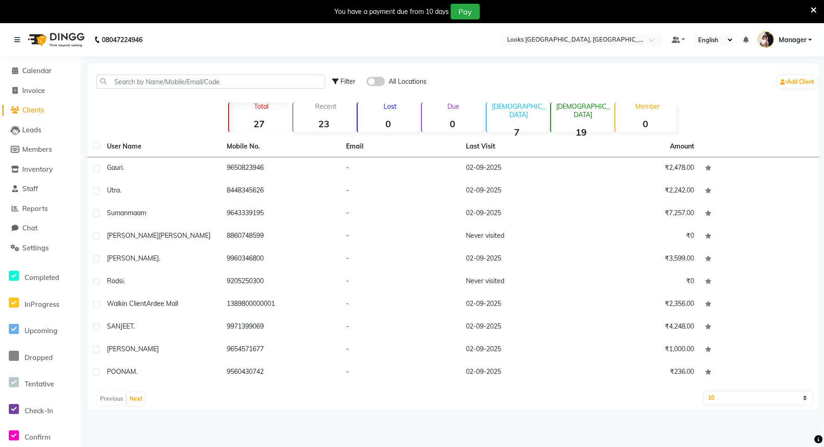
click at [38, 110] on span "Clients" at bounding box center [33, 109] width 22 height 9
click at [39, 88] on span "Invoice" at bounding box center [33, 90] width 23 height 9
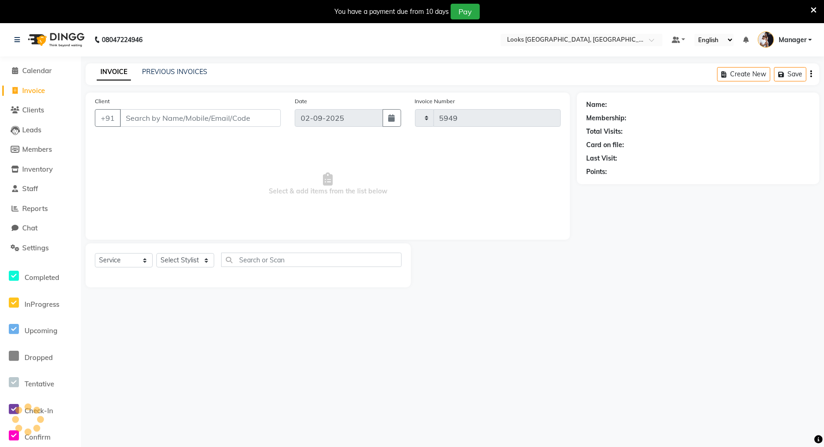
scroll to position [23, 0]
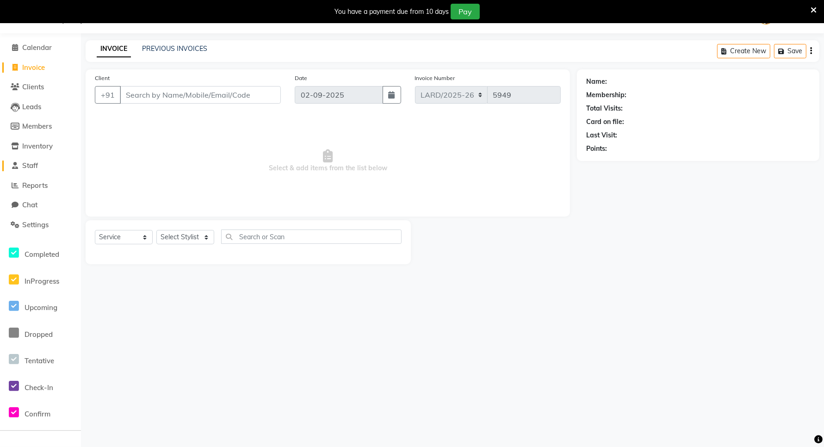
click at [33, 166] on span "Staff" at bounding box center [30, 165] width 16 height 9
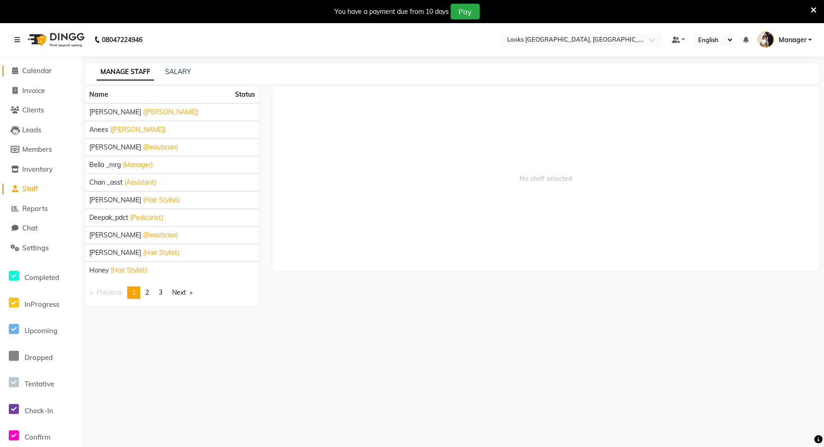
click at [40, 72] on span "Calendar" at bounding box center [37, 70] width 30 height 9
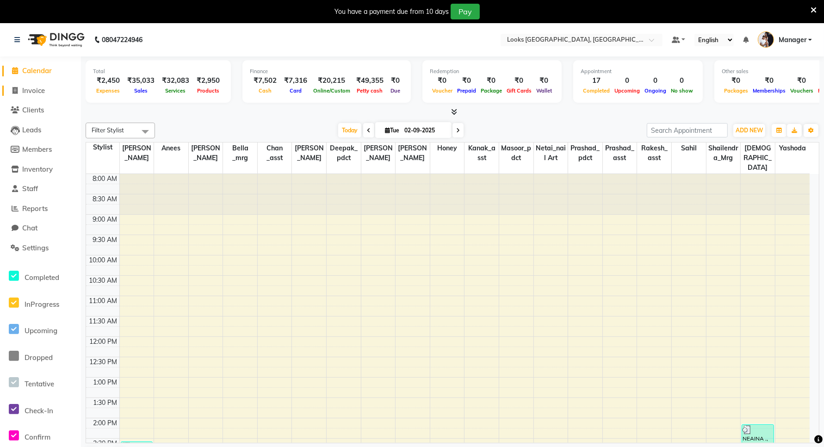
click at [37, 91] on span "Invoice" at bounding box center [33, 90] width 23 height 9
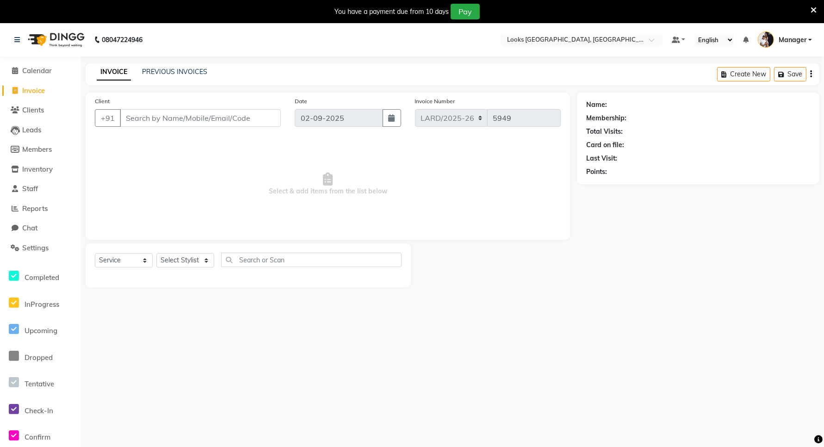
click at [222, 122] on input "Client" at bounding box center [200, 118] width 161 height 18
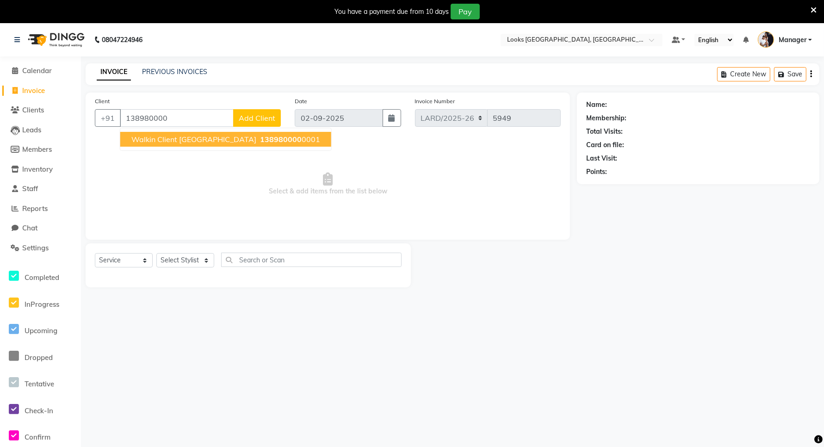
click at [200, 137] on span "Walkin Client [GEOGRAPHIC_DATA]" at bounding box center [193, 139] width 125 height 9
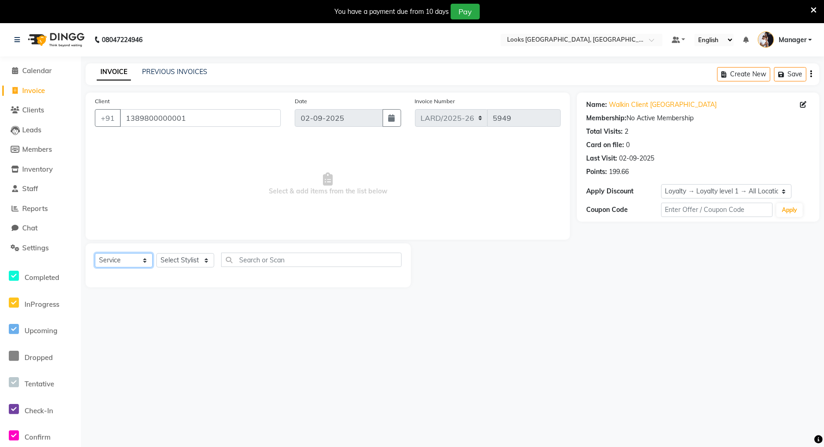
click at [134, 260] on select "Select Service Product Membership Package Voucher Prepaid Gift Card" at bounding box center [124, 260] width 58 height 14
click at [95, 253] on select "Select Service Product Membership Package Voucher Prepaid Gift Card" at bounding box center [124, 260] width 58 height 14
click at [196, 259] on select "Select Stylist [PERSON_NAME] _mrg [PERSON_NAME] _asst [PERSON_NAME] [PERSON_NAM…" at bounding box center [185, 260] width 58 height 14
click at [156, 253] on select "Select Stylist [PERSON_NAME] _mrg [PERSON_NAME] _asst [PERSON_NAME] [PERSON_NAM…" at bounding box center [185, 260] width 58 height 14
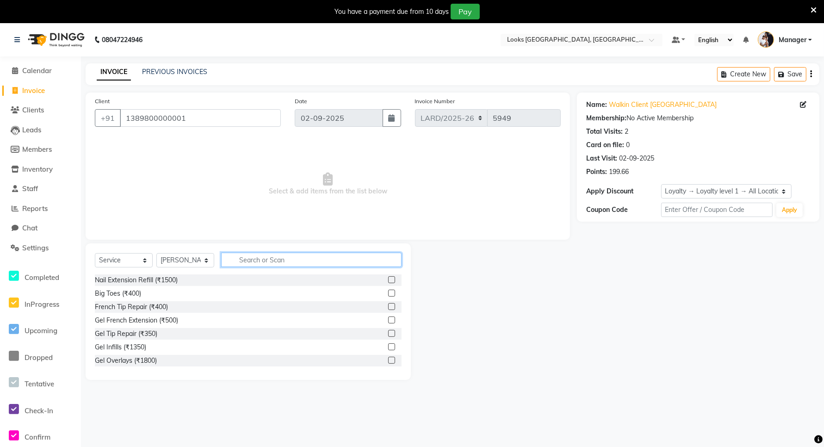
click at [299, 259] on input "text" at bounding box center [311, 260] width 180 height 14
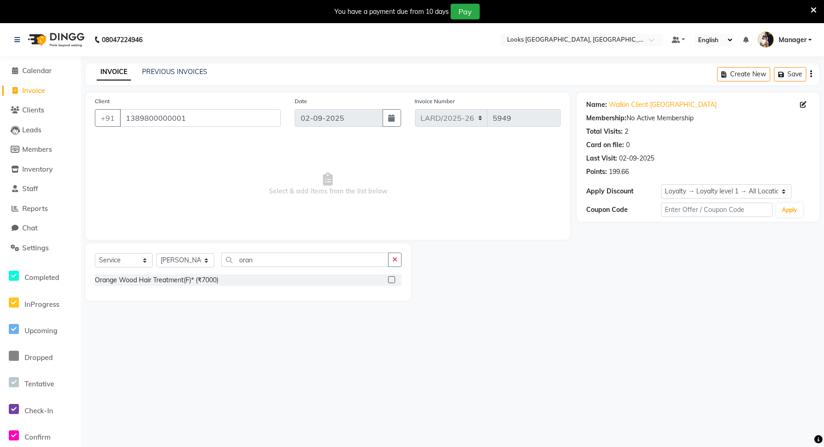
click at [388, 278] on label at bounding box center [391, 279] width 7 height 7
click at [388, 278] on input "checkbox" at bounding box center [391, 280] width 6 height 6
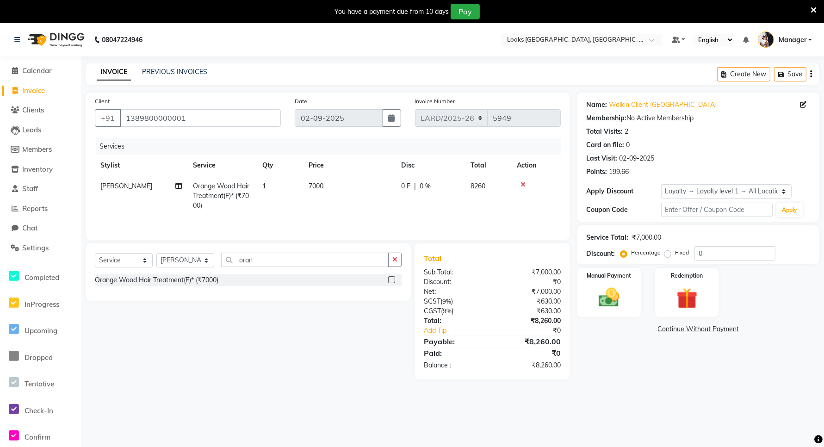
click at [432, 182] on div "0 F | 0 %" at bounding box center [430, 186] width 58 height 10
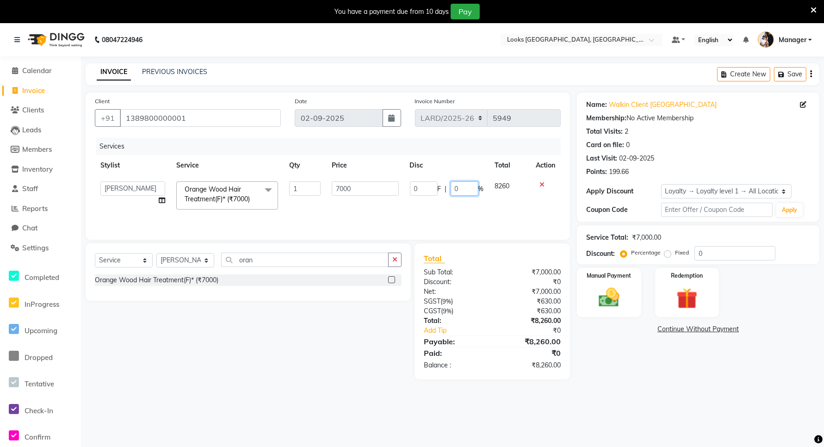
click at [461, 188] on input "0" at bounding box center [464, 188] width 28 height 14
click at [339, 382] on main "INVOICE PREVIOUS INVOICES Create New Save Client +91 1389800000001 Date 02-09-2…" at bounding box center [452, 228] width 743 height 330
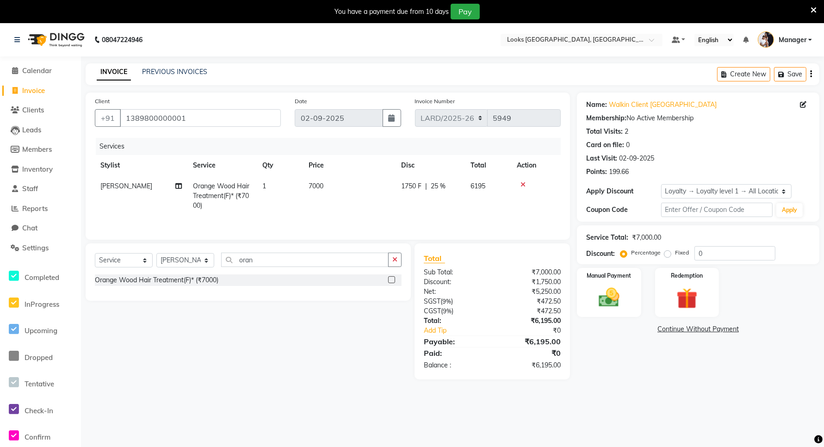
click at [322, 190] on td "7000" at bounding box center [349, 196] width 92 height 40
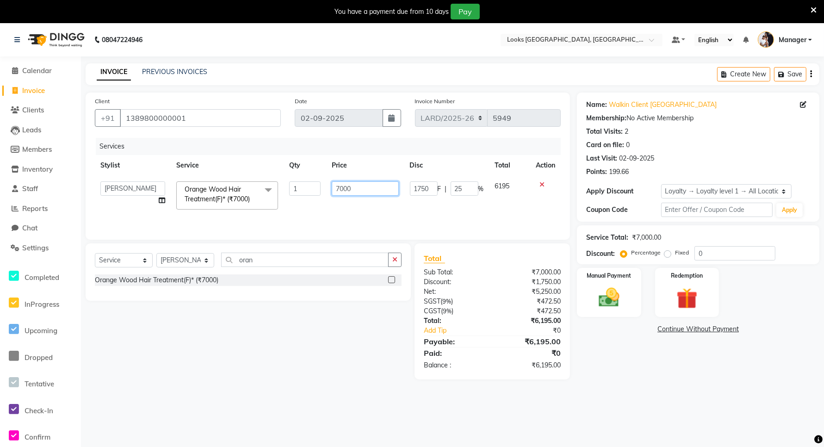
click at [359, 188] on input "7000" at bounding box center [365, 188] width 67 height 14
click at [317, 371] on main "INVOICE PREVIOUS INVOICES Create New Save Client +91 1389800000001 Date 02-09-2…" at bounding box center [452, 228] width 743 height 330
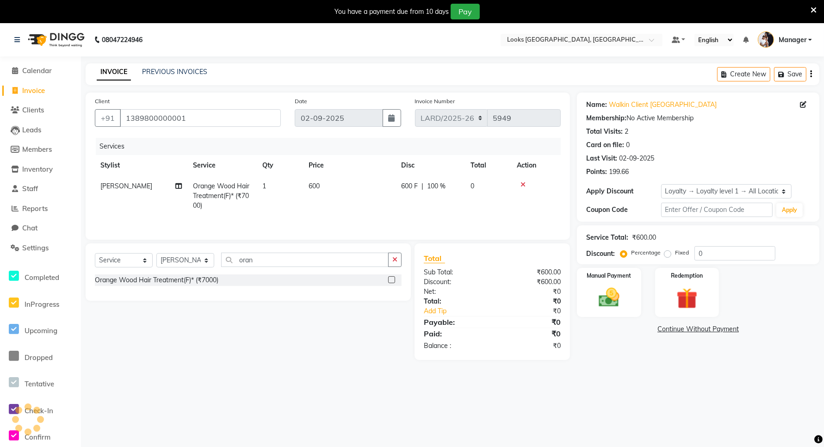
click at [406, 185] on span "600 F" at bounding box center [409, 186] width 17 height 10
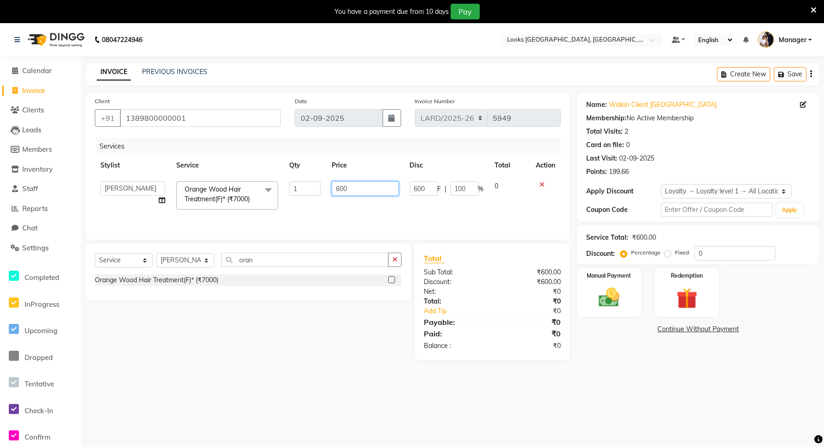
click at [372, 186] on input "600" at bounding box center [365, 188] width 67 height 14
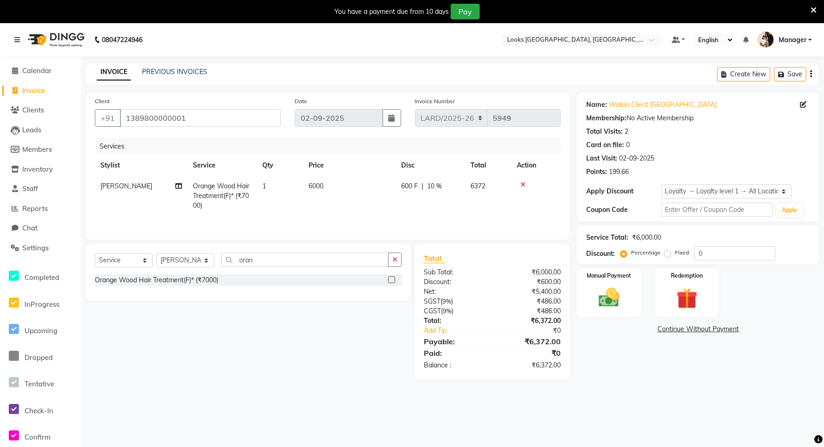
click at [441, 184] on span "10 %" at bounding box center [434, 186] width 15 height 10
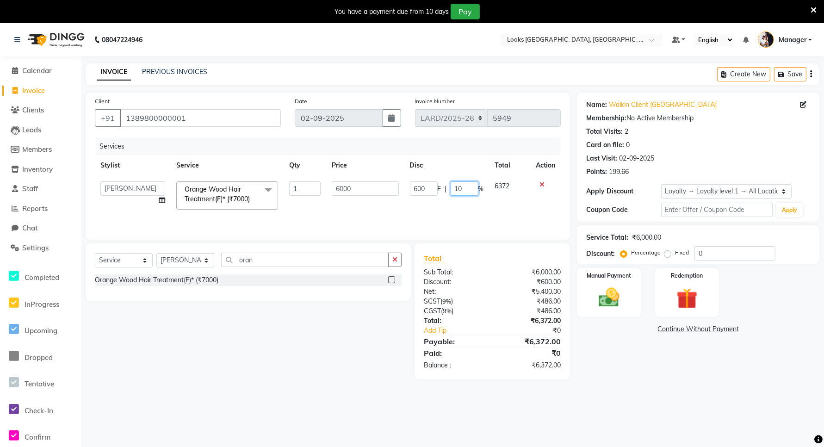
click at [474, 186] on input "10" at bounding box center [464, 188] width 28 height 14
click at [363, 367] on div "Select Service Product Membership Package Voucher Prepaid Gift Card Select Styl…" at bounding box center [245, 311] width 332 height 136
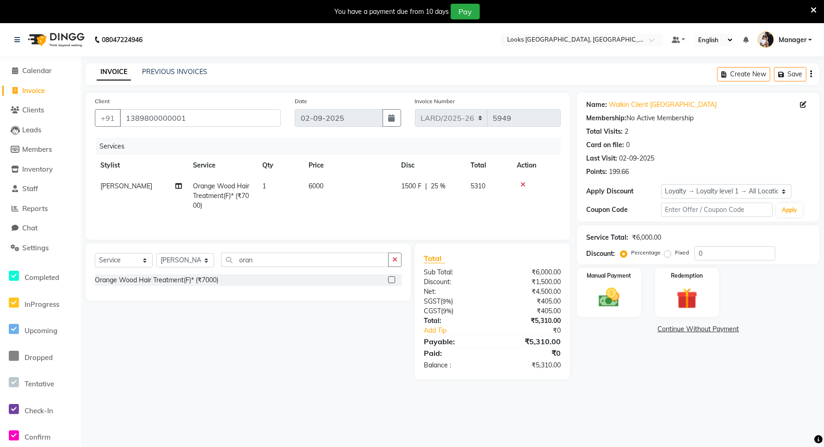
click at [325, 184] on td "6000" at bounding box center [349, 196] width 92 height 40
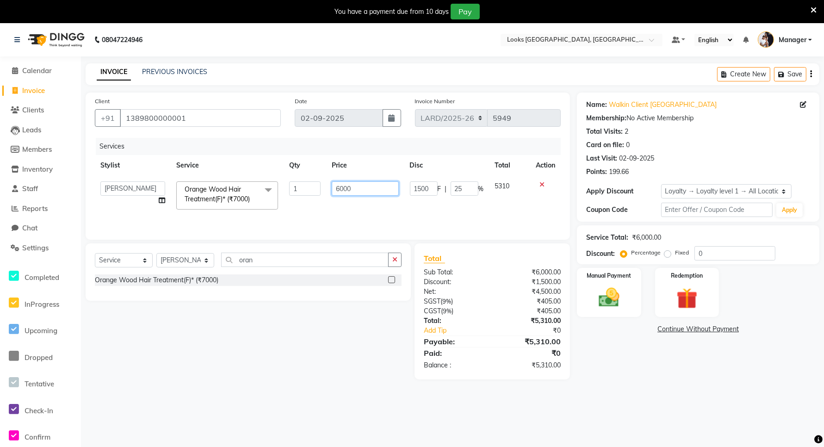
click at [357, 187] on input "6000" at bounding box center [365, 188] width 67 height 14
click at [316, 372] on div "Select Service Product Membership Package Voucher Prepaid Gift Card Select Styl…" at bounding box center [245, 311] width 332 height 136
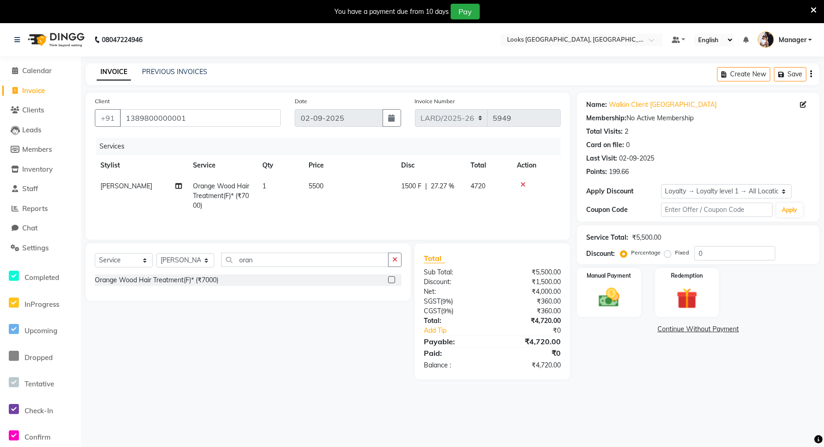
click at [317, 184] on span "5500" at bounding box center [315, 186] width 15 height 8
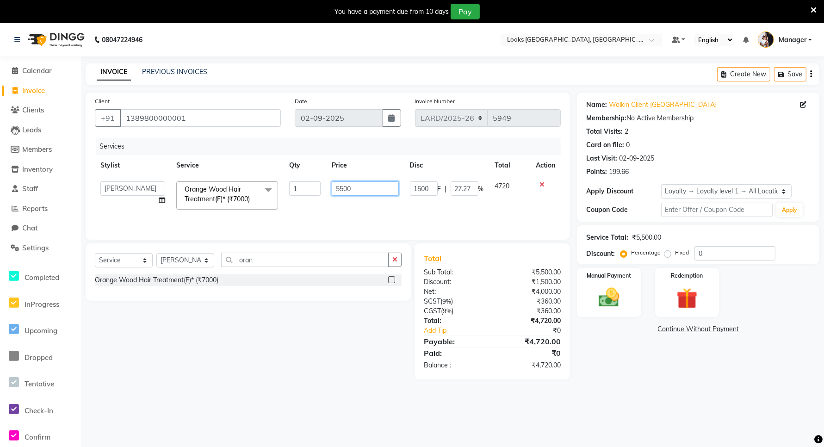
click at [353, 187] on input "5500" at bounding box center [365, 188] width 67 height 14
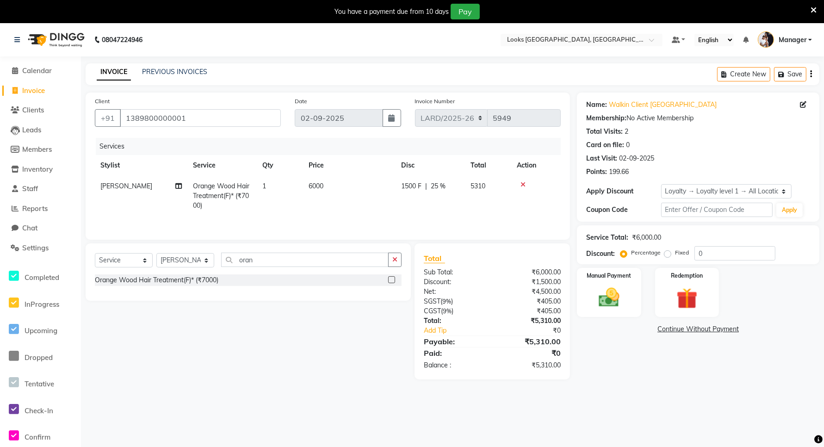
click at [380, 348] on div "Select Service Product Membership Package Voucher Prepaid Gift Card Select Styl…" at bounding box center [245, 311] width 332 height 136
click at [329, 179] on td "6000" at bounding box center [349, 196] width 92 height 40
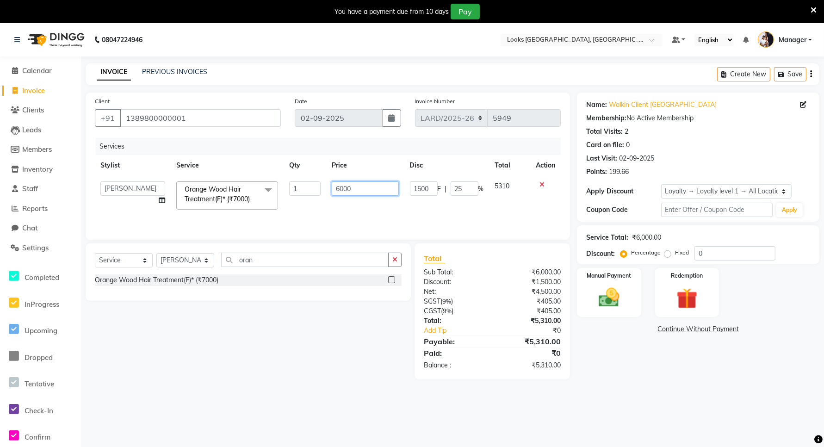
click at [359, 183] on input "6000" at bounding box center [365, 188] width 67 height 14
click at [320, 344] on div "Select Service Product Membership Package Voucher Prepaid Gift Card Select Styl…" at bounding box center [245, 311] width 332 height 136
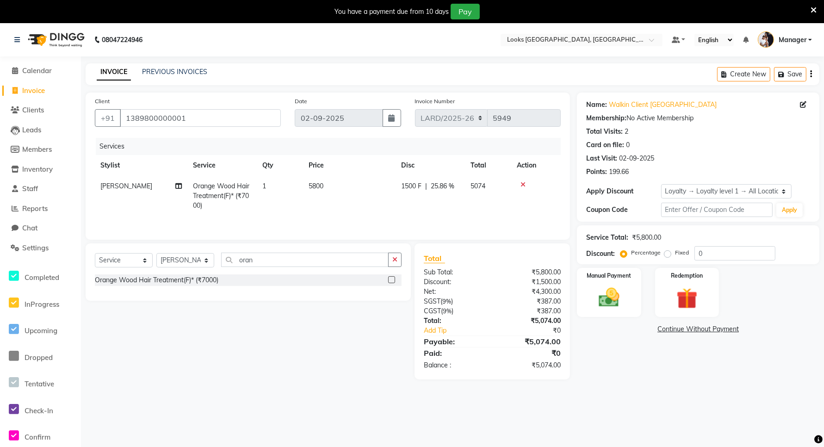
click at [327, 186] on td "5800" at bounding box center [349, 196] width 92 height 40
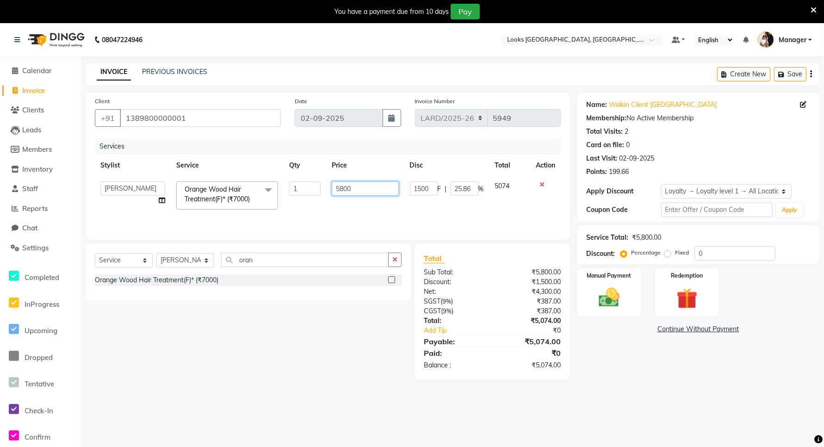
click at [363, 185] on input "5800" at bounding box center [365, 188] width 67 height 14
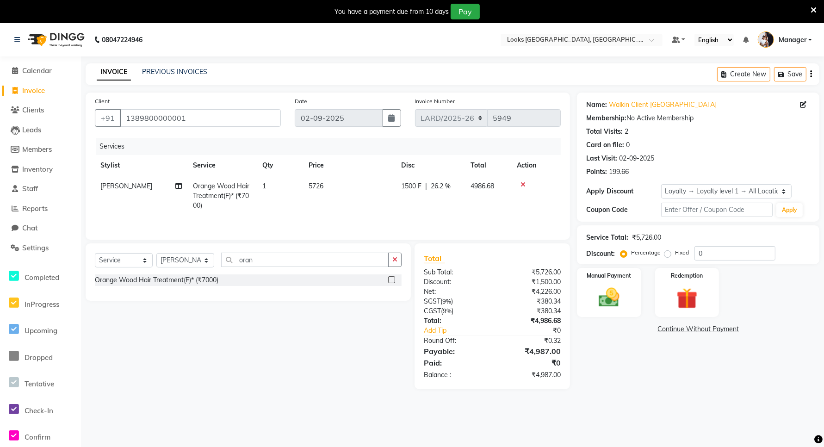
click at [320, 377] on div "Select Service Product Membership Package Voucher Prepaid Gift Card Select Styl…" at bounding box center [245, 316] width 332 height 146
click at [327, 183] on td "5726" at bounding box center [349, 196] width 92 height 40
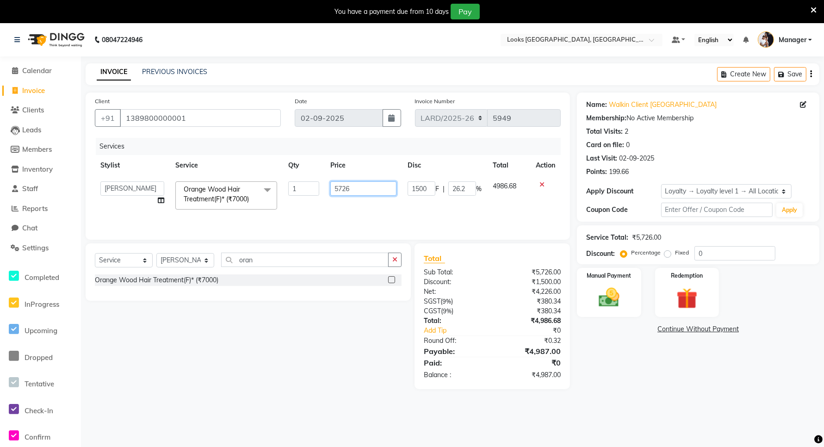
click at [373, 186] on input "5726" at bounding box center [363, 188] width 66 height 14
click at [299, 380] on div "Select Service Product Membership Package Voucher Prepaid Gift Card Select Styl…" at bounding box center [245, 316] width 332 height 146
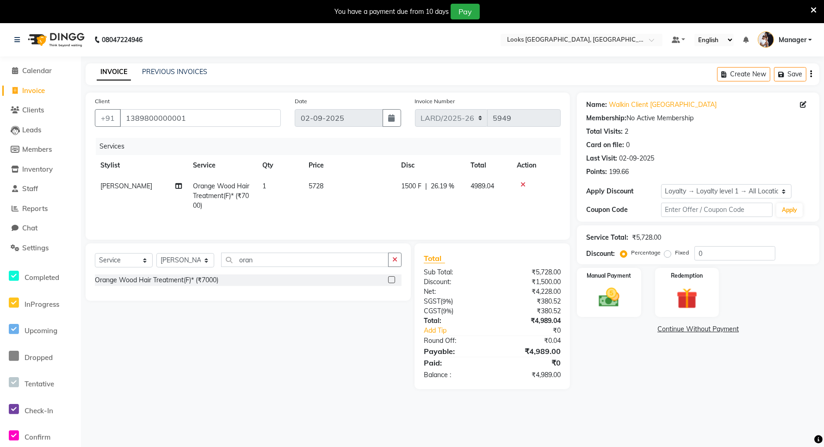
click at [329, 181] on td "5728" at bounding box center [349, 196] width 92 height 40
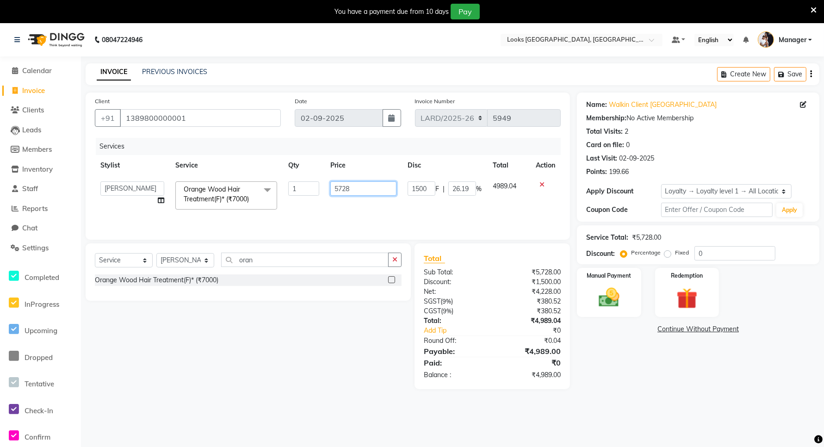
click at [365, 186] on input "5728" at bounding box center [363, 188] width 66 height 14
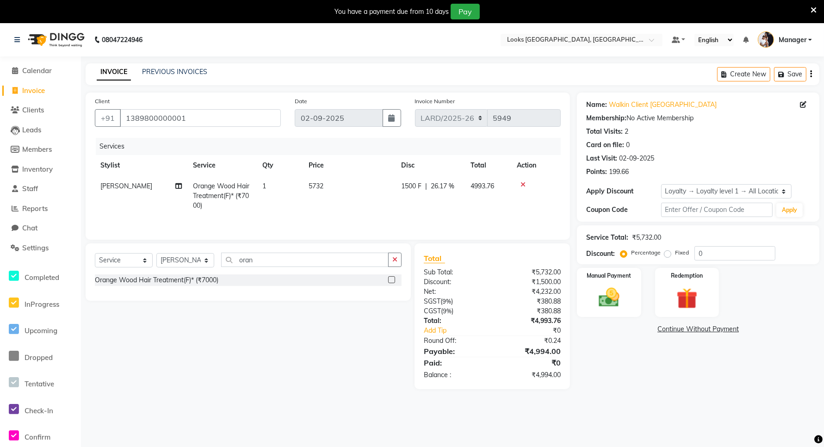
click at [284, 382] on div "Select Service Product Membership Package Voucher Prepaid Gift Card Select Styl…" at bounding box center [245, 316] width 332 height 146
click at [334, 183] on td "5732" at bounding box center [349, 196] width 92 height 40
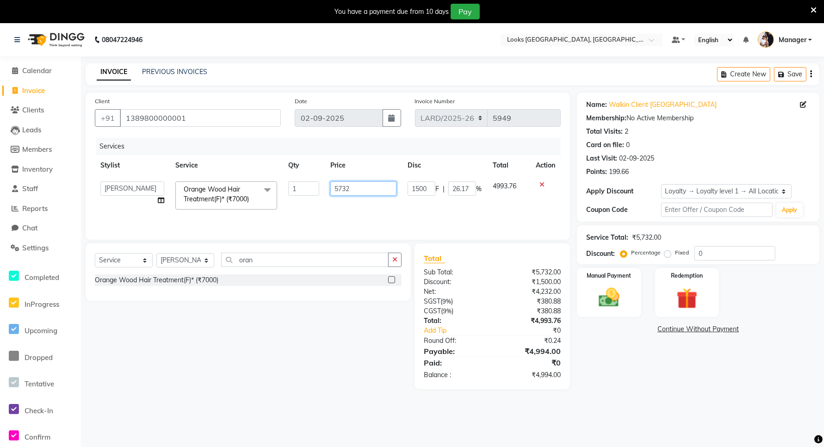
click at [357, 188] on input "5732" at bounding box center [363, 188] width 66 height 14
click at [311, 417] on div "08047224946 Select Location × Looks Ardee City Mall, Gurgaon Default Panel My P…" at bounding box center [412, 246] width 824 height 447
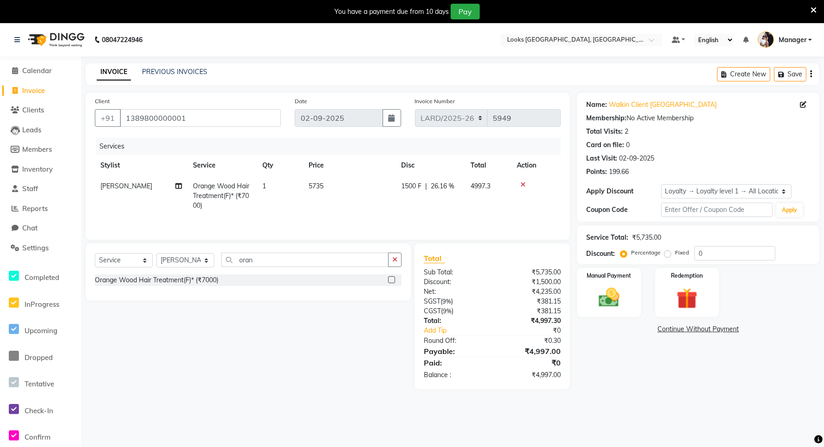
click at [329, 184] on td "5735" at bounding box center [349, 196] width 92 height 40
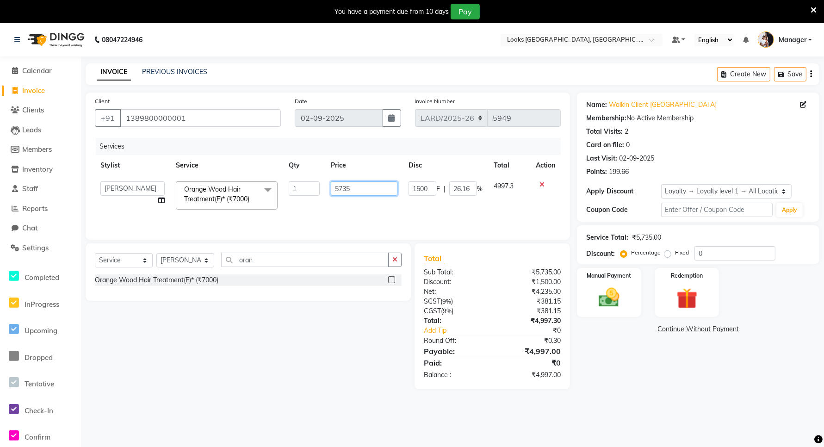
click at [360, 186] on input "5735" at bounding box center [364, 188] width 67 height 14
click at [313, 340] on div "Select Service Product Membership Package Voucher Prepaid Gift Card Select Styl…" at bounding box center [245, 316] width 332 height 146
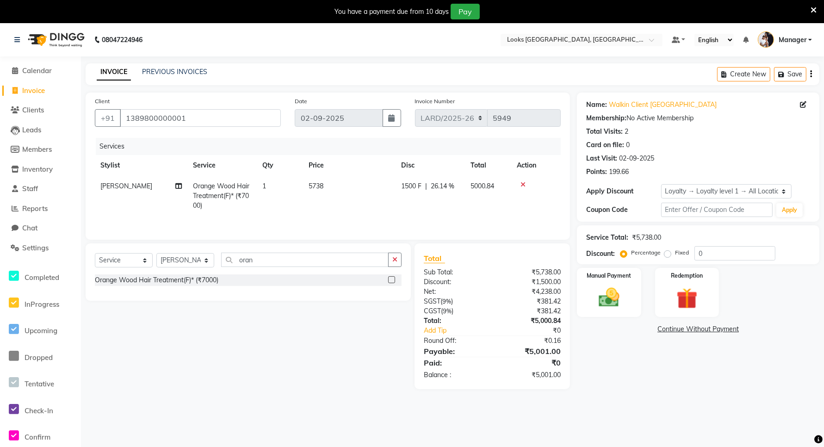
click at [332, 181] on td "5738" at bounding box center [349, 196] width 92 height 40
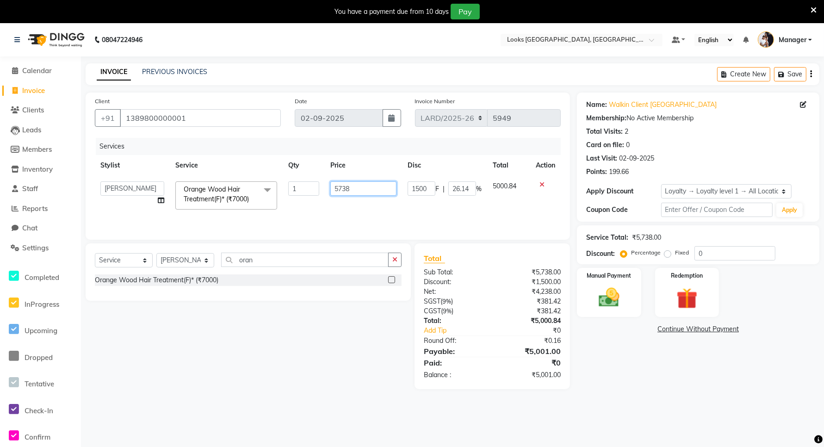
click at [359, 187] on input "5738" at bounding box center [363, 188] width 66 height 14
click at [288, 392] on main "INVOICE PREVIOUS INVOICES Create New Save Client +91 1389800000001 Date 02-09-2…" at bounding box center [452, 232] width 743 height 339
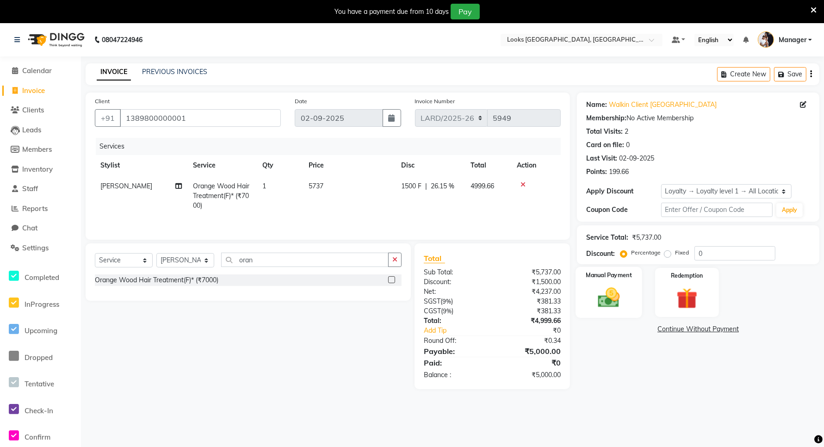
click at [611, 295] on img at bounding box center [609, 297] width 36 height 25
click at [702, 328] on span "CASH" at bounding box center [700, 329] width 20 height 11
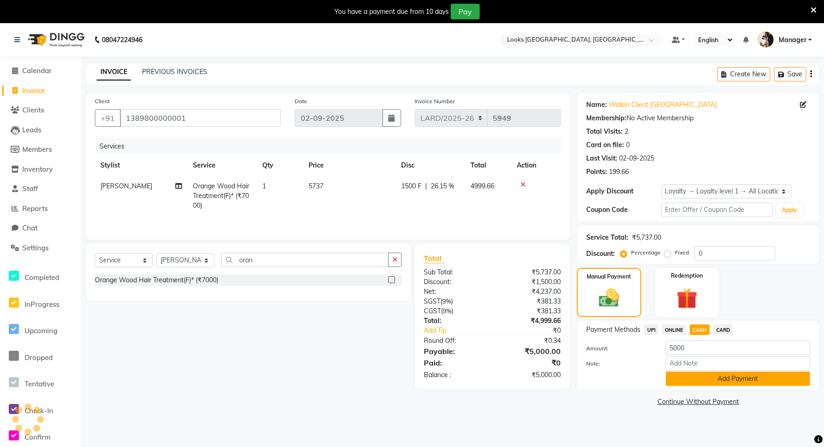
click at [715, 381] on button "Add Payment" at bounding box center [738, 378] width 144 height 14
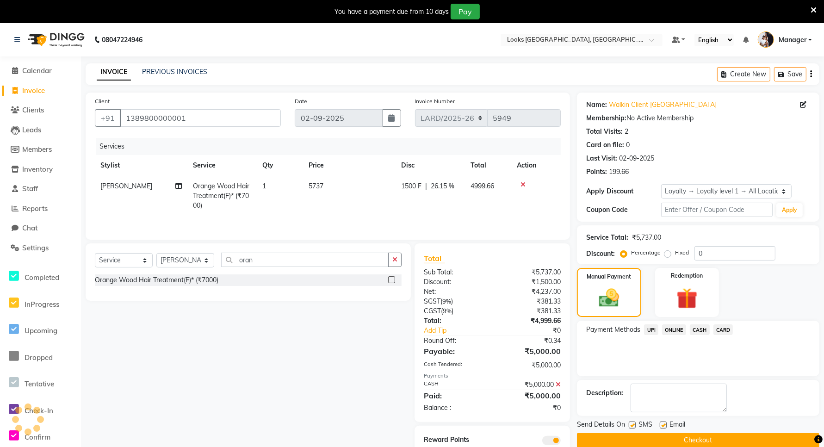
scroll to position [36, 0]
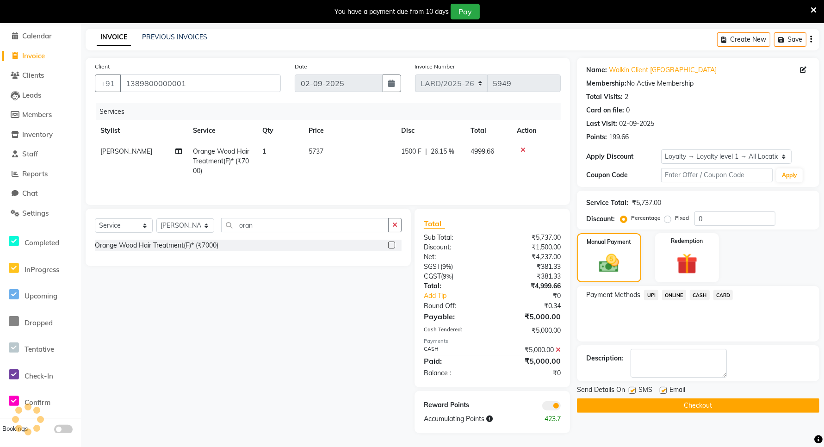
click at [661, 401] on button "Checkout" at bounding box center [698, 405] width 242 height 14
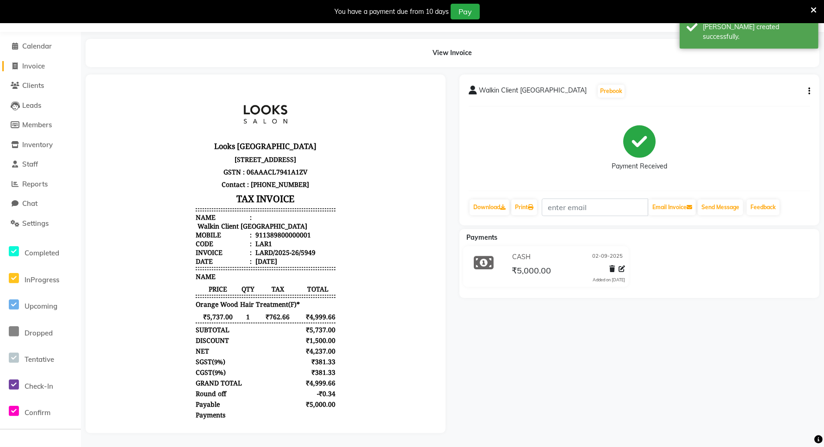
click at [30, 62] on span "Invoice" at bounding box center [33, 66] width 23 height 9
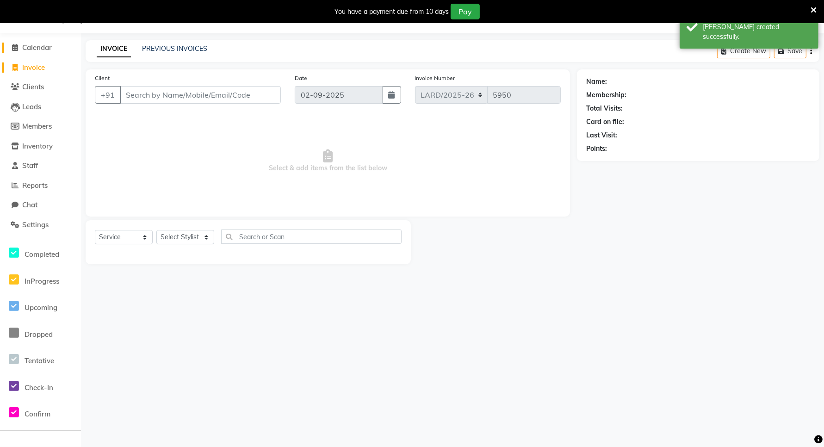
click at [38, 48] on span "Calendar" at bounding box center [37, 47] width 30 height 9
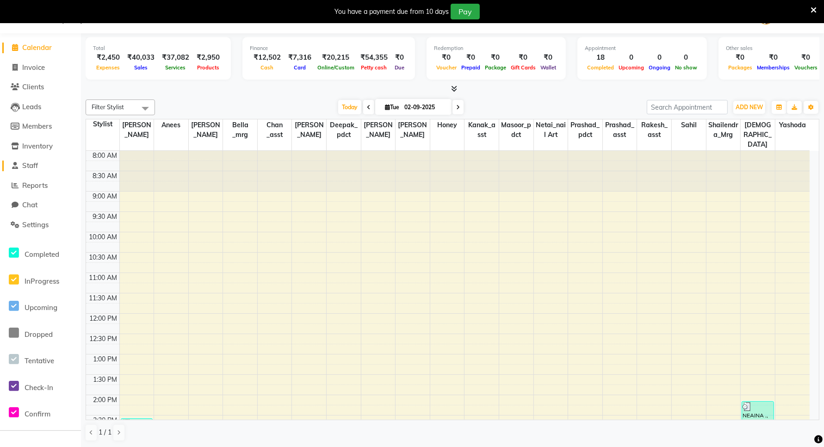
click at [37, 166] on span "Staff" at bounding box center [30, 165] width 16 height 9
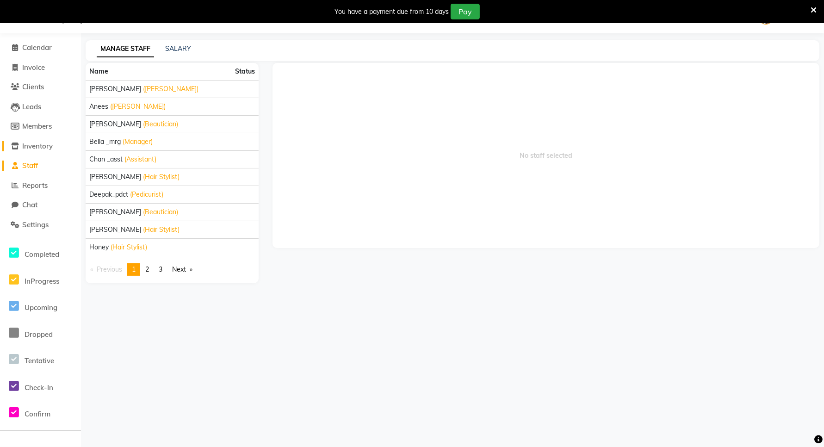
click at [36, 145] on span "Inventory" at bounding box center [37, 146] width 31 height 9
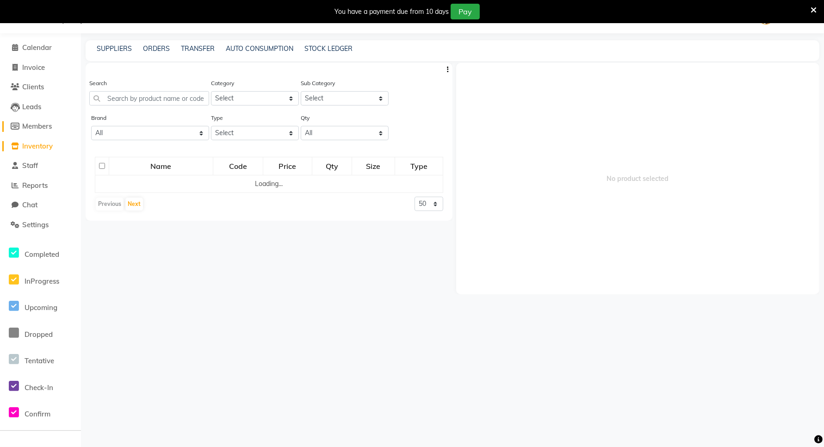
click at [36, 128] on span "Members" at bounding box center [37, 126] width 30 height 9
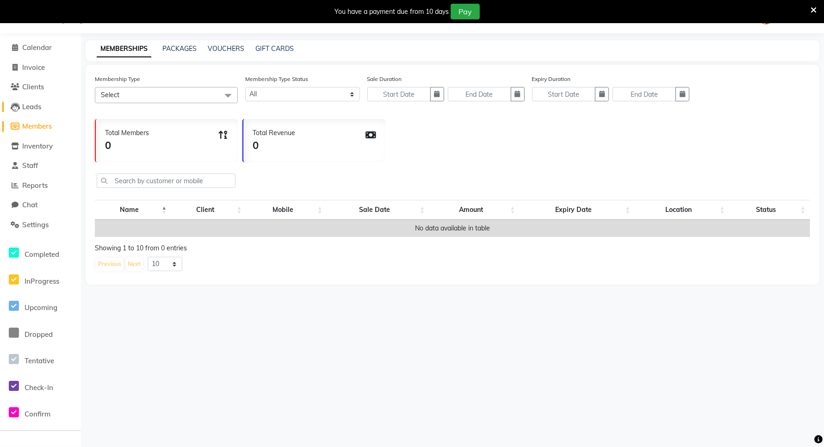
click at [33, 106] on span "Leads" at bounding box center [31, 106] width 19 height 9
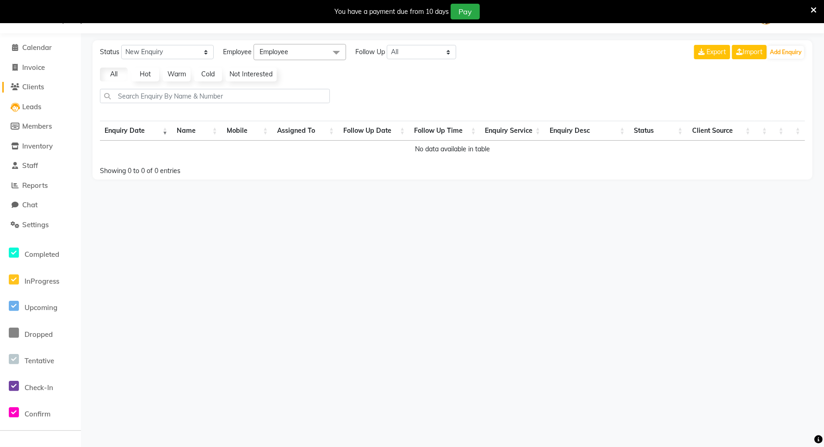
click at [36, 90] on span "Clients" at bounding box center [33, 86] width 22 height 9
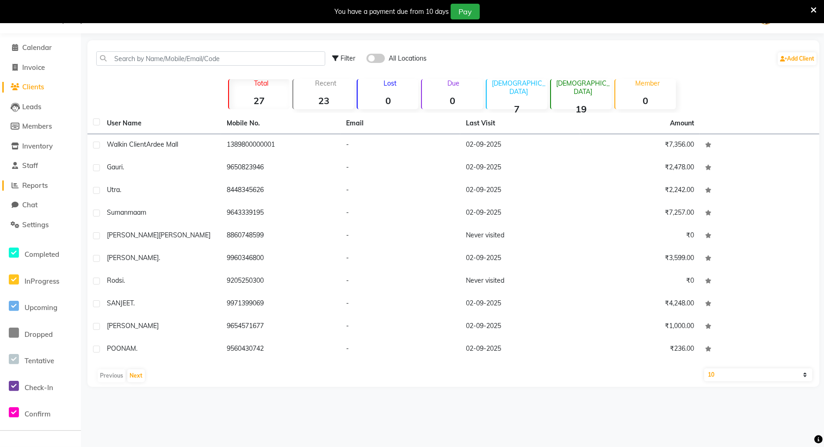
click at [31, 186] on span "Reports" at bounding box center [34, 185] width 25 height 9
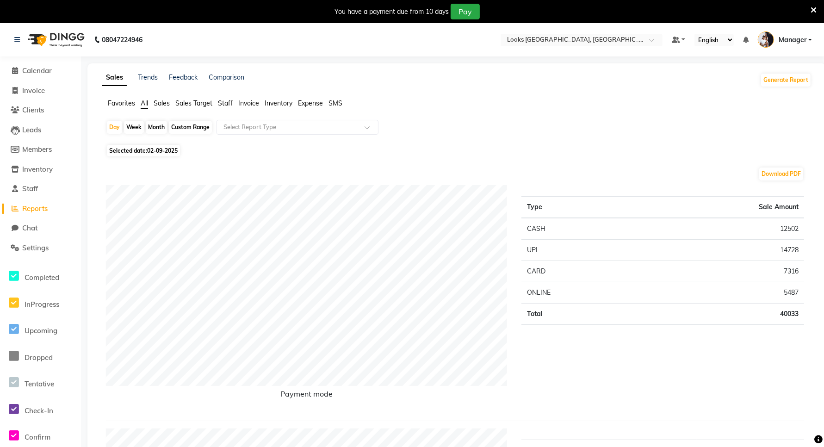
click at [159, 102] on span "Sales" at bounding box center [162, 103] width 16 height 8
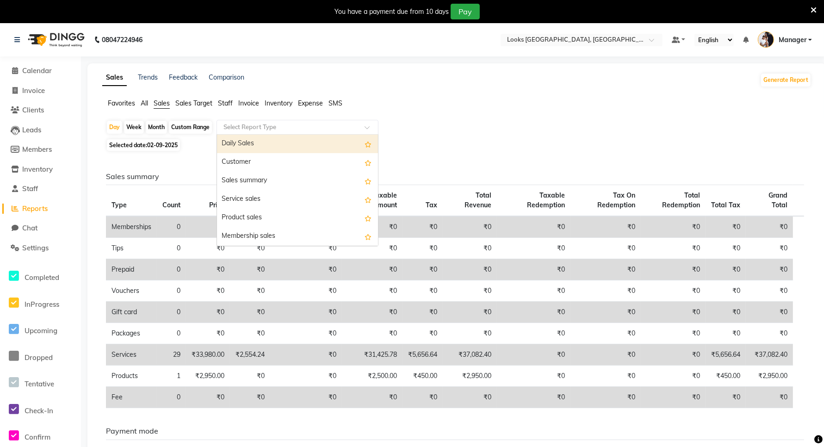
click at [248, 129] on input "text" at bounding box center [288, 127] width 133 height 9
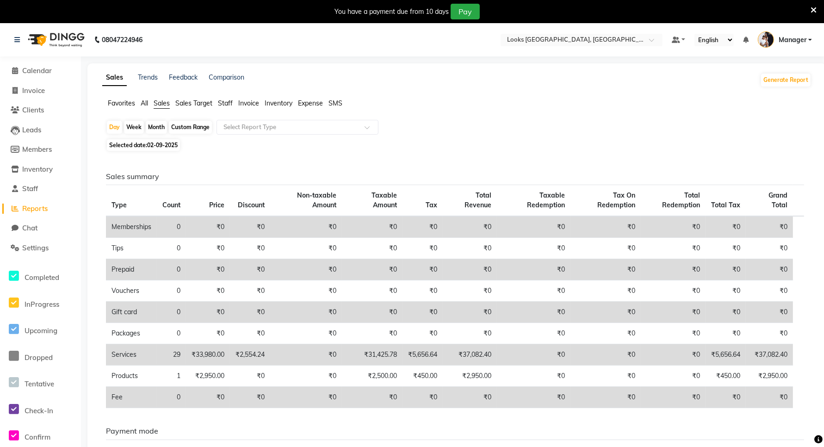
click at [200, 101] on span "Sales Target" at bounding box center [193, 103] width 37 height 8
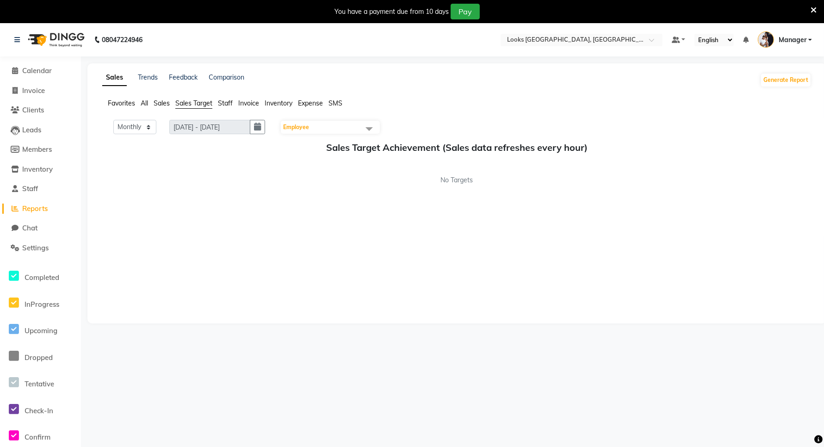
click at [224, 101] on span "Staff" at bounding box center [225, 103] width 15 height 8
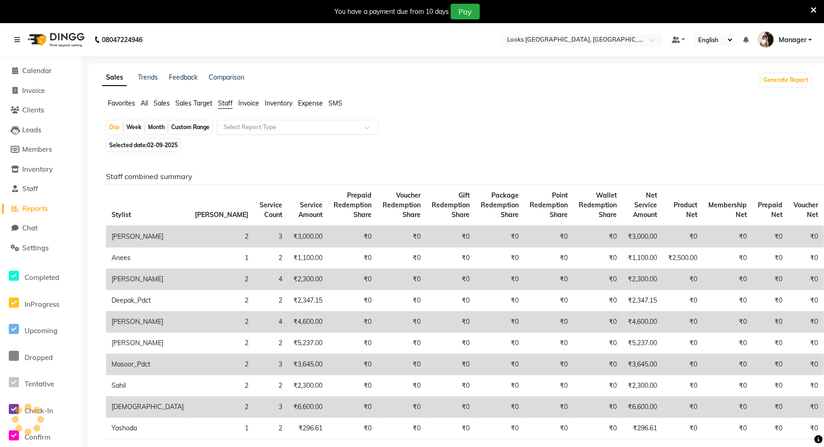
click at [260, 129] on input "text" at bounding box center [288, 127] width 133 height 9
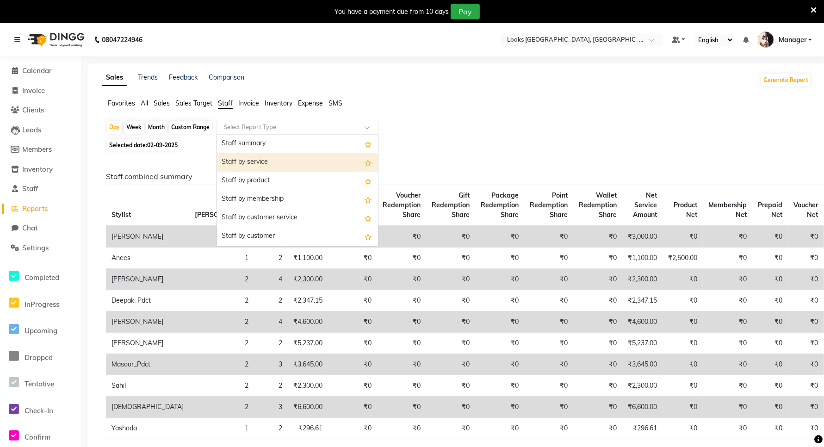
click at [270, 167] on div "Staff by service" at bounding box center [297, 162] width 161 height 18
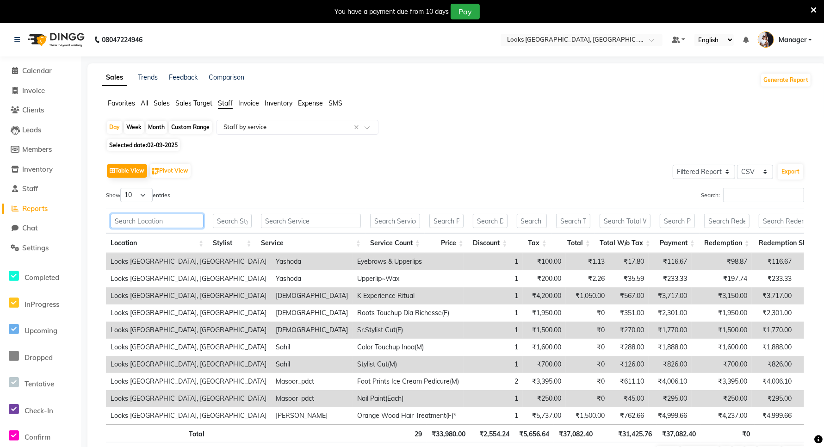
click at [185, 221] on input "text" at bounding box center [157, 221] width 93 height 14
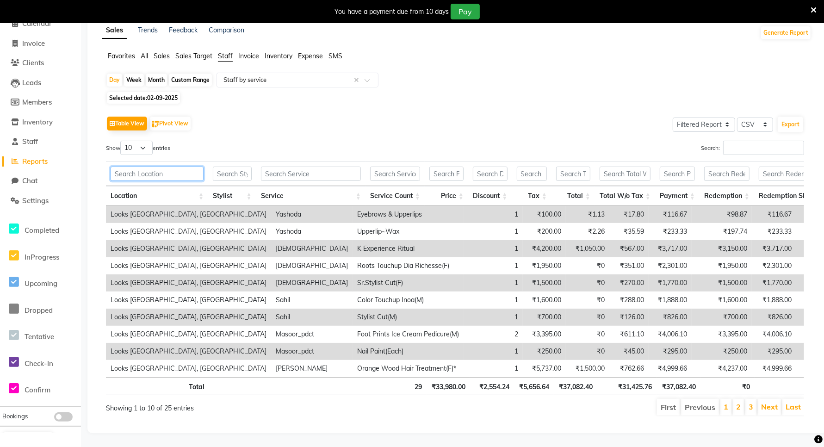
scroll to position [58, 0]
click at [302, 166] on input "text" at bounding box center [311, 173] width 100 height 14
click at [242, 170] on input "text" at bounding box center [232, 173] width 38 height 14
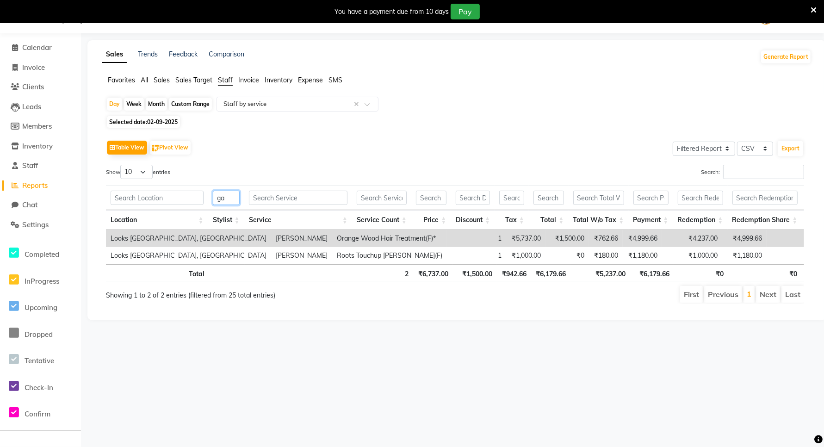
scroll to position [23, 0]
click at [200, 364] on div "08047224946 Select Location × Looks Ardee City Mall, Gurgaon Default Panel My P…" at bounding box center [412, 223] width 824 height 447
click at [35, 43] on link "Calendar" at bounding box center [40, 48] width 76 height 11
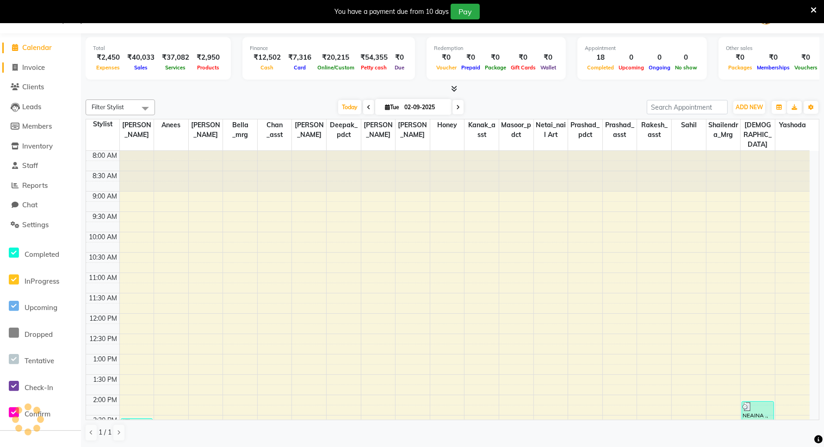
click at [29, 68] on span "Invoice" at bounding box center [33, 67] width 23 height 9
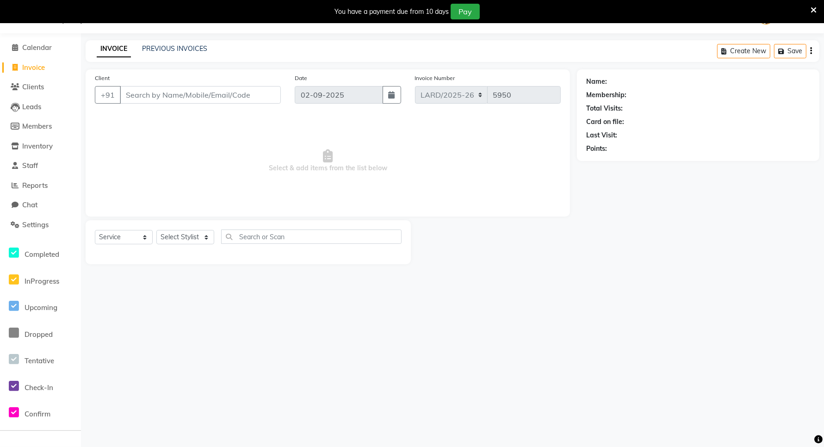
click at [179, 98] on input "Client" at bounding box center [200, 95] width 161 height 18
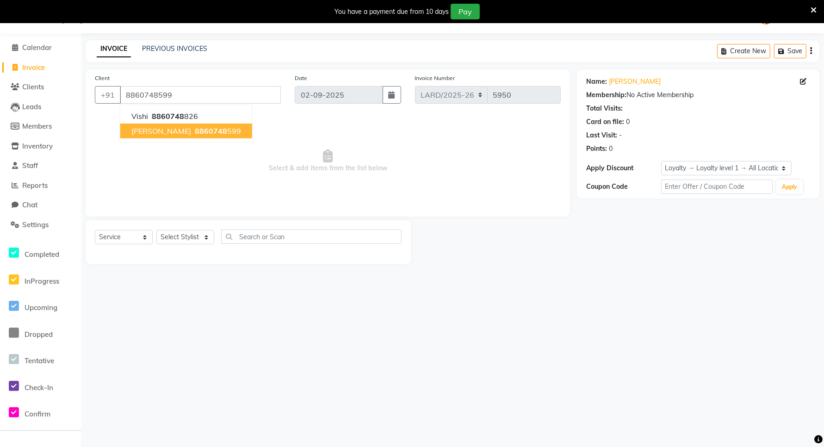
click at [186, 136] on button "vicky roy 8860748 599" at bounding box center [186, 130] width 132 height 15
click at [29, 46] on span "Calendar" at bounding box center [37, 47] width 30 height 9
click at [28, 70] on span "Invoice" at bounding box center [33, 67] width 23 height 9
click at [29, 49] on span "Calendar" at bounding box center [37, 47] width 30 height 9
click at [222, 95] on input "8860748599" at bounding box center [200, 95] width 161 height 18
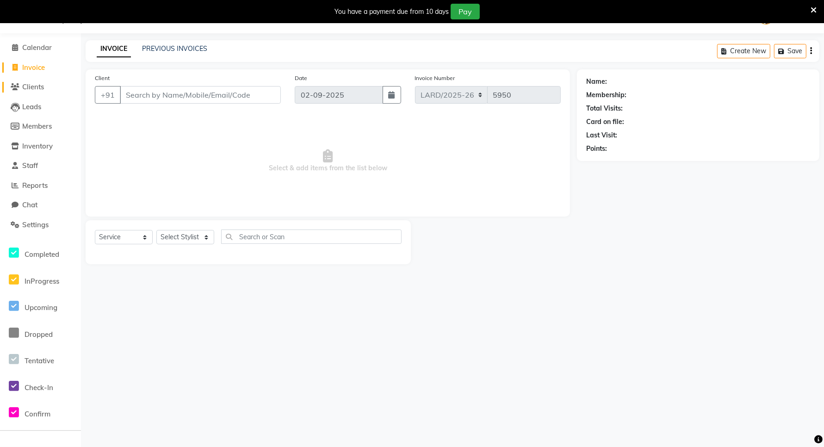
click at [34, 87] on span "Clients" at bounding box center [33, 86] width 22 height 9
click at [41, 128] on span "Members" at bounding box center [37, 126] width 30 height 9
click at [49, 48] on span "Calendar" at bounding box center [37, 47] width 30 height 9
click at [31, 125] on span "Members" at bounding box center [37, 126] width 30 height 9
click at [170, 49] on link "PREVIOUS INVOICES" at bounding box center [174, 48] width 65 height 8
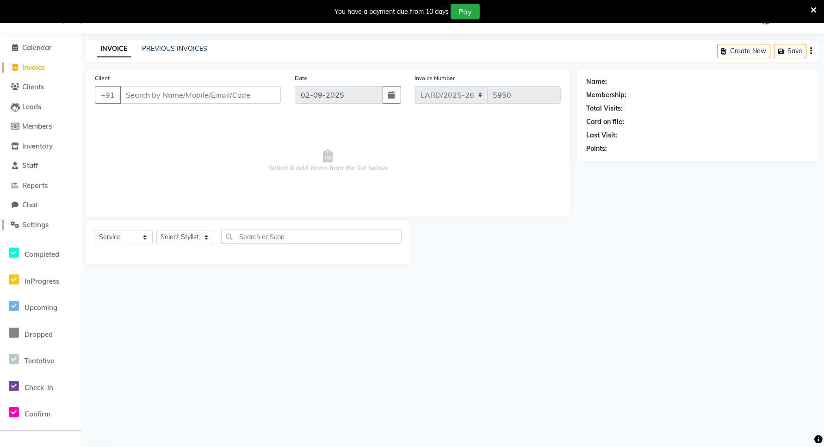
drag, startPoint x: 46, startPoint y: 225, endPoint x: 512, endPoint y: 84, distance: 486.5
click at [45, 225] on span "Settings" at bounding box center [35, 224] width 26 height 9
click at [33, 49] on span "Calendar" at bounding box center [37, 47] width 30 height 9
click at [242, 90] on input "Client" at bounding box center [200, 95] width 161 height 18
click at [218, 51] on div "INVOICE PREVIOUS INVOICES Create New Save" at bounding box center [453, 51] width 734 height 22
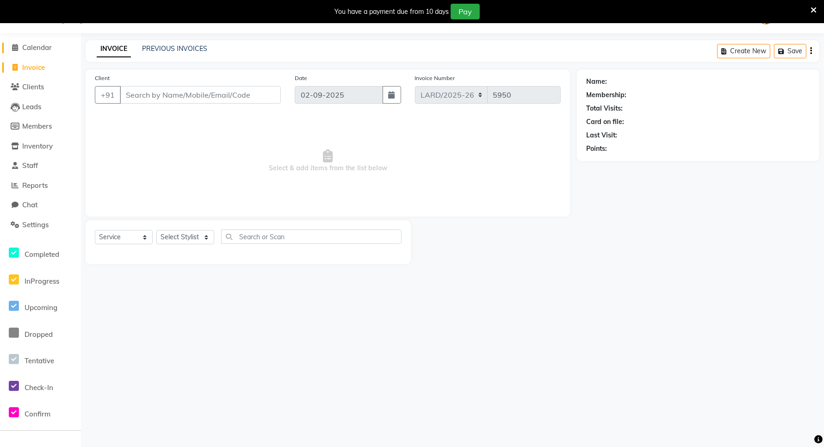
click at [38, 45] on span "Calendar" at bounding box center [37, 47] width 30 height 9
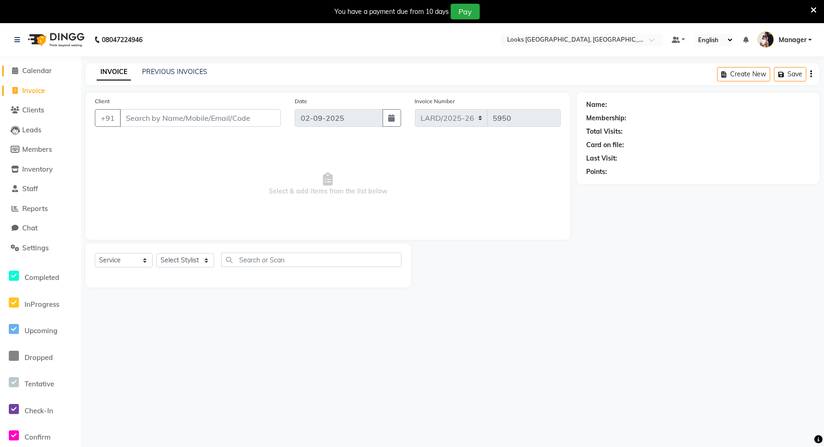
click at [38, 72] on span "Calendar" at bounding box center [37, 70] width 30 height 9
click at [39, 71] on span "Calendar" at bounding box center [37, 70] width 30 height 9
click at [40, 73] on span "Calendar" at bounding box center [37, 70] width 30 height 9
click at [35, 105] on span "Clients" at bounding box center [33, 109] width 22 height 9
click at [45, 72] on span "Calendar" at bounding box center [37, 70] width 30 height 9
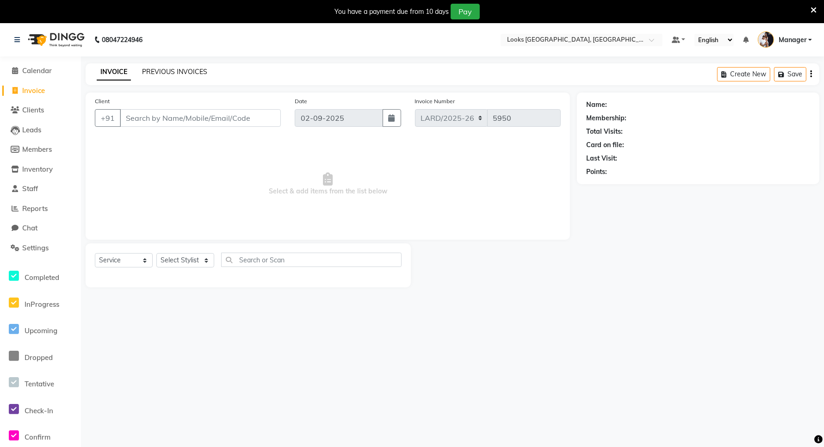
click at [181, 69] on link "PREVIOUS INVOICES" at bounding box center [174, 72] width 65 height 8
click at [15, 37] on icon at bounding box center [17, 40] width 6 height 6
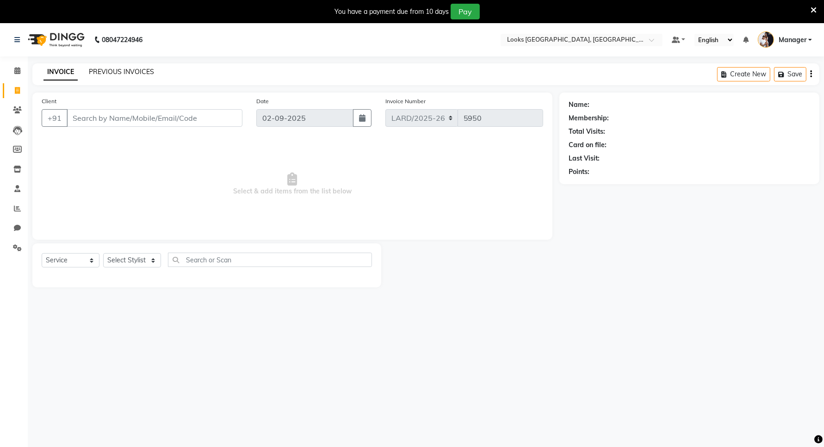
click at [136, 72] on link "PREVIOUS INVOICES" at bounding box center [121, 72] width 65 height 8
click at [17, 37] on icon at bounding box center [17, 40] width 6 height 6
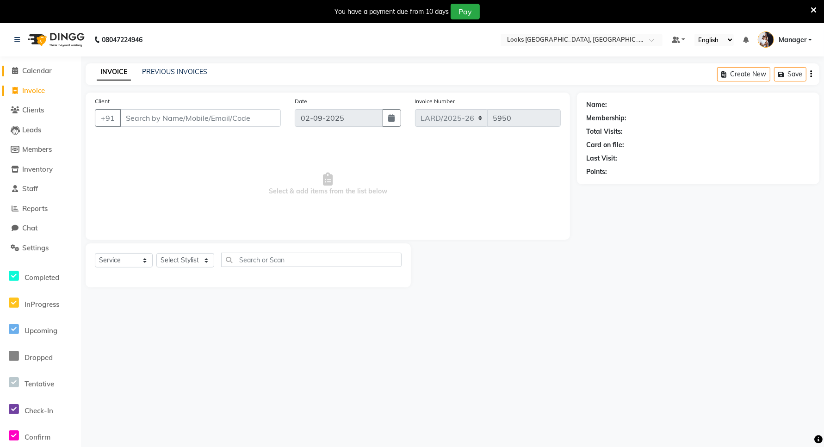
click at [30, 68] on span "Calendar" at bounding box center [37, 70] width 30 height 9
click at [18, 40] on icon at bounding box center [17, 40] width 6 height 6
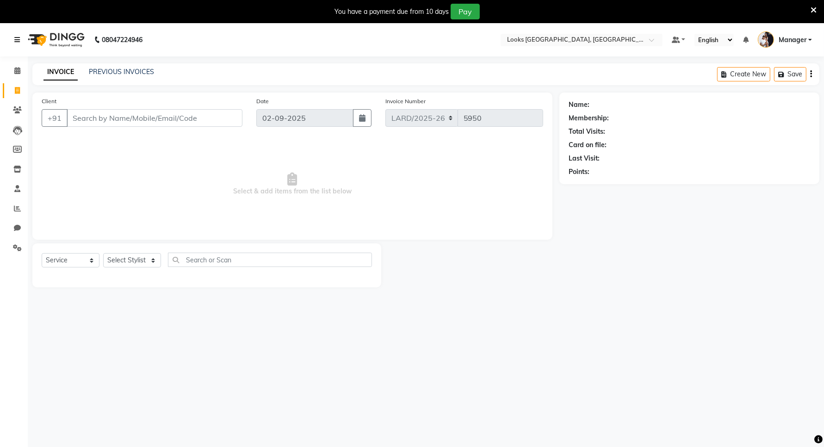
click at [18, 40] on icon at bounding box center [17, 40] width 6 height 6
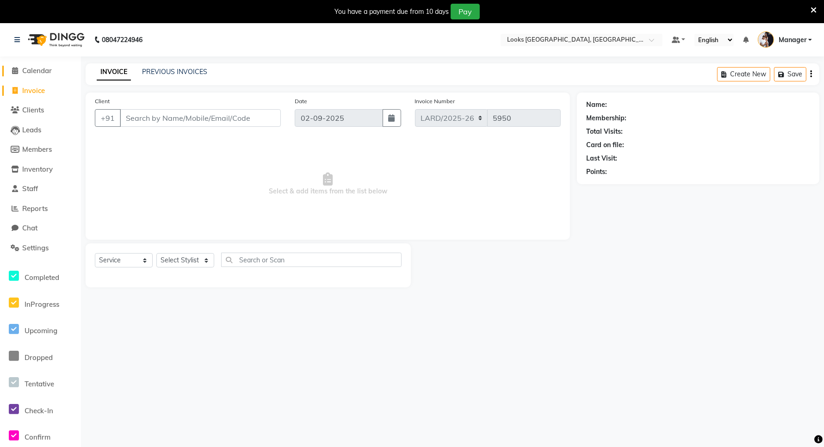
click at [33, 70] on span "Calendar" at bounding box center [37, 70] width 30 height 9
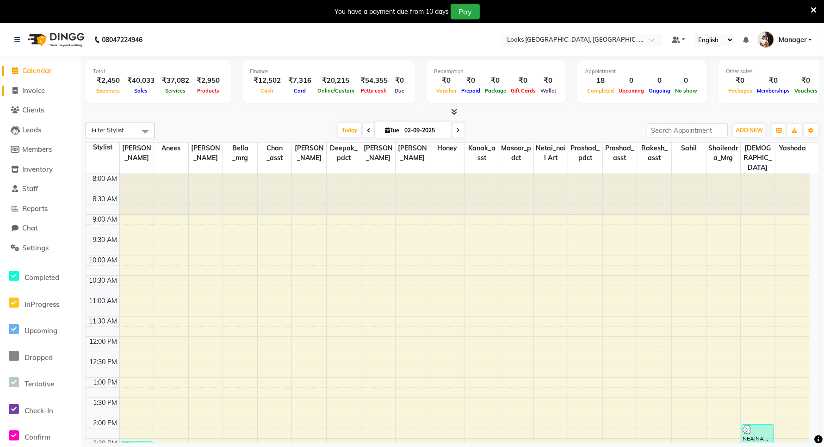
click at [29, 91] on span "Invoice" at bounding box center [33, 90] width 23 height 9
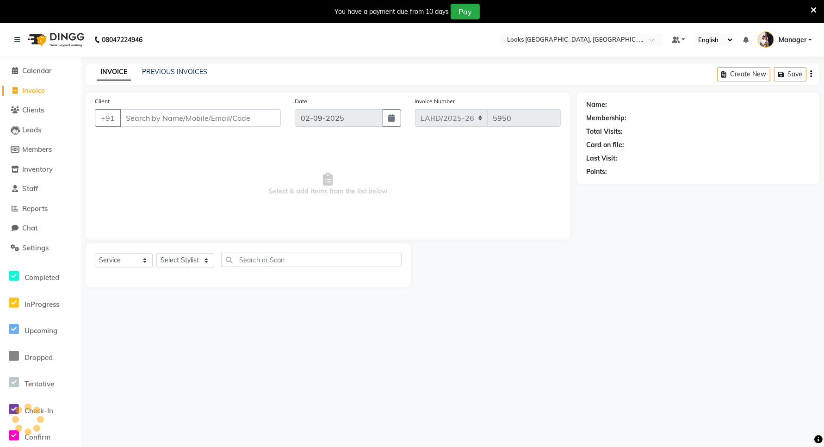
click at [162, 117] on input "Client" at bounding box center [200, 118] width 161 height 18
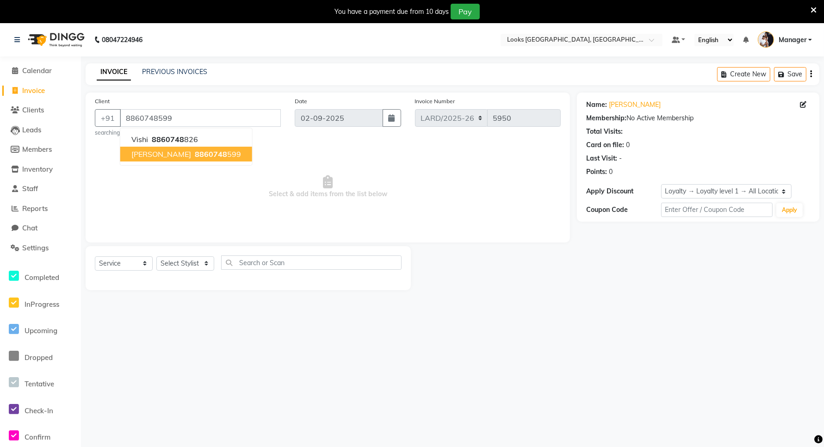
click at [195, 151] on span "8860748" at bounding box center [211, 153] width 32 height 9
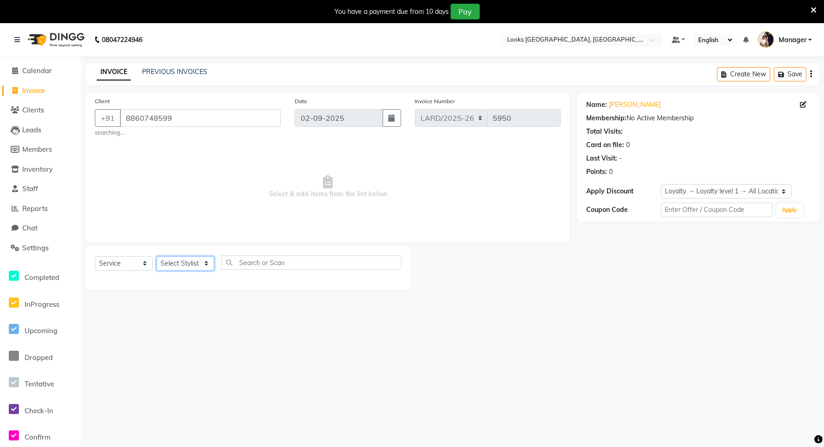
click at [181, 262] on select "Select Stylist [PERSON_NAME] _mrg [PERSON_NAME] _asst [PERSON_NAME] [PERSON_NAM…" at bounding box center [185, 263] width 58 height 14
click at [156, 256] on select "Select Stylist [PERSON_NAME] _mrg [PERSON_NAME] _asst [PERSON_NAME] [PERSON_NAM…" at bounding box center [185, 263] width 58 height 14
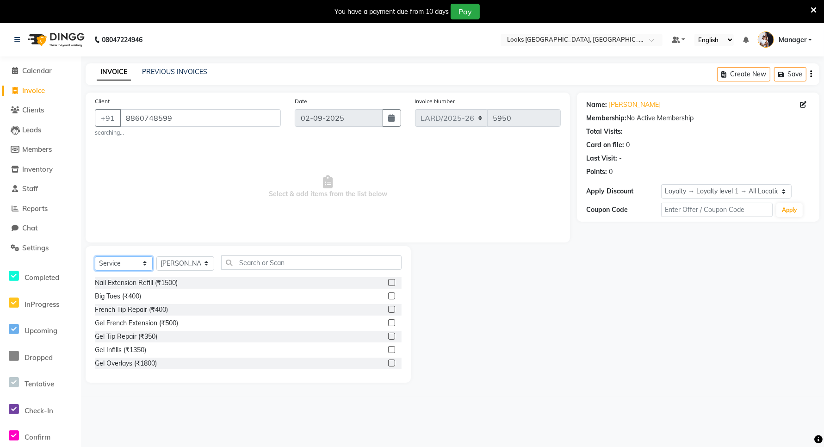
click at [142, 262] on select "Select Service Product Membership Package Voucher Prepaid Gift Card" at bounding box center [124, 263] width 58 height 14
click at [95, 256] on select "Select Service Product Membership Package Voucher Prepaid Gift Card" at bounding box center [124, 263] width 58 height 14
click at [308, 264] on input "text" at bounding box center [311, 262] width 180 height 14
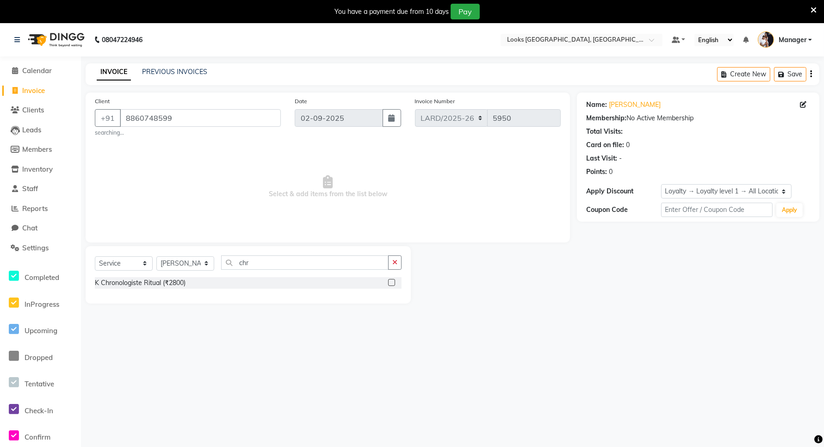
click at [391, 284] on label at bounding box center [391, 282] width 7 height 7
click at [391, 284] on input "checkbox" at bounding box center [391, 283] width 6 height 6
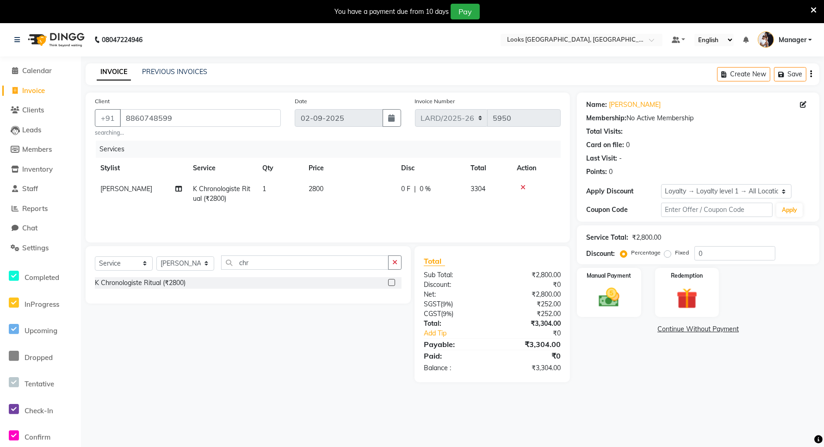
click at [322, 188] on span "2800" at bounding box center [315, 189] width 15 height 8
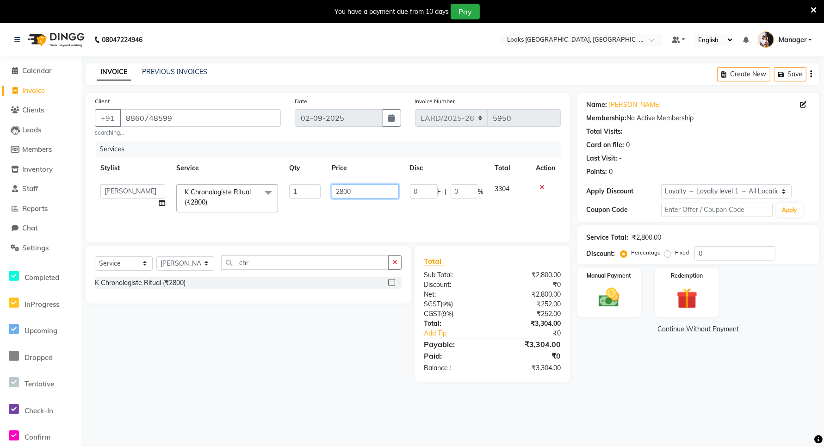
click at [364, 189] on input "2800" at bounding box center [365, 191] width 67 height 14
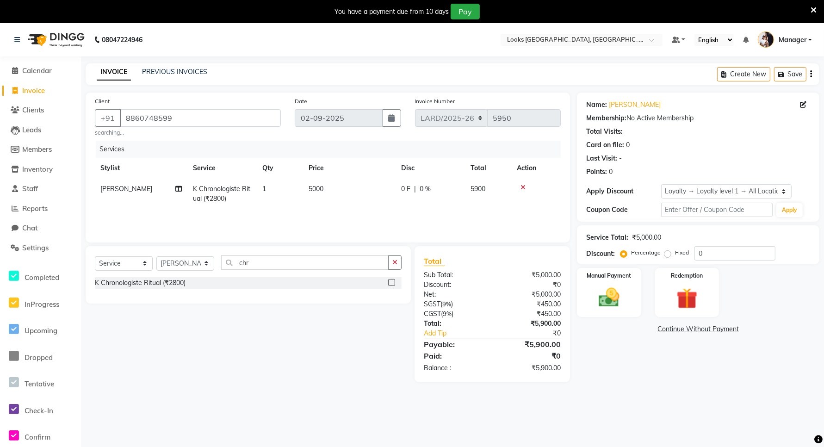
click at [428, 191] on span "0 %" at bounding box center [424, 189] width 11 height 10
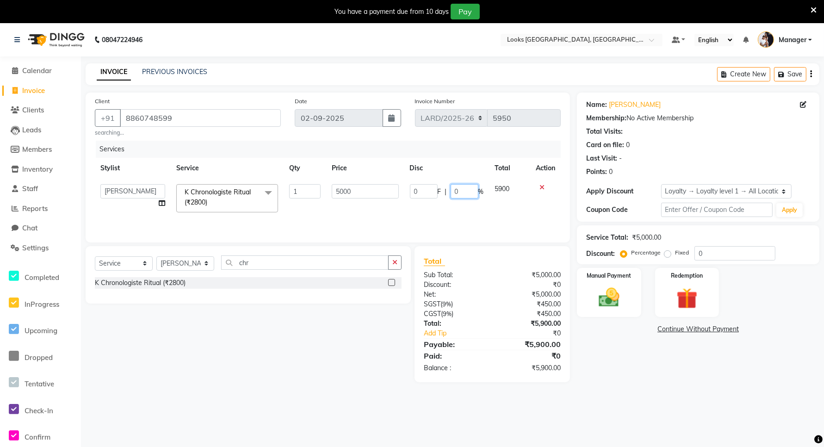
click at [468, 190] on input "0" at bounding box center [464, 191] width 28 height 14
click at [333, 357] on div "Select Service Product Membership Package Voucher Prepaid Gift Card Select Styl…" at bounding box center [245, 314] width 332 height 136
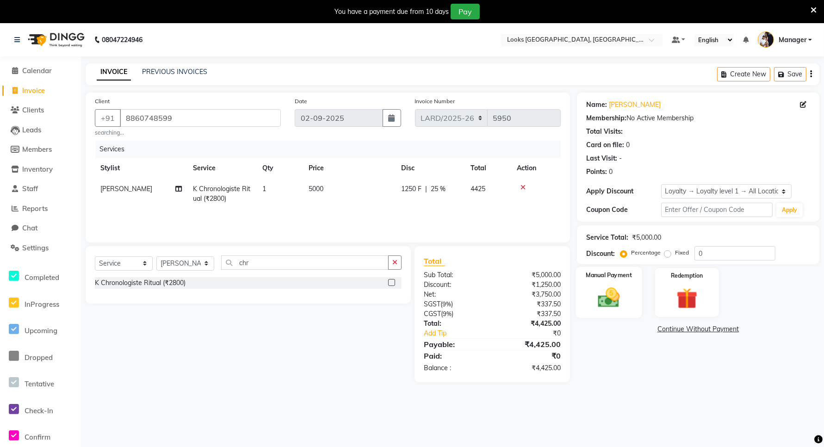
click at [618, 305] on img at bounding box center [609, 297] width 36 height 25
click at [721, 328] on span "CARD" at bounding box center [723, 329] width 20 height 11
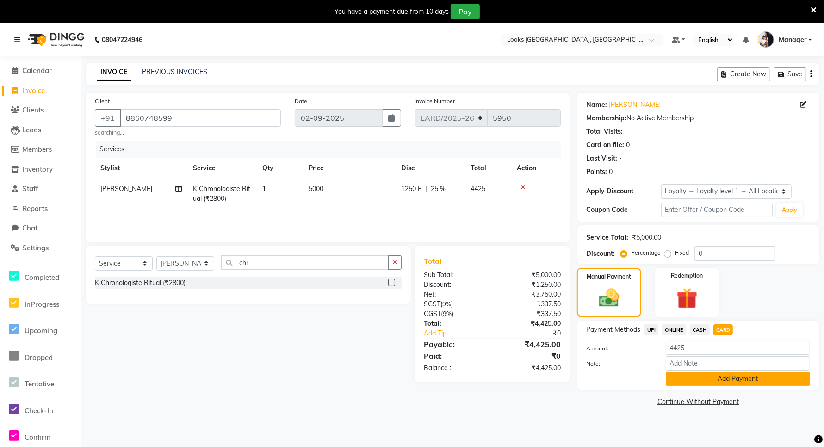
click at [703, 382] on button "Add Payment" at bounding box center [738, 378] width 144 height 14
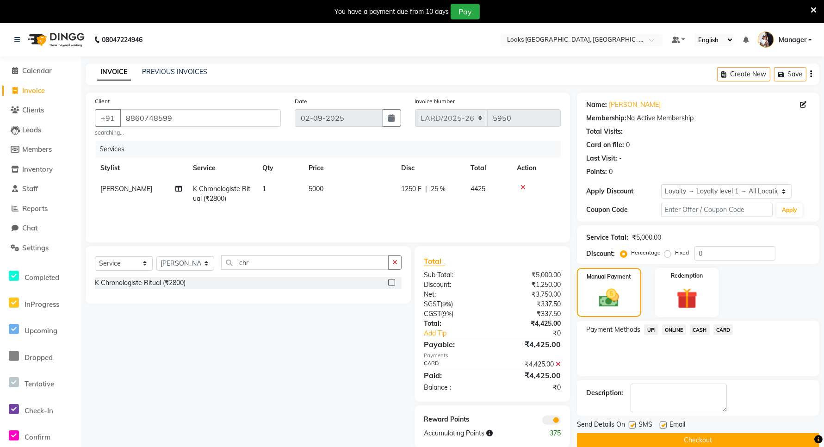
scroll to position [23, 0]
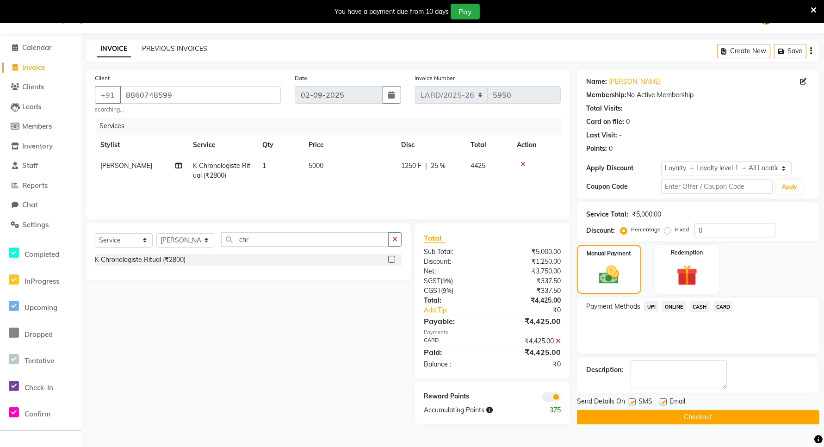
click at [689, 419] on button "Checkout" at bounding box center [698, 417] width 242 height 14
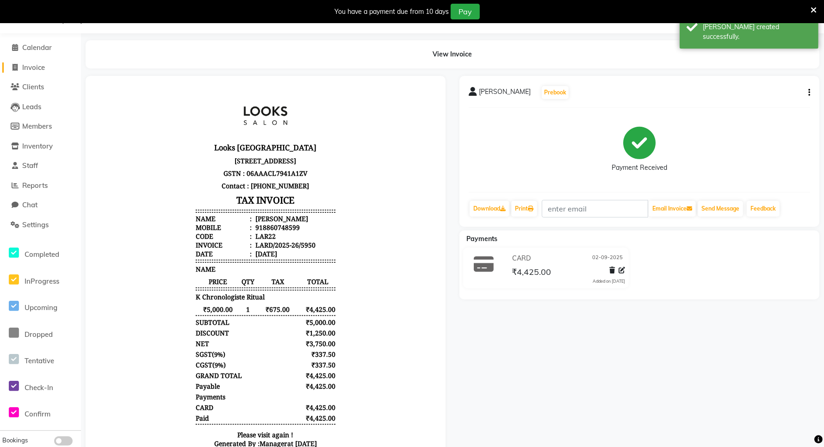
click at [32, 66] on span "Invoice" at bounding box center [33, 67] width 23 height 9
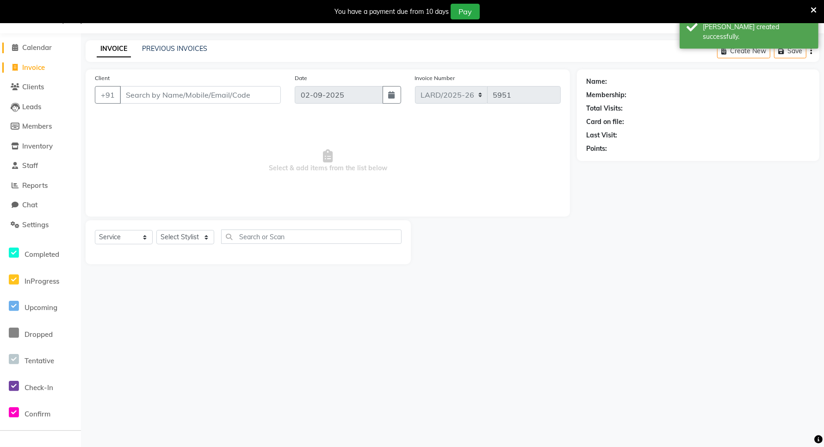
click at [33, 45] on span "Calendar" at bounding box center [37, 47] width 30 height 9
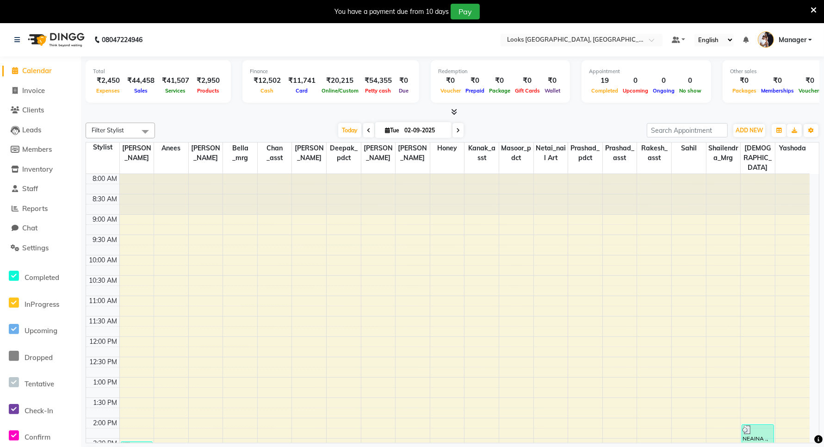
click at [31, 72] on span "Calendar" at bounding box center [37, 70] width 30 height 9
click at [32, 209] on span "Reports" at bounding box center [34, 208] width 25 height 9
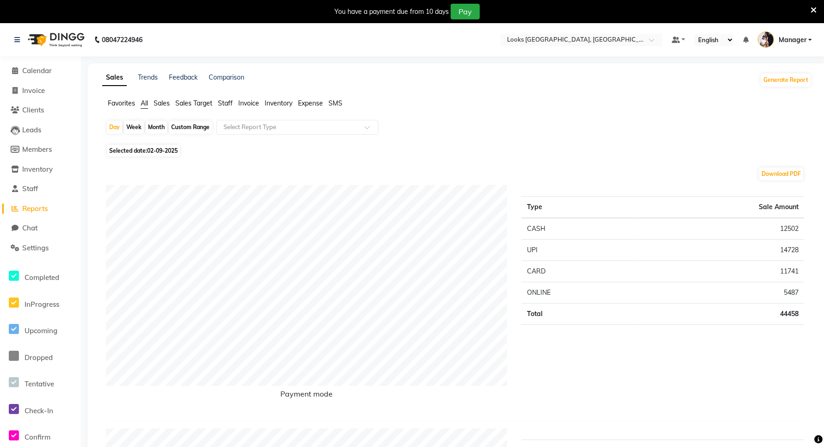
click at [306, 100] on span "Expense" at bounding box center [310, 103] width 25 height 8
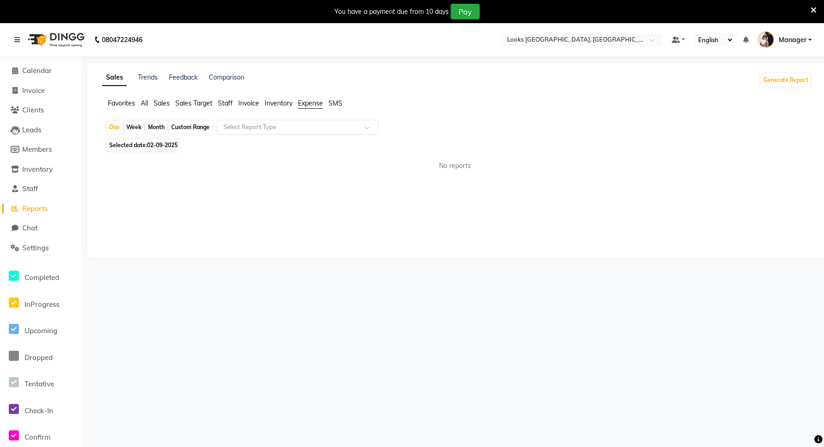
click at [280, 127] on input "text" at bounding box center [288, 127] width 133 height 9
click at [262, 169] on div "Expense" at bounding box center [297, 162] width 161 height 18
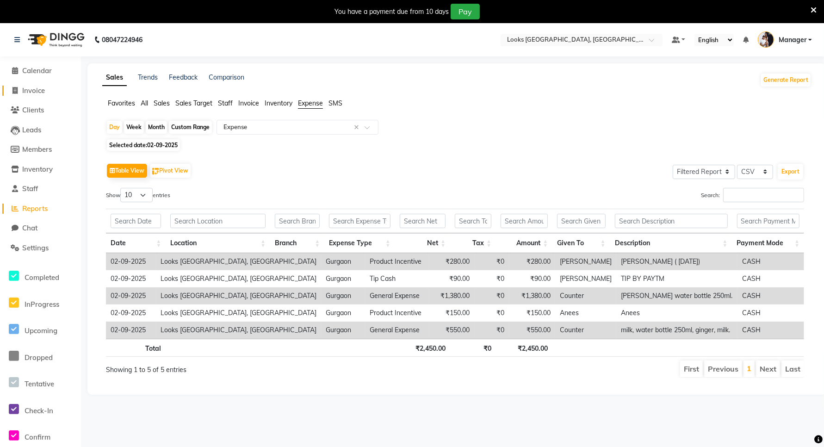
click at [27, 90] on span "Invoice" at bounding box center [33, 90] width 23 height 9
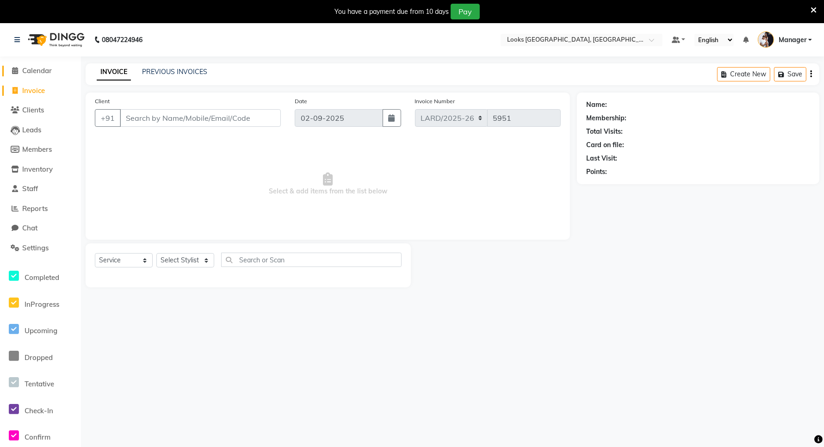
click at [22, 72] on span "Calendar" at bounding box center [37, 70] width 30 height 9
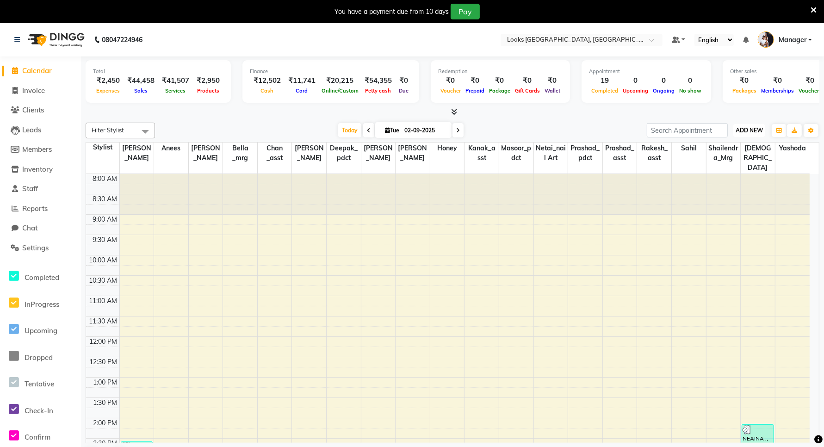
click at [752, 136] on button "ADD NEW Toggle Dropdown" at bounding box center [749, 130] width 32 height 13
click at [736, 171] on link "Add Expense" at bounding box center [727, 172] width 73 height 12
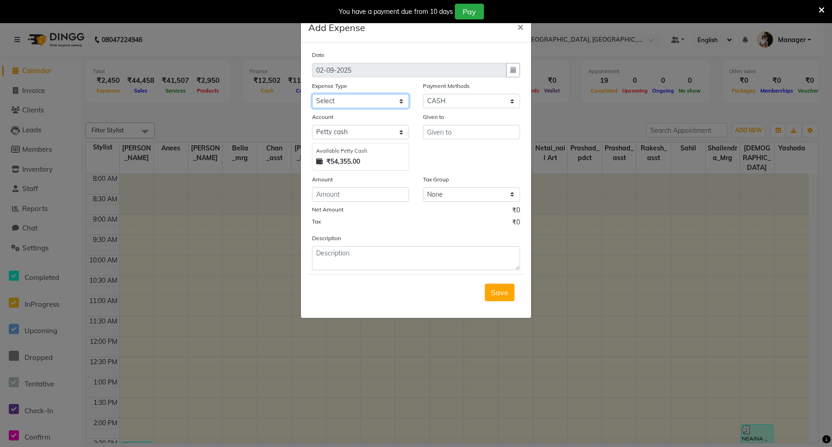
click at [392, 103] on select "Select Bank Deposit Blinkit Cash Handover CLIENT Client ordered food Client Ref…" at bounding box center [360, 101] width 97 height 14
click at [312, 94] on select "Select Bank Deposit Blinkit Cash Handover CLIENT Client ordered food Client Ref…" at bounding box center [360, 101] width 97 height 14
click at [368, 195] on input "number" at bounding box center [360, 194] width 97 height 14
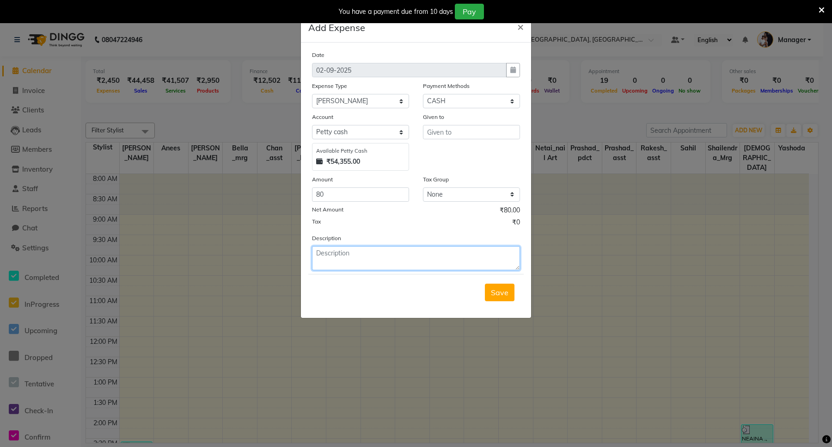
click at [356, 253] on textarea at bounding box center [416, 258] width 208 height 24
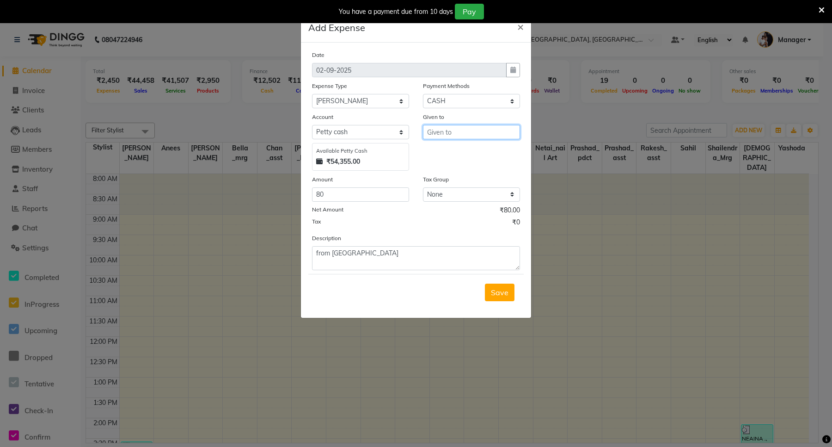
click at [456, 135] on input "text" at bounding box center [471, 132] width 97 height 14
click at [456, 129] on input "text" at bounding box center [471, 132] width 97 height 14
click at [496, 289] on span "Save" at bounding box center [500, 292] width 18 height 9
click at [461, 130] on input "text" at bounding box center [471, 132] width 97 height 14
click at [494, 293] on span "Save" at bounding box center [500, 292] width 18 height 9
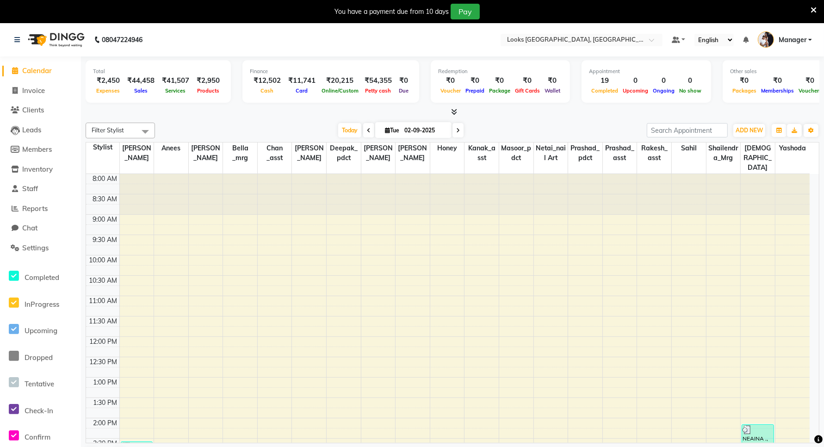
click at [31, 71] on span "Calendar" at bounding box center [37, 70] width 30 height 9
click at [35, 68] on span "Calendar" at bounding box center [37, 70] width 30 height 9
click at [36, 69] on span "Calendar" at bounding box center [37, 70] width 30 height 9
click at [36, 208] on span "Reports" at bounding box center [34, 208] width 25 height 9
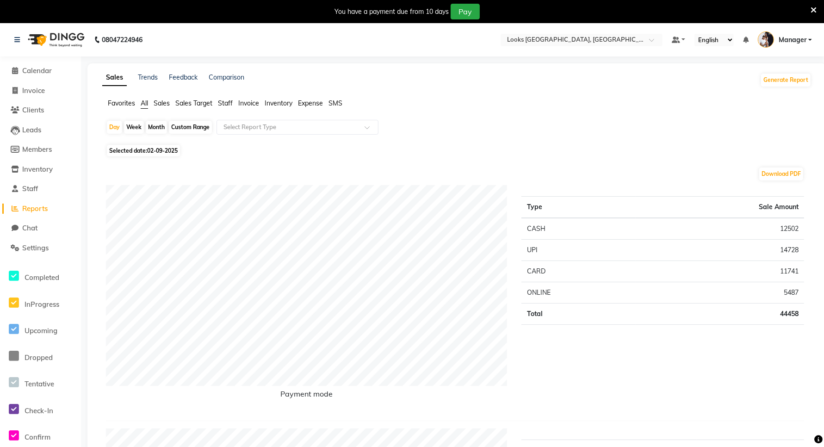
click at [308, 103] on span "Expense" at bounding box center [310, 103] width 25 height 8
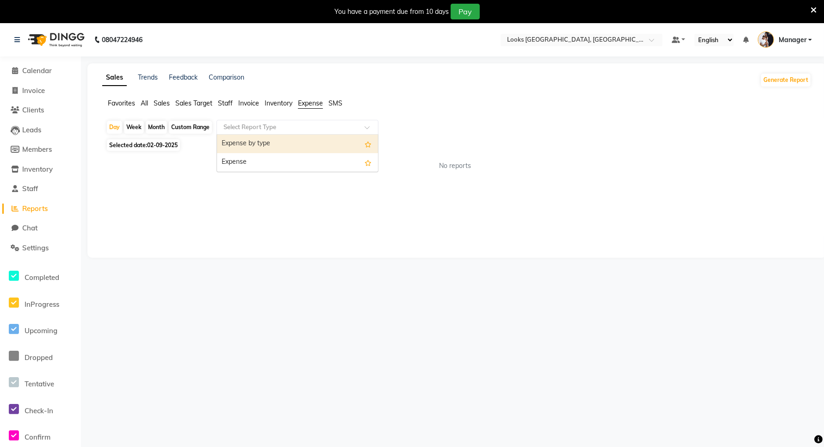
click at [304, 127] on input "text" at bounding box center [288, 127] width 133 height 9
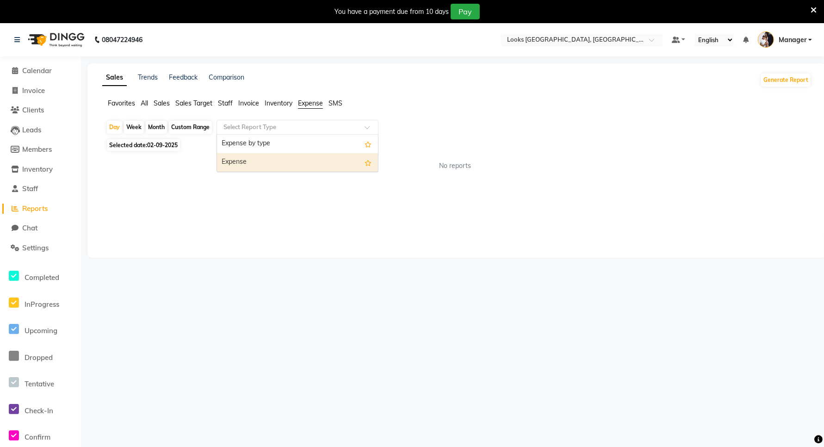
click at [278, 163] on div "Expense" at bounding box center [297, 162] width 161 height 18
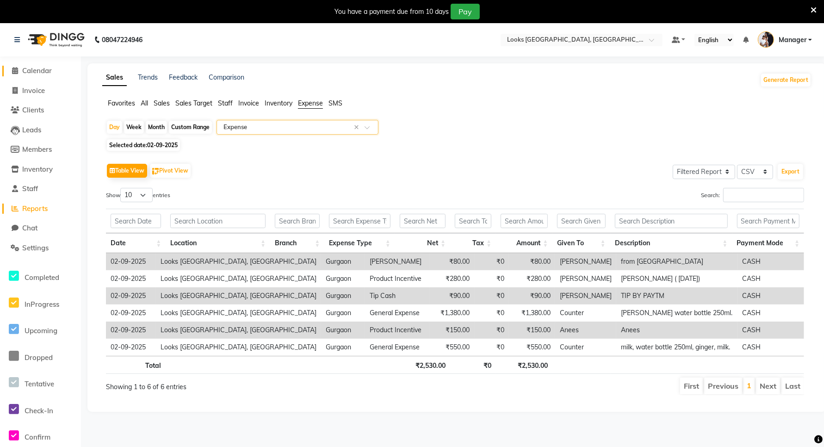
click at [21, 73] on span at bounding box center [15, 71] width 14 height 11
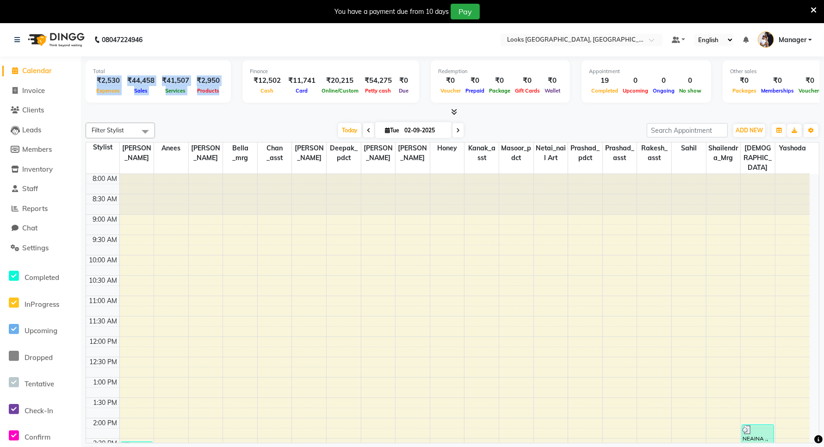
drag, startPoint x: 96, startPoint y: 80, endPoint x: 222, endPoint y: 95, distance: 127.2
click at [222, 95] on div "Total ₹2,530 Expenses ₹44,458 Sales ₹41,507 Services ₹2,950 Products" at bounding box center [158, 81] width 145 height 43
click at [222, 253] on div "8:00 AM 8:30 AM 9:00 AM 9:30 AM 10:00 AM 10:30 AM 11:00 AM 11:30 AM 12:00 PM 12…" at bounding box center [447, 438] width 723 height 529
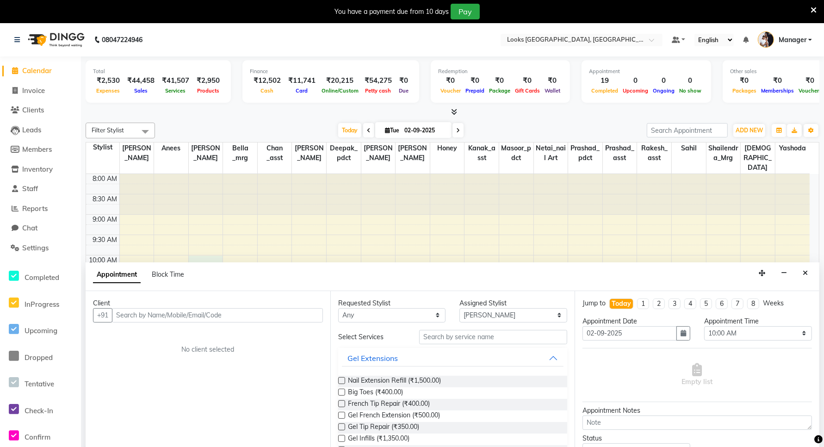
click at [28, 70] on span "Calendar" at bounding box center [37, 70] width 30 height 9
click at [14, 34] on link at bounding box center [18, 40] width 9 height 26
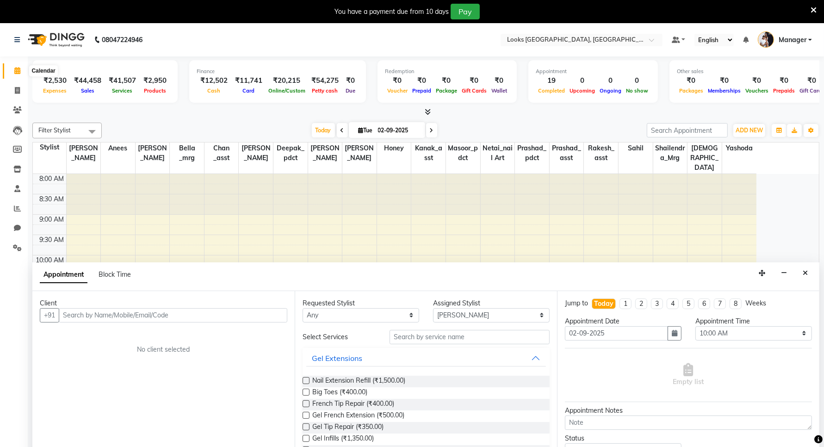
click at [15, 71] on icon at bounding box center [17, 70] width 6 height 7
click at [15, 42] on icon at bounding box center [17, 40] width 6 height 6
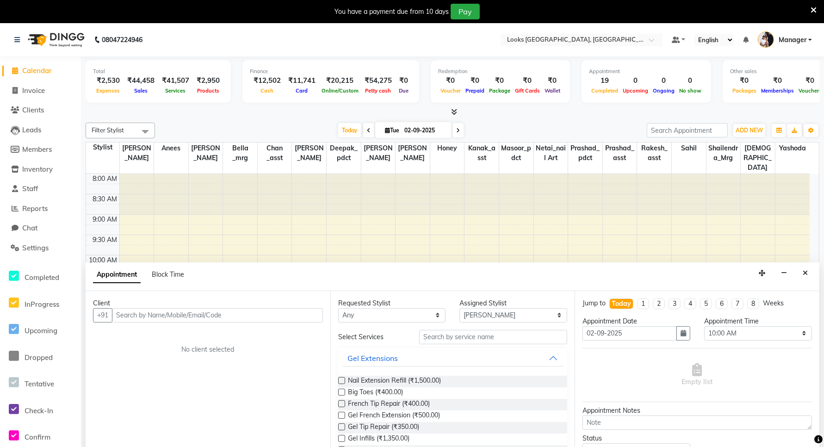
click at [31, 70] on span "Calendar" at bounding box center [37, 70] width 30 height 9
click at [36, 88] on span "Invoice" at bounding box center [33, 90] width 23 height 9
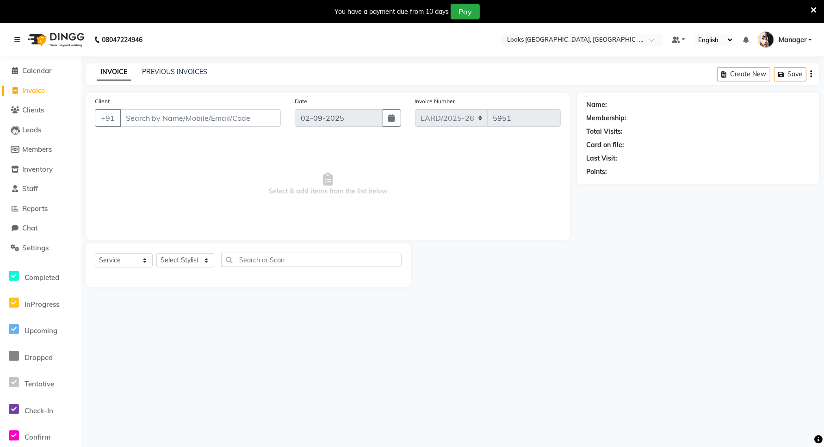
click at [812, 76] on div "Create New Save" at bounding box center [768, 74] width 102 height 22
click at [811, 74] on icon "button" at bounding box center [811, 74] width 2 height 0
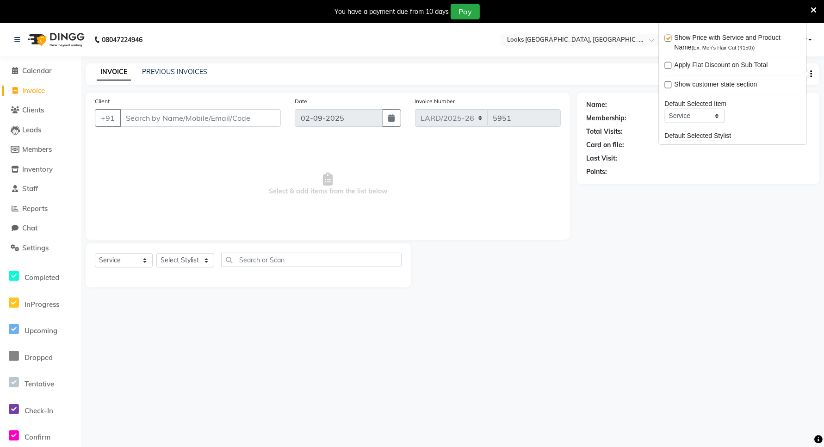
click at [695, 284] on div "Name: Membership: Total Visits: Card on file: Last Visit: Points:" at bounding box center [701, 189] width 249 height 195
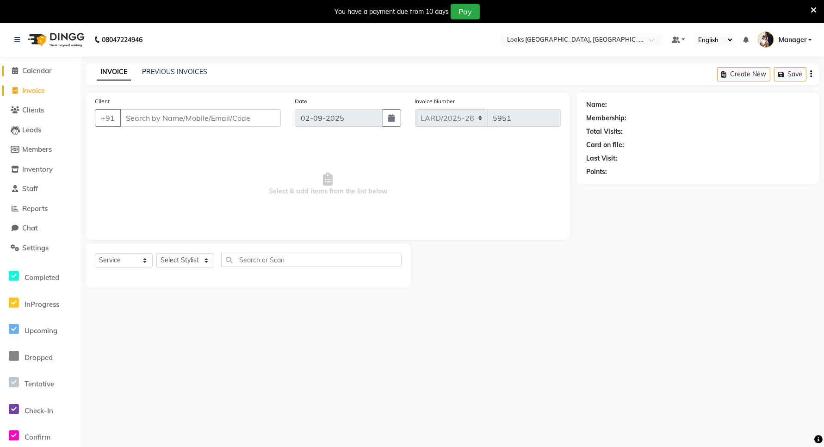
click at [28, 70] on span "Calendar" at bounding box center [37, 70] width 30 height 9
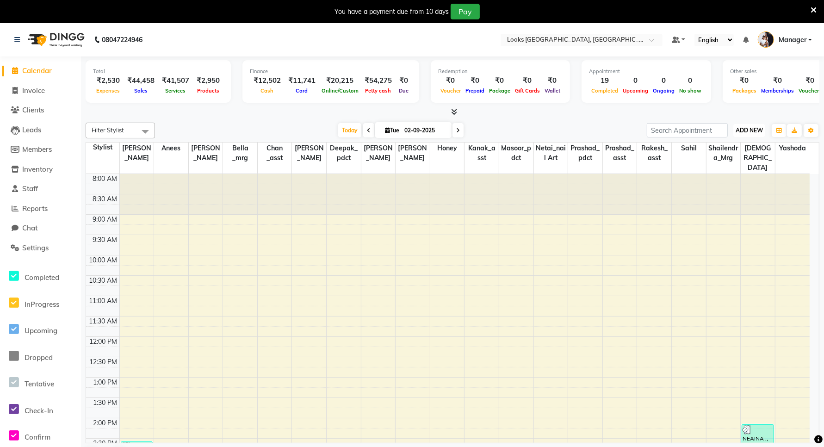
click at [744, 132] on span "ADD NEW" at bounding box center [748, 130] width 27 height 7
click at [509, 204] on div at bounding box center [516, 194] width 34 height 41
click at [32, 93] on span "Invoice" at bounding box center [33, 90] width 23 height 9
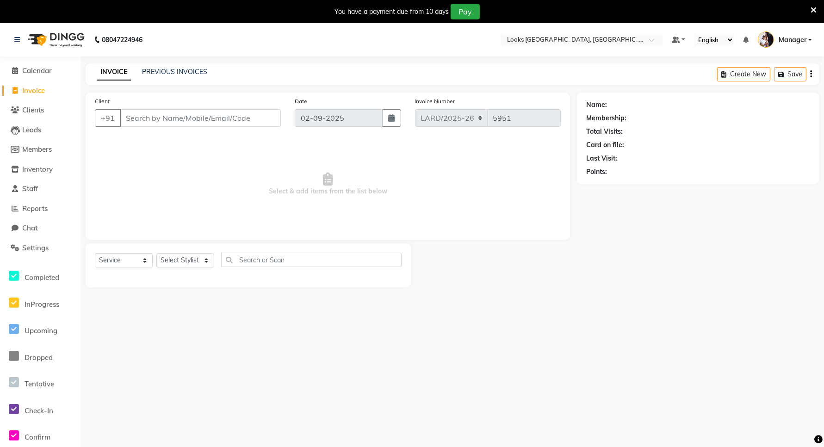
click at [22, 64] on li "Calendar" at bounding box center [40, 71] width 81 height 20
click at [31, 208] on span "Reports" at bounding box center [34, 208] width 25 height 9
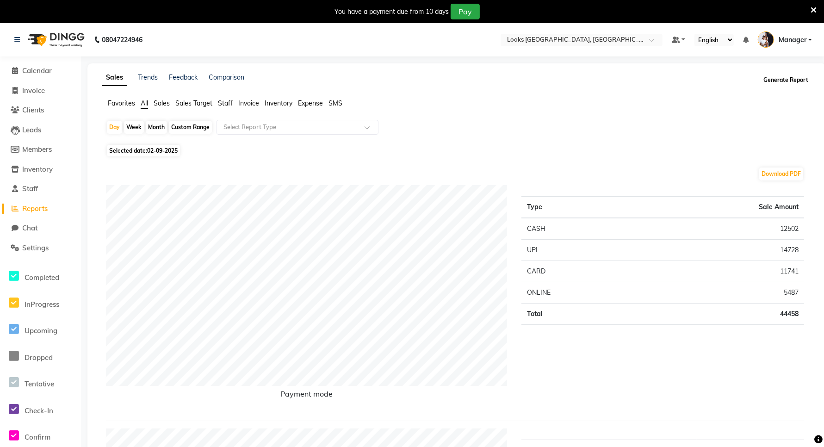
click at [791, 78] on button "Generate Report" at bounding box center [785, 80] width 49 height 13
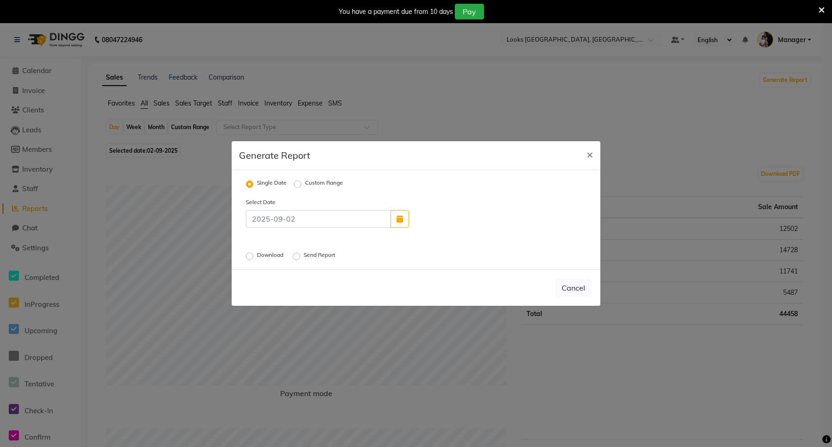
click at [253, 253] on div "Download" at bounding box center [265, 256] width 39 height 11
click at [257, 257] on label "Download" at bounding box center [271, 256] width 28 height 11
click at [253, 257] on input "Download" at bounding box center [251, 256] width 6 height 6
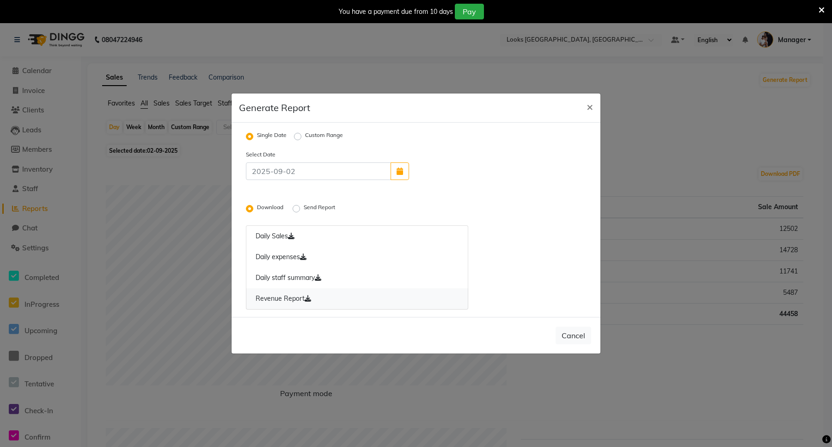
click at [297, 299] on link "Revenue Report" at bounding box center [357, 298] width 222 height 21
click at [294, 253] on link "Daily expenses" at bounding box center [357, 257] width 222 height 21
click at [398, 177] on button "button" at bounding box center [400, 171] width 18 height 18
click at [437, 147] on div "2" at bounding box center [434, 149] width 15 height 15
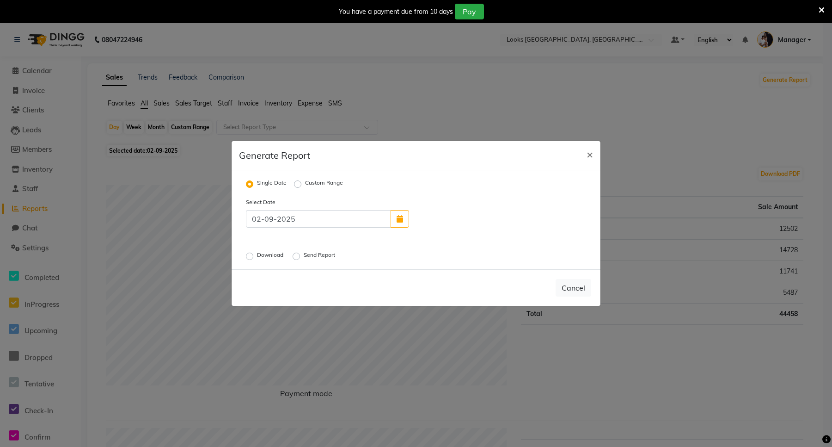
click at [304, 256] on label "Send Report" at bounding box center [320, 256] width 33 height 11
click at [299, 256] on input "Send Report" at bounding box center [298, 256] width 6 height 6
click at [582, 290] on button "Send" at bounding box center [577, 287] width 29 height 17
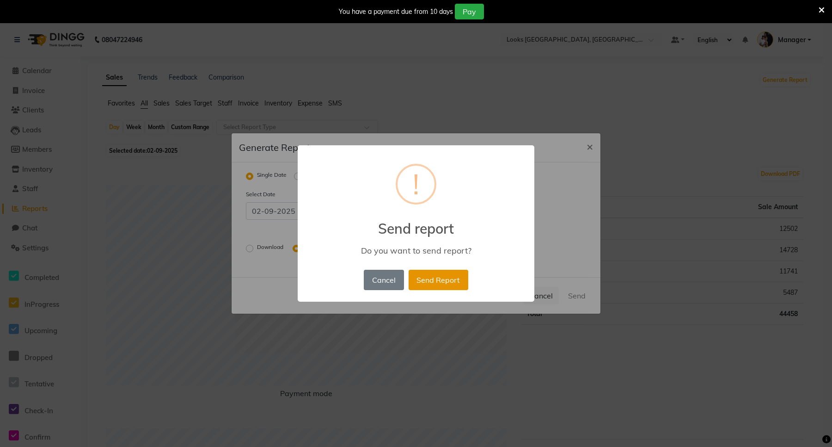
click at [430, 278] on button "Send Report" at bounding box center [439, 280] width 60 height 20
